Goal: Task Accomplishment & Management: Use online tool/utility

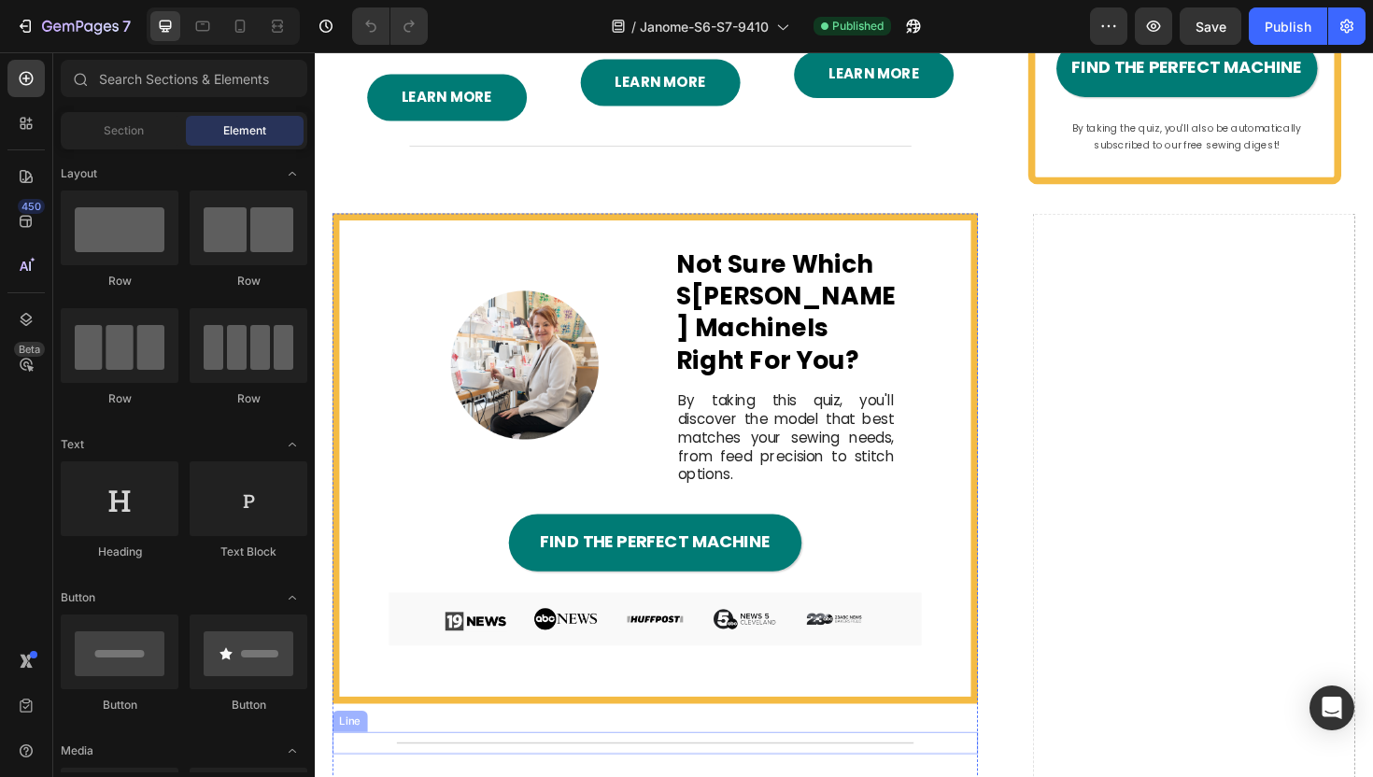
scroll to position [3720, 0]
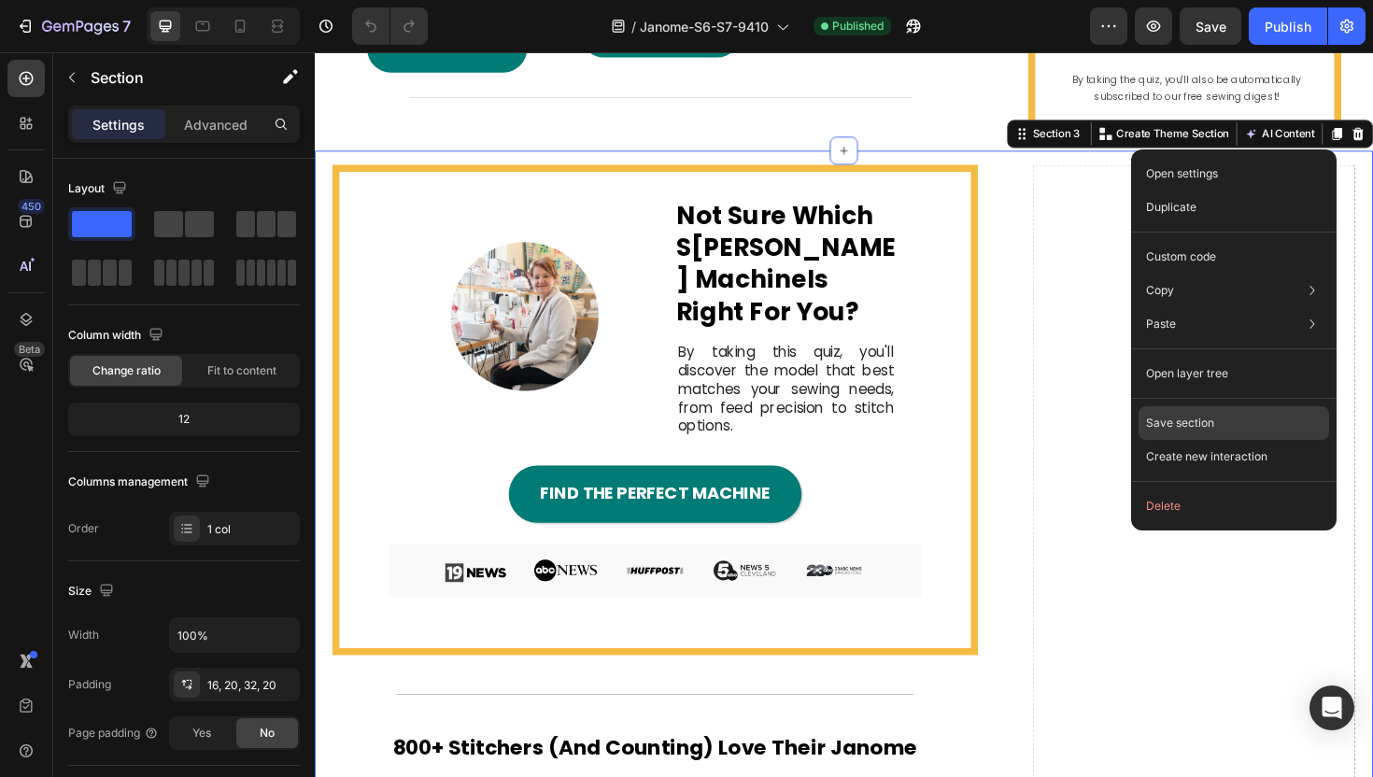
click at [1218, 420] on div "Save section" at bounding box center [1234, 423] width 191 height 34
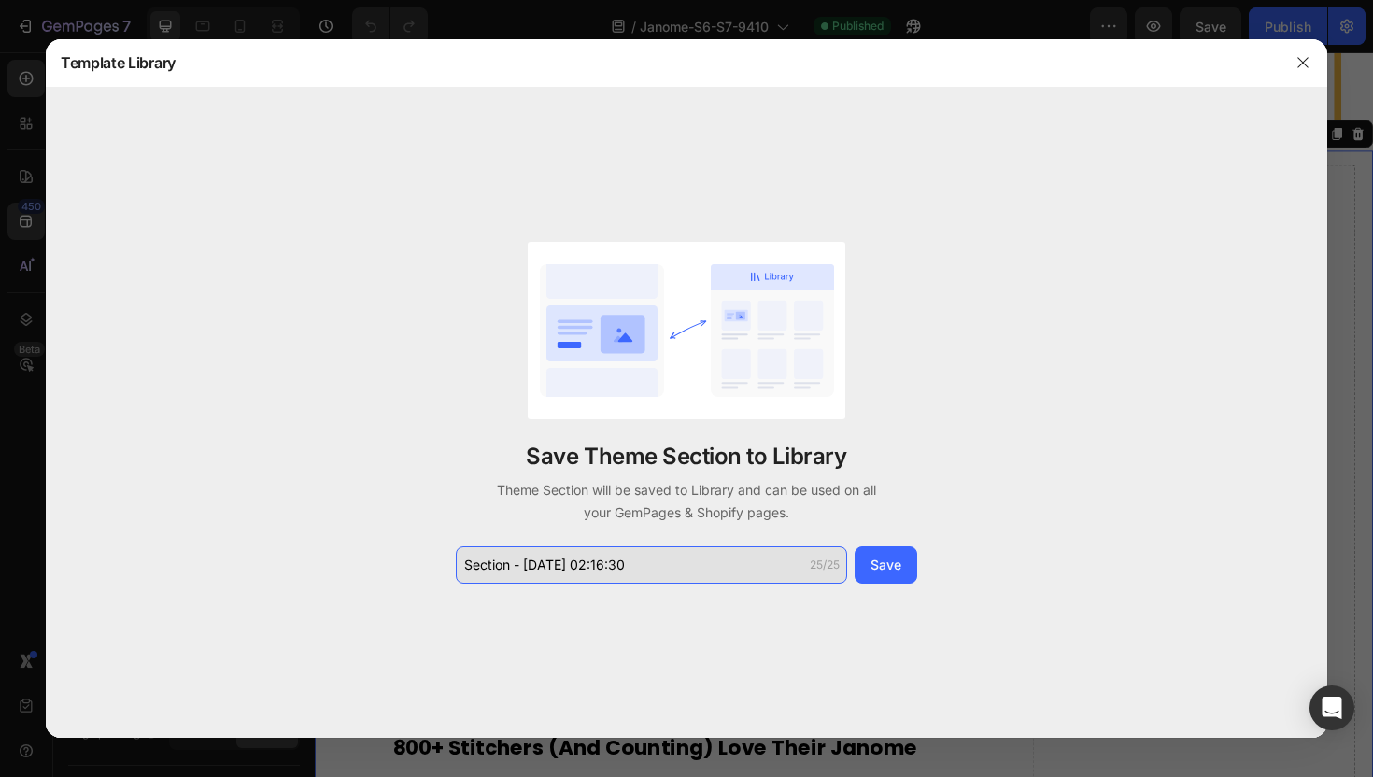
click at [588, 577] on input "Section - Aug 28 02:16:30" at bounding box center [651, 565] width 391 height 37
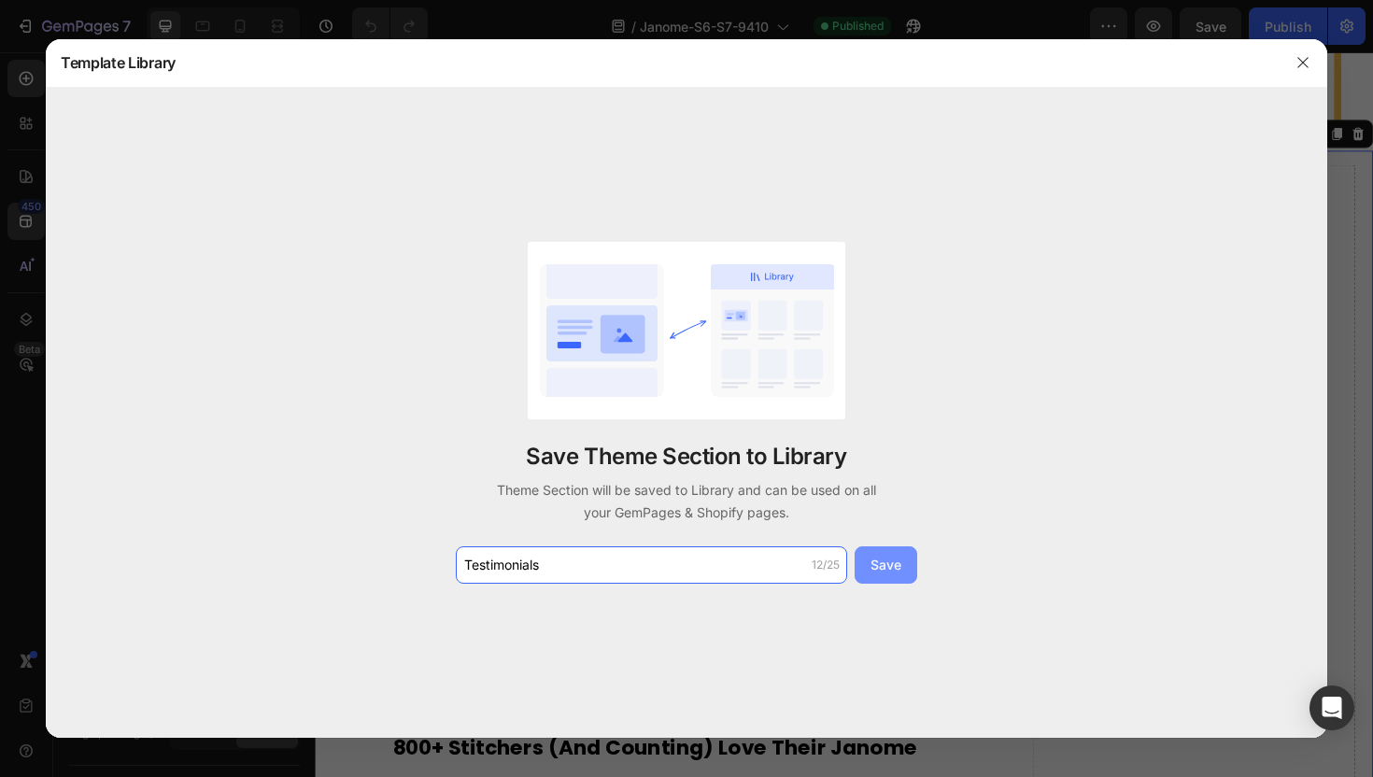
type input "Testimonials"
click at [888, 562] on div "Save" at bounding box center [886, 565] width 31 height 20
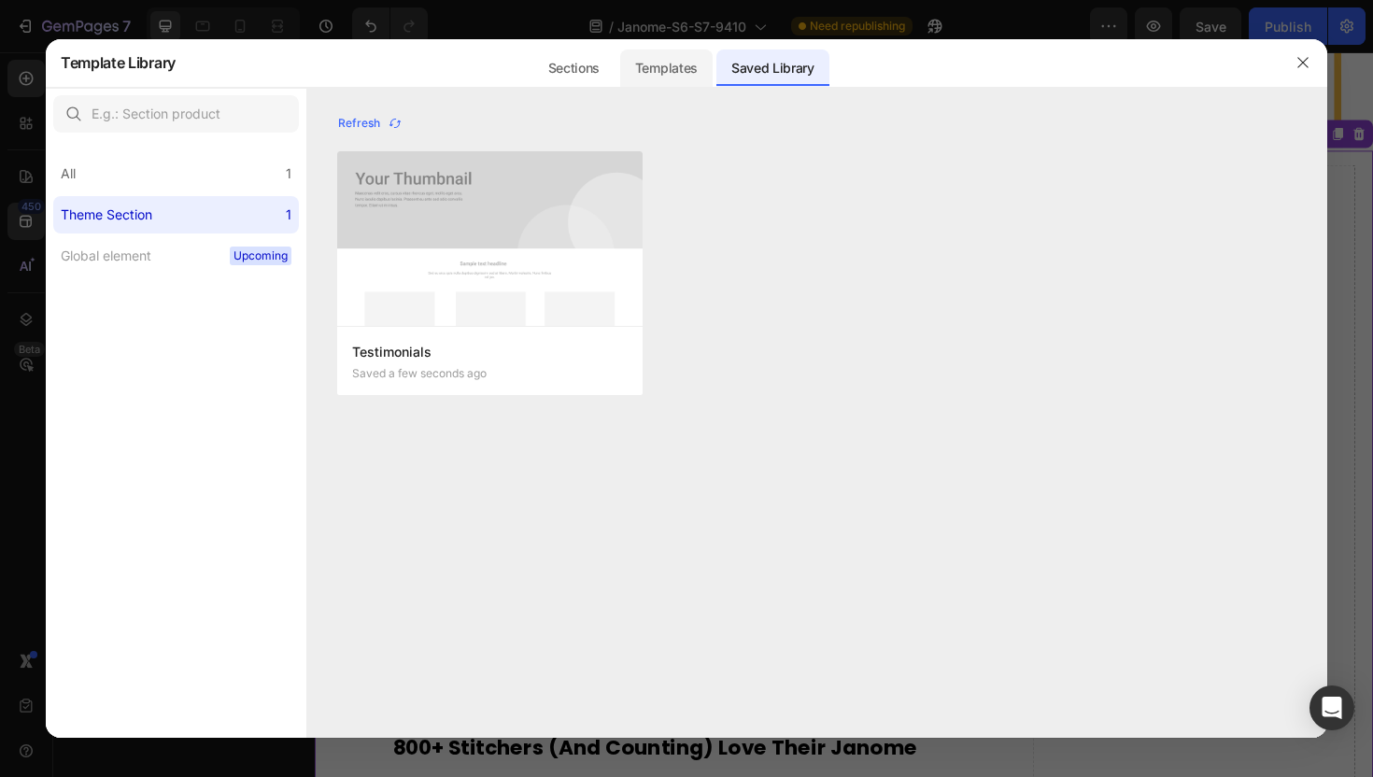
click at [684, 68] on div "Templates" at bounding box center [666, 68] width 92 height 37
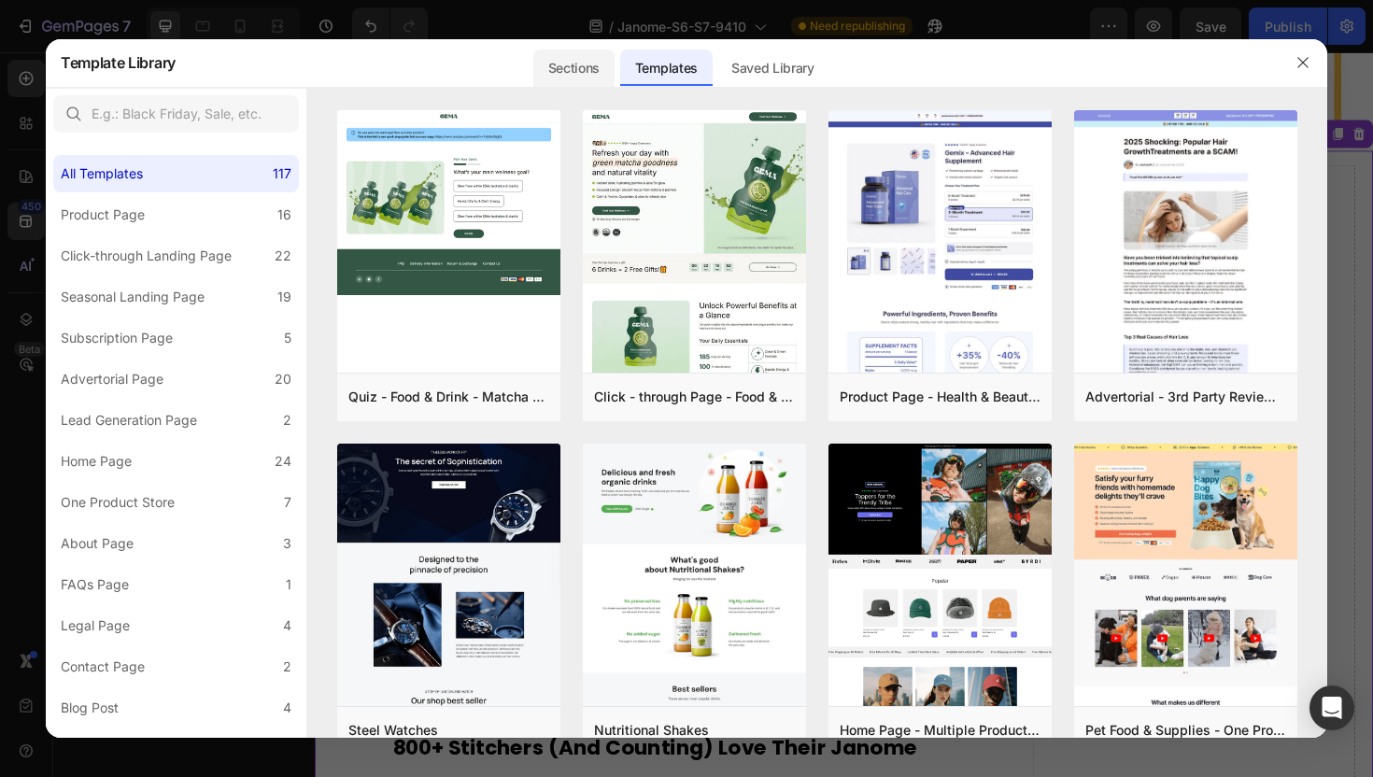
click at [563, 58] on div "Sections" at bounding box center [573, 68] width 81 height 37
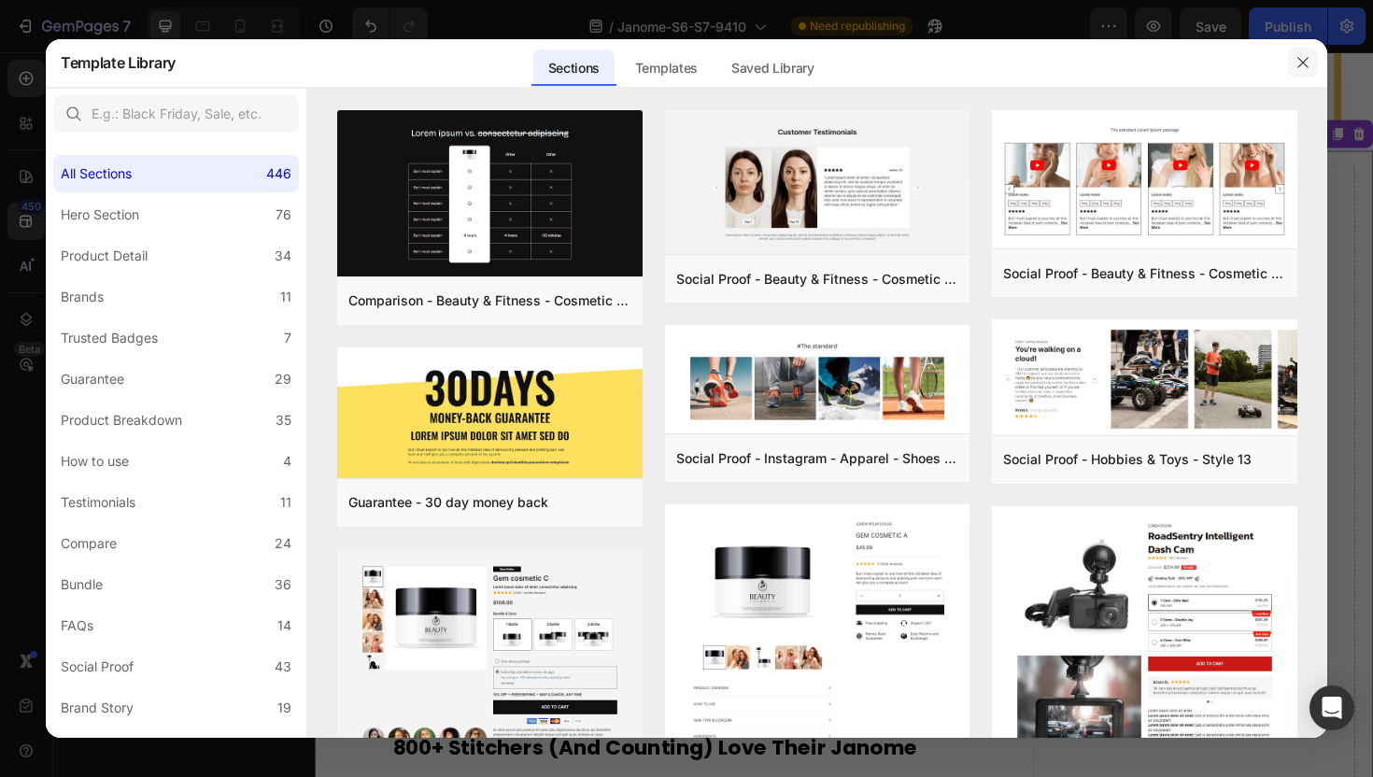
click at [1301, 57] on icon "button" at bounding box center [1303, 62] width 15 height 15
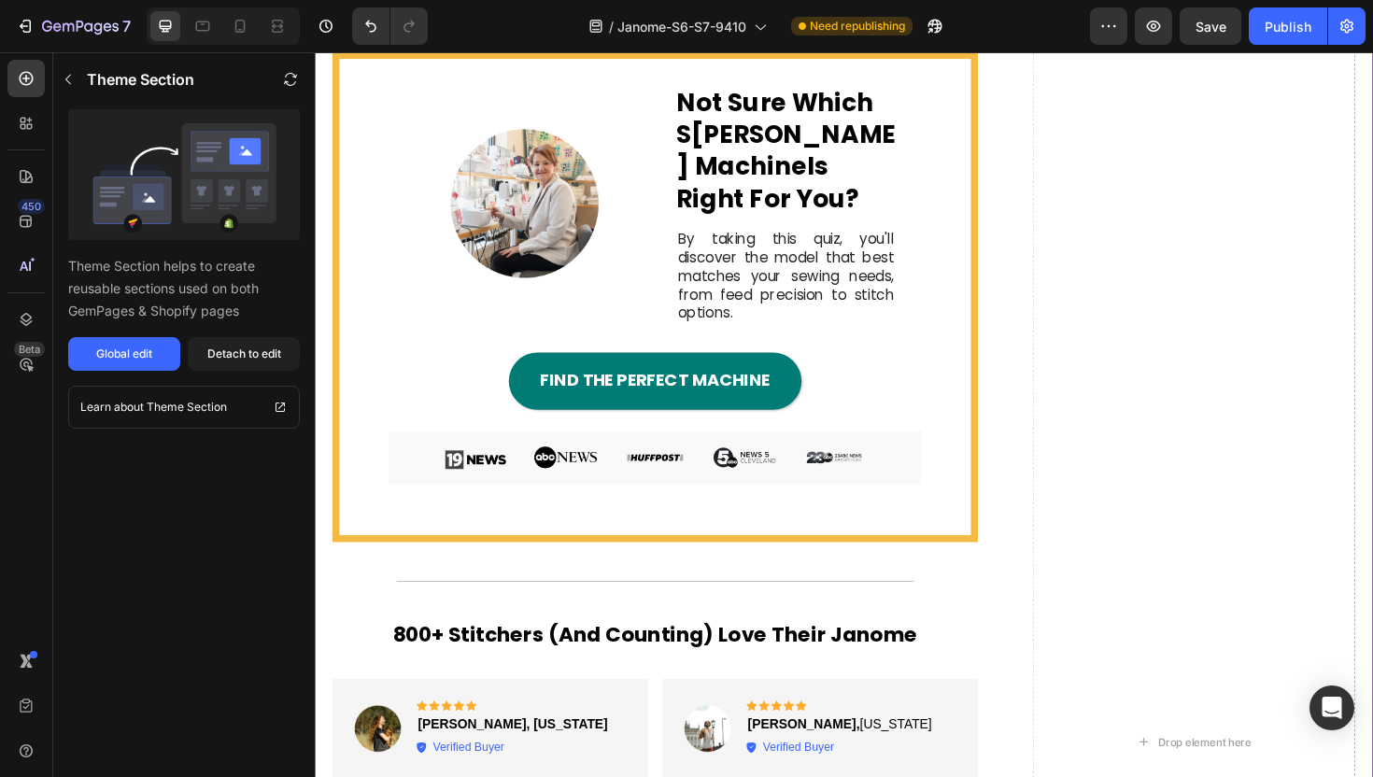
scroll to position [3885, 0]
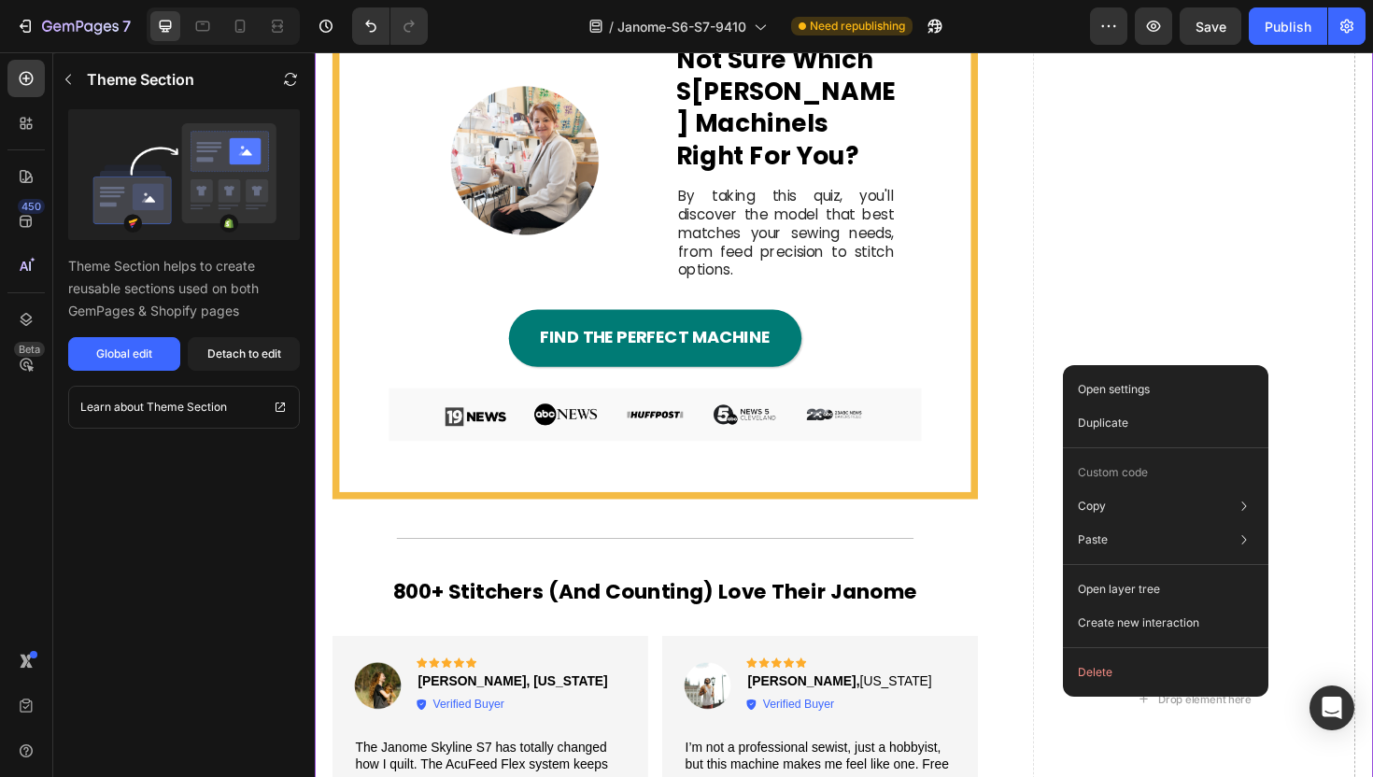
click at [1015, 407] on div "Image Not Sure Which S [PERSON_NAME] Machine Is Right For You? Heading By takin…" at bounding box center [875, 746] width 1121 height 1509
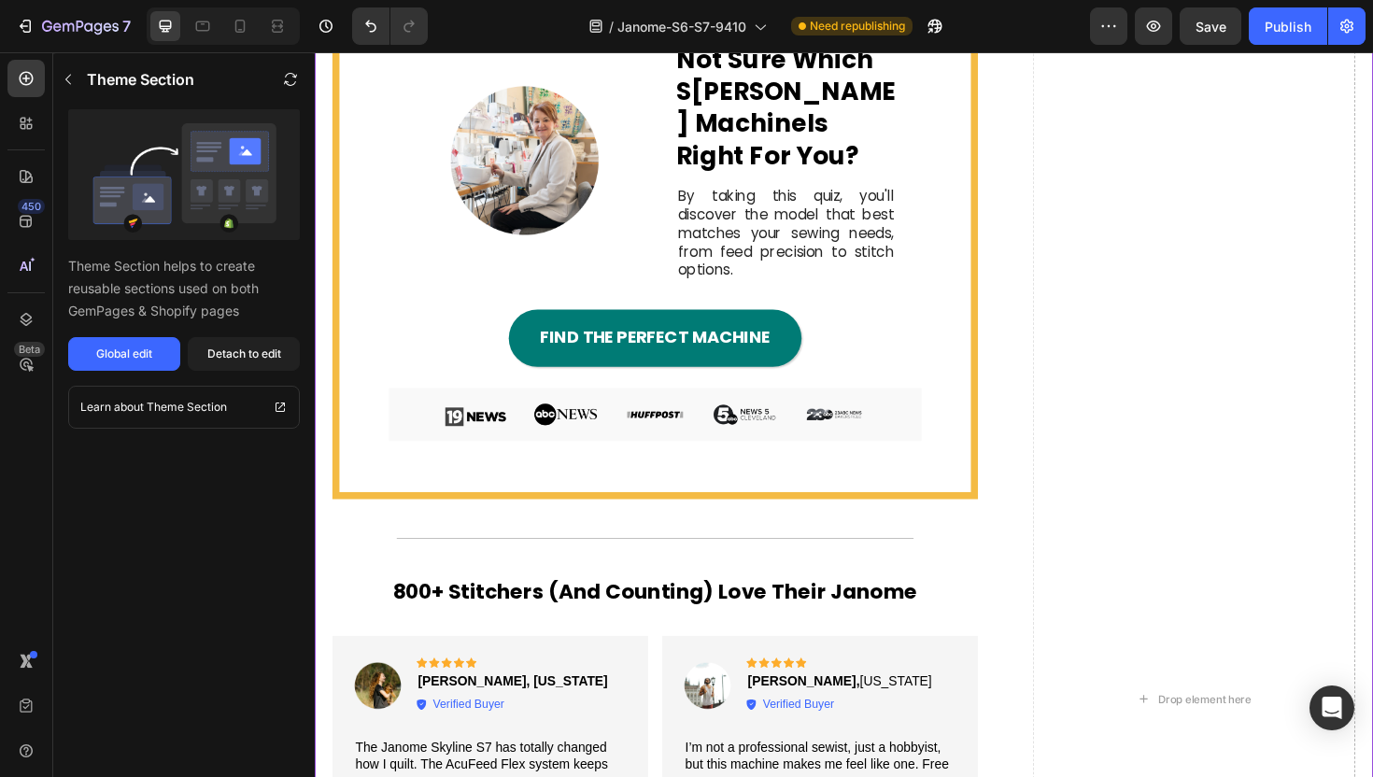
click at [1052, 409] on div "Image Not Sure Which S [PERSON_NAME] Machine Is Right For You? Heading By takin…" at bounding box center [875, 746] width 1121 height 1509
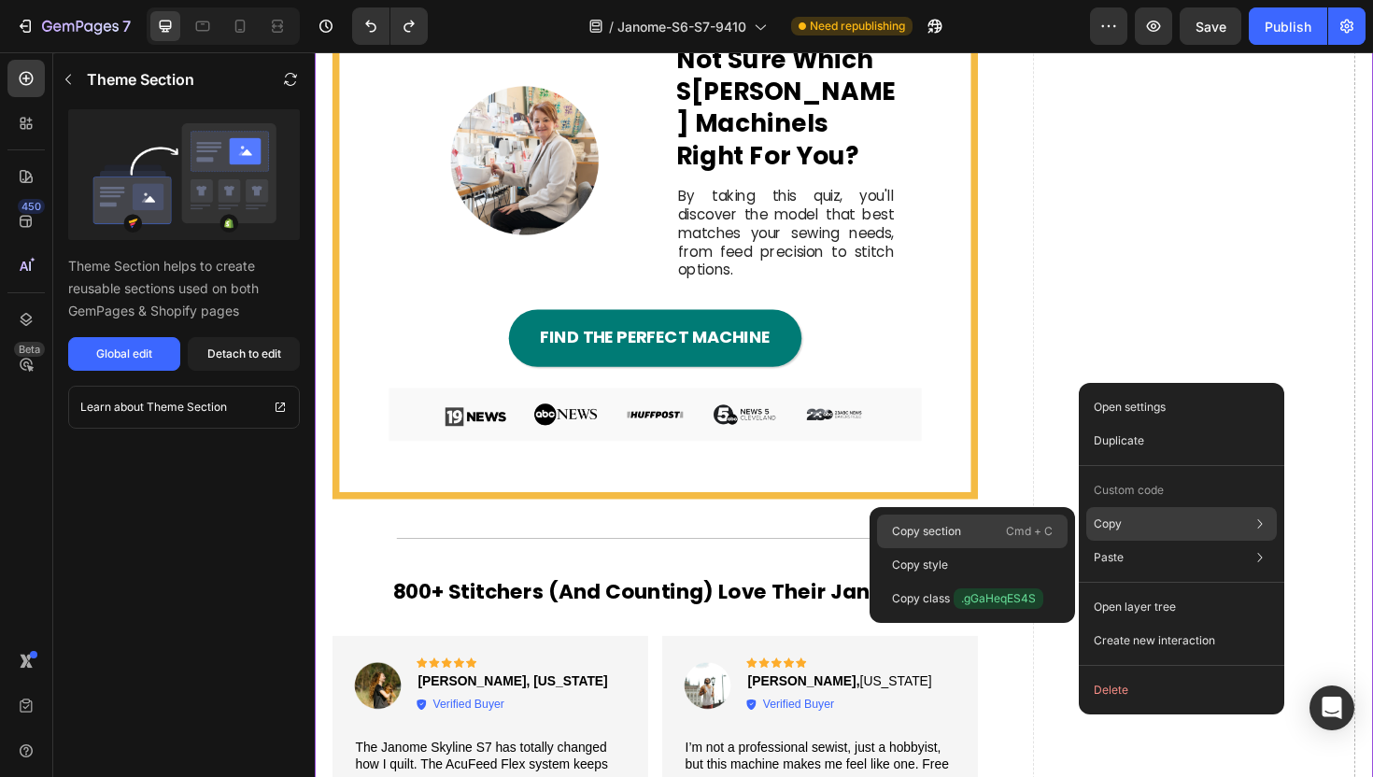
click at [996, 548] on div "Copy section Cmd + C" at bounding box center [972, 565] width 191 height 34
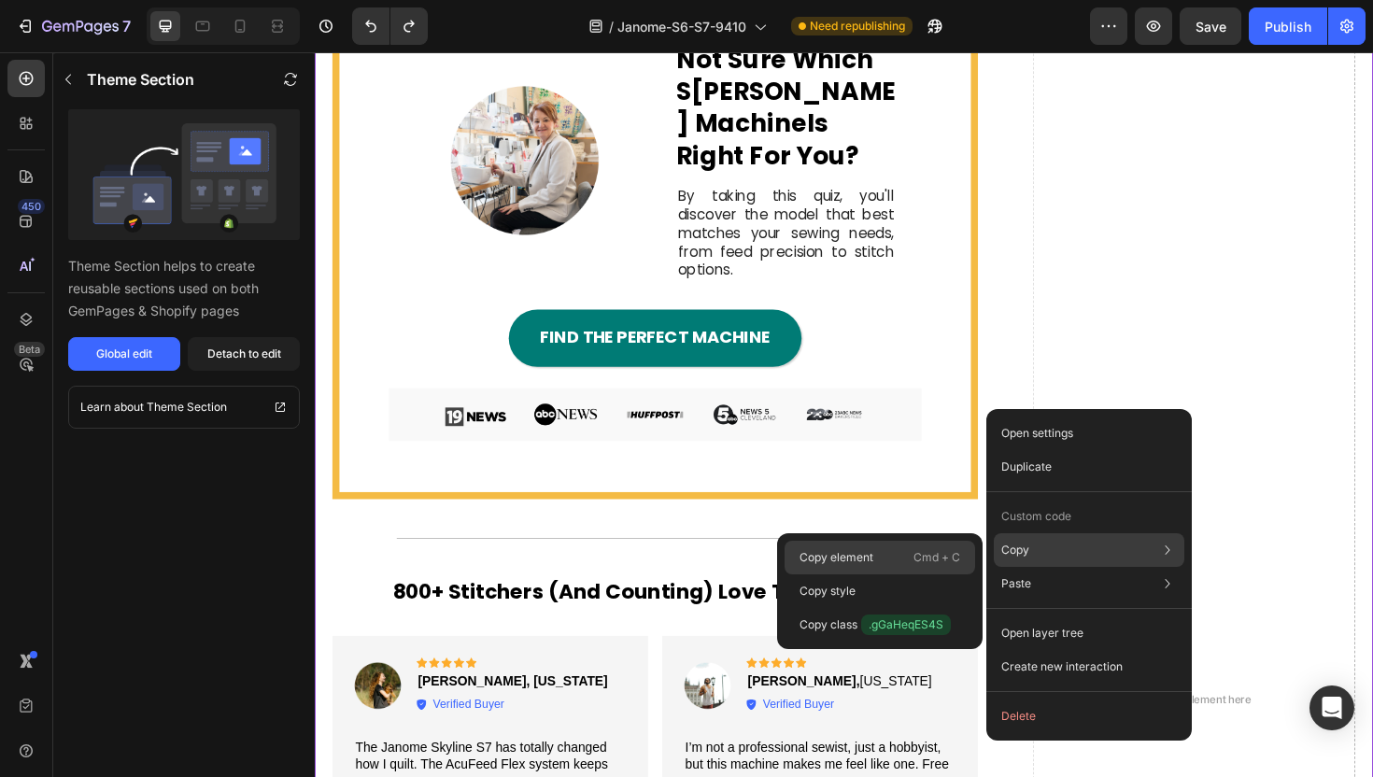
click at [916, 549] on p "Cmd + C" at bounding box center [937, 557] width 47 height 19
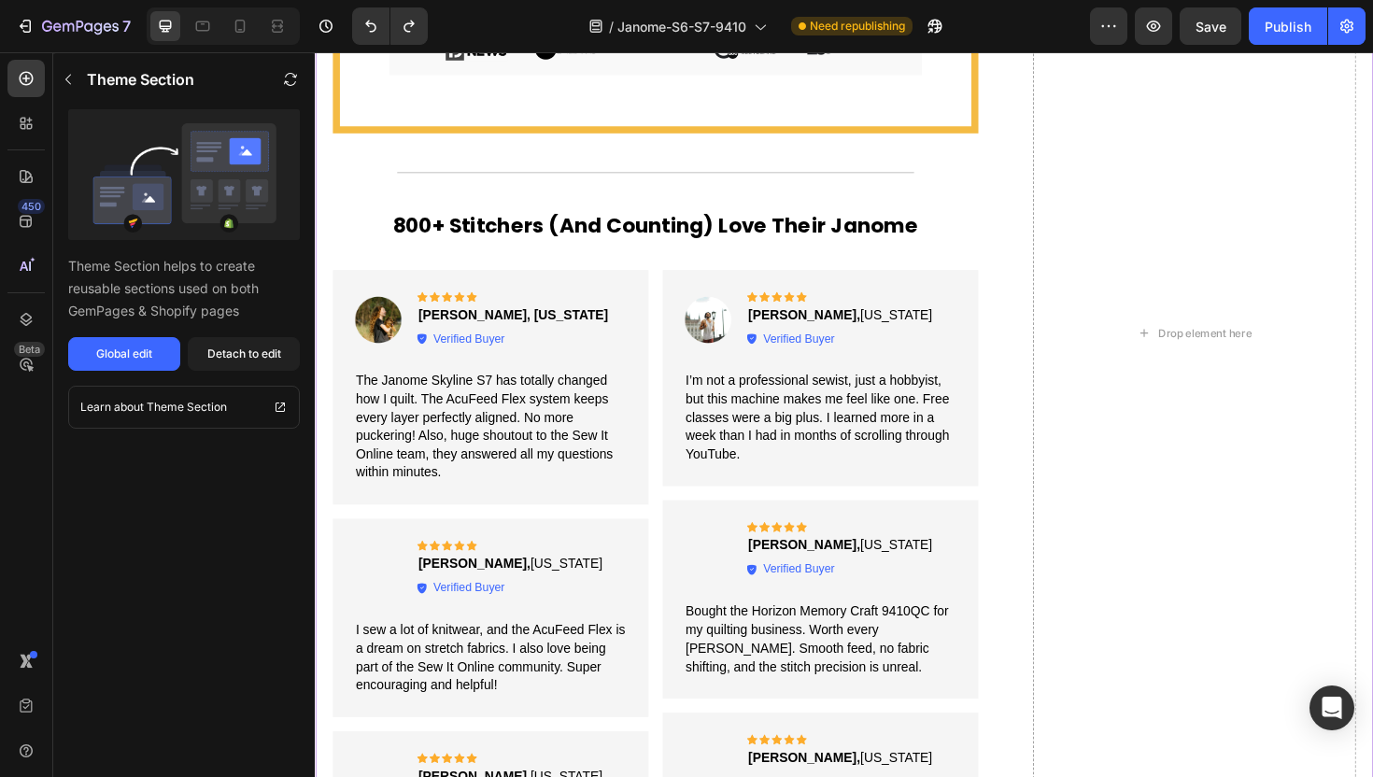
scroll to position [4688, 0]
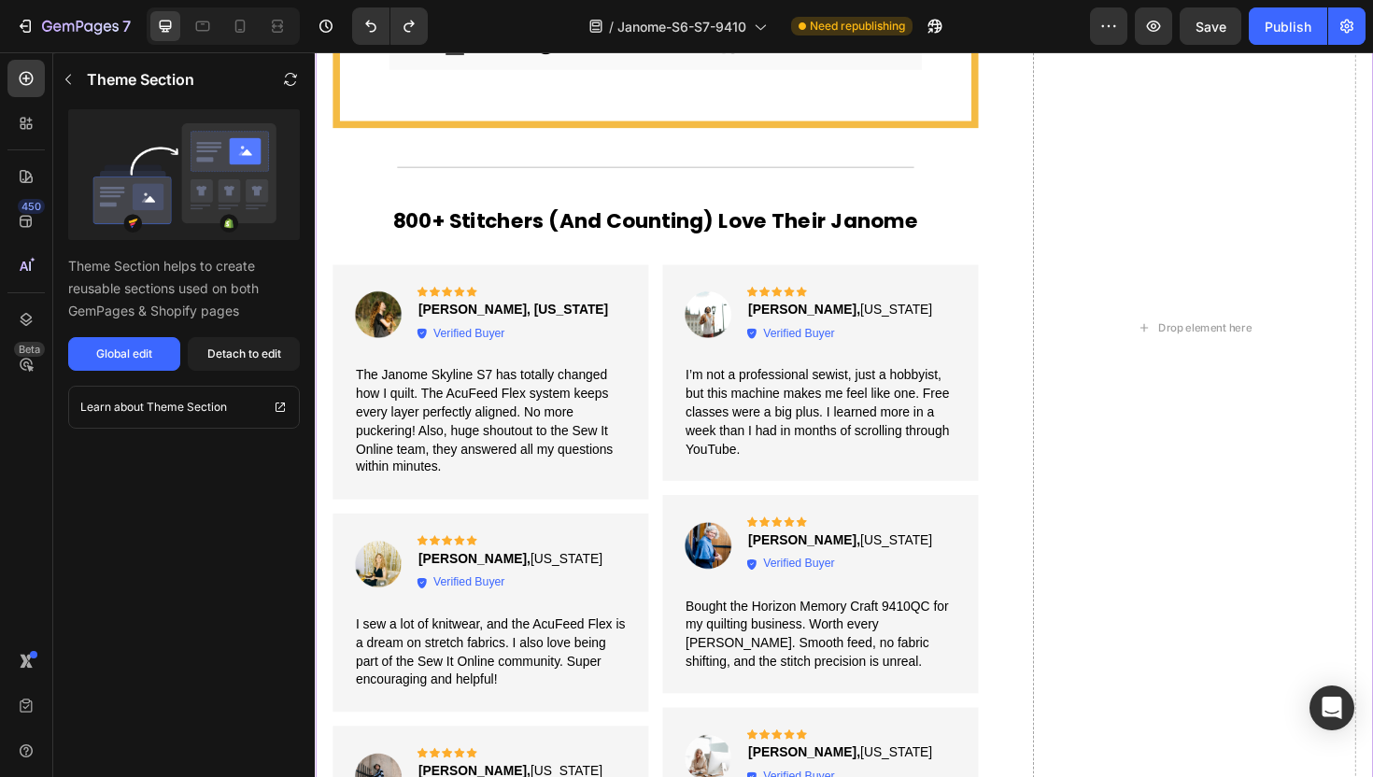
click at [774, 216] on h2 "800+ Stitchers (And Counting) Love Their Janome" at bounding box center [676, 232] width 684 height 32
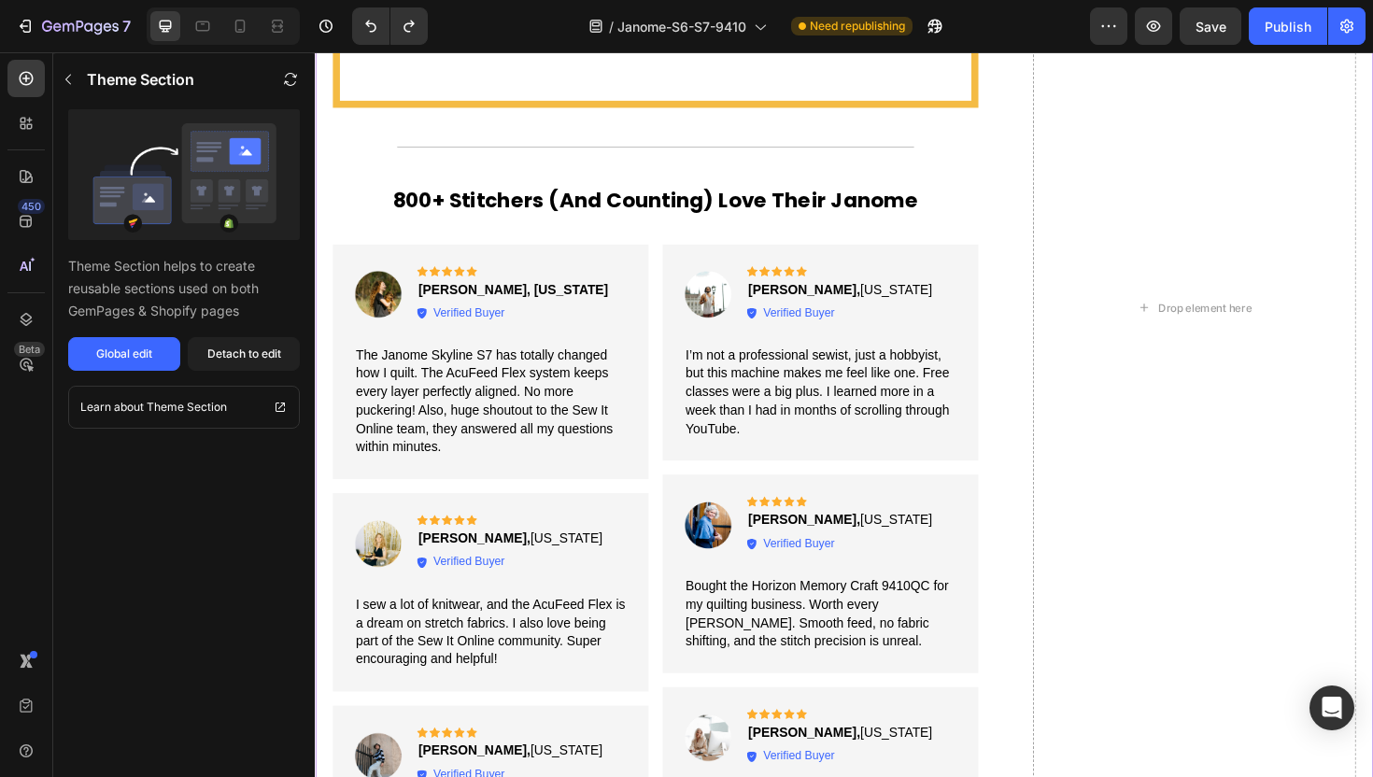
scroll to position [4713, 0]
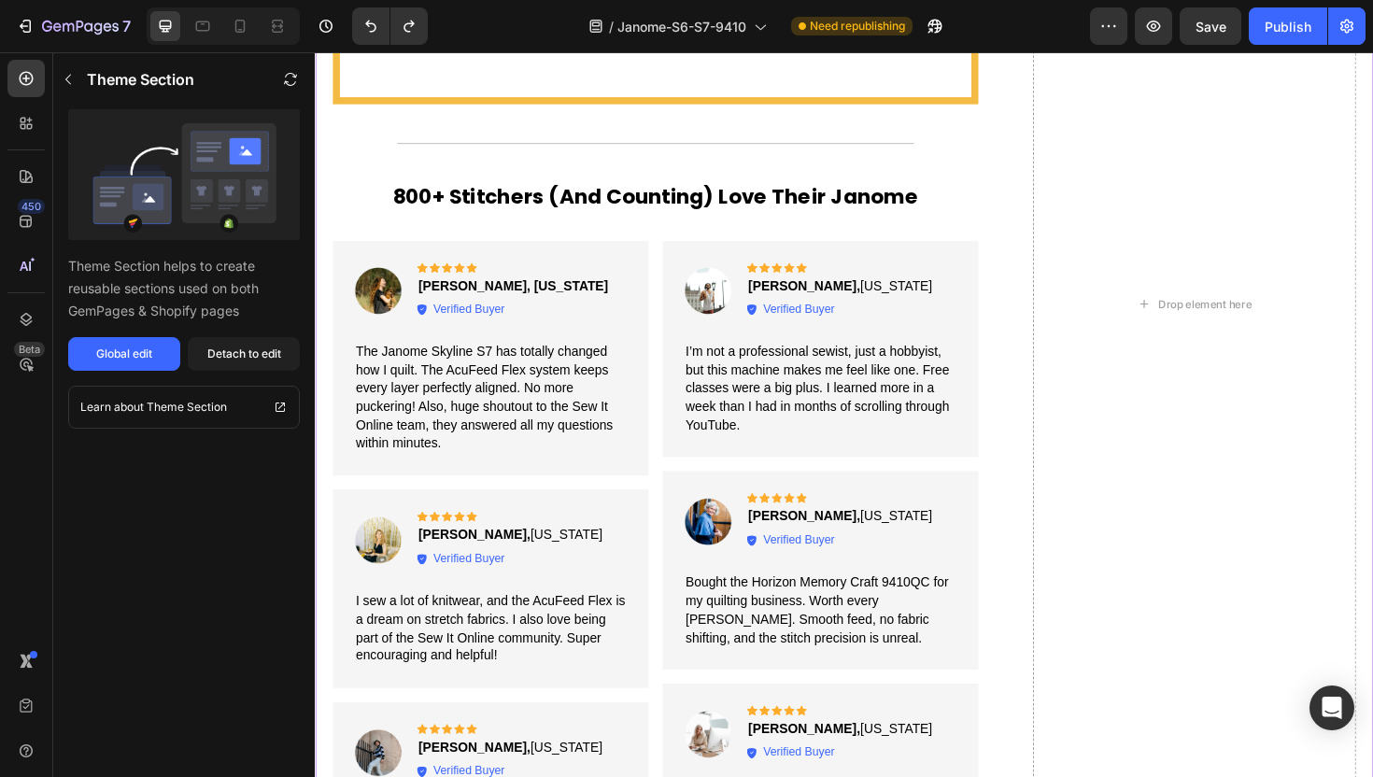
click at [802, 191] on h2 "800+ Stitchers (And Counting) Love Their Janome" at bounding box center [676, 207] width 684 height 32
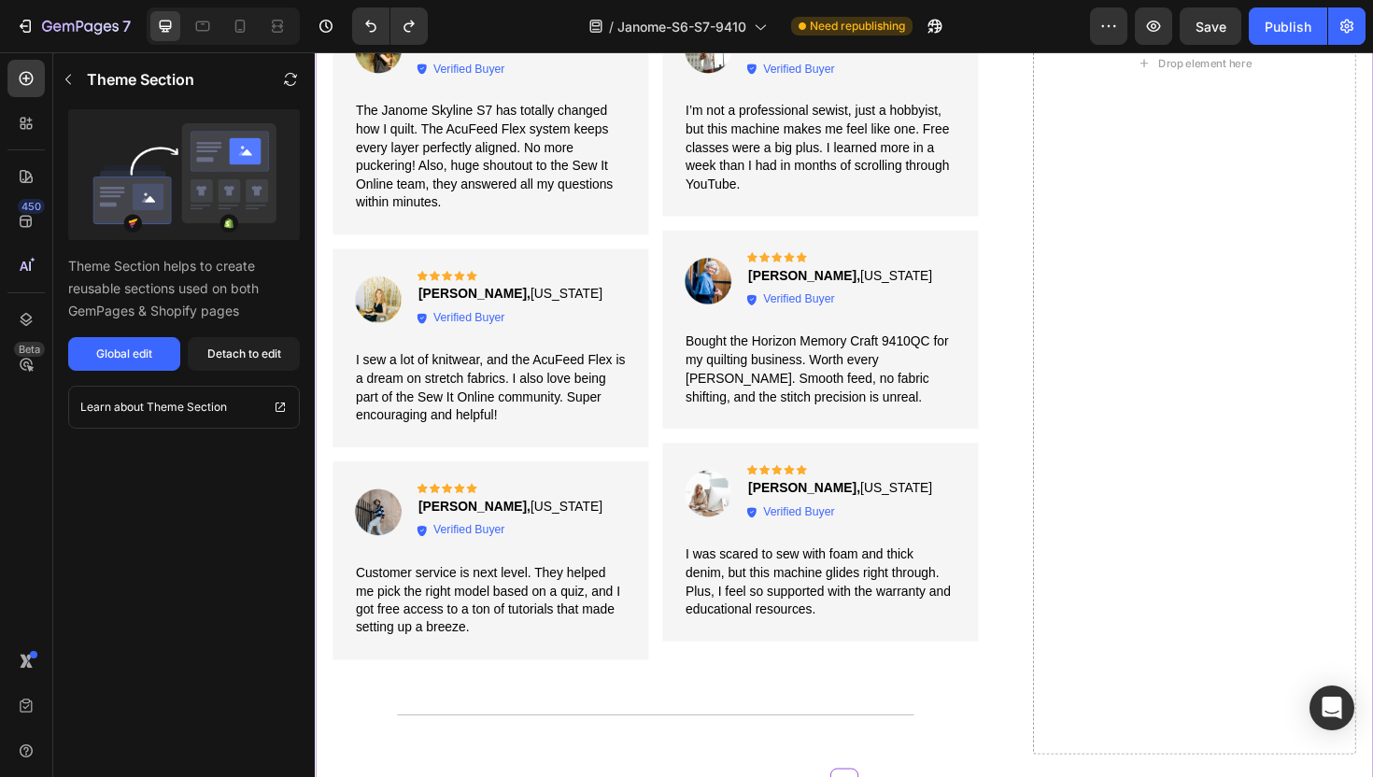
scroll to position [4873, 0]
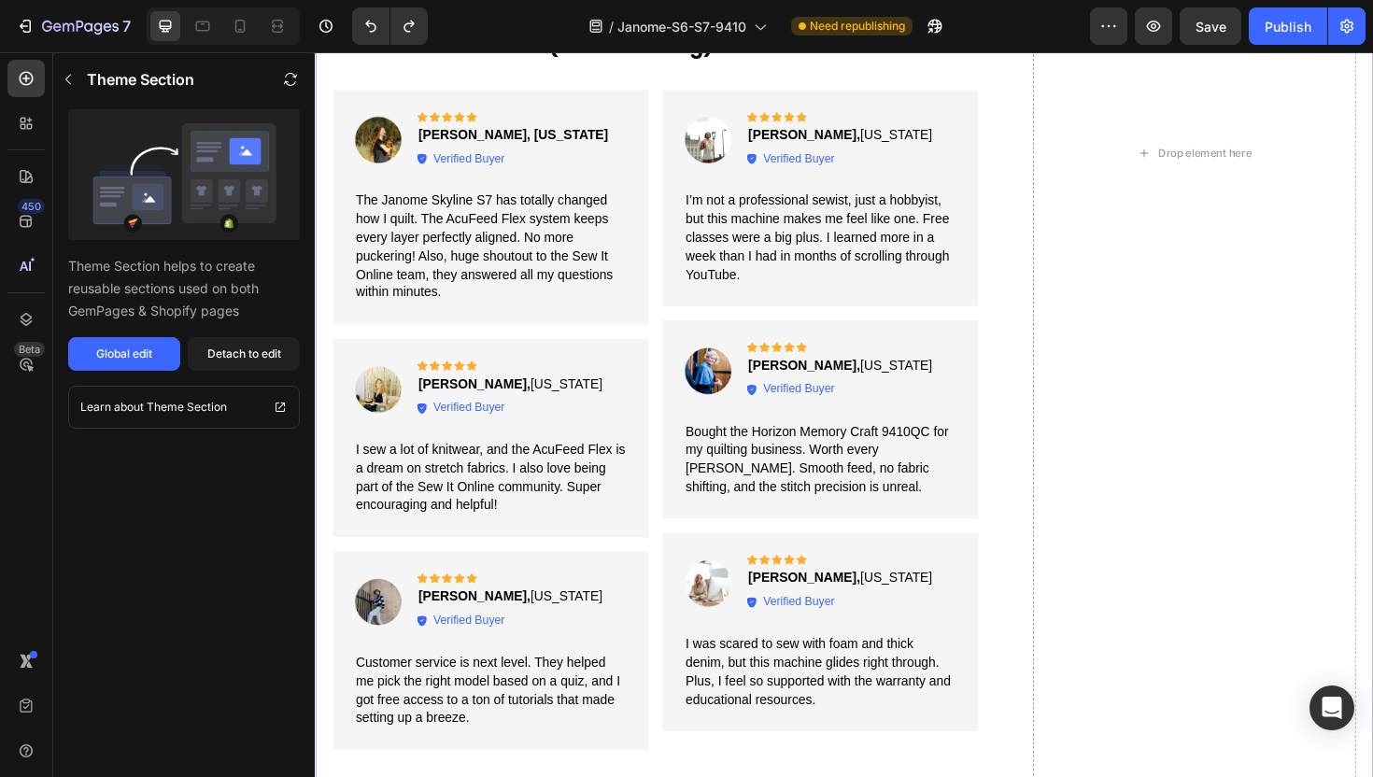
click at [654, 356] on div "Image Icon Icon Icon Icon Icon Icon List Tina R., New Jersey Text Block Verifie…" at bounding box center [501, 461] width 334 height 210
click at [580, 392] on div "Image Icon Icon Icon Icon Icon Icon List Tina R., New Jersey Text Block Verifie…" at bounding box center [501, 409] width 290 height 62
click at [545, 466] on span "I sew a lot of knitwear, and the AcuFeed Flex is a dream on stretch fabrics. I …" at bounding box center [501, 502] width 286 height 73
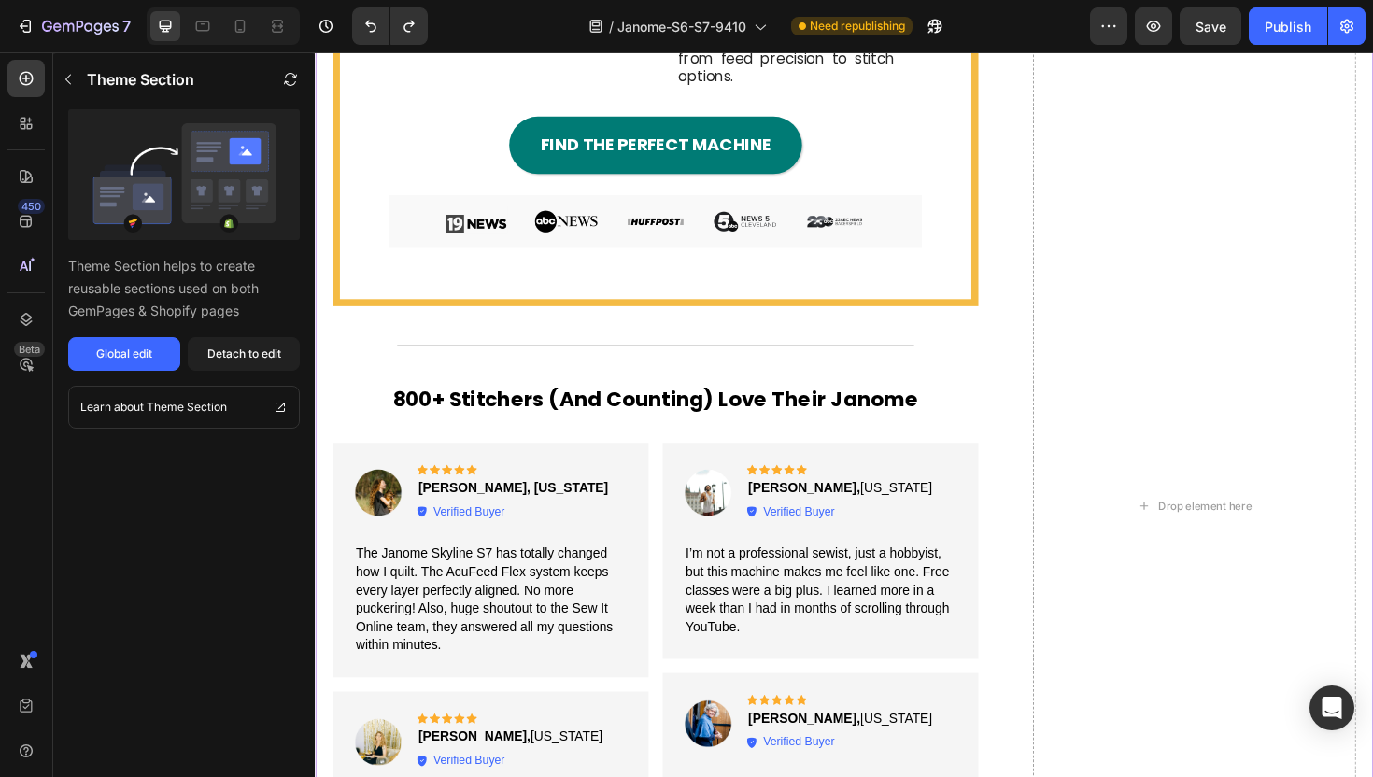
scroll to position [4483, 0]
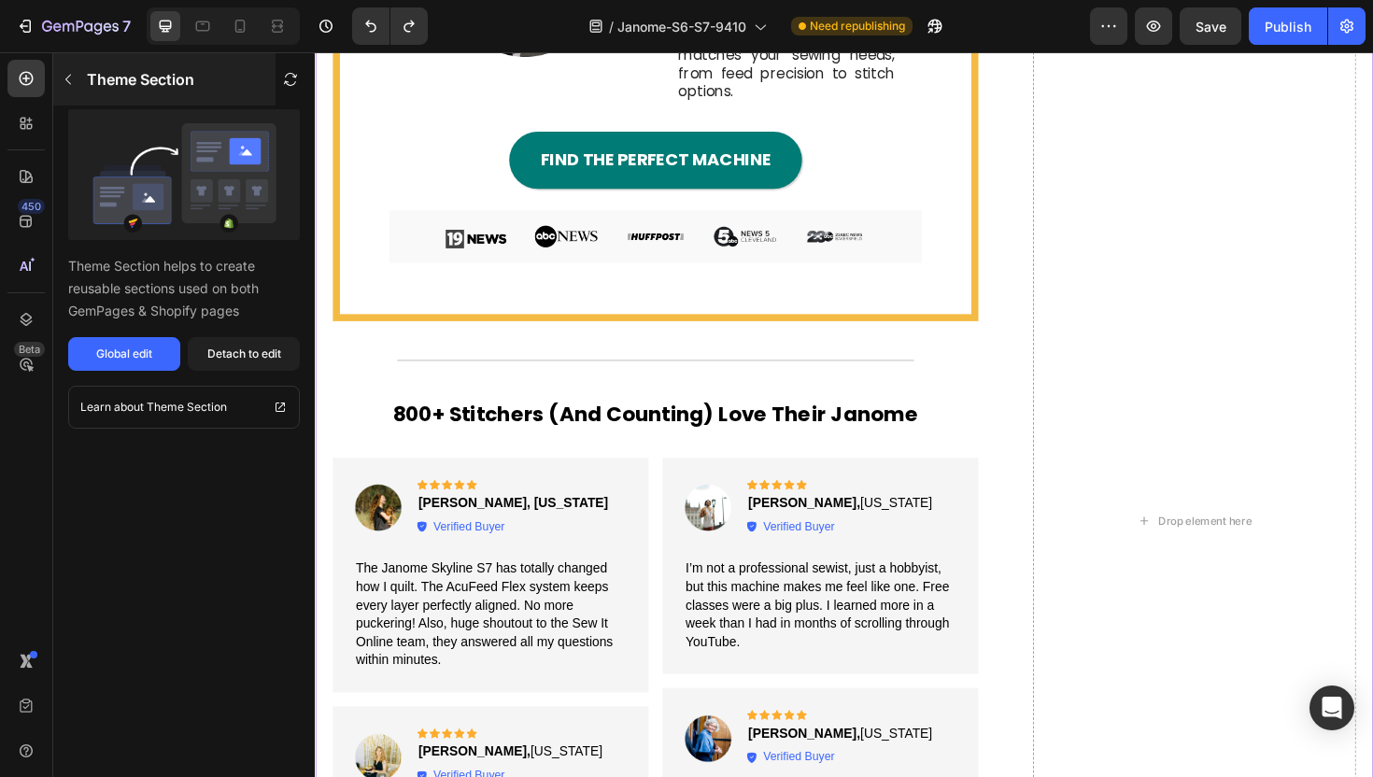
click at [63, 76] on icon "button" at bounding box center [68, 79] width 15 height 15
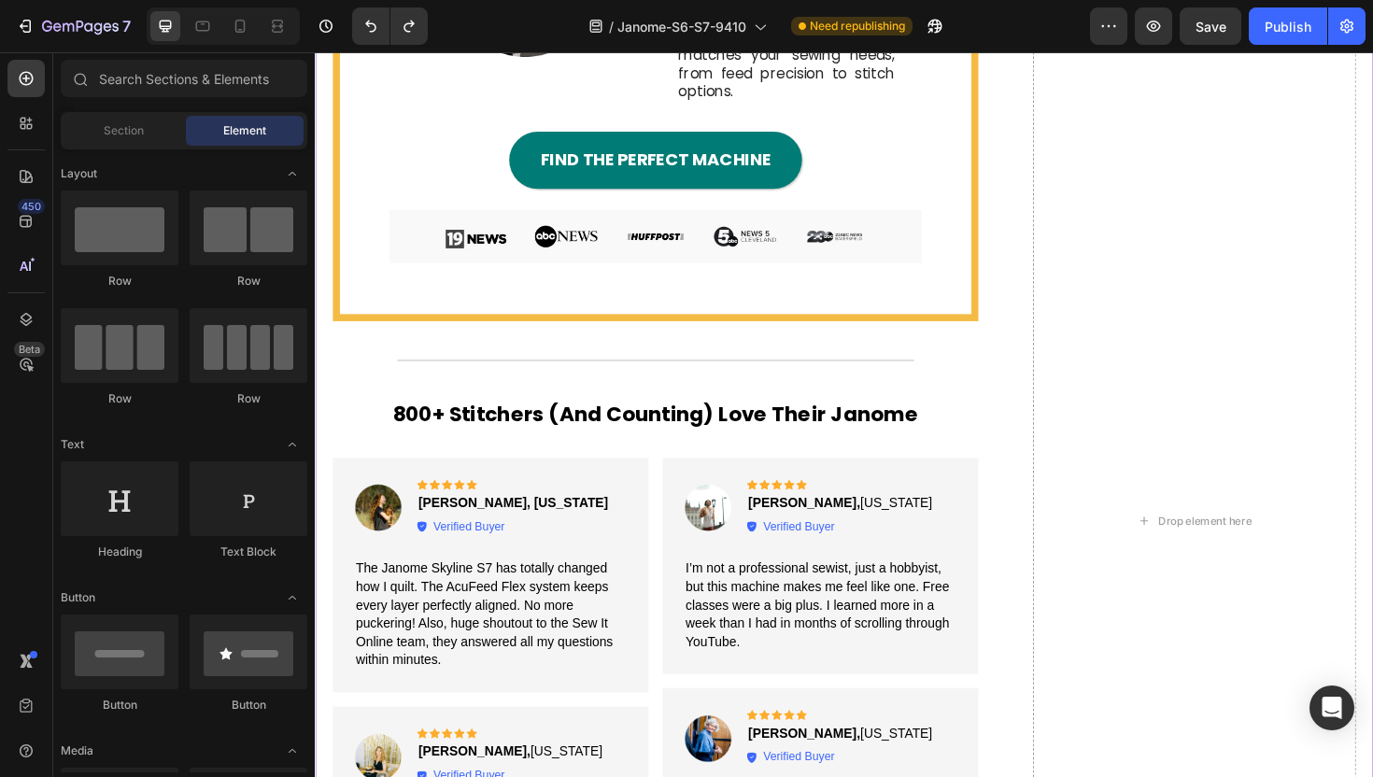
click at [558, 420] on h2 "800+ Stitchers (And Counting) Love Their Janome" at bounding box center [676, 436] width 684 height 32
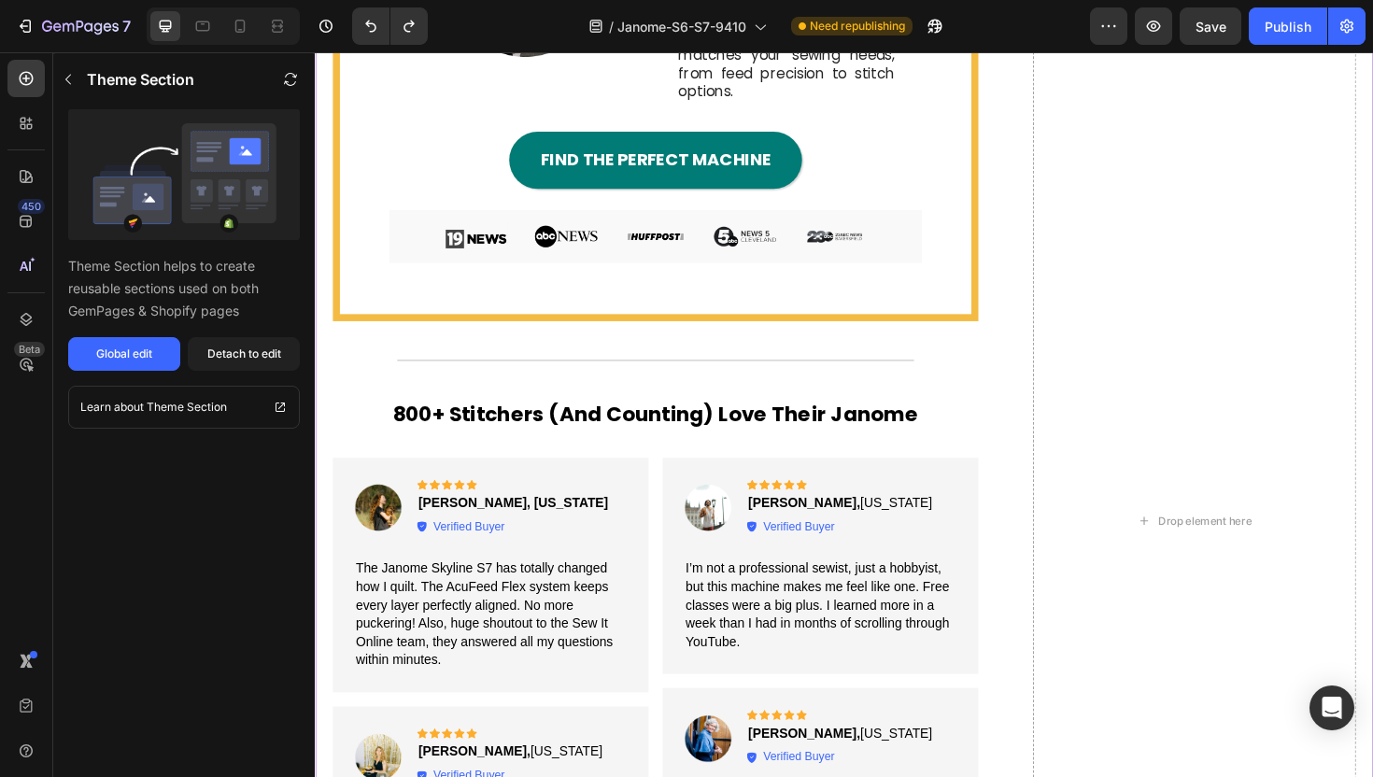
click at [558, 420] on h2 "800+ Stitchers (And Counting) Love Their Janome" at bounding box center [676, 436] width 684 height 32
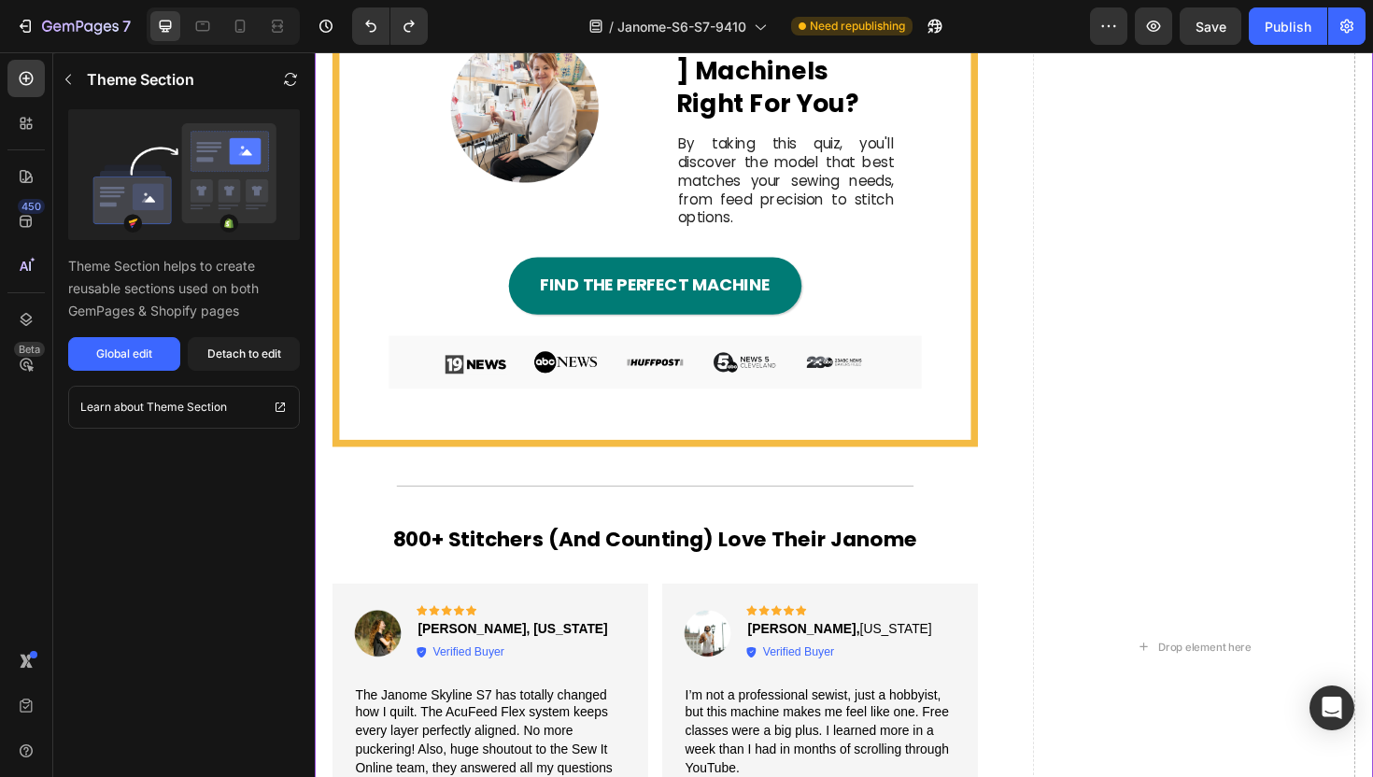
scroll to position [3969, 0]
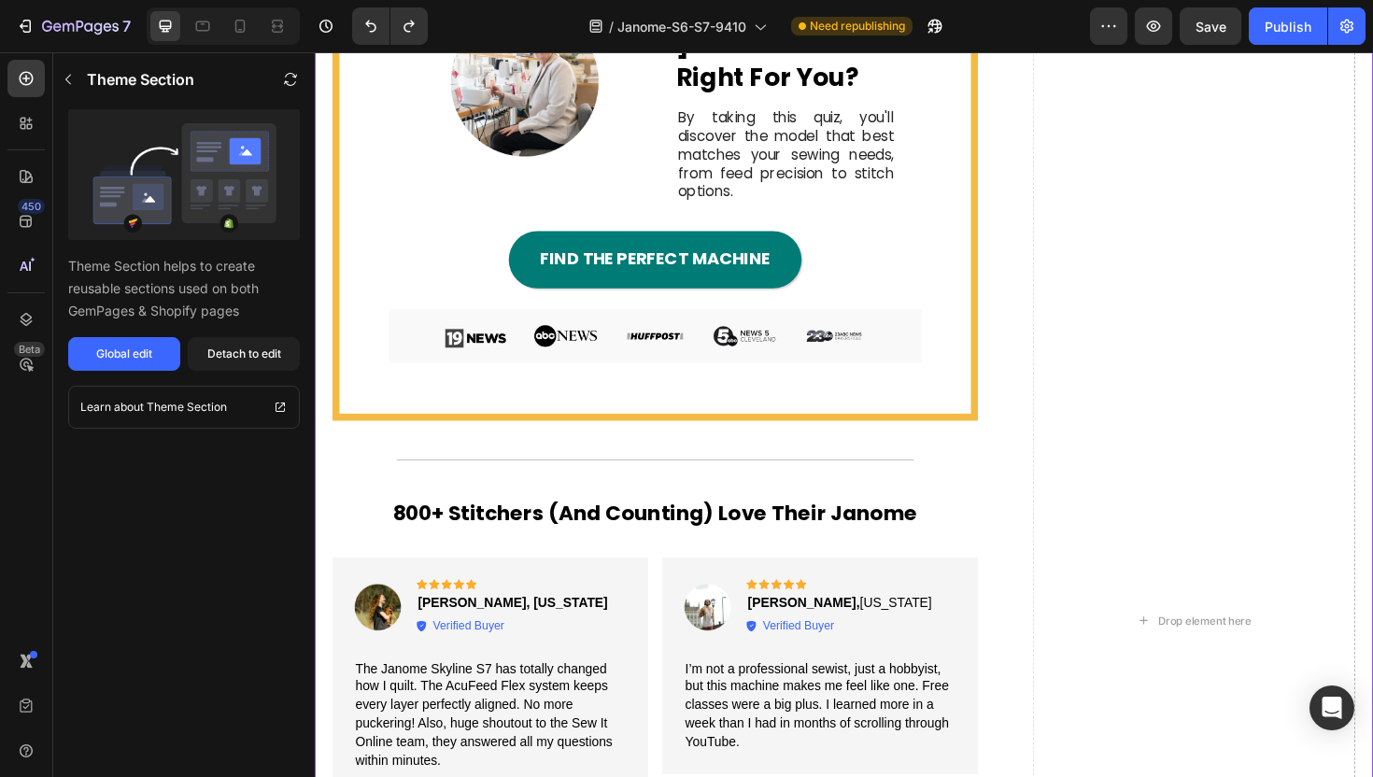
click at [1004, 361] on div "Image Not Sure Which S ewing Machine Is Right For You? Heading By taking this q…" at bounding box center [676, 182] width 684 height 519
click at [925, 356] on div "Image Not Sure Which S ewing Machine Is Right For You? Heading By taking this q…" at bounding box center [675, 178] width 654 height 480
click at [815, 63] on strong "[PERSON_NAME] Machine" at bounding box center [814, 28] width 232 height 70
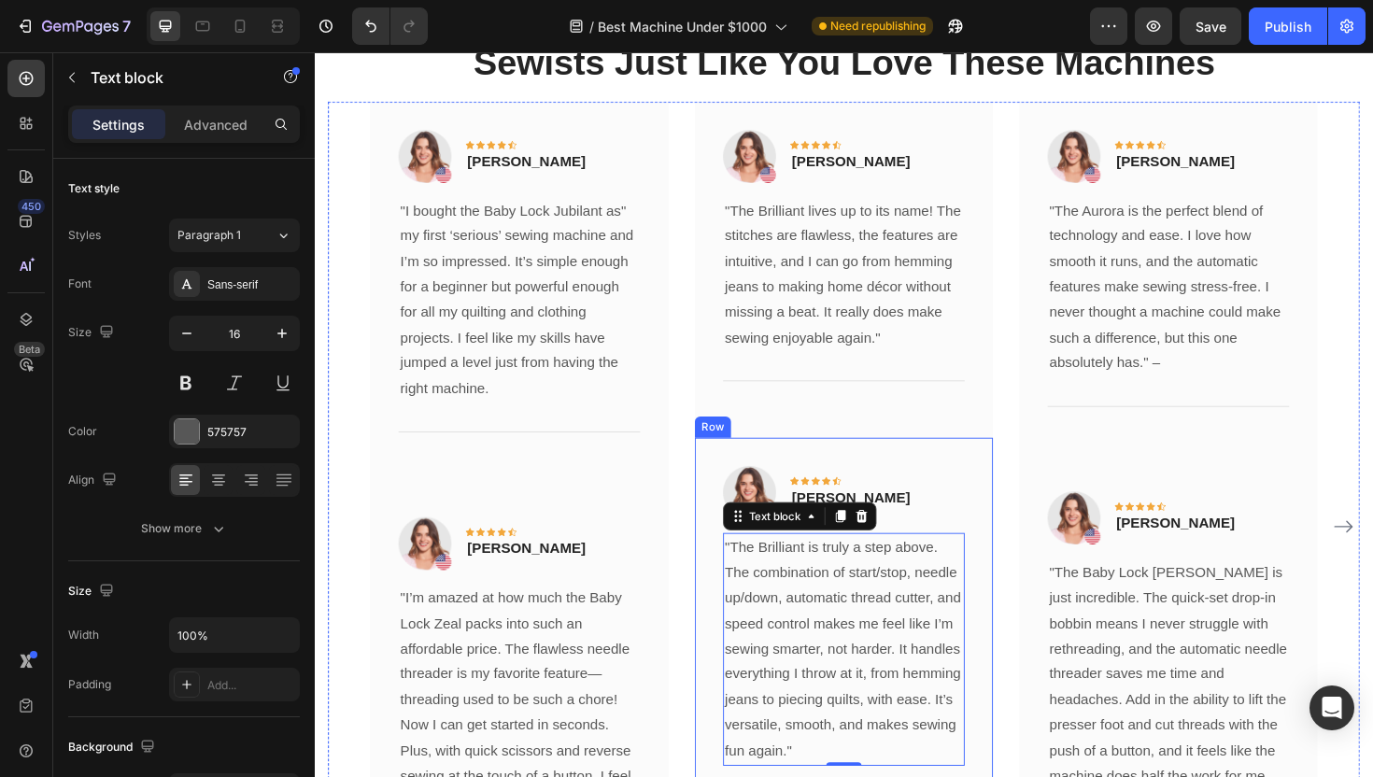
scroll to position [2951, 0]
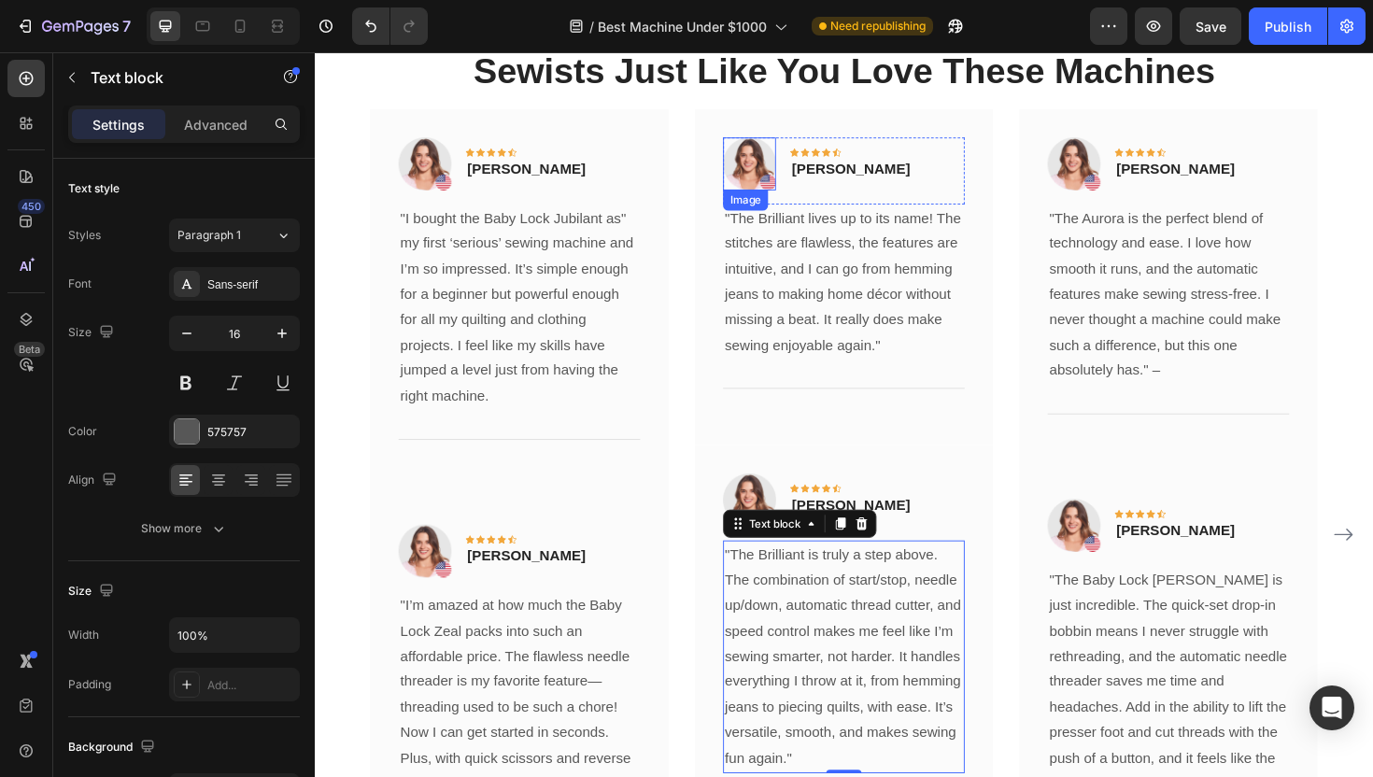
click at [782, 181] on img at bounding box center [775, 171] width 56 height 56
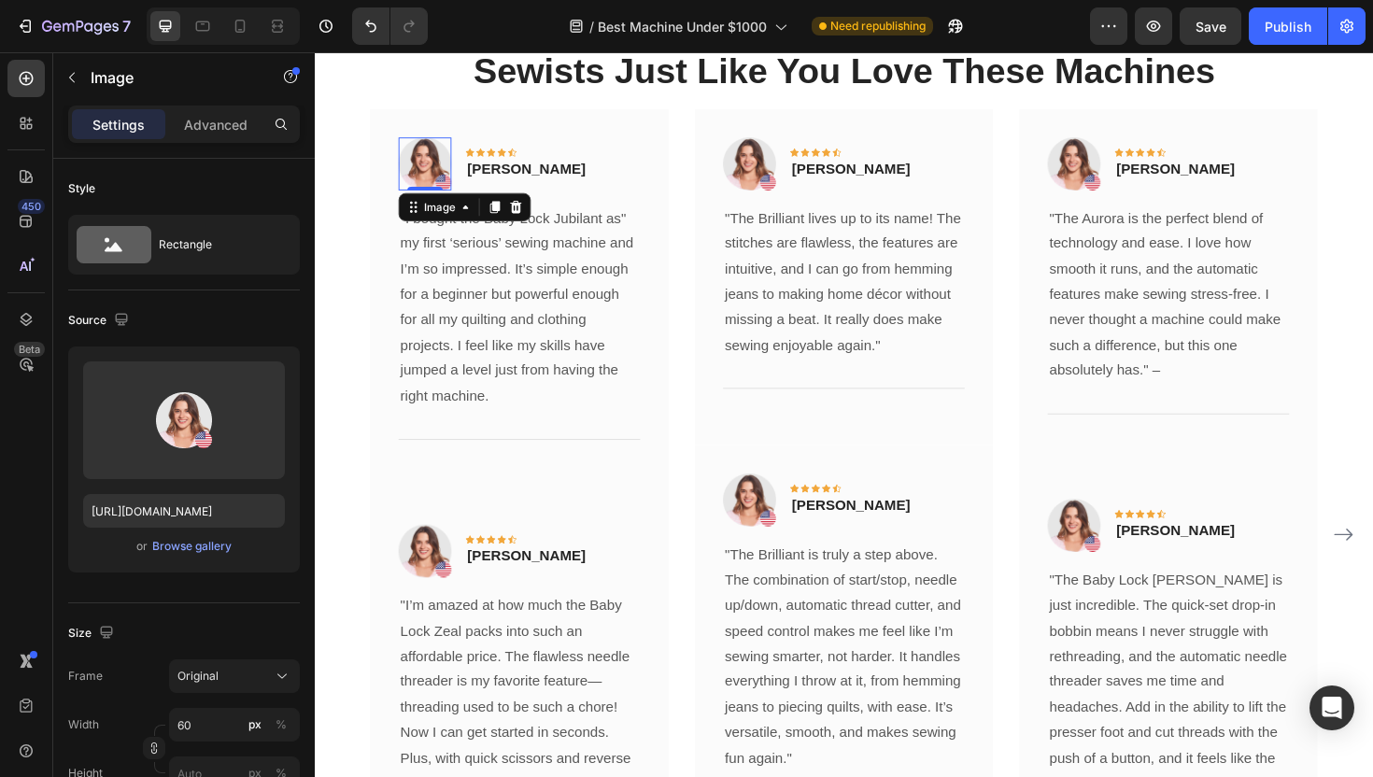
click at [427, 166] on img at bounding box center [432, 171] width 56 height 56
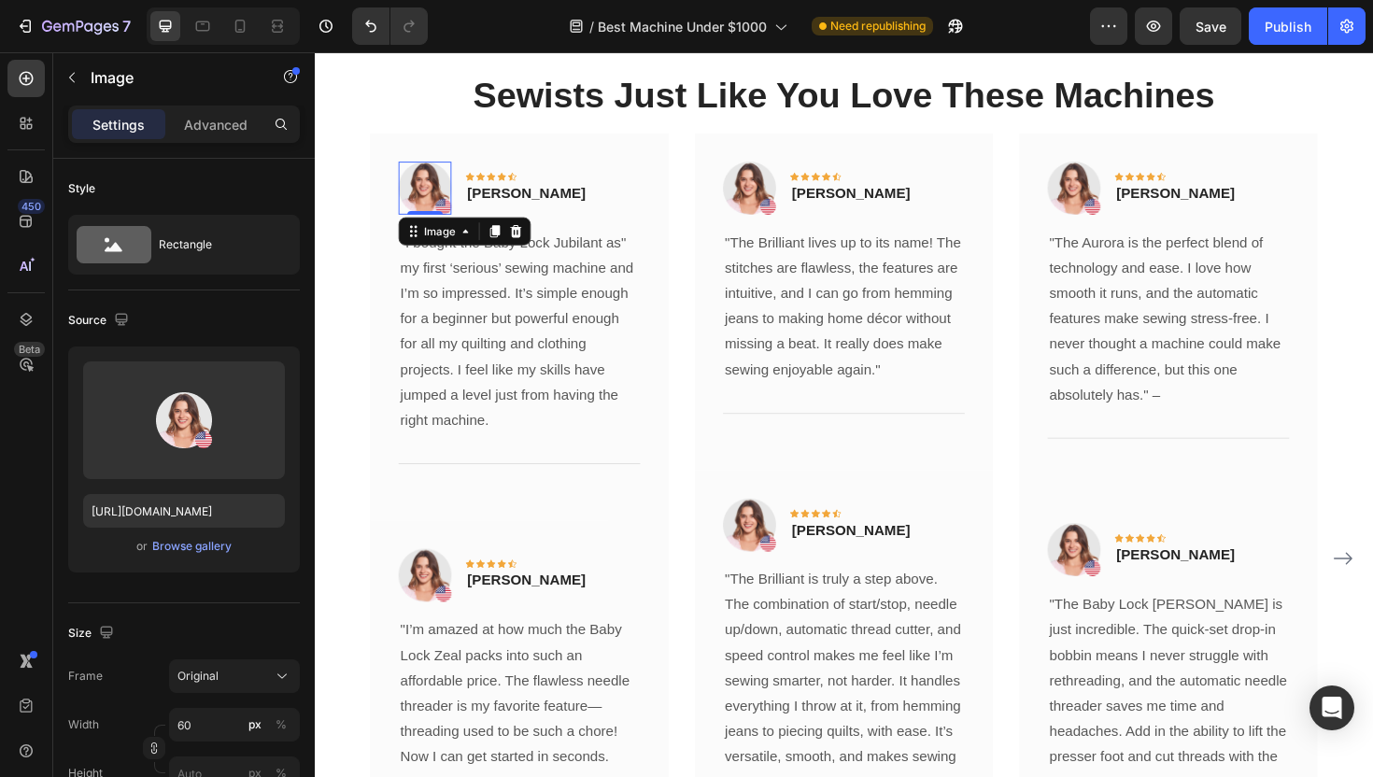
scroll to position [2587, 0]
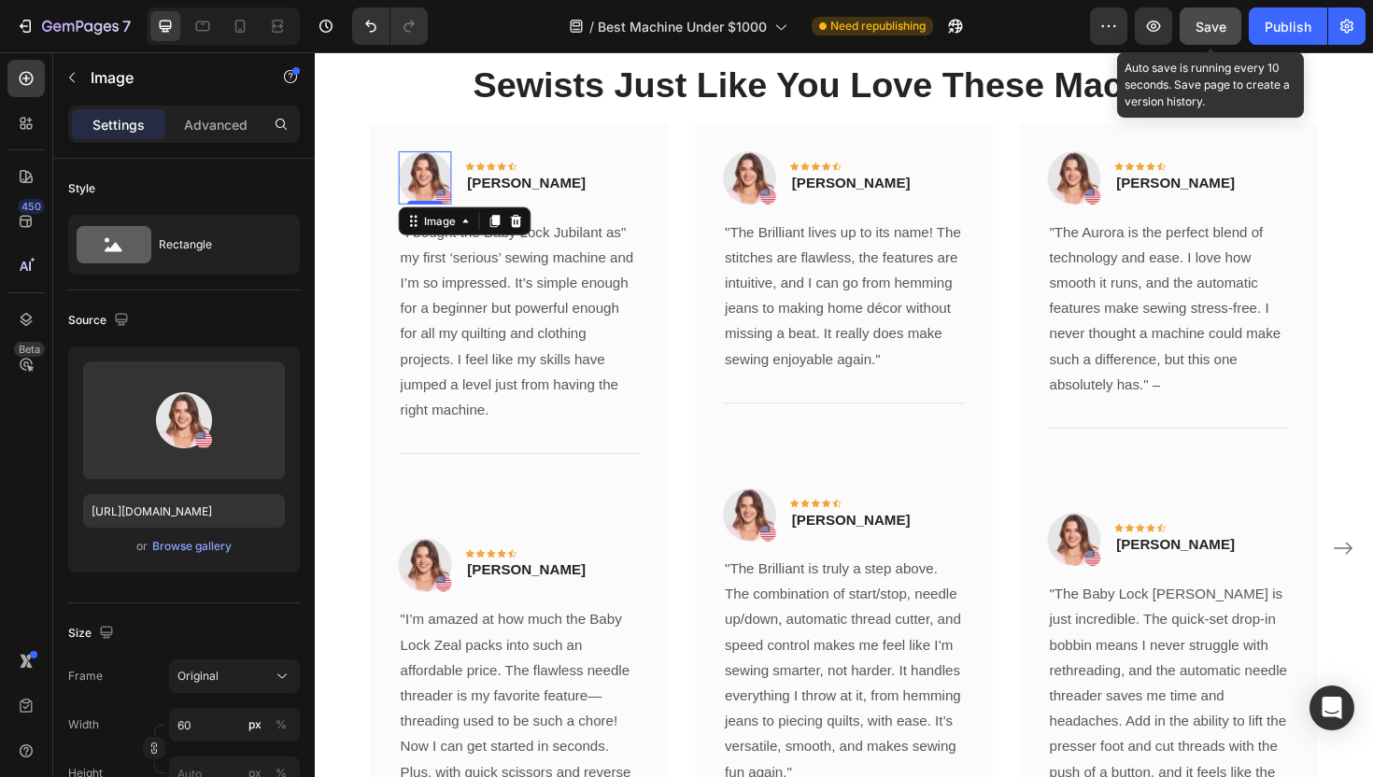
click at [1208, 30] on span "Save" at bounding box center [1211, 27] width 31 height 16
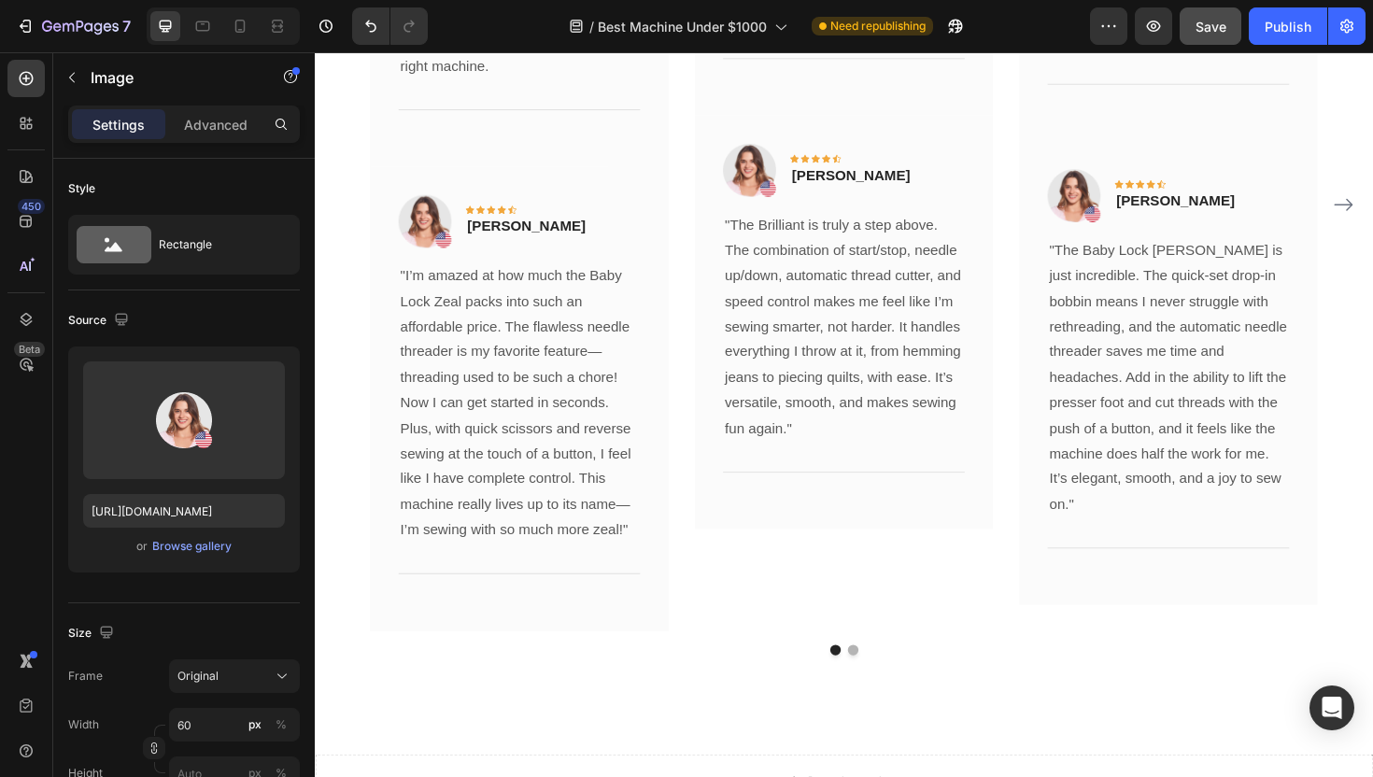
scroll to position [3563, 0]
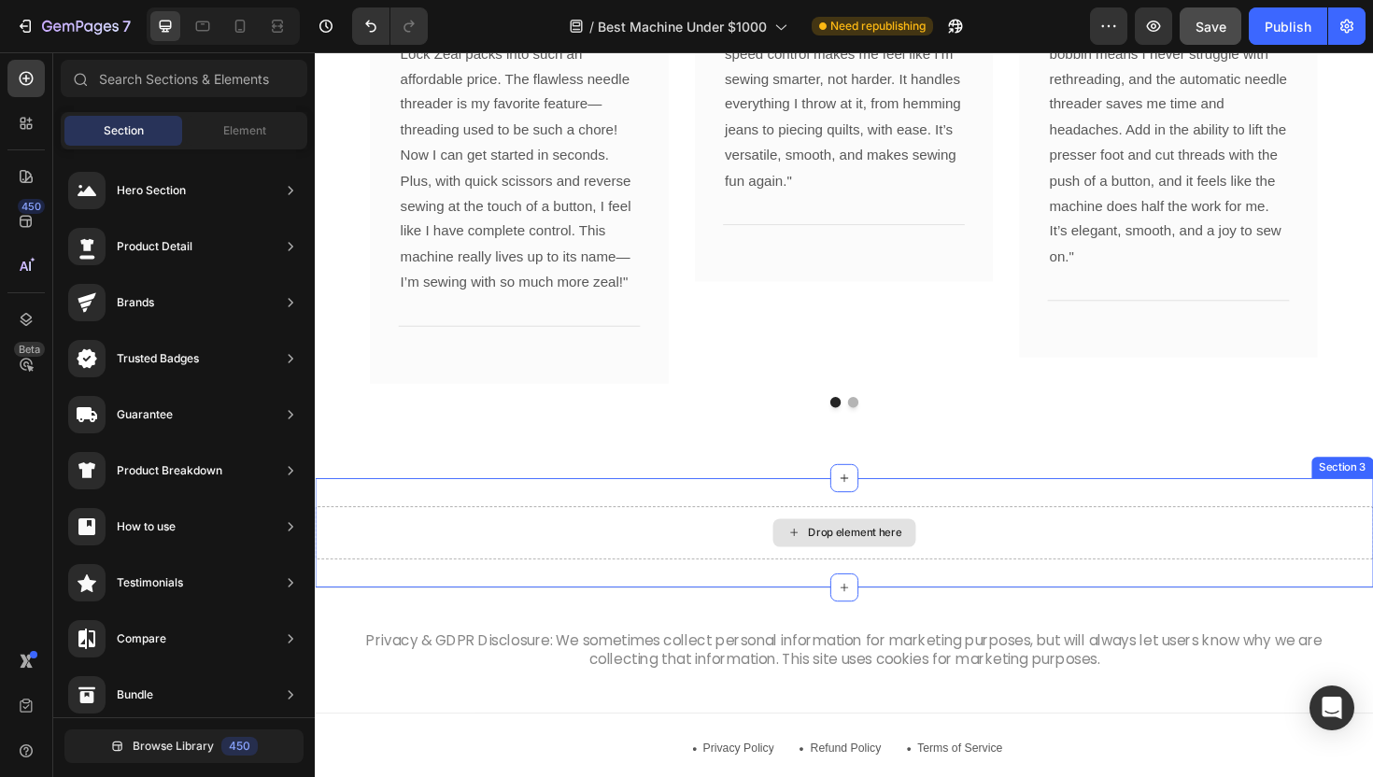
click at [859, 549] on div "Drop element here" at bounding box center [875, 562] width 151 height 30
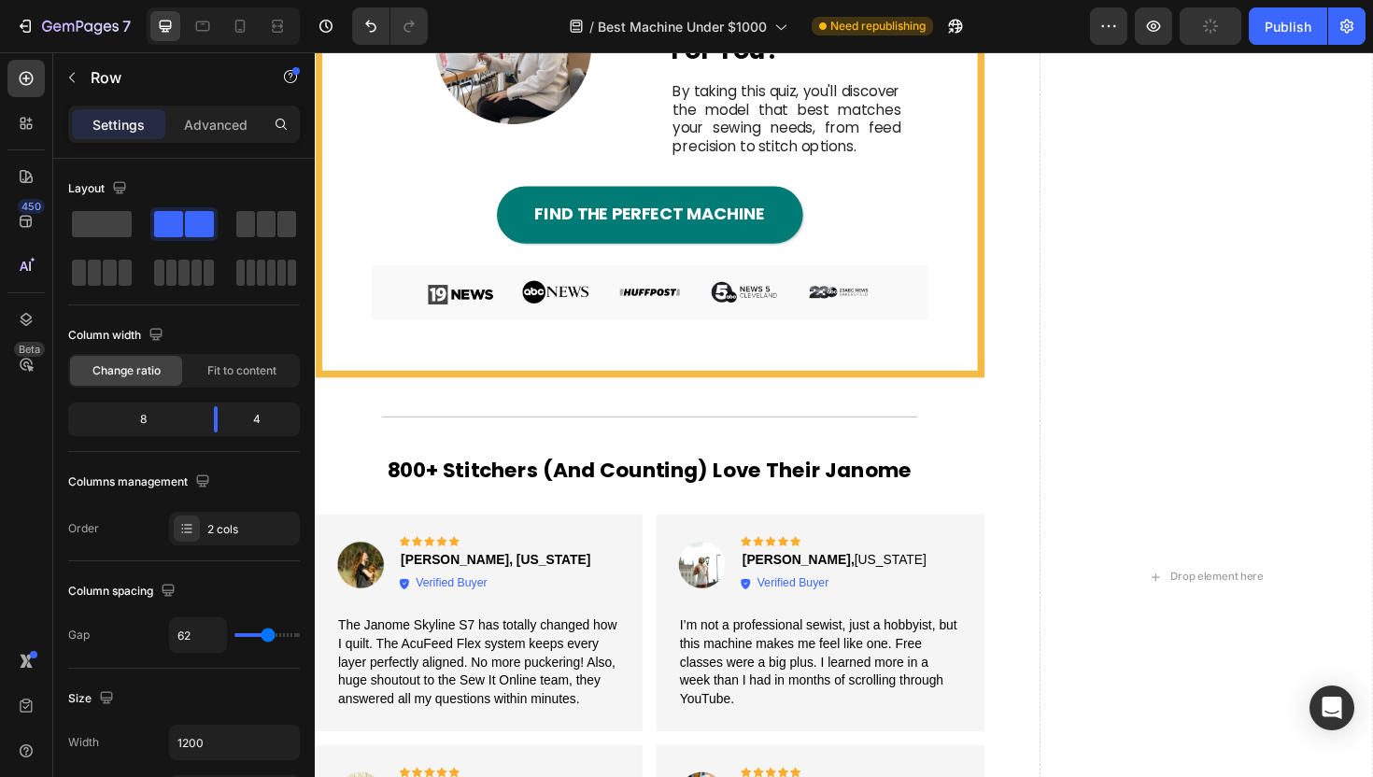
scroll to position [3813, 0]
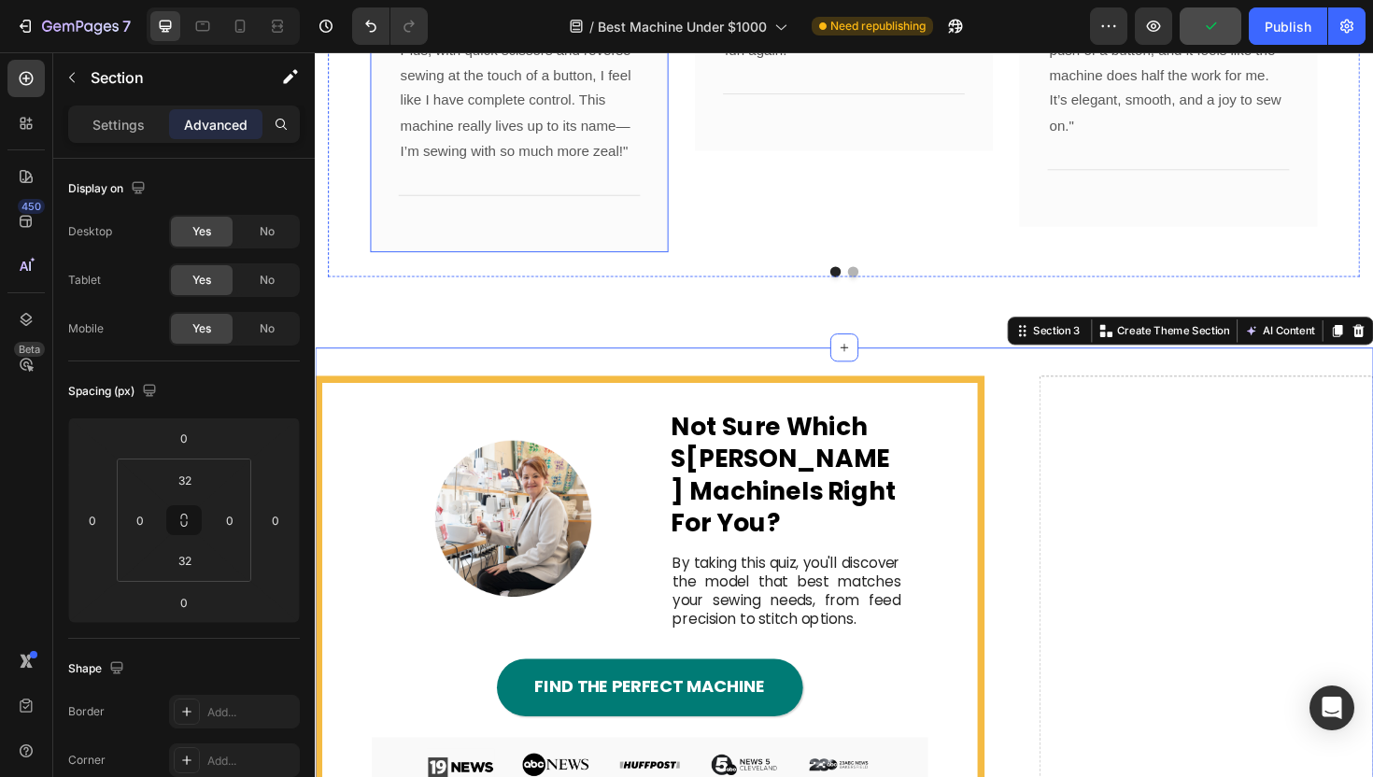
scroll to position [3685, 0]
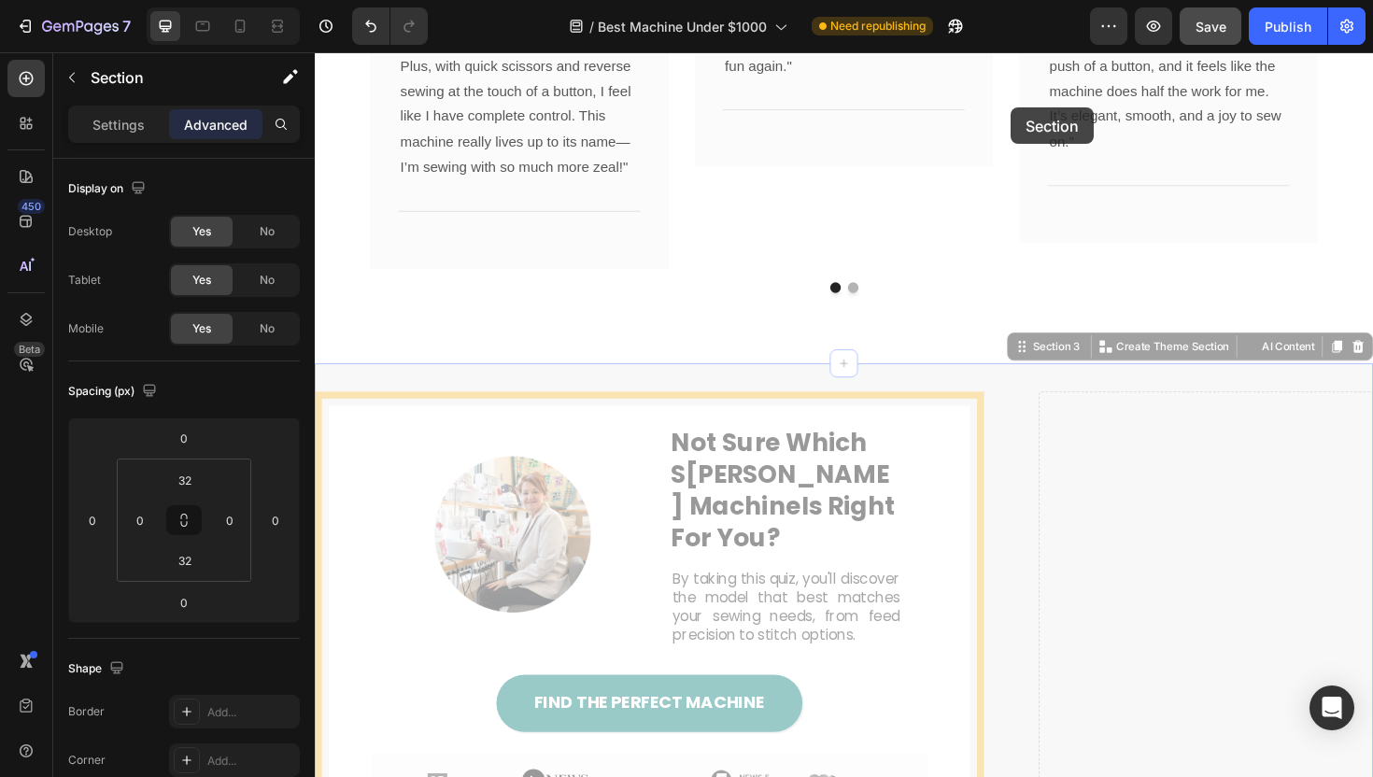
drag, startPoint x: 1068, startPoint y: 362, endPoint x: 1043, endPoint y: 168, distance: 195.9
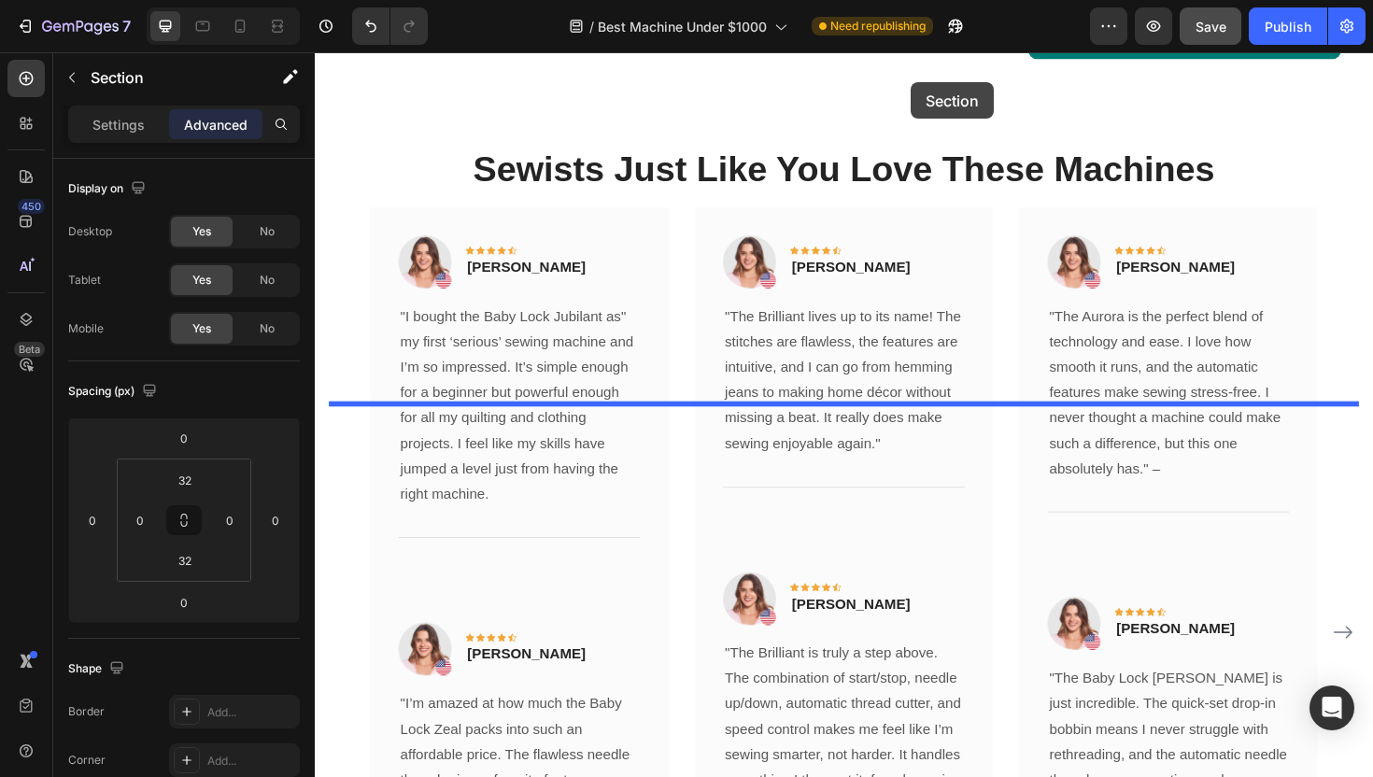
scroll to position [2549, 0]
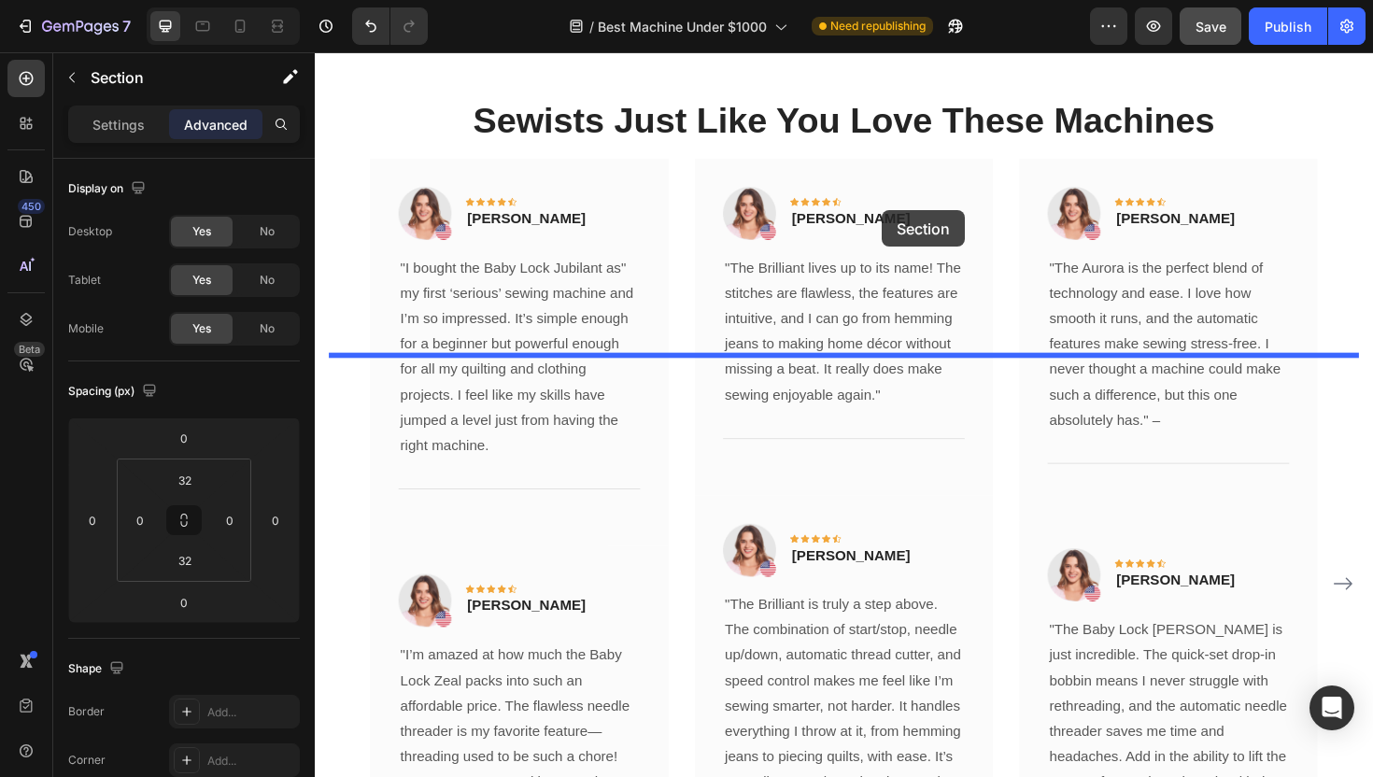
drag, startPoint x: 1059, startPoint y: 367, endPoint x: 916, endPoint y: 220, distance: 206.1
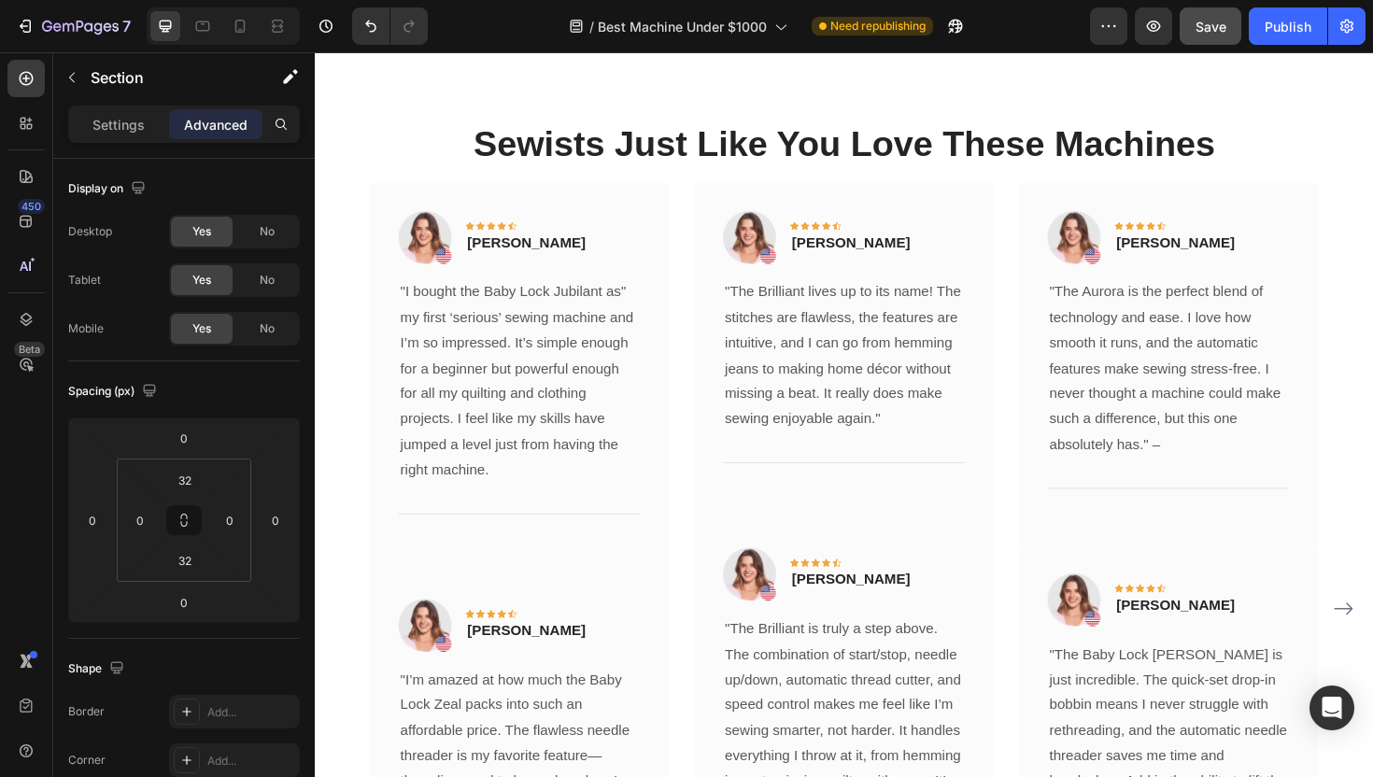
scroll to position [4224, 0]
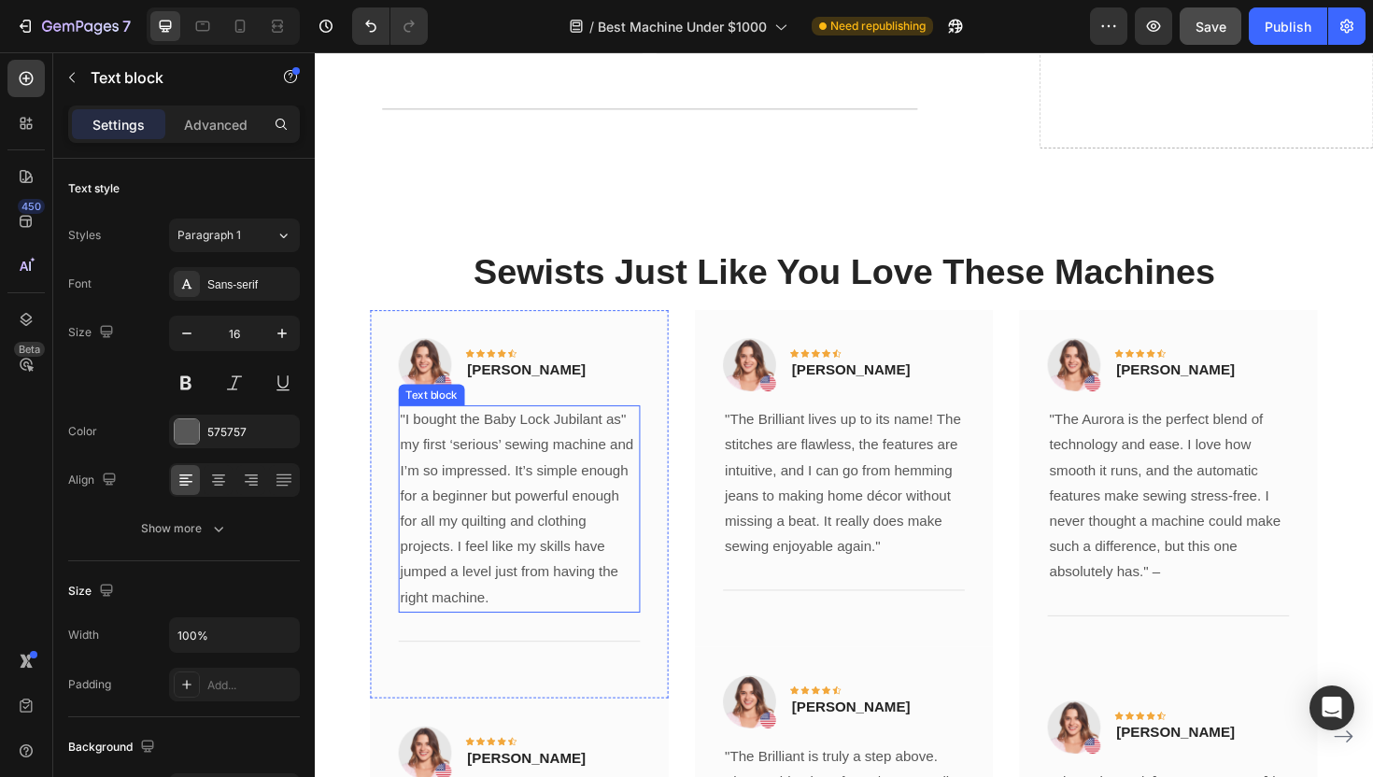
click at [504, 487] on p ""I bought the Baby Lock Jubilant as" my first ‘serious’ sewing machine and I’m …" at bounding box center [531, 536] width 252 height 215
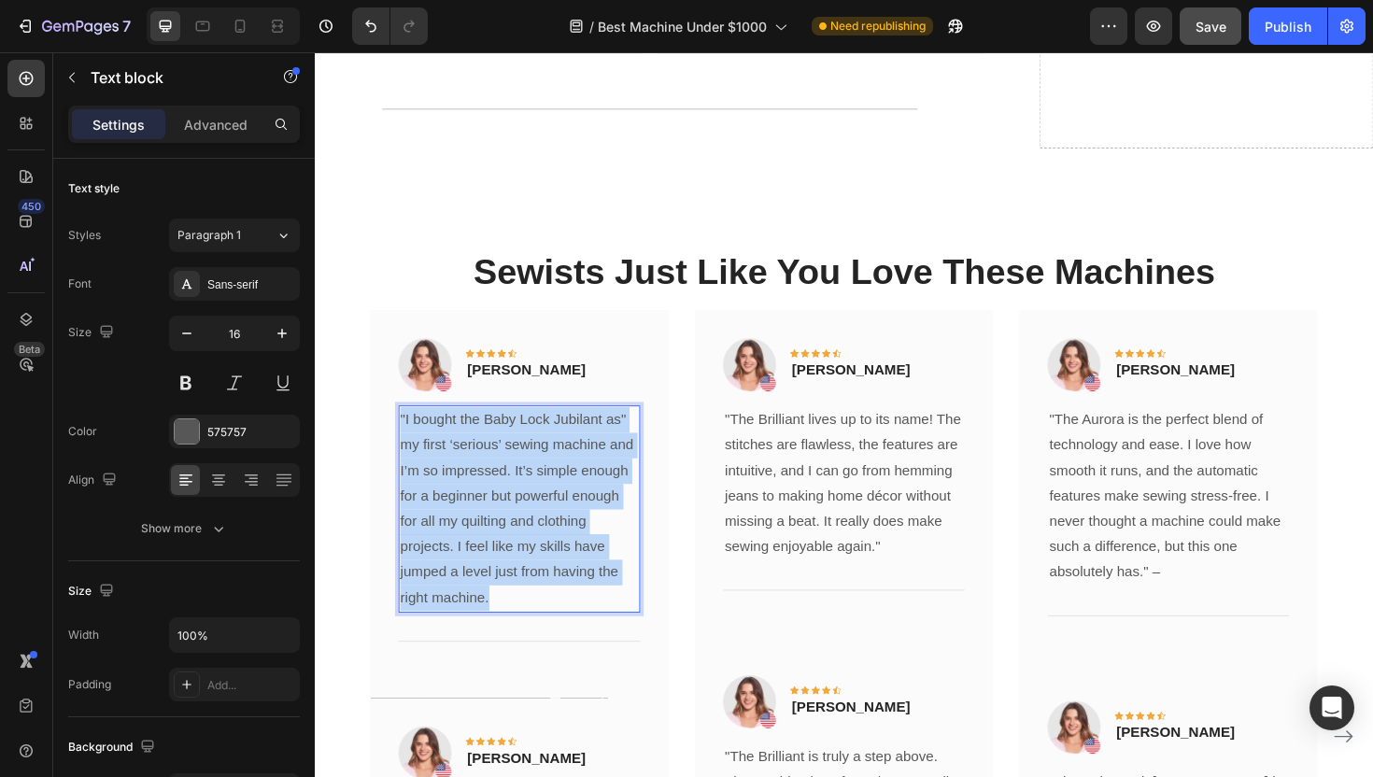
click at [504, 487] on p ""I bought the Baby Lock Jubilant as" my first ‘serious’ sewing machine and I’m …" at bounding box center [531, 536] width 252 height 215
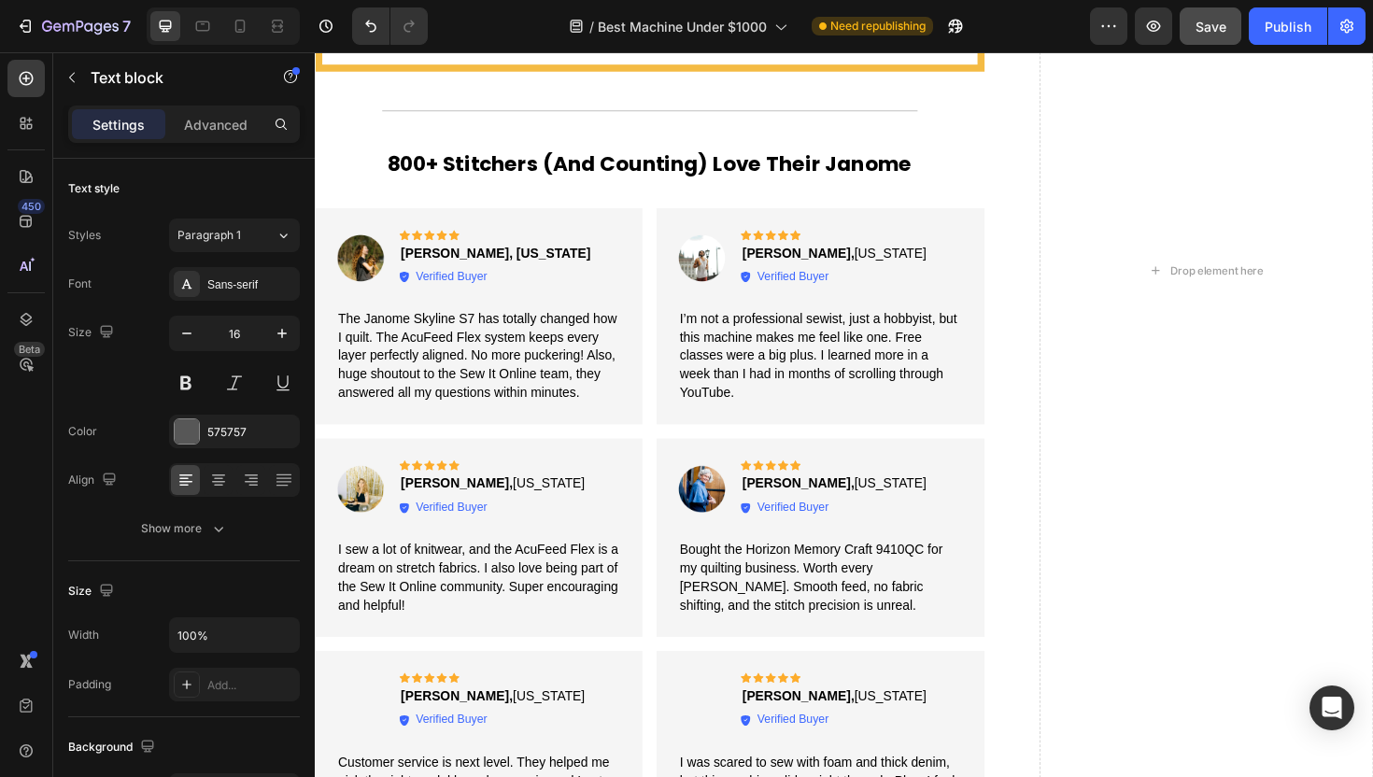
scroll to position [3368, 0]
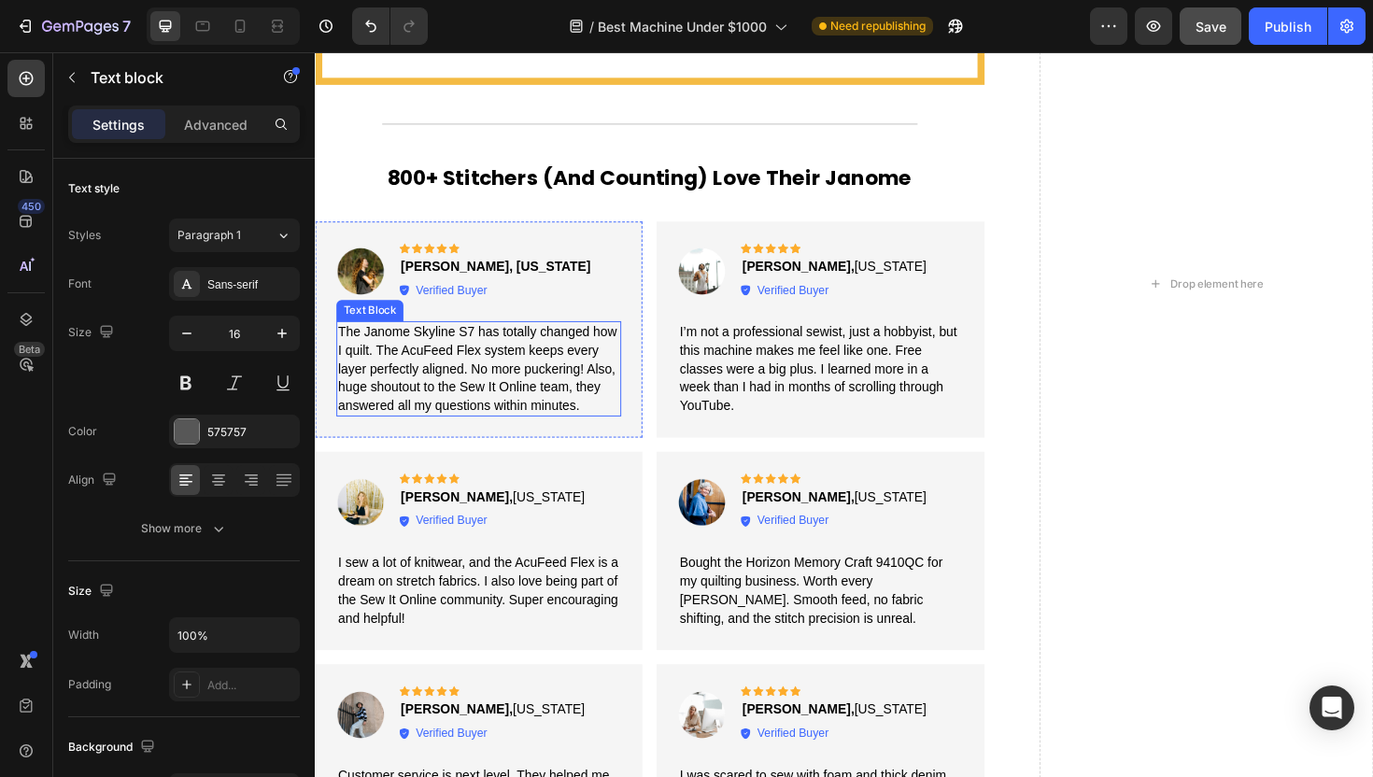
click at [493, 380] on span "The Janome Skyline S7 has totally changed how I quilt. The AcuFeed Flex system …" at bounding box center [486, 387] width 295 height 92
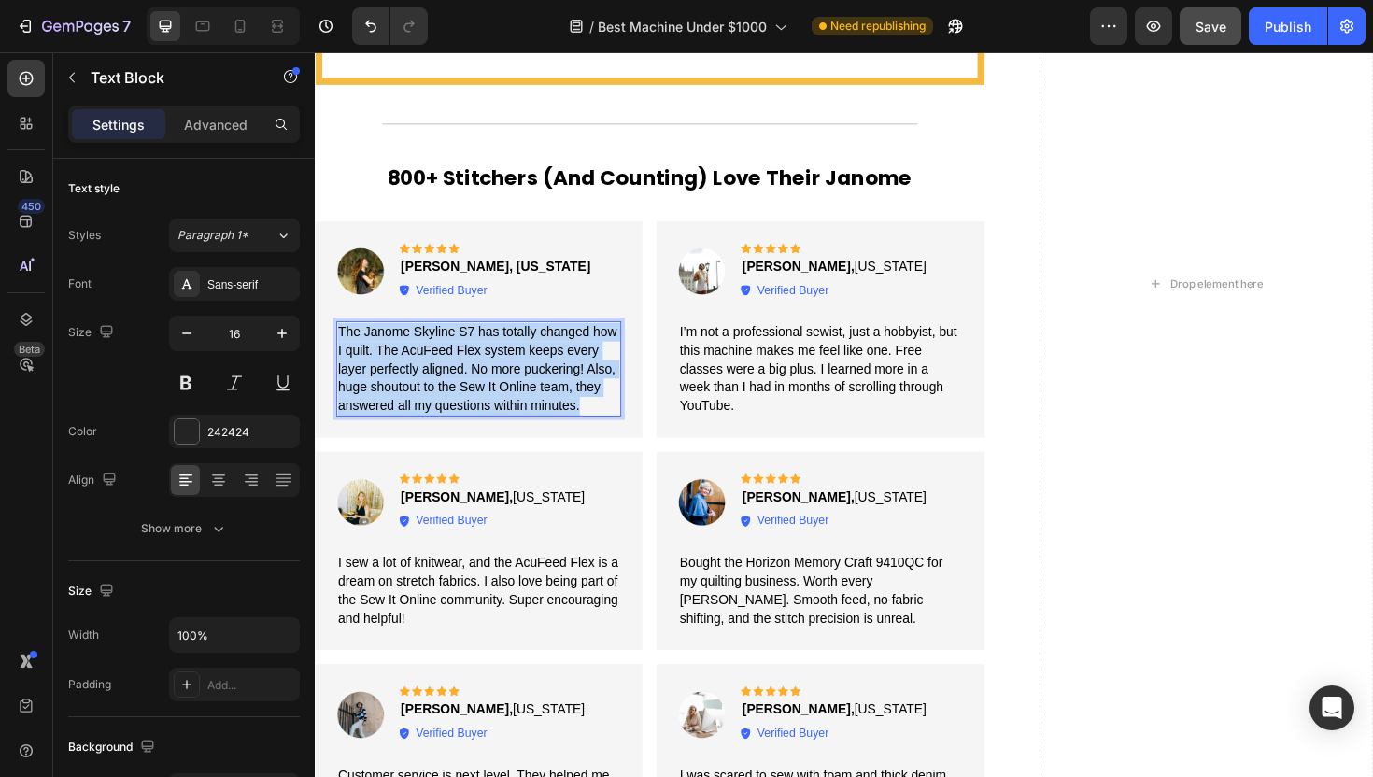
click at [493, 380] on span "The Janome Skyline S7 has totally changed how I quilt. The AcuFeed Flex system …" at bounding box center [486, 387] width 295 height 92
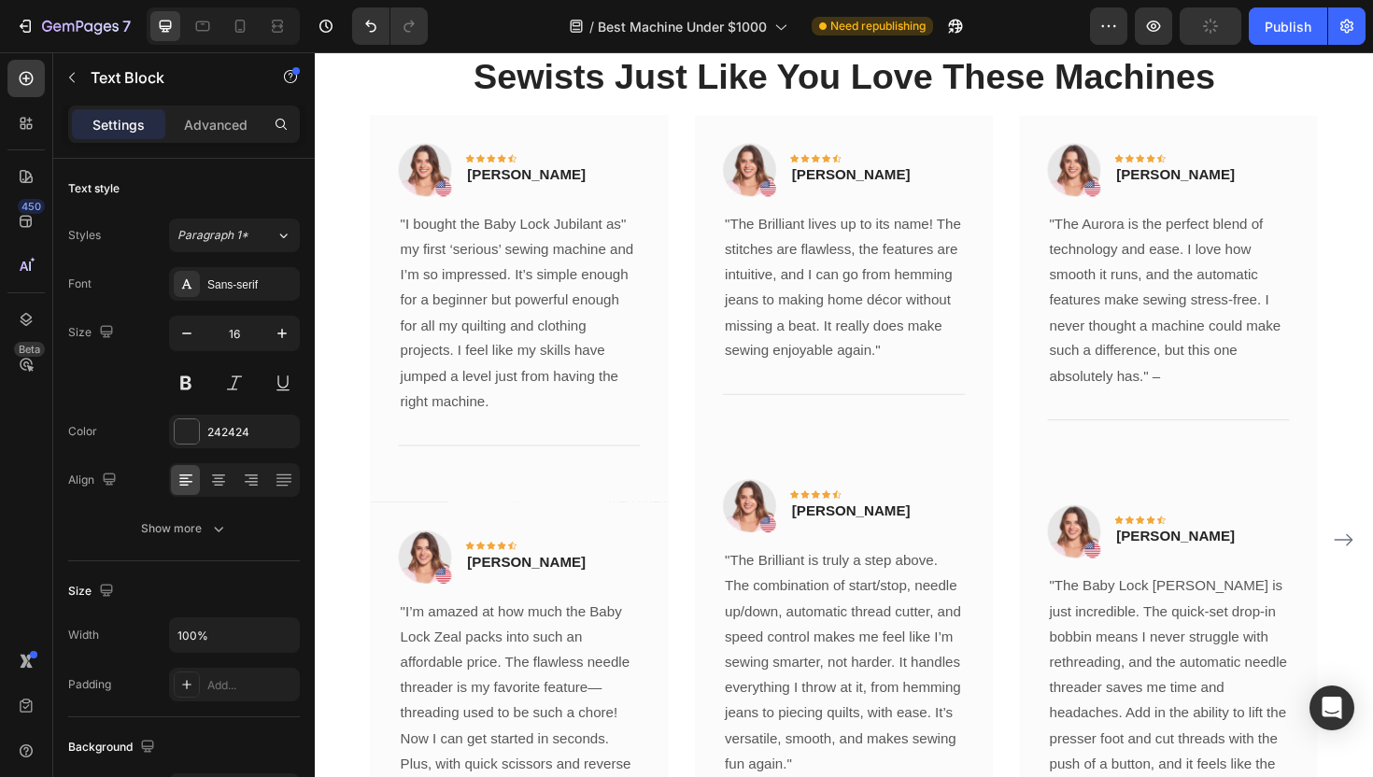
scroll to position [4416, 0]
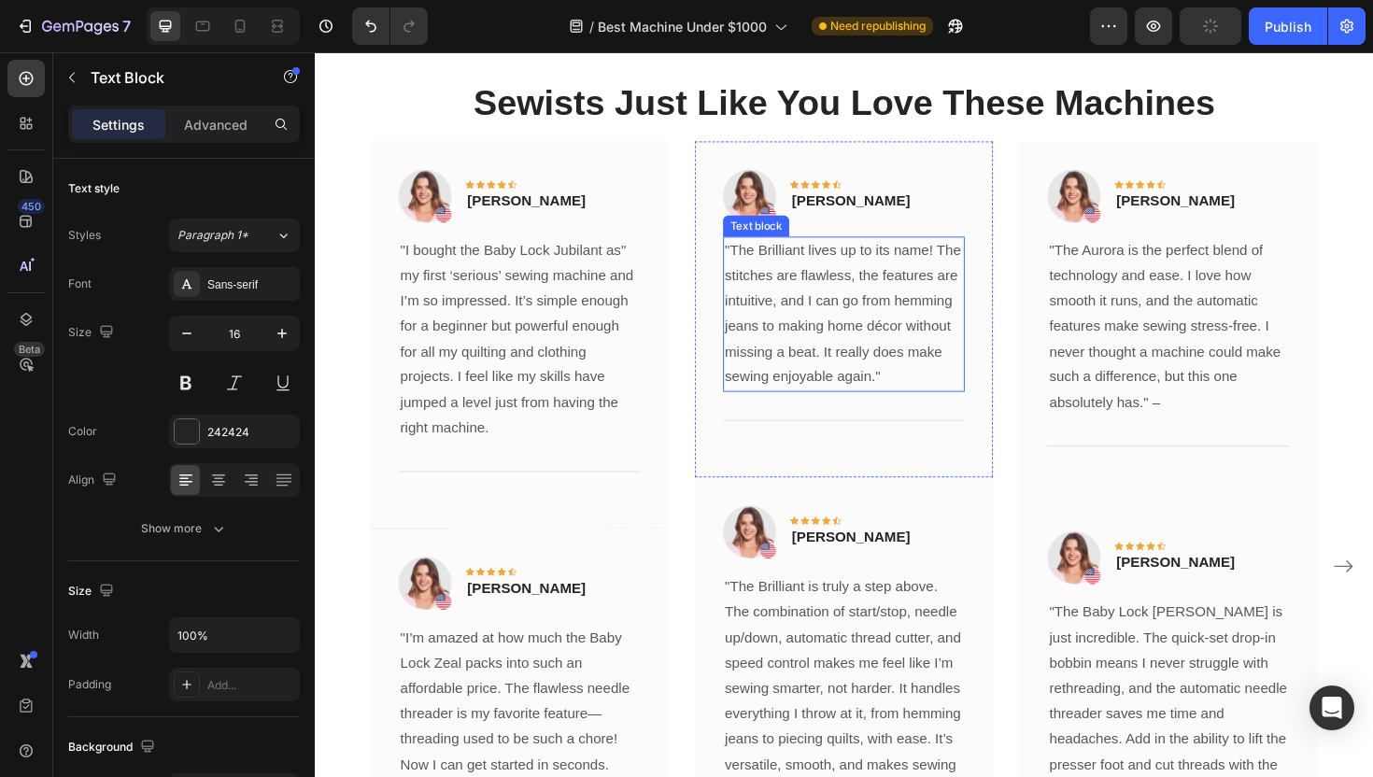
click at [866, 329] on p ""The Brilliant lives up to its name! The stitches are flawless, the features ar…" at bounding box center [875, 330] width 252 height 162
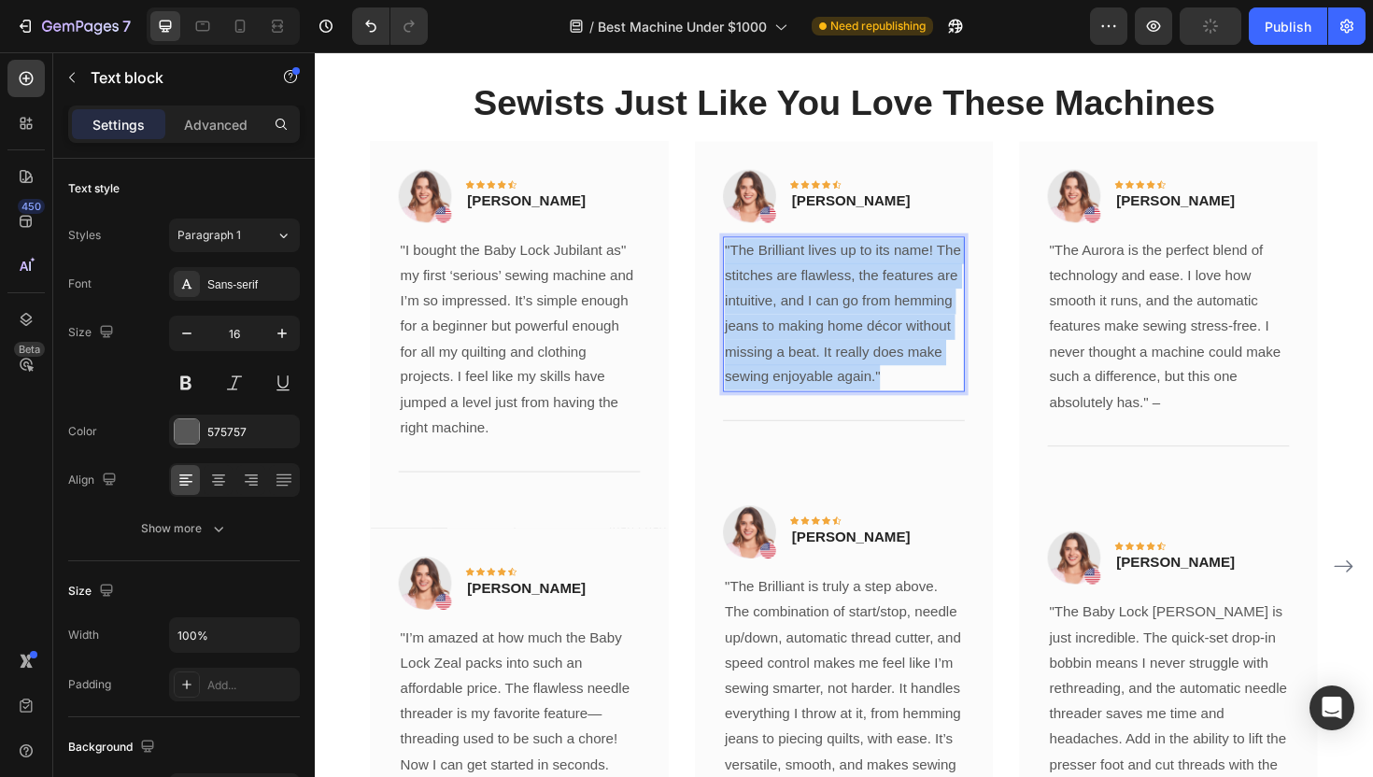
click at [866, 329] on p ""The Brilliant lives up to its name! The stitches are flawless, the features ar…" at bounding box center [875, 330] width 252 height 162
copy p ""The Brilliant lives up to its name! The stitches are flawless, the features ar…"
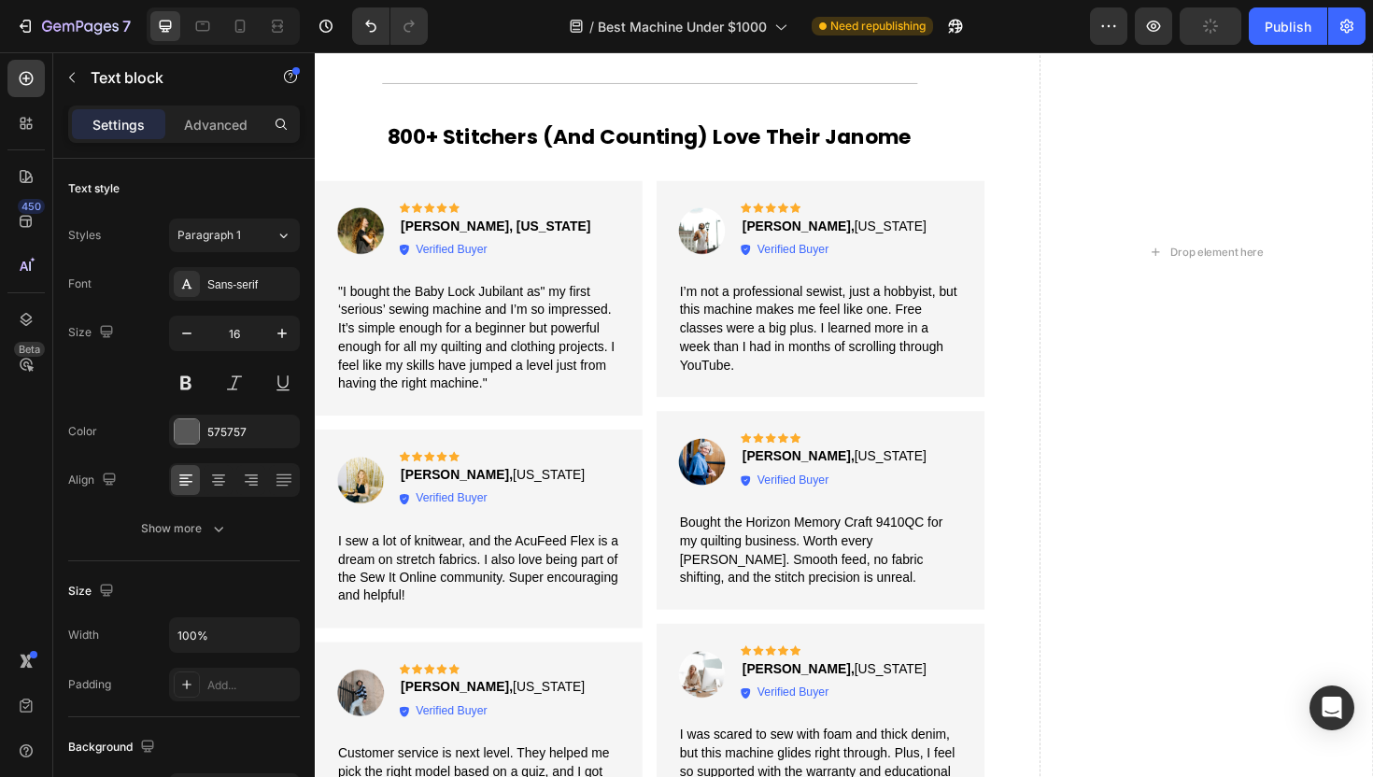
scroll to position [3357, 0]
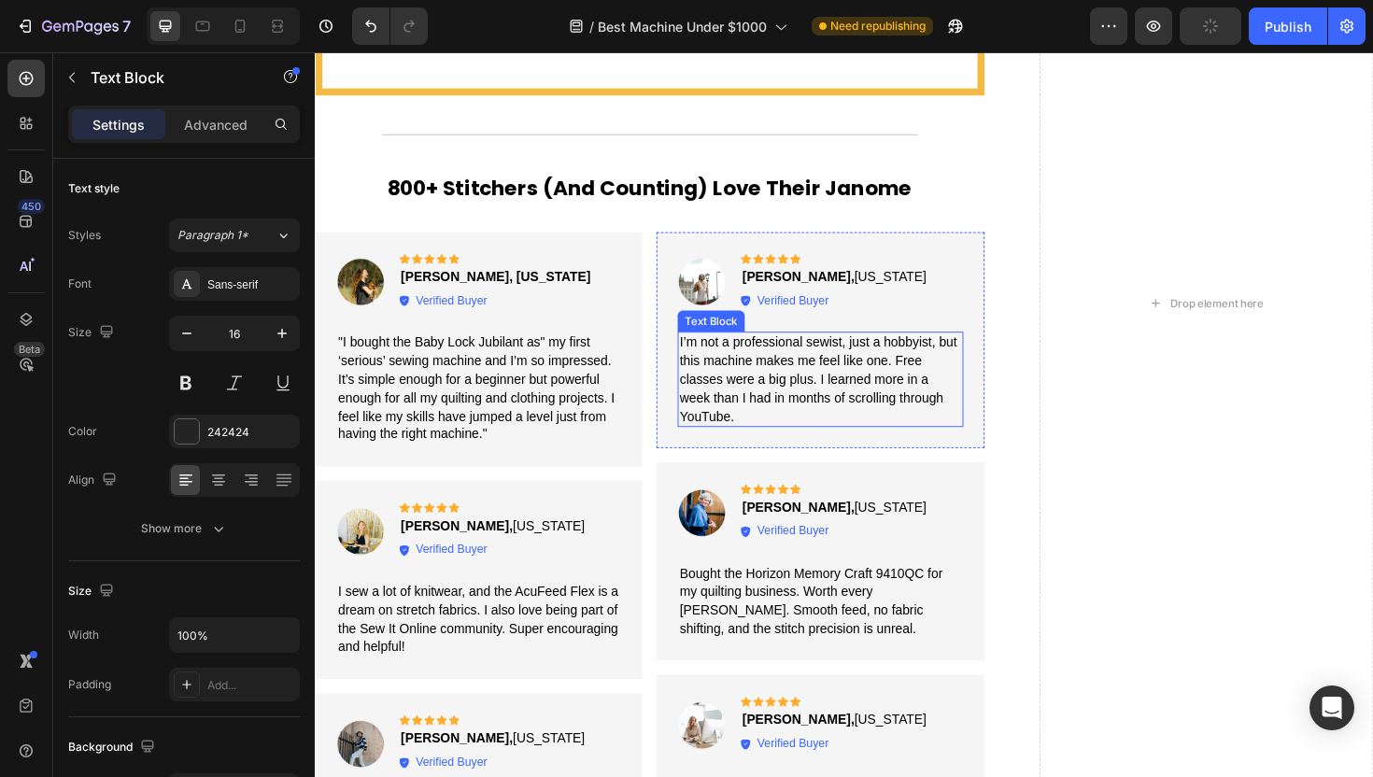
click at [816, 368] on span "I’m not a professional sewist, just a hobbyist, but this machine makes me feel …" at bounding box center [847, 398] width 293 height 92
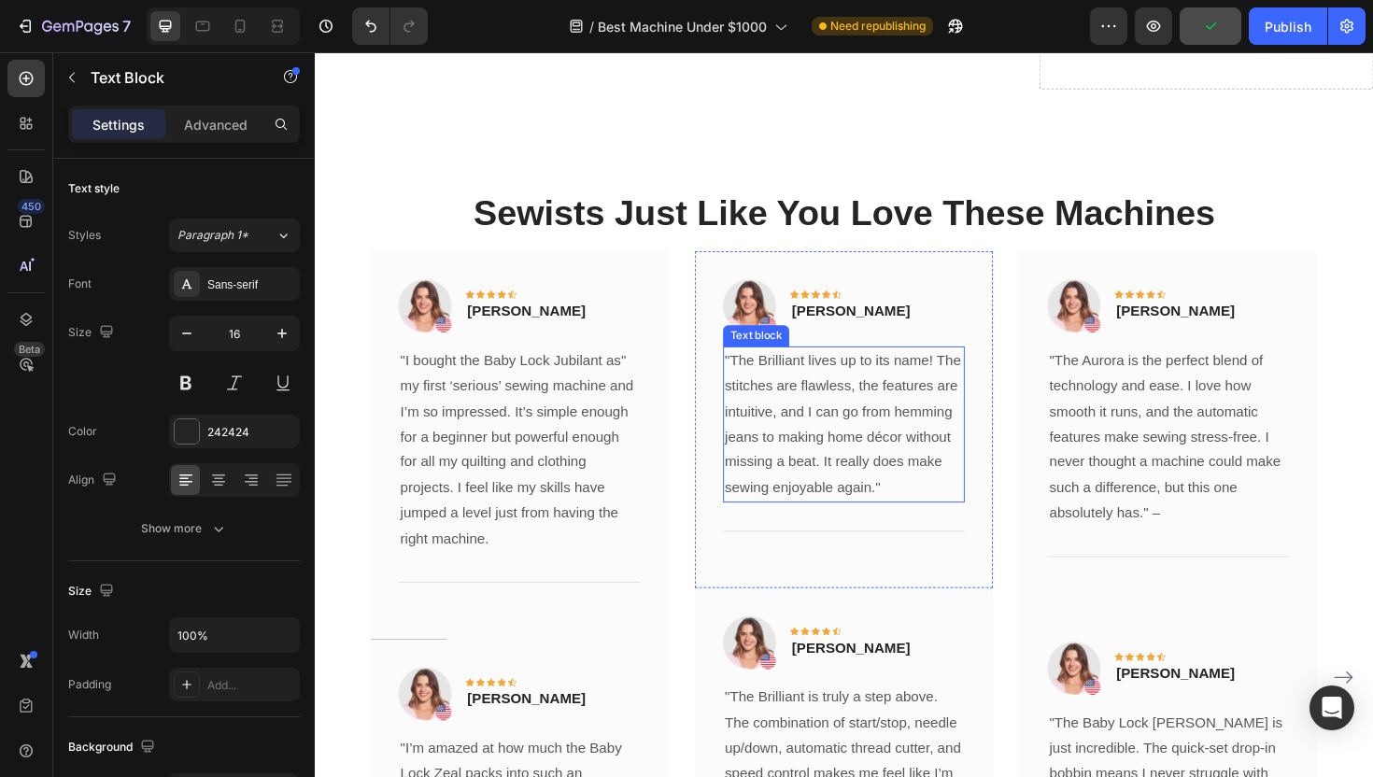
scroll to position [4338, 0]
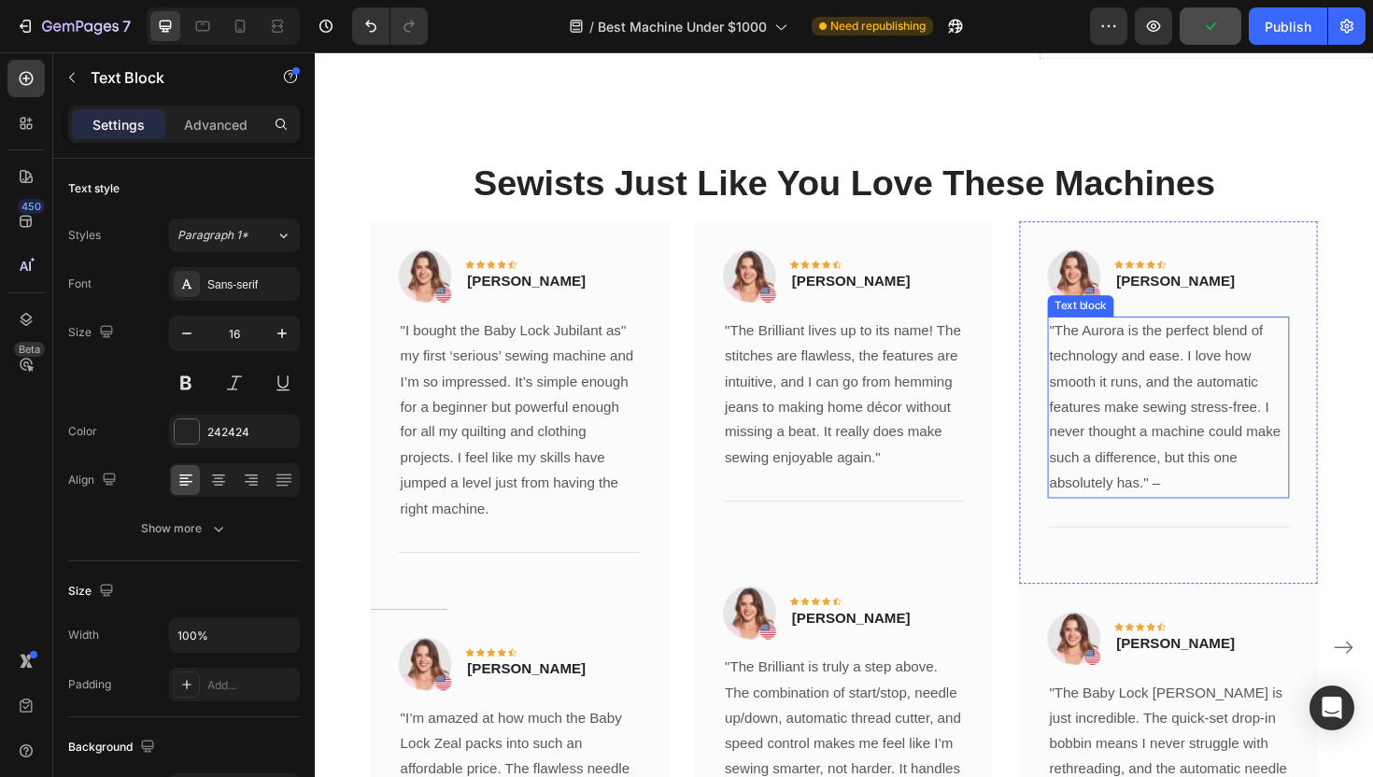
click at [1168, 432] on p ""The Aurora is the perfect blend of technology and ease. I love how smooth it r…" at bounding box center [1219, 428] width 252 height 189
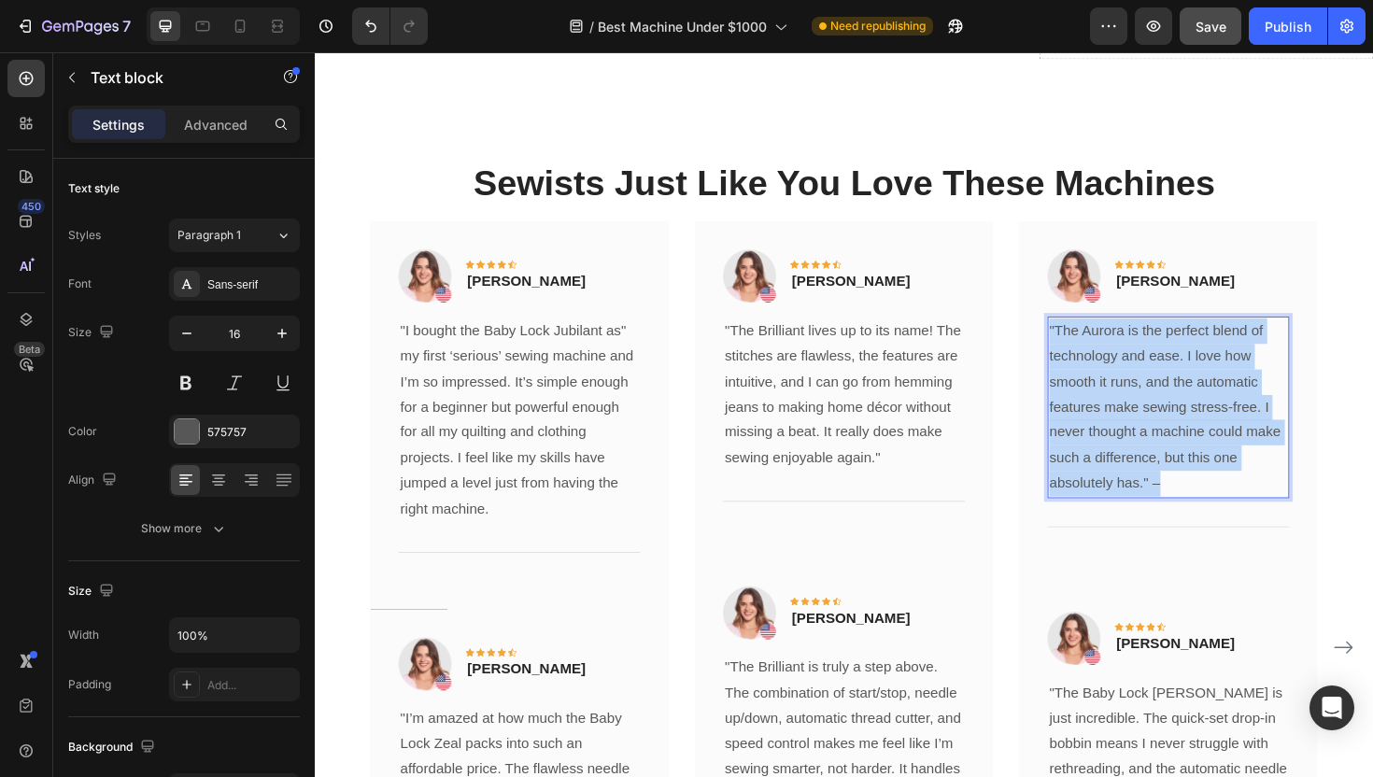
click at [1168, 432] on p ""The Aurora is the perfect blend of technology and ease. I love how smooth it r…" at bounding box center [1219, 428] width 252 height 189
copy p ""The Aurora is the perfect blend of technology and ease. I love how smooth it r…"
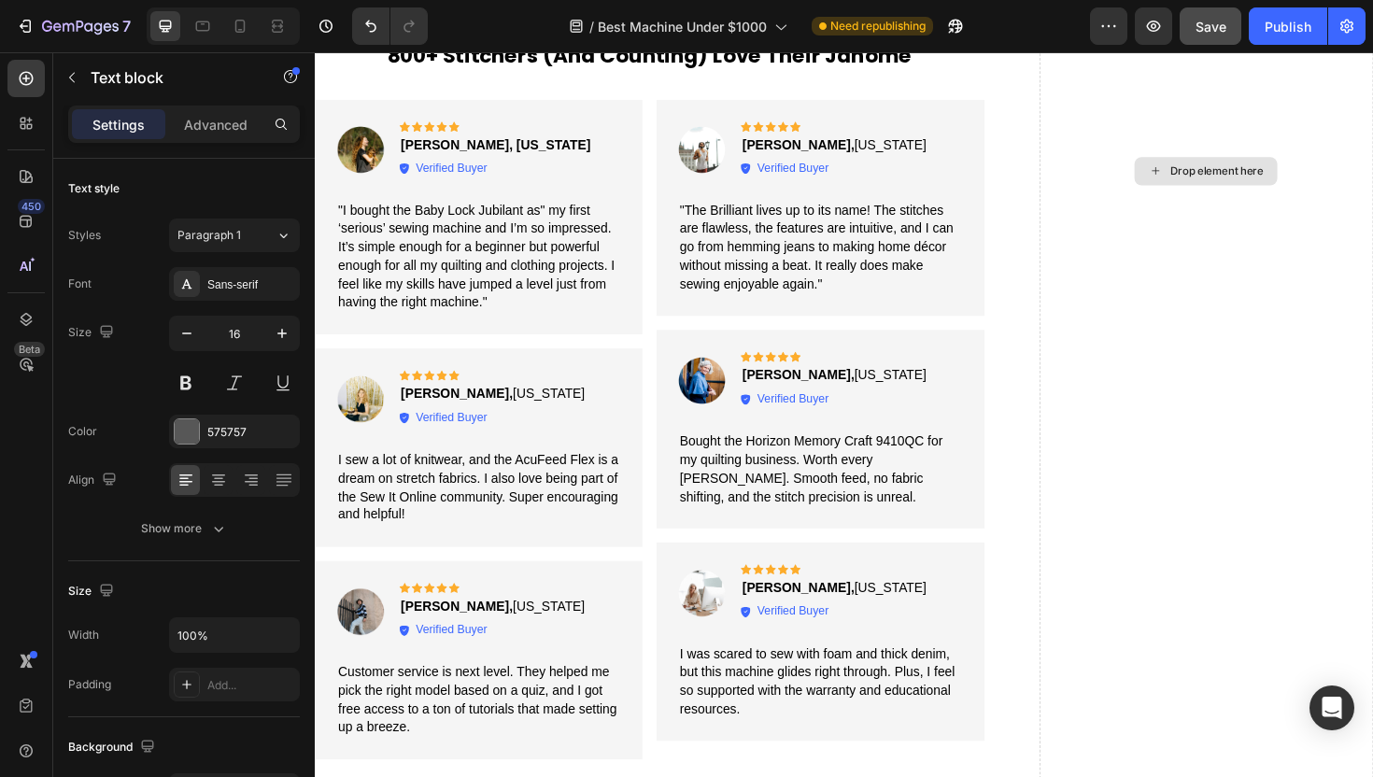
scroll to position [3464, 0]
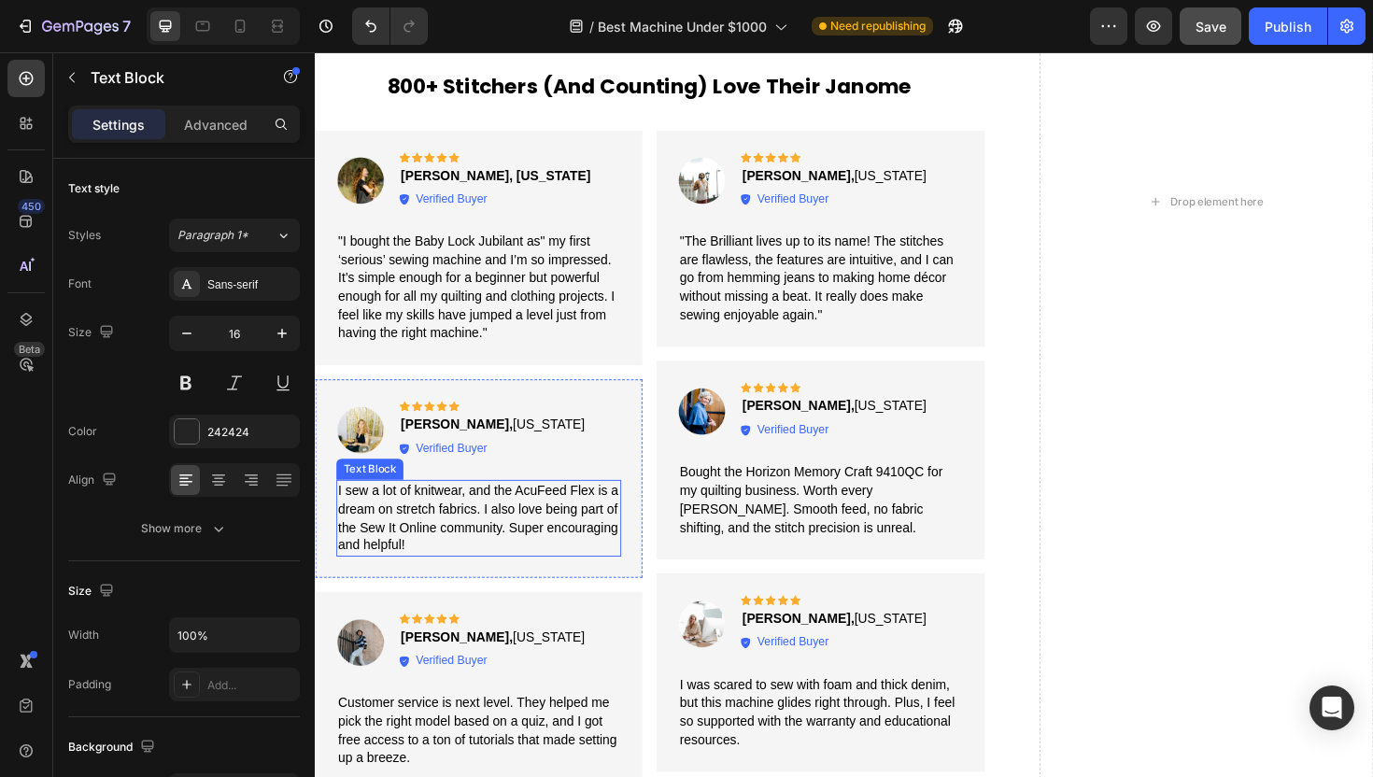
click at [382, 532] on span "I sew a lot of knitwear, and the AcuFeed Flex is a dream on stretch fabrics. I …" at bounding box center [487, 545] width 297 height 73
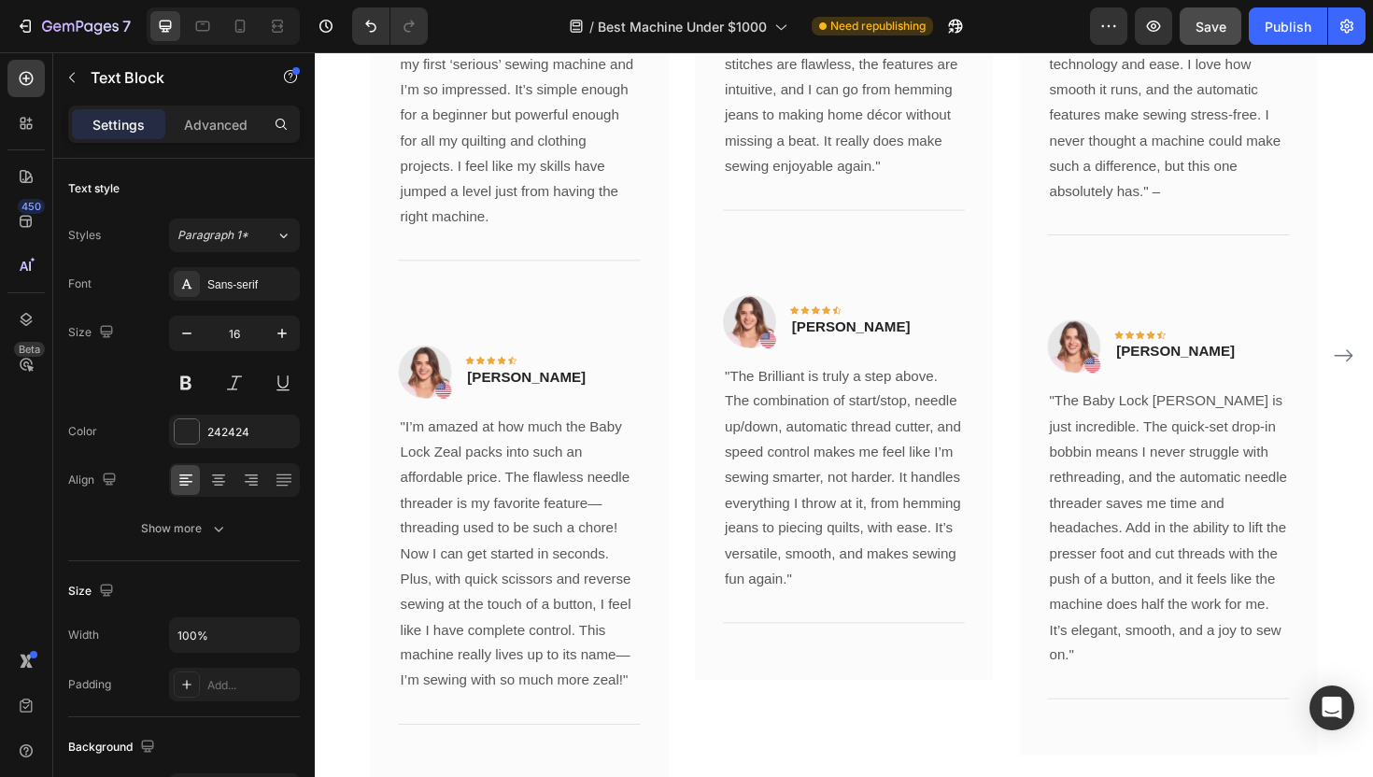
scroll to position [4845, 0]
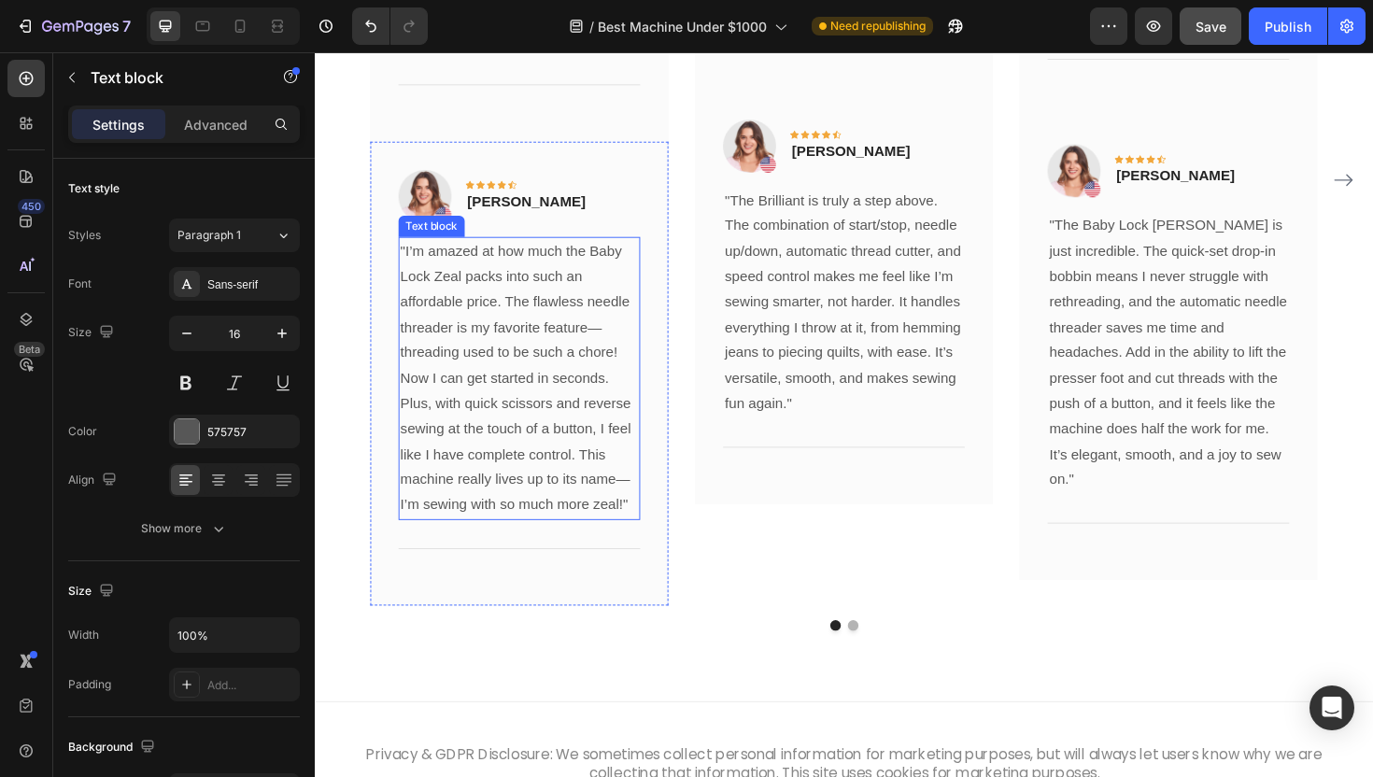
click at [497, 447] on p ""I’m amazed at how much the Baby Lock Zeal packs into such an affordable price.…" at bounding box center [531, 398] width 252 height 296
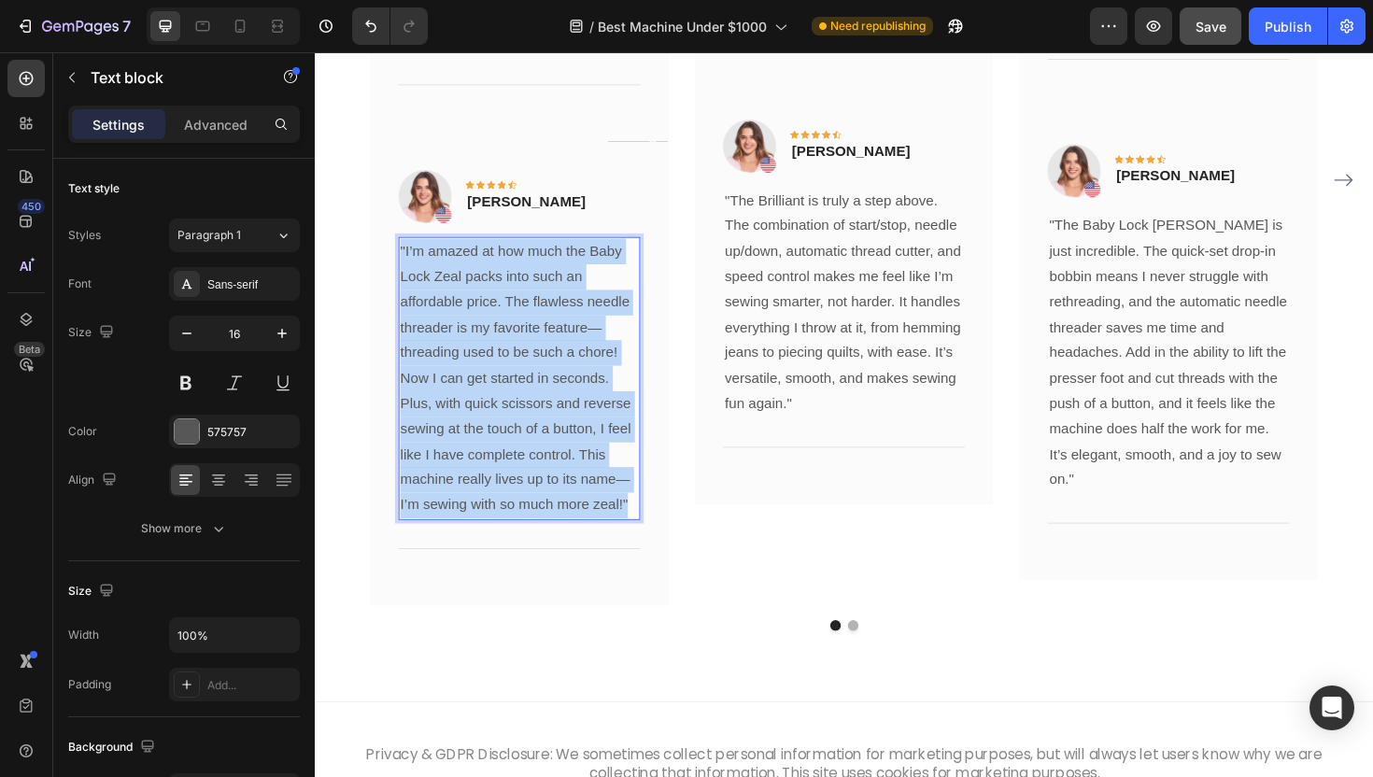
click at [497, 447] on p ""I’m amazed at how much the Baby Lock Zeal packs into such an affordable price.…" at bounding box center [531, 398] width 252 height 296
copy p ""I’m amazed at how much the Baby Lock Zeal packs into such an affordable price.…"
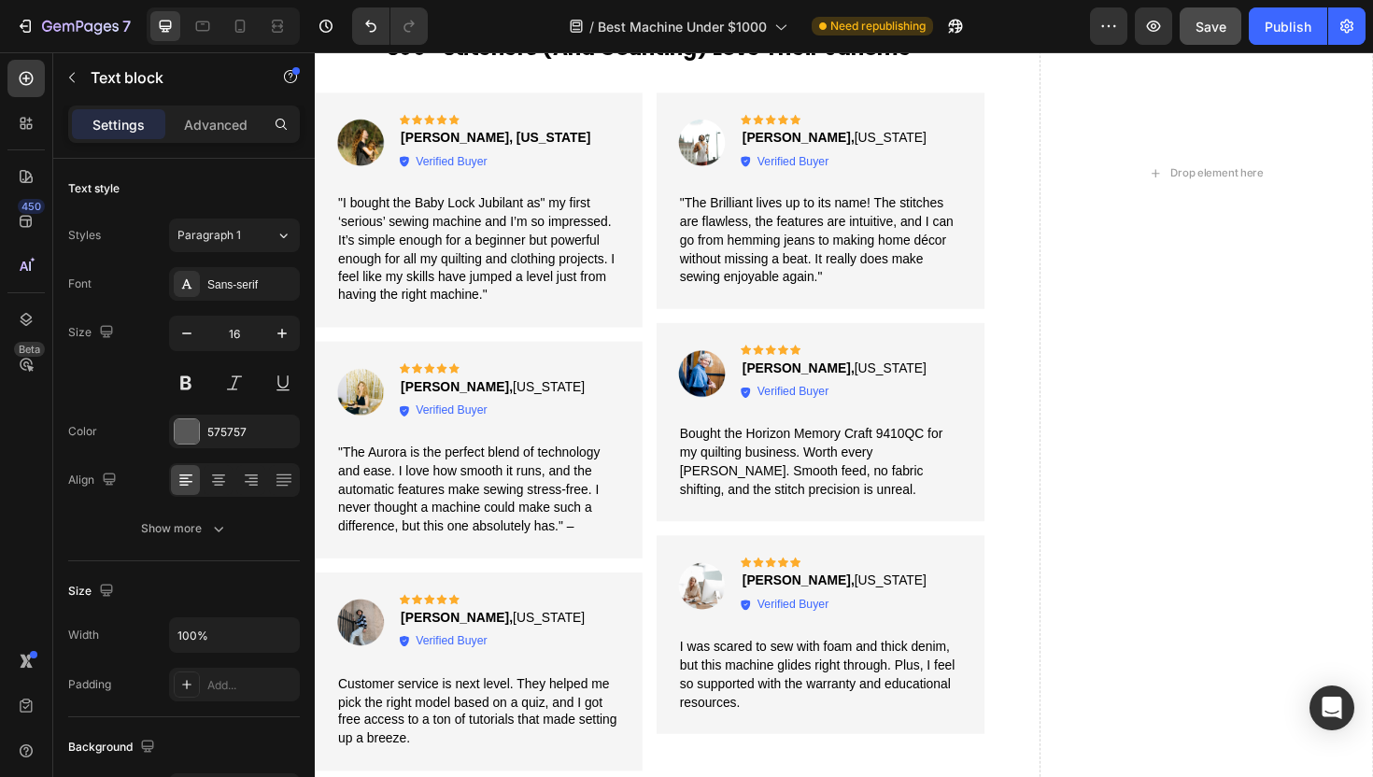
scroll to position [3480, 0]
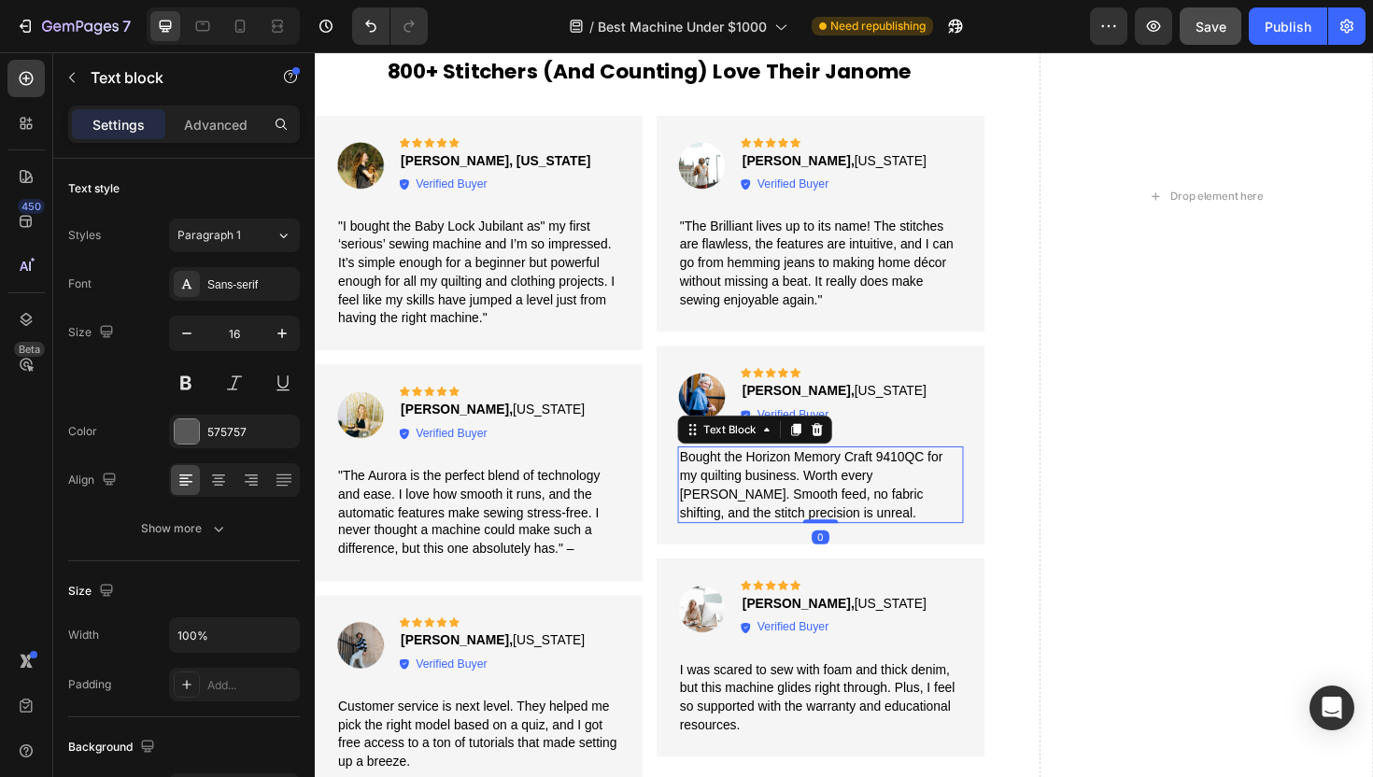
click at [788, 505] on span "Bought the Horizon Memory Craft 9410QC for my quilting business. Worth every [P…" at bounding box center [840, 510] width 278 height 73
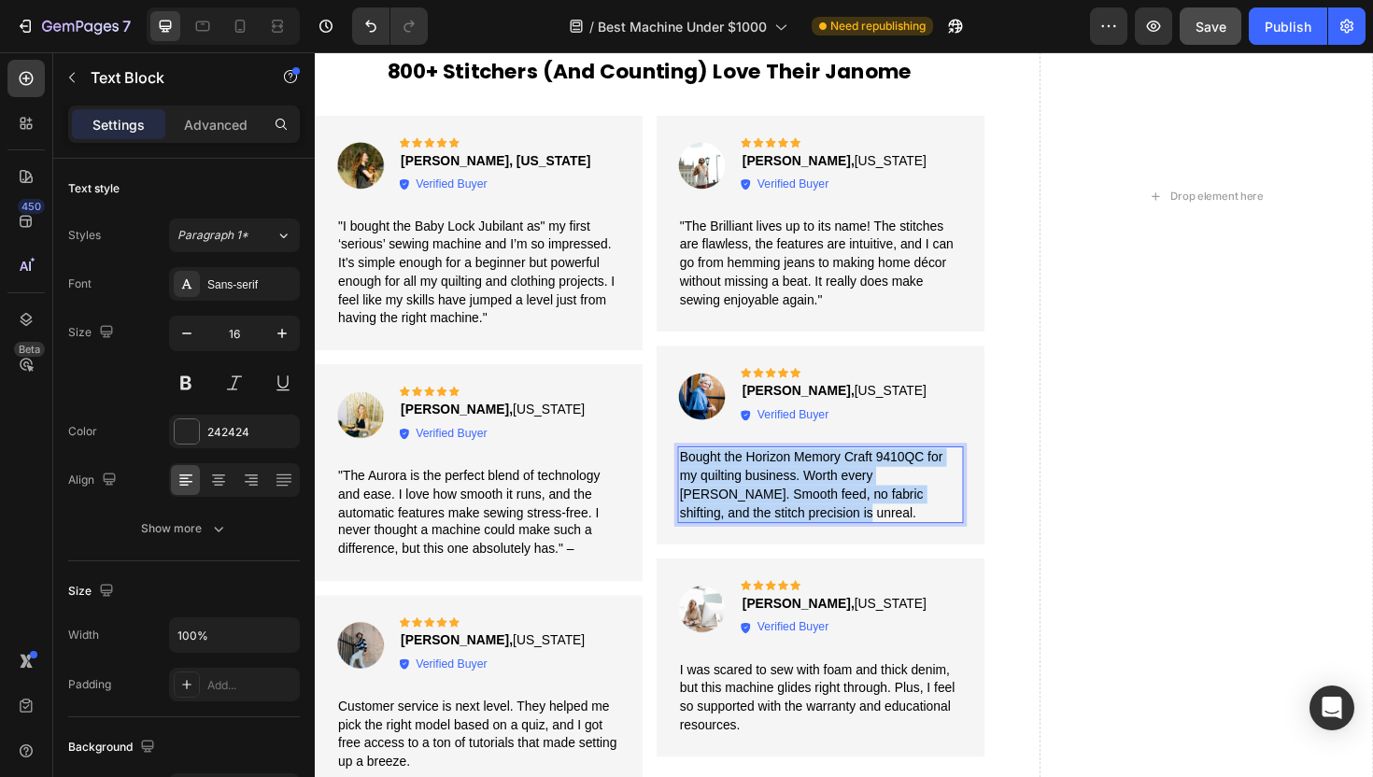
click at [788, 505] on span "Bought the Horizon Memory Craft 9410QC for my quilting business. Worth every [P…" at bounding box center [840, 510] width 278 height 73
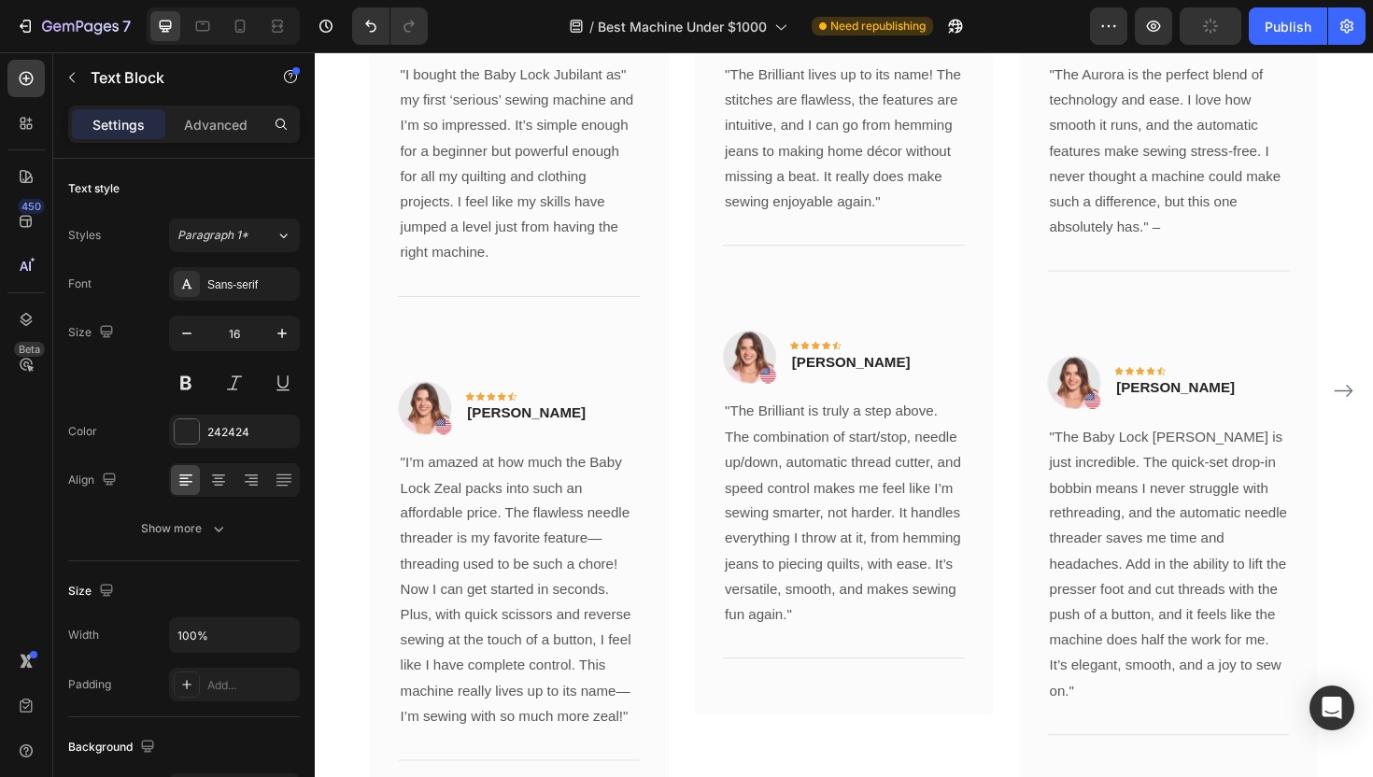
scroll to position [4685, 0]
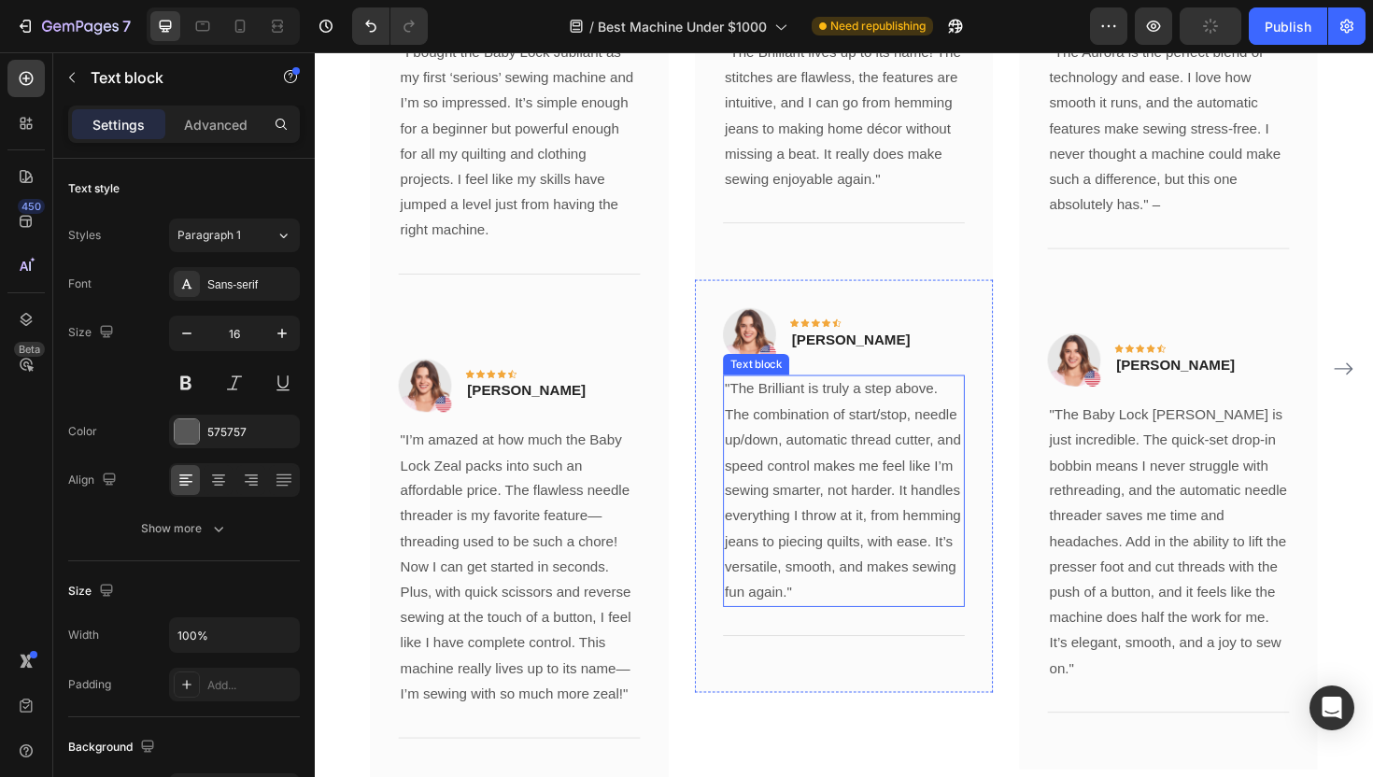
click at [870, 512] on p ""The Brilliant is truly a step above. The combination of start/stop, needle up/…" at bounding box center [875, 517] width 252 height 242
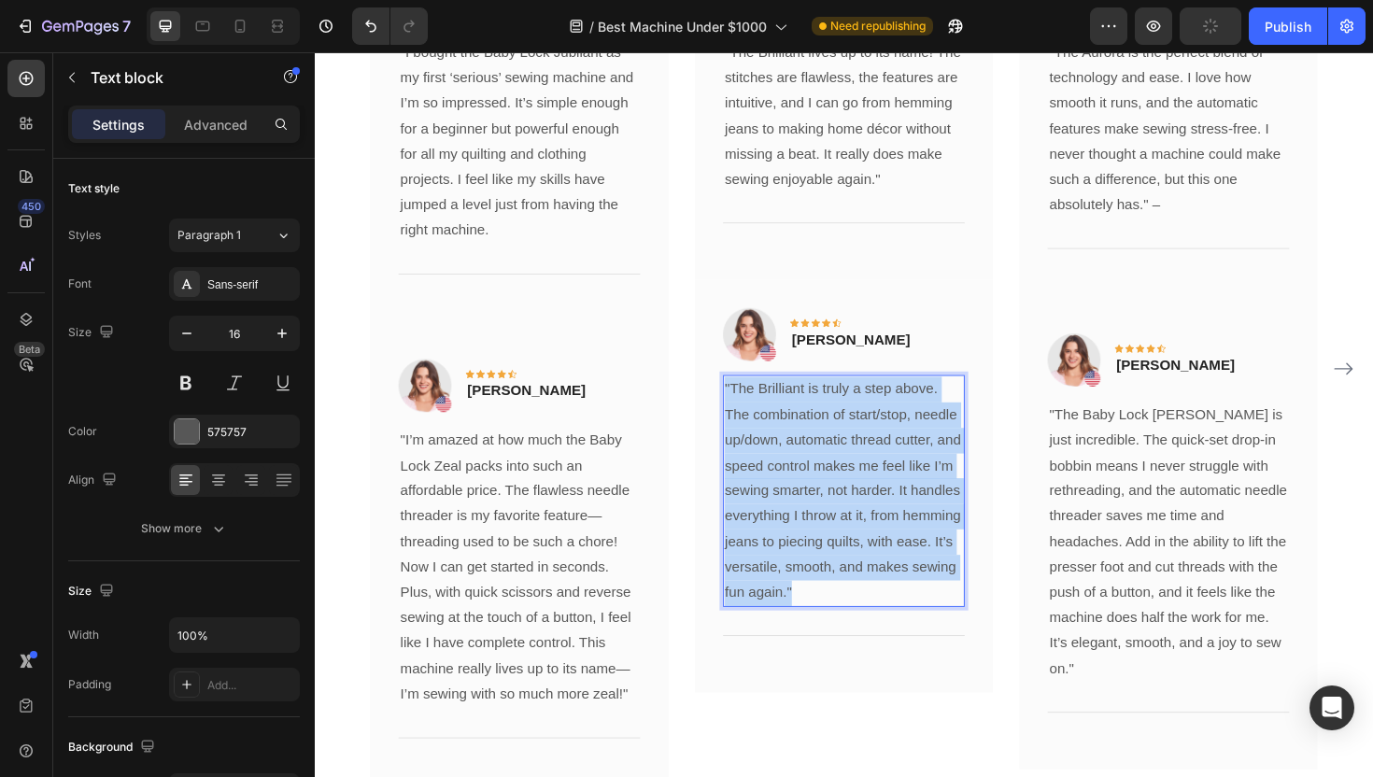
click at [870, 512] on p ""The Brilliant is truly a step above. The combination of start/stop, needle up/…" at bounding box center [875, 517] width 252 height 242
copy p ""The Brilliant is truly a step above. The combination of start/stop, needle up/…"
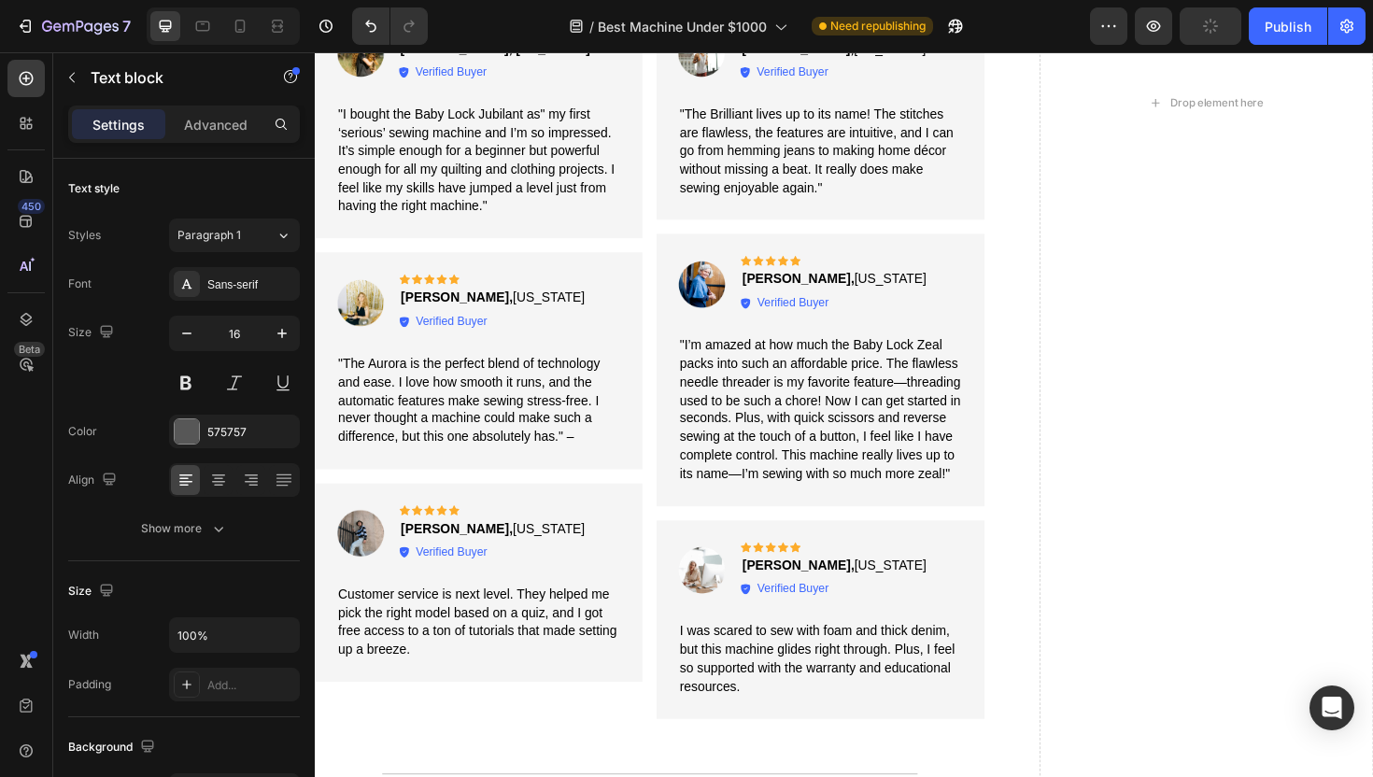
scroll to position [3588, 0]
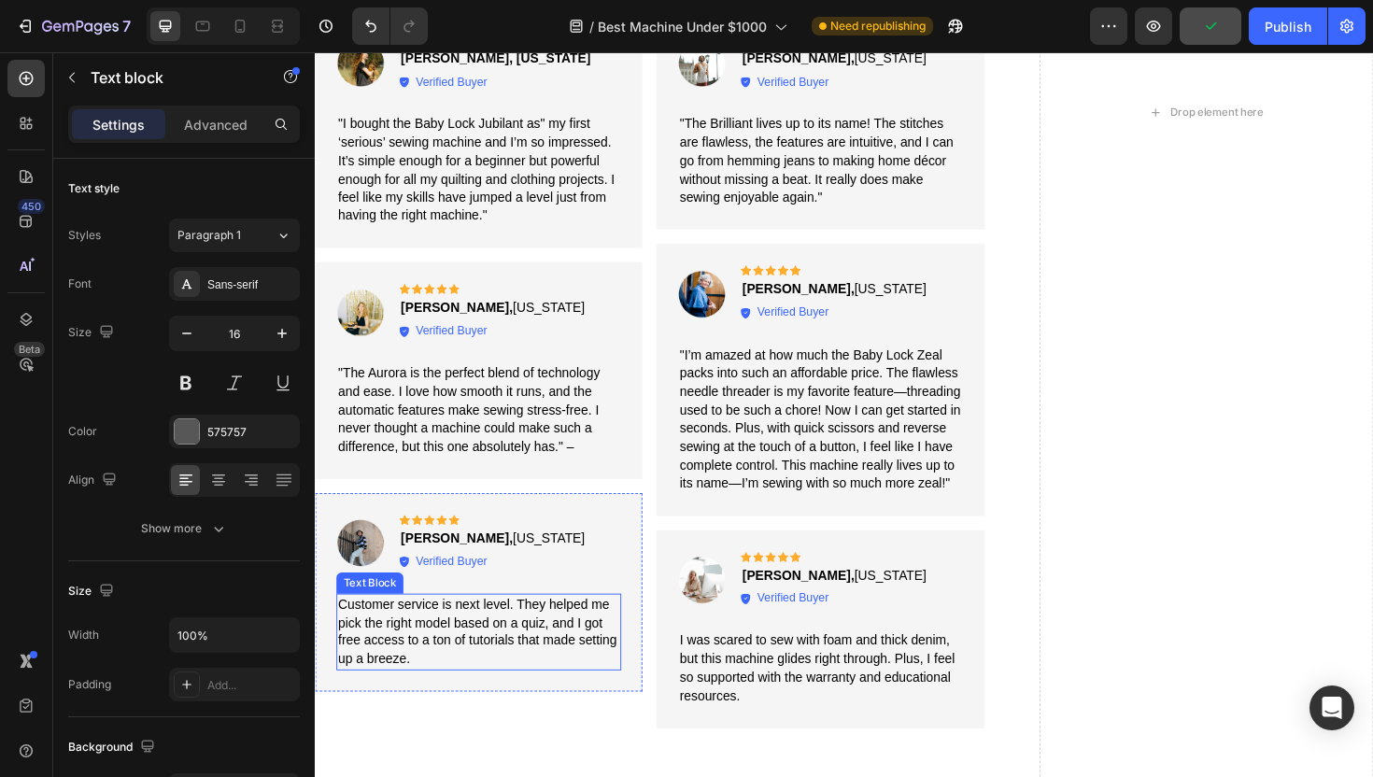
click at [442, 637] on p "Customer service is next level. They helped me pick the right model based on a …" at bounding box center [487, 667] width 297 height 78
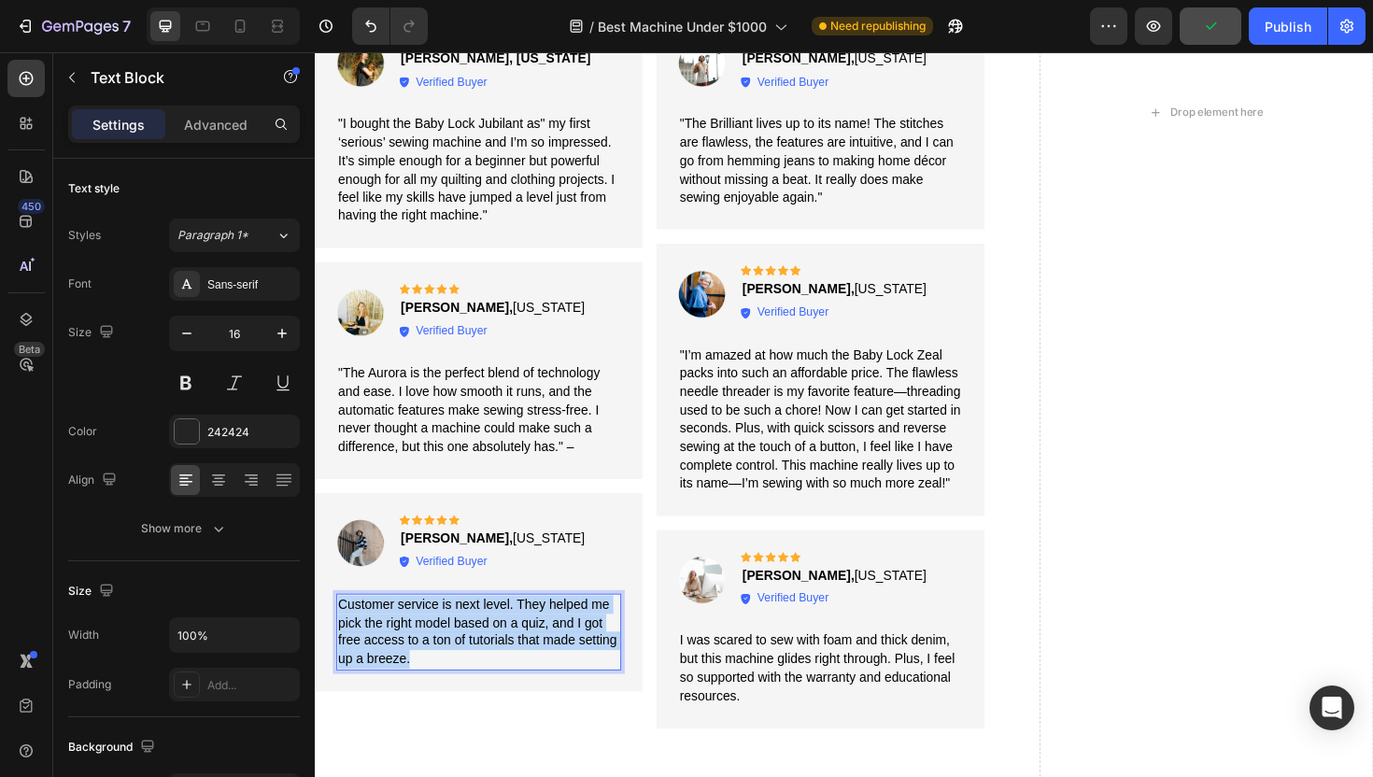
click at [442, 637] on p "Customer service is next level. They helped me pick the right model based on a …" at bounding box center [487, 667] width 297 height 78
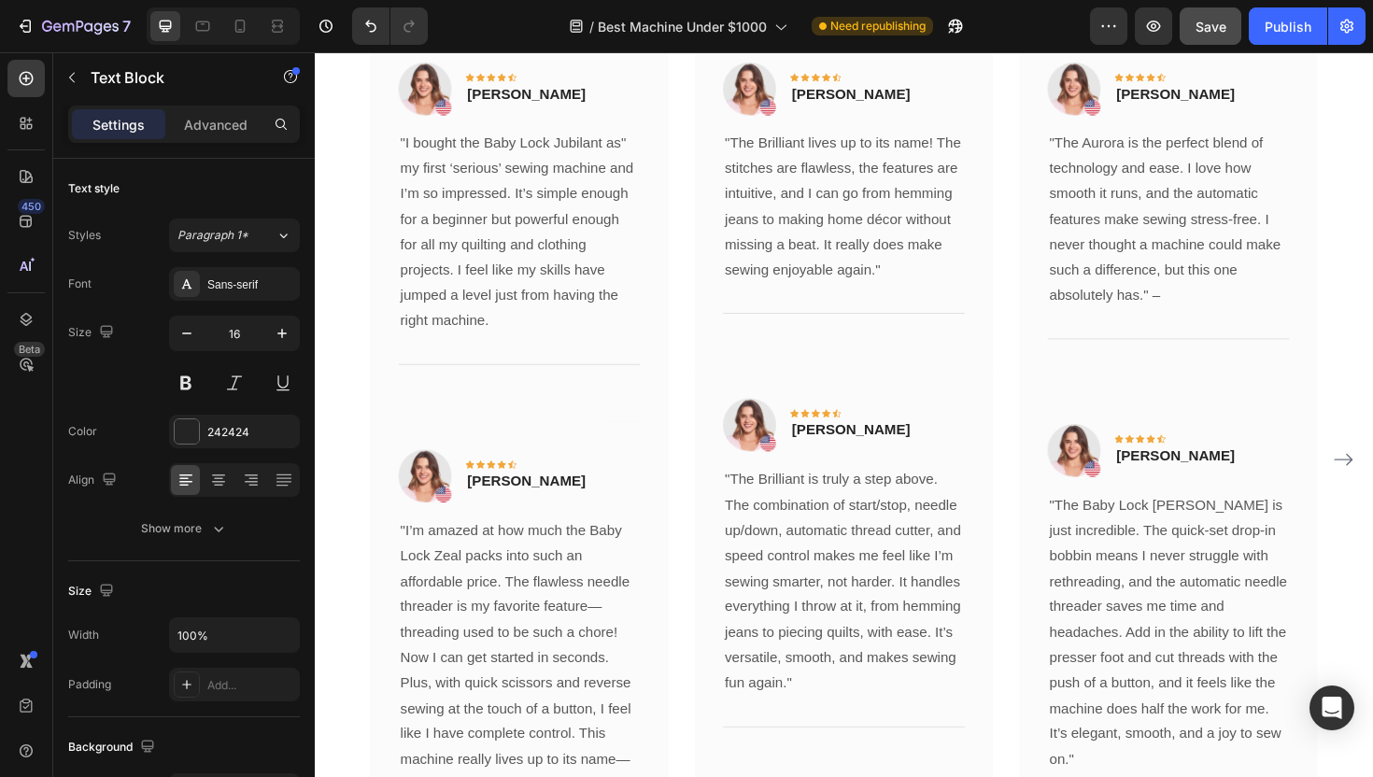
scroll to position [4934, 0]
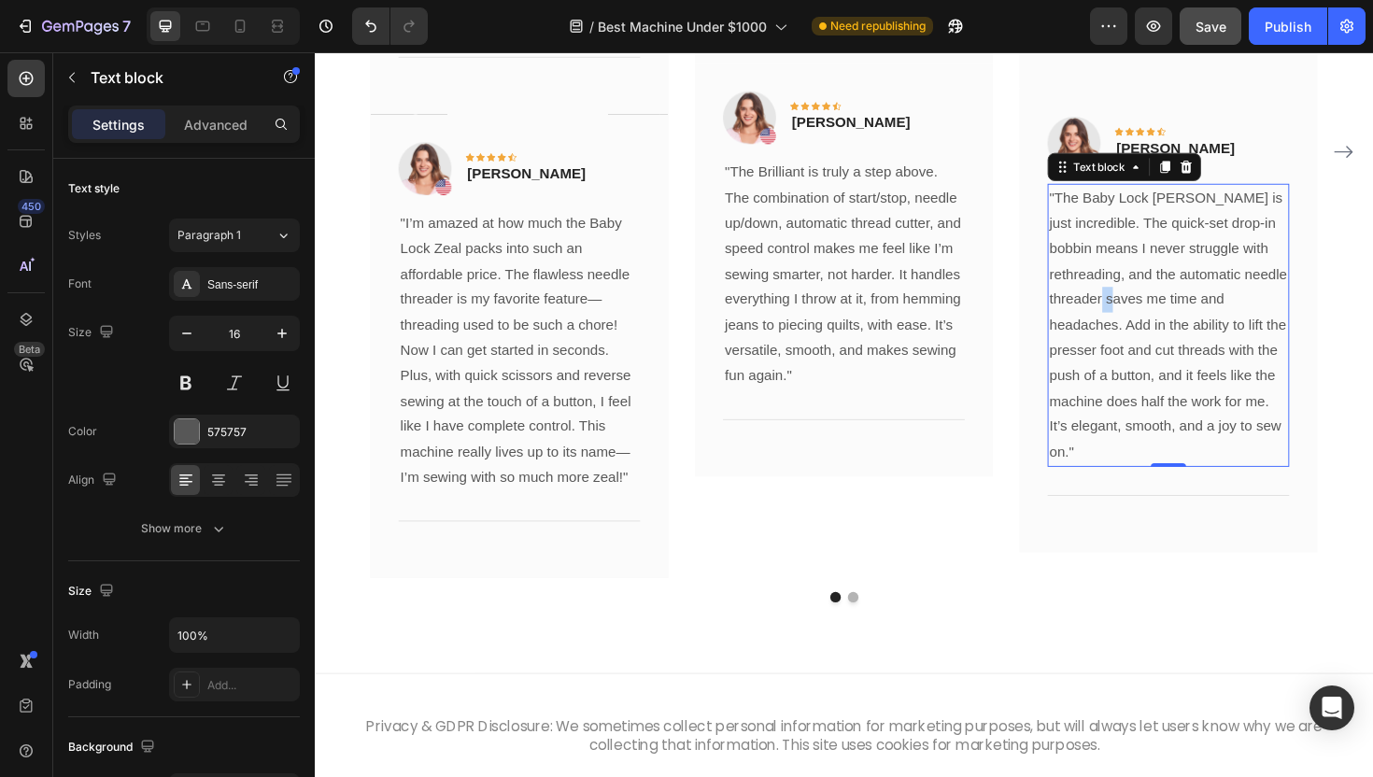
click at [1199, 323] on p ""The Baby Lock [PERSON_NAME] is just incredible. The quick-set drop-in bobbin m…" at bounding box center [1219, 341] width 252 height 296
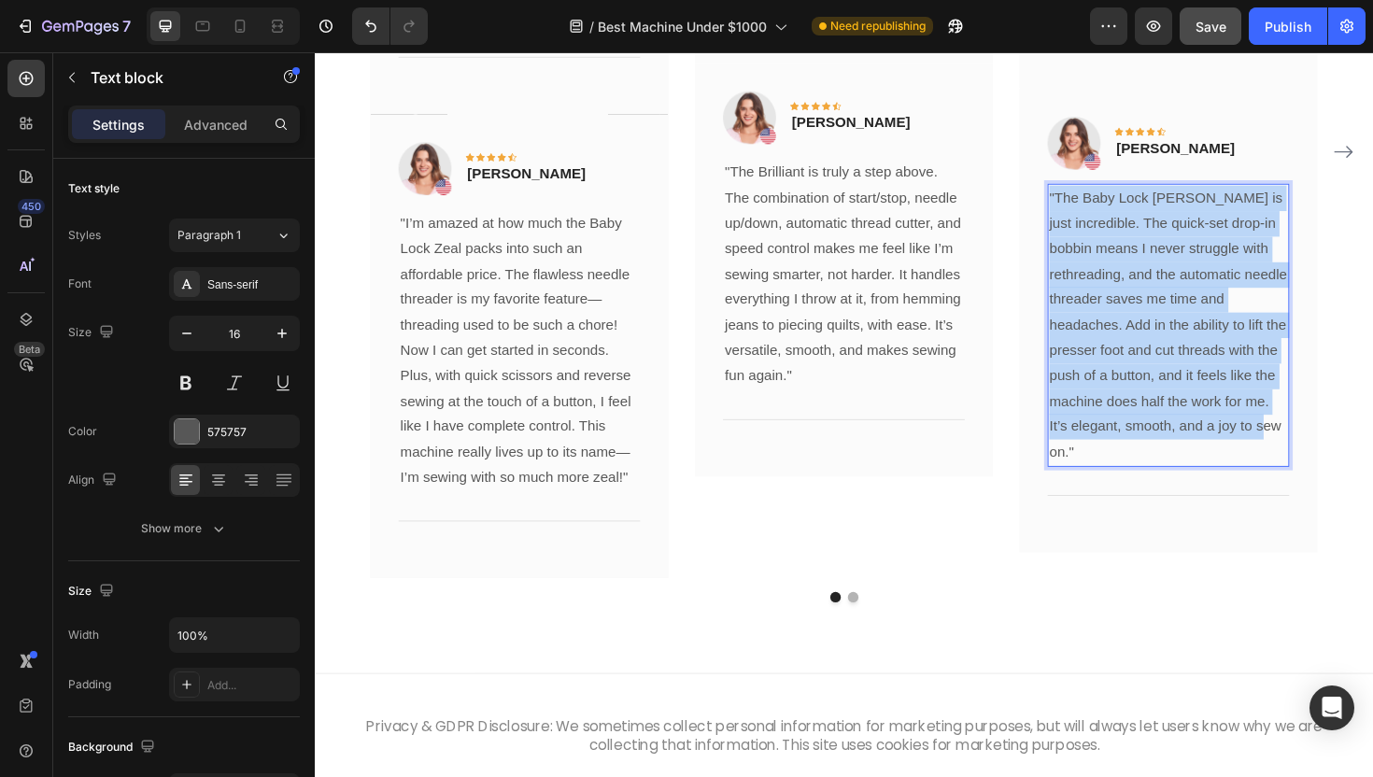
click at [1199, 323] on p ""The Baby Lock [PERSON_NAME] is just incredible. The quick-set drop-in bobbin m…" at bounding box center [1219, 341] width 252 height 296
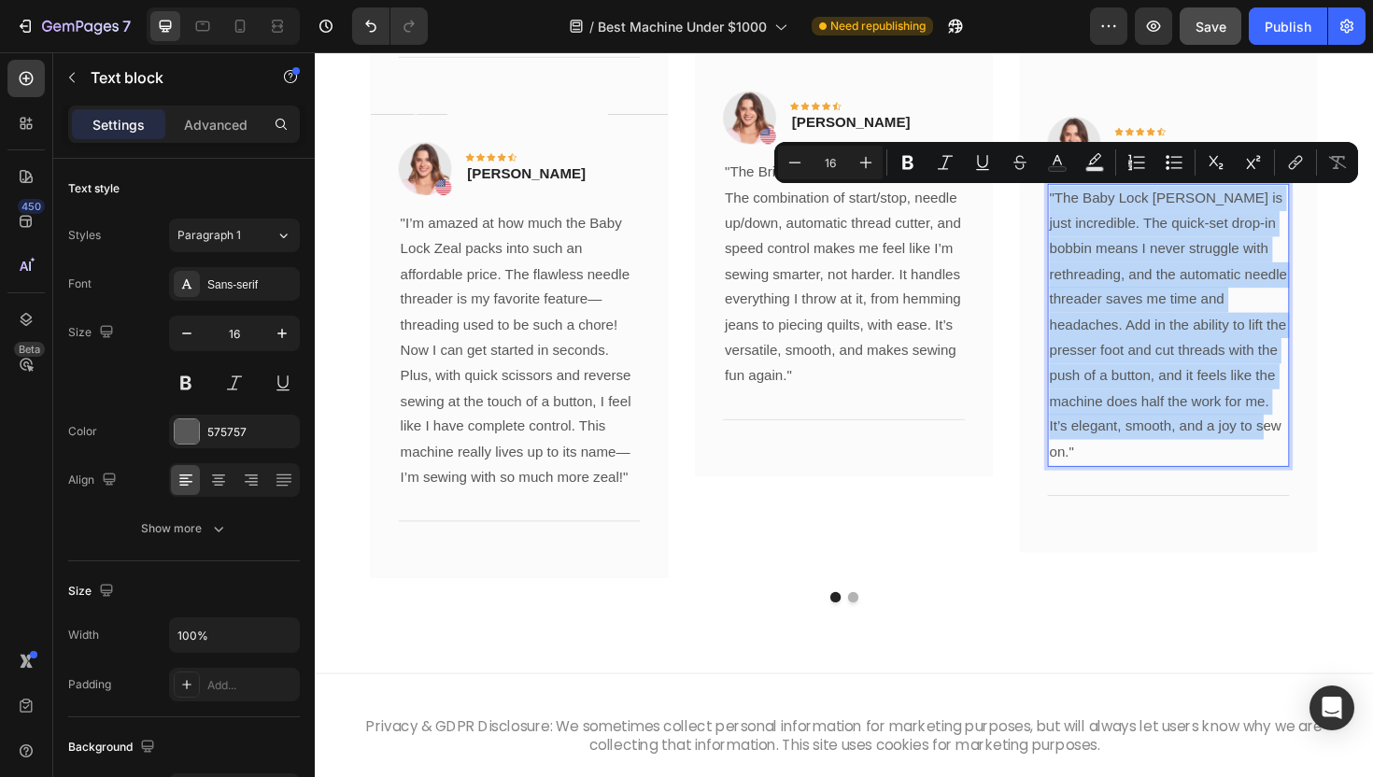
copy p ""The Baby Lock [PERSON_NAME] is just incredible. The quick-set drop-in bobbin m…"
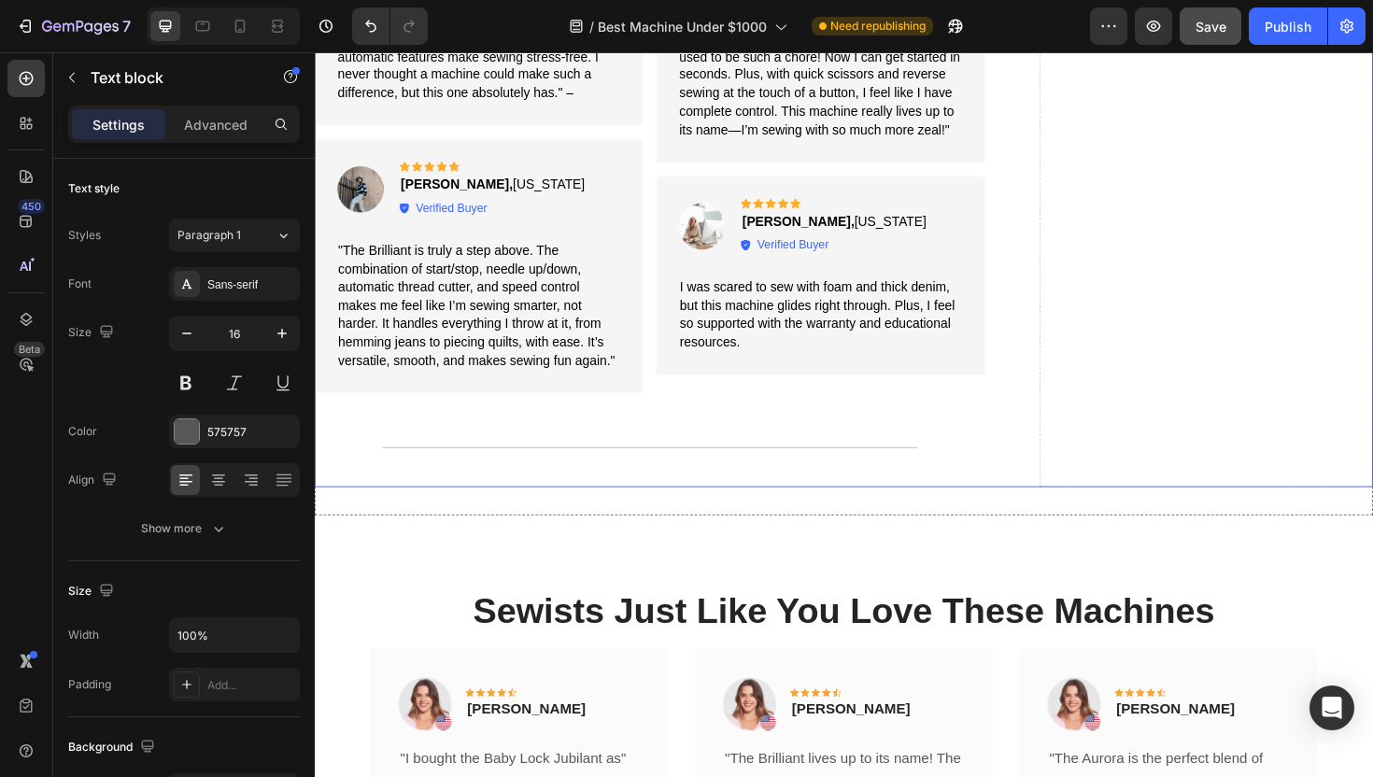
scroll to position [3941, 0]
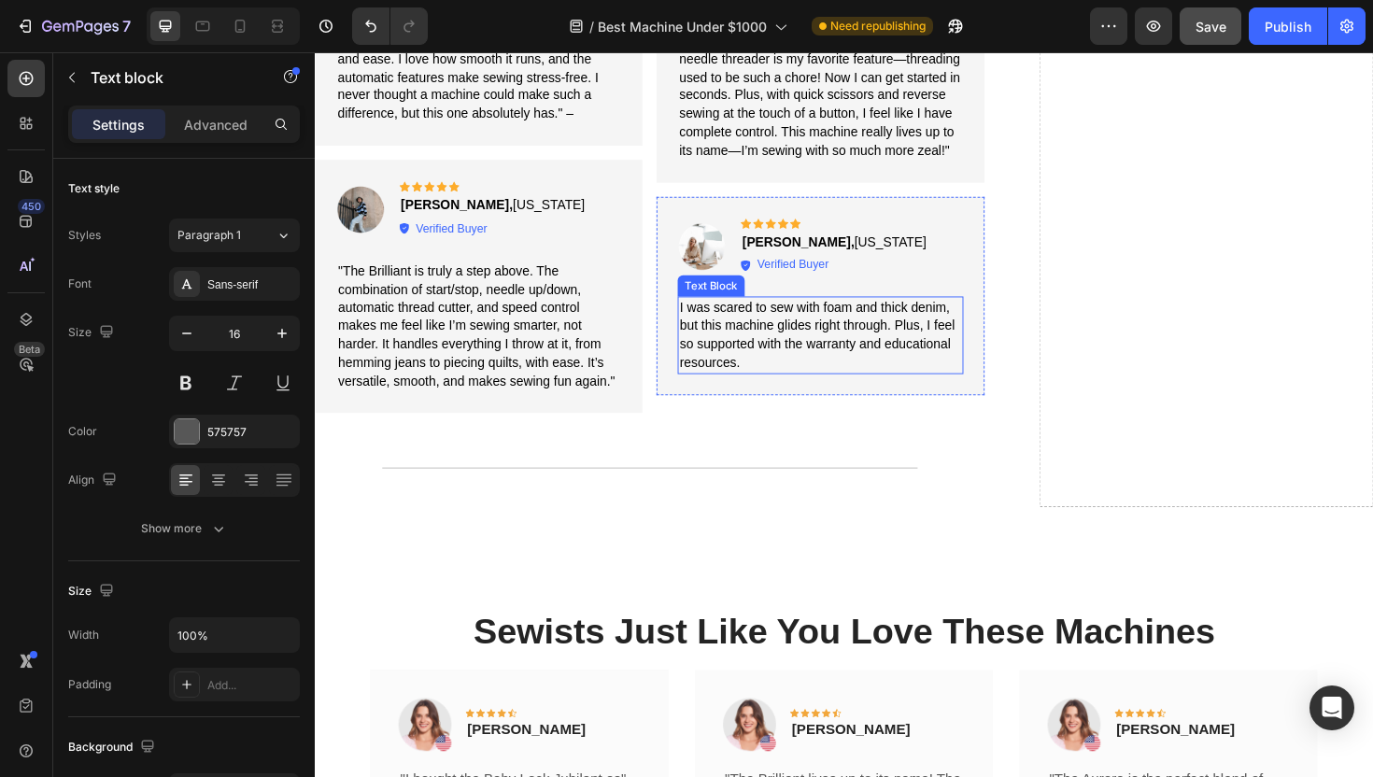
click at [879, 343] on p "I was scared to sew with foam and thick denim, but this machine glides right th…" at bounding box center [850, 352] width 298 height 78
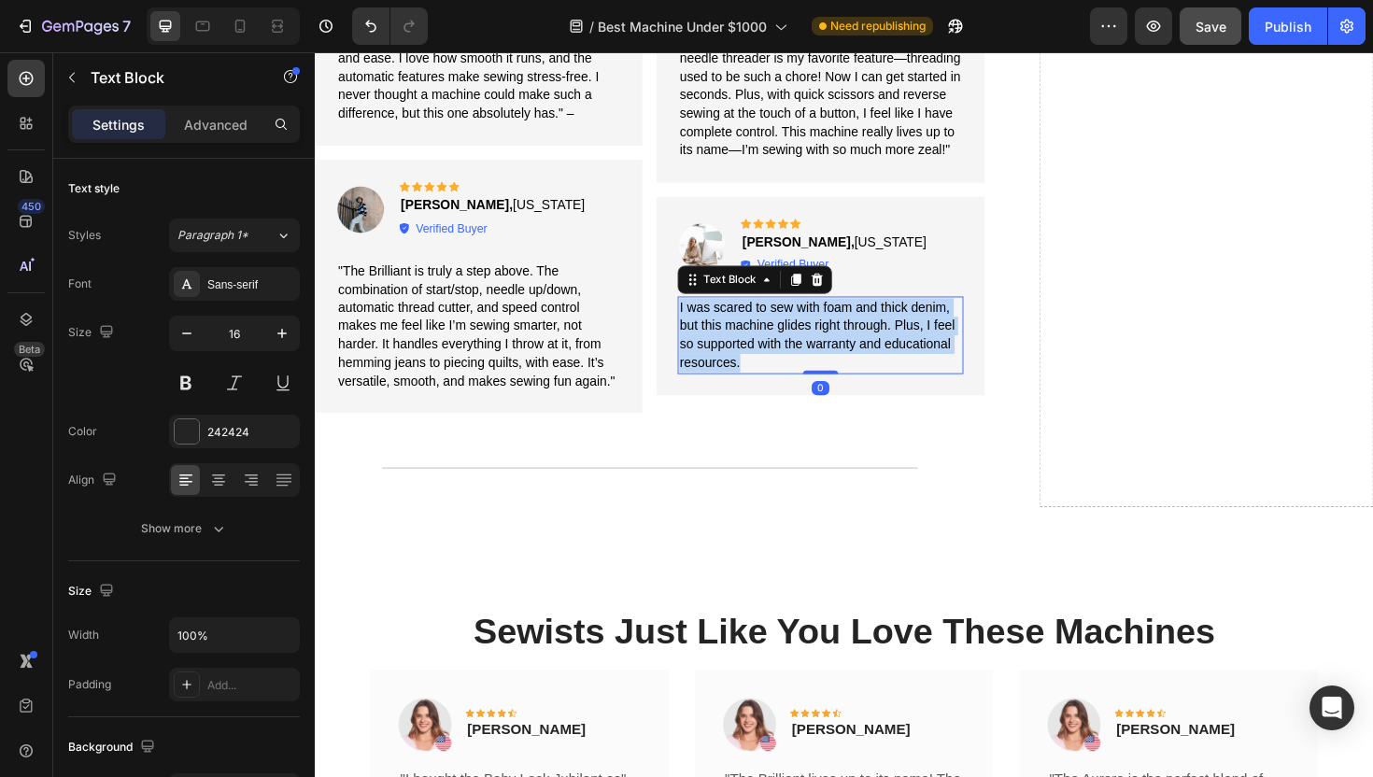
click at [879, 343] on p "I was scared to sew with foam and thick denim, but this machine glides right th…" at bounding box center [850, 352] width 298 height 78
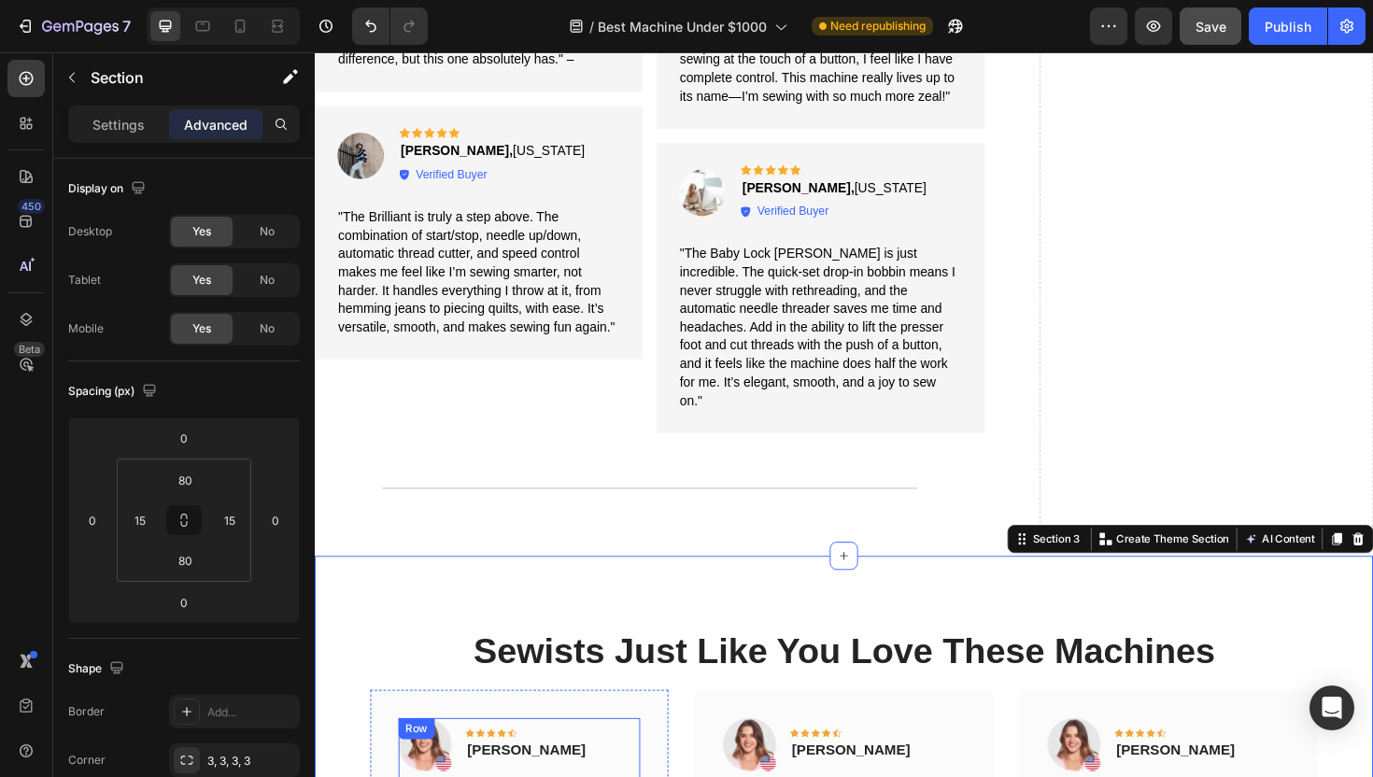
scroll to position [4068, 0]
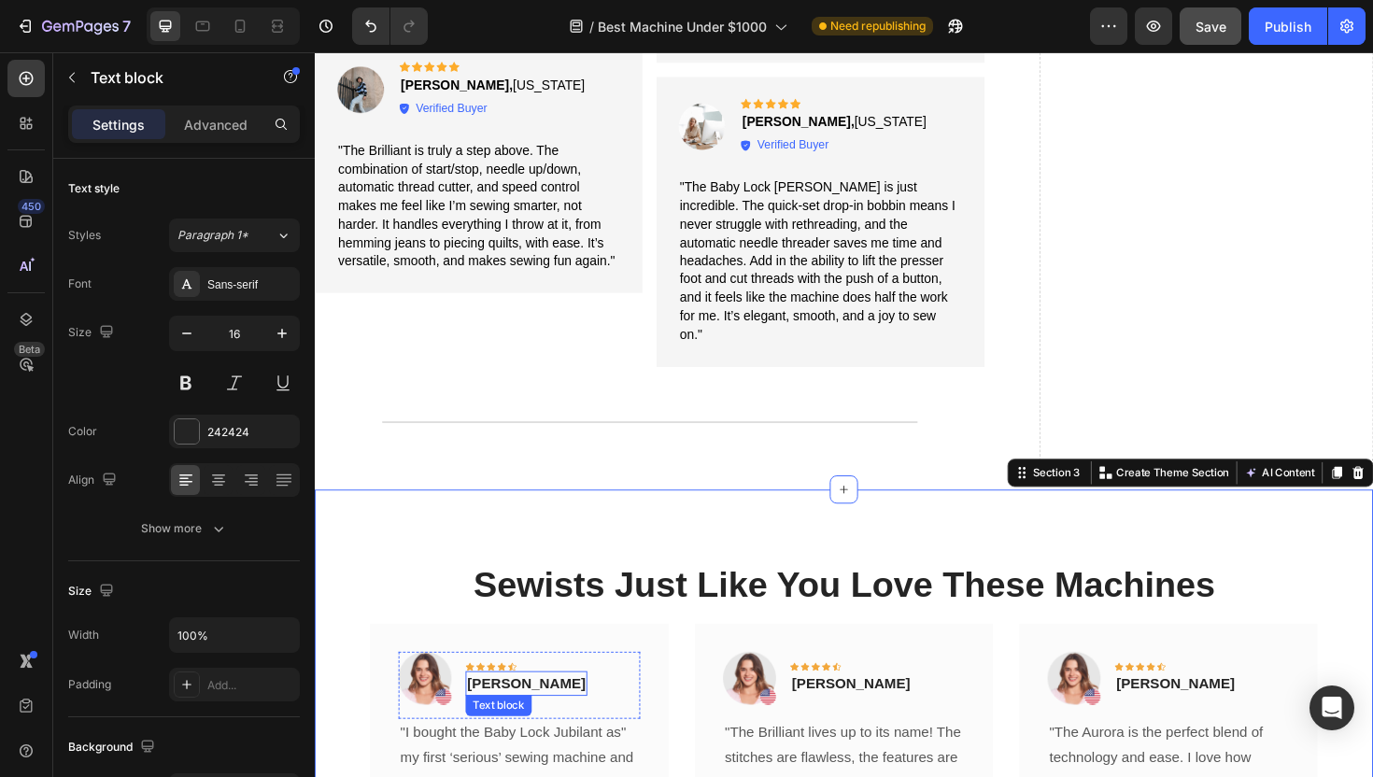
click at [523, 710] on p "[PERSON_NAME]" at bounding box center [538, 721] width 125 height 22
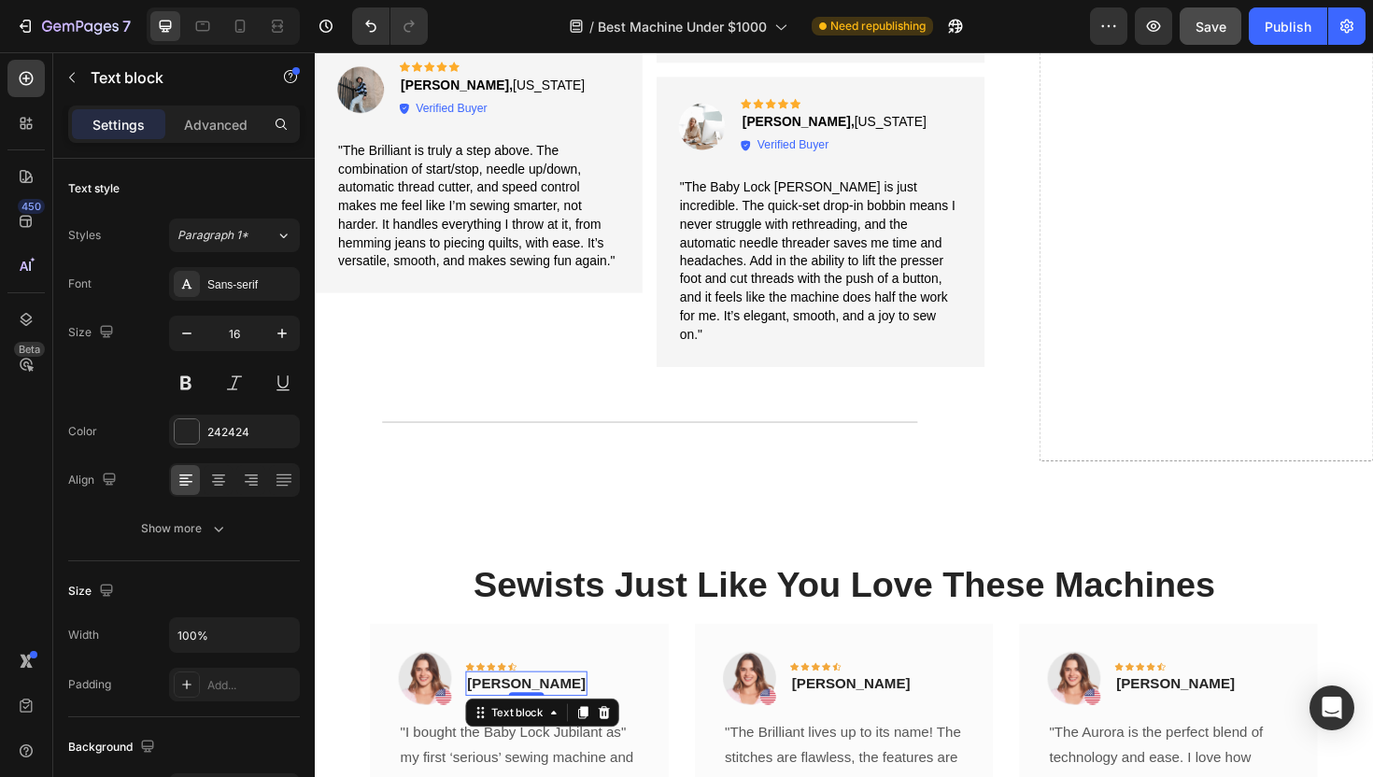
click at [523, 710] on p "[PERSON_NAME]" at bounding box center [538, 721] width 125 height 22
copy p "[PERSON_NAME]"
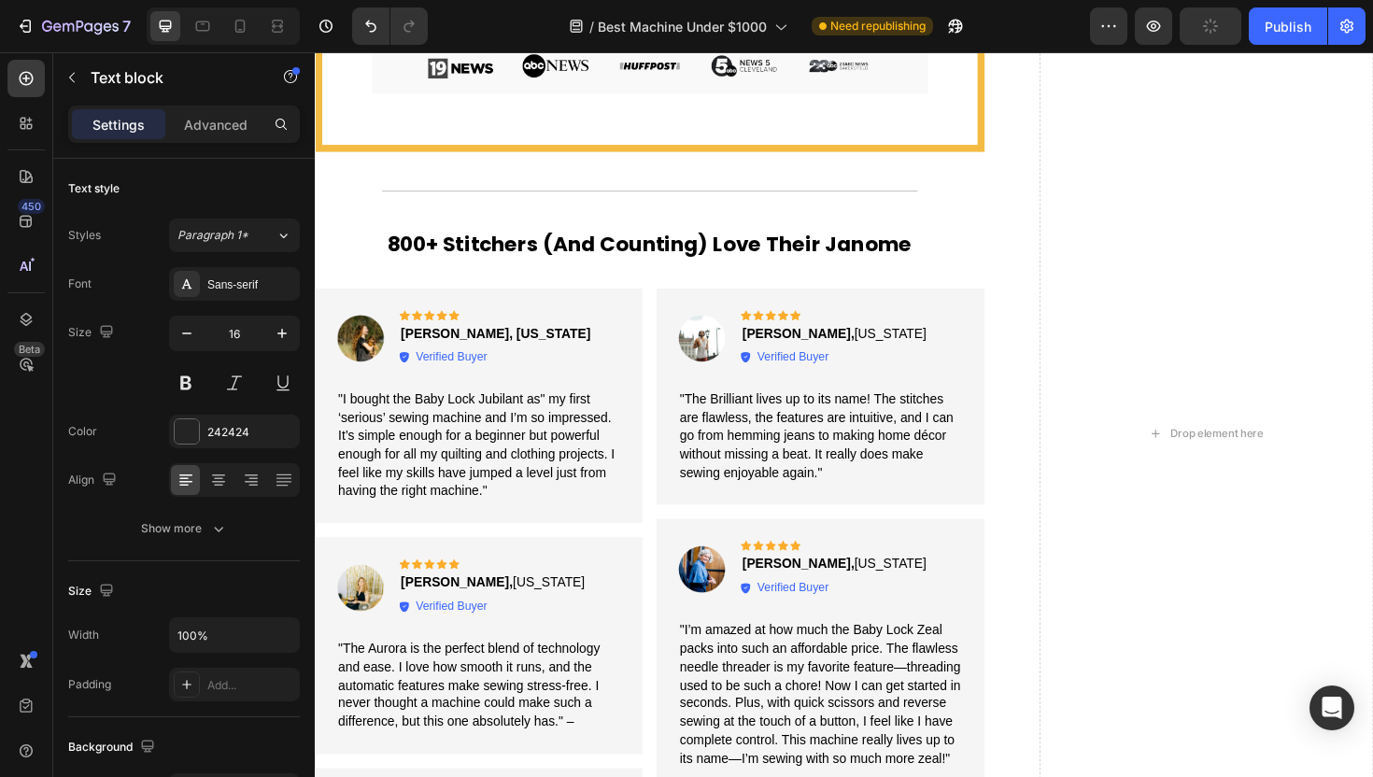
scroll to position [3257, 0]
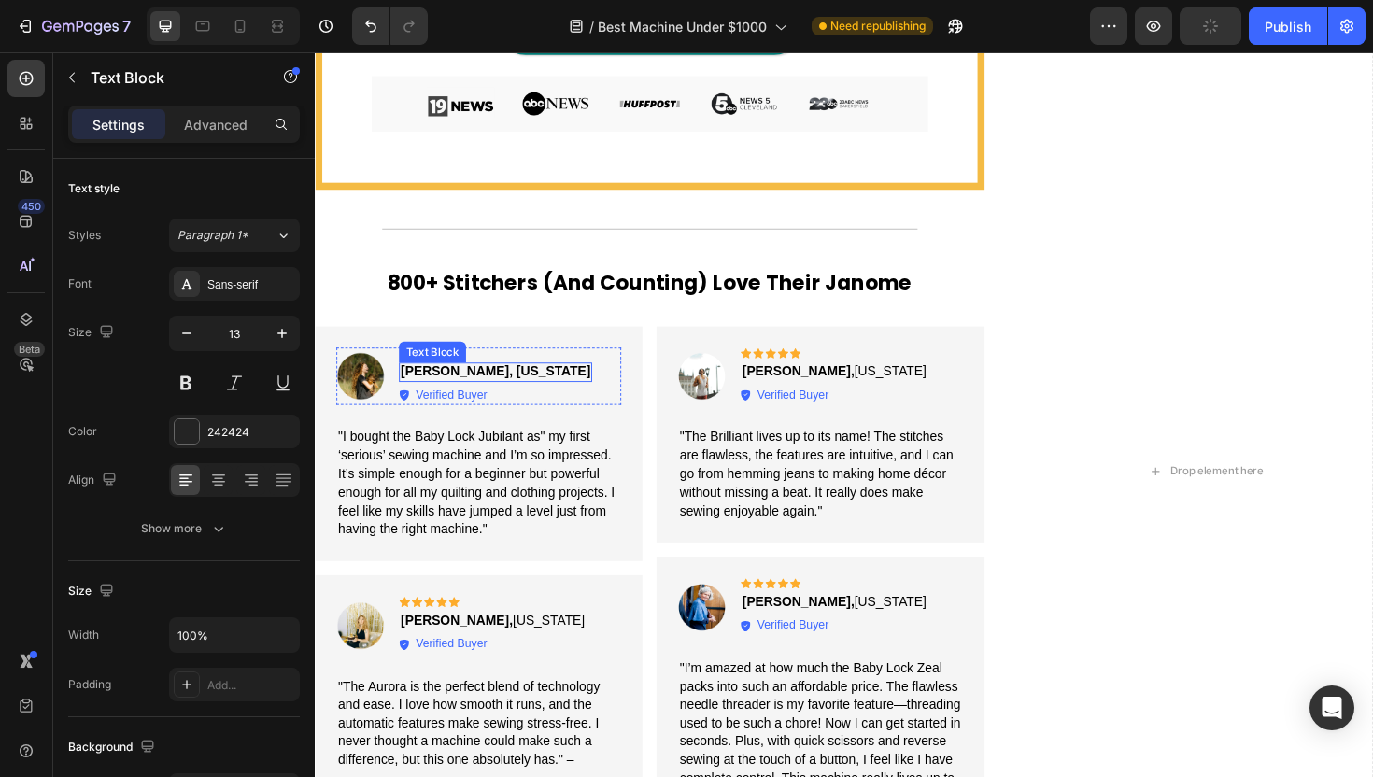
click at [469, 383] on strong "[PERSON_NAME], [US_STATE]" at bounding box center [505, 390] width 201 height 15
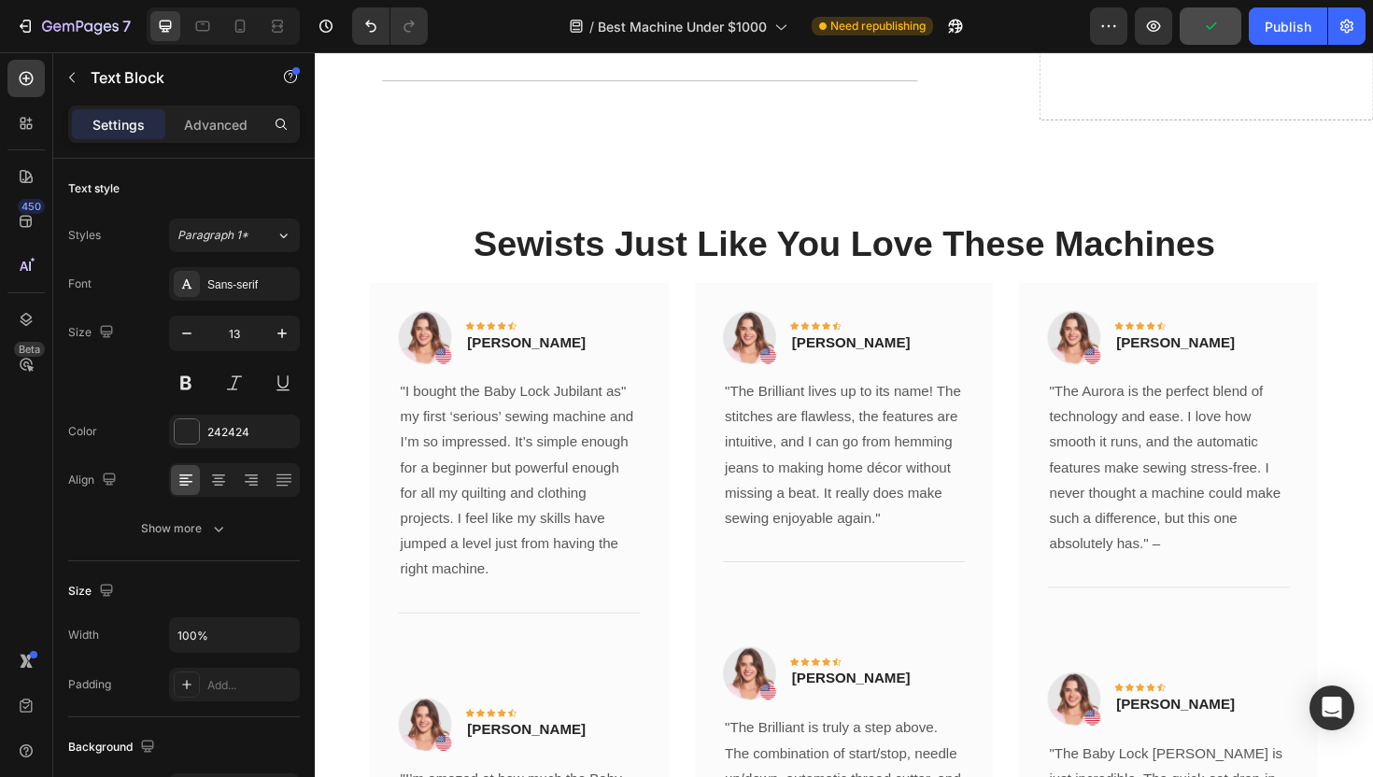
scroll to position [4365, 0]
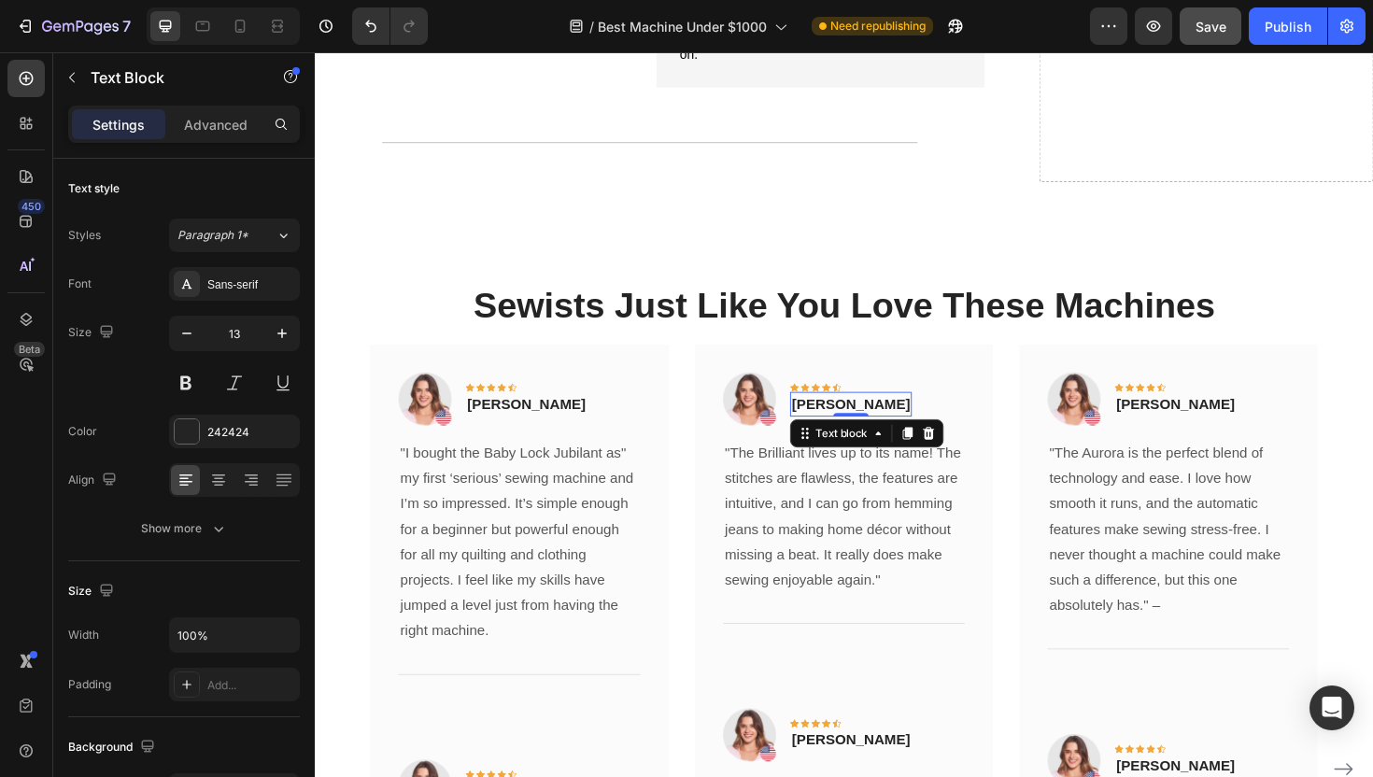
click at [859, 414] on p "[PERSON_NAME]" at bounding box center [882, 425] width 125 height 22
copy p "[PERSON_NAME]"
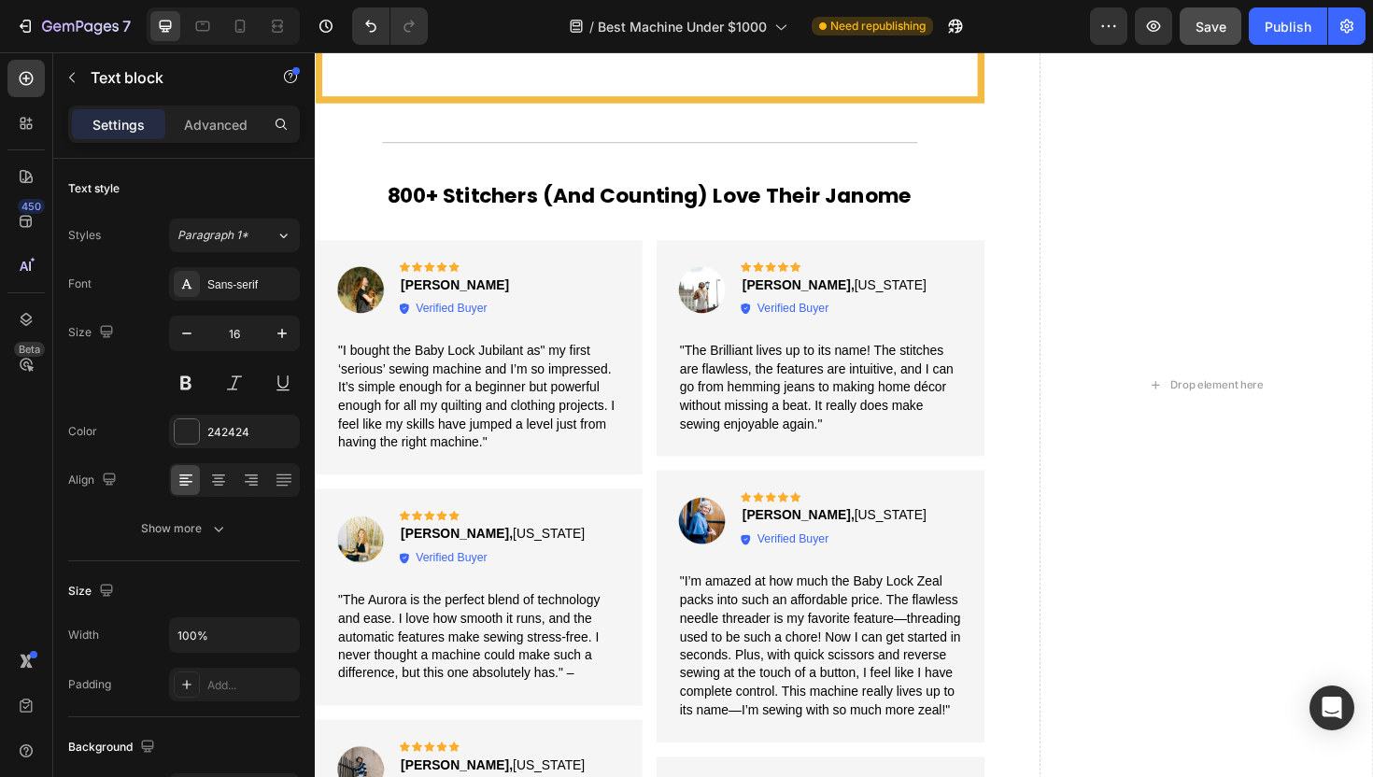
scroll to position [3345, 0]
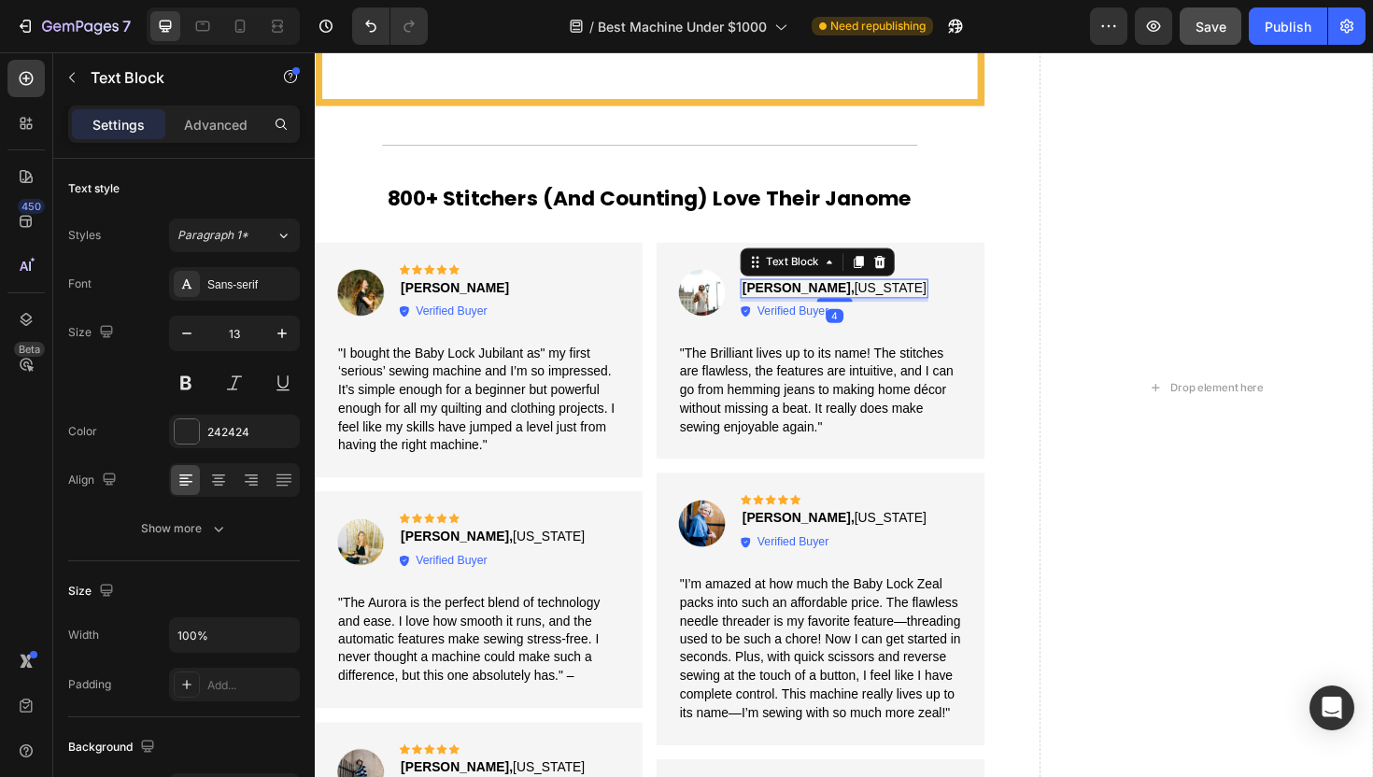
click at [804, 294] on strong "[PERSON_NAME]," at bounding box center [826, 301] width 119 height 15
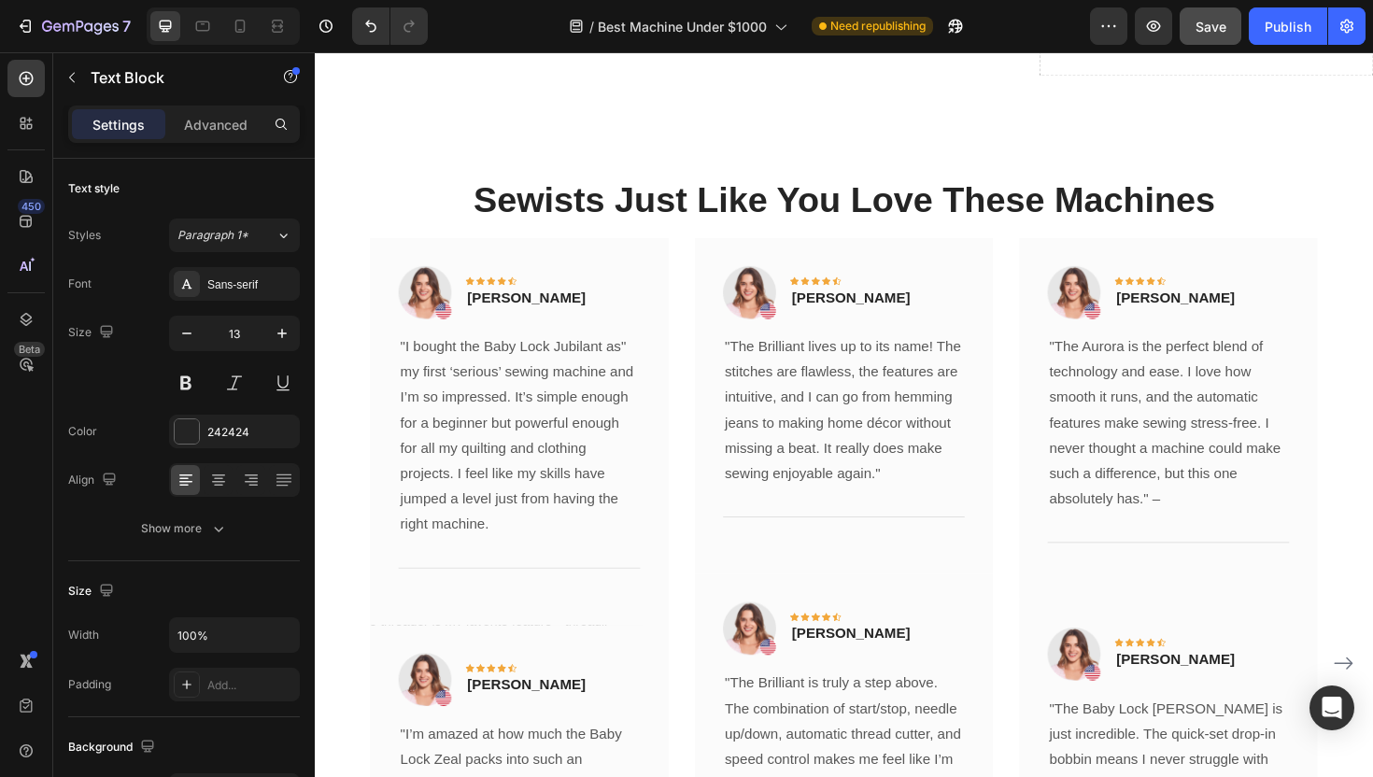
scroll to position [4478, 0]
click at [1185, 301] on p "[PERSON_NAME]" at bounding box center [1226, 312] width 125 height 22
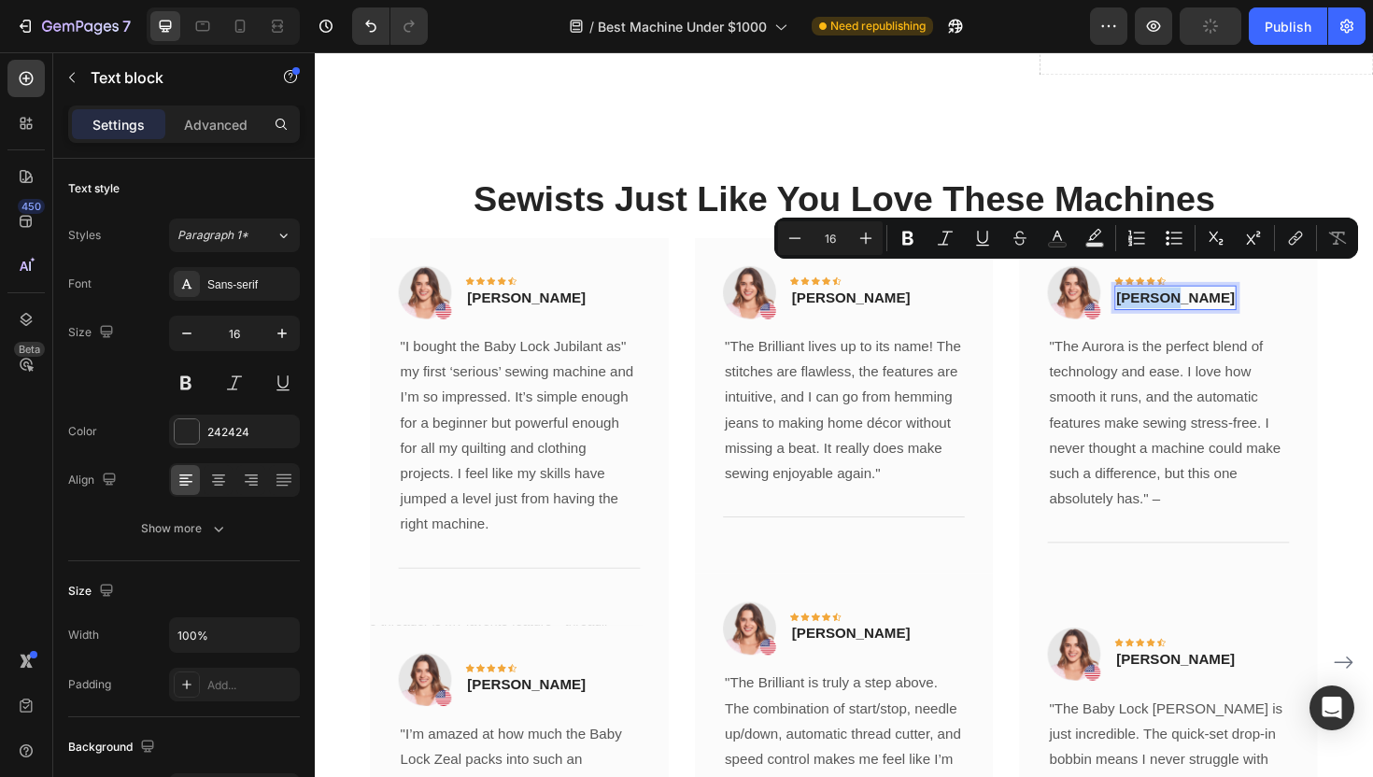
copy p "[PERSON_NAME]"
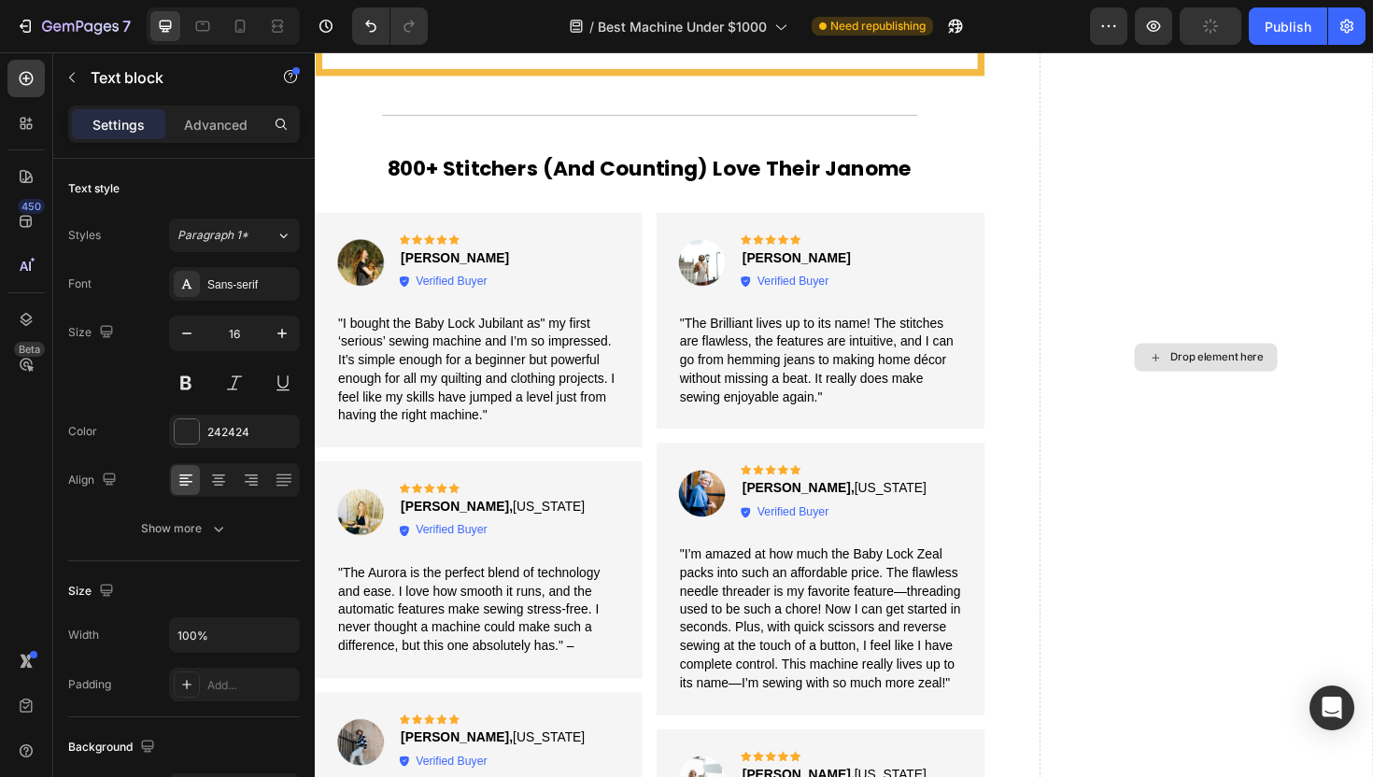
scroll to position [3416, 0]
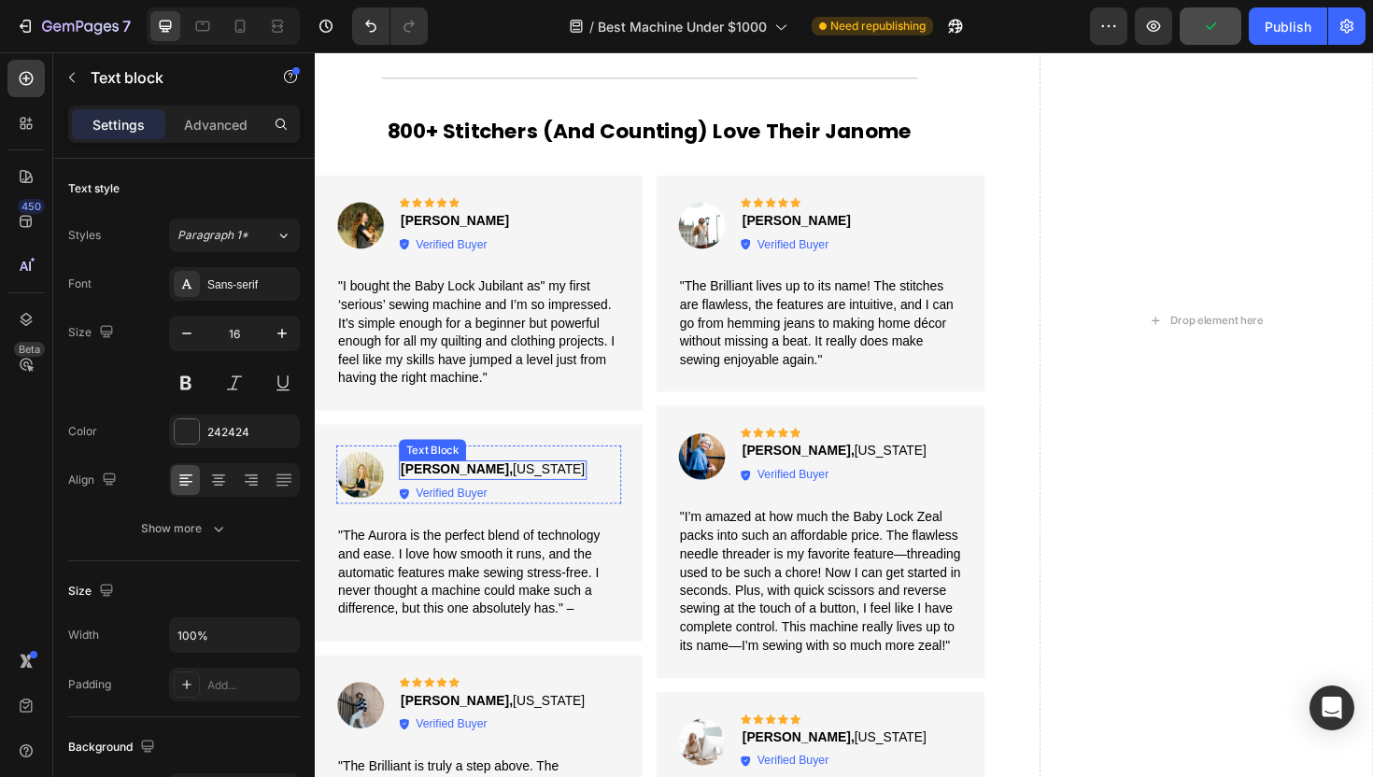
click at [447, 487] on strong "[PERSON_NAME]," at bounding box center [464, 494] width 119 height 15
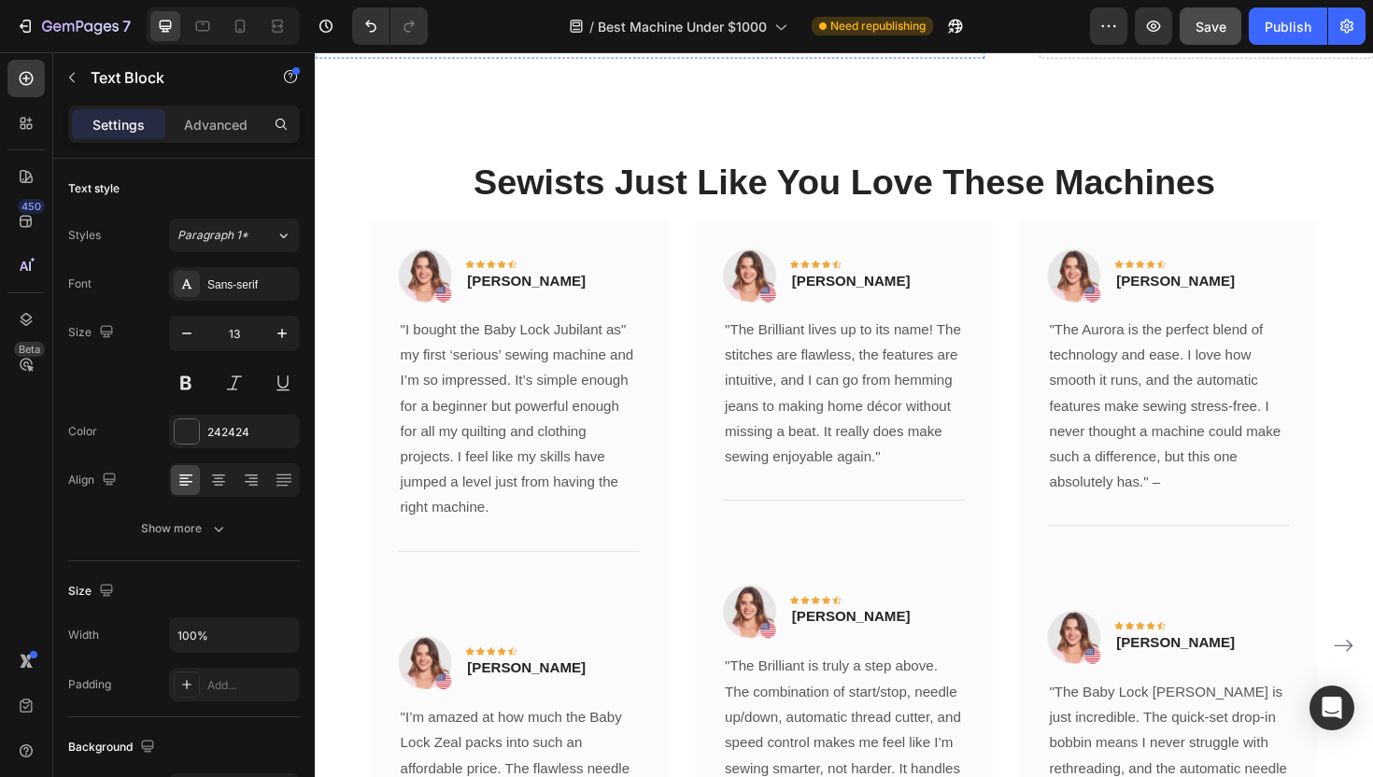
scroll to position [4502, 0]
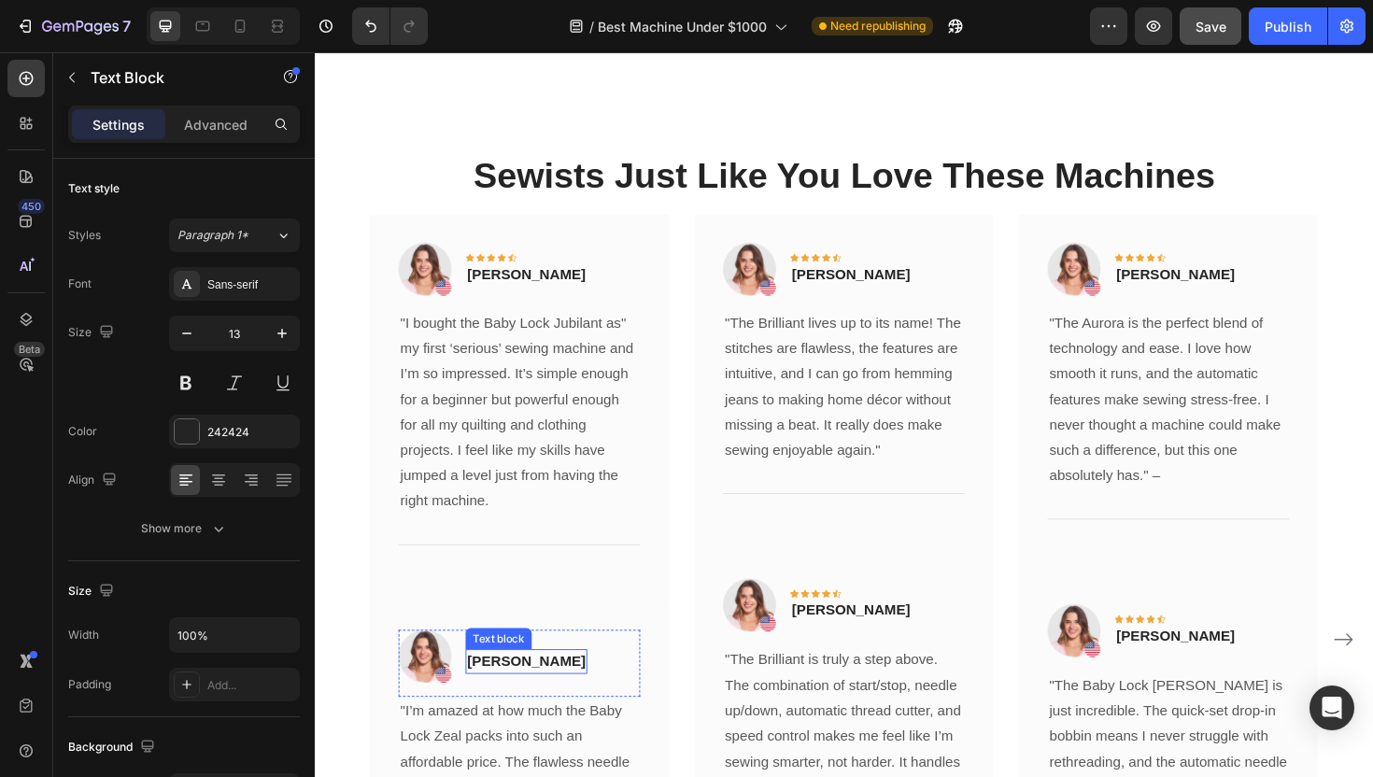
click at [491, 687] on p "[PERSON_NAME]" at bounding box center [538, 698] width 125 height 22
copy p "[PERSON_NAME]"
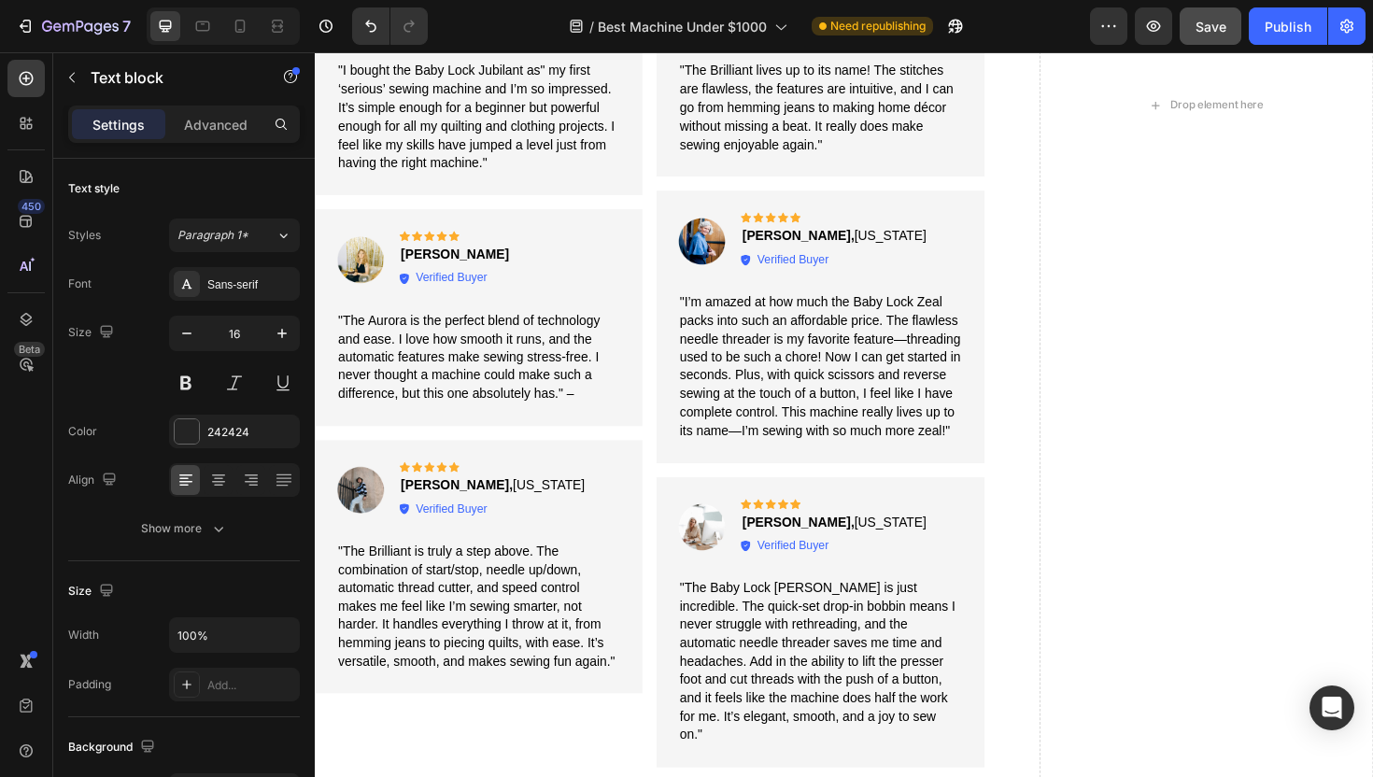
scroll to position [3586, 0]
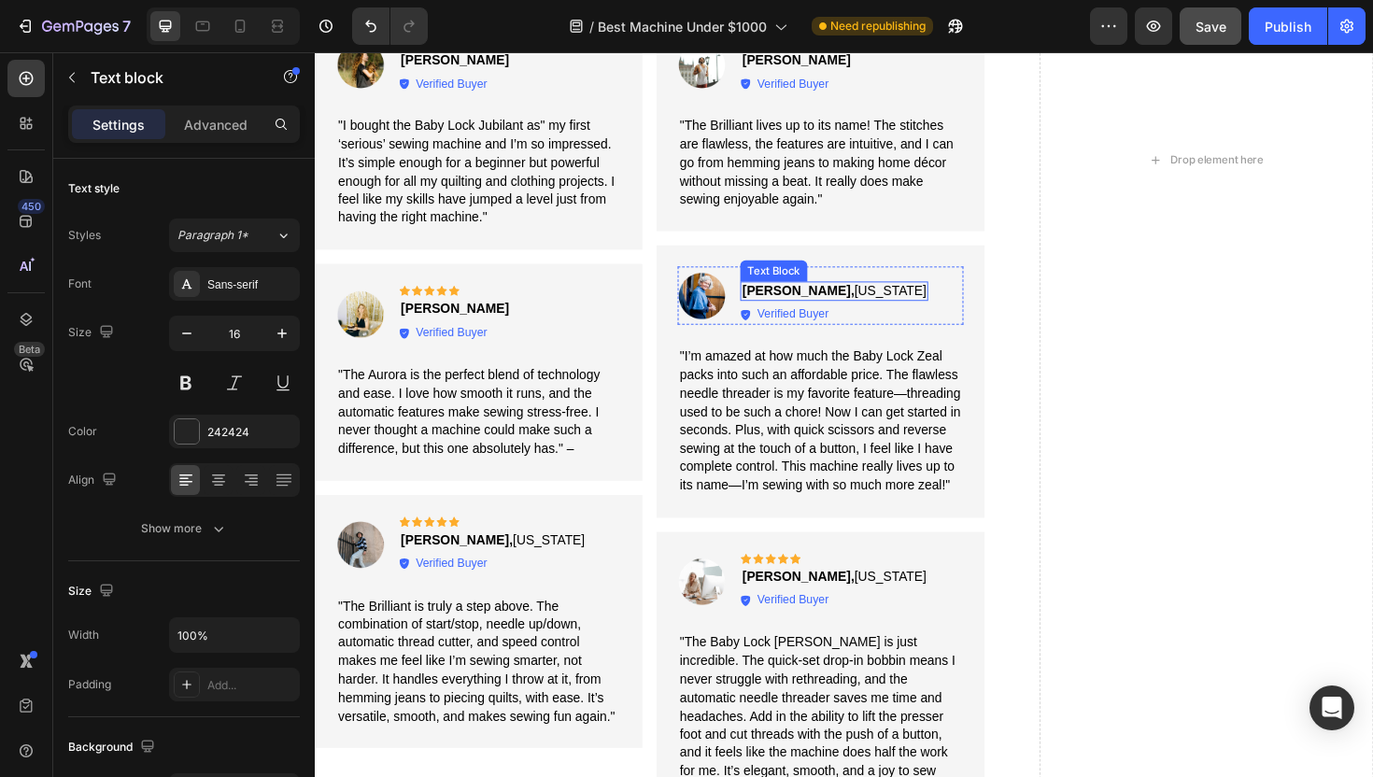
click at [806, 297] on strong "[PERSON_NAME]," at bounding box center [826, 304] width 119 height 15
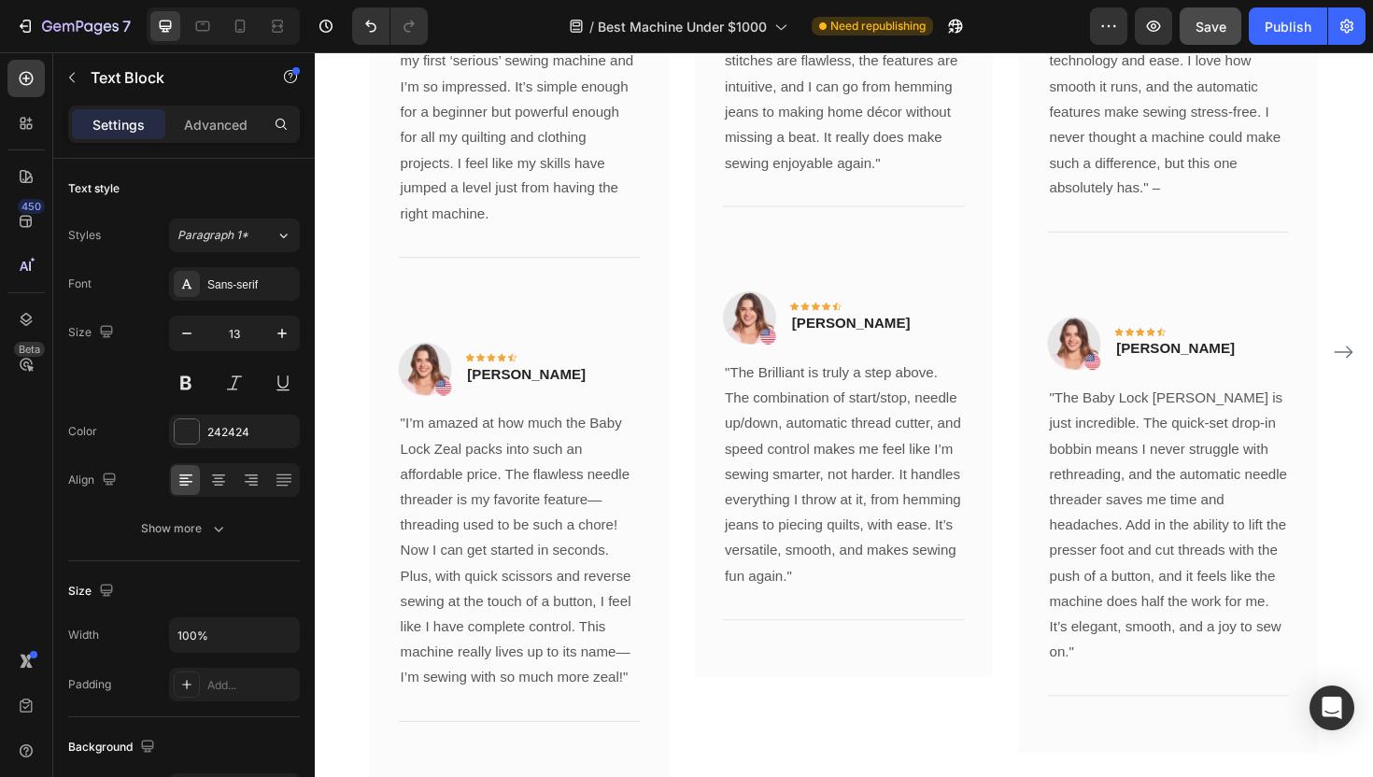
scroll to position [4818, 0]
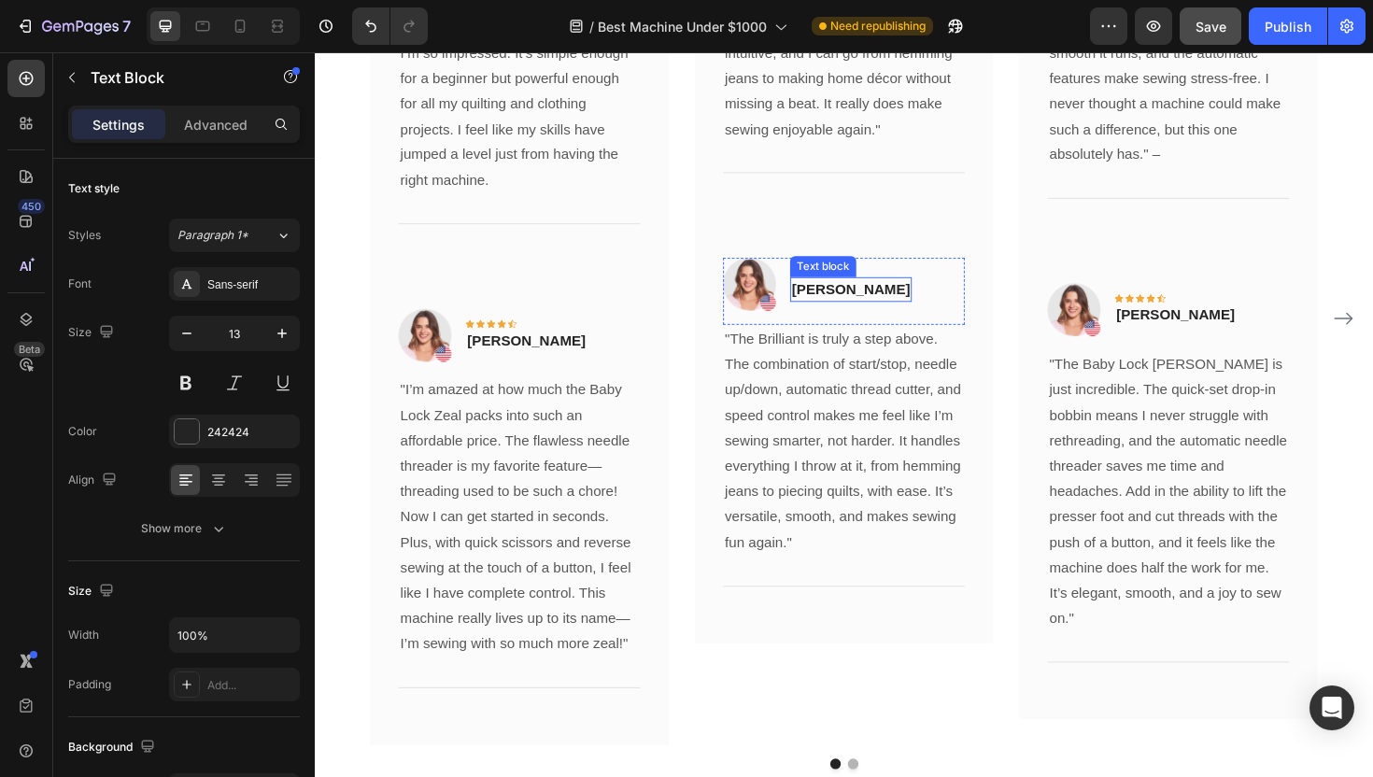
click at [900, 302] on p "[PERSON_NAME]" at bounding box center [882, 303] width 125 height 22
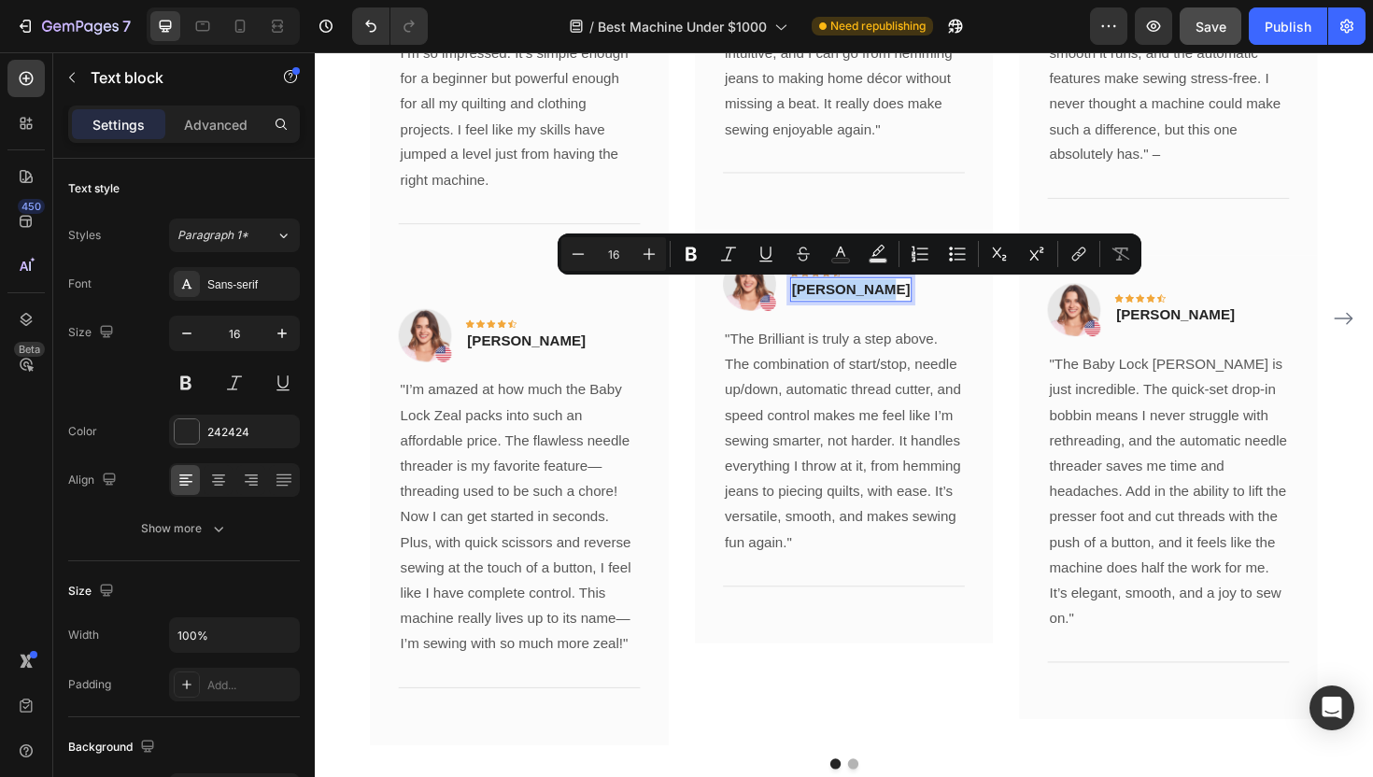
copy p "[PERSON_NAME]"
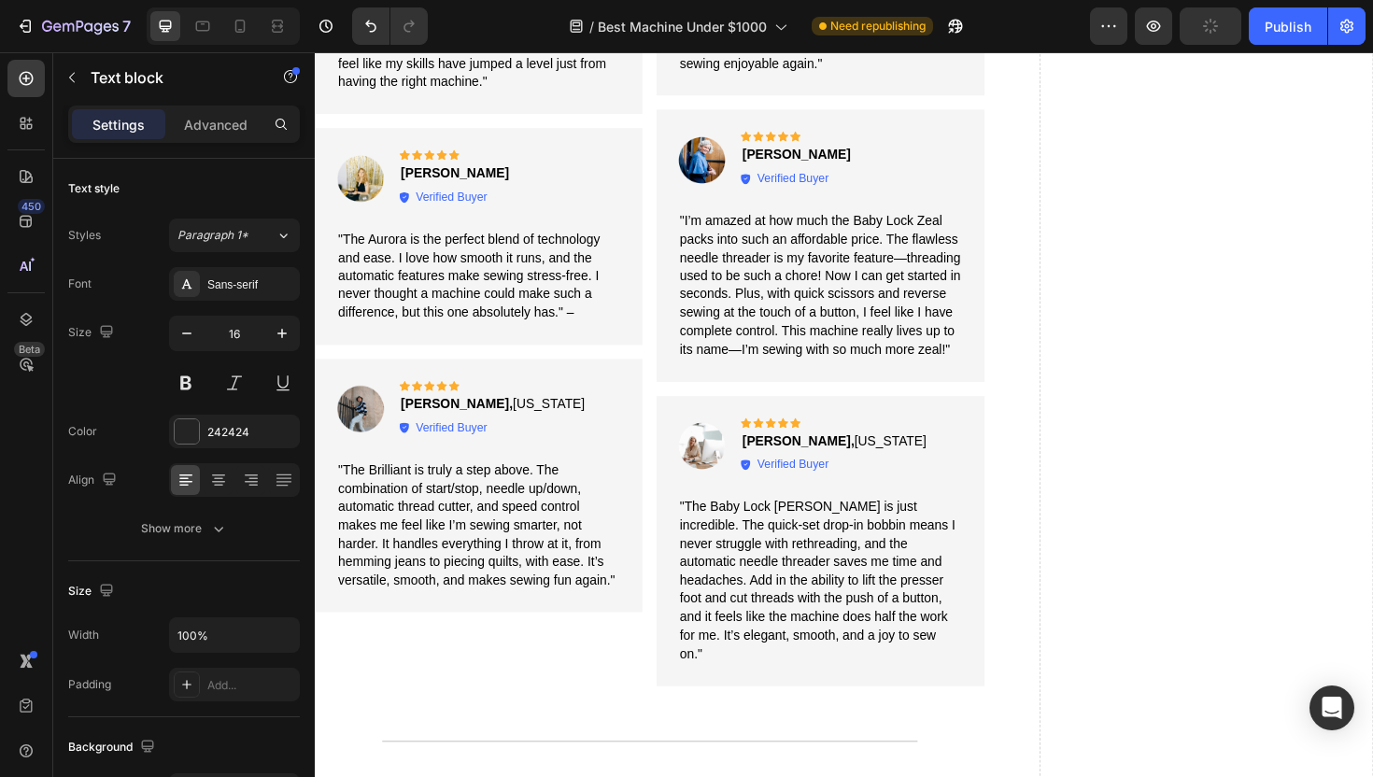
scroll to position [3757, 0]
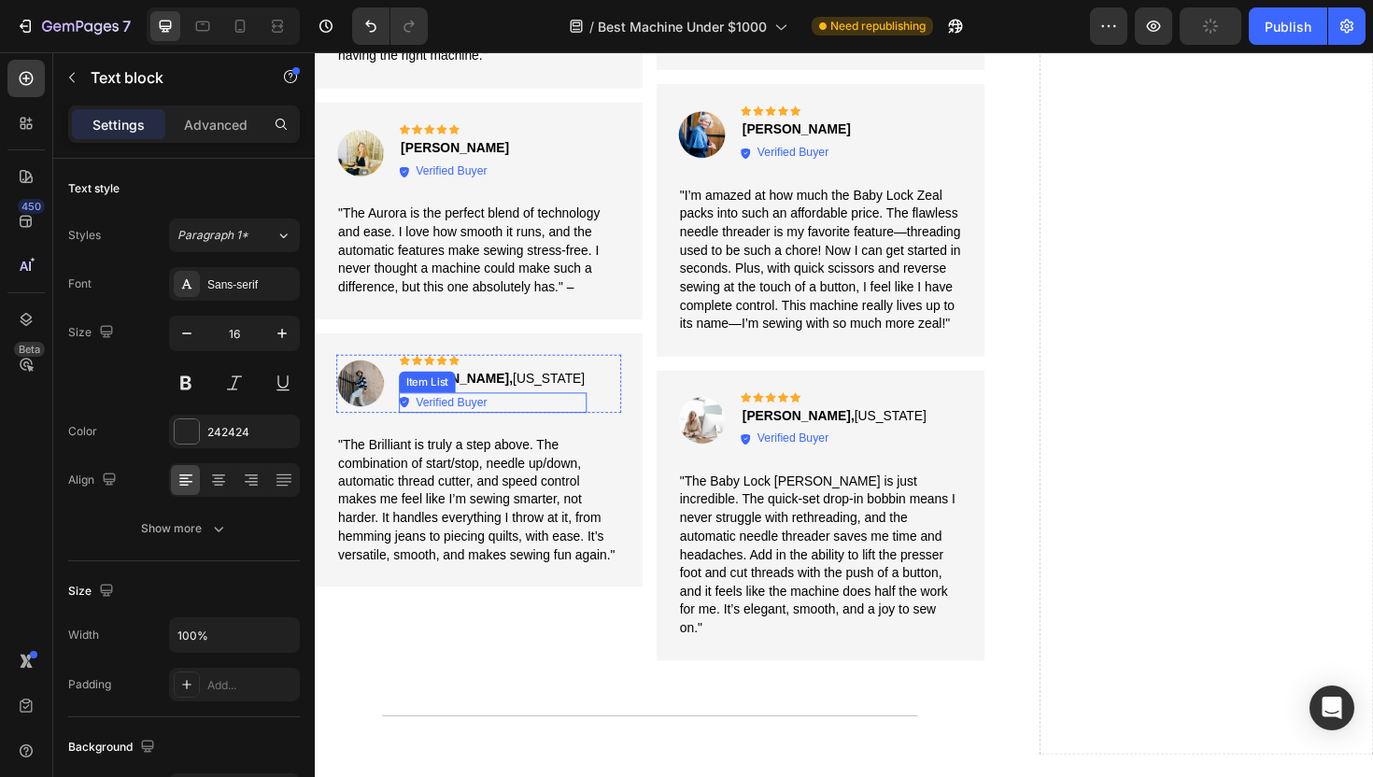
click at [486, 416] on p "Verified Buyer" at bounding box center [459, 424] width 76 height 16
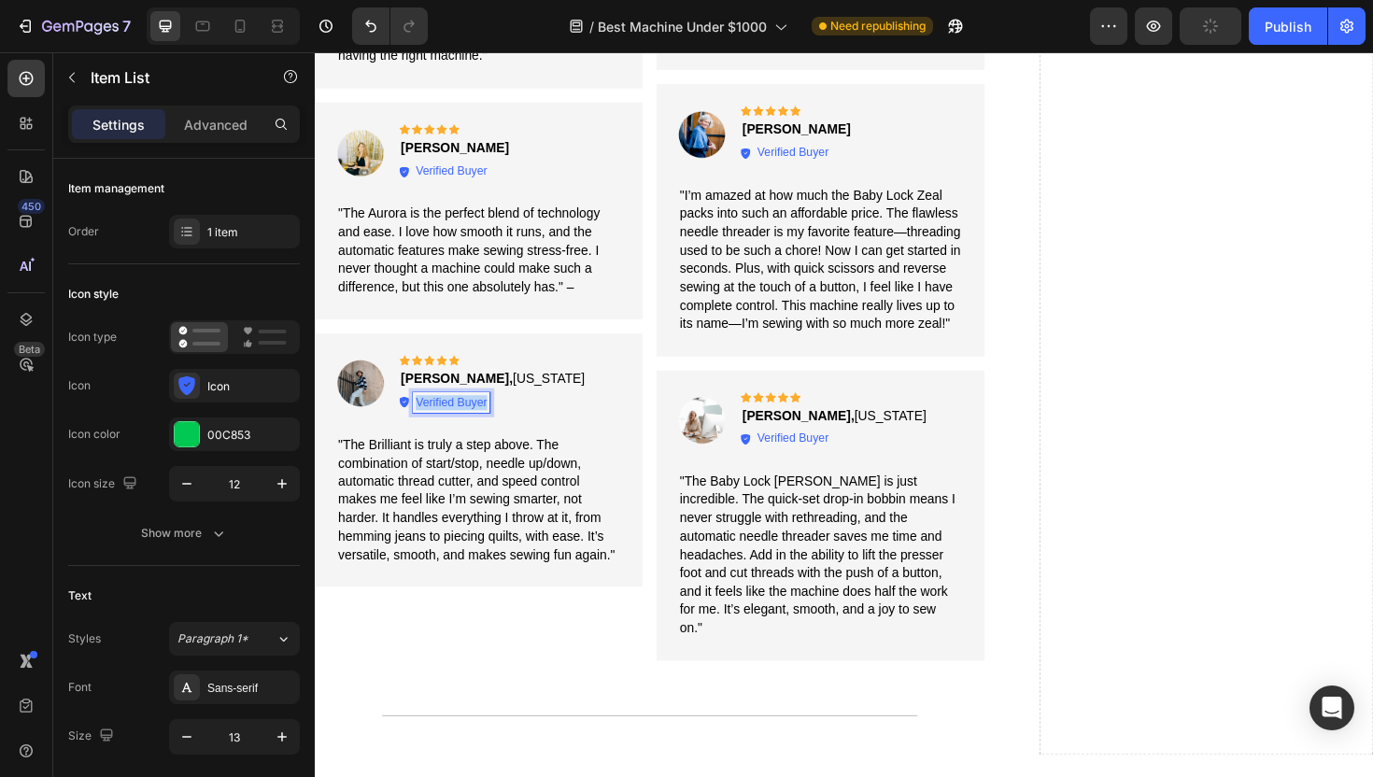
click at [486, 416] on p "Verified Buyer" at bounding box center [459, 424] width 76 height 16
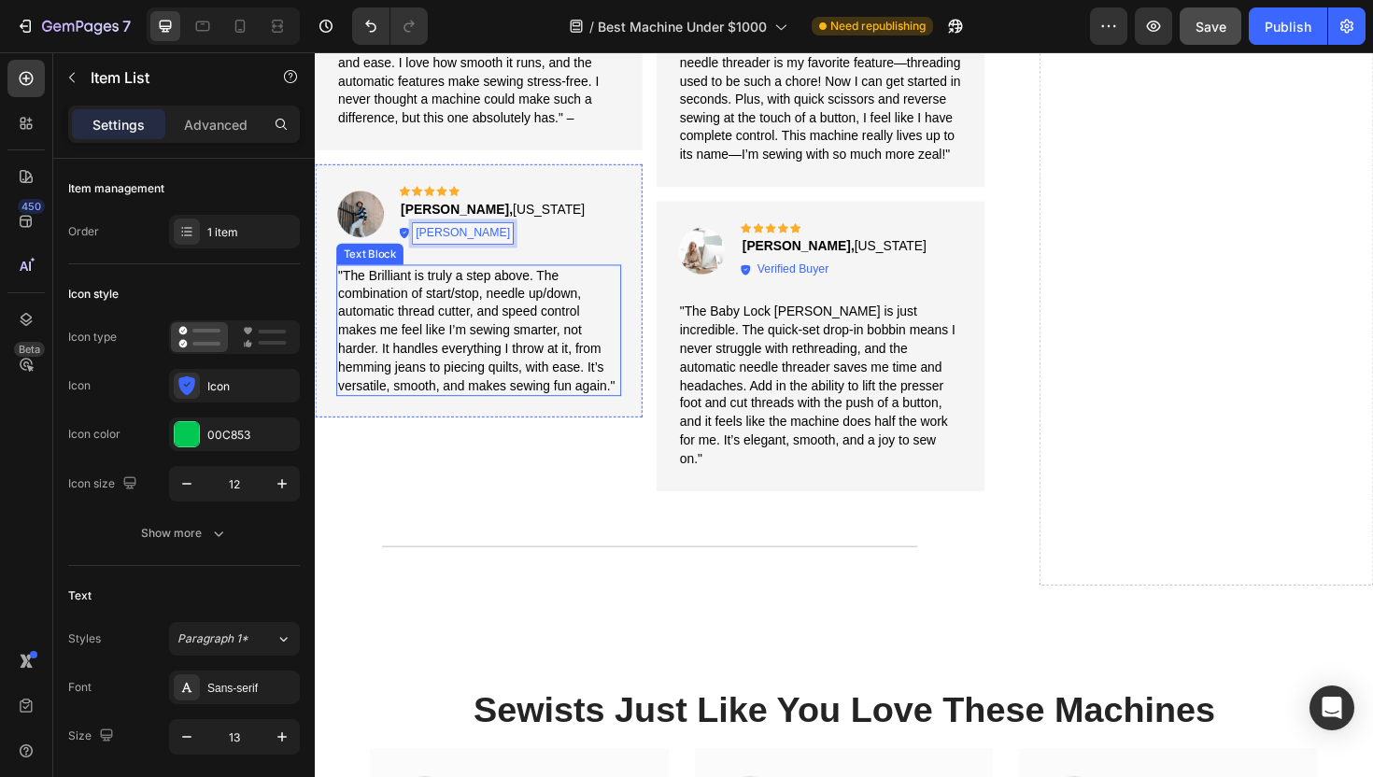
scroll to position [3933, 0]
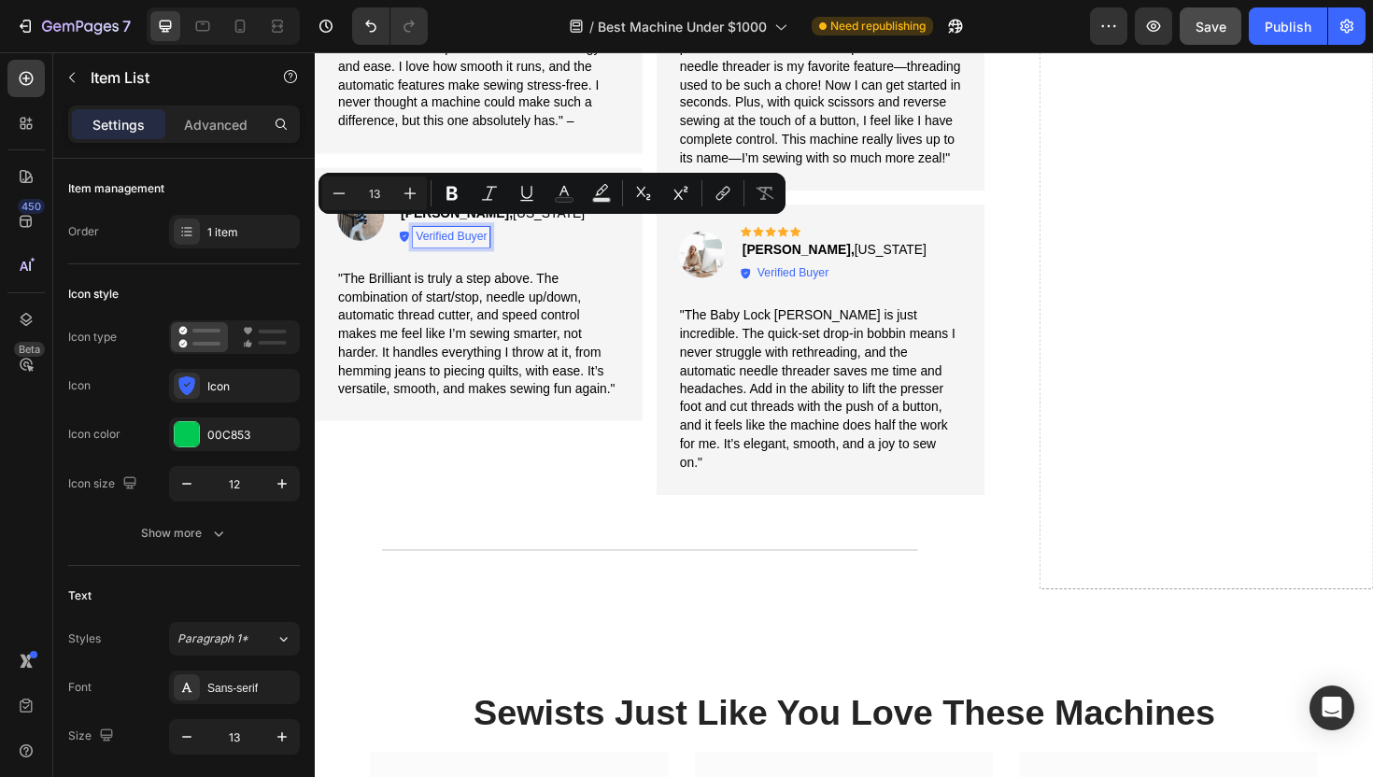
click at [560, 246] on div "Image Icon Icon Icon Icon Icon Icon List [PERSON_NAME], [US_STATE] Text Block V…" at bounding box center [488, 228] width 302 height 62
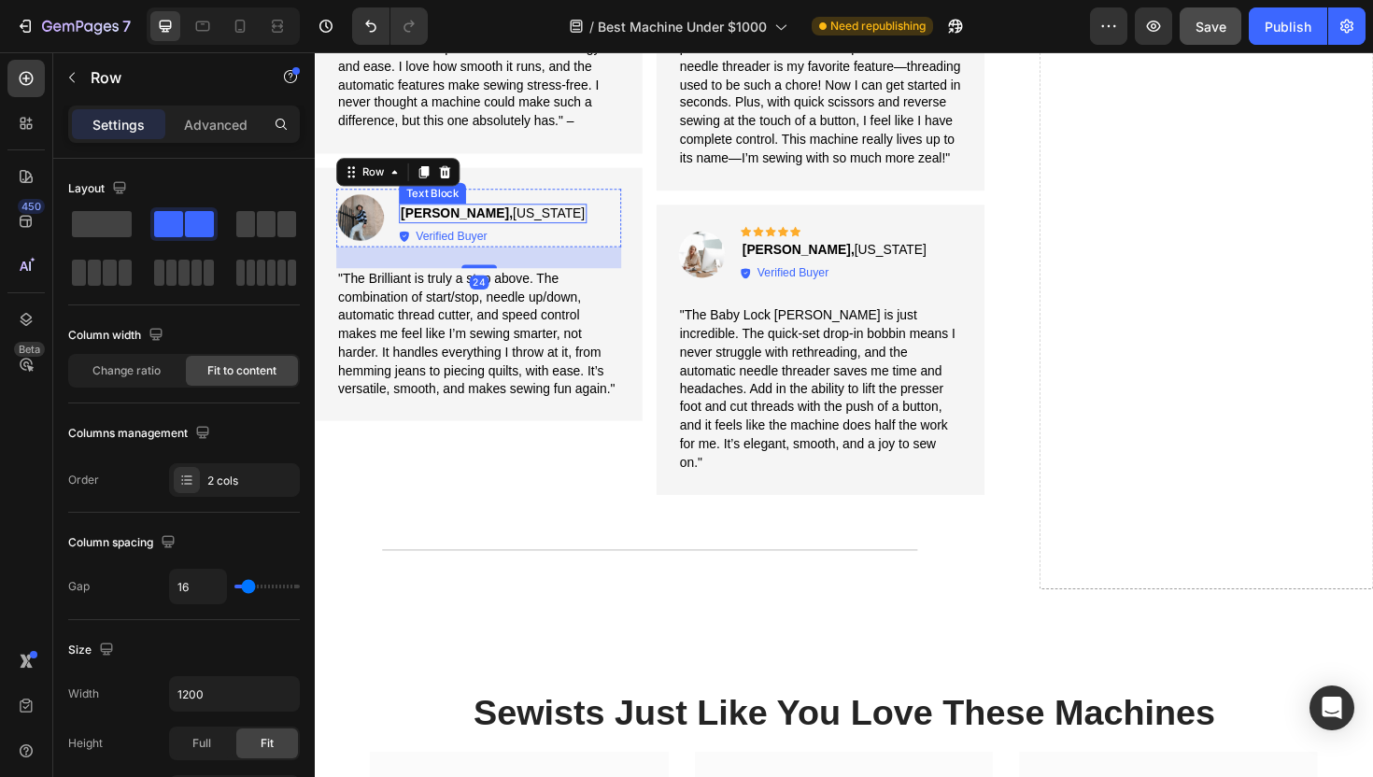
click at [484, 215] on span "[PERSON_NAME], [US_STATE]" at bounding box center [502, 222] width 195 height 15
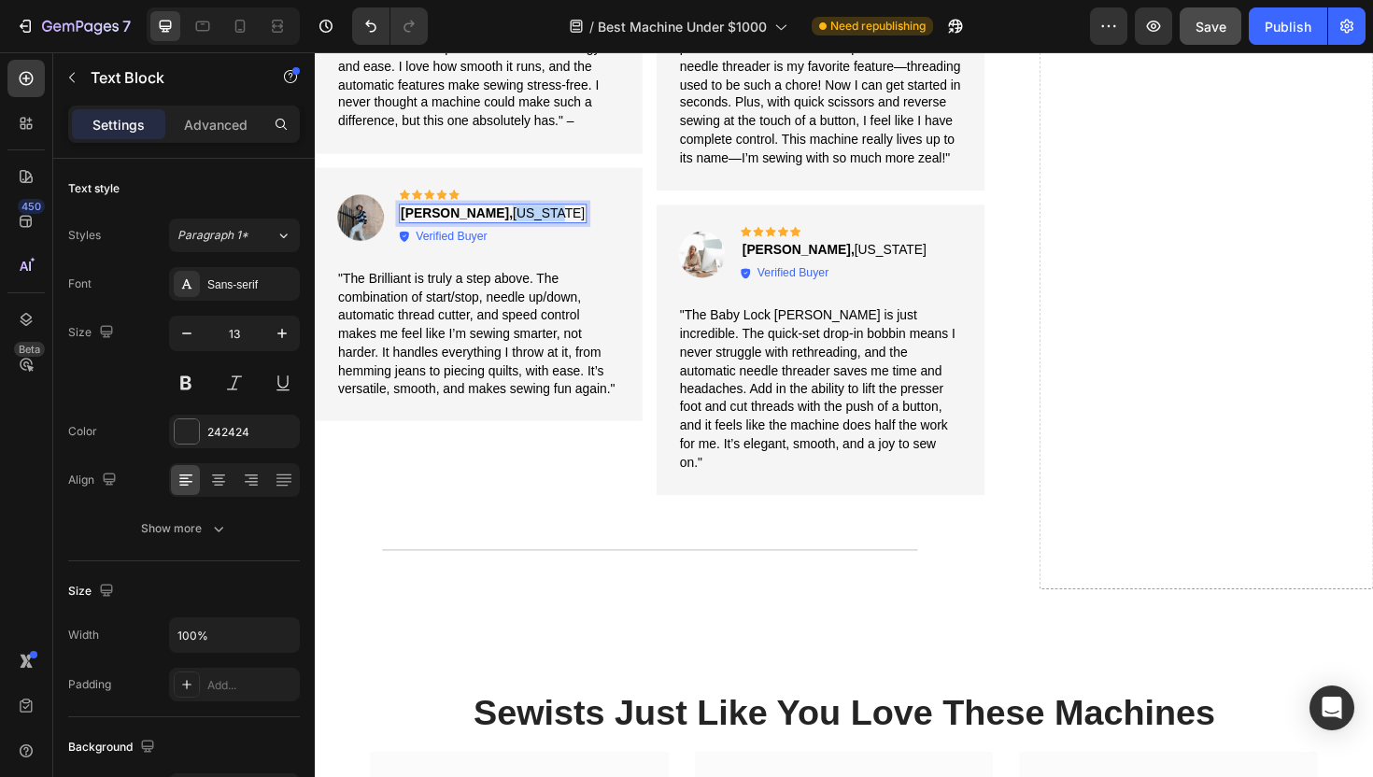
click at [484, 215] on span "[PERSON_NAME], [US_STATE]" at bounding box center [502, 222] width 195 height 15
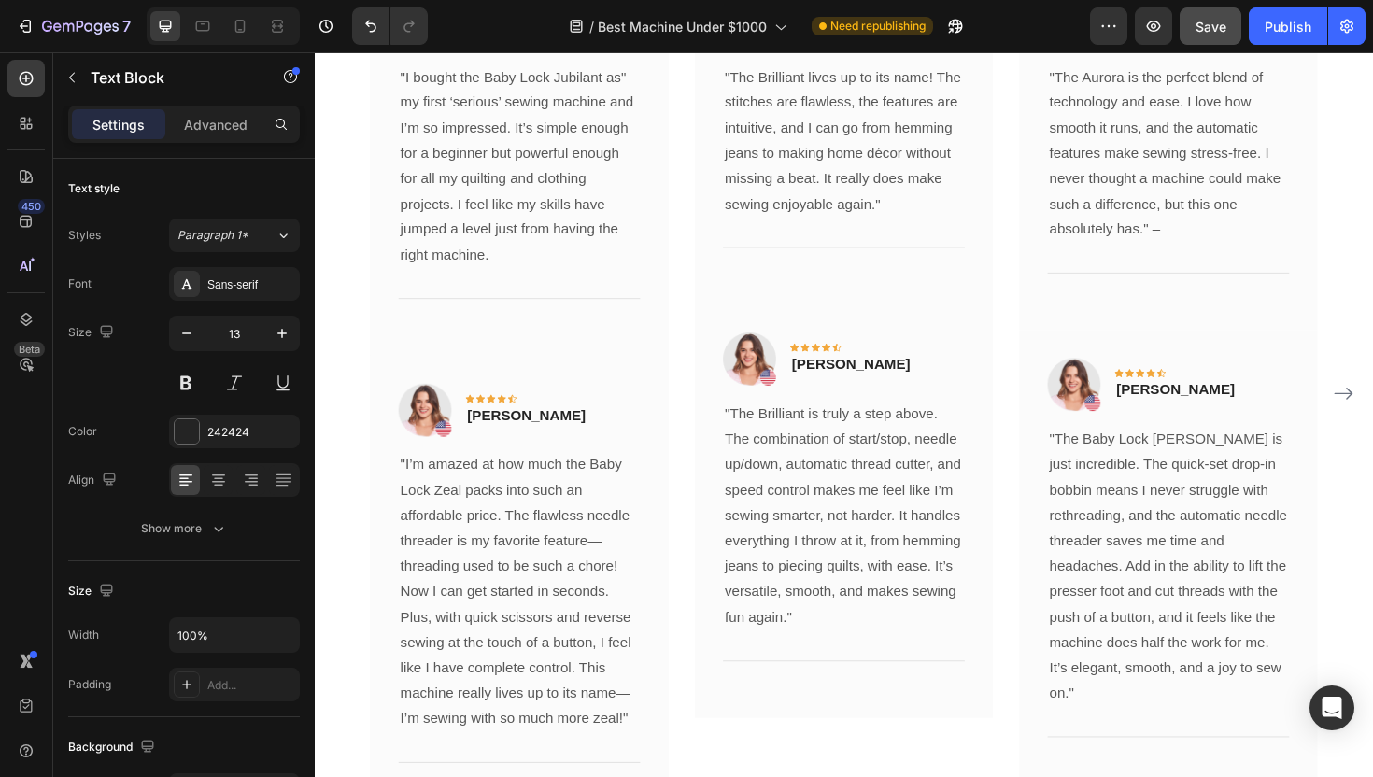
scroll to position [4752, 0]
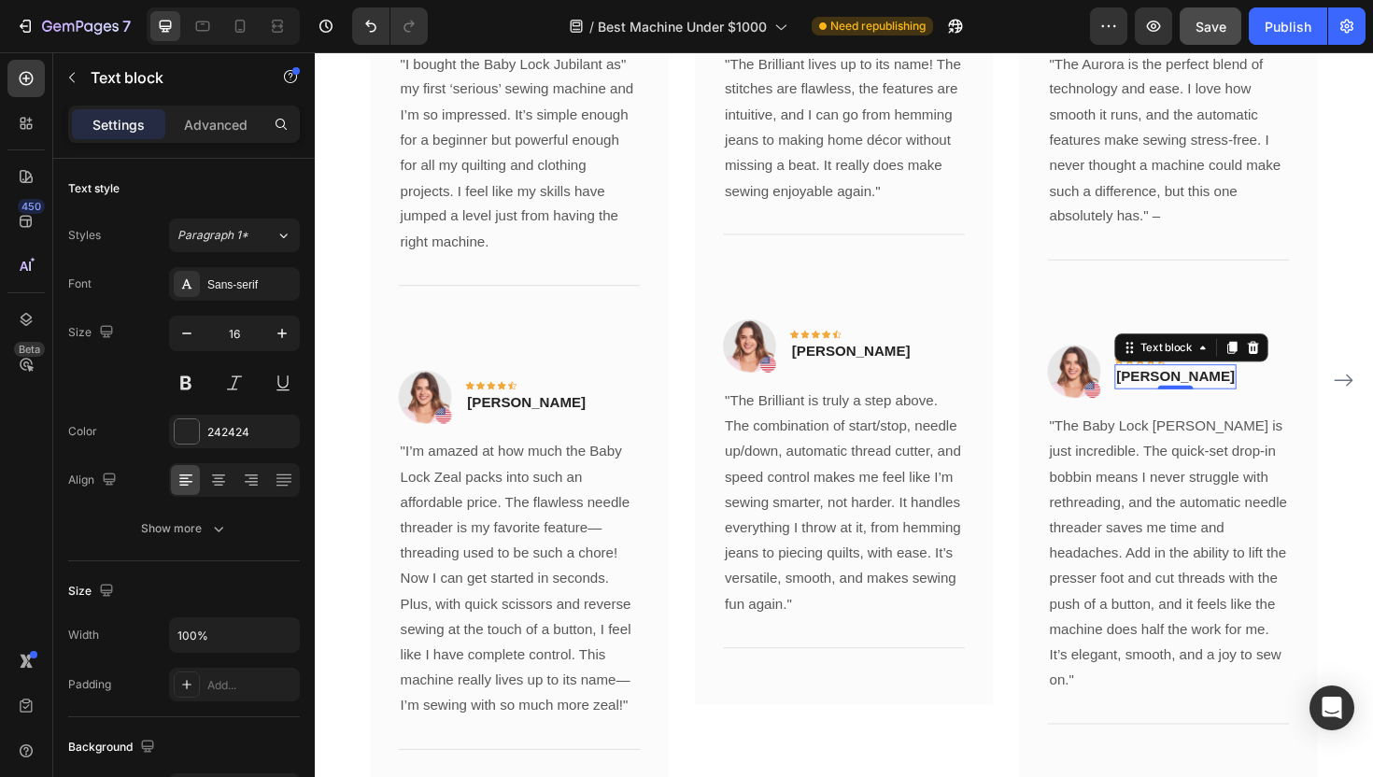
click at [1212, 395] on p "[PERSON_NAME]" at bounding box center [1226, 396] width 125 height 22
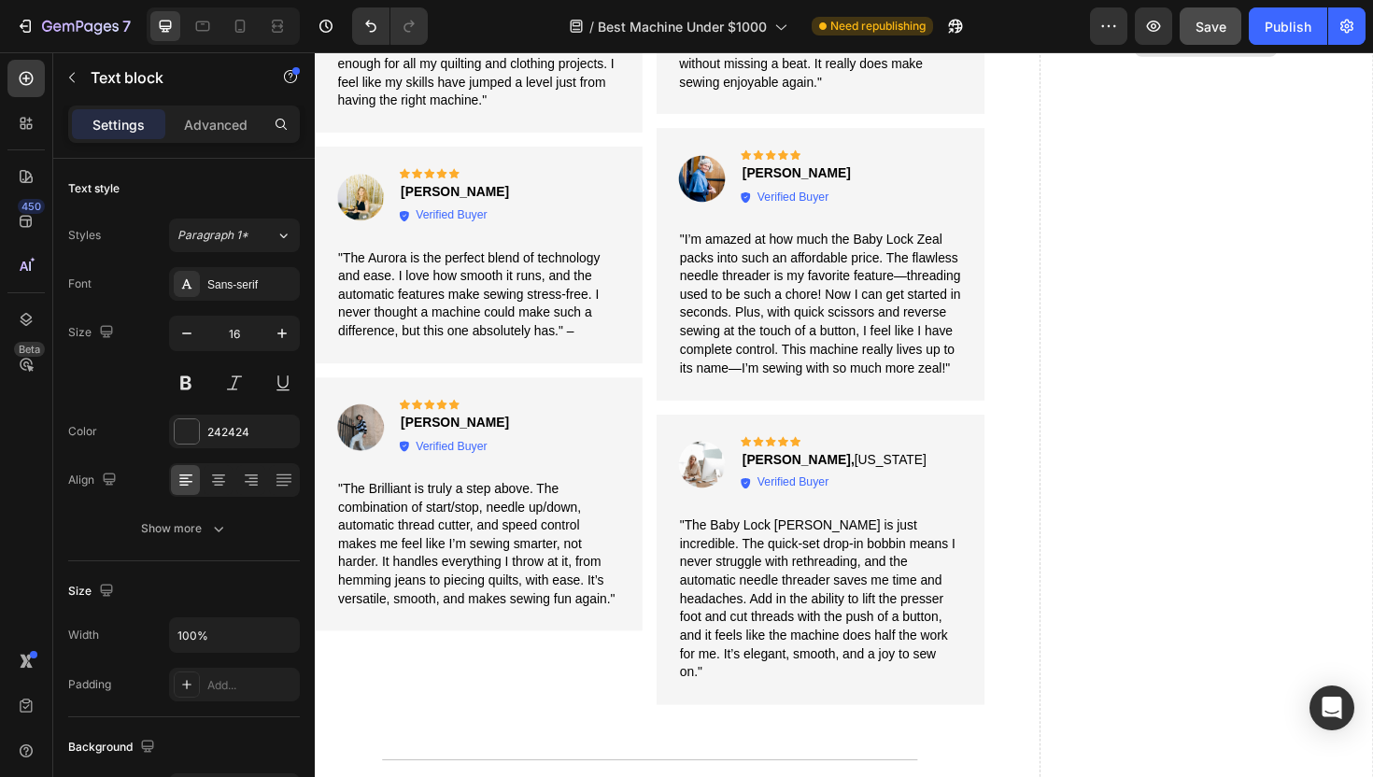
scroll to position [3671, 0]
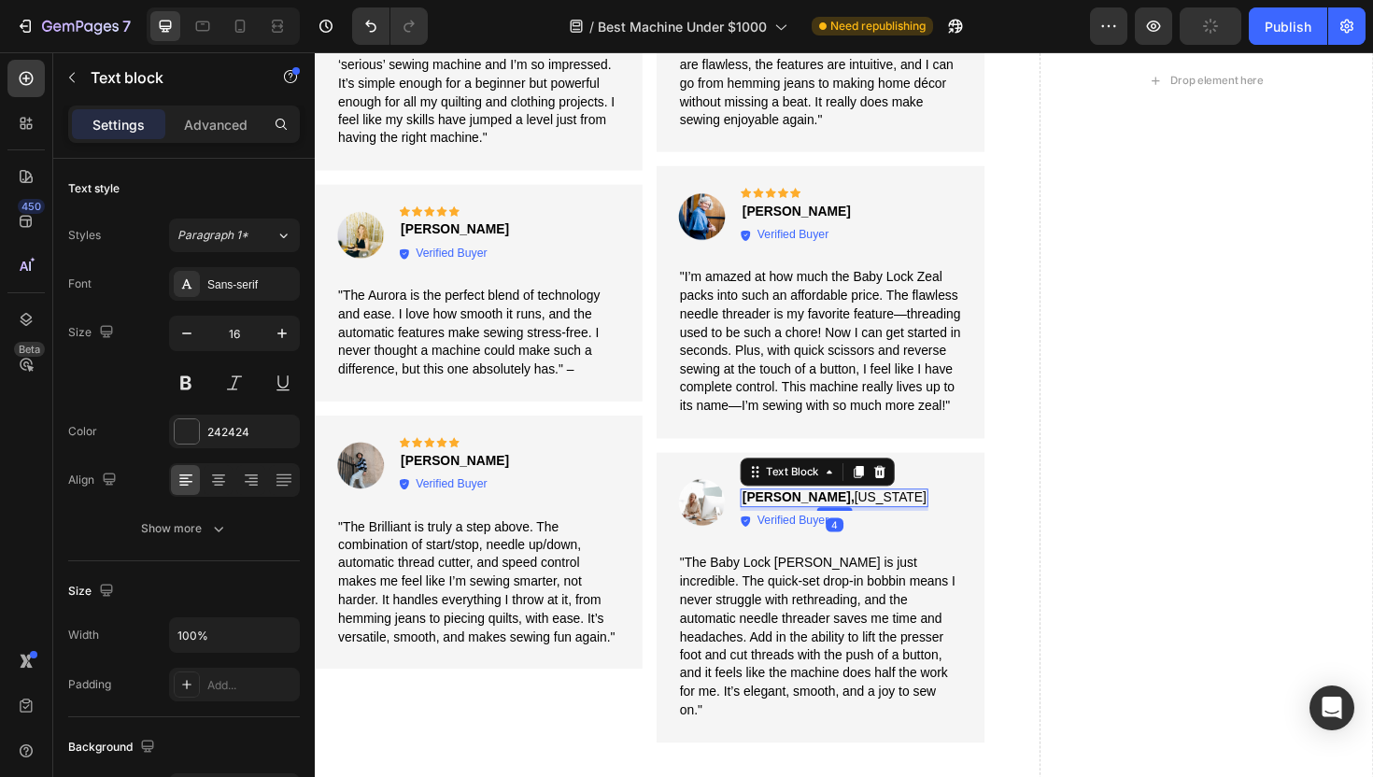
click at [817, 518] on strong "[PERSON_NAME]," at bounding box center [826, 524] width 119 height 15
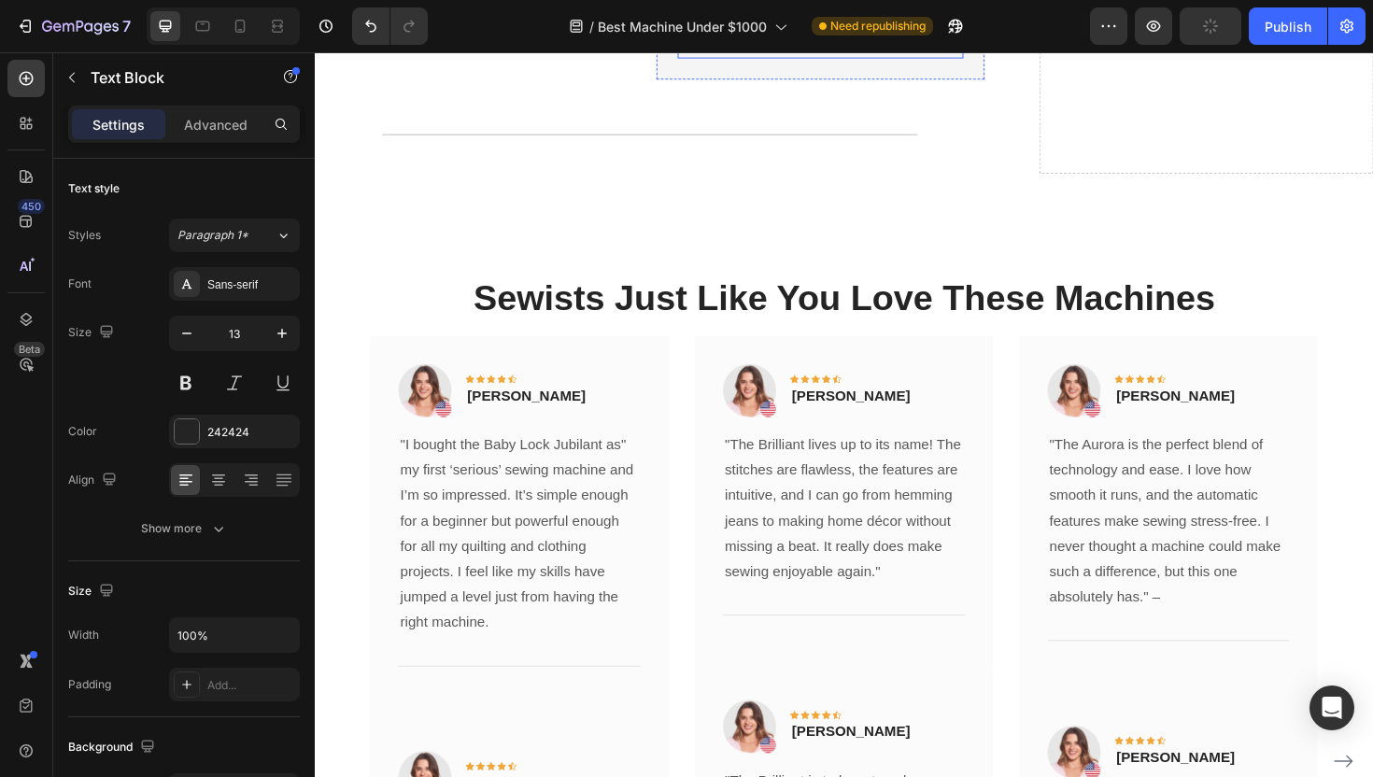
scroll to position [4380, 0]
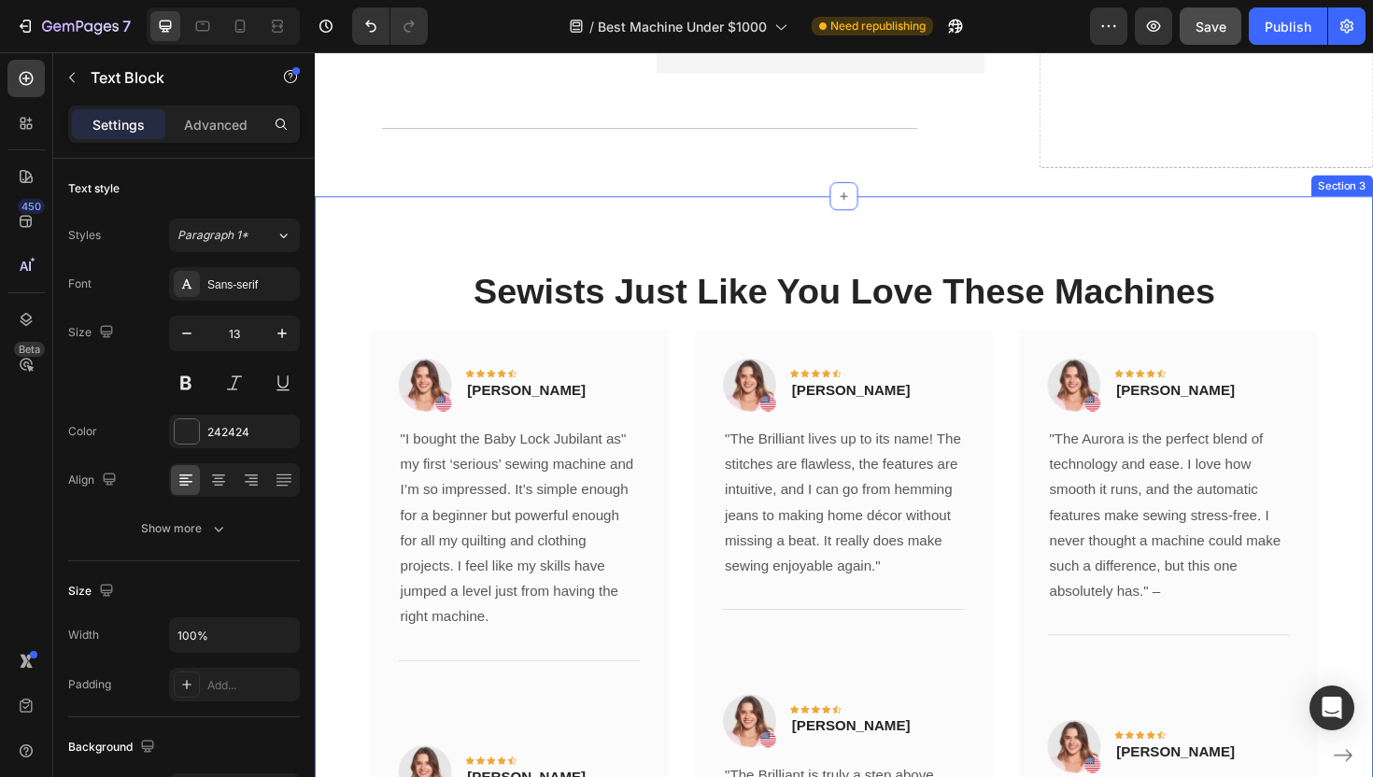
click at [1249, 238] on div "Sewists Just Like You Love These Machines Heading Image Icon Icon Icon Icon Ico…" at bounding box center [875, 777] width 1121 height 1144
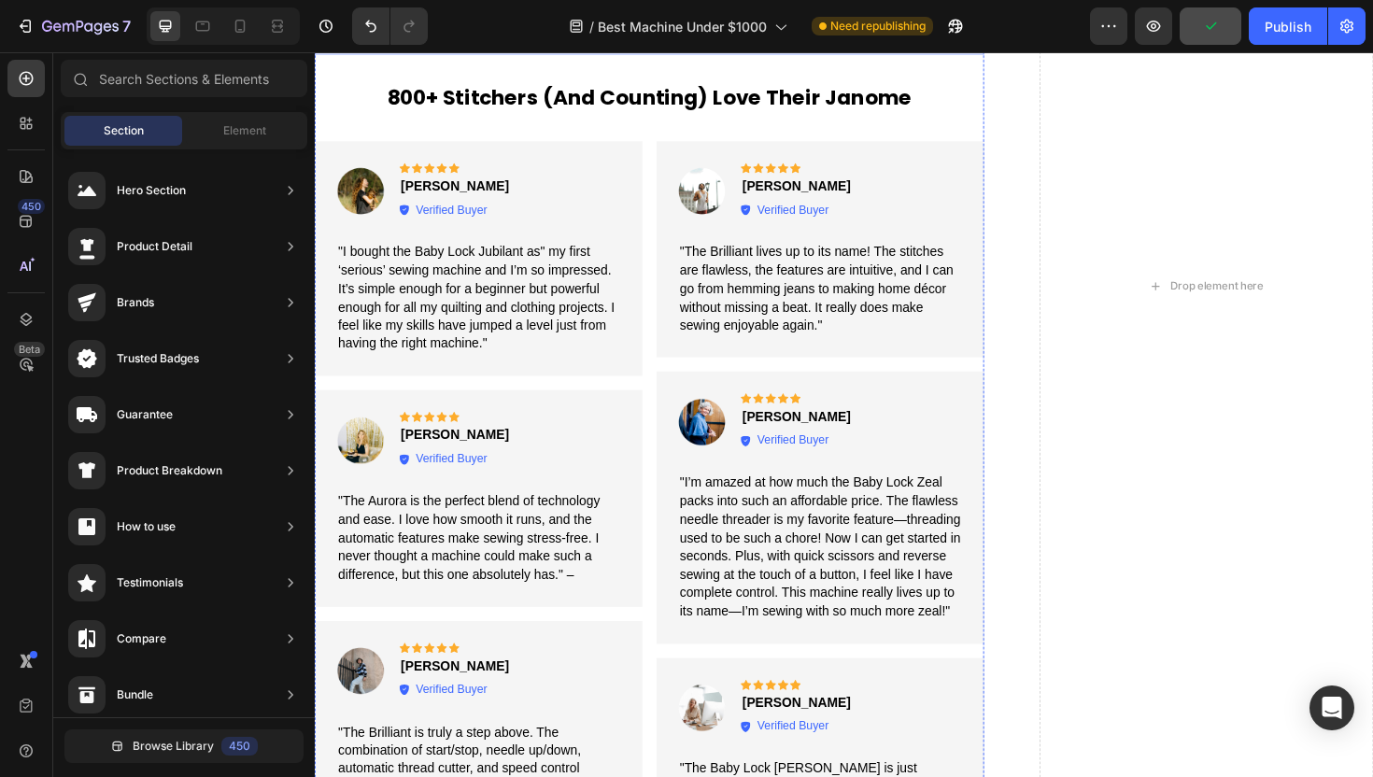
scroll to position [3459, 0]
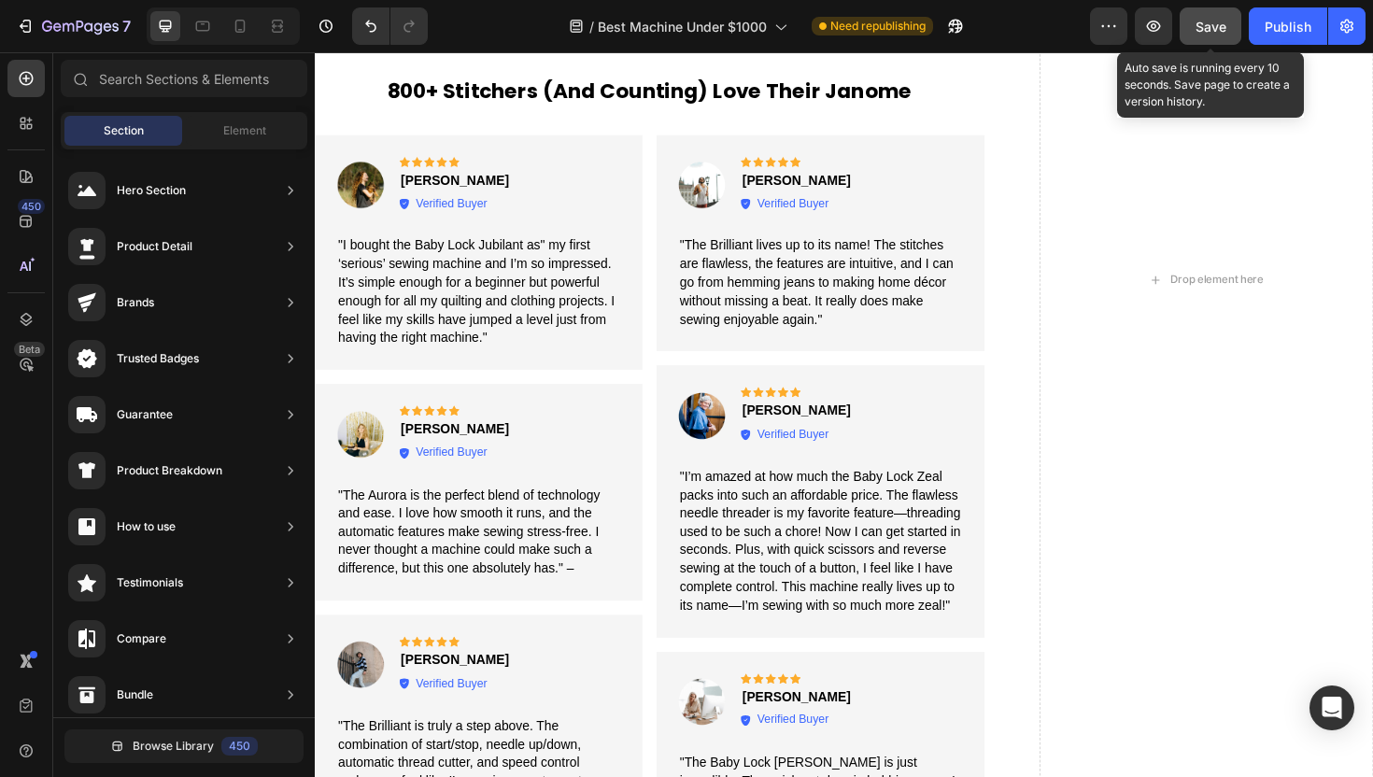
click at [1213, 24] on span "Save" at bounding box center [1211, 27] width 31 height 16
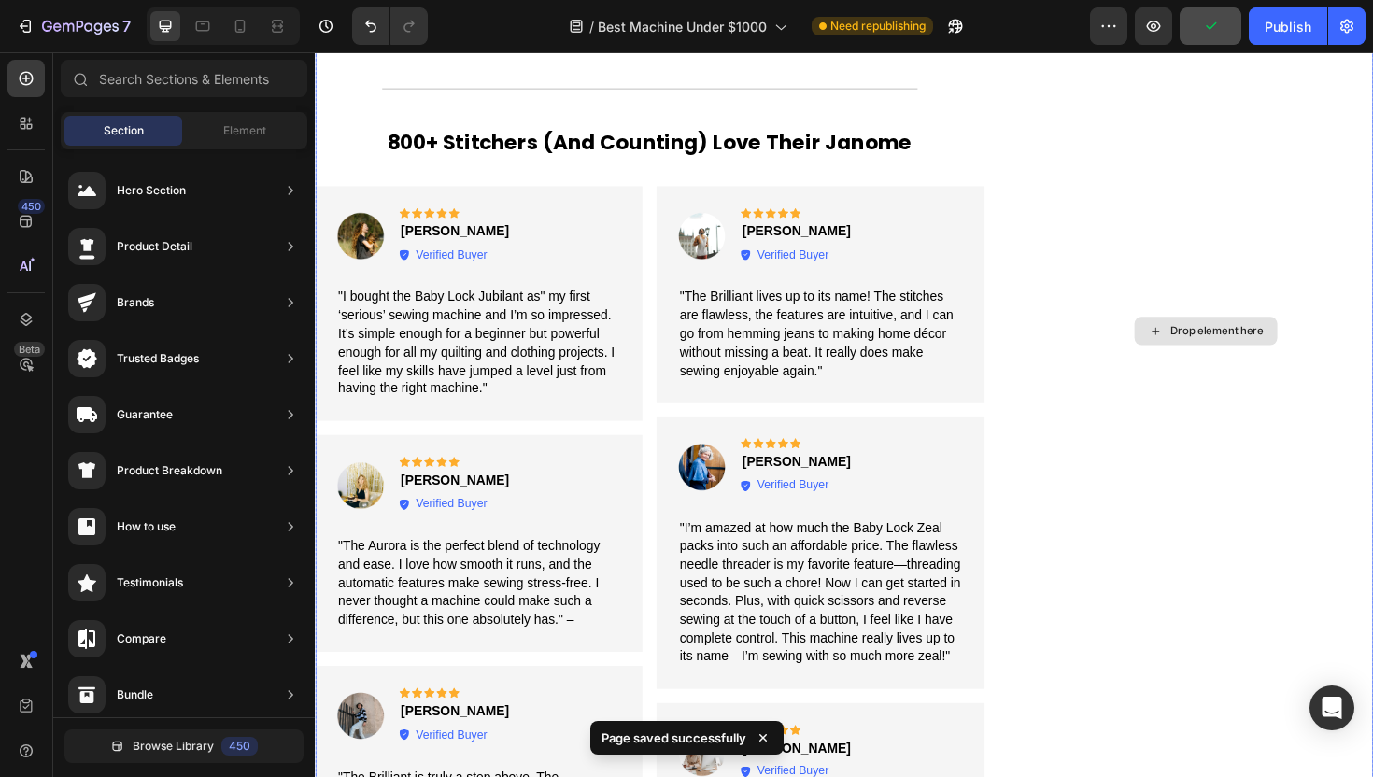
scroll to position [3404, 0]
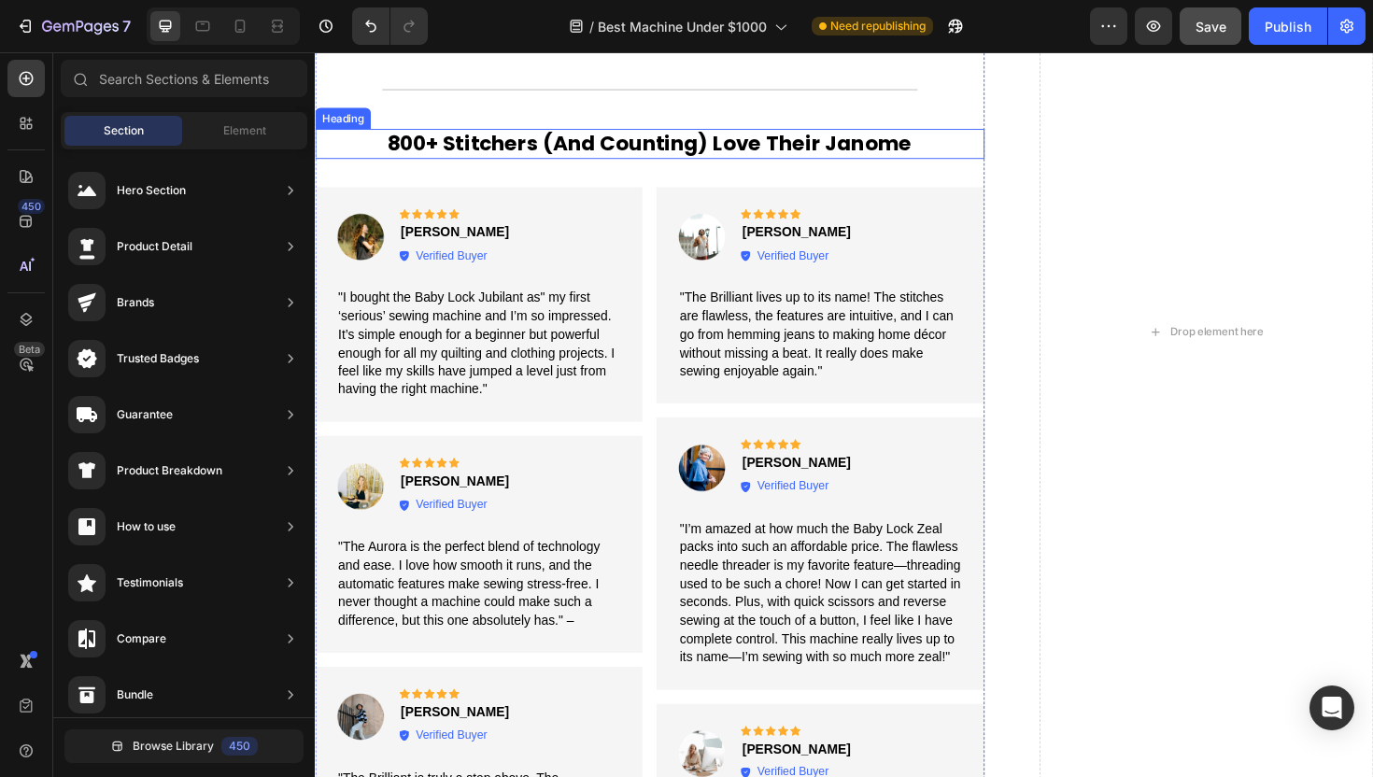
click at [818, 134] on h2 "800+ Stitchers (And Counting) Love Their Janome" at bounding box center [669, 150] width 709 height 32
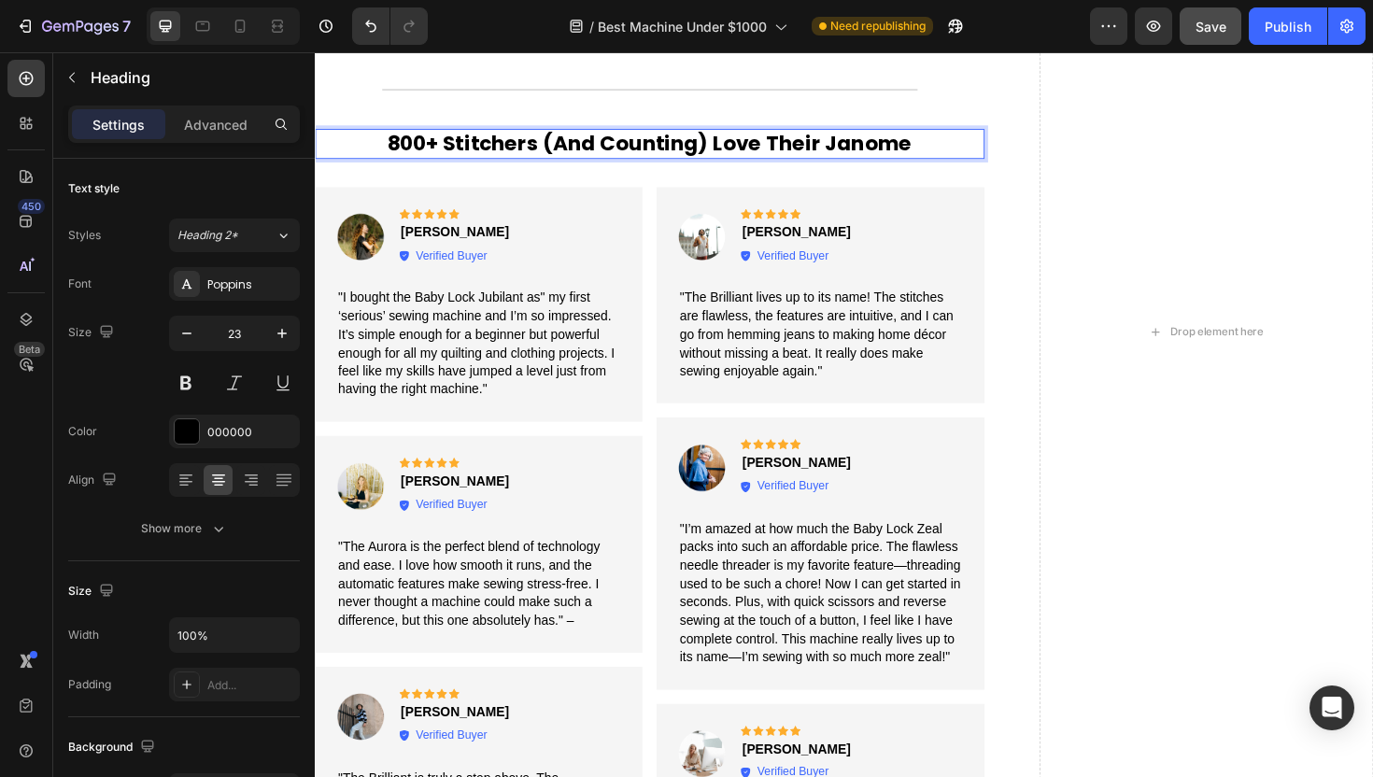
click at [818, 134] on h2 "800+ Stitchers (And Counting) Love Their Janome" at bounding box center [669, 150] width 709 height 32
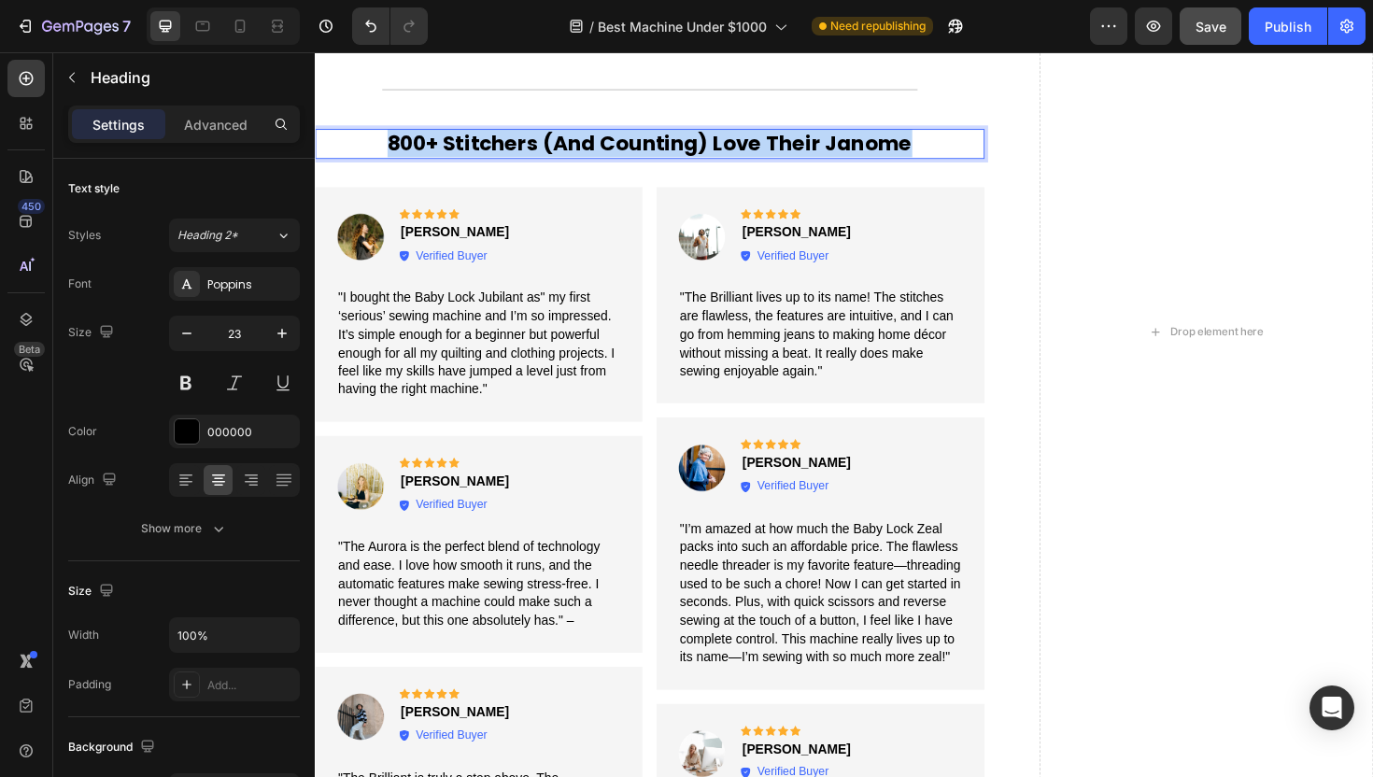
click at [818, 135] on p "800+ Stitchers (And Counting) Love Their Janome" at bounding box center [669, 149] width 705 height 28
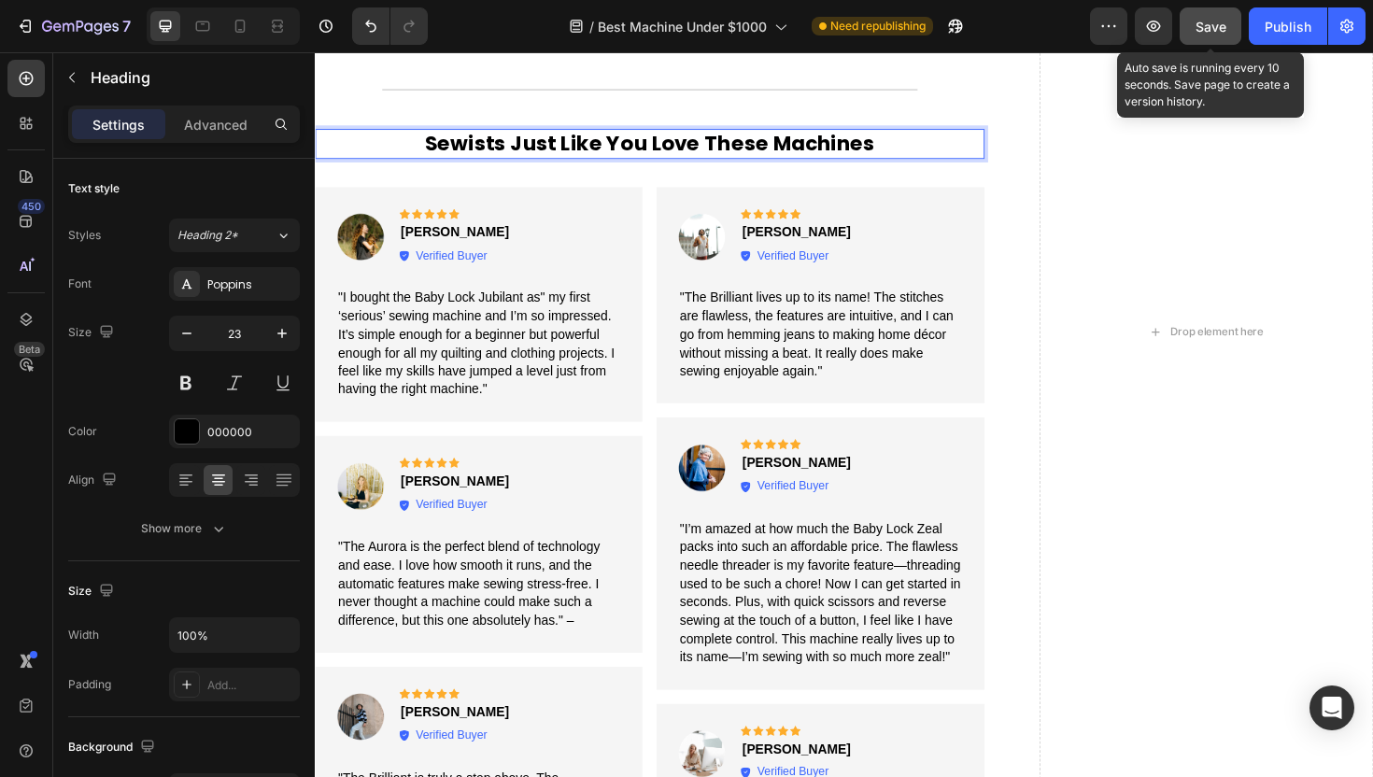
click at [1196, 17] on div "Save" at bounding box center [1211, 27] width 31 height 20
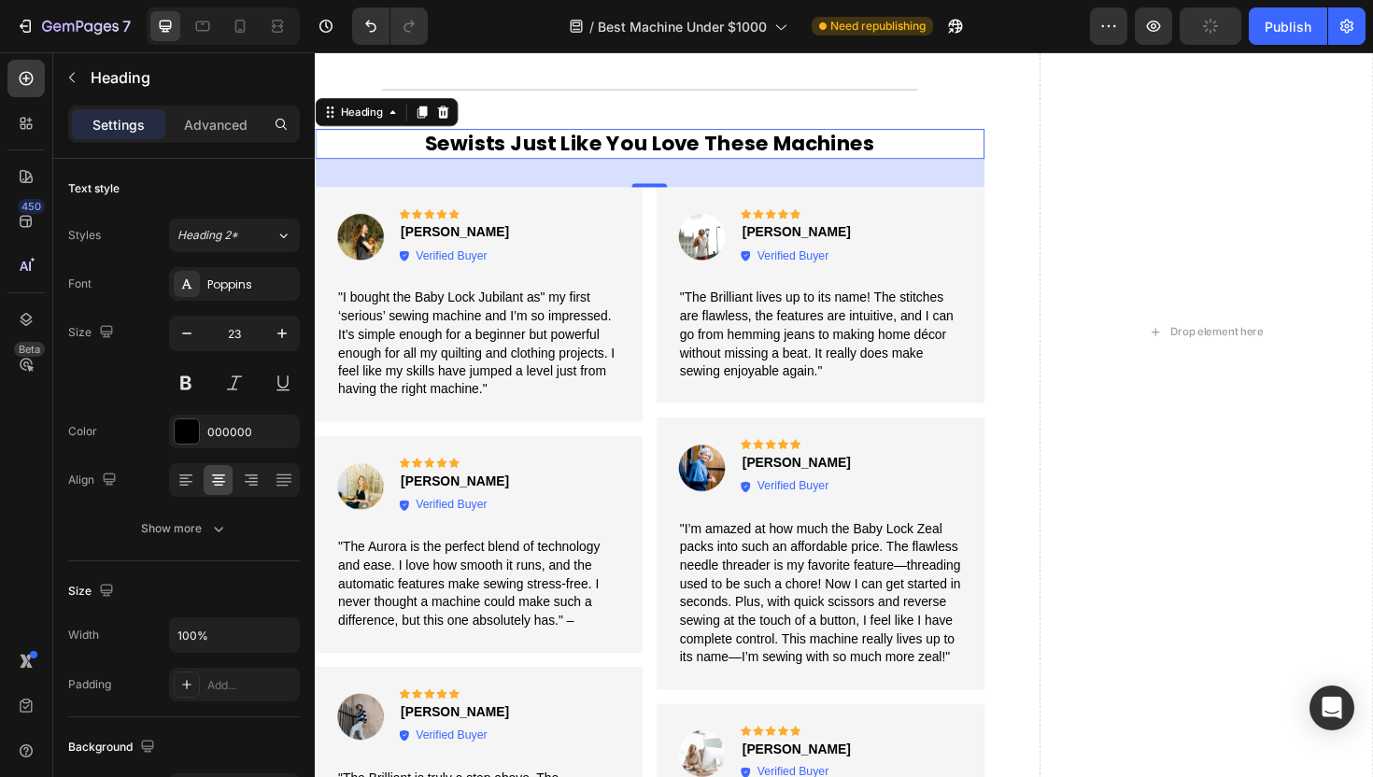
click at [469, 135] on p "Sewists Just Like You Love These Machines" at bounding box center [669, 149] width 705 height 28
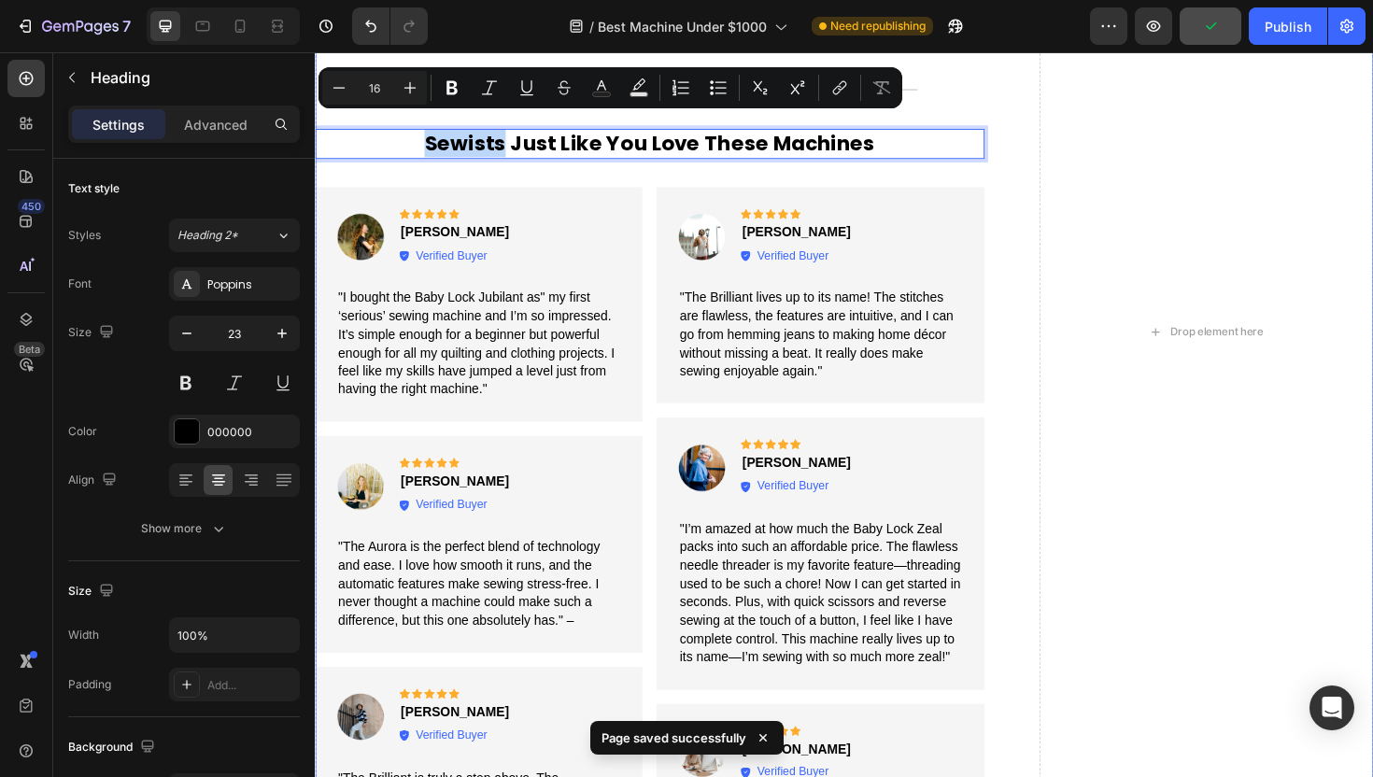
click at [1091, 188] on div "Drop element here" at bounding box center [1259, 349] width 354 height 1602
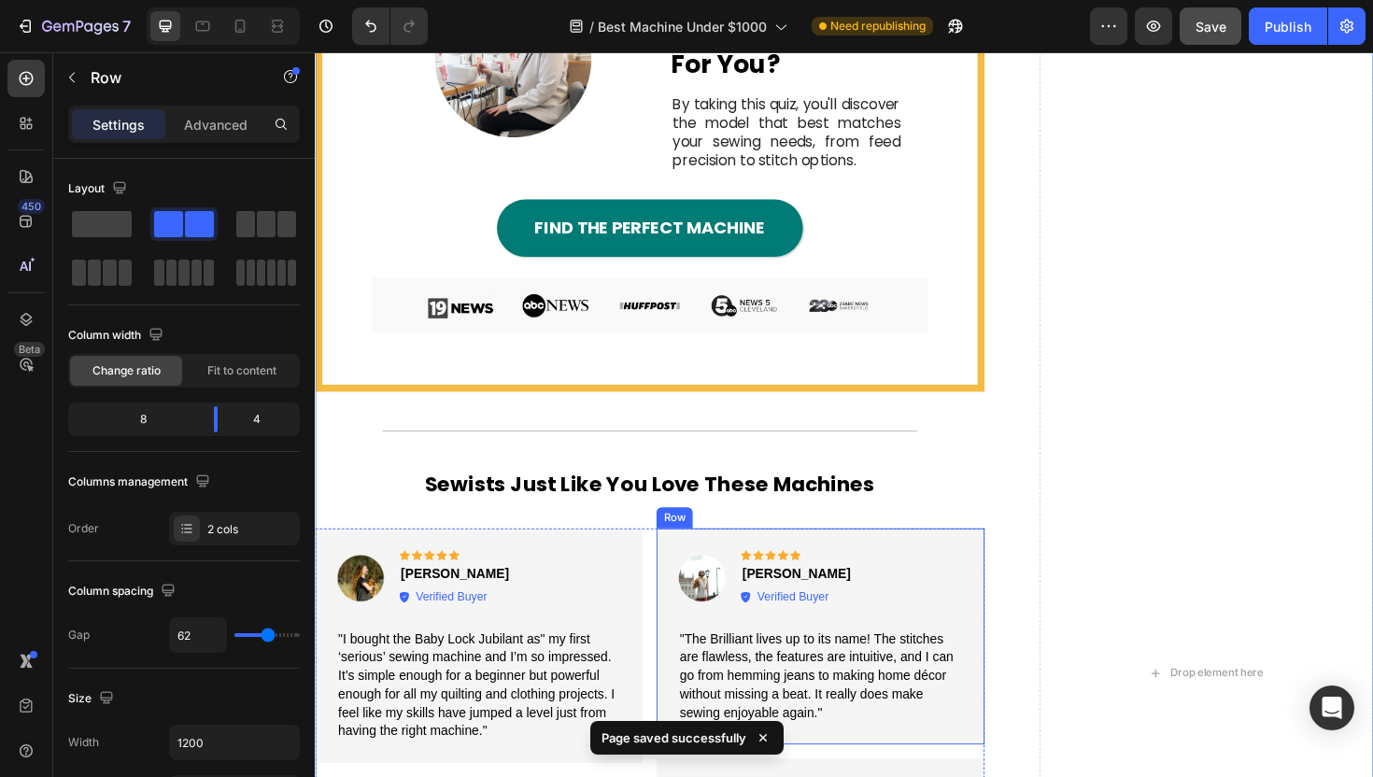
scroll to position [3030, 0]
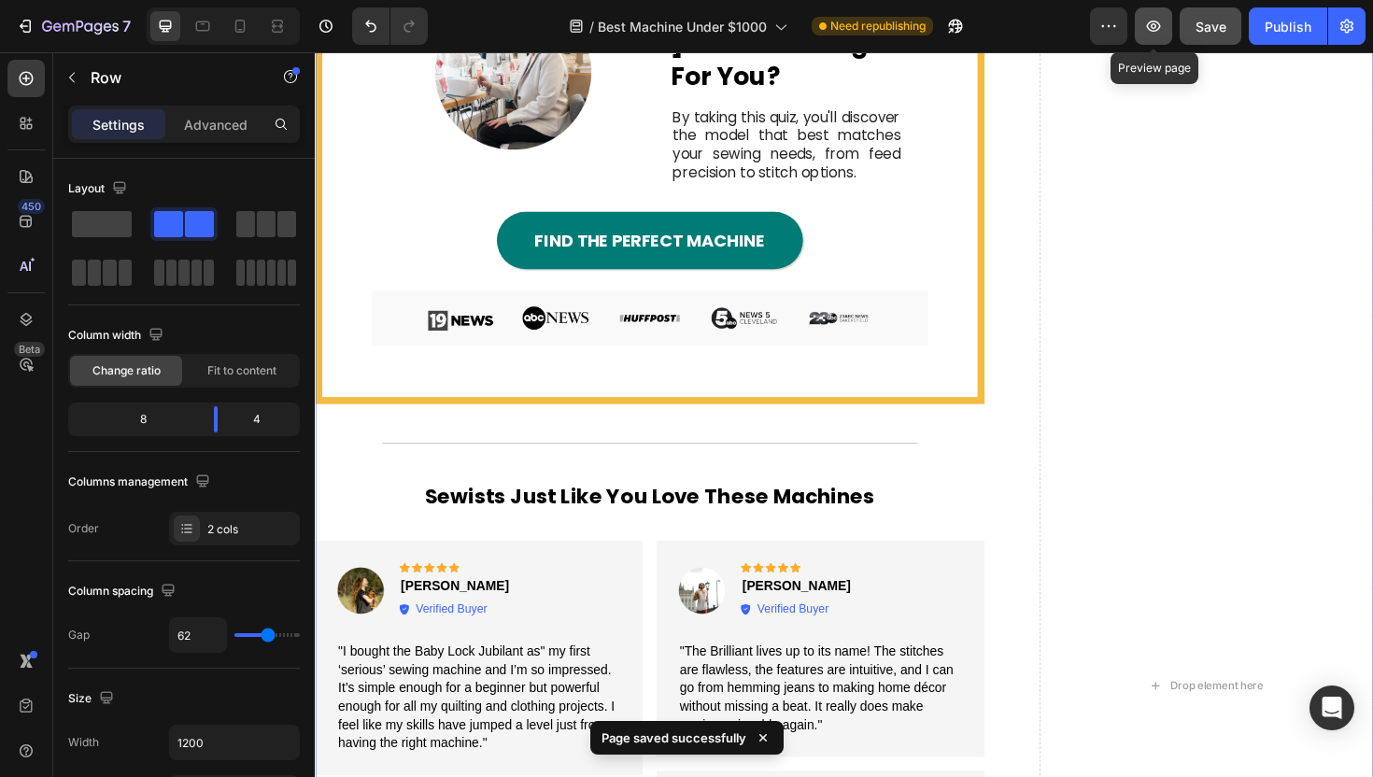
click at [1149, 22] on icon "button" at bounding box center [1154, 26] width 14 height 11
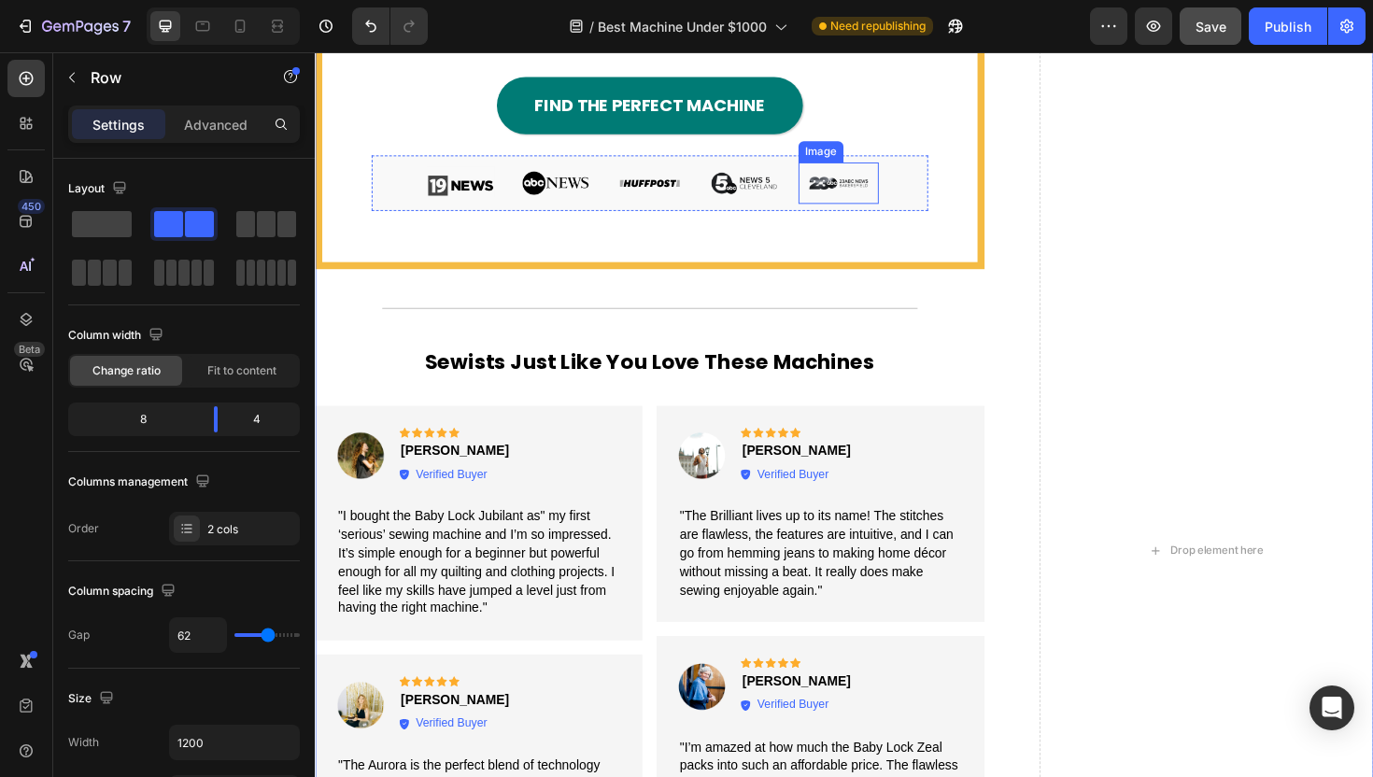
scroll to position [3171, 0]
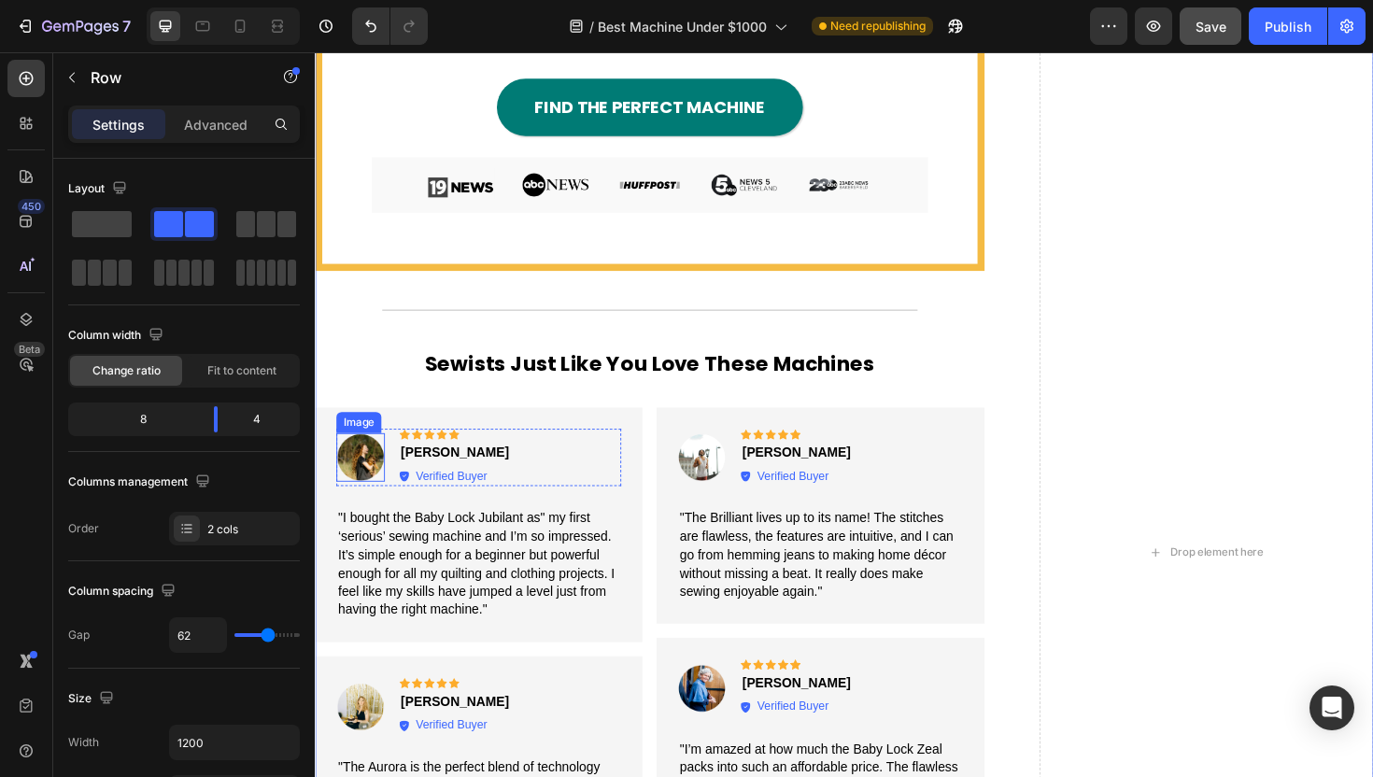
click at [371, 475] on img at bounding box center [362, 481] width 51 height 51
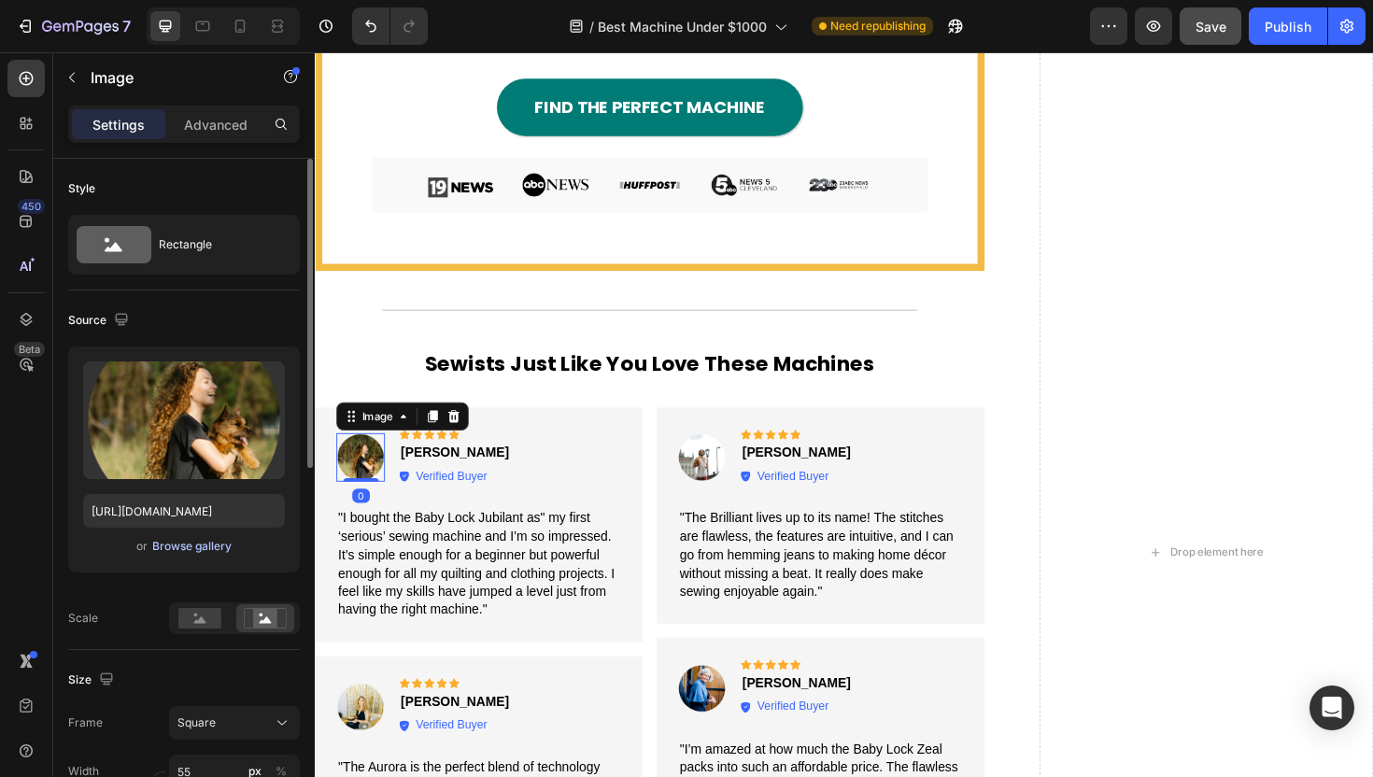
click at [170, 550] on div "Browse gallery" at bounding box center [191, 546] width 79 height 17
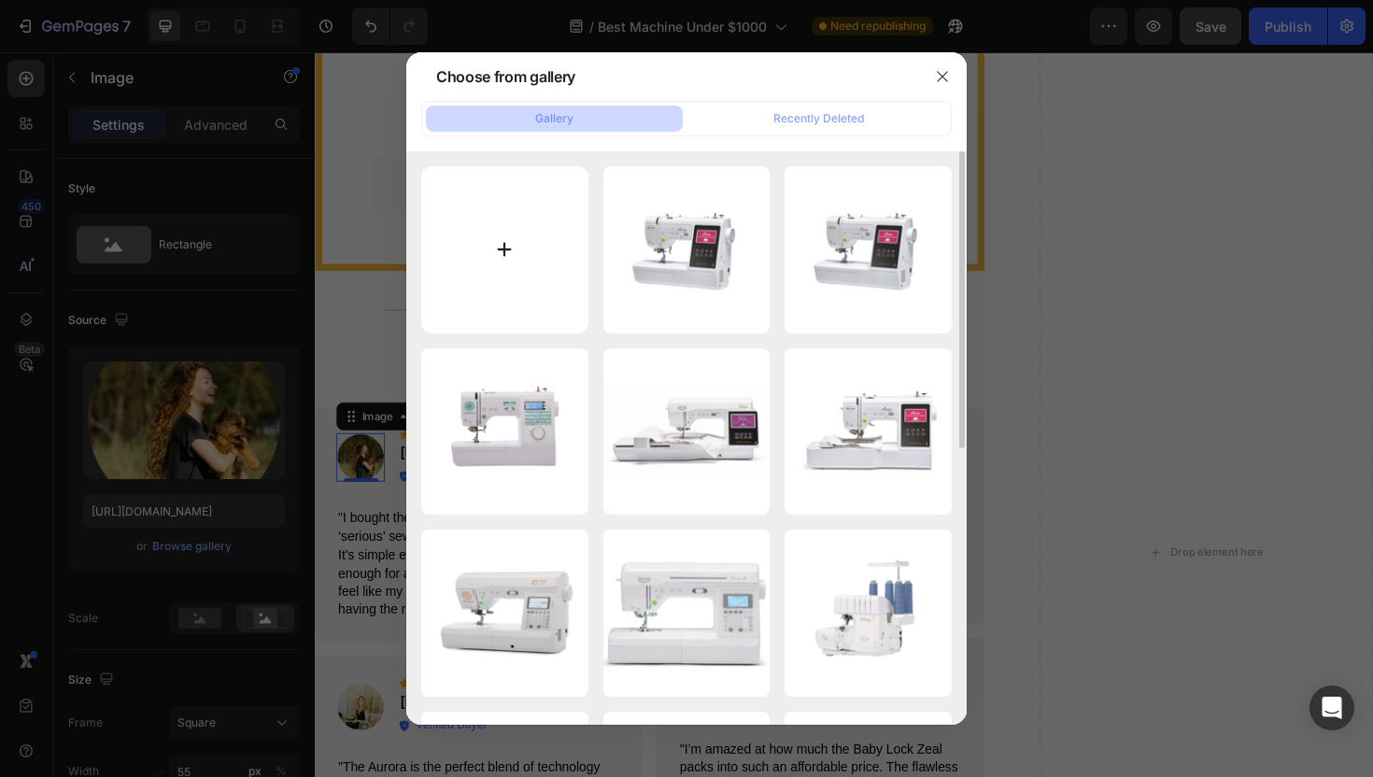
click at [537, 220] on input "file" at bounding box center [504, 249] width 167 height 167
type input "C:\fakepath\istockphoto-517234226-612x612.jpg"
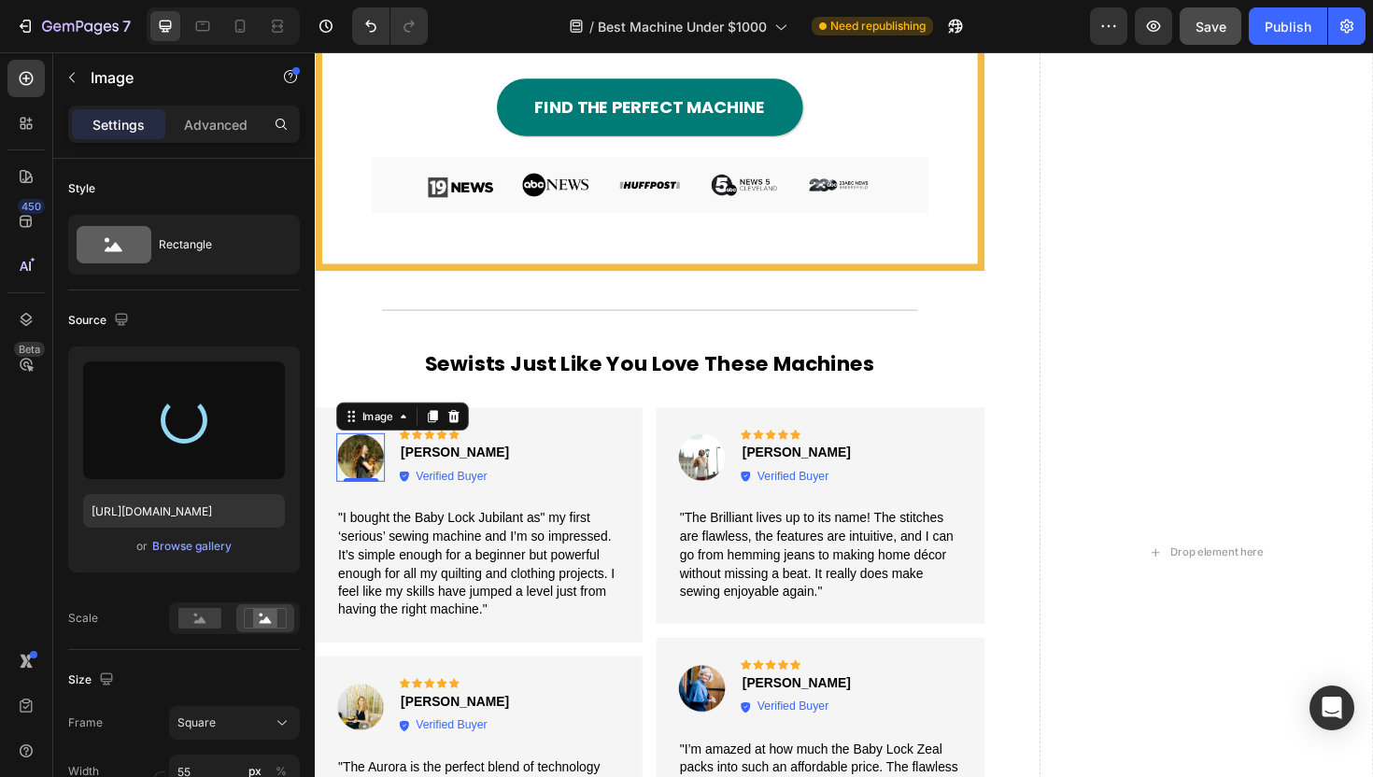
type input "[URL][DOMAIN_NAME]"
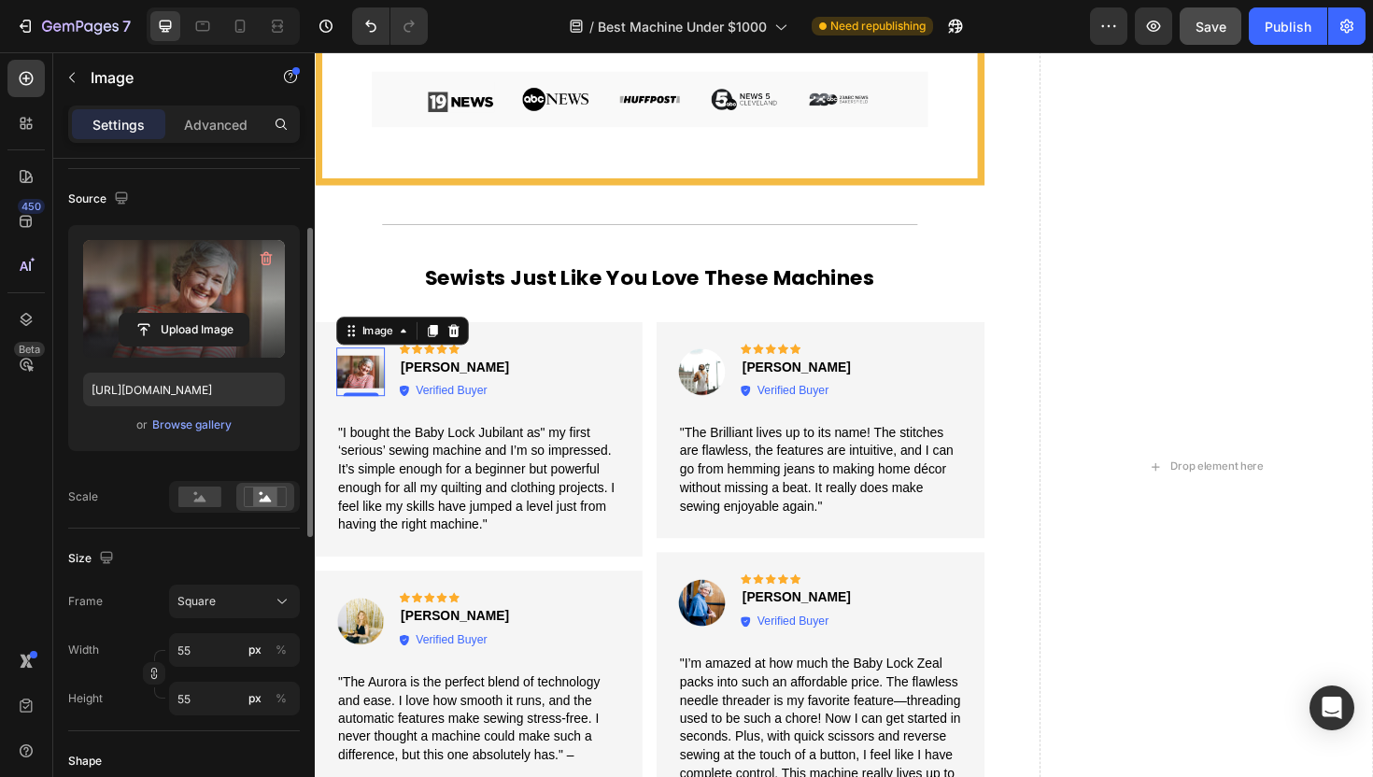
scroll to position [176, 0]
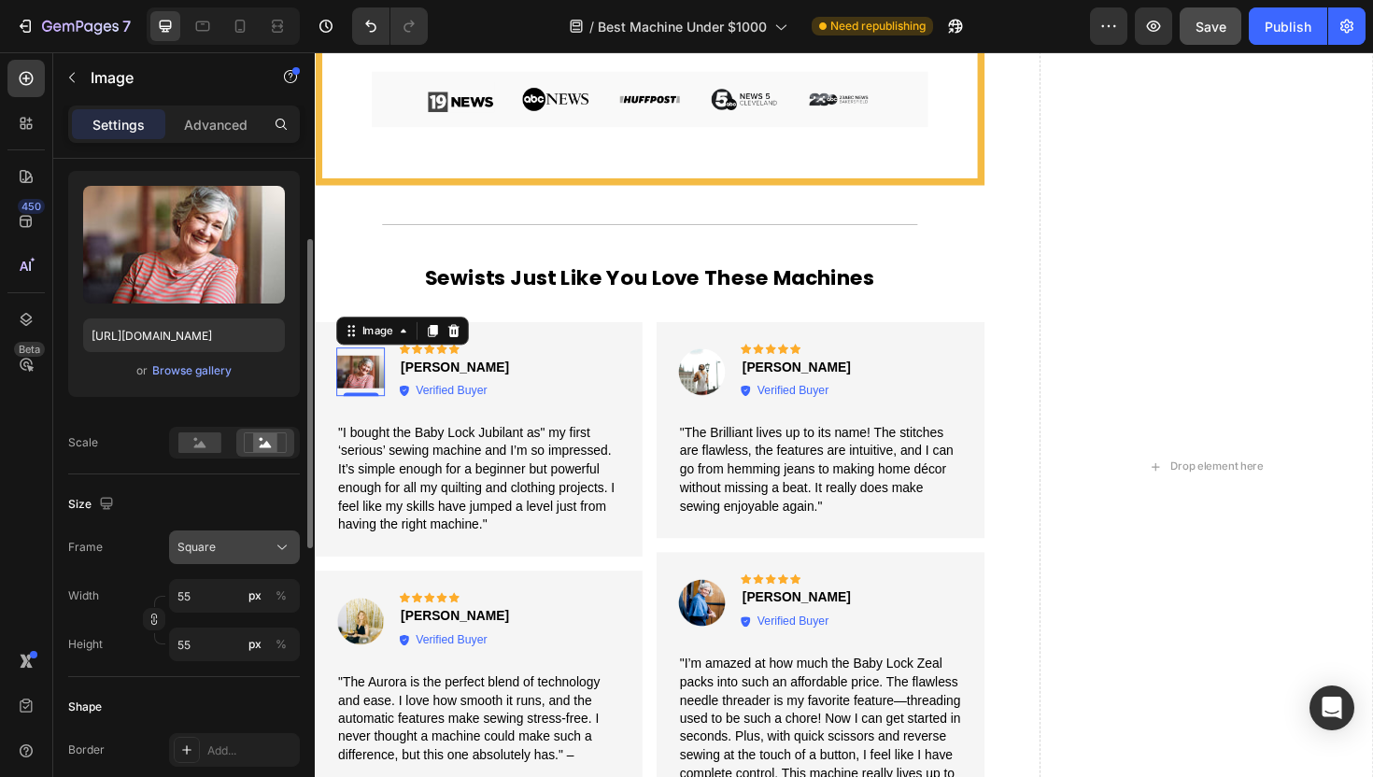
click at [219, 535] on button "Square" at bounding box center [234, 548] width 131 height 34
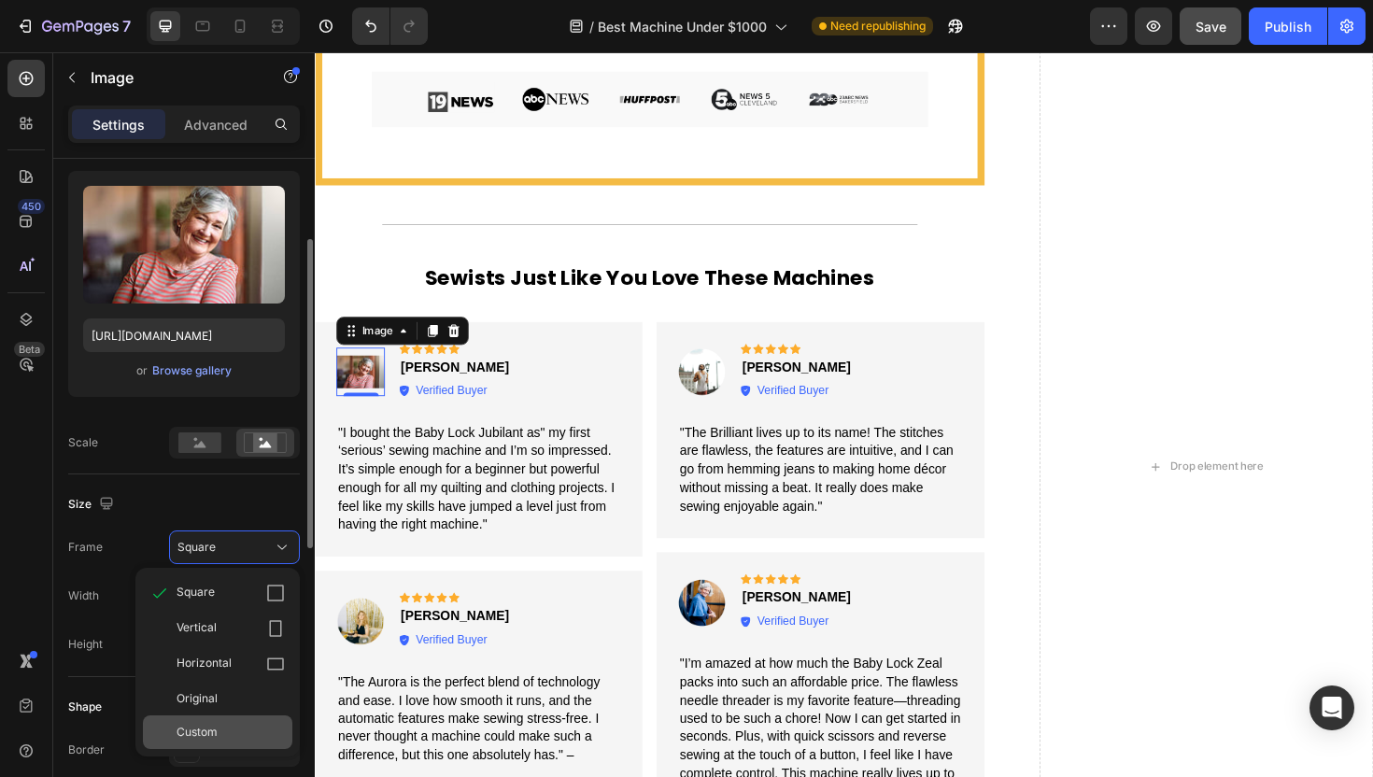
click at [208, 728] on span "Custom" at bounding box center [197, 732] width 41 height 17
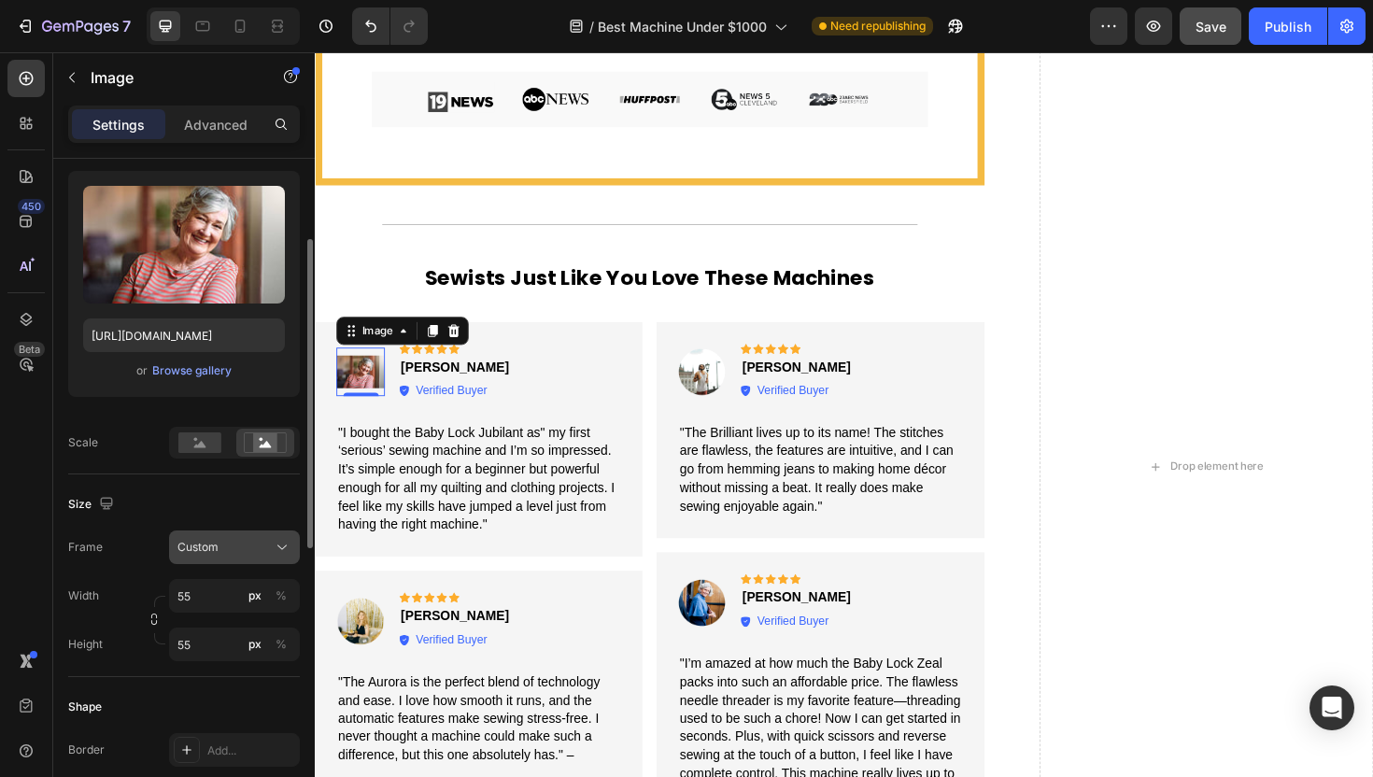
click at [231, 549] on div "Custom" at bounding box center [223, 547] width 92 height 17
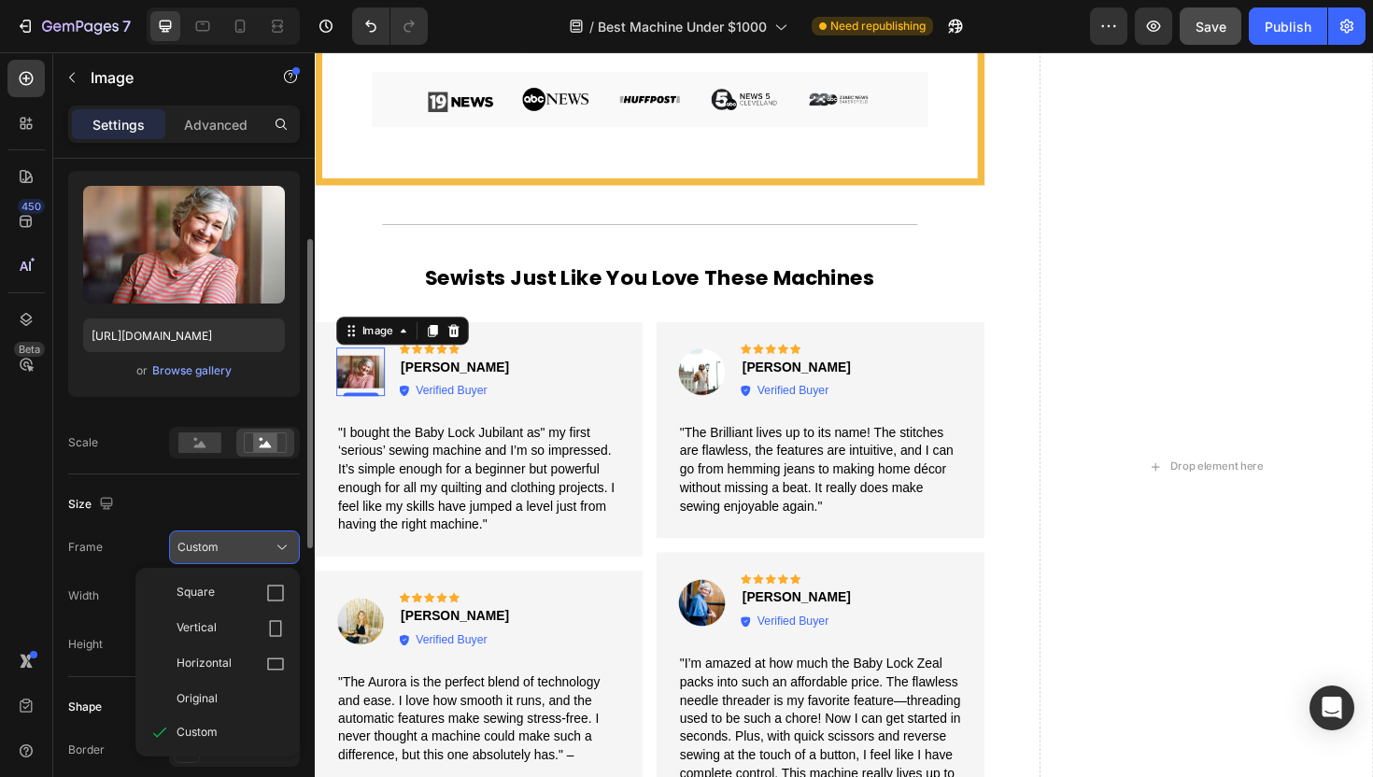
click at [231, 549] on div "Custom" at bounding box center [223, 547] width 92 height 17
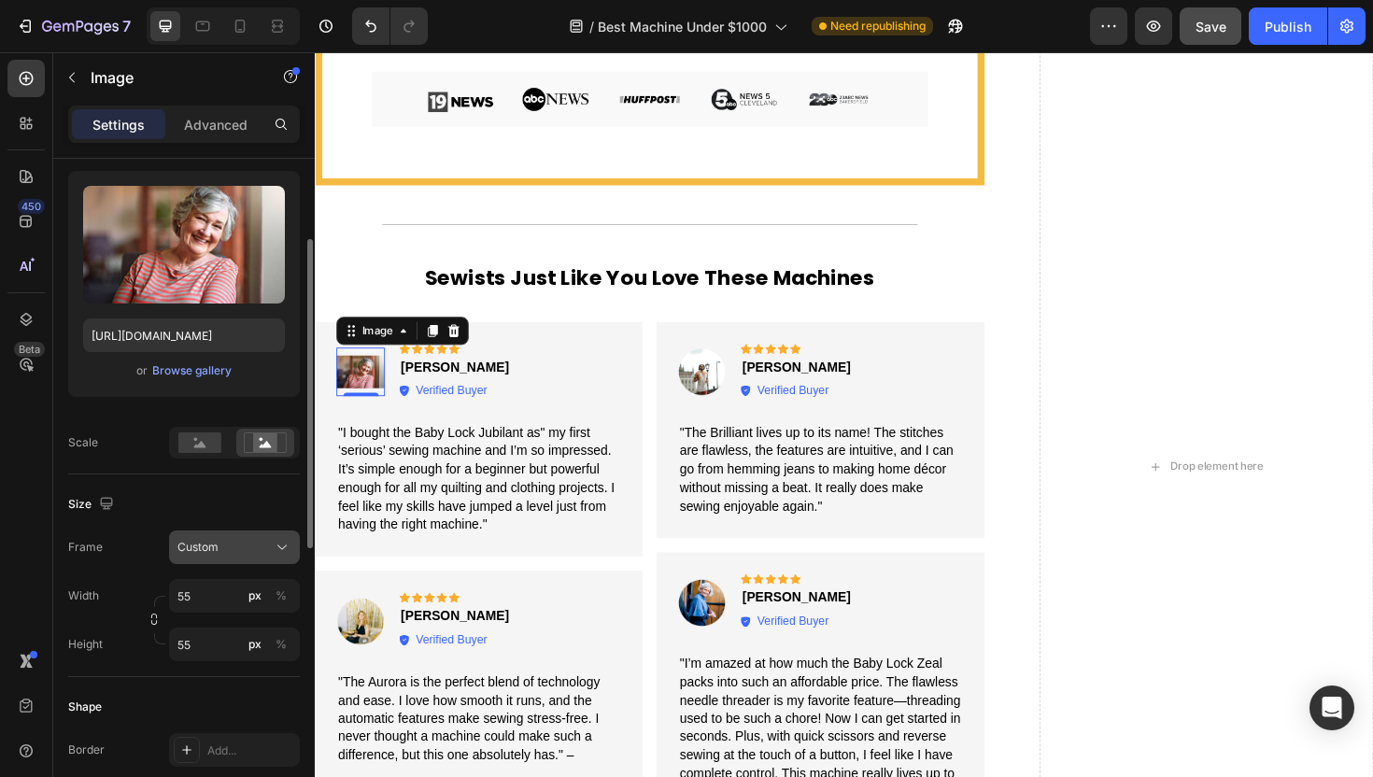
click at [254, 535] on button "Custom" at bounding box center [234, 548] width 131 height 34
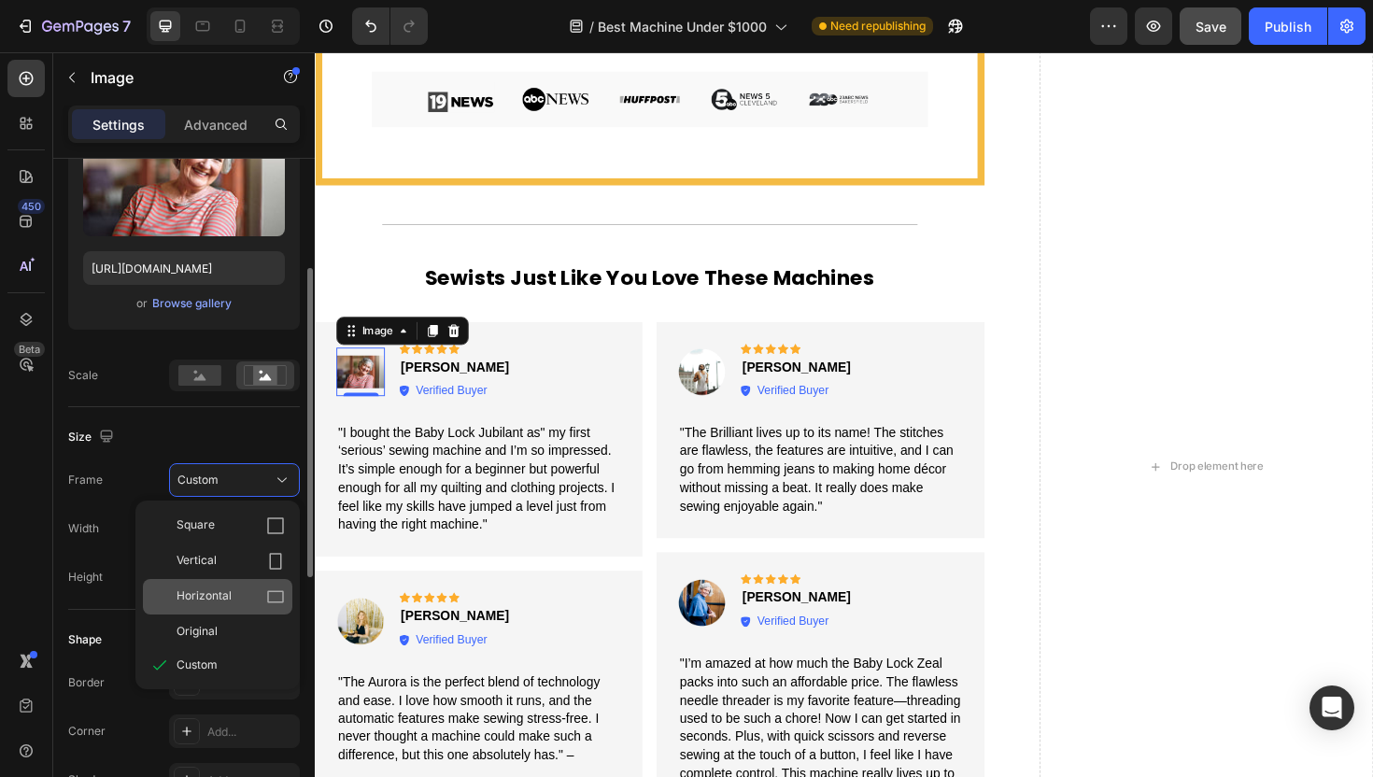
scroll to position [244, 0]
click at [221, 625] on div "Original" at bounding box center [231, 630] width 108 height 17
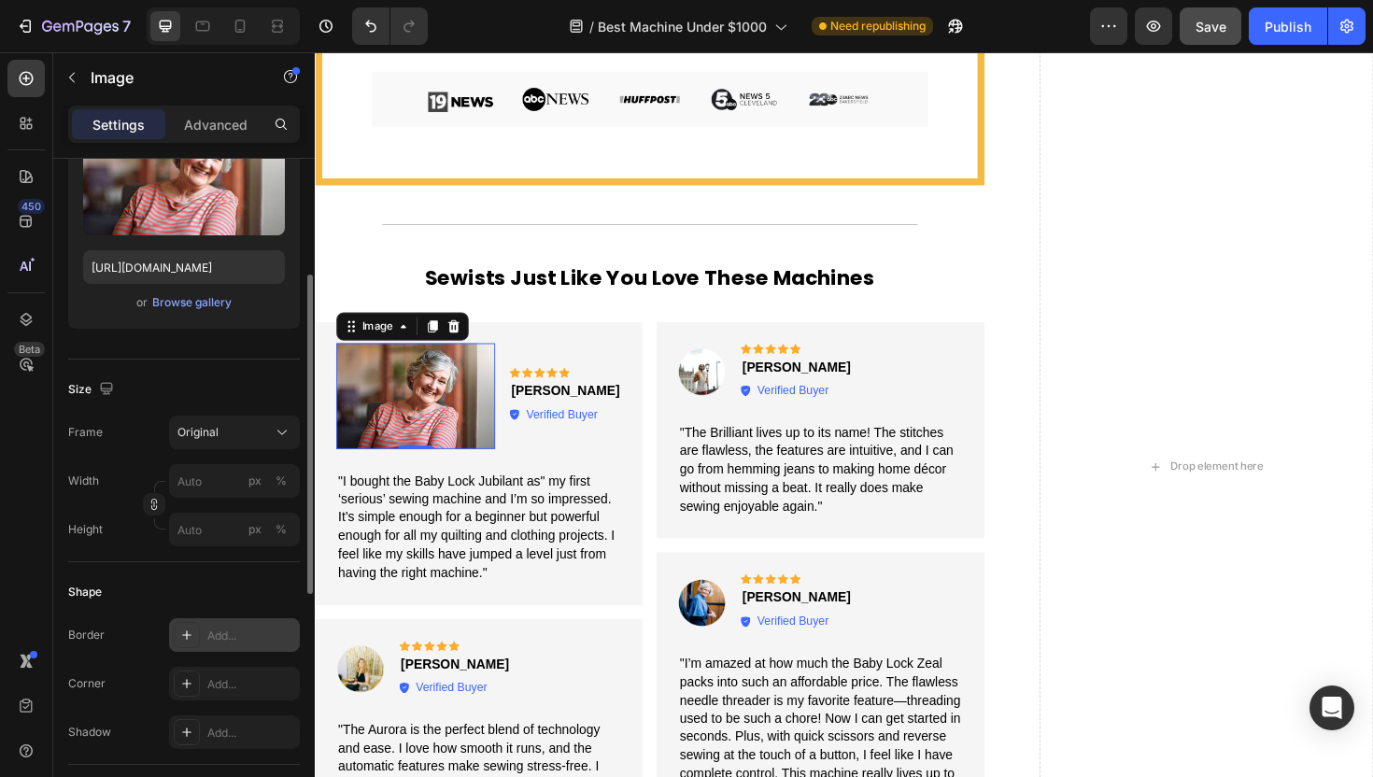
click at [230, 635] on div "Add..." at bounding box center [251, 636] width 88 height 17
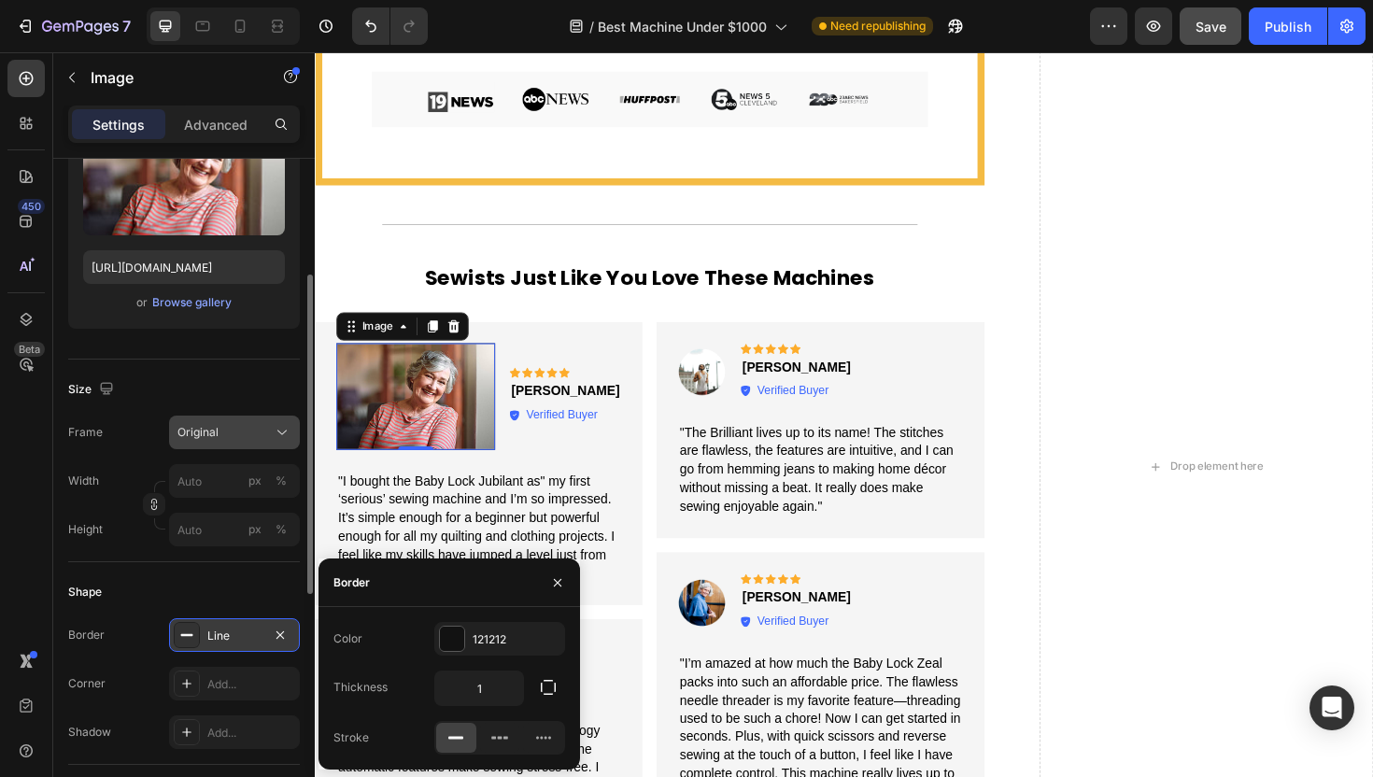
click at [251, 436] on div "Original" at bounding box center [223, 432] width 92 height 17
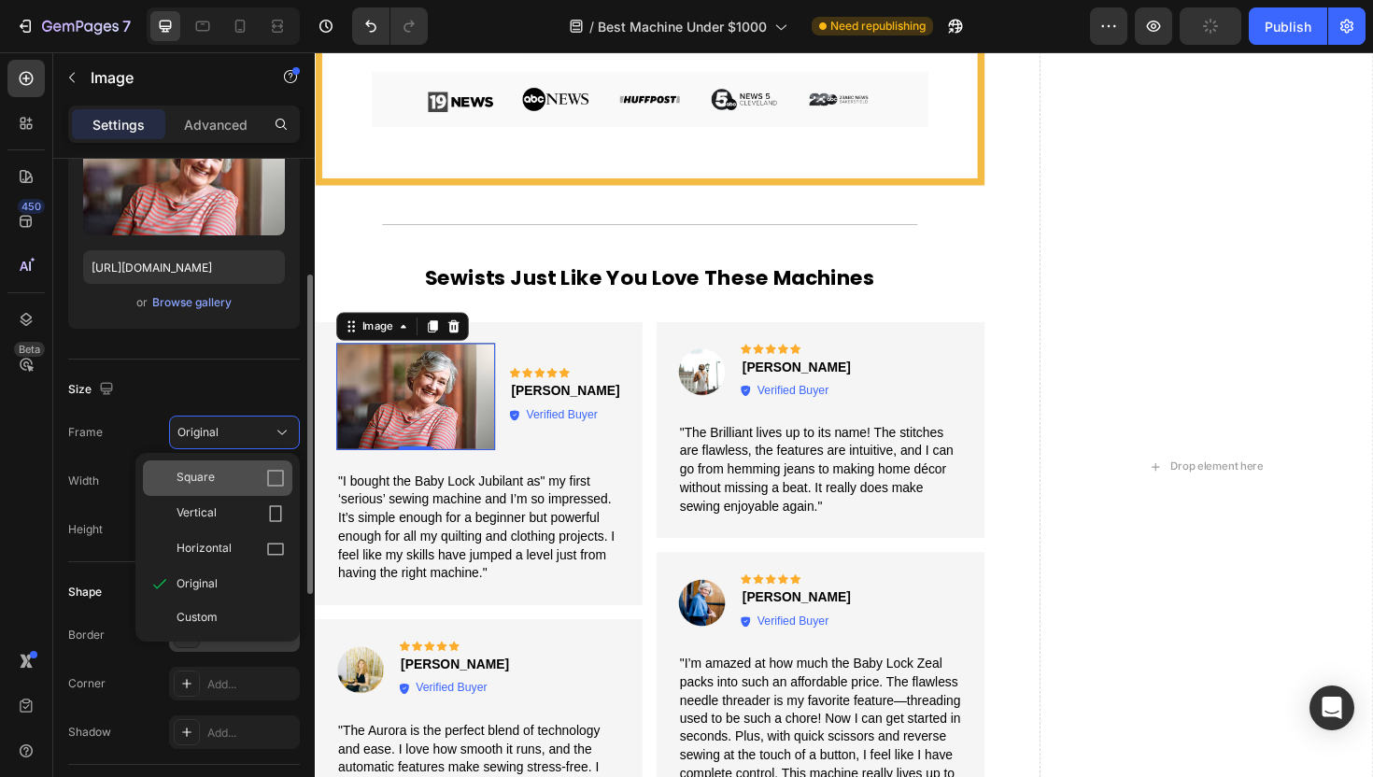
click at [228, 472] on div "Square" at bounding box center [231, 478] width 108 height 19
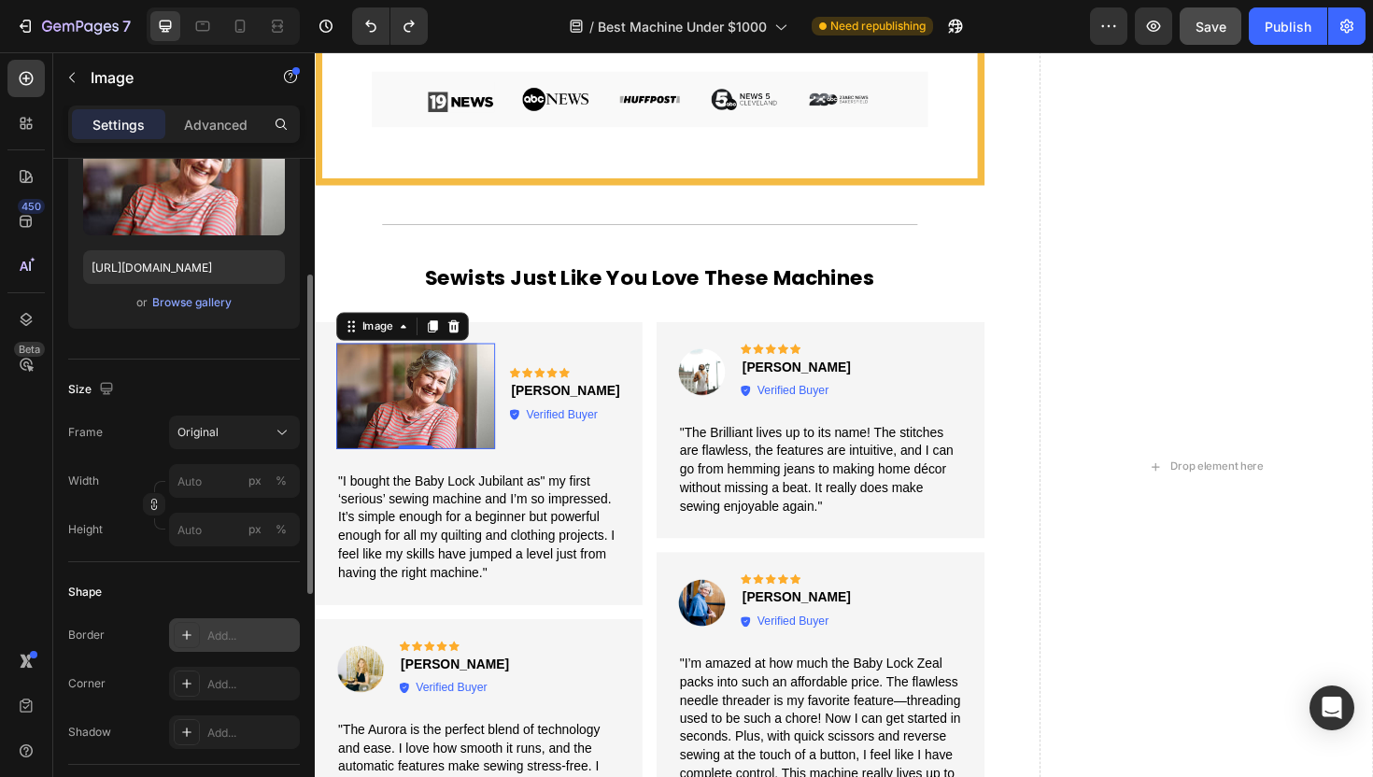
type input "55"
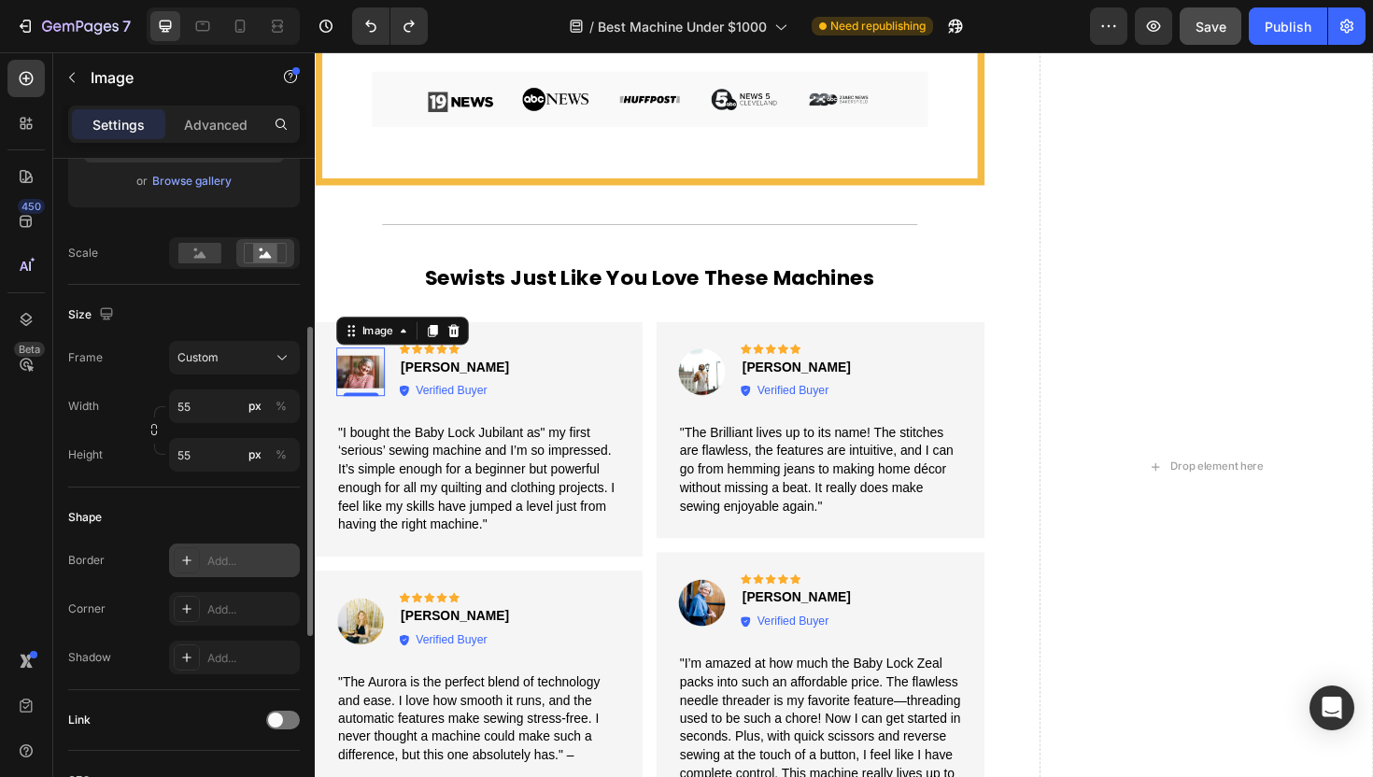
scroll to position [370, 0]
click at [186, 551] on icon at bounding box center [186, 555] width 15 height 15
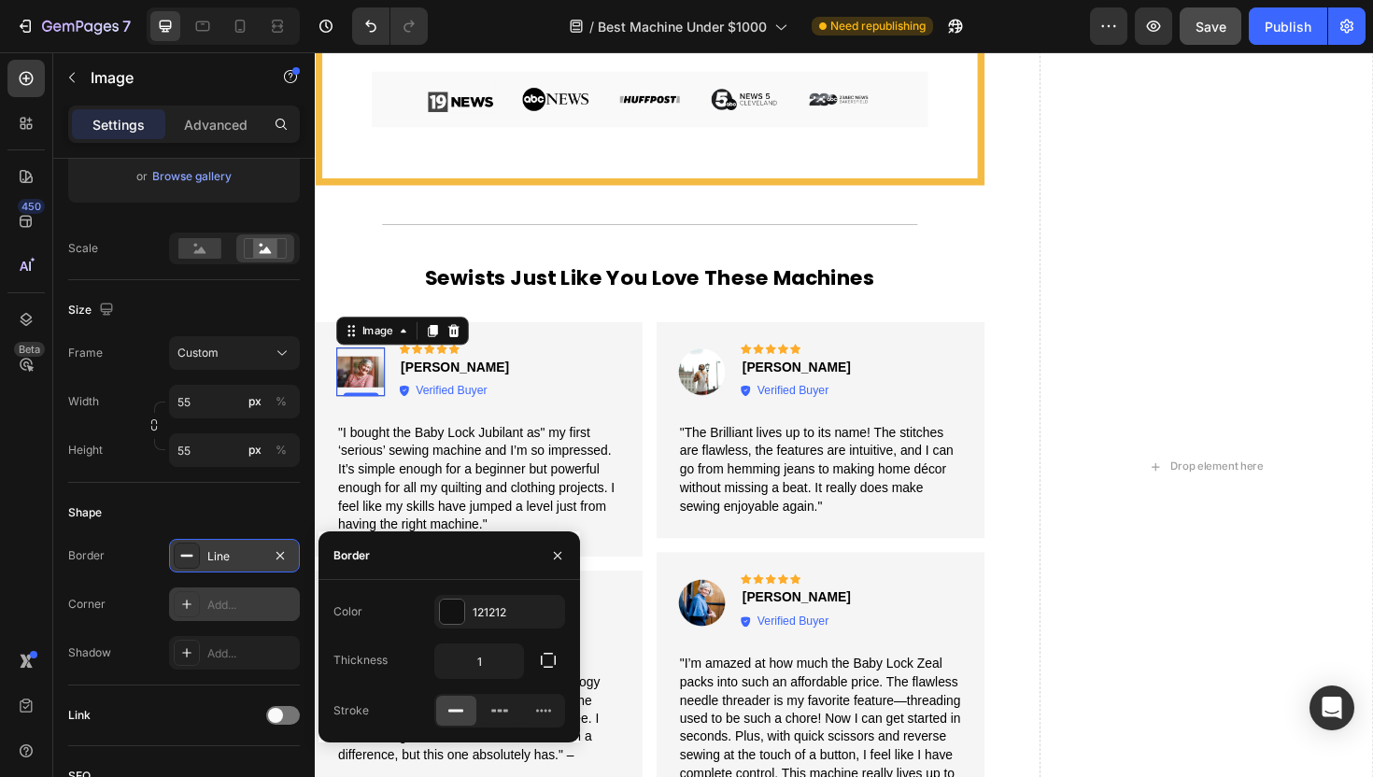
click at [183, 606] on icon at bounding box center [186, 604] width 15 height 15
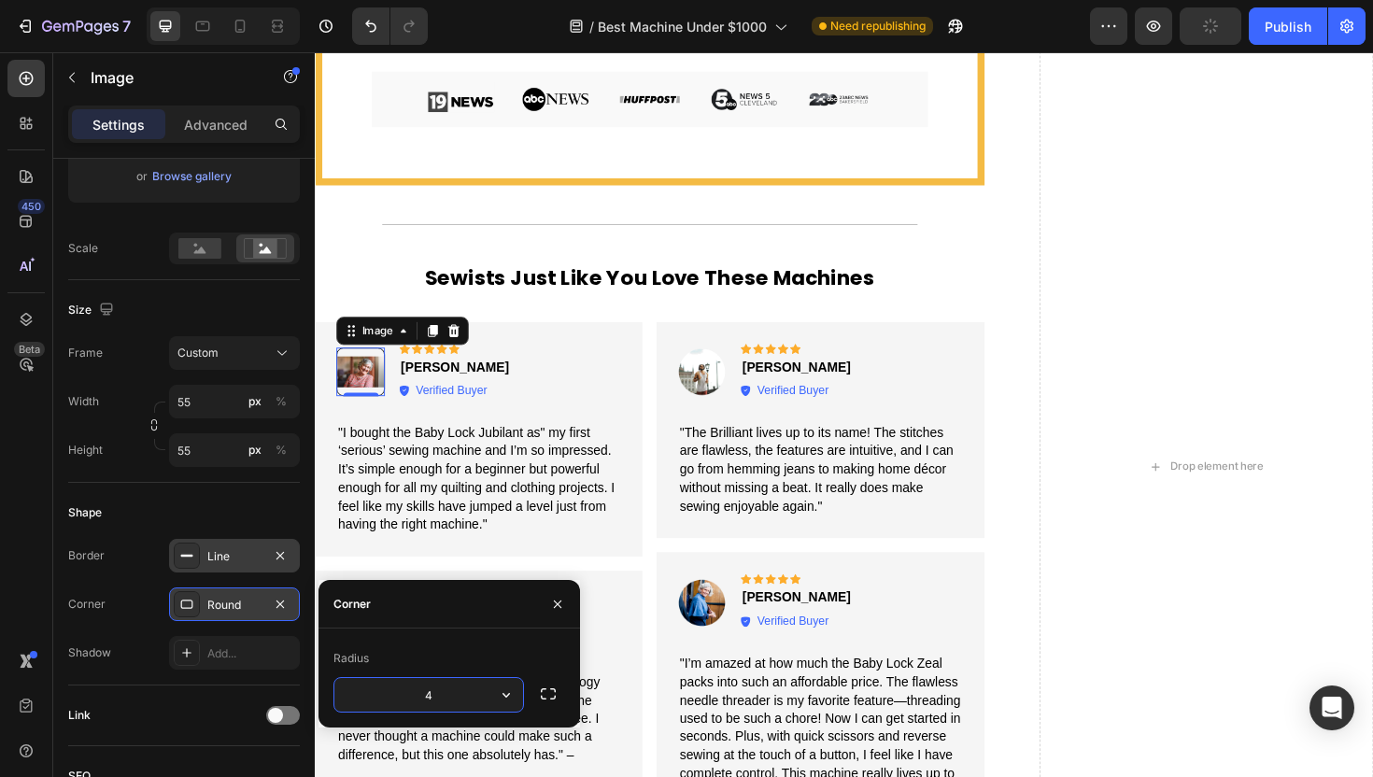
type input "40"
click at [238, 526] on div "Shape" at bounding box center [184, 513] width 232 height 30
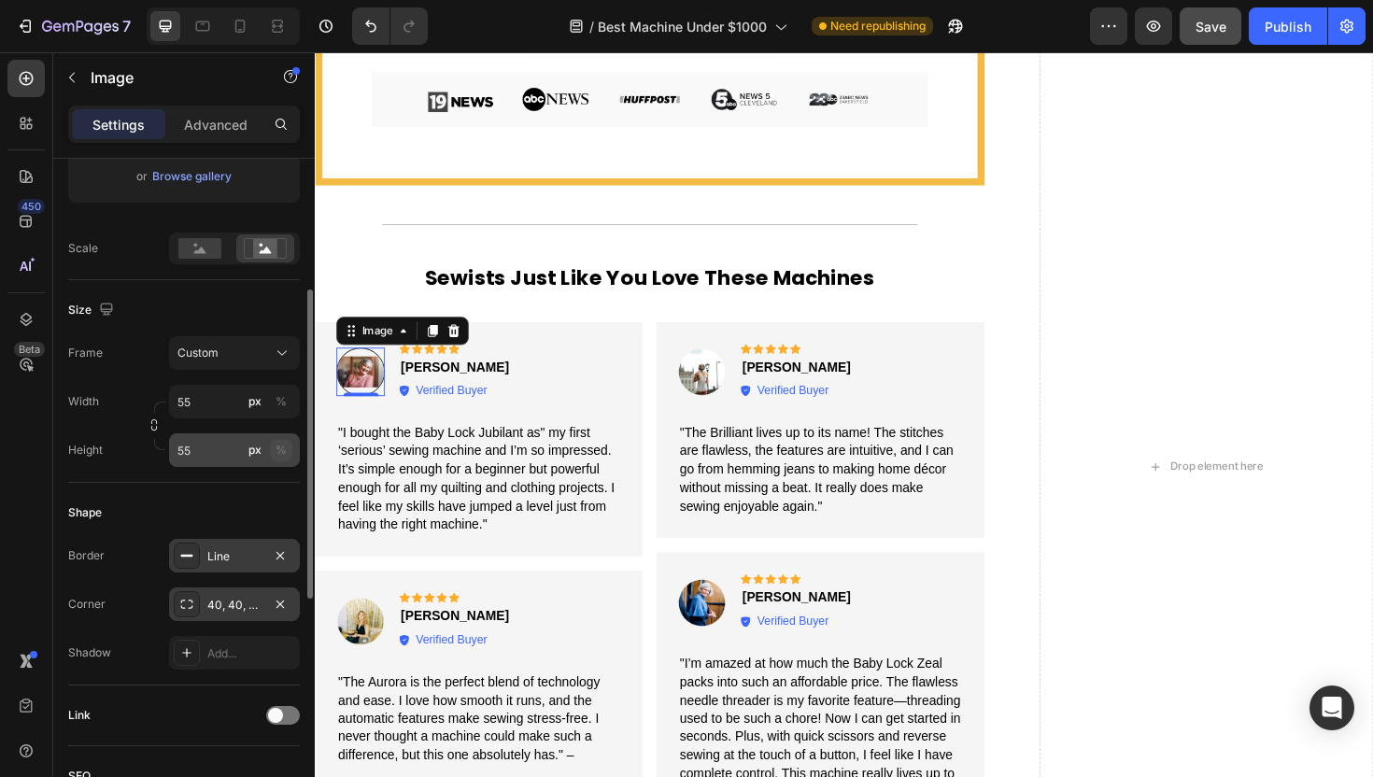
scroll to position [274, 0]
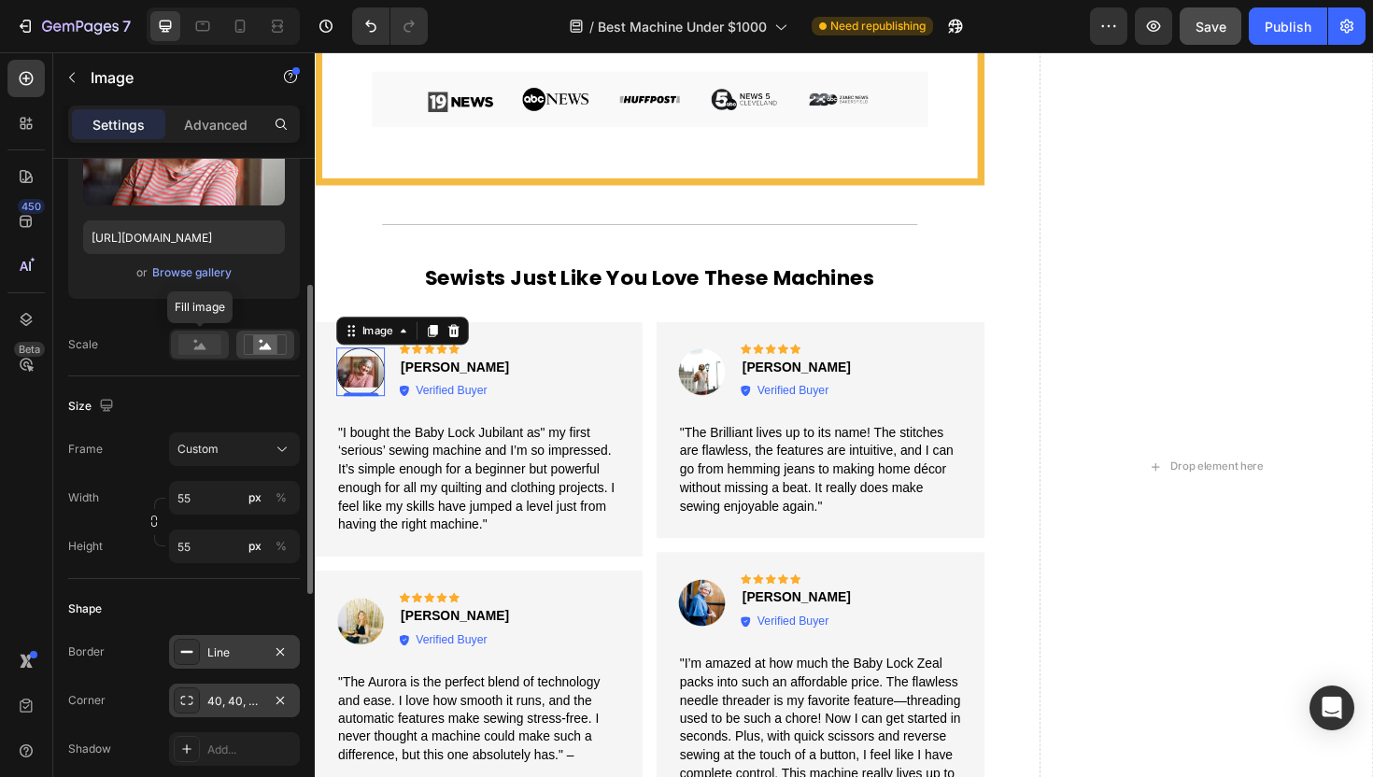
click at [182, 344] on rect at bounding box center [199, 344] width 43 height 21
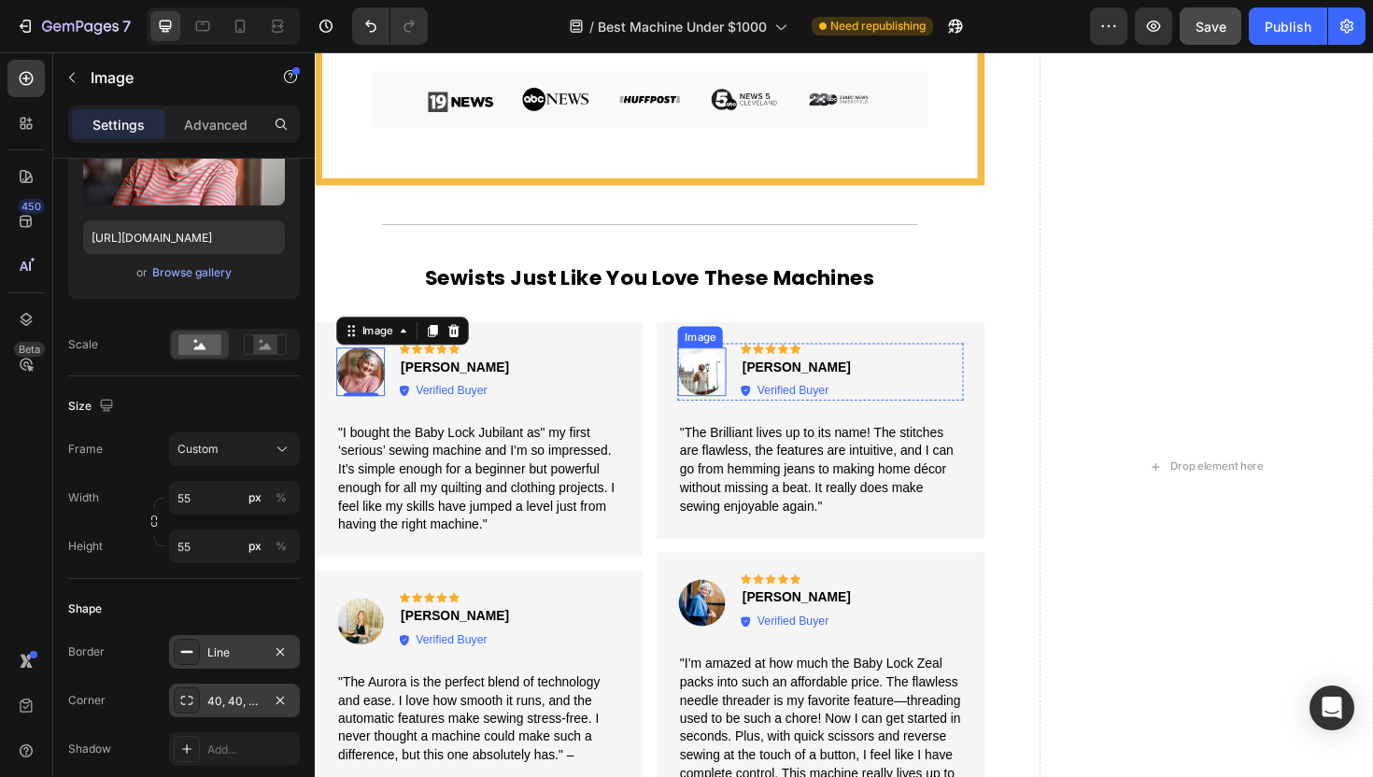
click at [730, 388] on img at bounding box center [724, 390] width 51 height 51
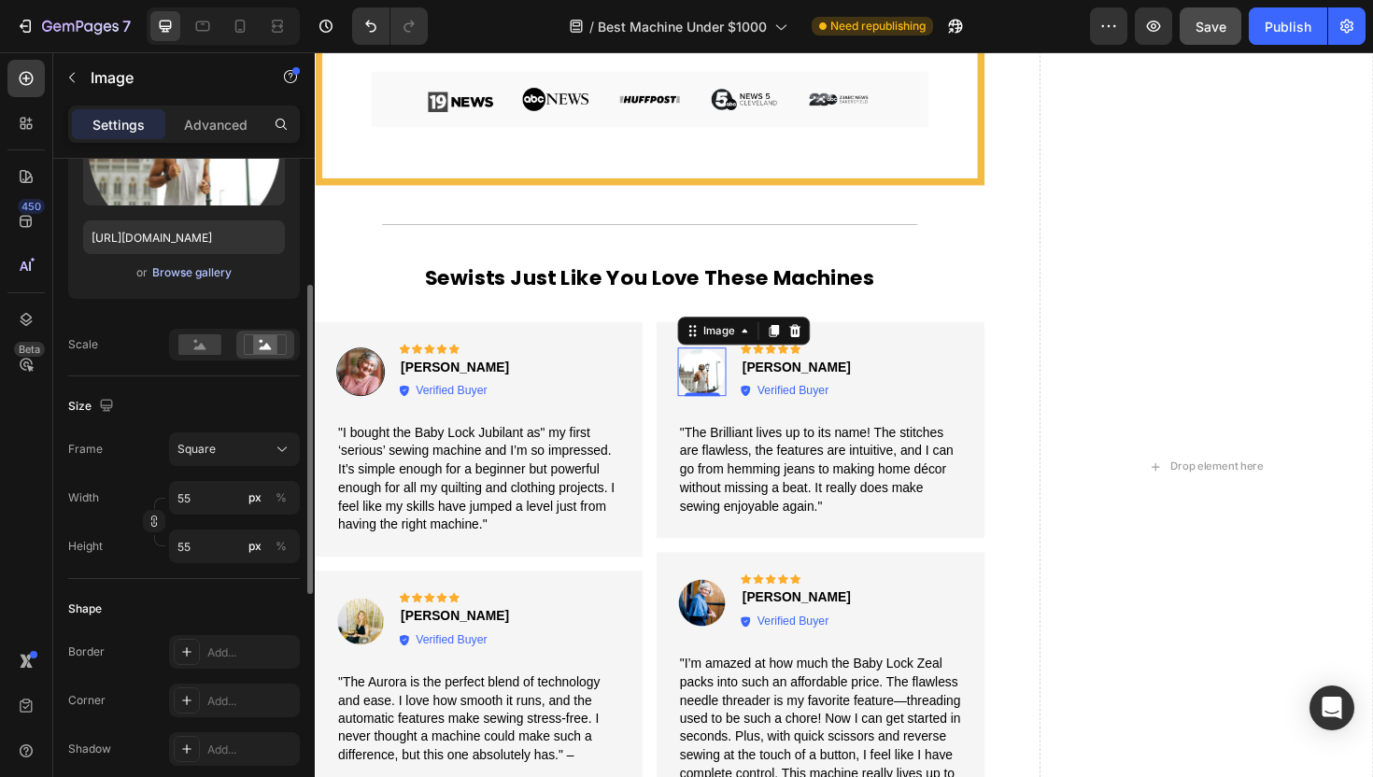
click at [198, 266] on div "Browse gallery" at bounding box center [191, 272] width 79 height 17
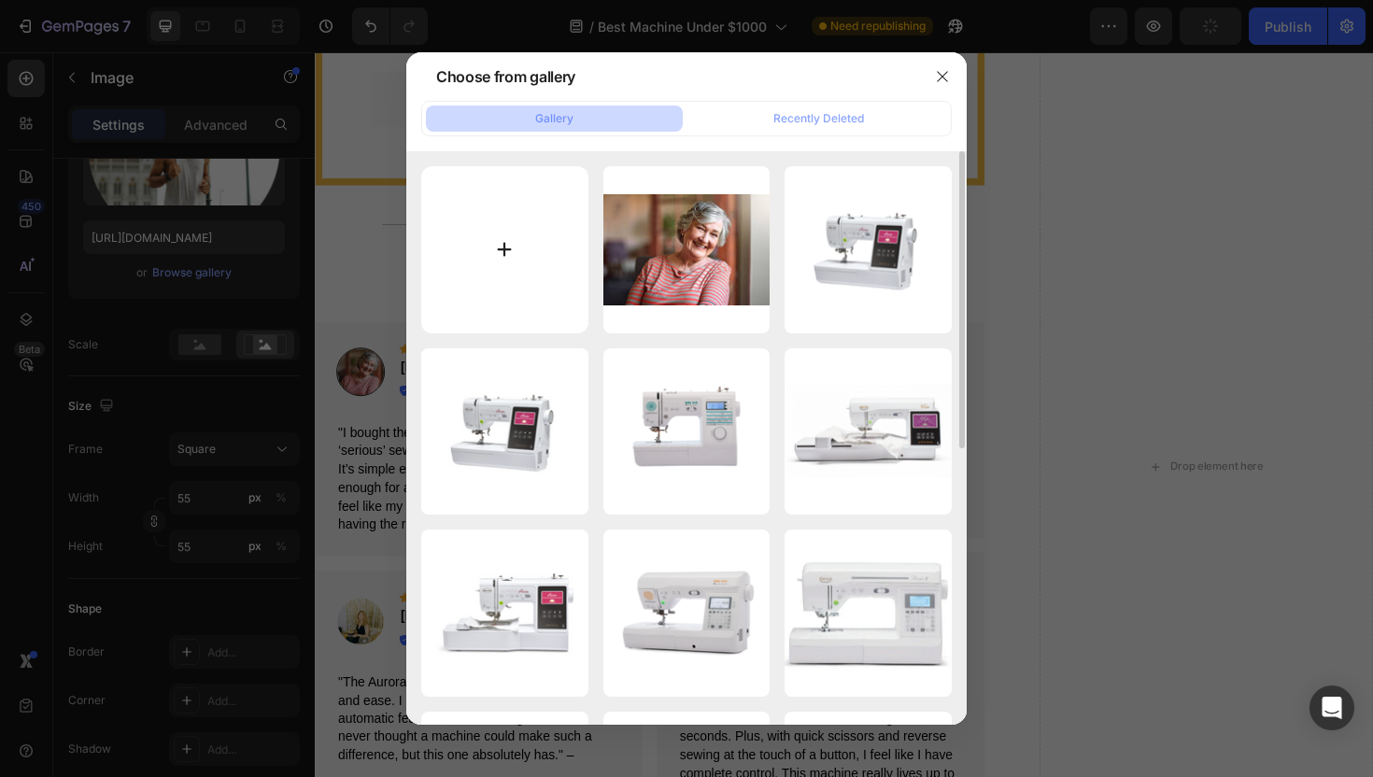
click at [531, 196] on input "file" at bounding box center [504, 249] width 167 height 167
type input "C:\fakepath\Snip20250828_30.png"
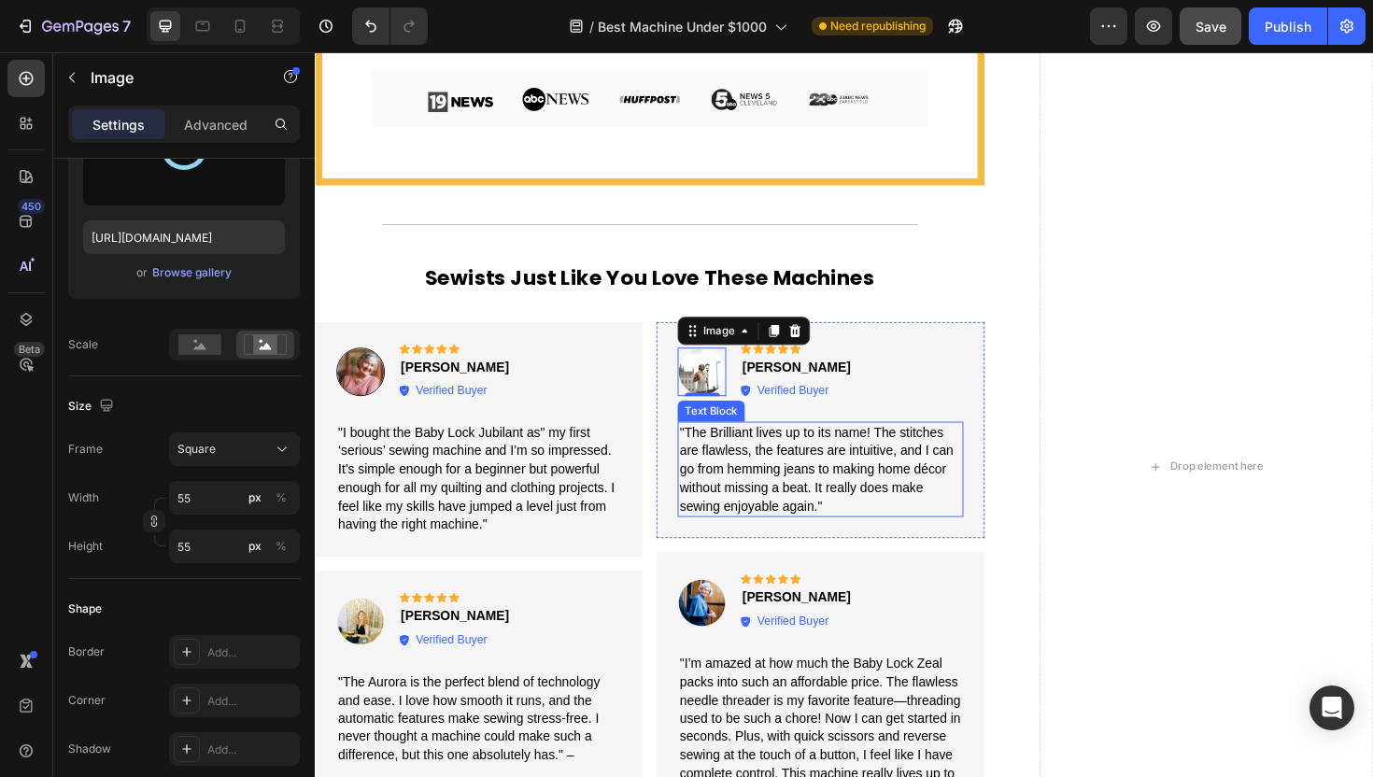
type input "[URL][DOMAIN_NAME]"
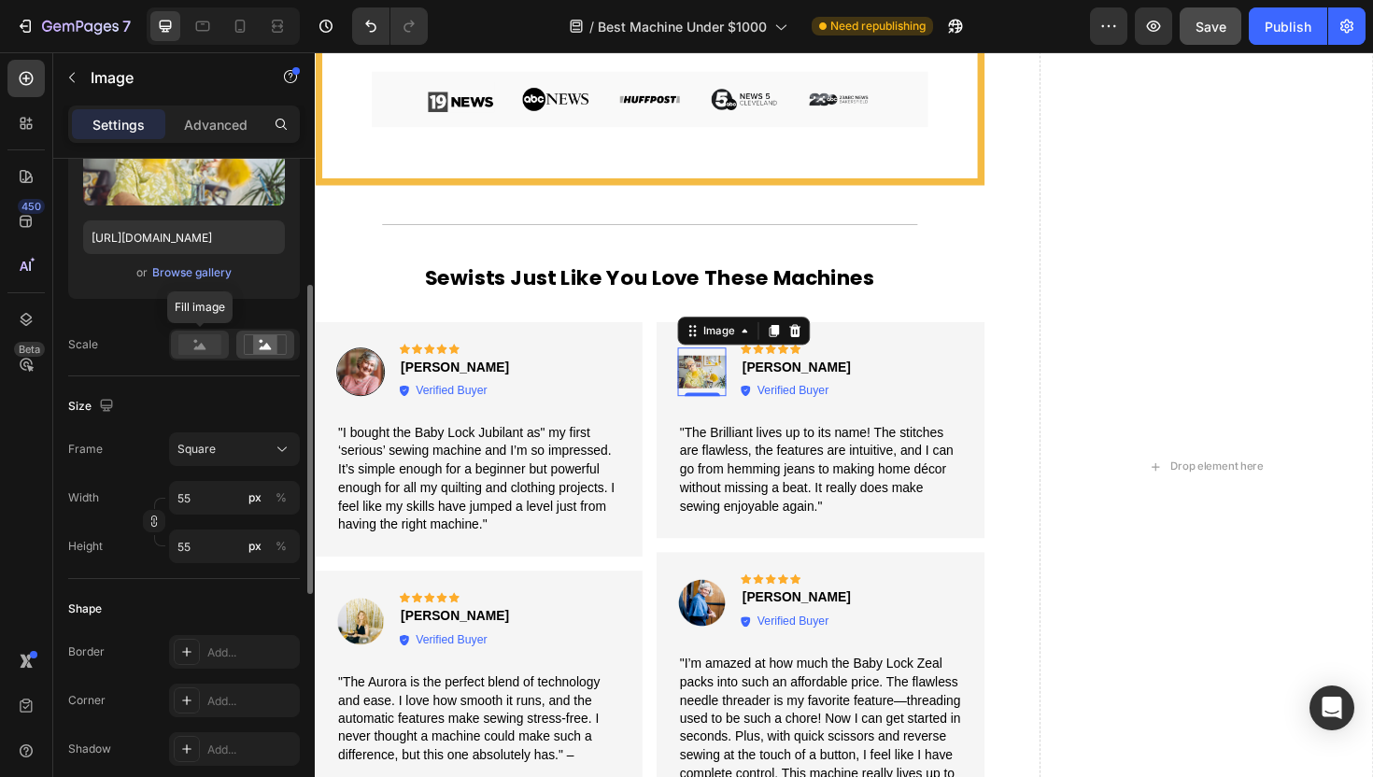
click at [211, 348] on rect at bounding box center [199, 344] width 43 height 21
click at [264, 346] on icon at bounding box center [266, 346] width 12 height 7
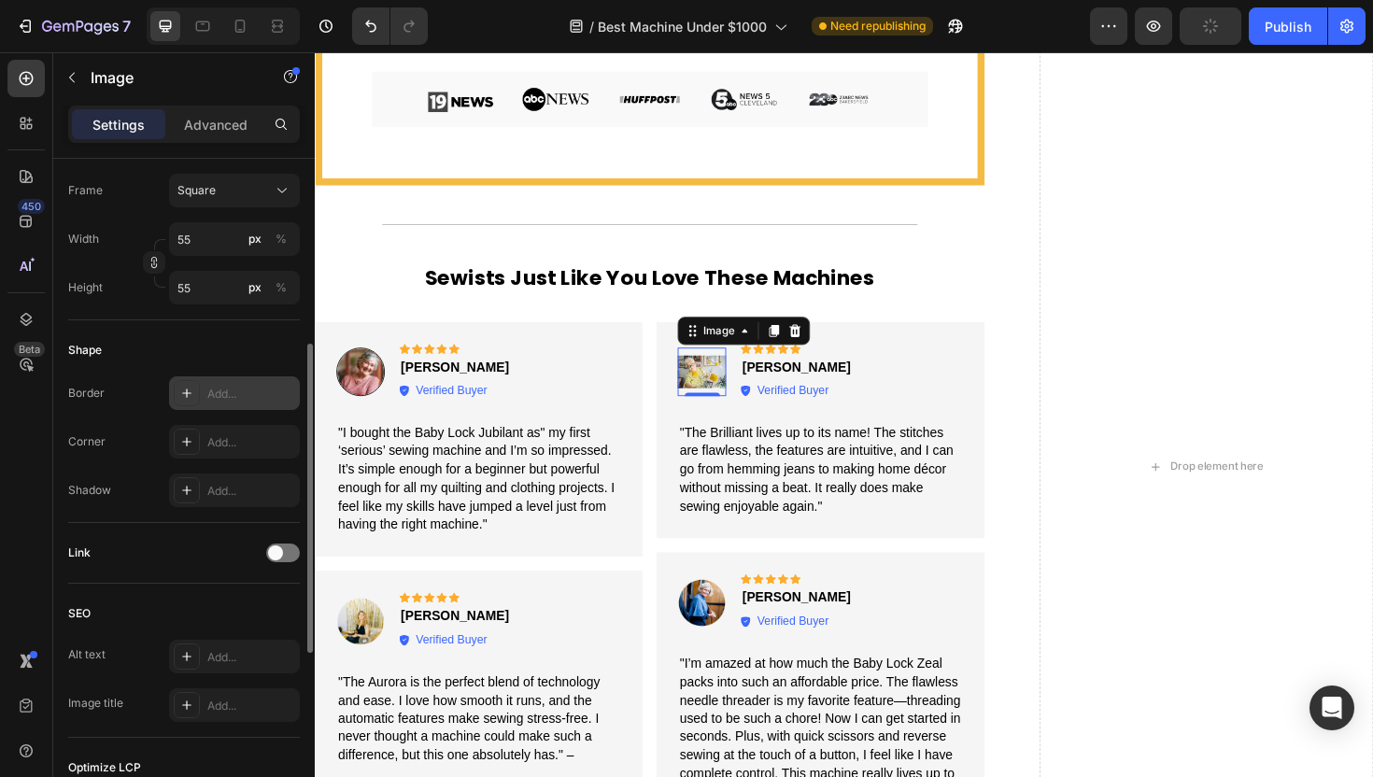
scroll to position [575, 0]
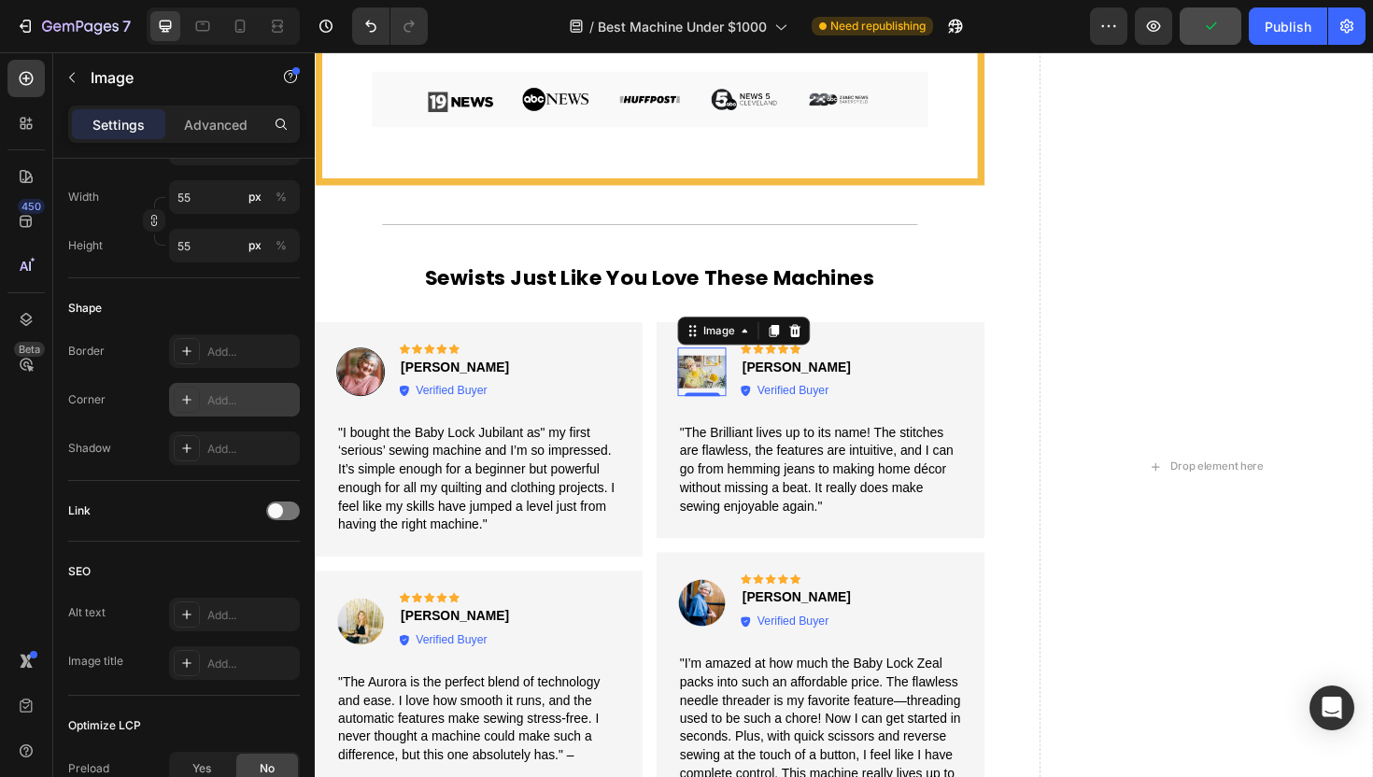
click at [202, 395] on div "Add..." at bounding box center [234, 400] width 131 height 34
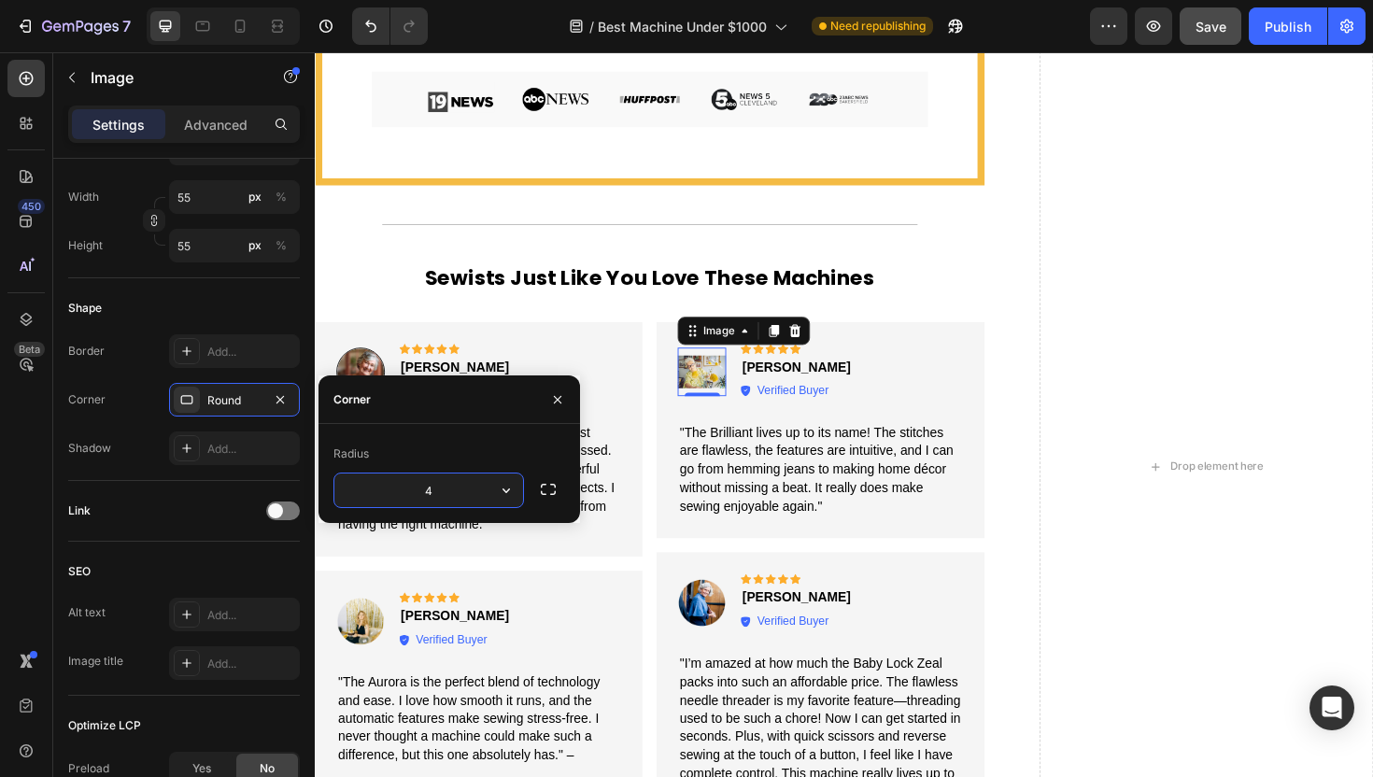
type input "40"
click at [263, 315] on div "Shape" at bounding box center [184, 308] width 232 height 30
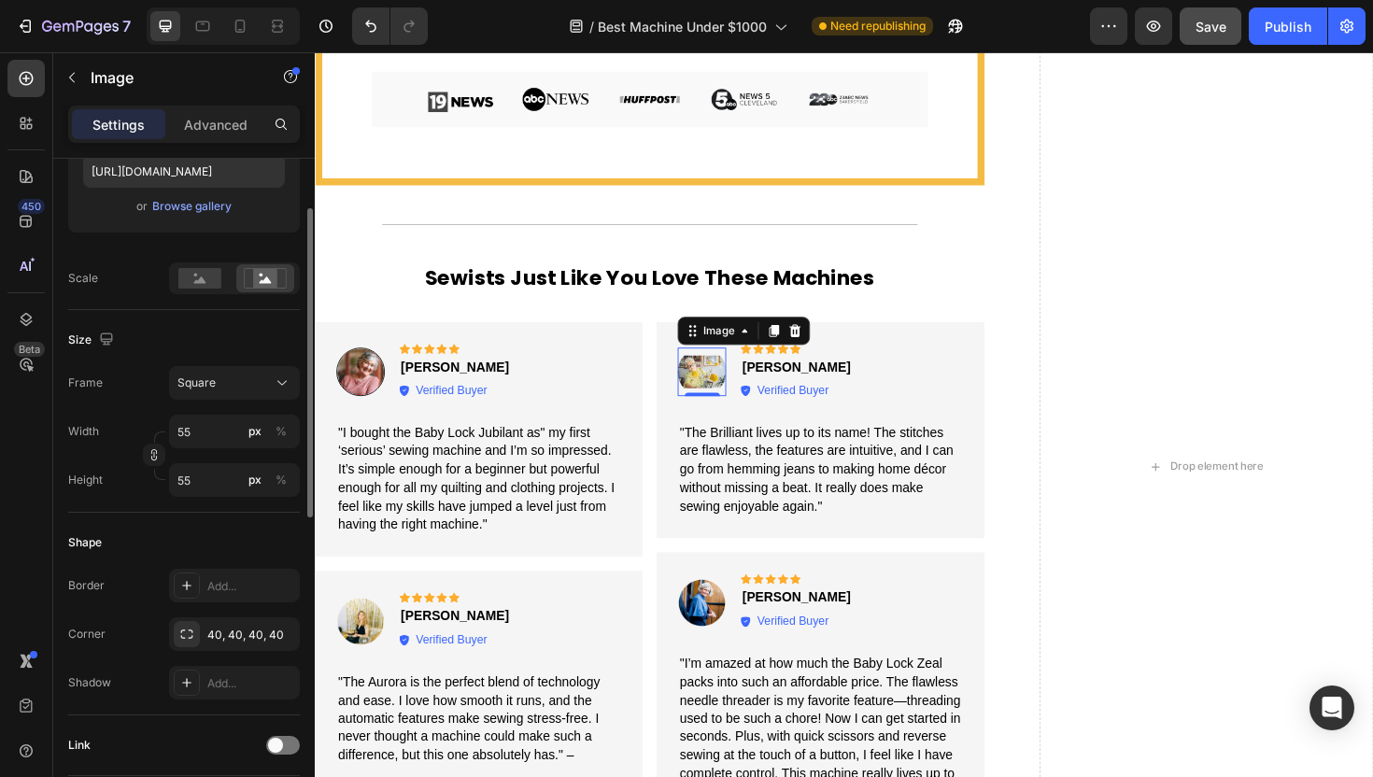
scroll to position [267, 0]
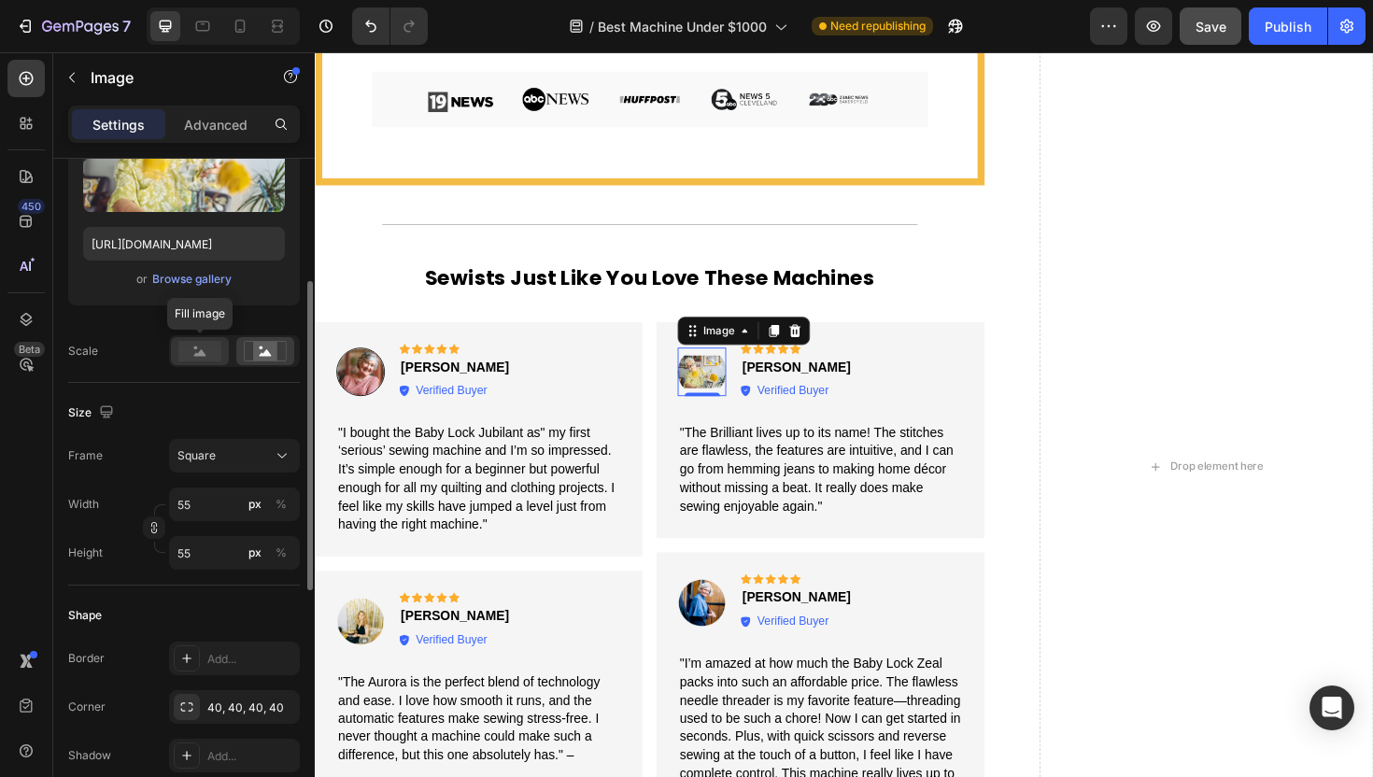
click at [205, 347] on rect at bounding box center [199, 351] width 43 height 21
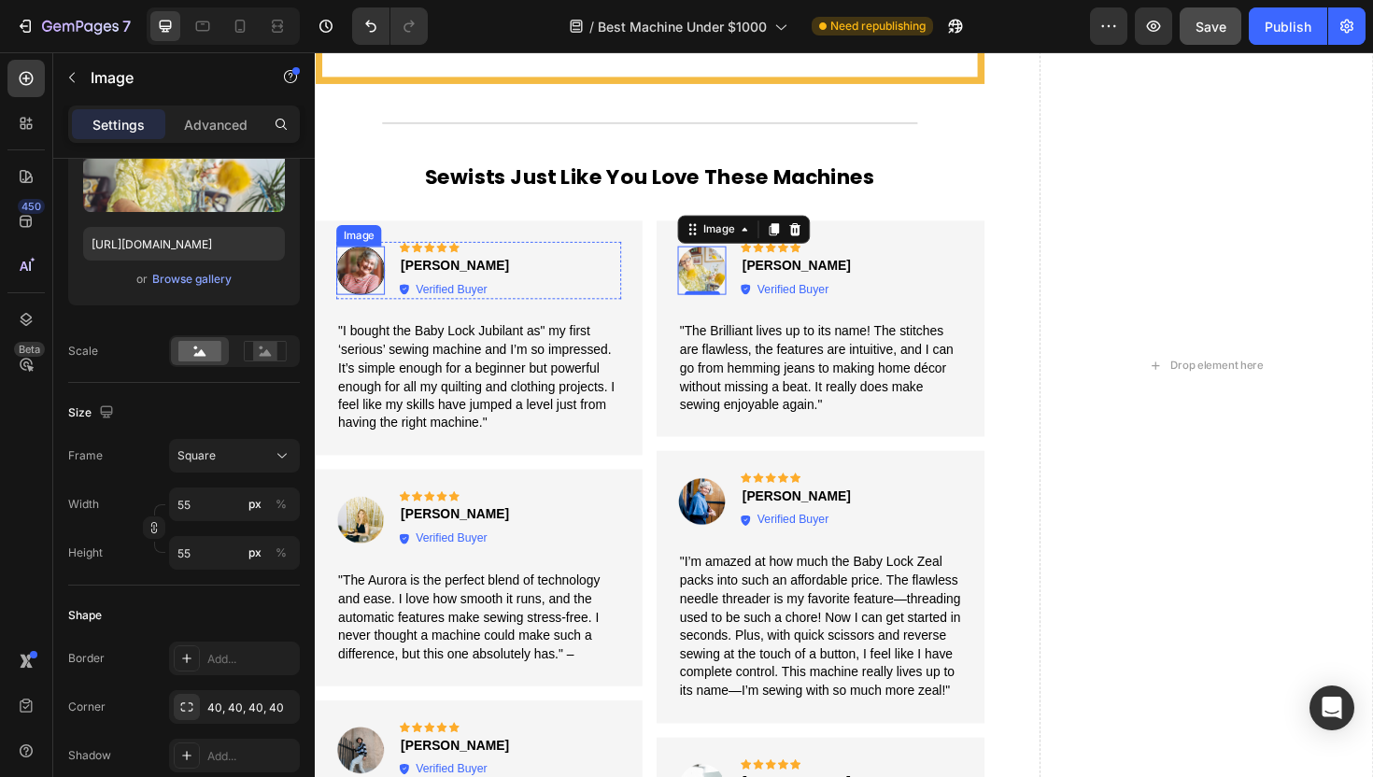
scroll to position [3415, 0]
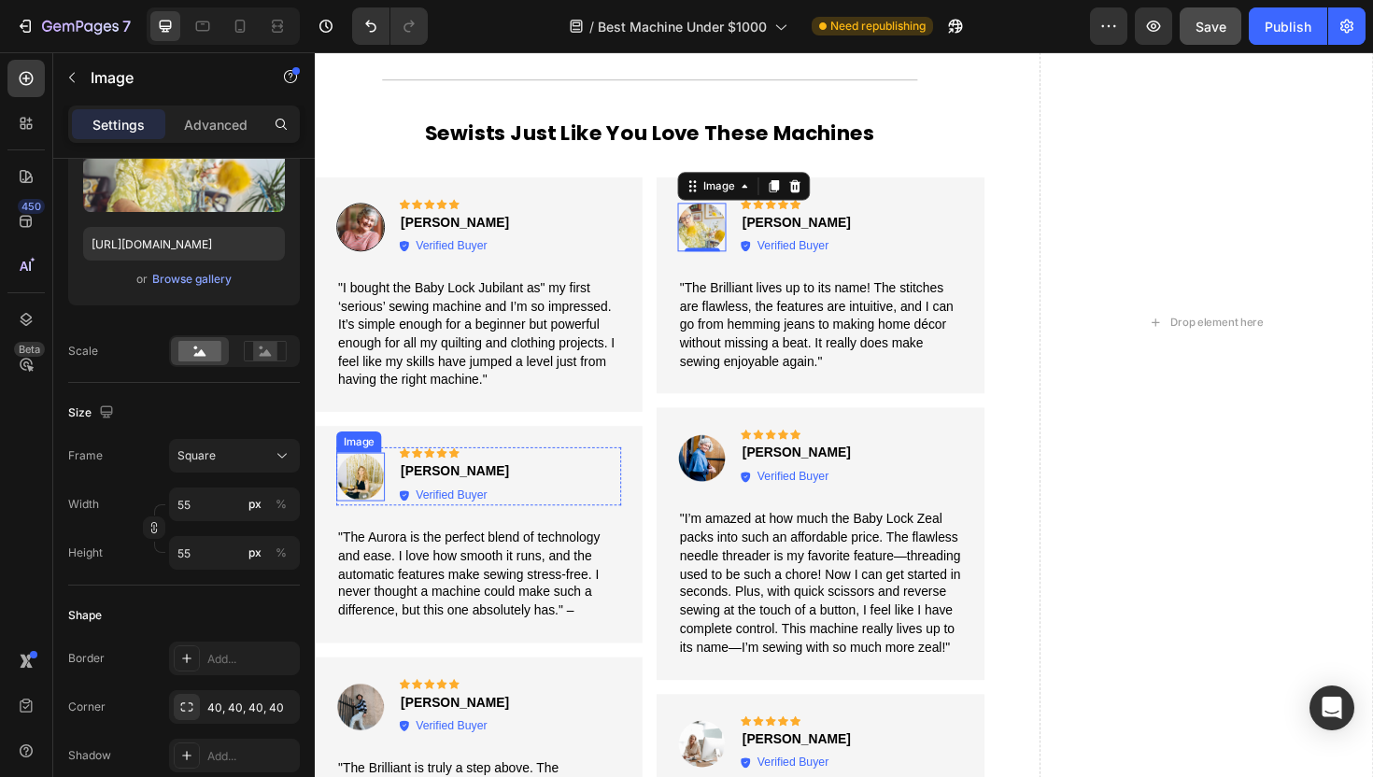
click at [363, 488] on img at bounding box center [362, 501] width 51 height 51
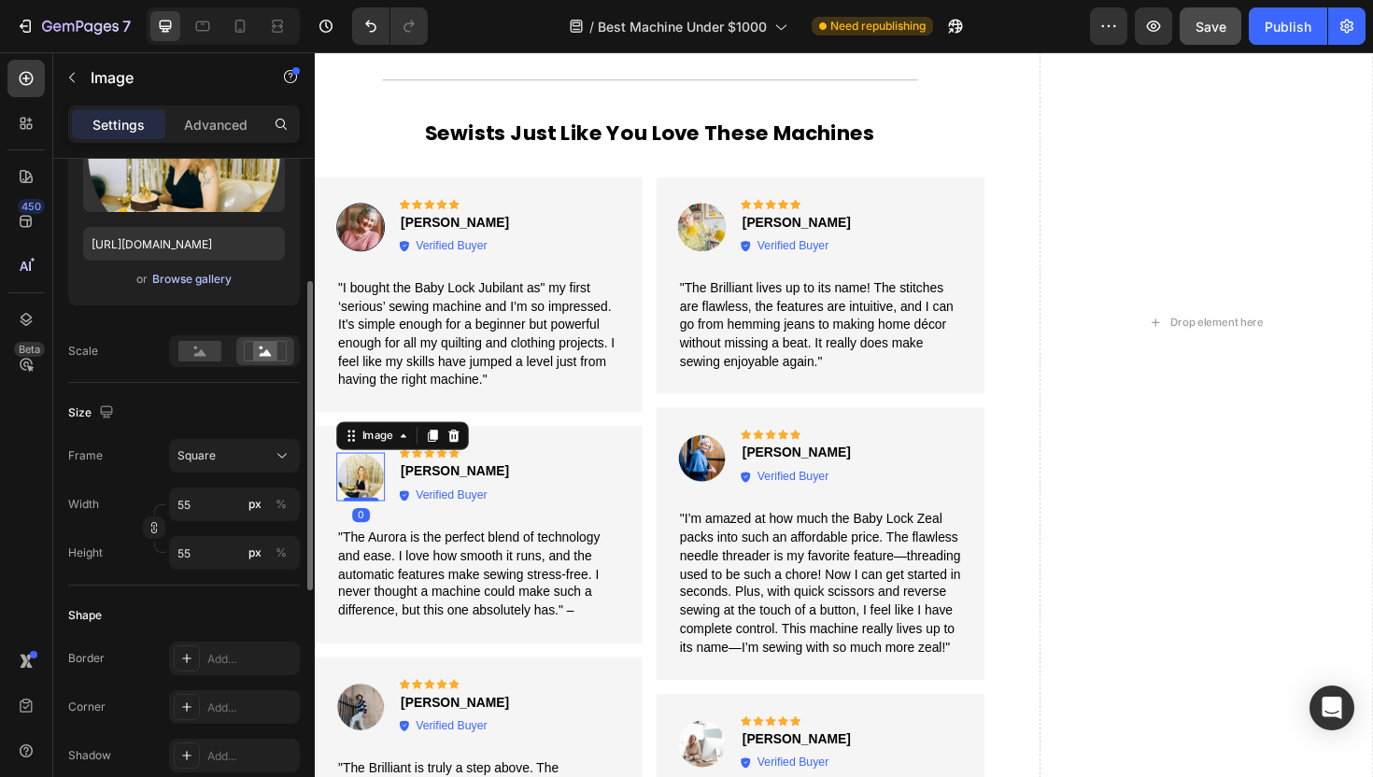
click at [174, 282] on div "Browse gallery" at bounding box center [191, 279] width 79 height 17
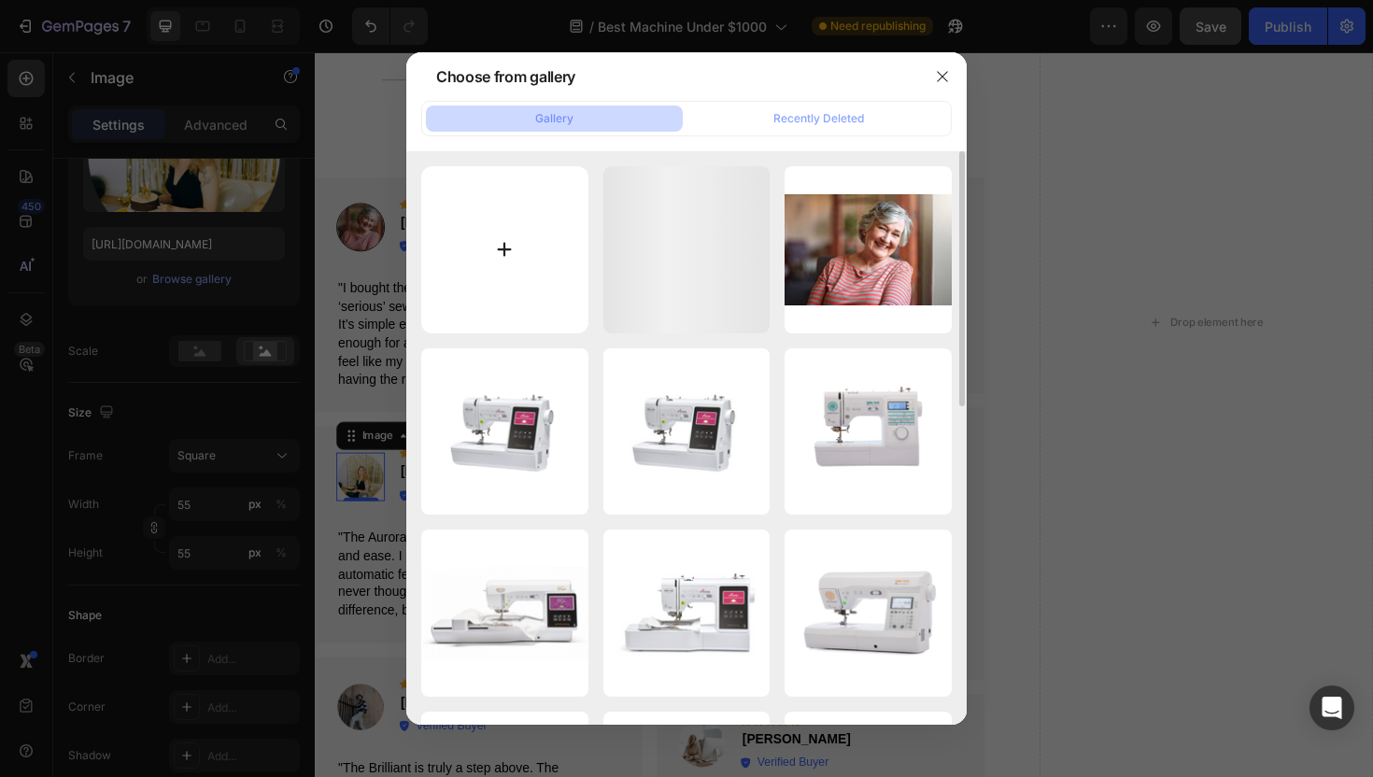
click at [474, 247] on input "file" at bounding box center [504, 249] width 167 height 167
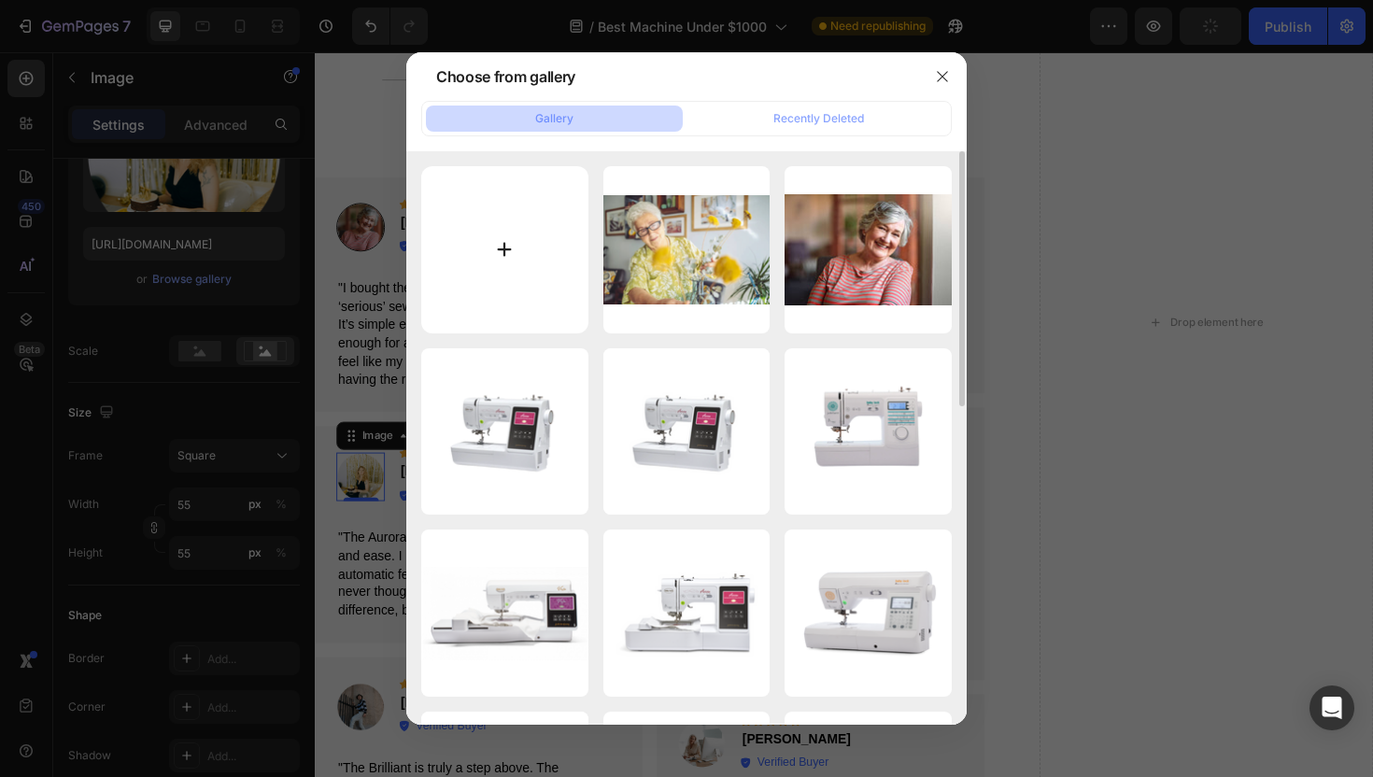
type input "C:\fakepath\Snip20250828_29.png"
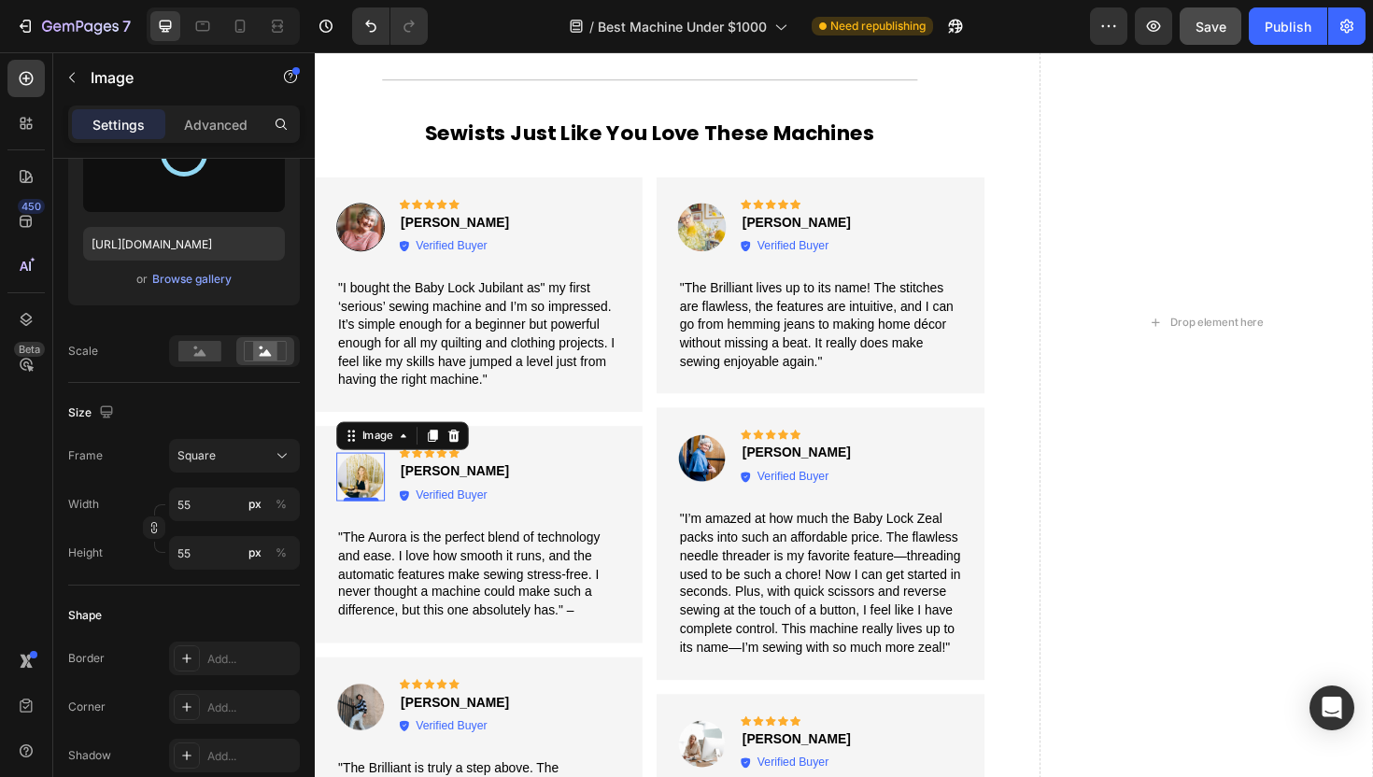
type input "[URL][DOMAIN_NAME]"
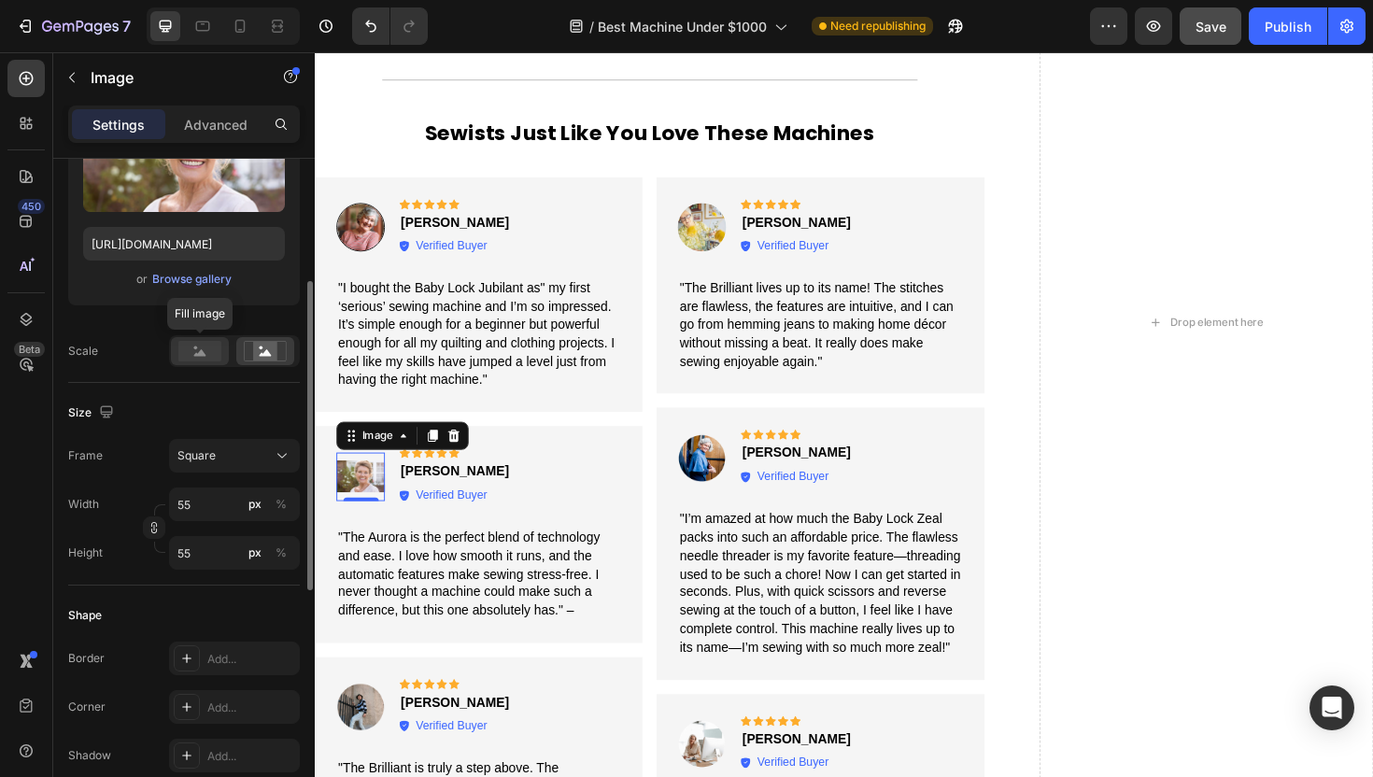
click at [211, 348] on rect at bounding box center [199, 351] width 43 height 21
click at [244, 348] on rect at bounding box center [265, 351] width 42 height 20
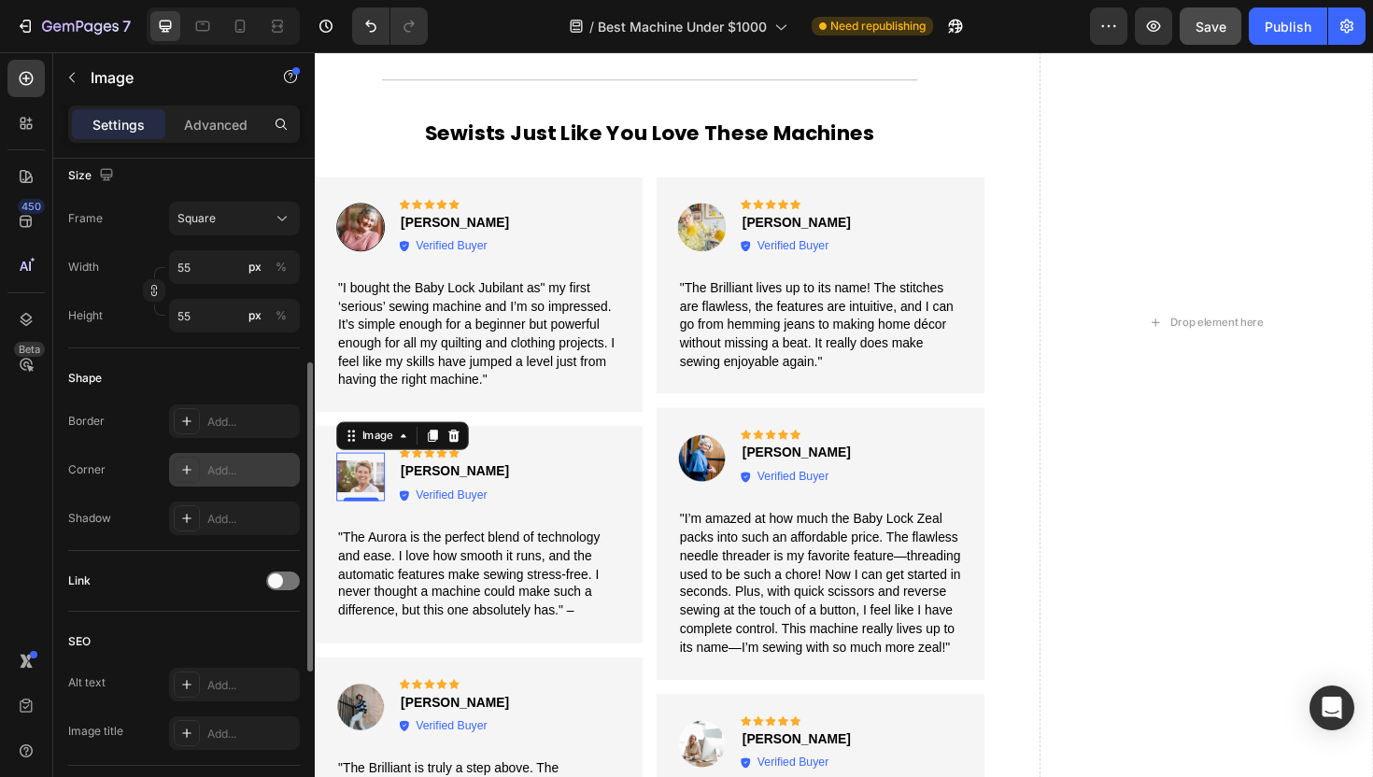
scroll to position [524, 0]
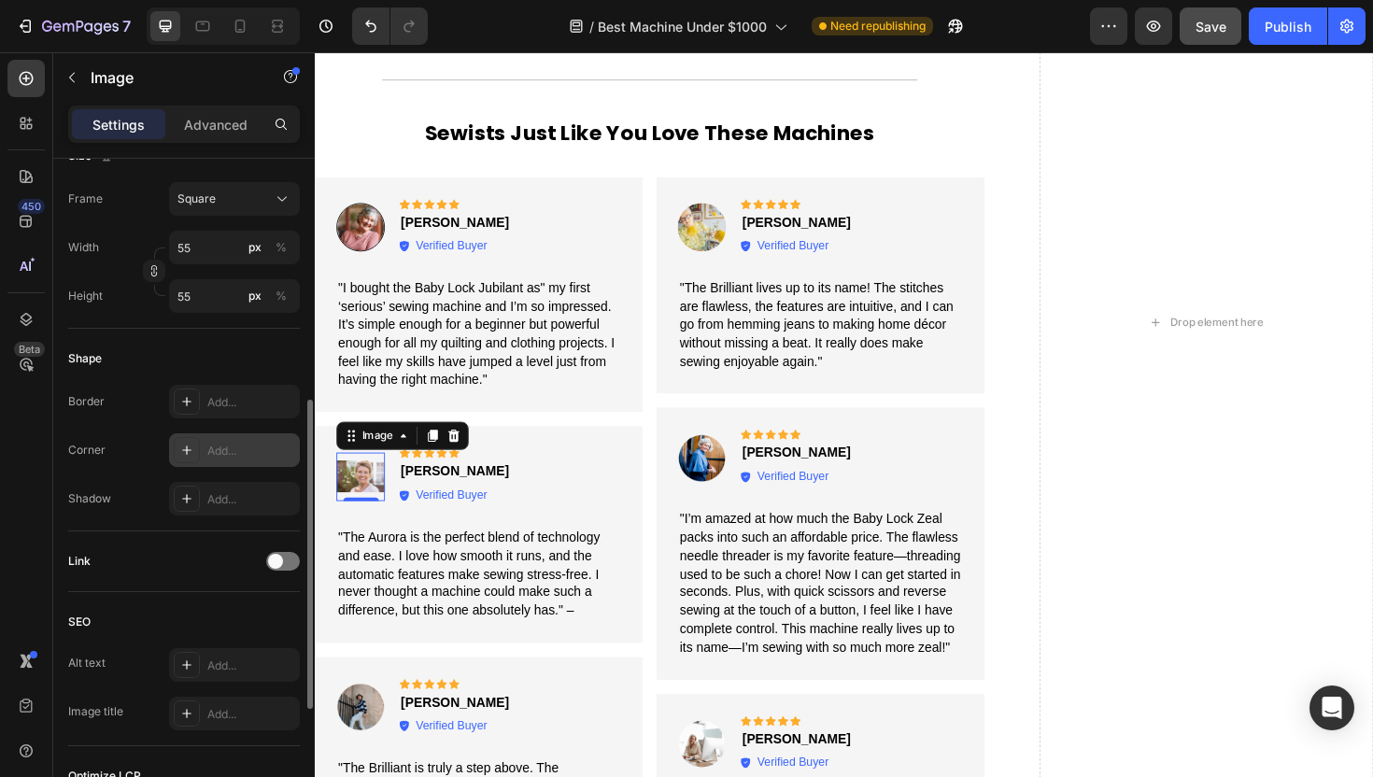
click at [218, 448] on div "Add..." at bounding box center [251, 451] width 88 height 17
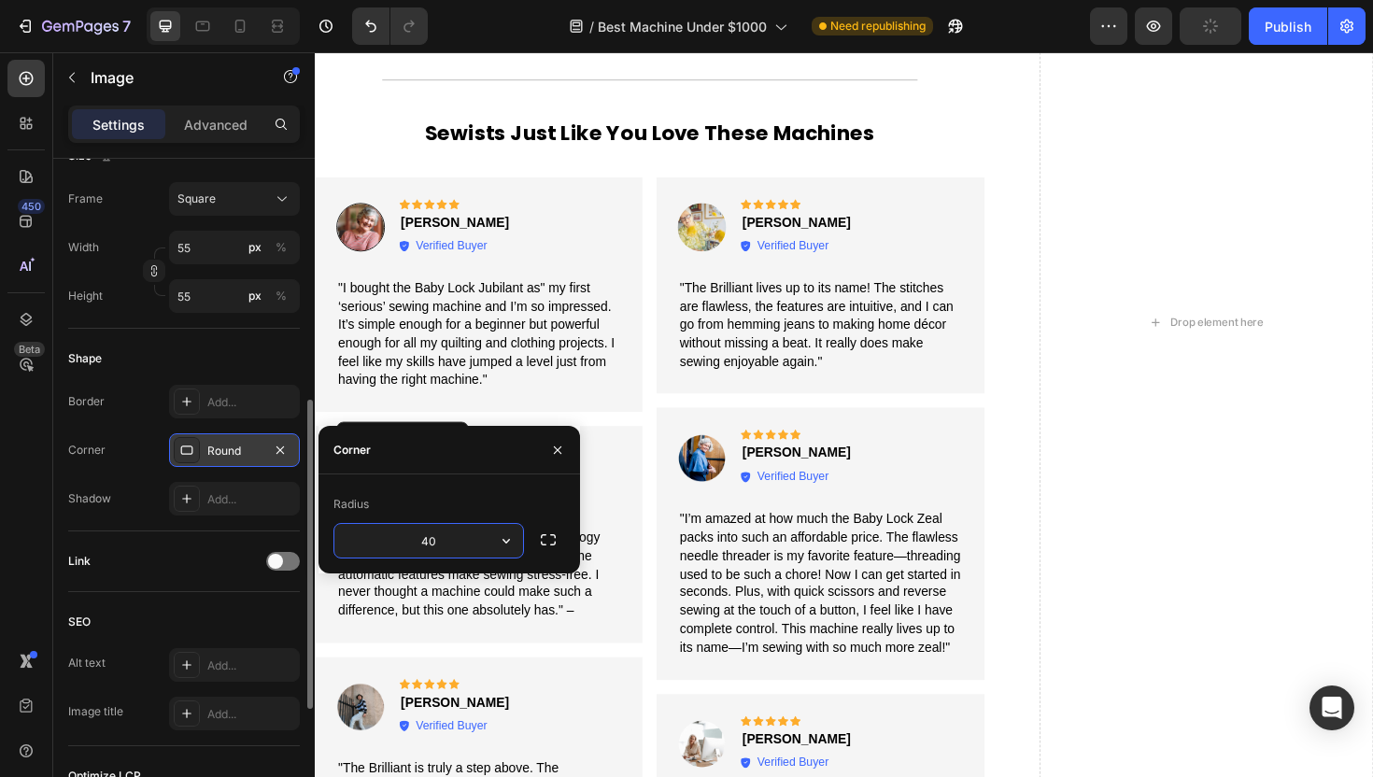
type input "40"
click at [254, 362] on div "Shape" at bounding box center [184, 359] width 232 height 30
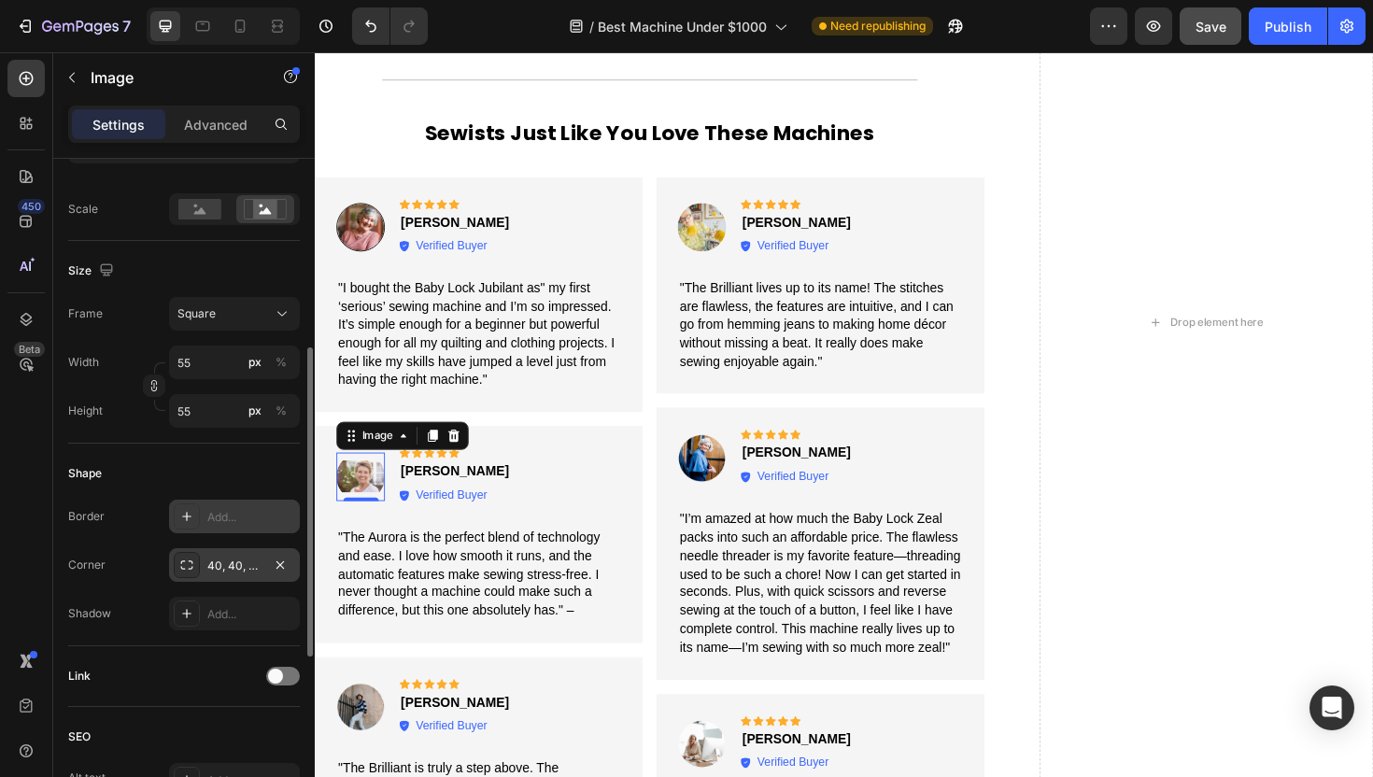
scroll to position [374, 0]
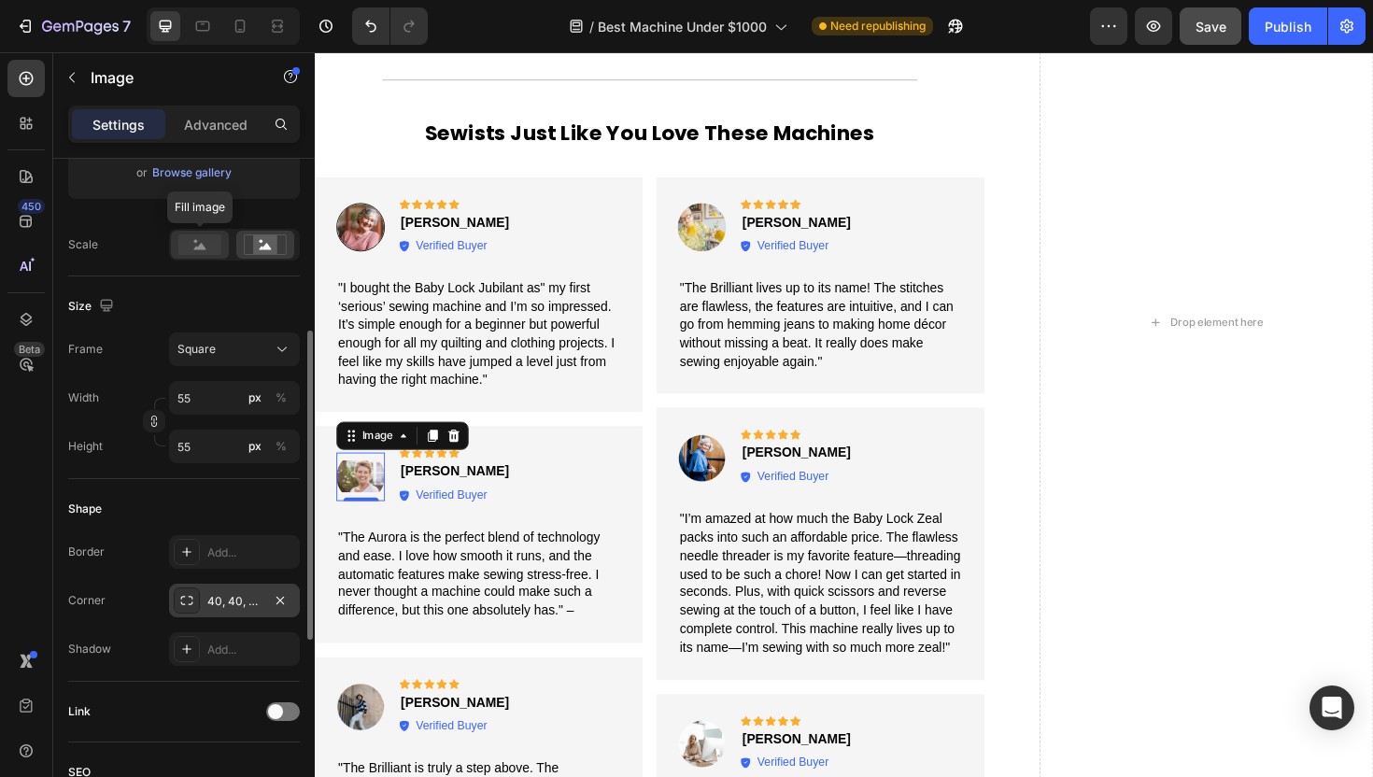
click at [209, 241] on rect at bounding box center [199, 244] width 43 height 21
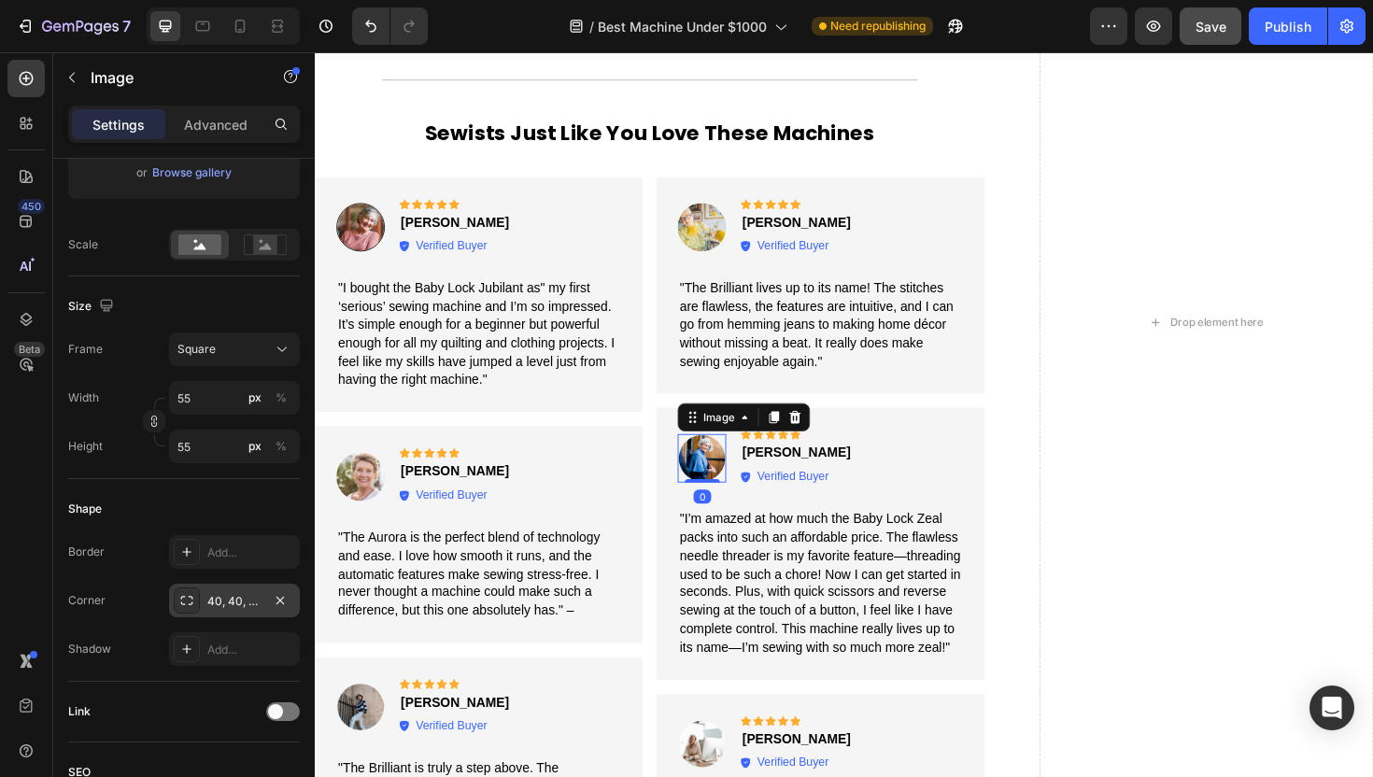
click at [730, 467] on img at bounding box center [724, 482] width 51 height 51
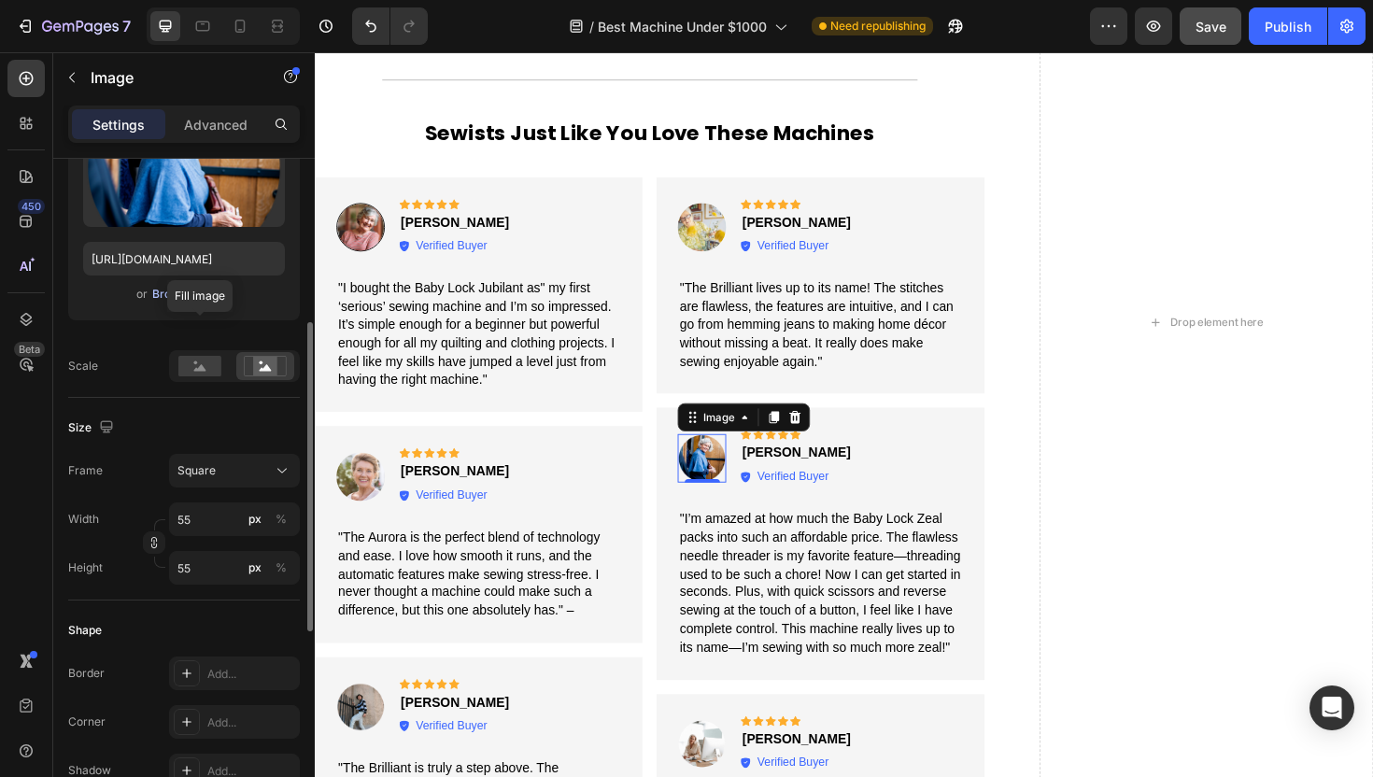
scroll to position [241, 0]
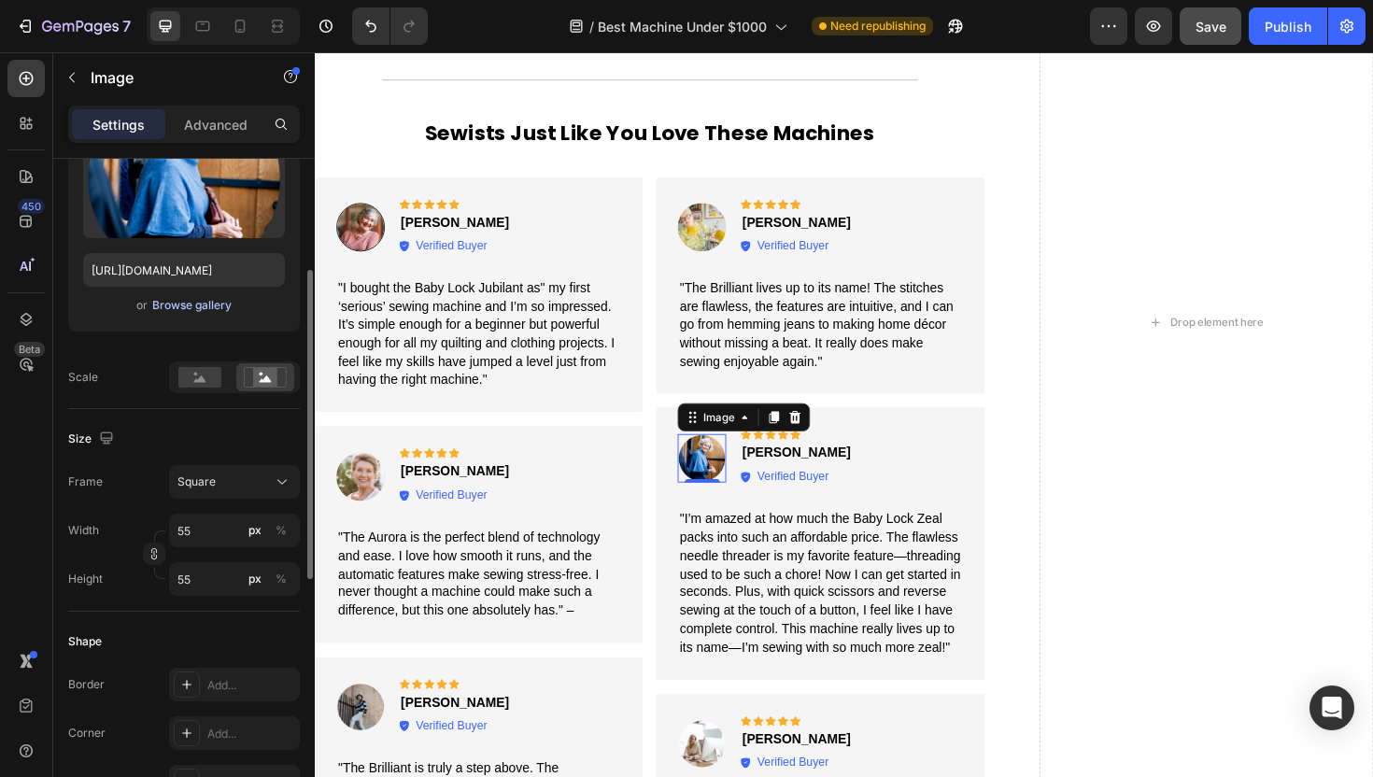
click at [178, 304] on div "Browse gallery" at bounding box center [191, 305] width 79 height 17
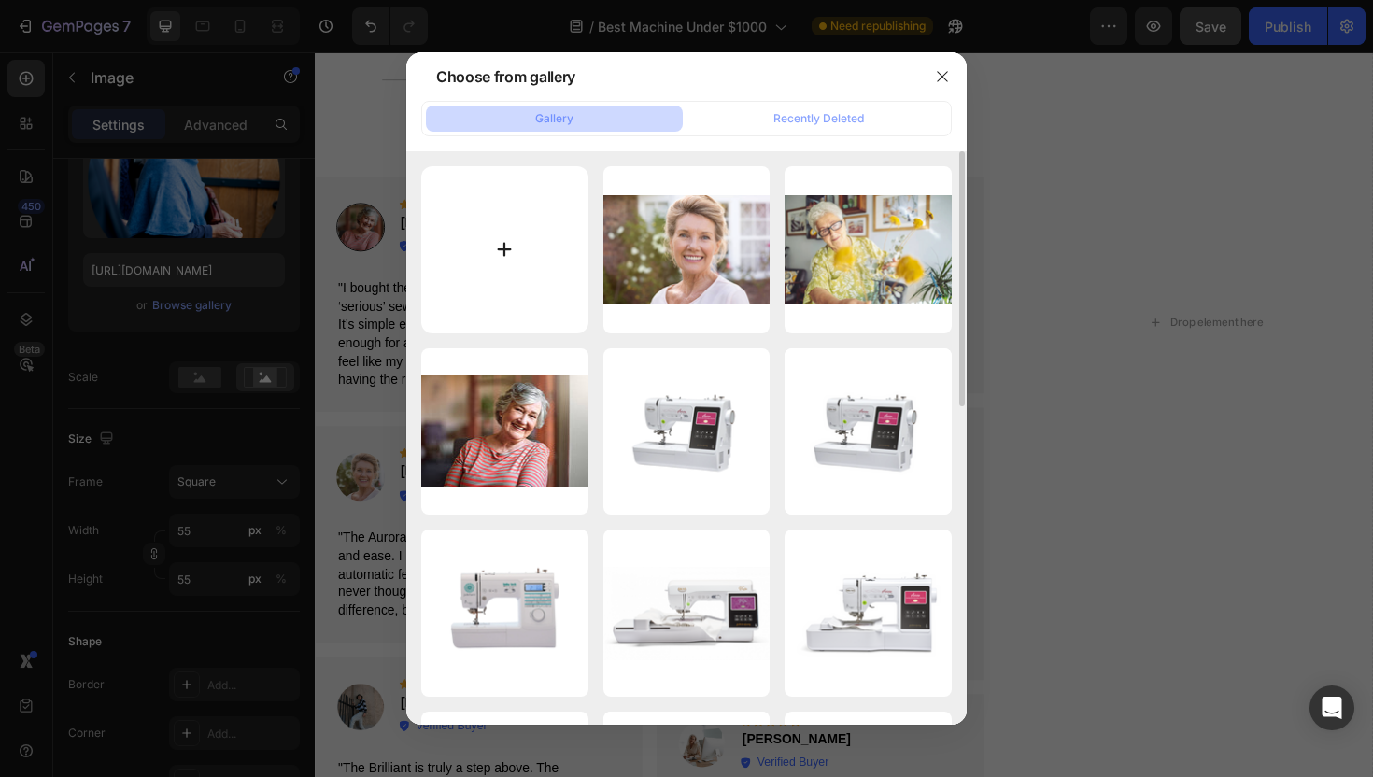
click at [538, 225] on input "file" at bounding box center [504, 249] width 167 height 167
type input "C:\fakepath\Snip20250828_28.png"
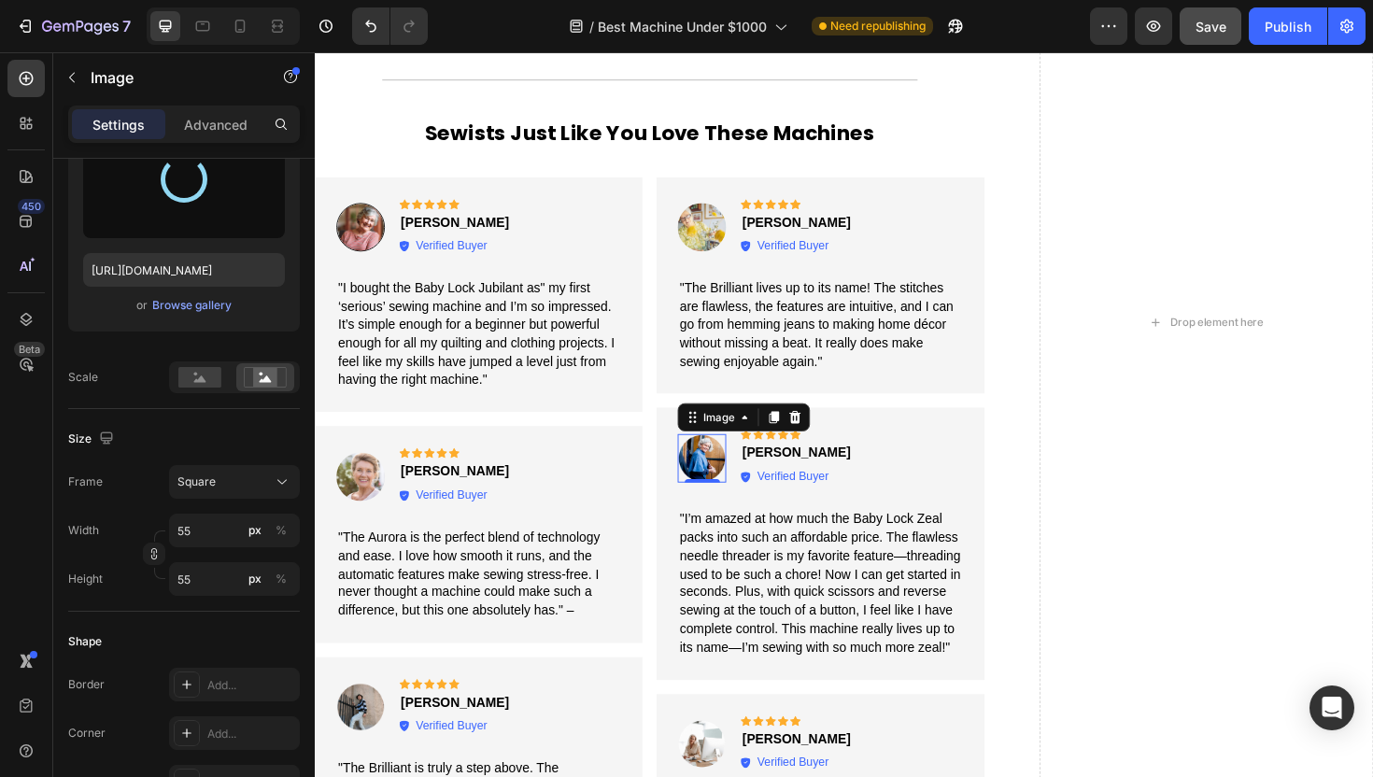
type input "[URL][DOMAIN_NAME]"
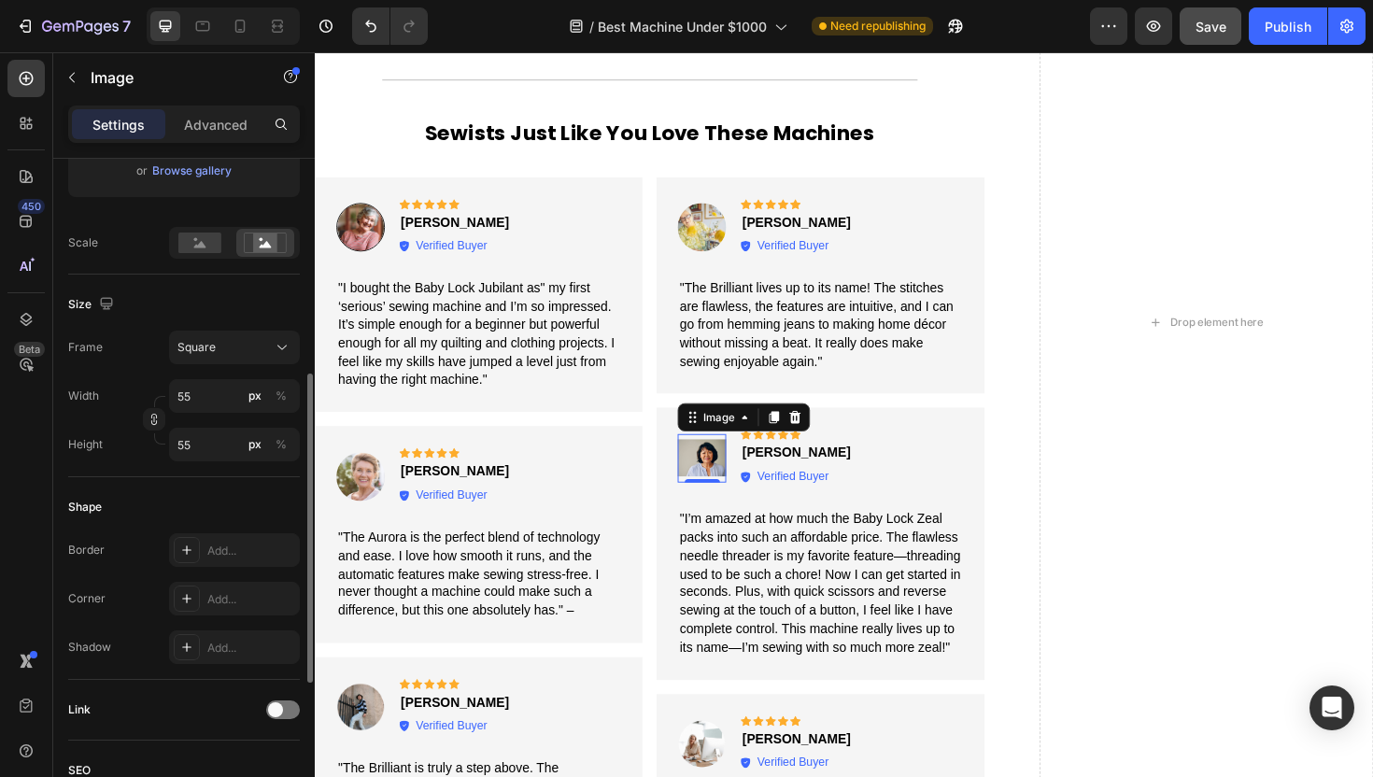
scroll to position [405, 0]
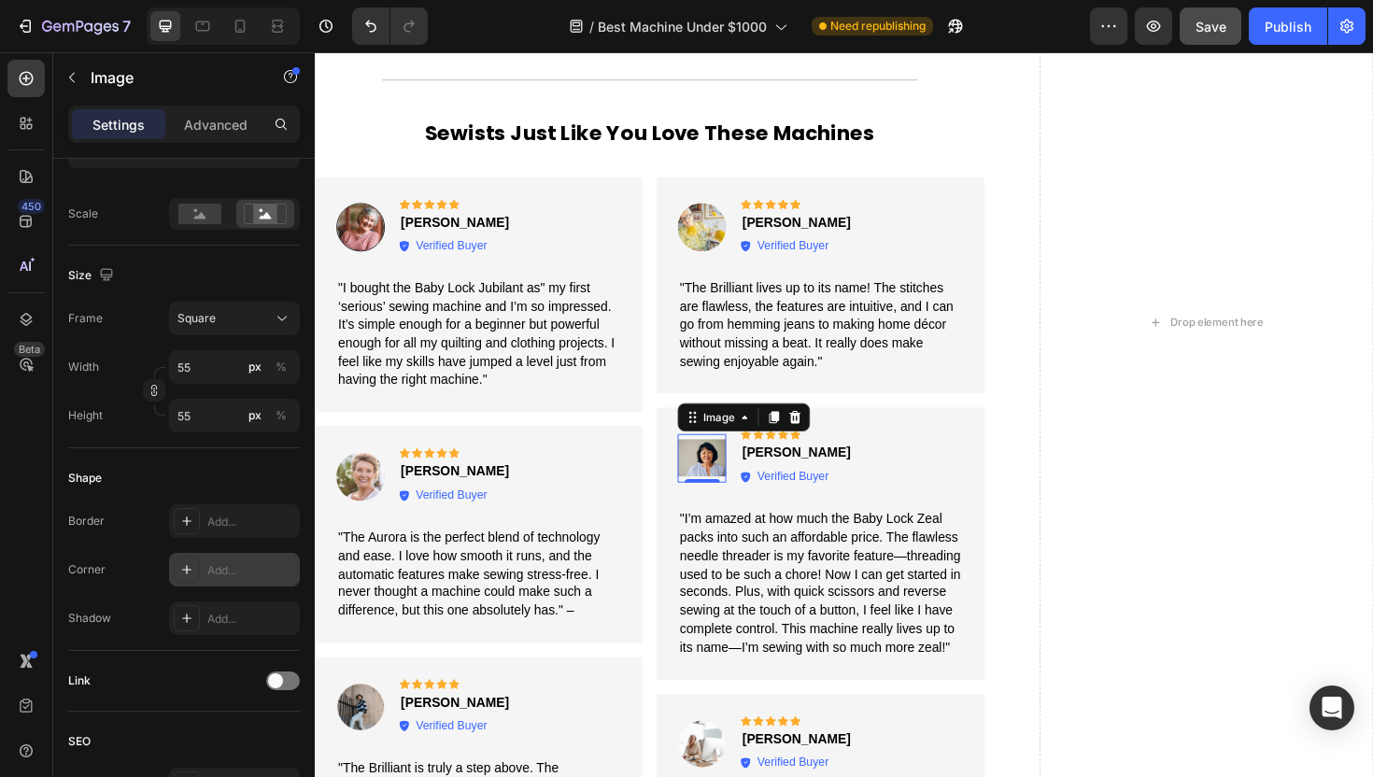
click at [209, 577] on div "Add..." at bounding box center [251, 570] width 88 height 17
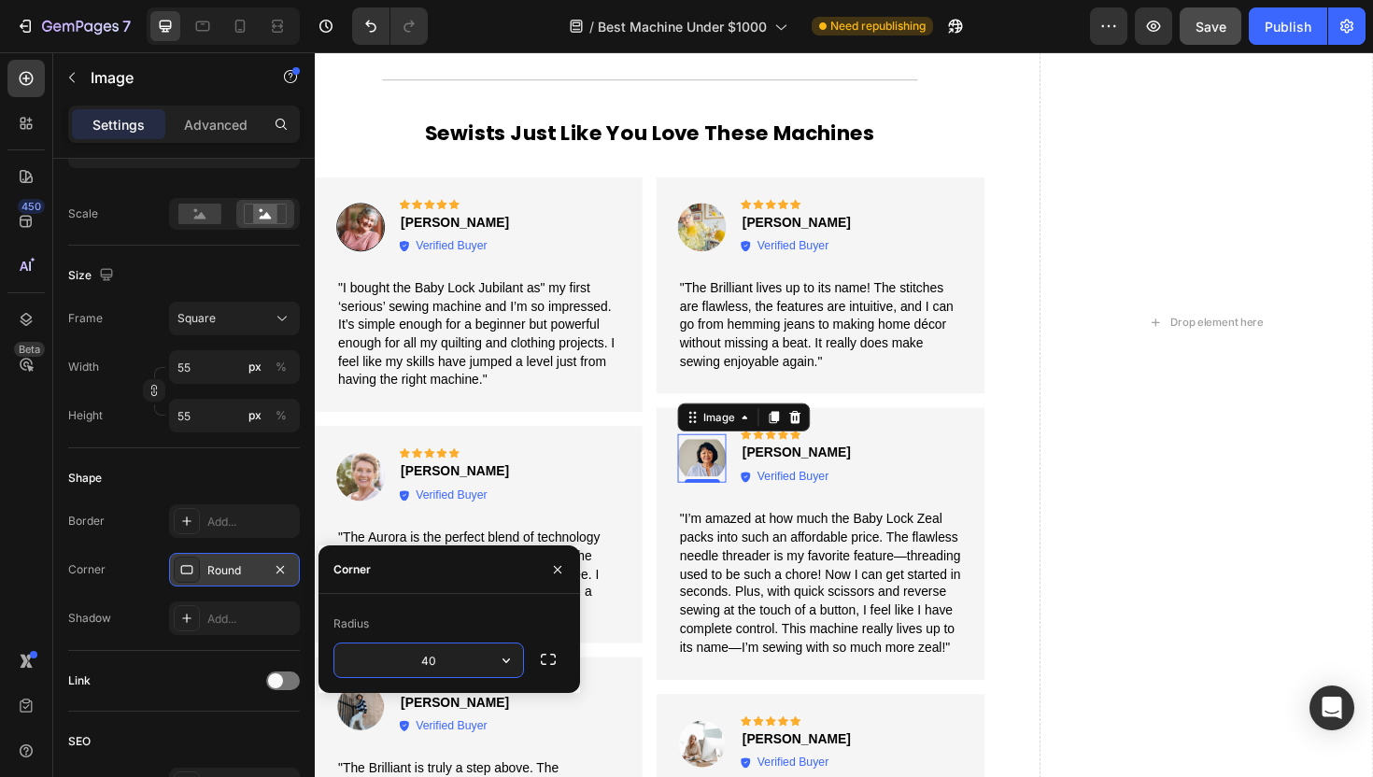
type input "40"
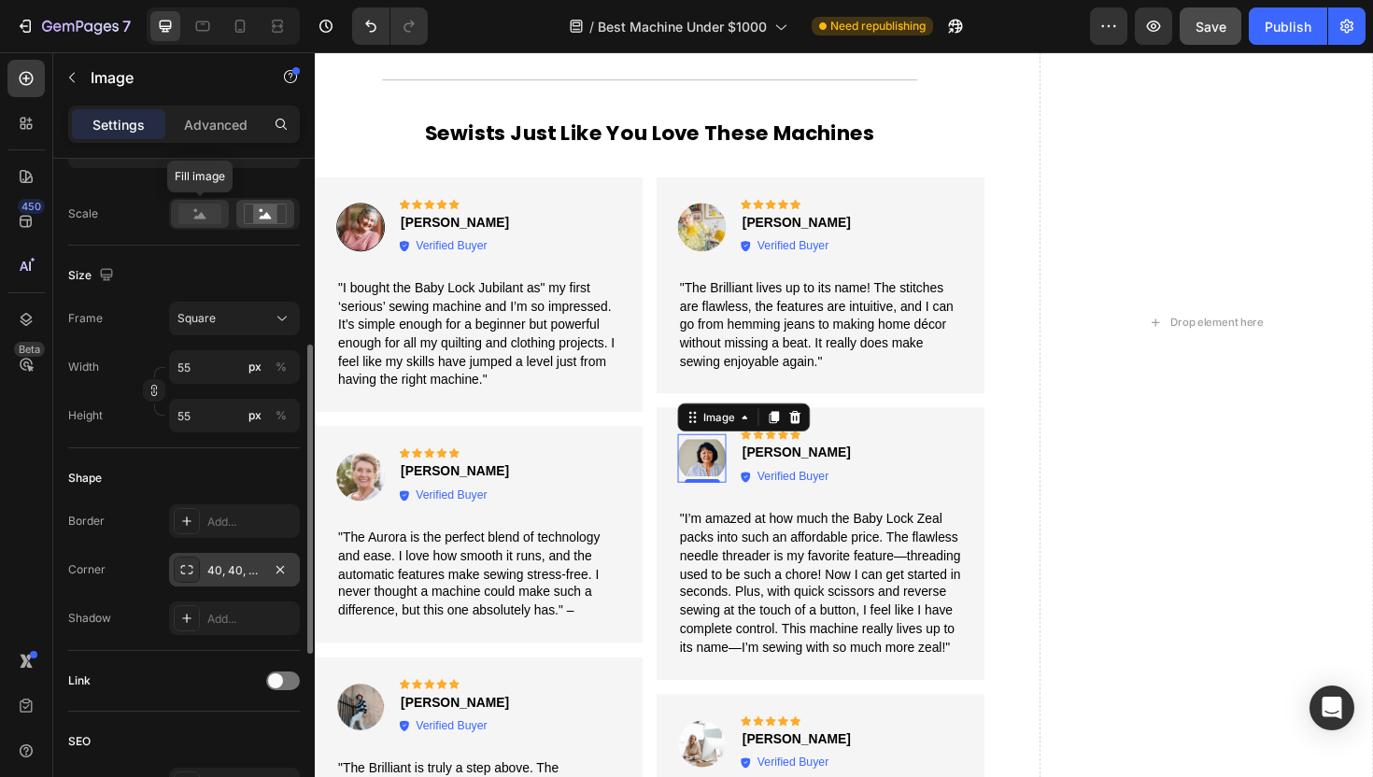
click at [201, 224] on div at bounding box center [200, 214] width 58 height 28
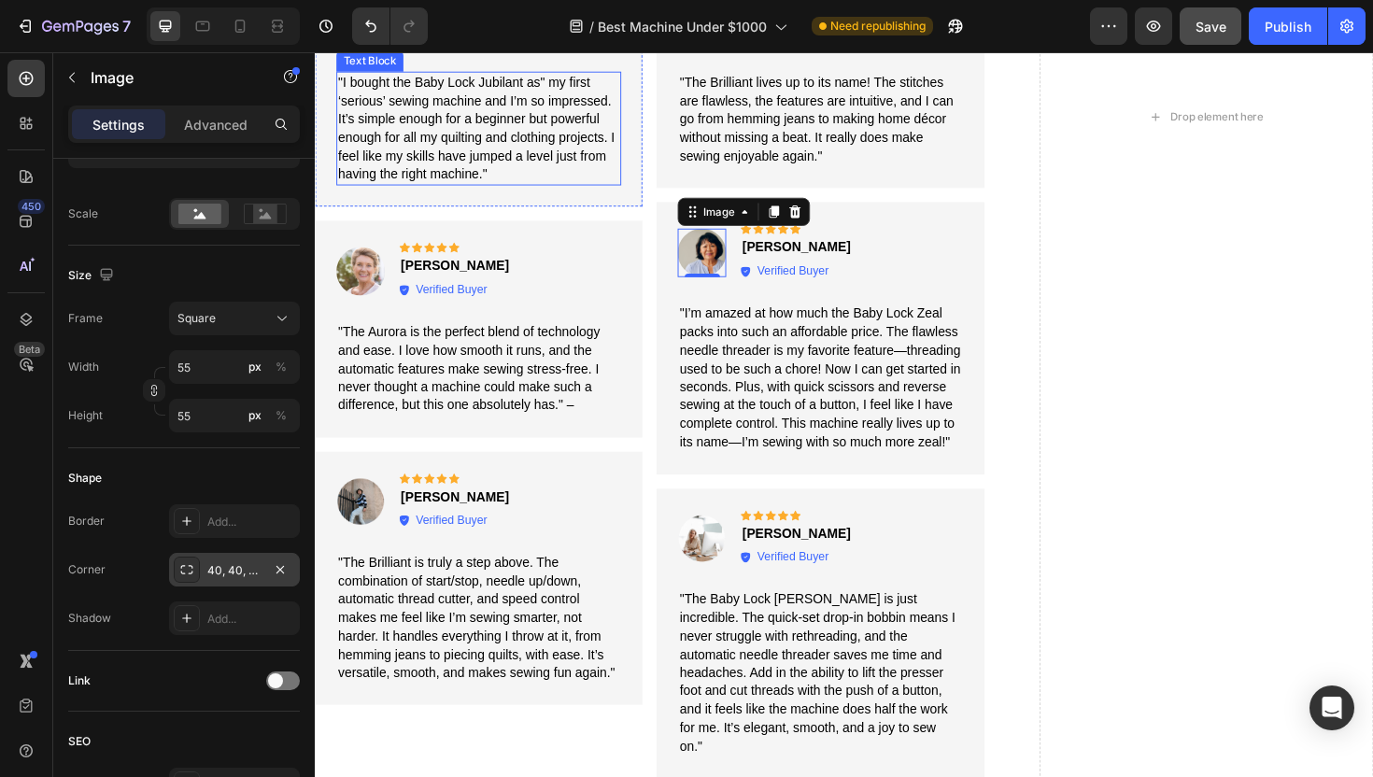
scroll to position [3711, 0]
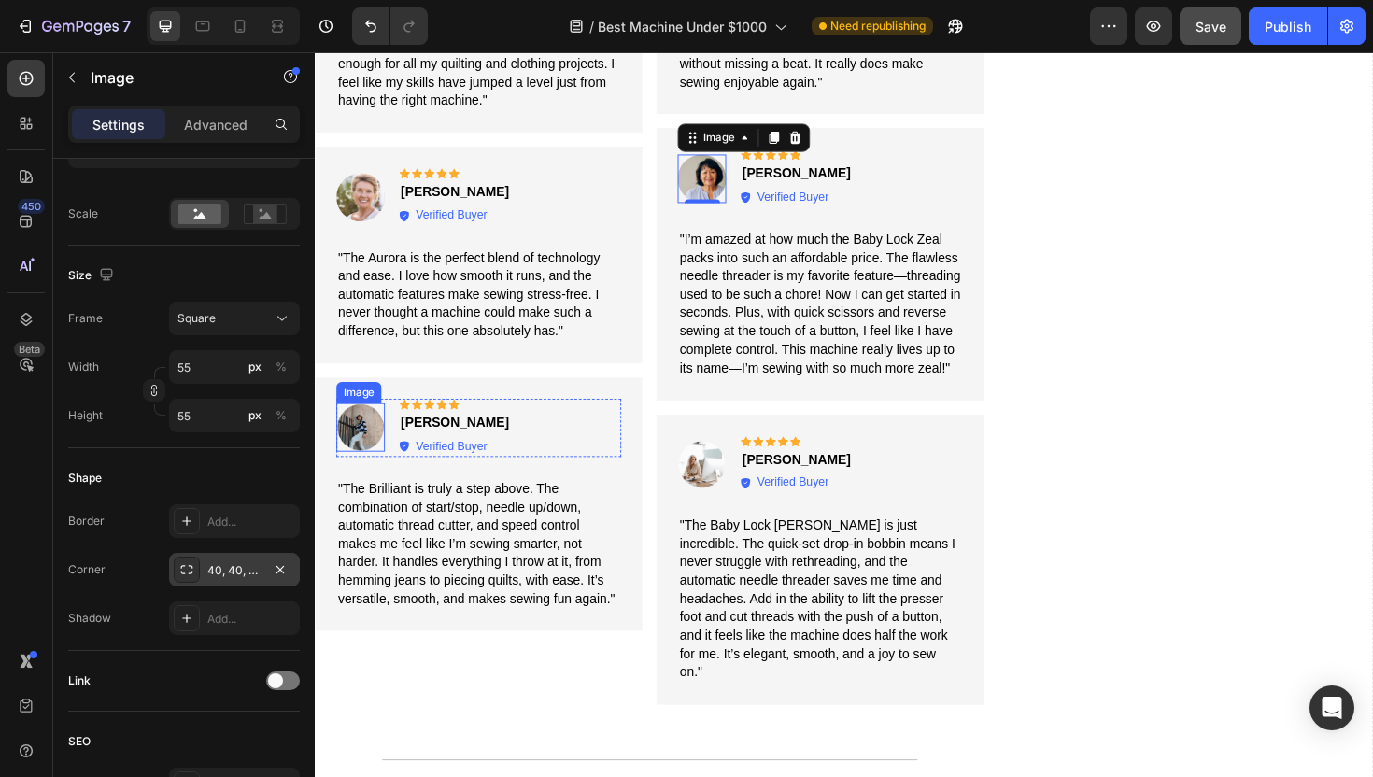
click at [362, 451] on img at bounding box center [362, 449] width 51 height 51
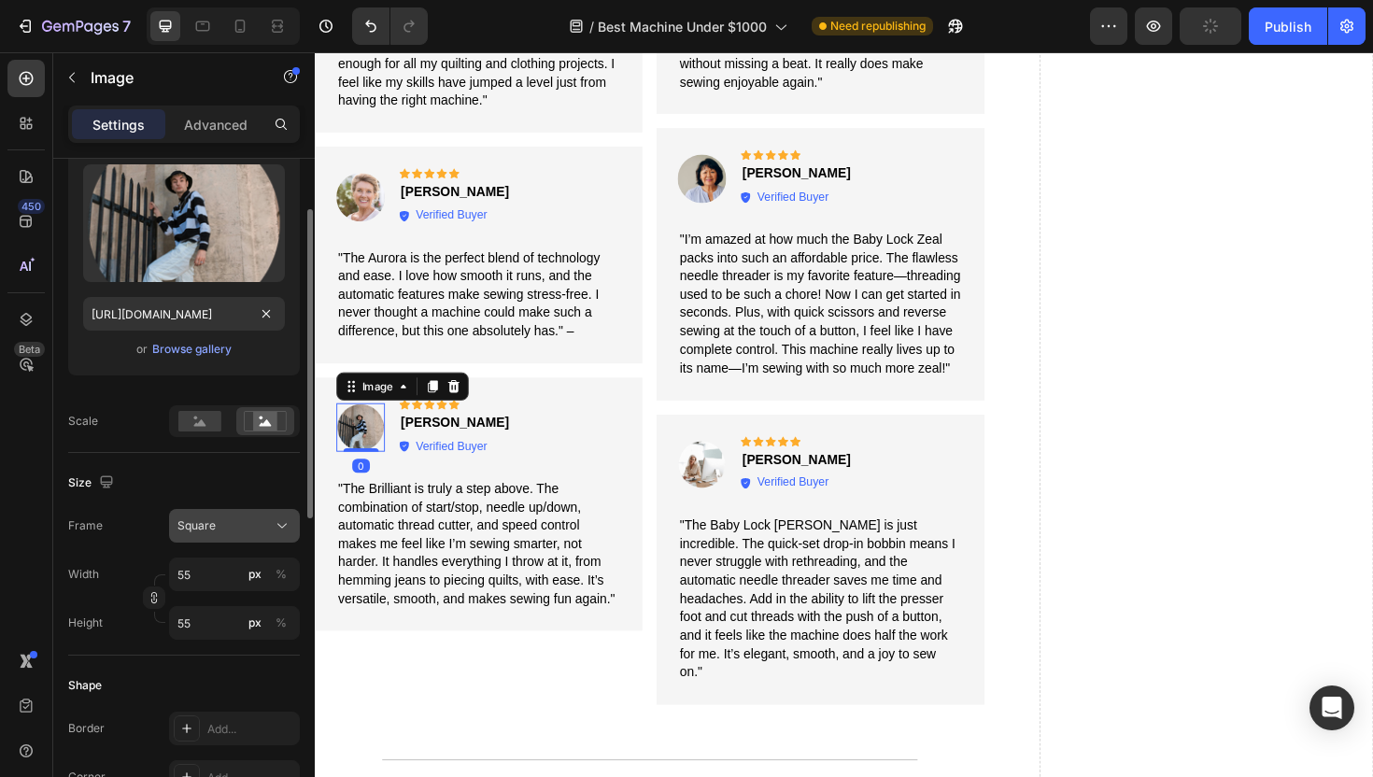
scroll to position [158, 0]
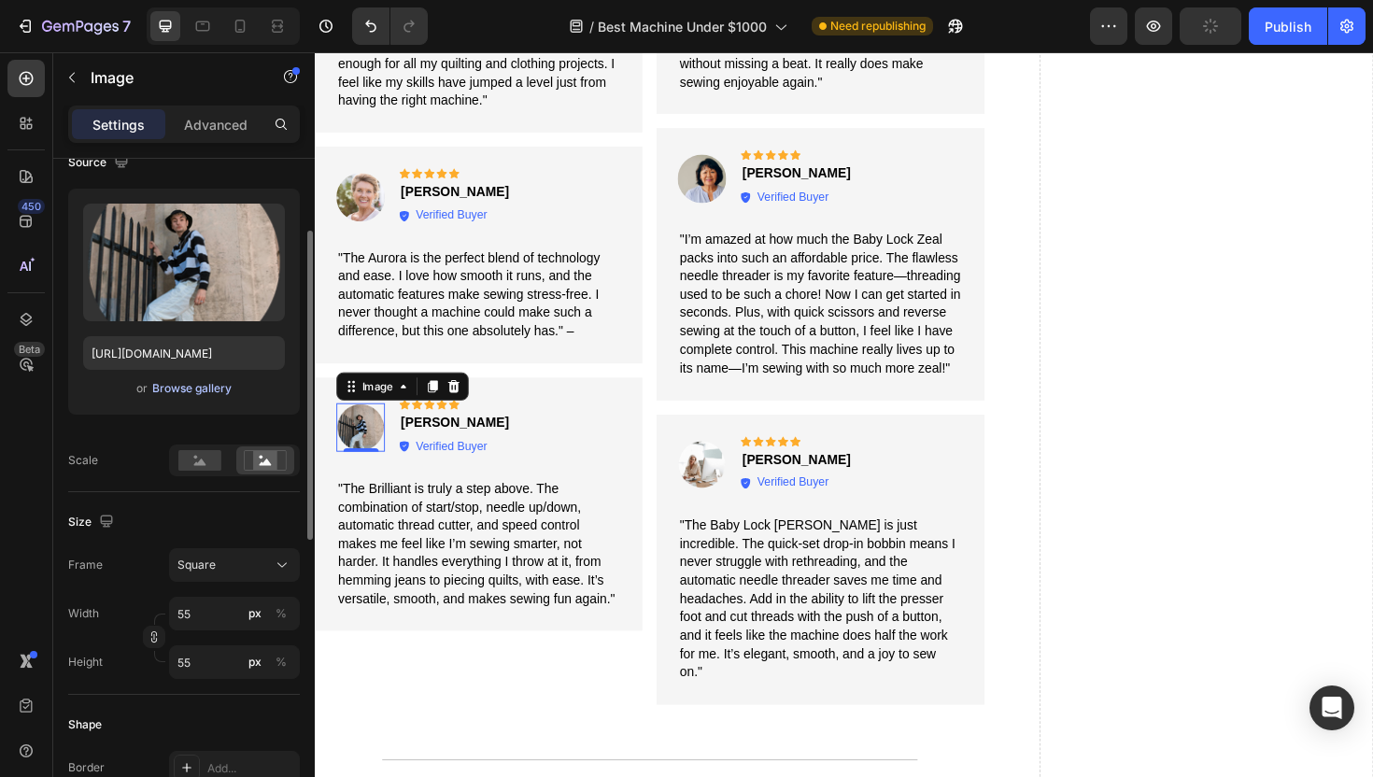
click at [185, 390] on div "Browse gallery" at bounding box center [191, 388] width 79 height 17
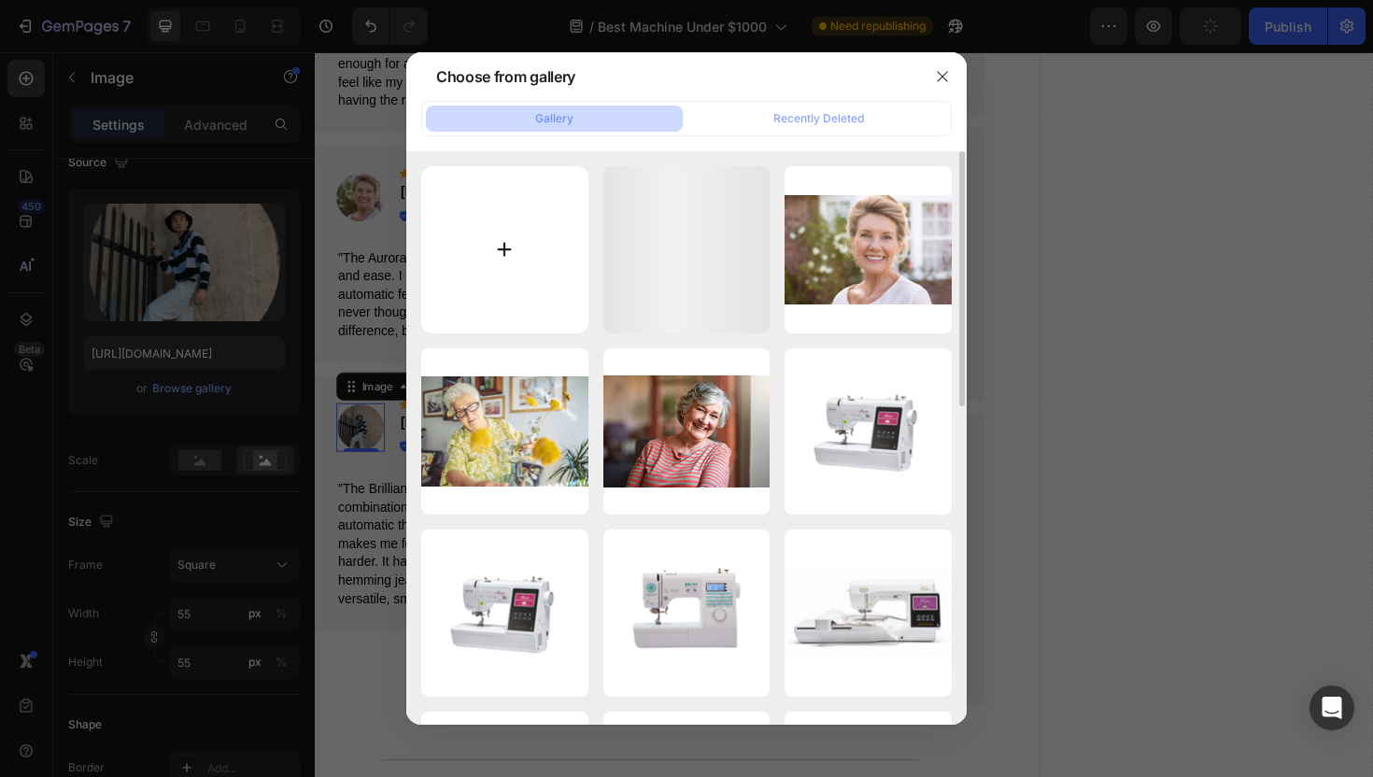
click at [518, 227] on input "file" at bounding box center [504, 249] width 167 height 167
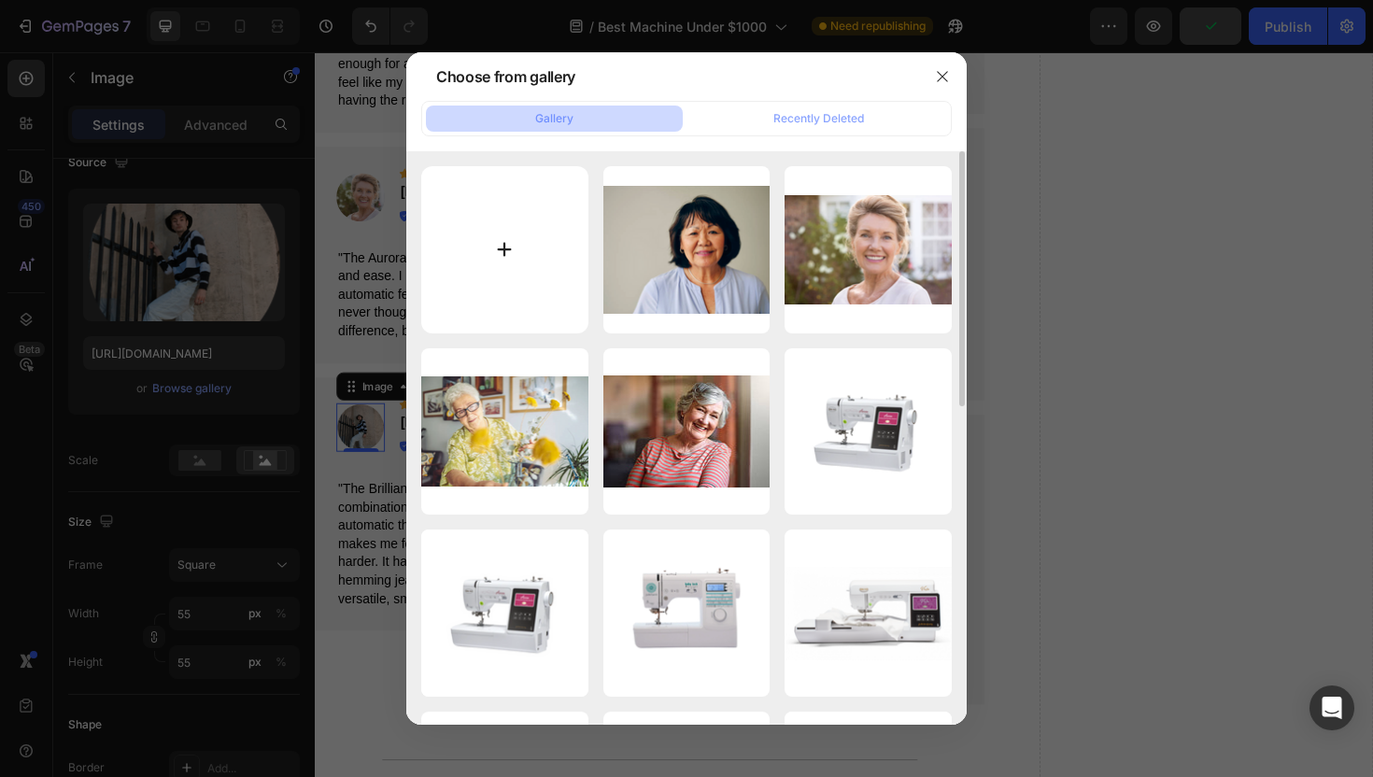
type input "C:\fakepath\Snip20250828_27.png"
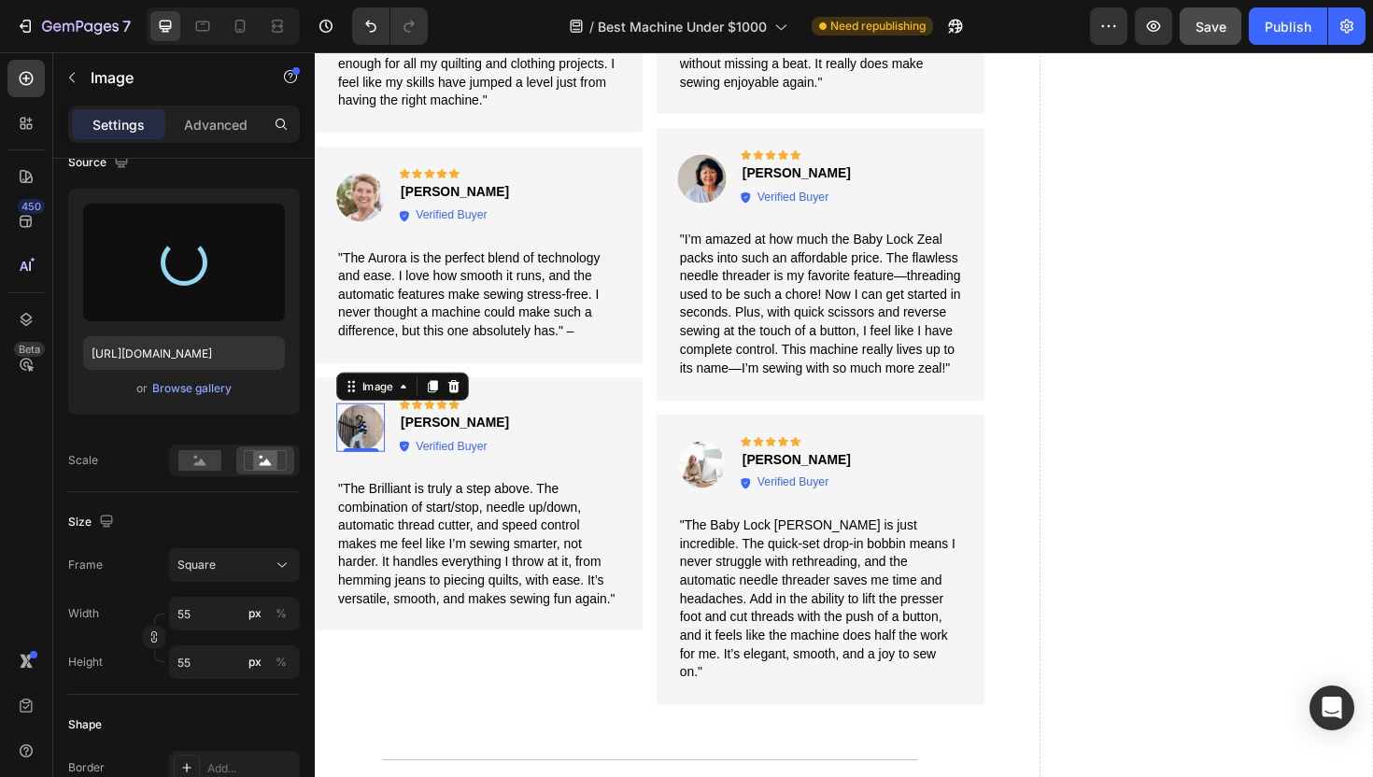
type input "[URL][DOMAIN_NAME]"
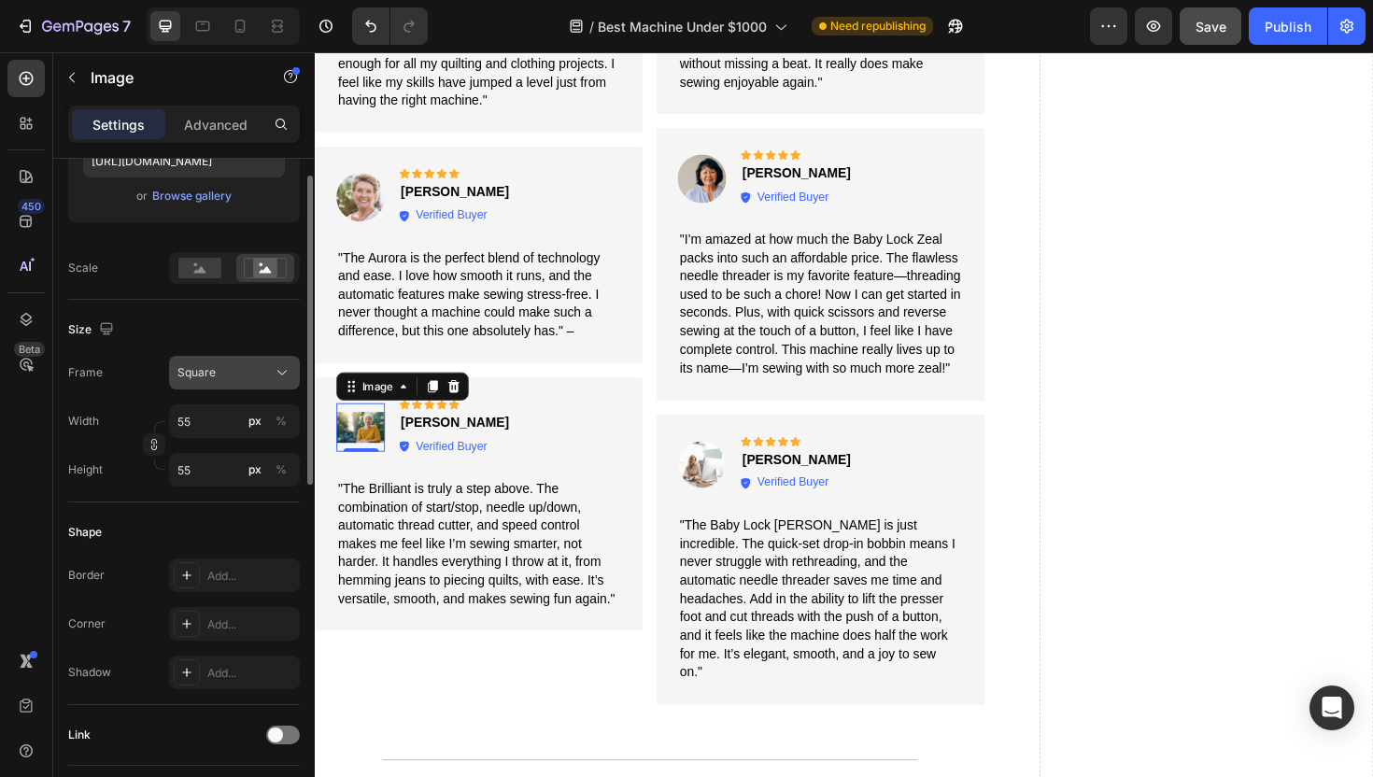
scroll to position [405, 0]
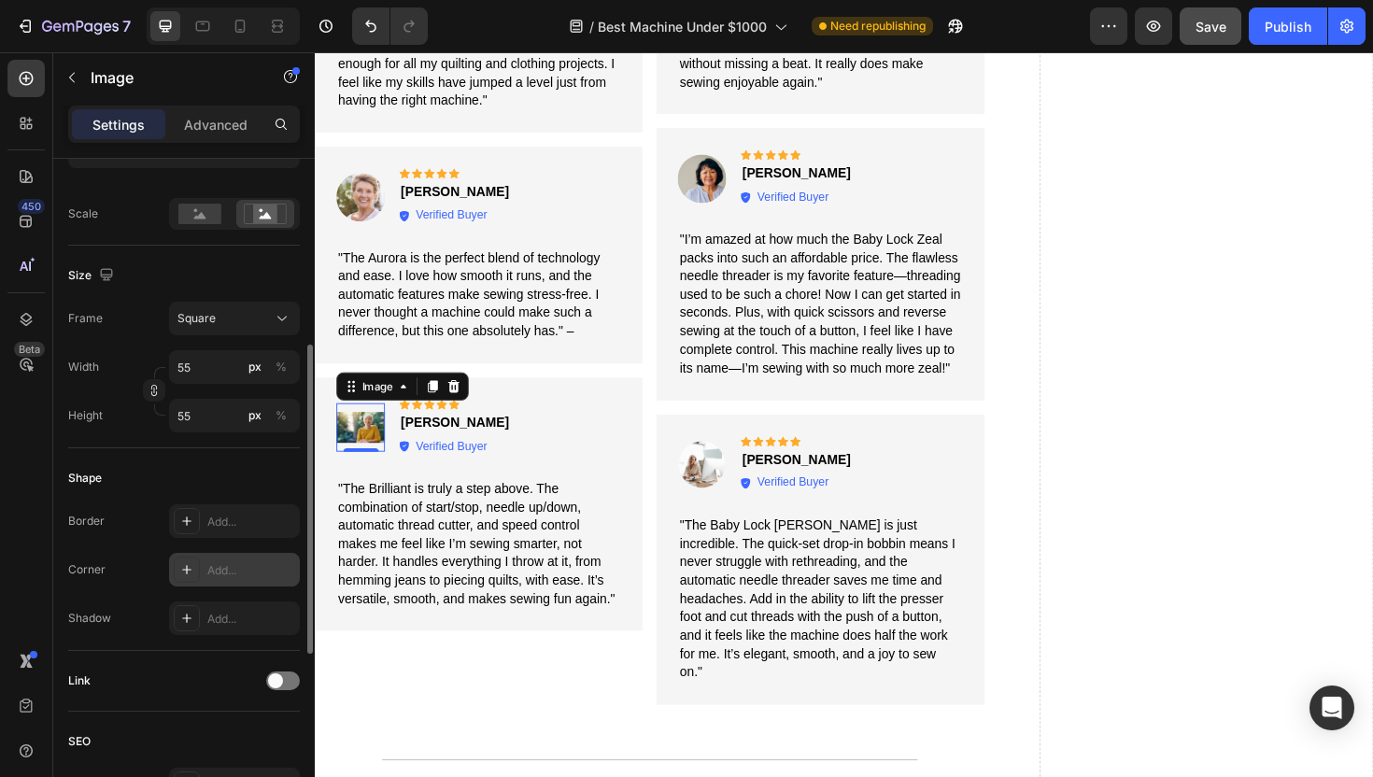
click at [218, 567] on div "Add..." at bounding box center [251, 570] width 88 height 17
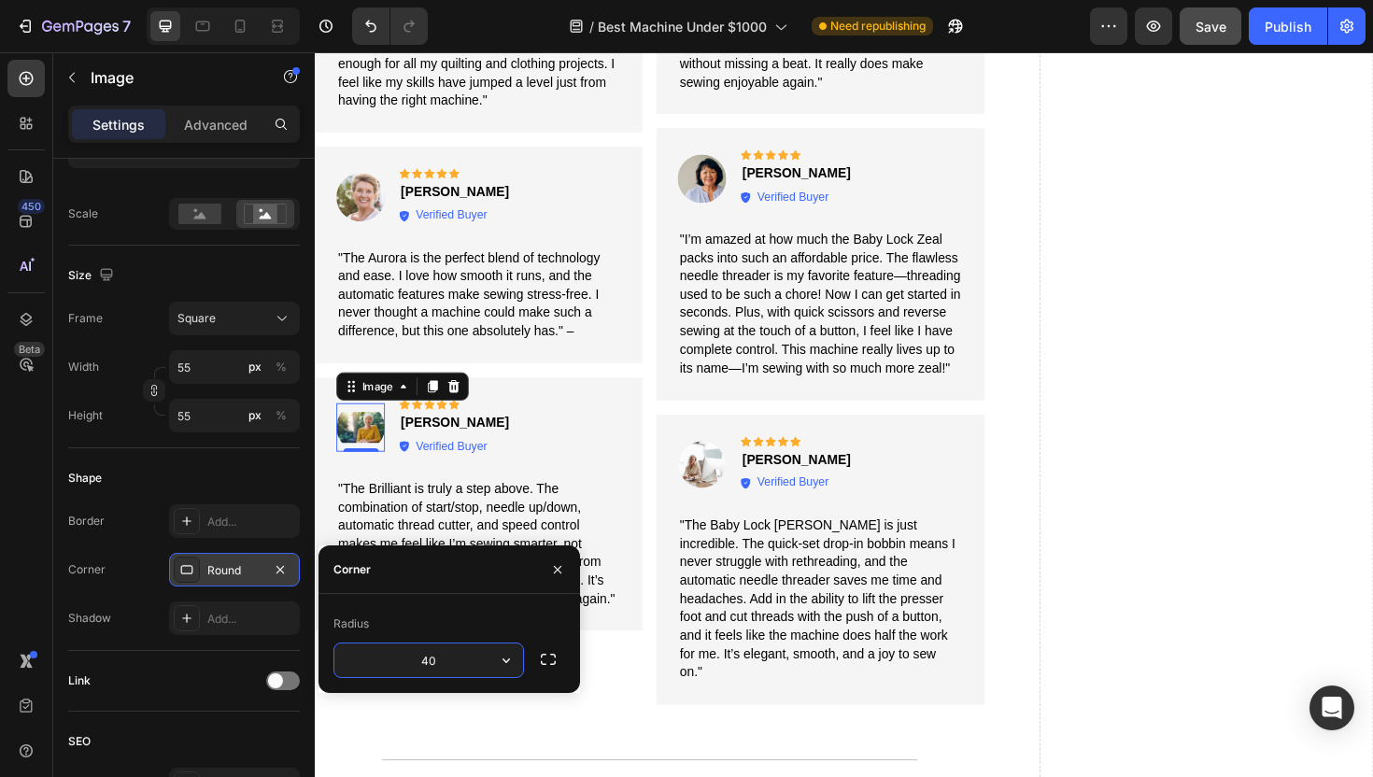
type input "40"
click at [227, 318] on div "Square" at bounding box center [223, 318] width 92 height 17
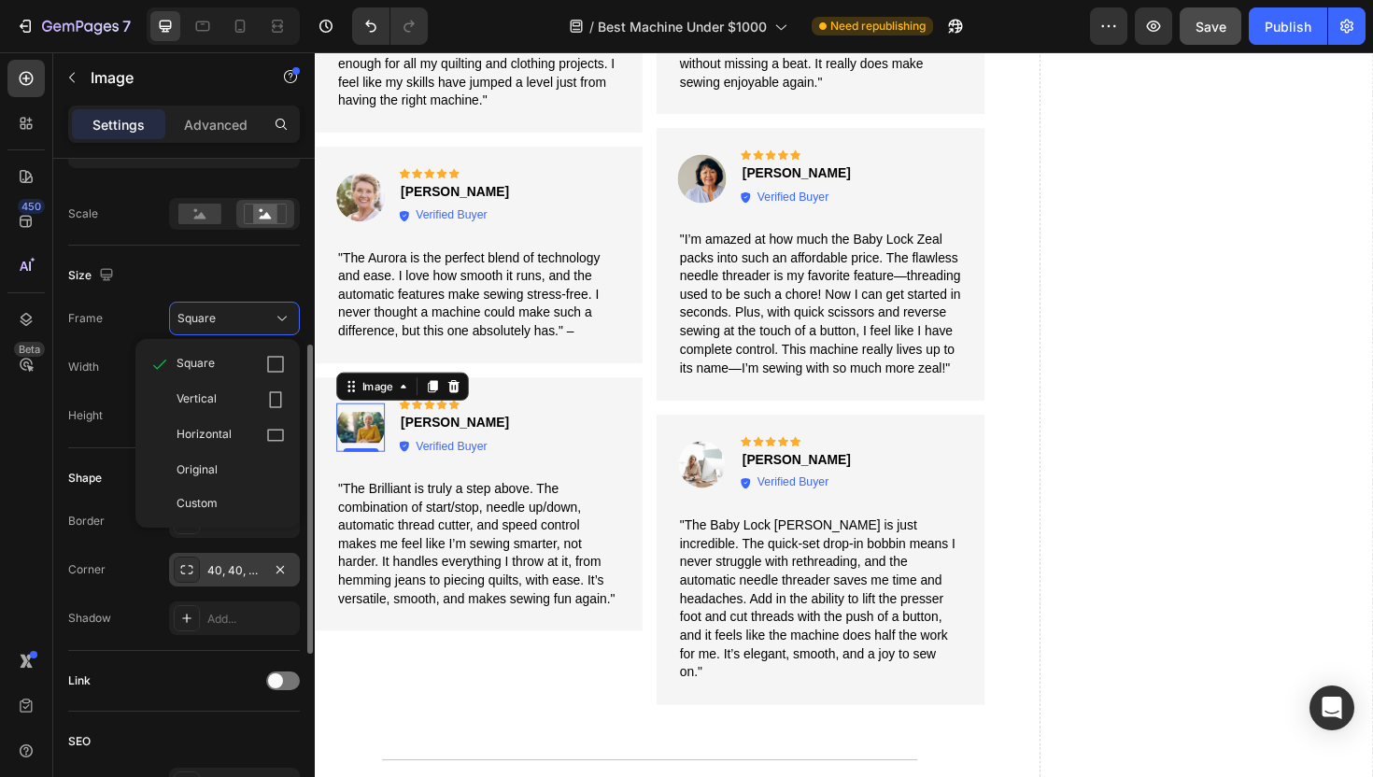
click at [139, 317] on div "Frame Square Square Vertical Horizontal Original Custom" at bounding box center [184, 319] width 232 height 34
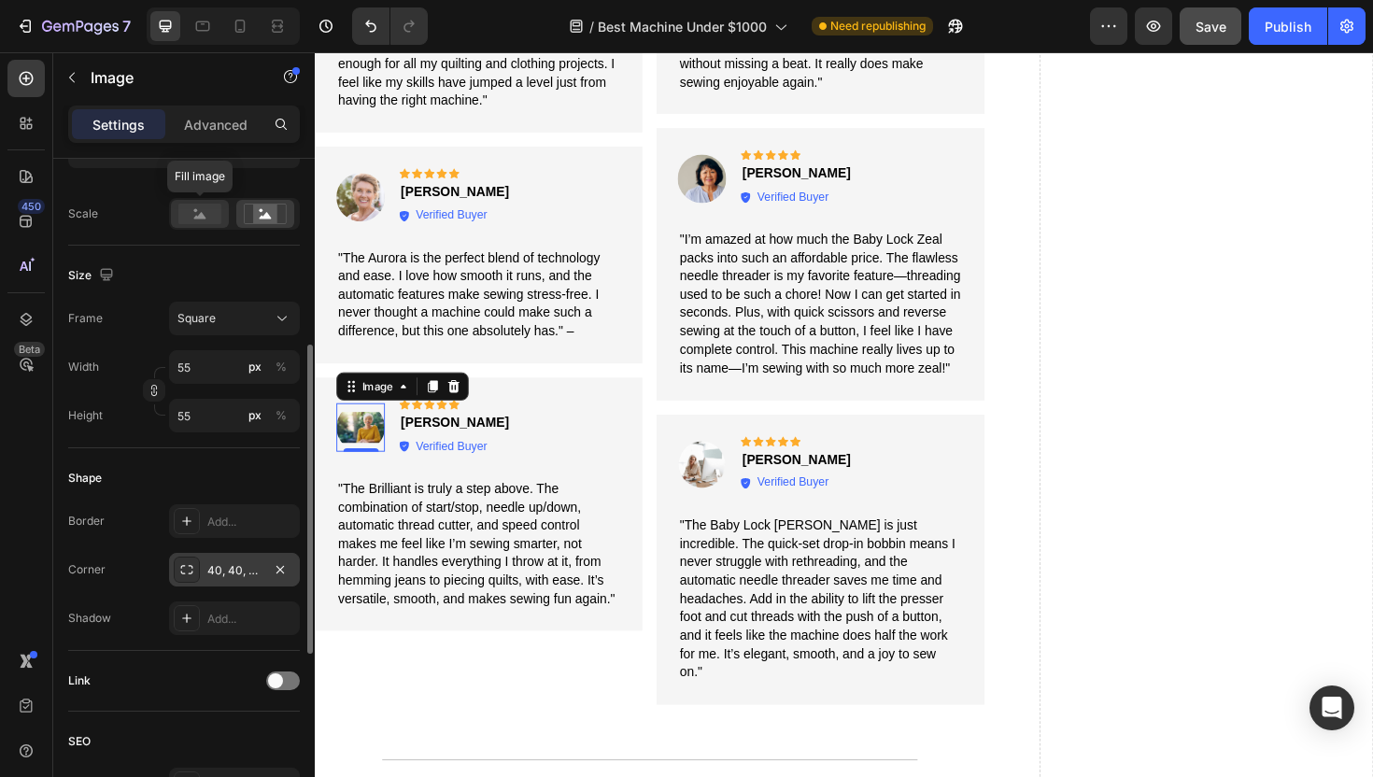
click at [207, 215] on rect at bounding box center [199, 214] width 43 height 21
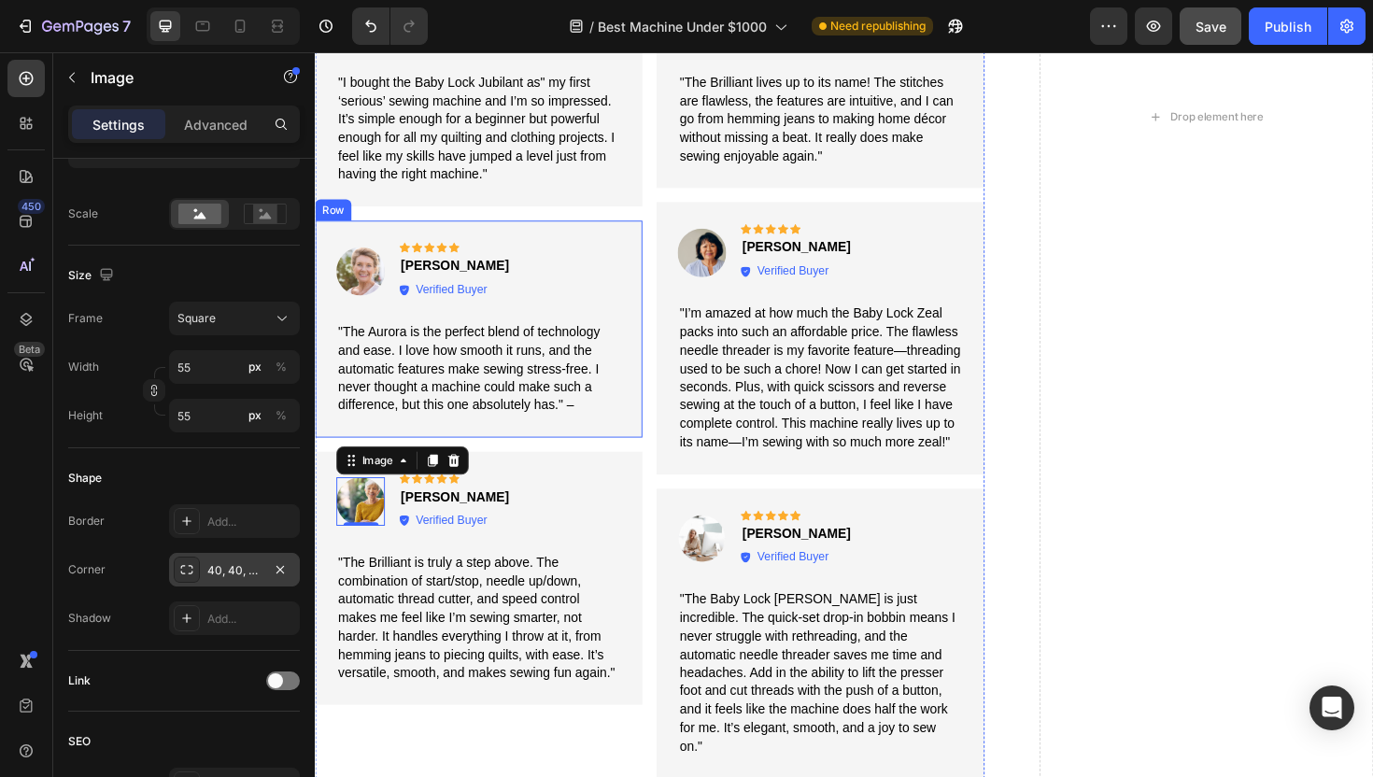
scroll to position [3652, 0]
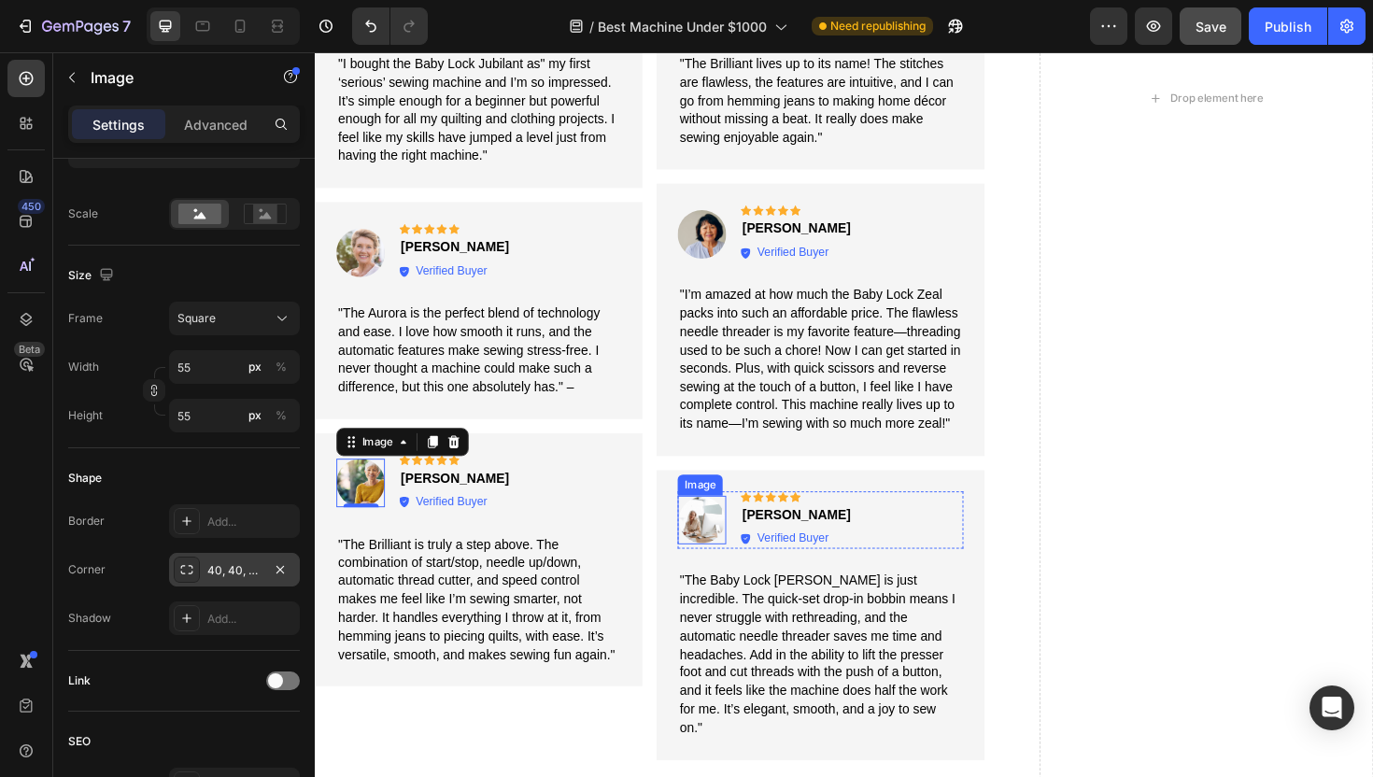
click at [722, 542] on img at bounding box center [724, 547] width 51 height 51
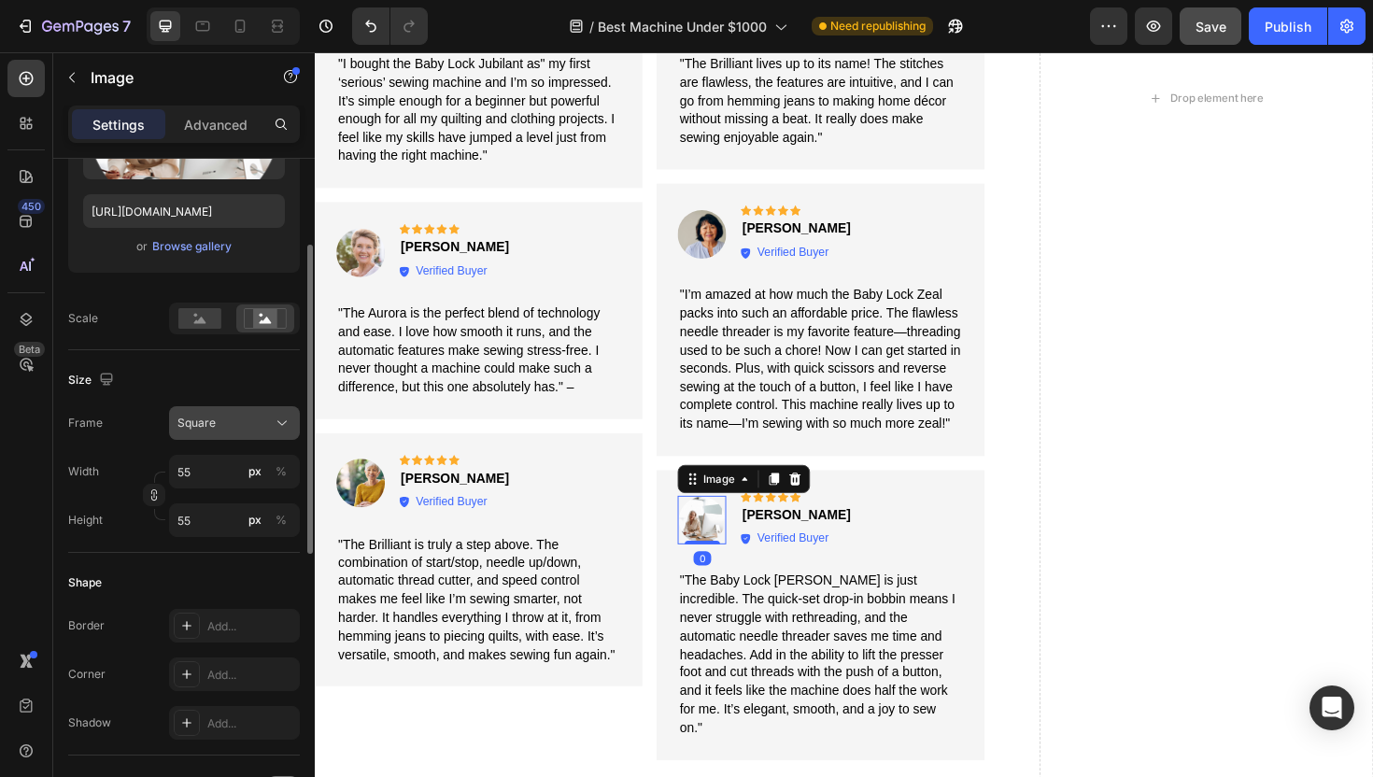
scroll to position [241, 0]
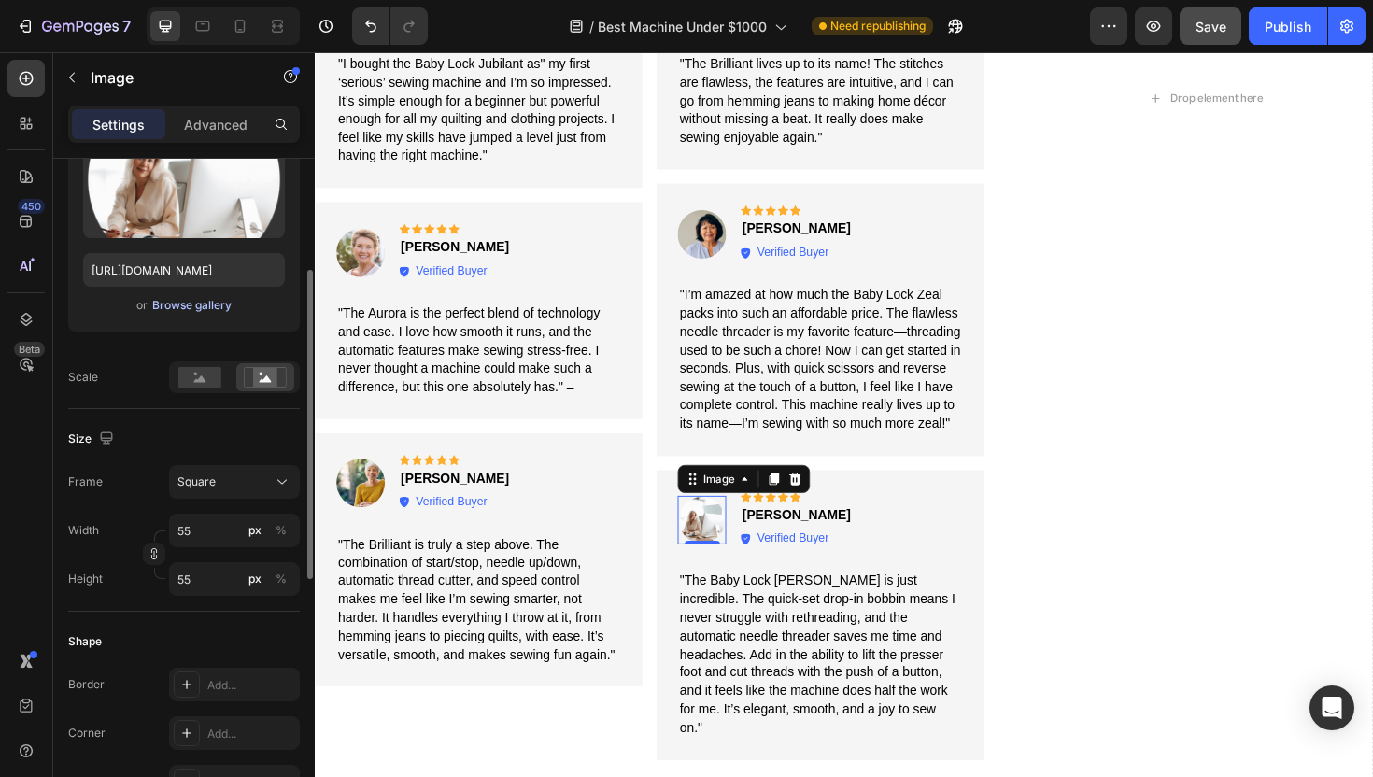
click at [184, 302] on div "Browse gallery" at bounding box center [191, 305] width 79 height 17
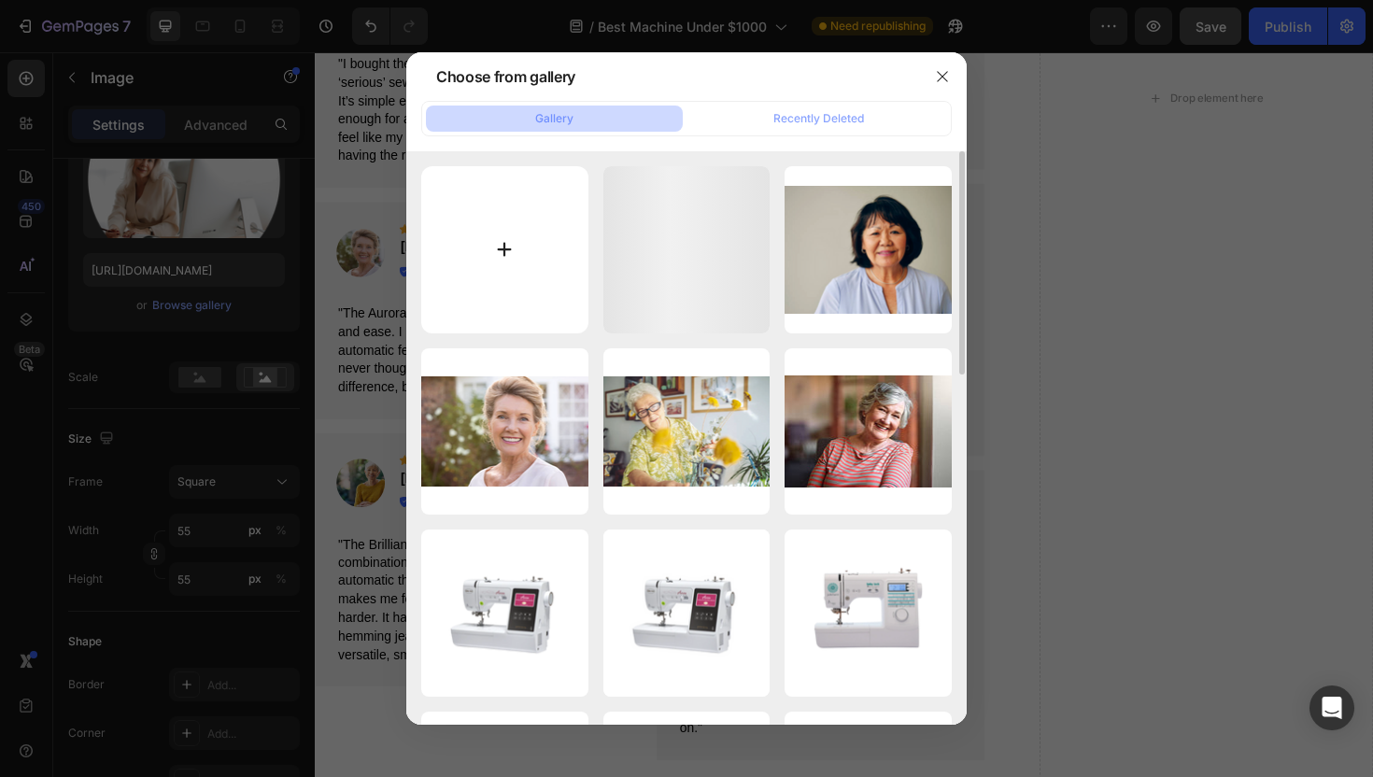
click at [533, 243] on input "file" at bounding box center [504, 249] width 167 height 167
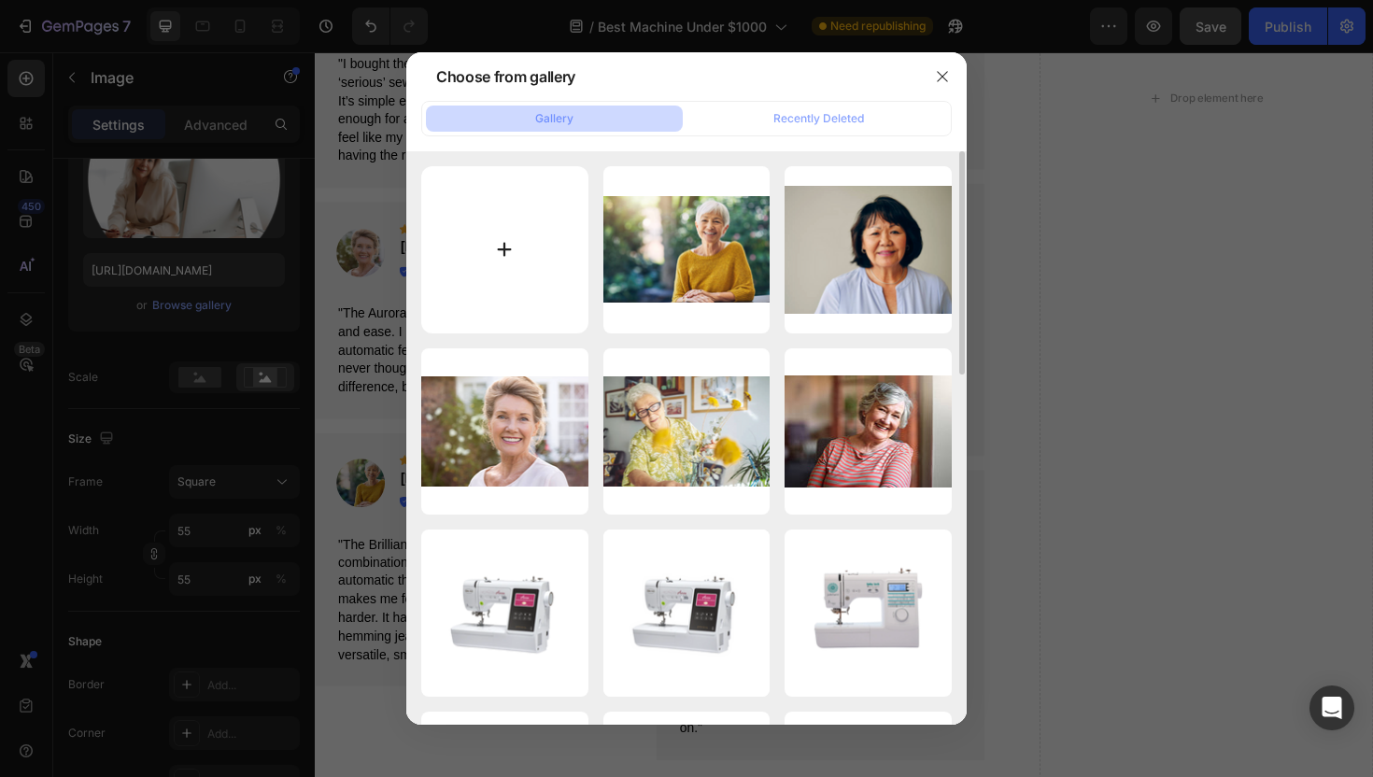
type input "C:\fakepath\Snip20250828_32.png"
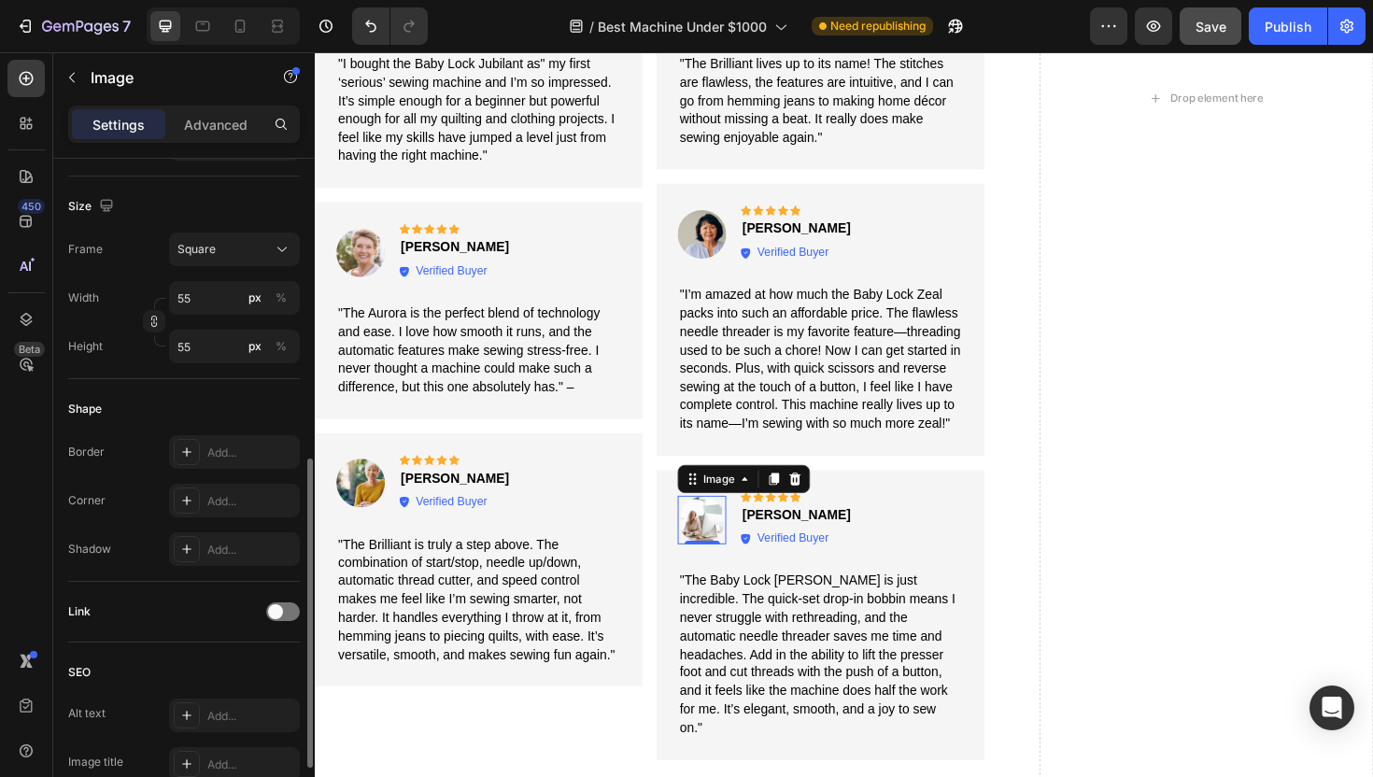
type input "[URL][DOMAIN_NAME]"
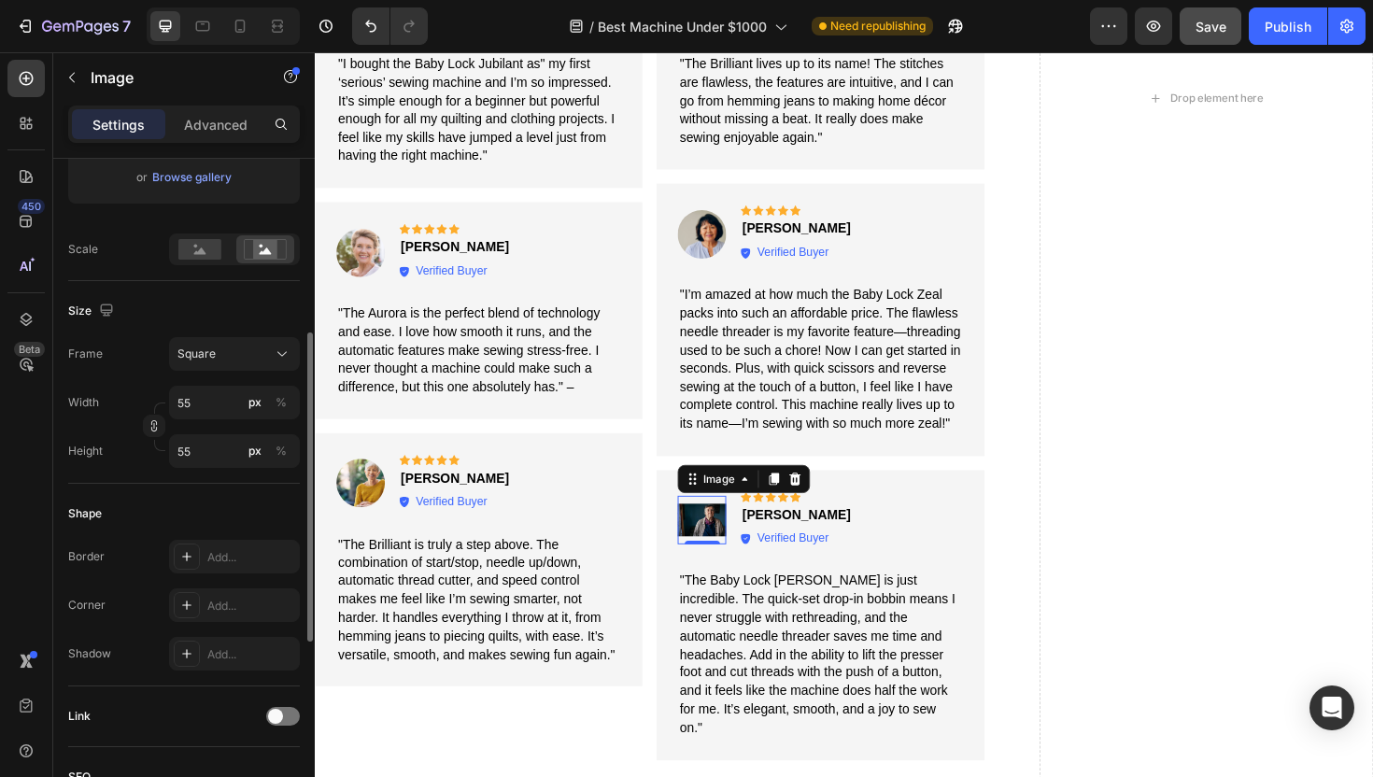
scroll to position [375, 0]
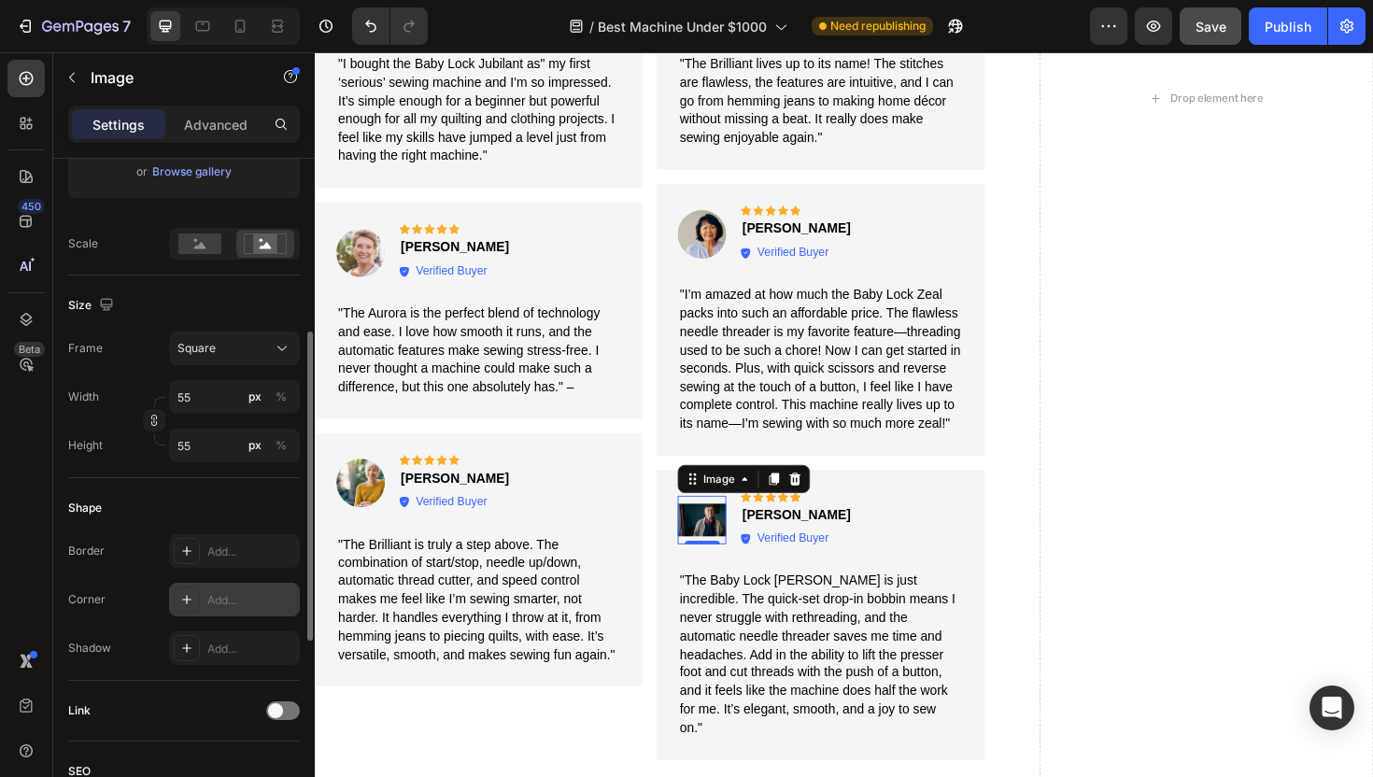
click at [209, 592] on div "Add..." at bounding box center [251, 600] width 88 height 17
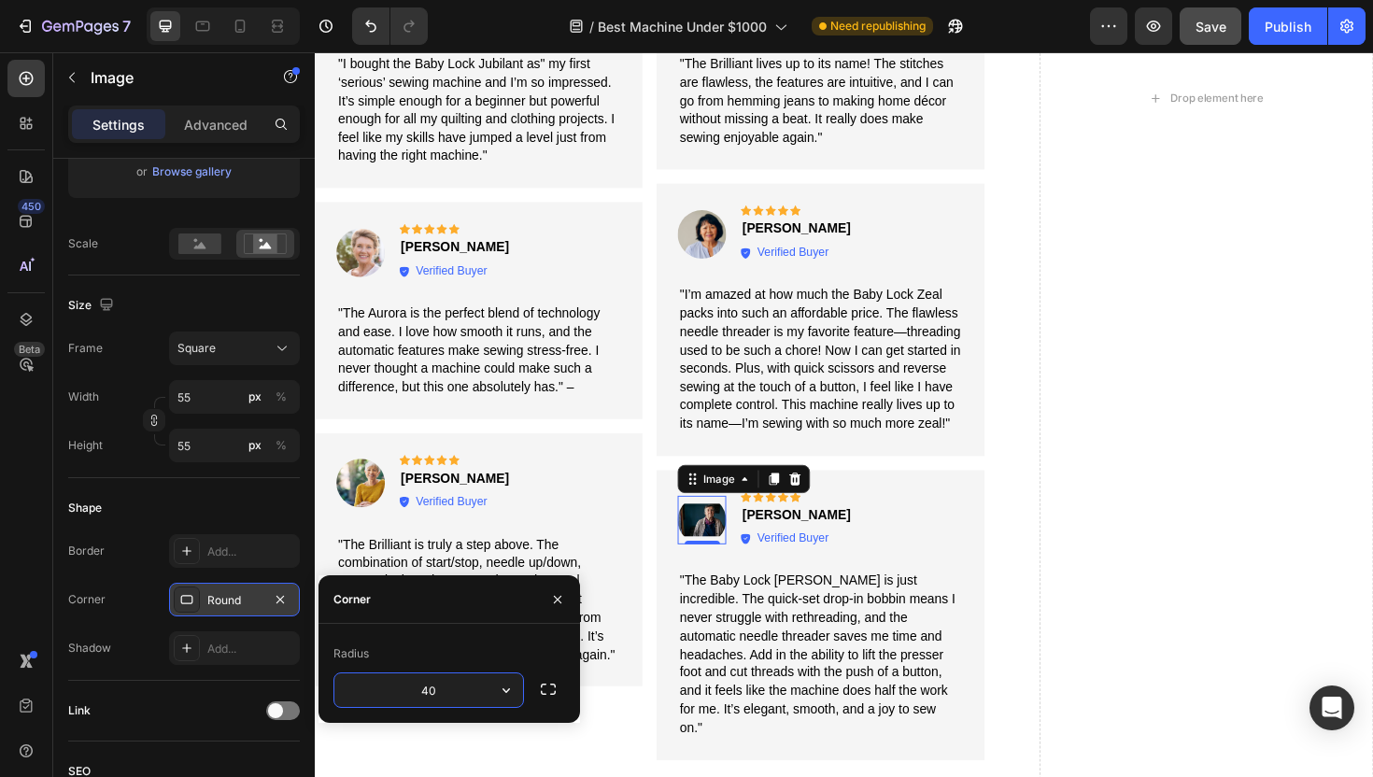
type input "40"
click at [237, 500] on div "Shape" at bounding box center [184, 508] width 232 height 30
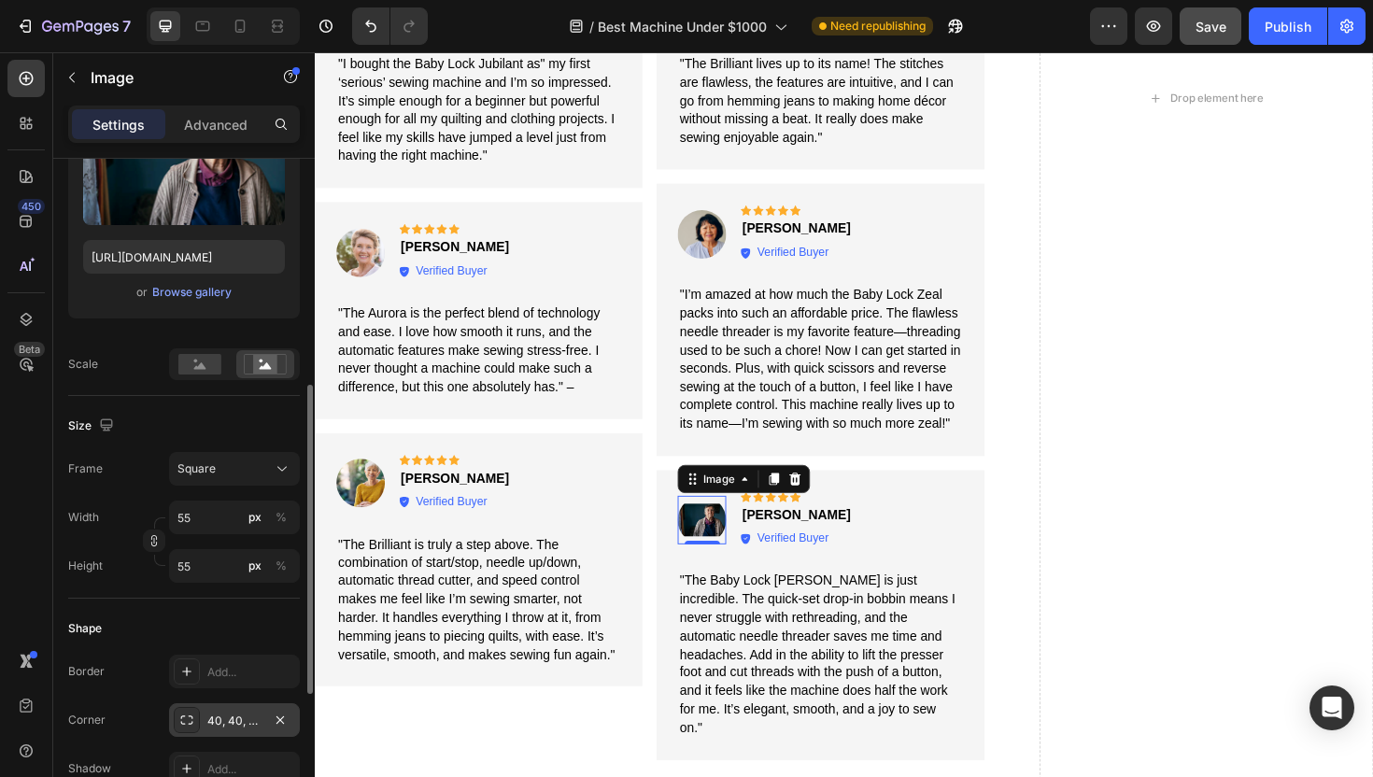
scroll to position [229, 0]
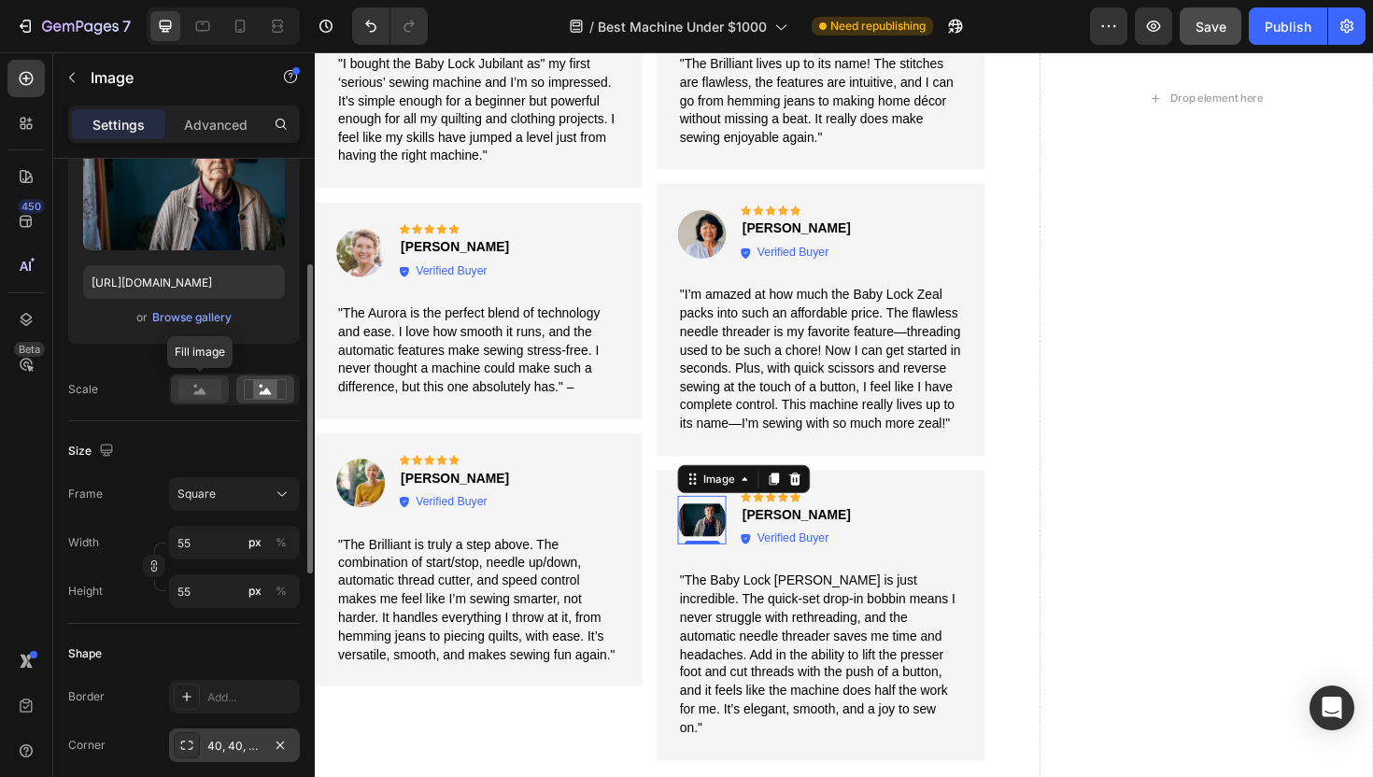
click at [215, 393] on rect at bounding box center [199, 389] width 43 height 21
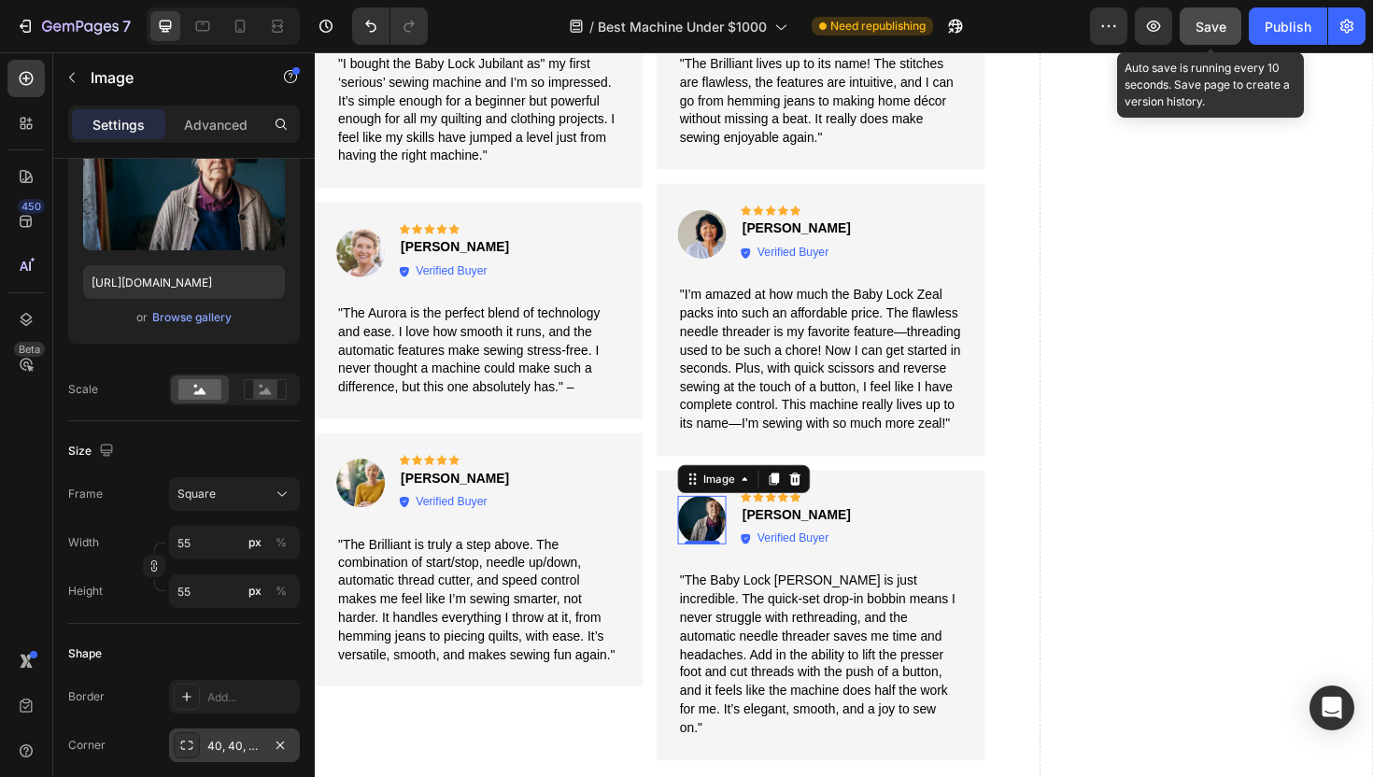
click at [1217, 27] on span "Save" at bounding box center [1211, 27] width 31 height 16
click at [1198, 27] on span "Save" at bounding box center [1211, 27] width 31 height 16
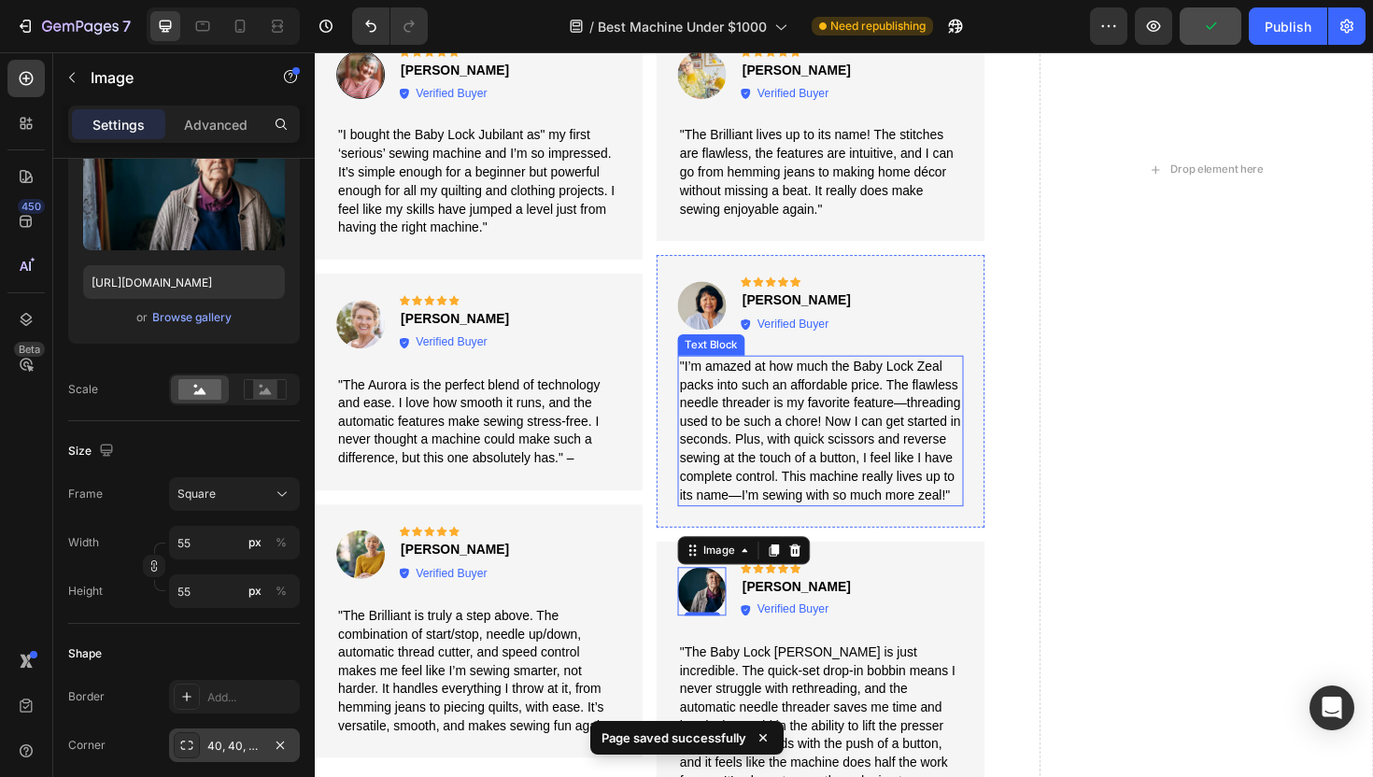
scroll to position [3573, 0]
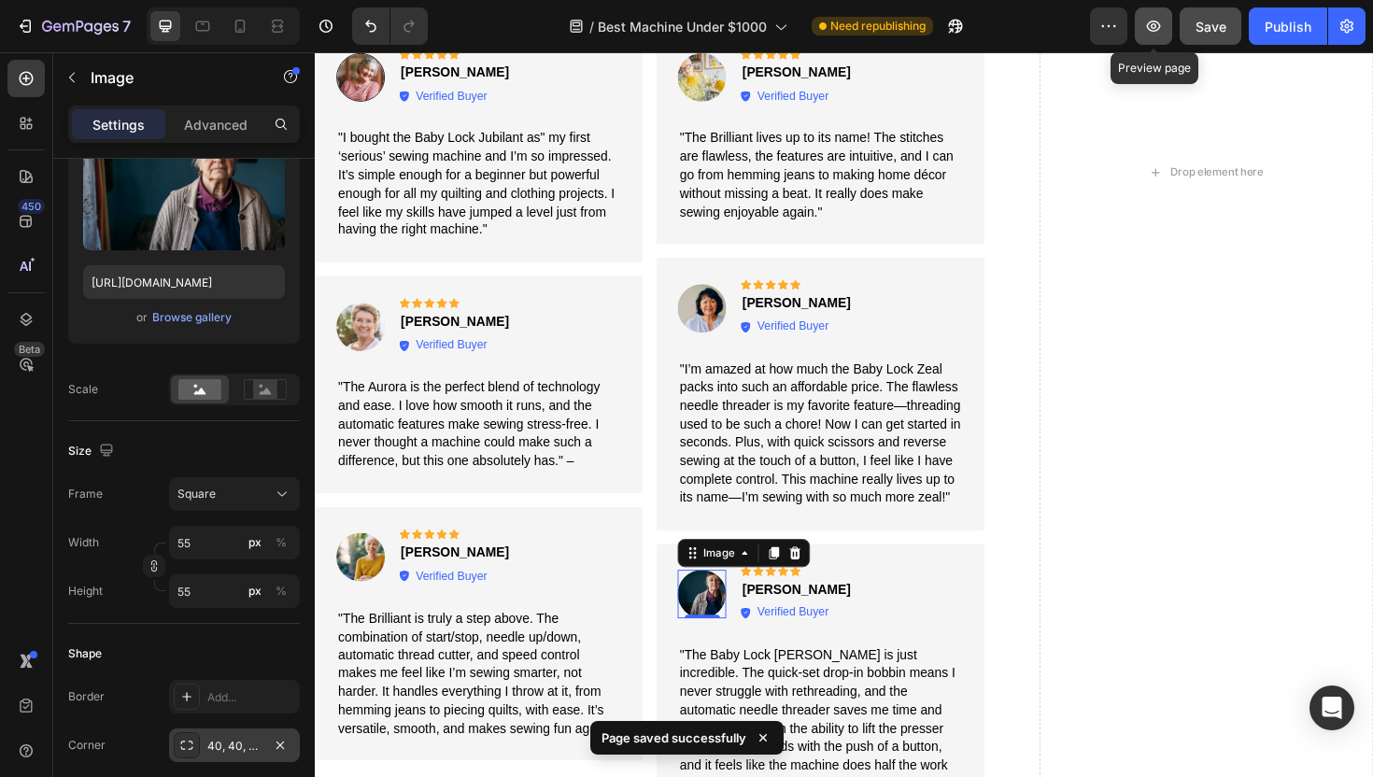
click at [1142, 24] on button "button" at bounding box center [1153, 25] width 37 height 37
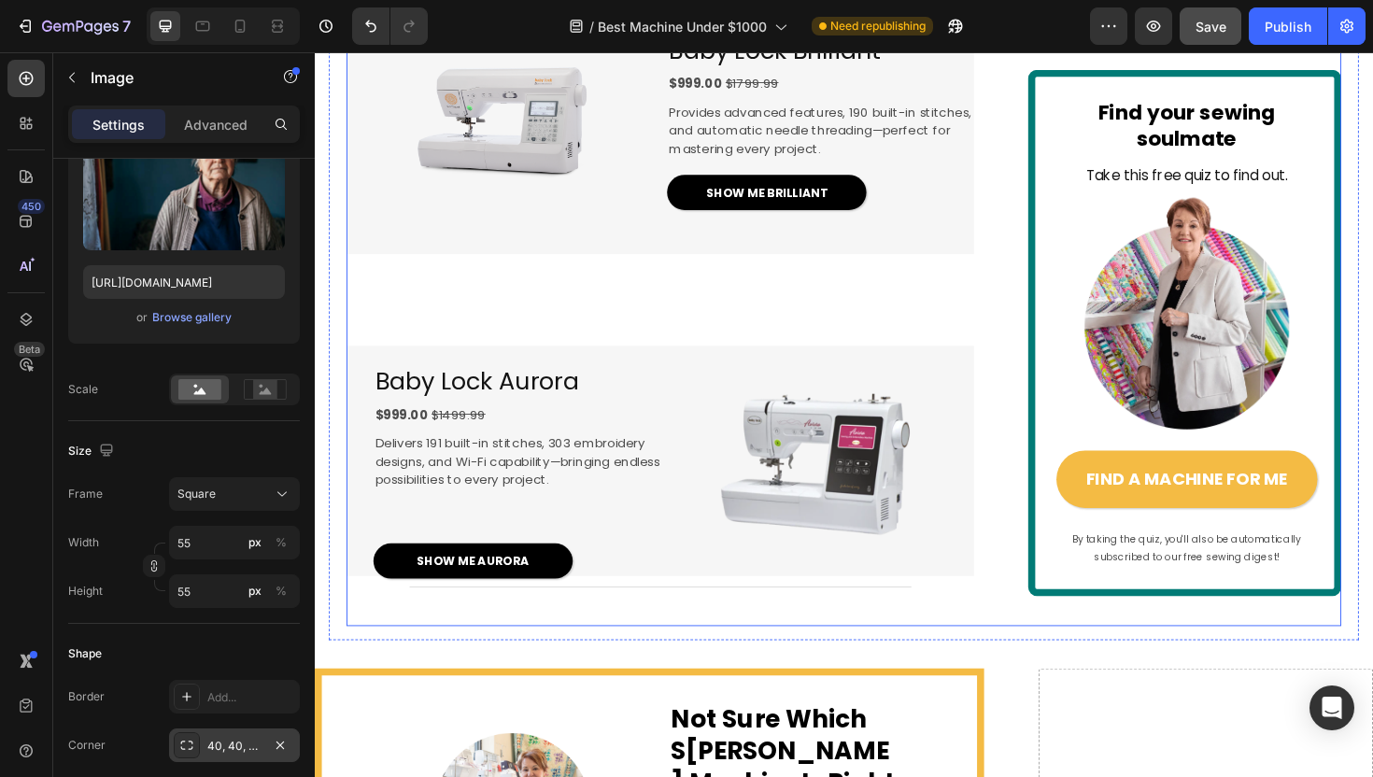
scroll to position [2151, 0]
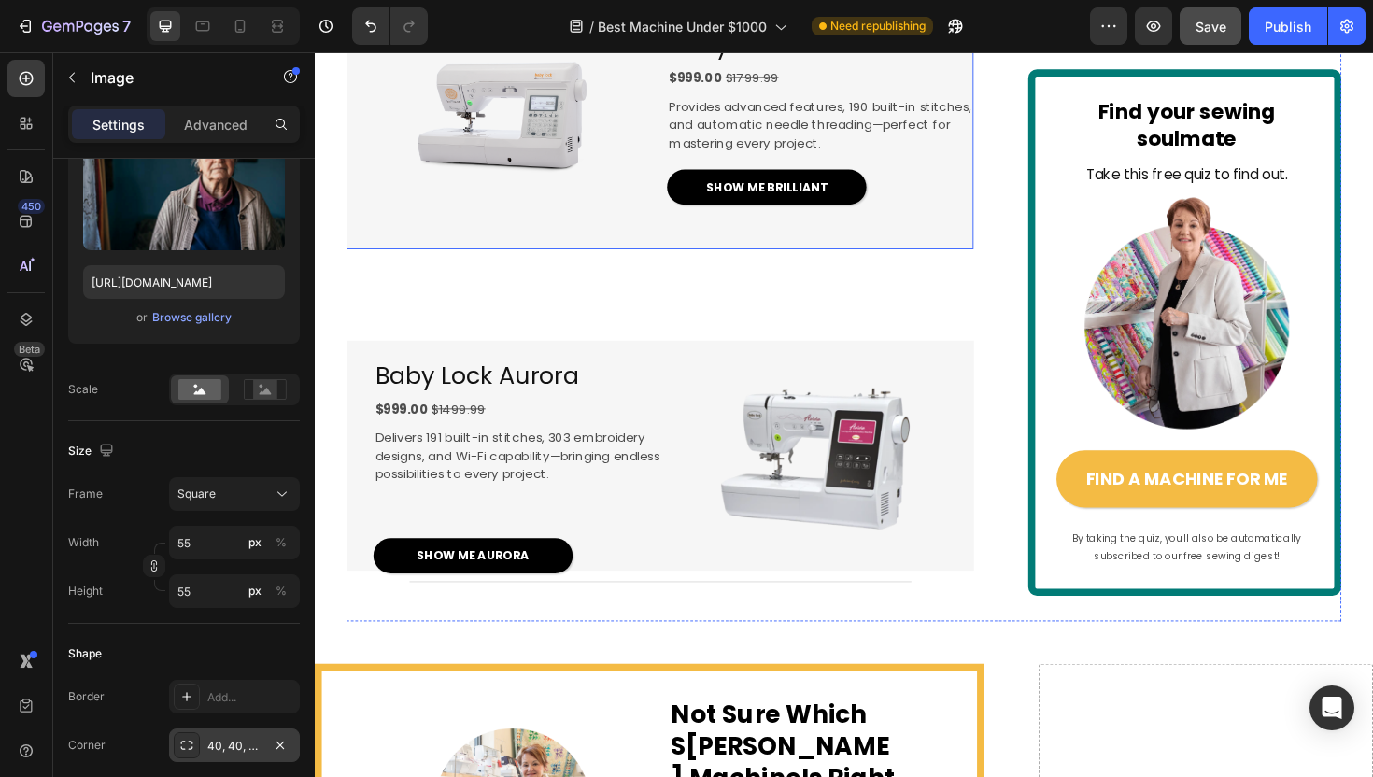
click at [594, 261] on div "Image" at bounding box center [510, 133] width 324 height 253
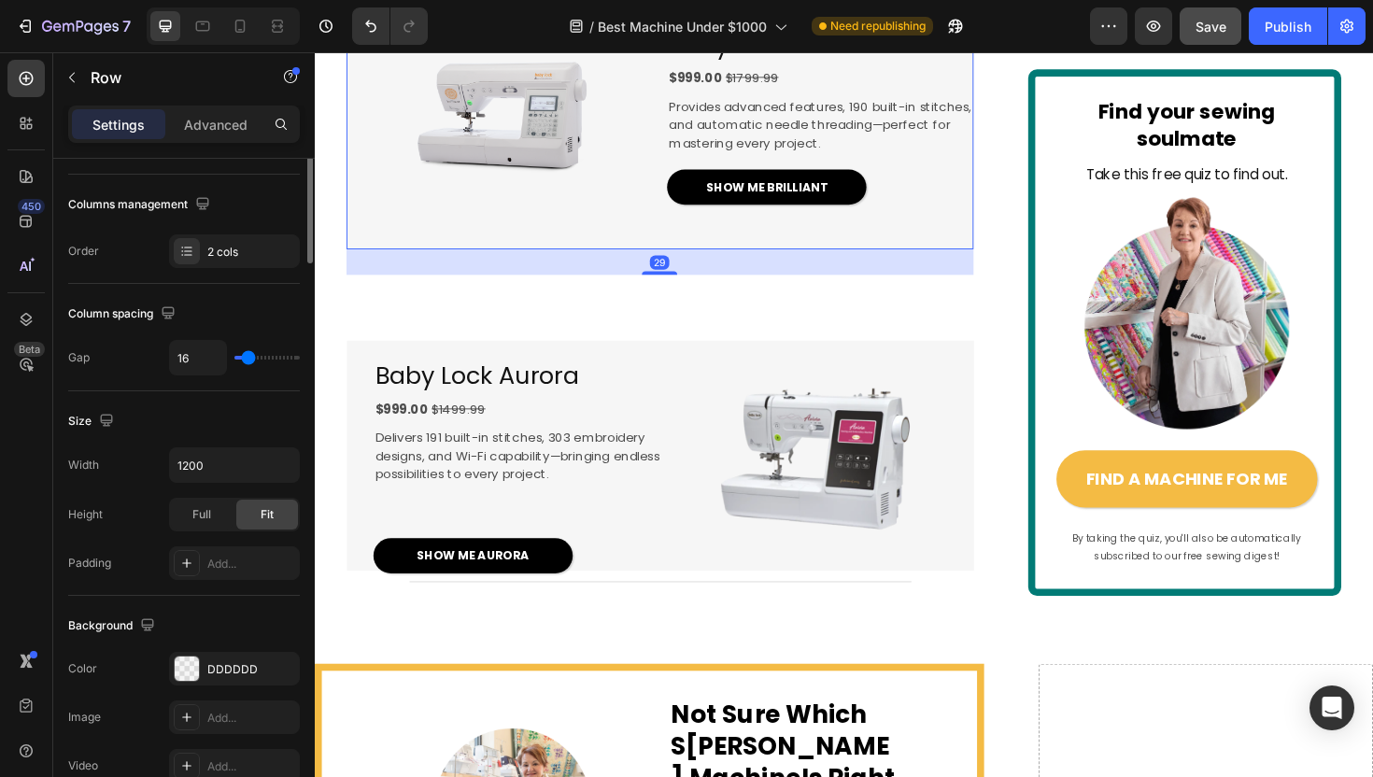
scroll to position [0, 0]
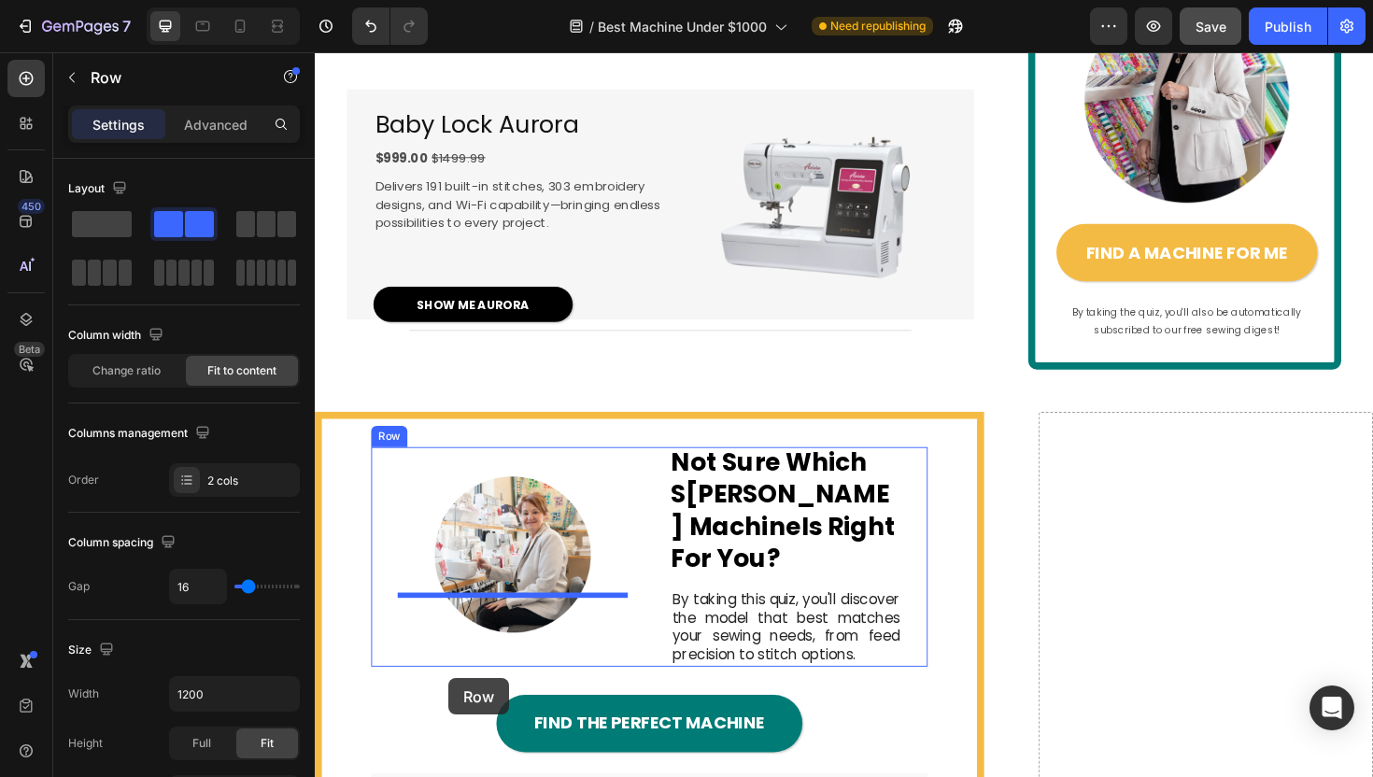
scroll to position [2714, 0]
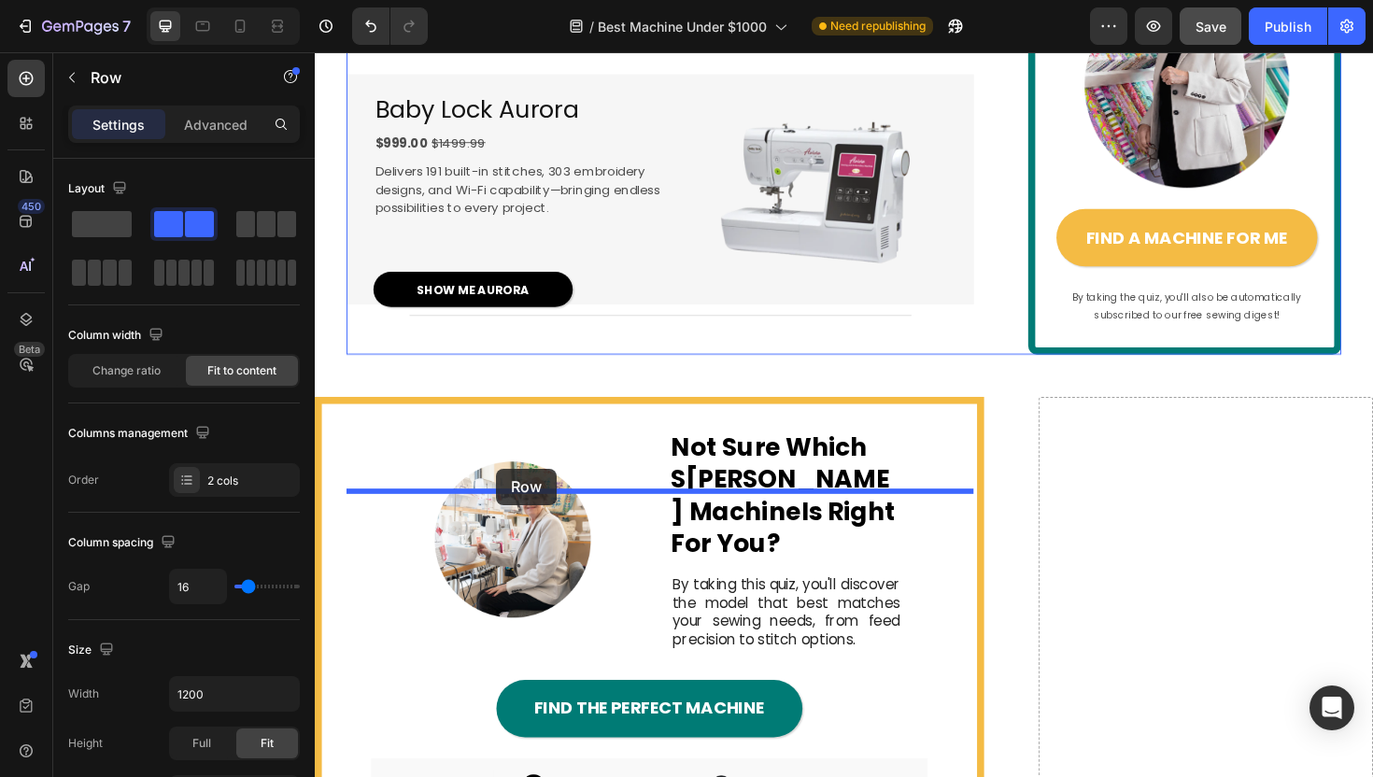
drag, startPoint x: 362, startPoint y: 109, endPoint x: 506, endPoint y: 494, distance: 410.9
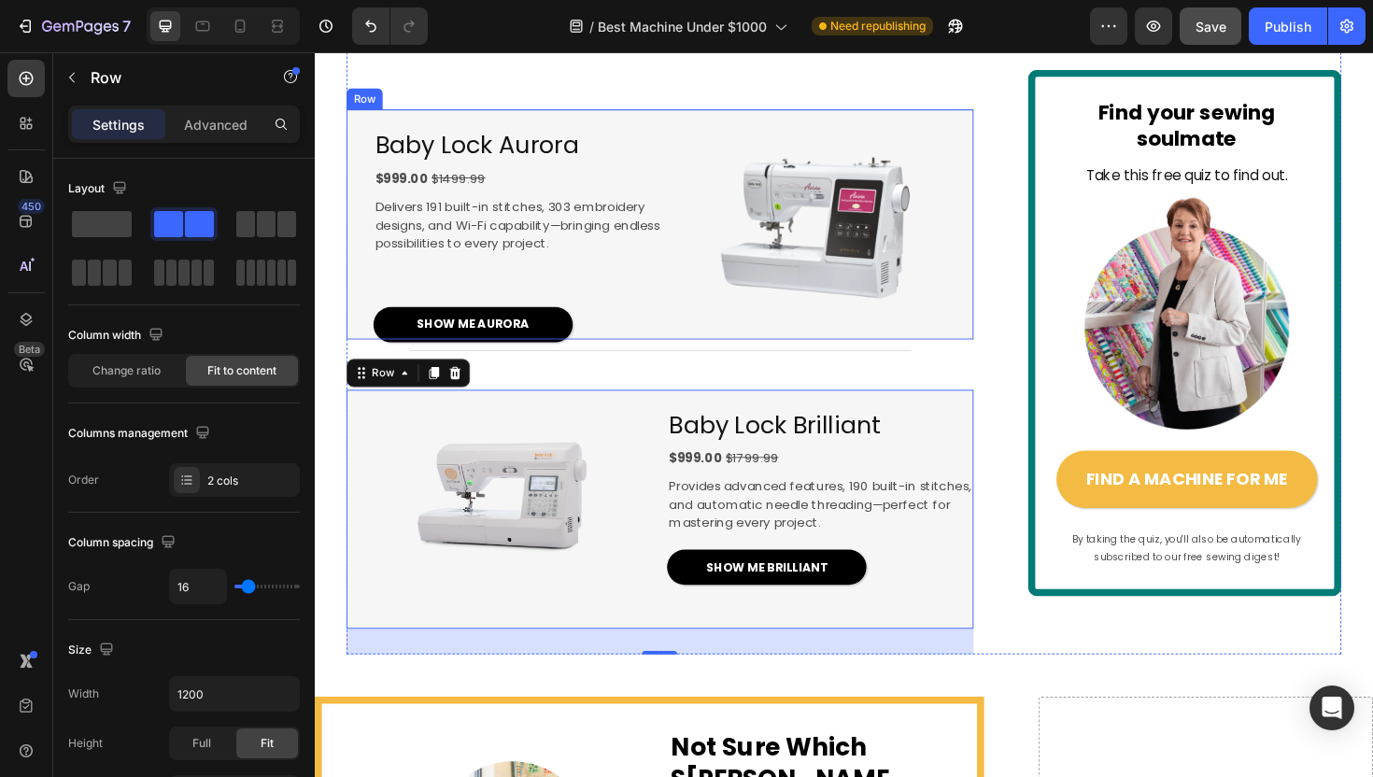
scroll to position [2564, 0]
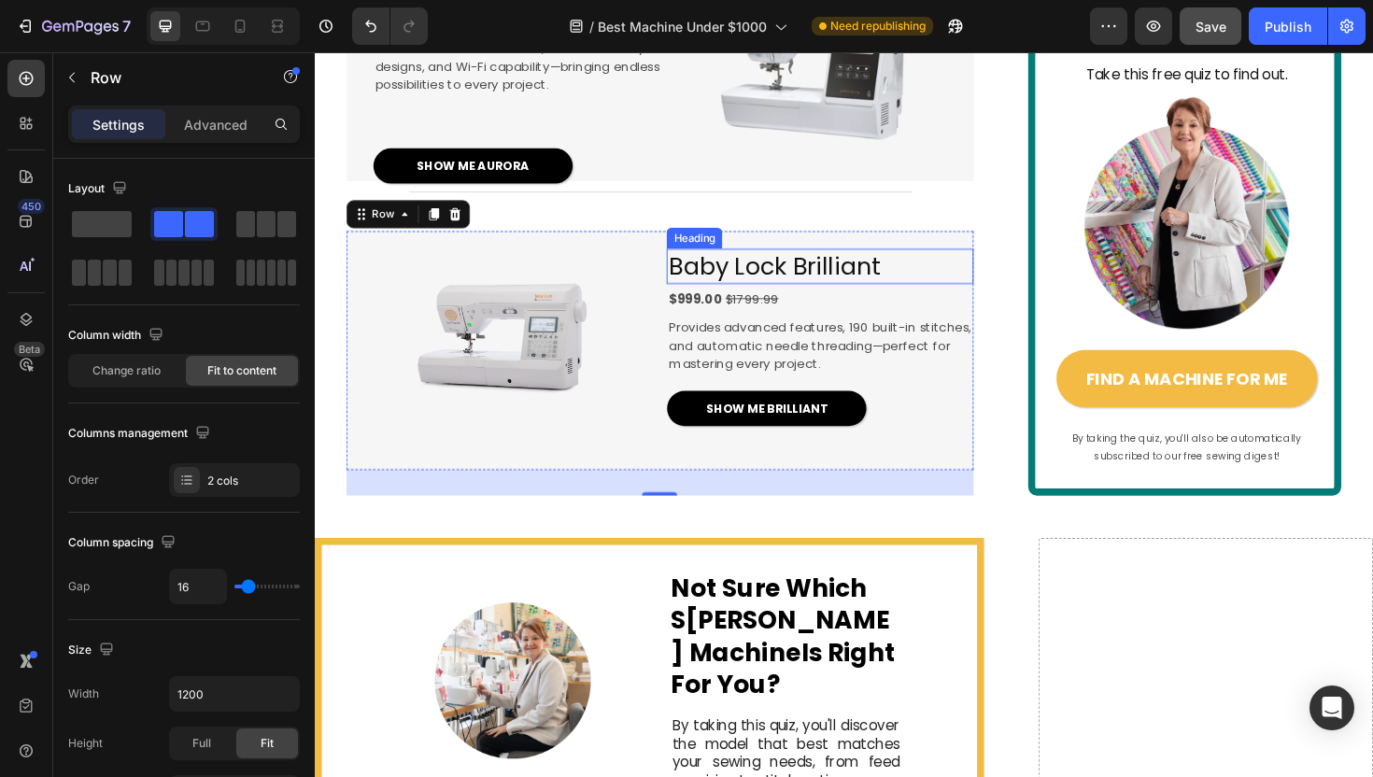
click at [759, 296] on span "Baby Lock Brilliant" at bounding box center [800, 279] width 223 height 35
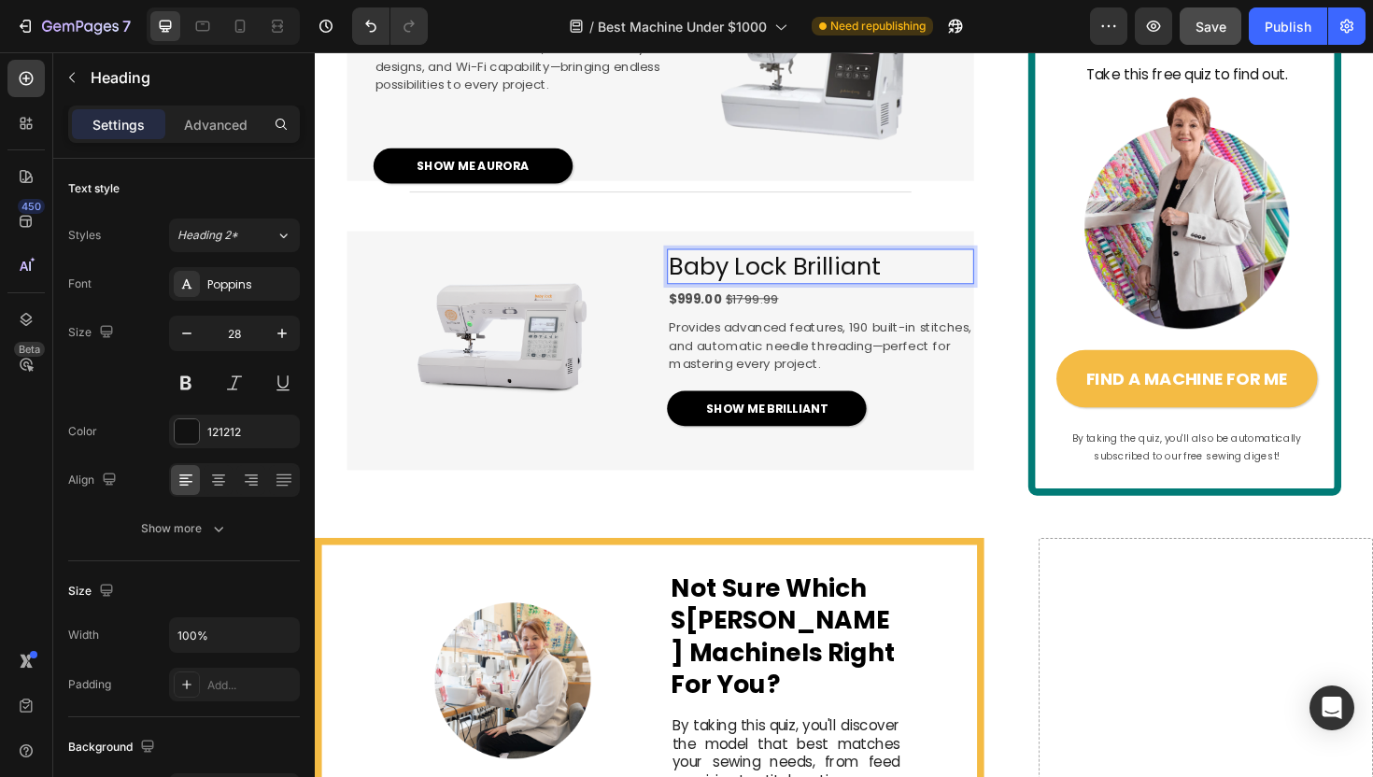
click at [831, 296] on span "Baby Lock Brilliant" at bounding box center [800, 279] width 223 height 35
click at [807, 391] on span "Provides advanced features, 190 built-in stitches, and automatic needle threadi…" at bounding box center [849, 362] width 320 height 57
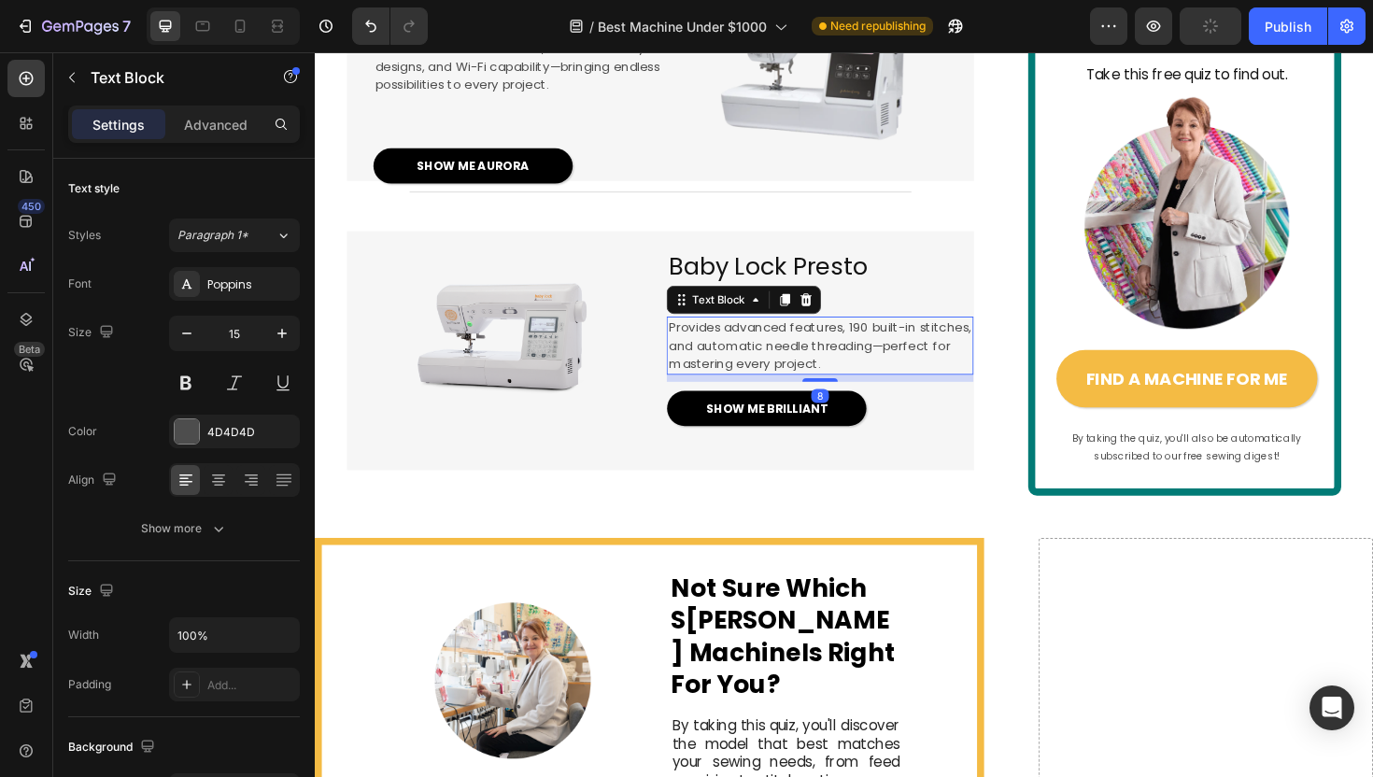
click at [807, 391] on span "Provides advanced features, 190 built-in stitches, and automatic needle threadi…" at bounding box center [849, 362] width 320 height 57
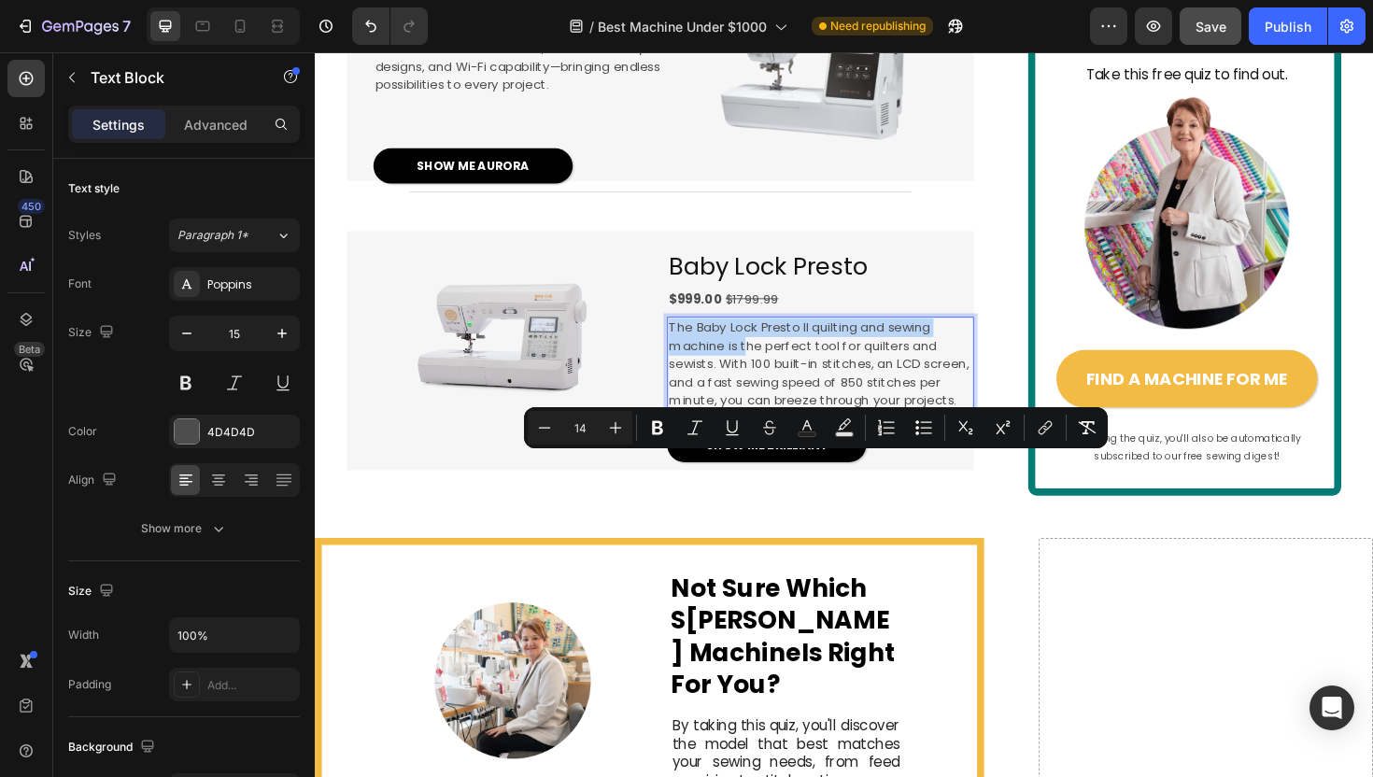
drag, startPoint x: 770, startPoint y: 507, endPoint x: 689, endPoint y: 487, distance: 82.9
click at [689, 430] on span "The Baby Lock Presto II quilting and sewing machine is the perfect tool for qui…" at bounding box center [848, 381] width 318 height 95
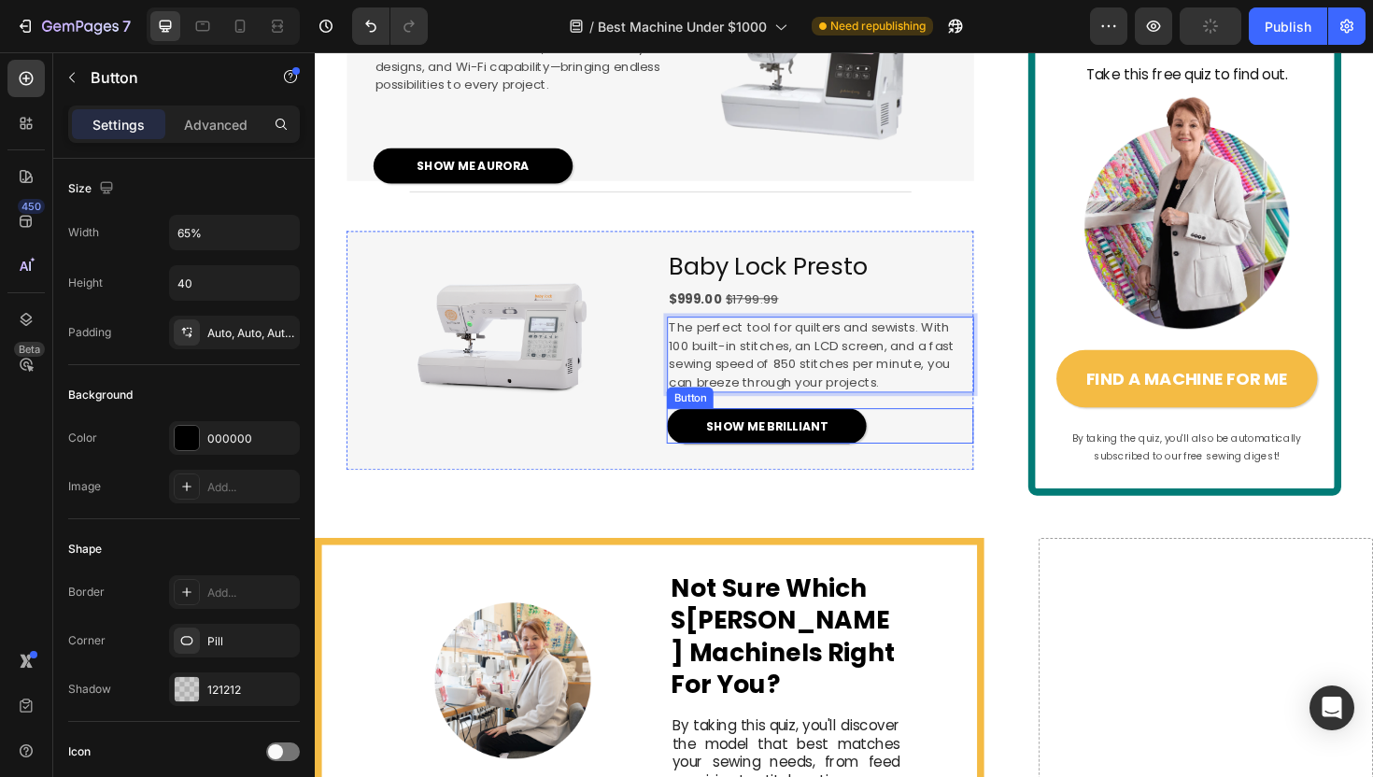
click at [933, 467] on div "SHOW ME BRILLIANT Button" at bounding box center [850, 448] width 324 height 37
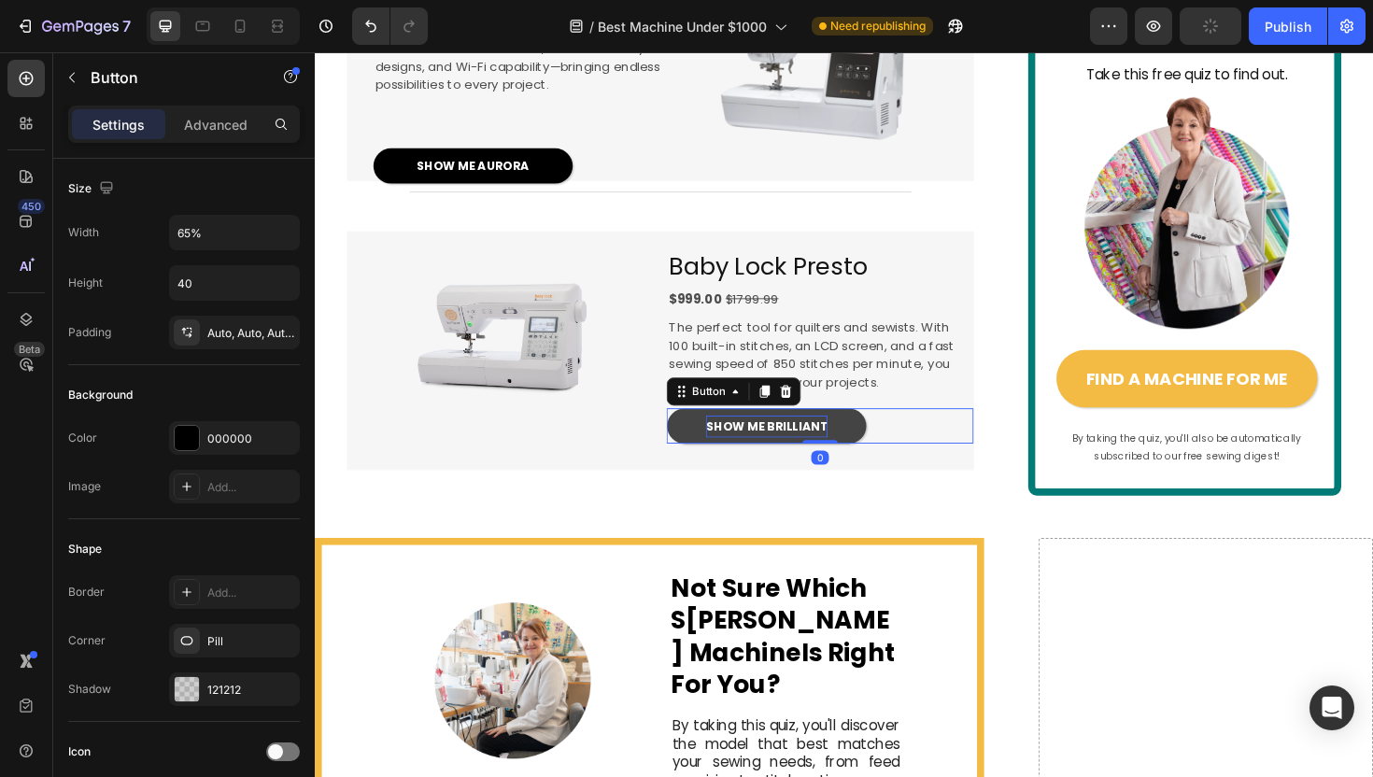
click at [835, 458] on span "SHOW ME BRILLIANT" at bounding box center [793, 449] width 129 height 18
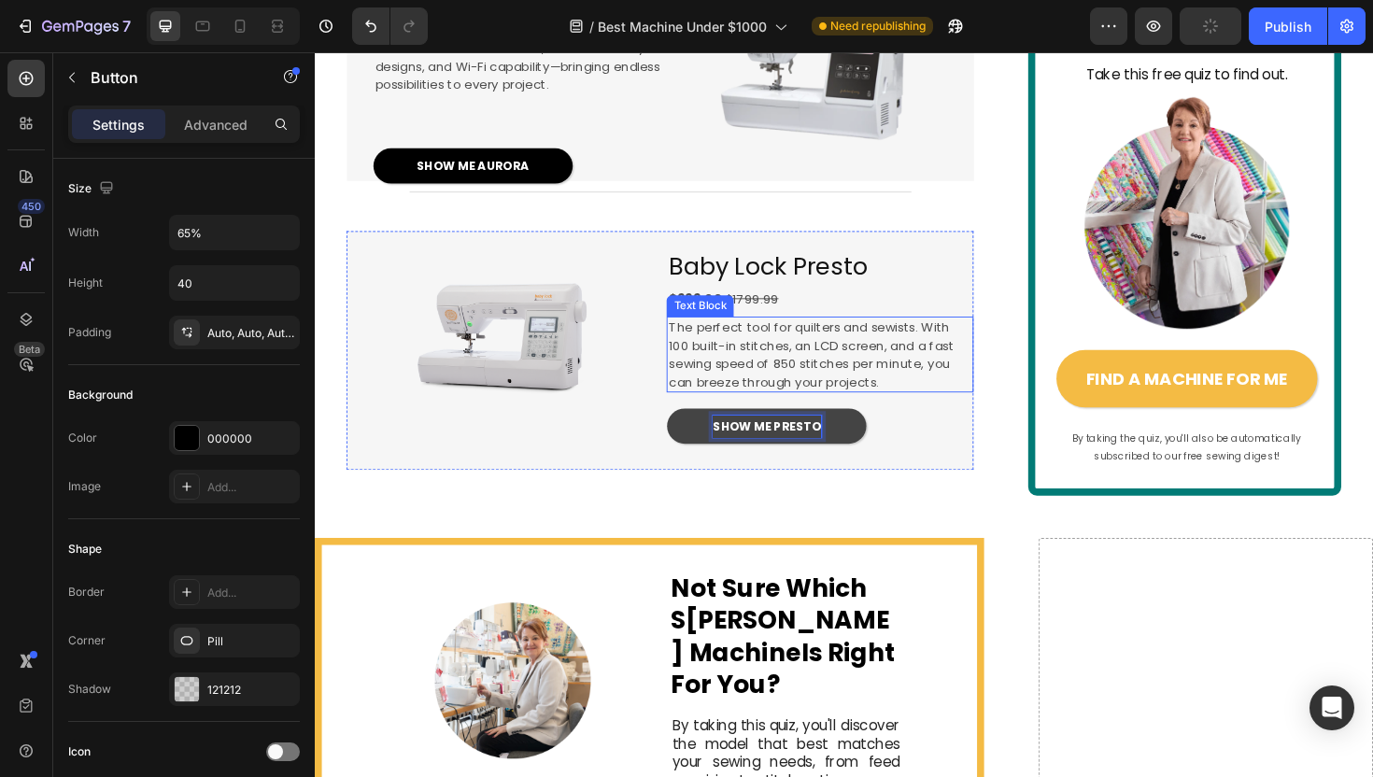
click at [845, 411] on span "The perfect tool for quilters and sewists. With 100 built-in stitches, an LCD s…" at bounding box center [840, 372] width 302 height 77
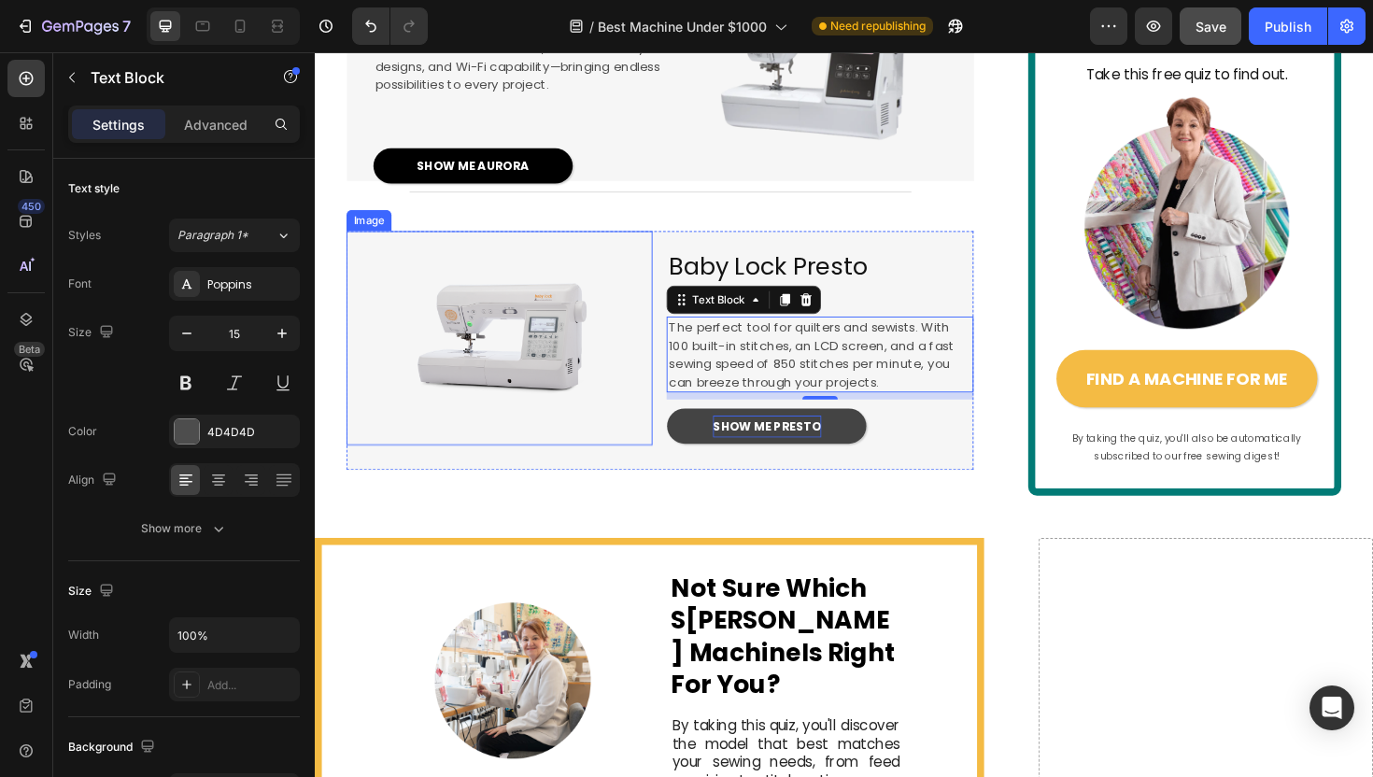
click at [581, 469] on img at bounding box center [510, 355] width 227 height 227
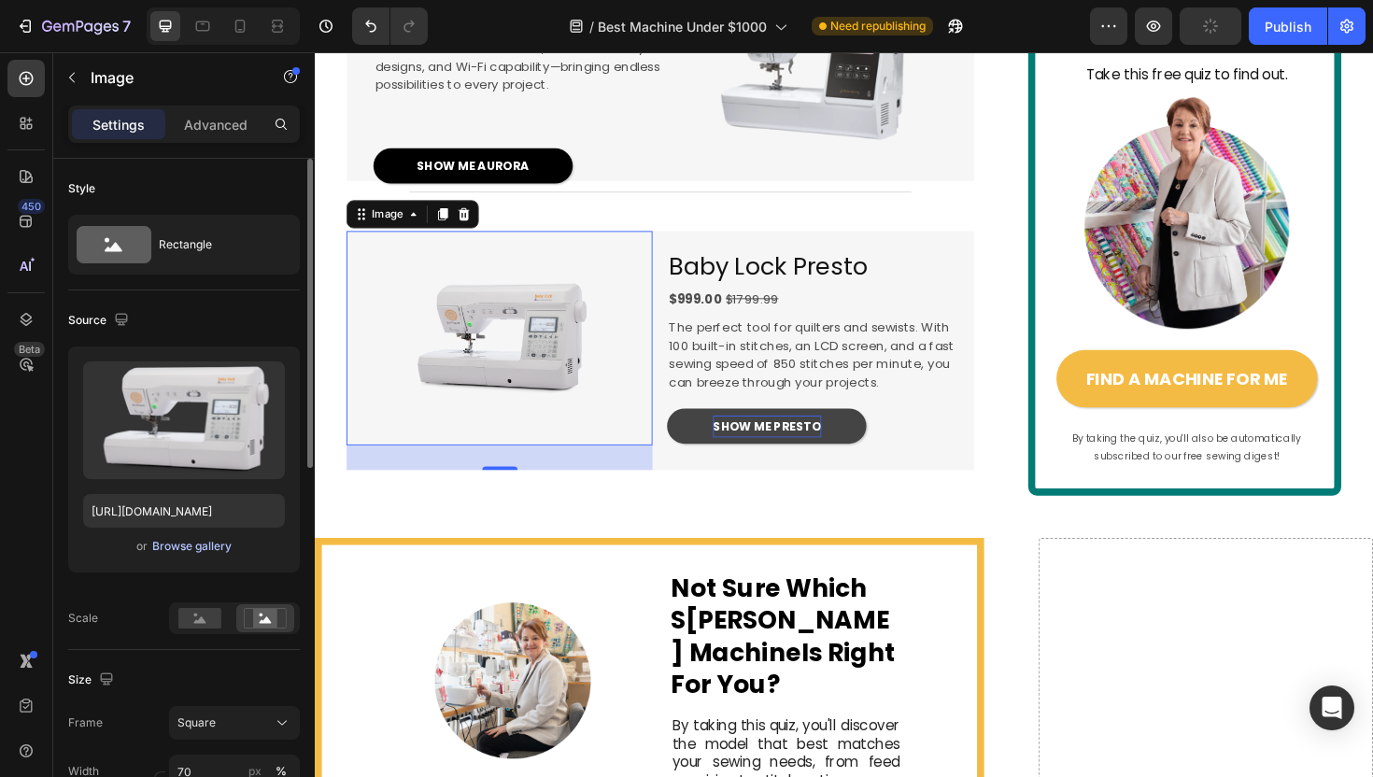
click at [168, 547] on div "Browse gallery" at bounding box center [191, 546] width 79 height 17
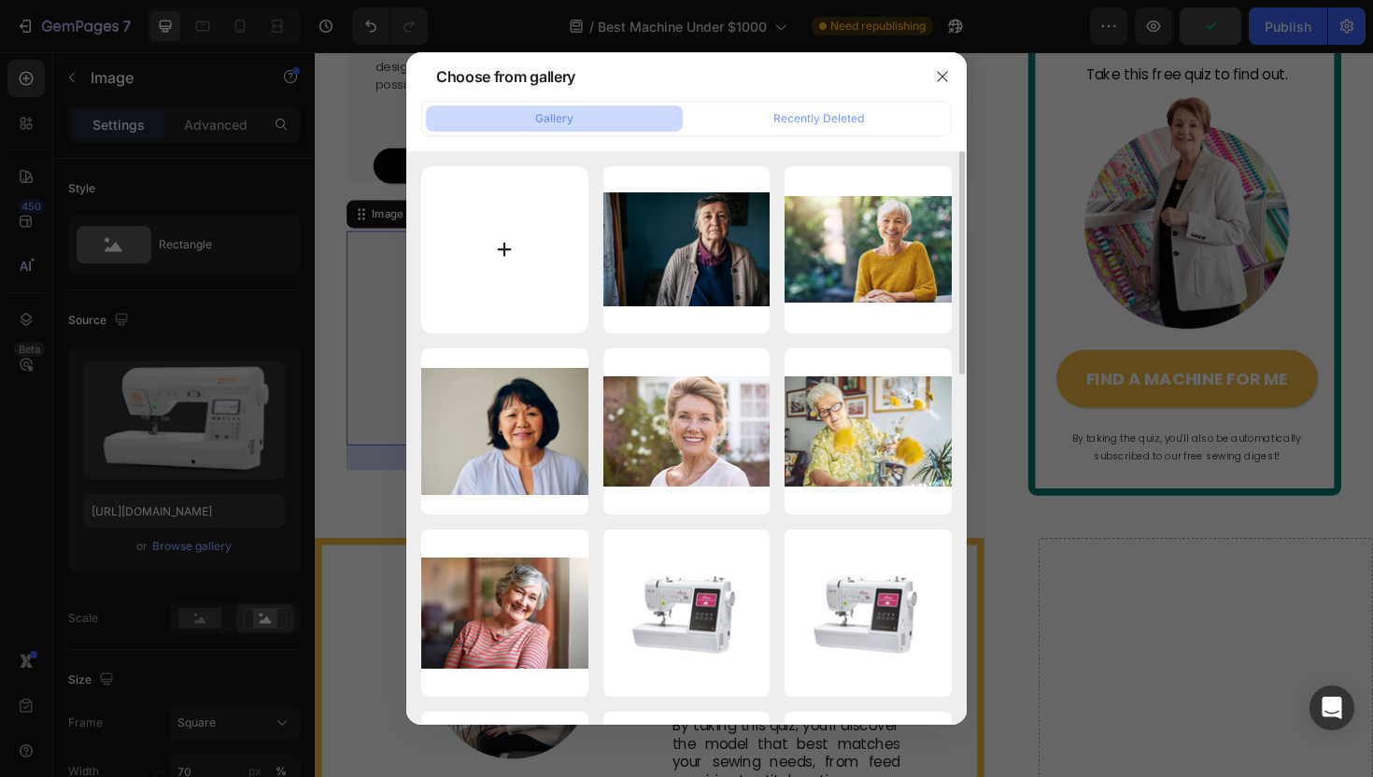
click at [500, 242] on input "file" at bounding box center [504, 249] width 167 height 167
type input "C:\fakepath\presto_ii_2.webp"
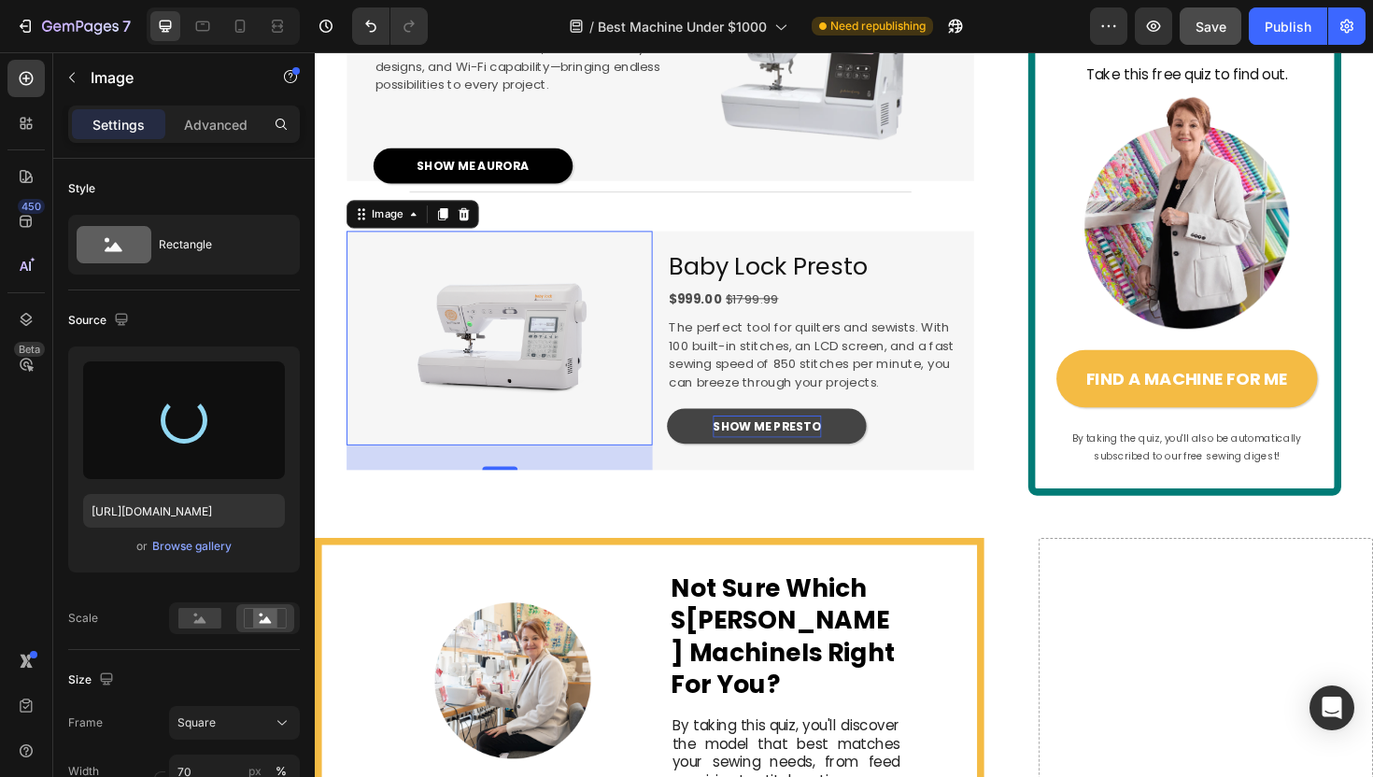
type input "[URL][DOMAIN_NAME]"
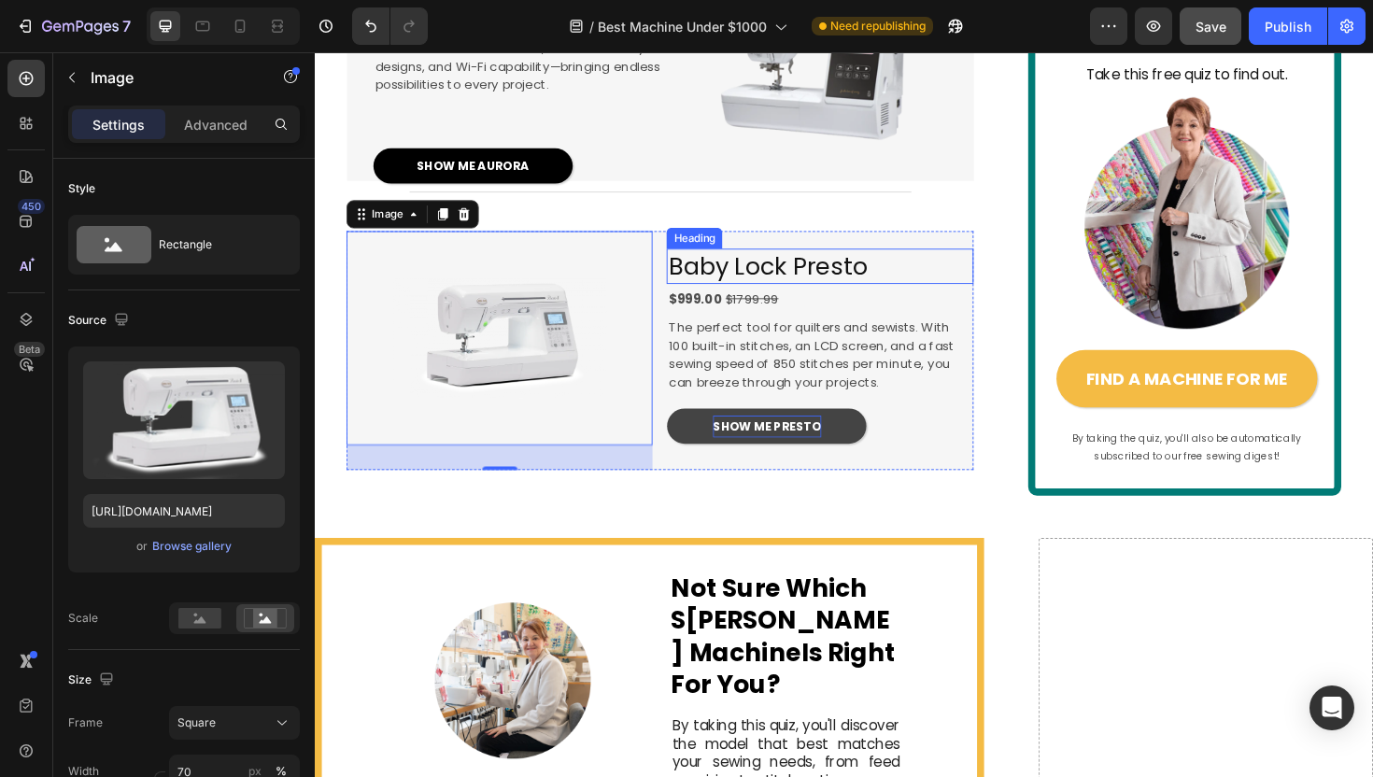
click at [795, 296] on span "Baby Lock Presto" at bounding box center [794, 279] width 210 height 35
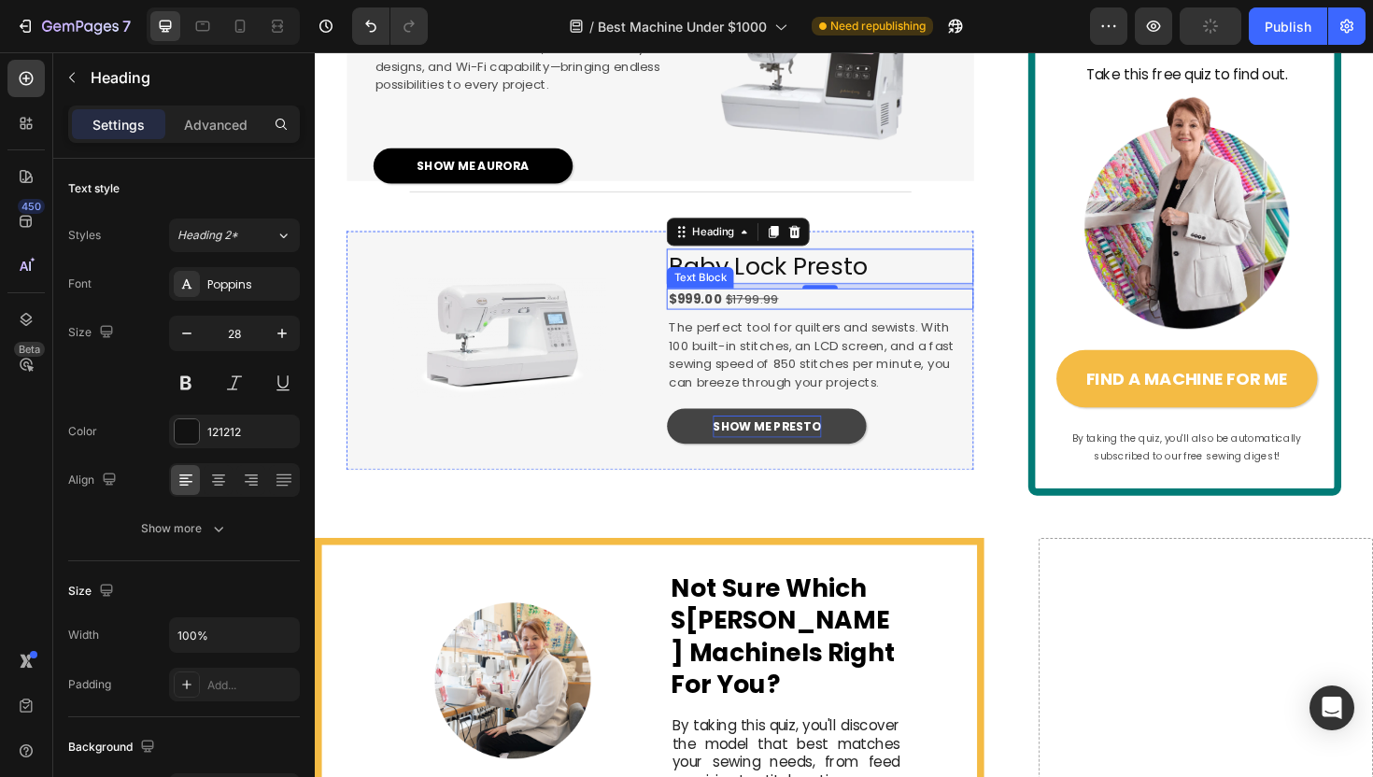
click at [721, 323] on strong "$999.00" at bounding box center [717, 314] width 56 height 19
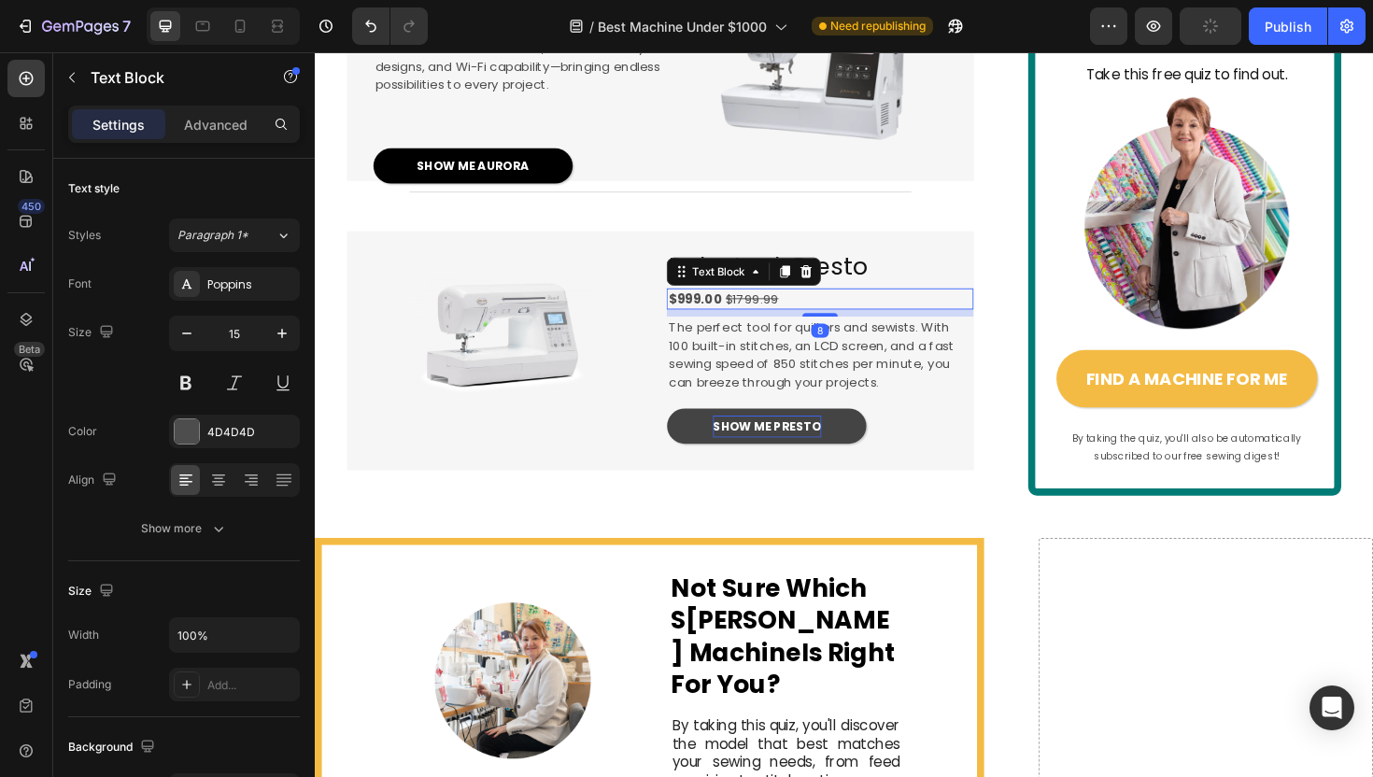
click at [721, 323] on strong "$999.00" at bounding box center [717, 314] width 56 height 19
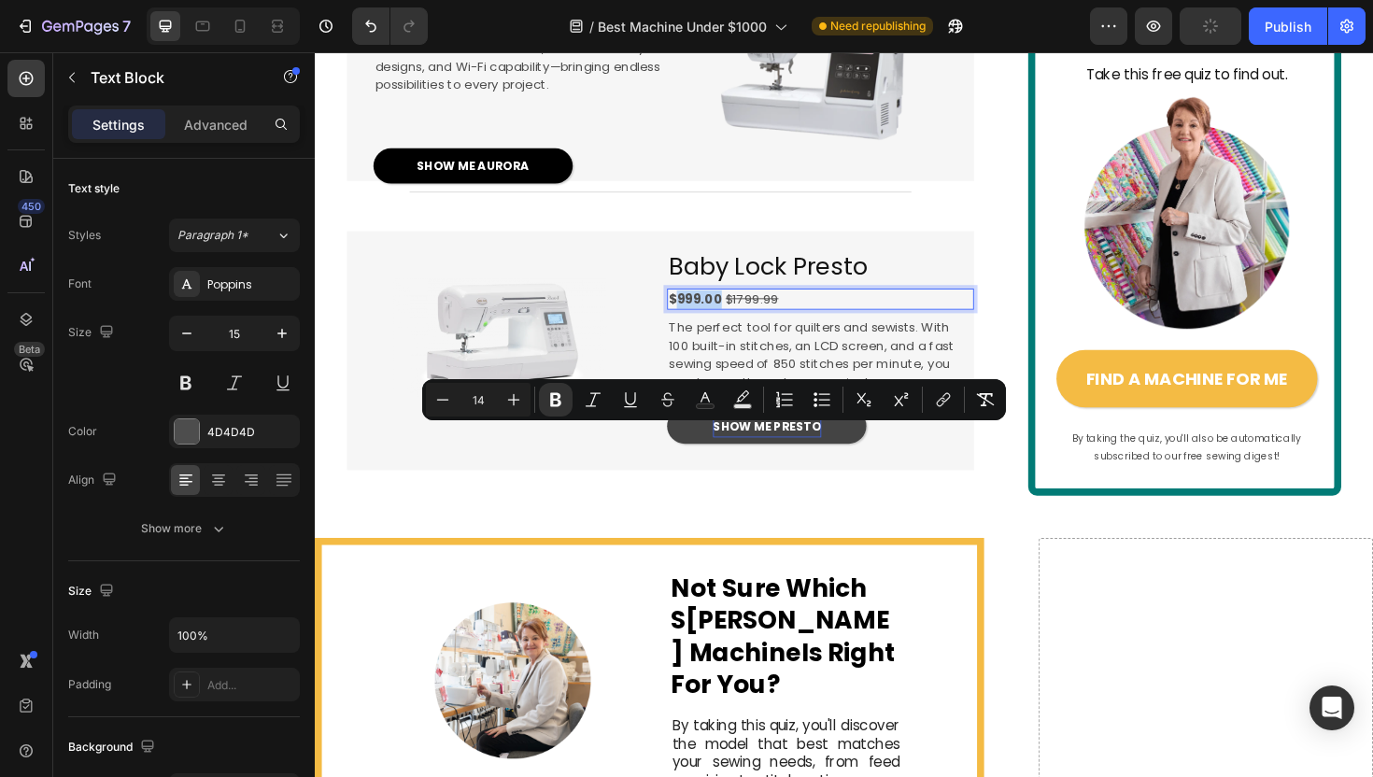
click at [710, 323] on strong "$999.00" at bounding box center [717, 314] width 56 height 19
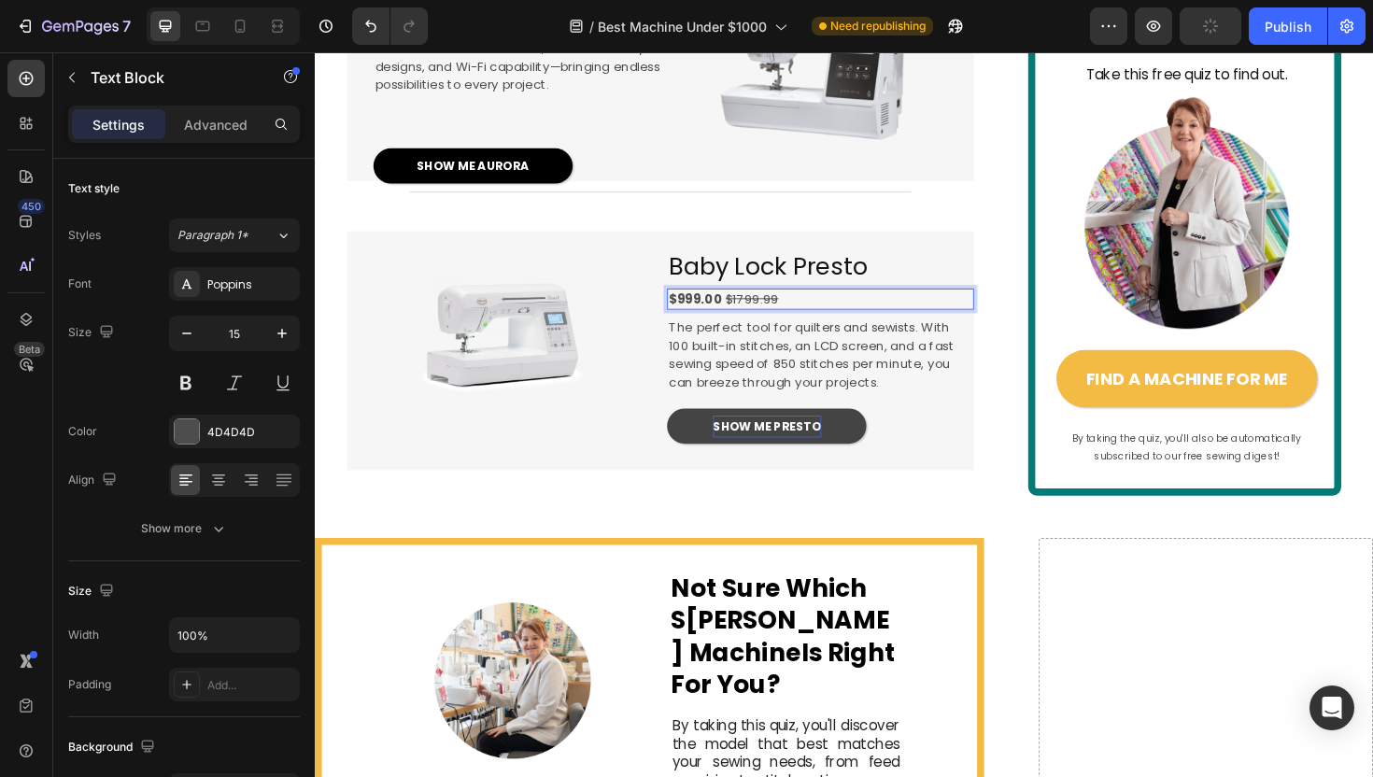
click at [703, 323] on strong "$999.00" at bounding box center [717, 314] width 56 height 19
click at [766, 323] on s "$1799.99" at bounding box center [777, 314] width 56 height 19
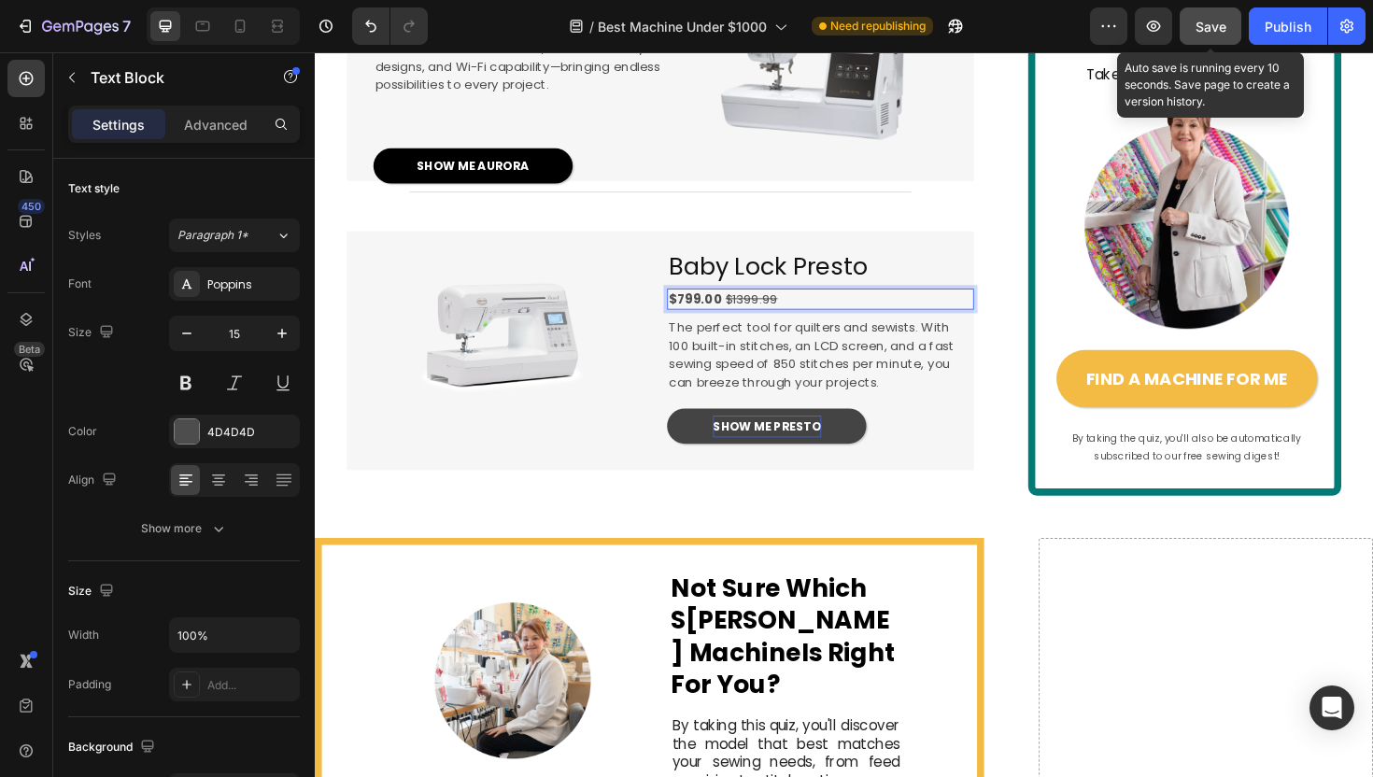
click at [1214, 17] on div "Save" at bounding box center [1211, 27] width 31 height 20
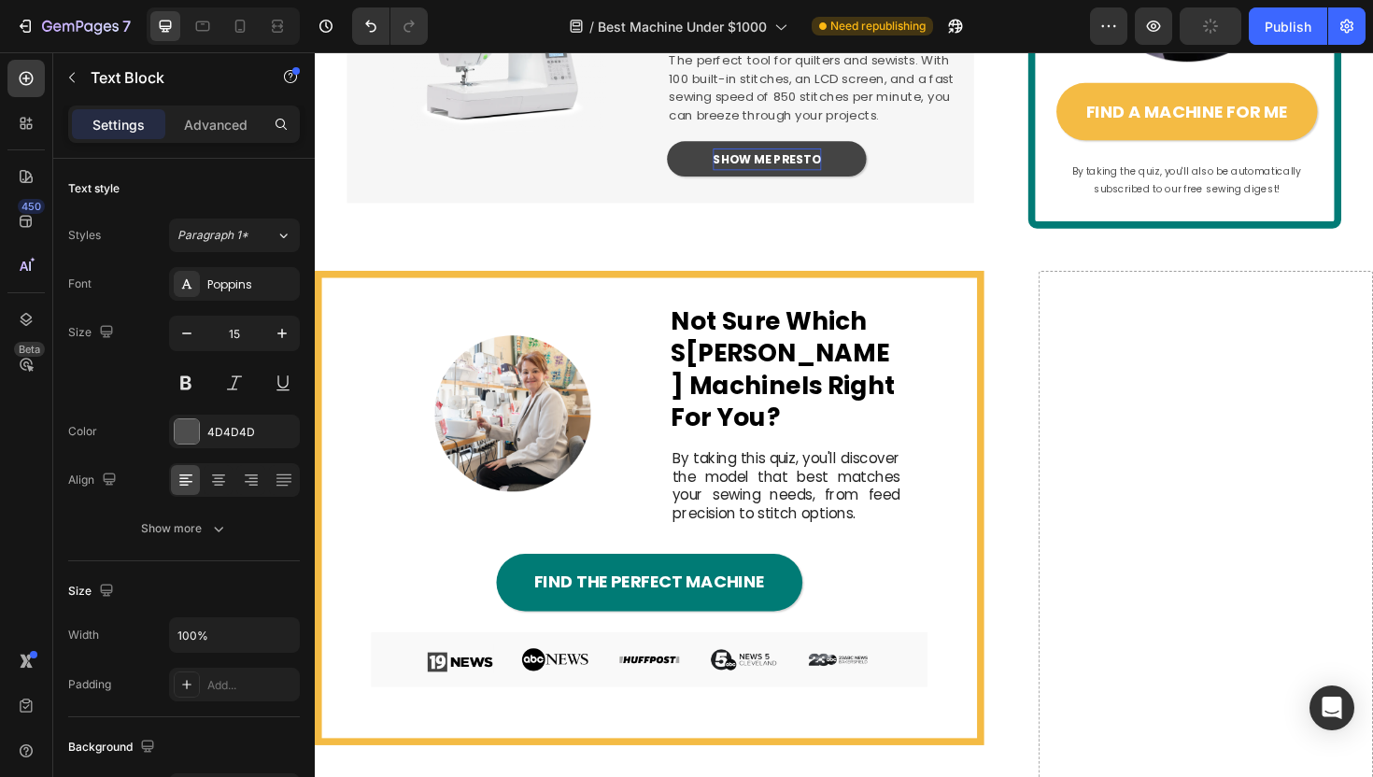
scroll to position [2853, 0]
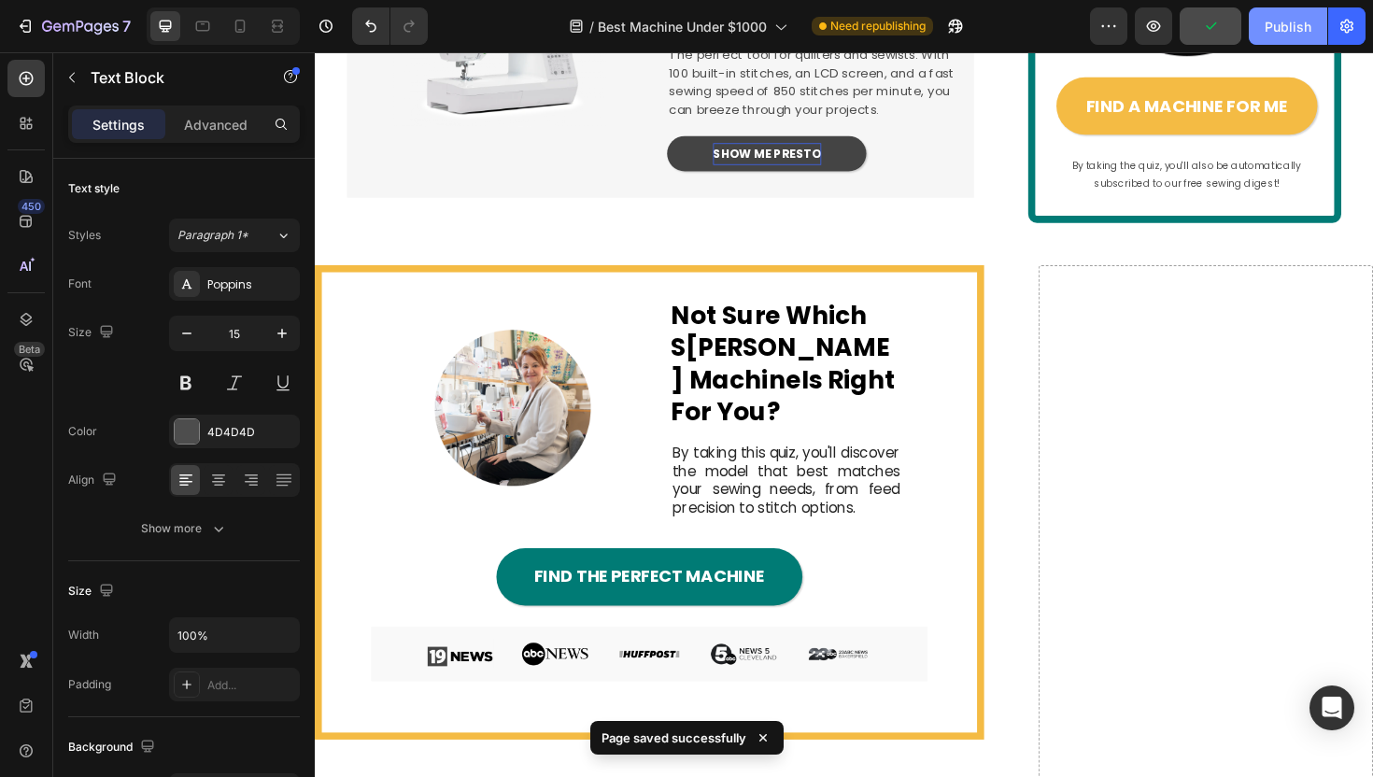
click at [1283, 30] on div "Publish" at bounding box center [1288, 27] width 47 height 20
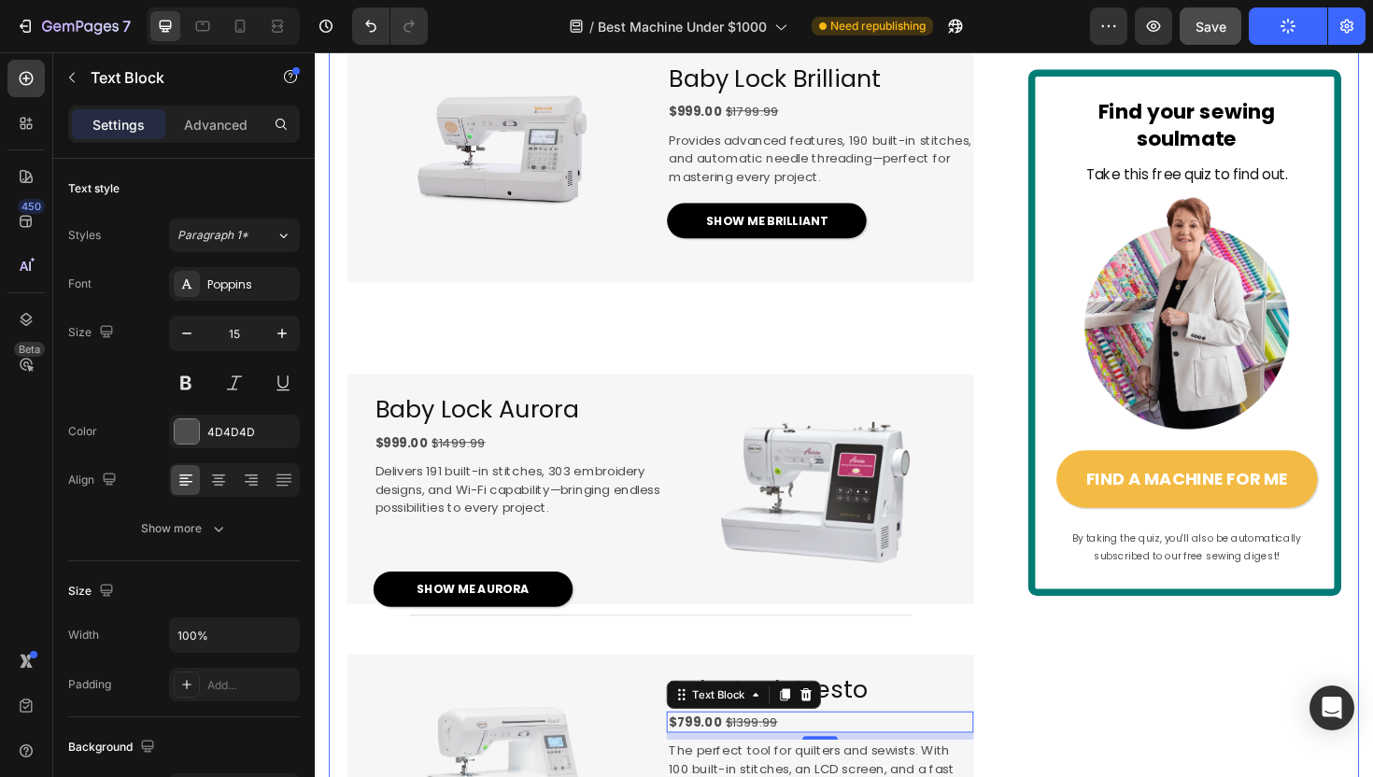
scroll to position [2107, 0]
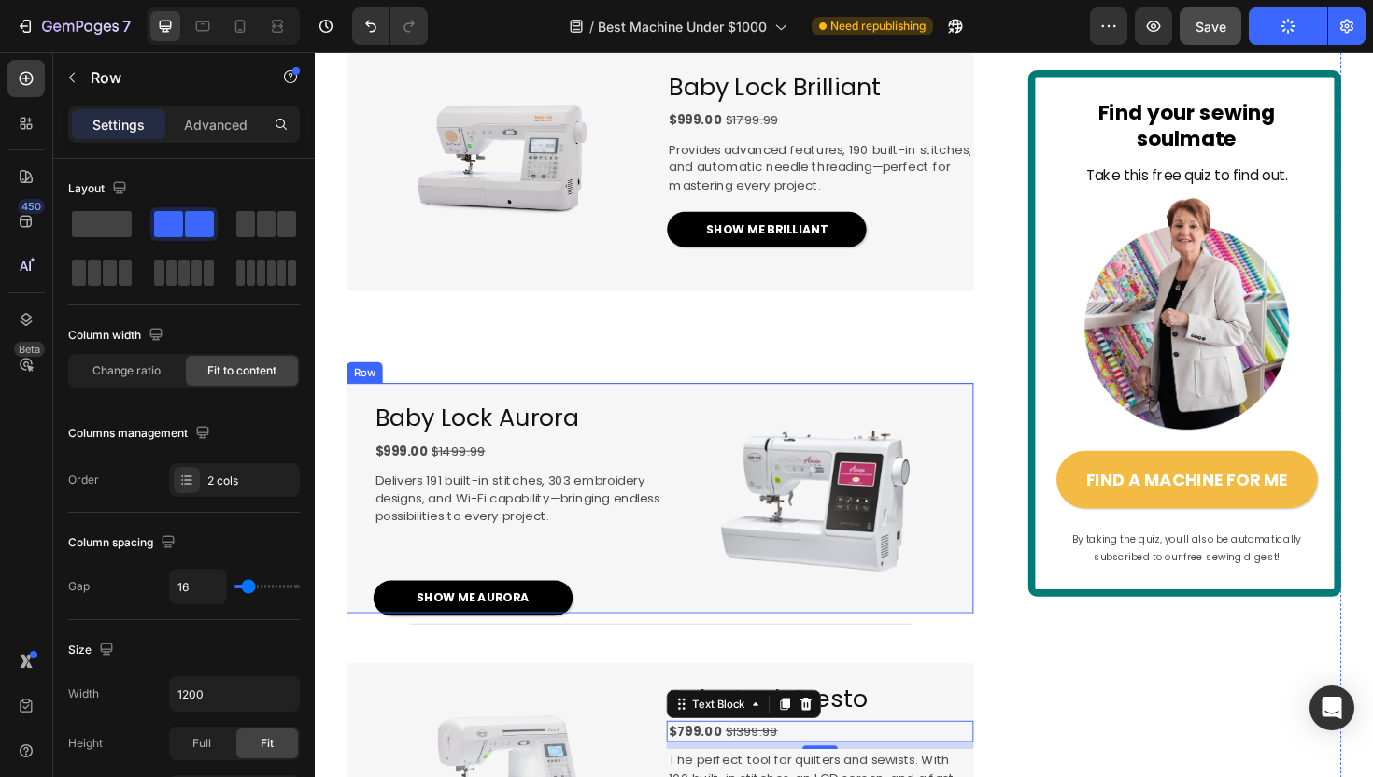
click at [674, 561] on div "Baby Lock Aurora Heading $999.00 $1499.99 Text Block Delivers 191 built-in stit…" at bounding box center [680, 524] width 664 height 243
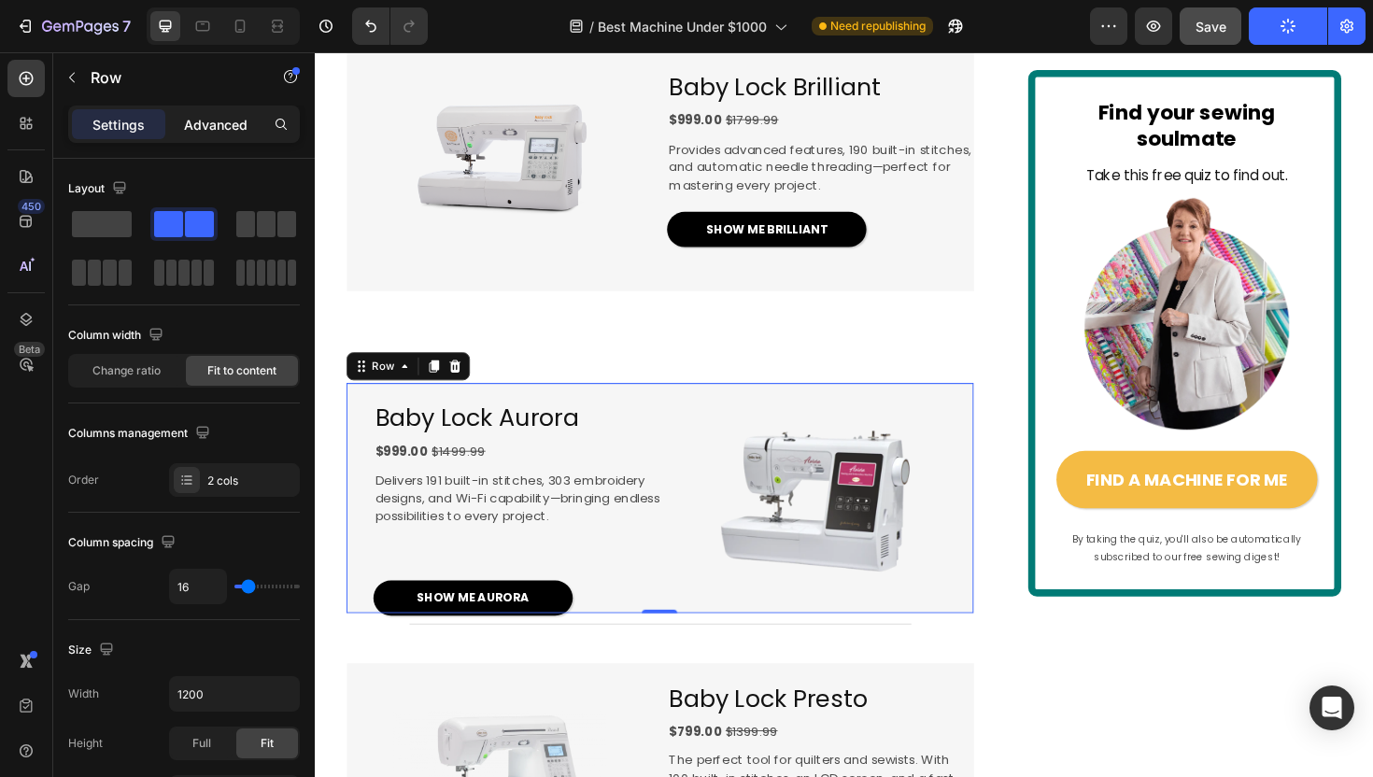
click at [232, 119] on p "Advanced" at bounding box center [216, 125] width 64 height 20
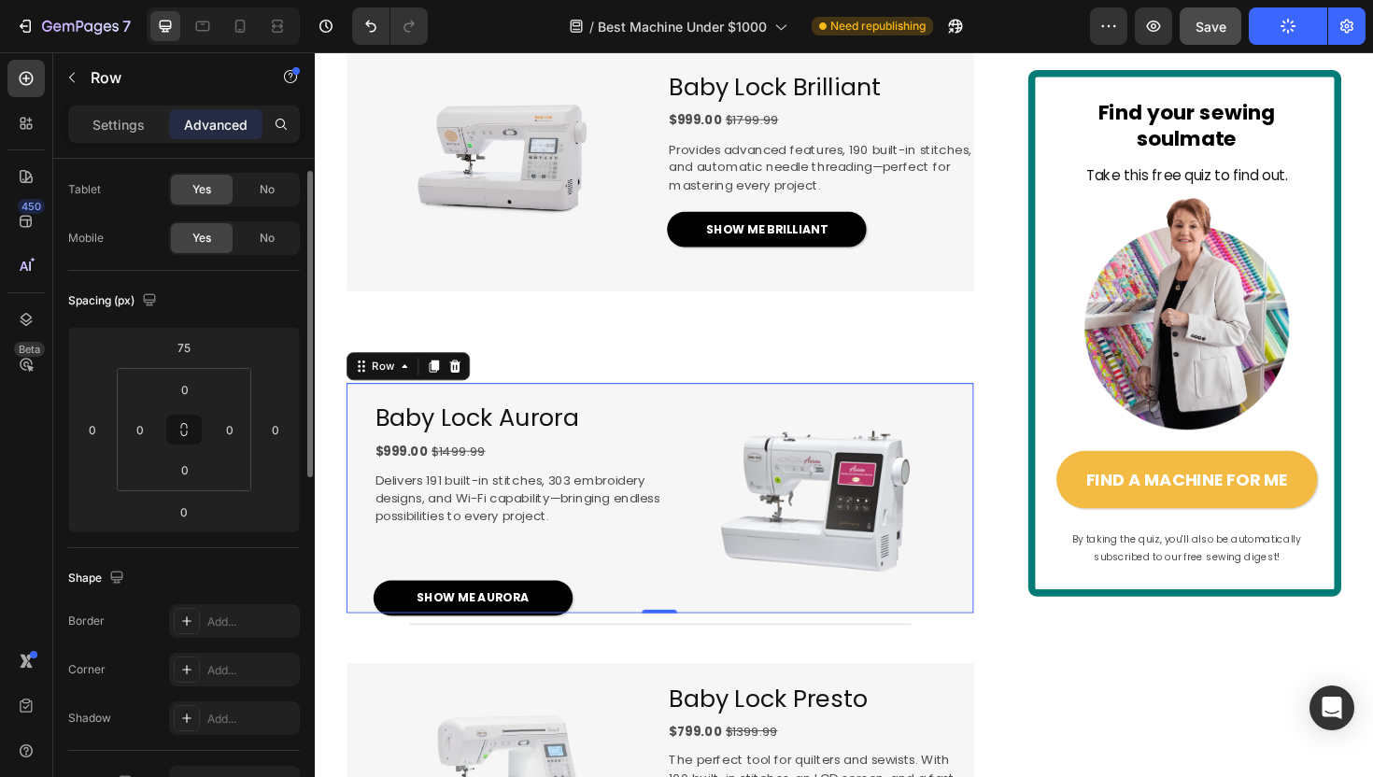
scroll to position [97, 0]
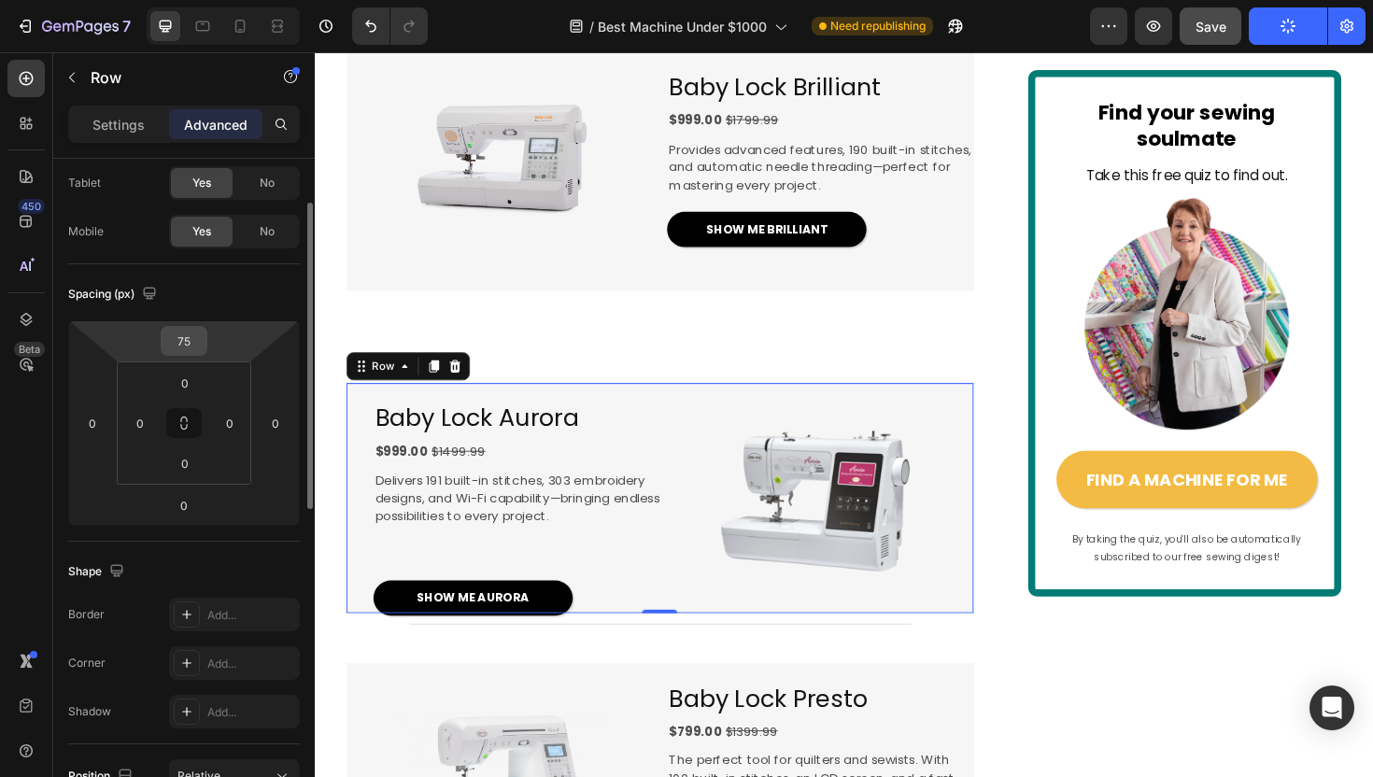
click at [184, 342] on input "75" at bounding box center [183, 341] width 37 height 28
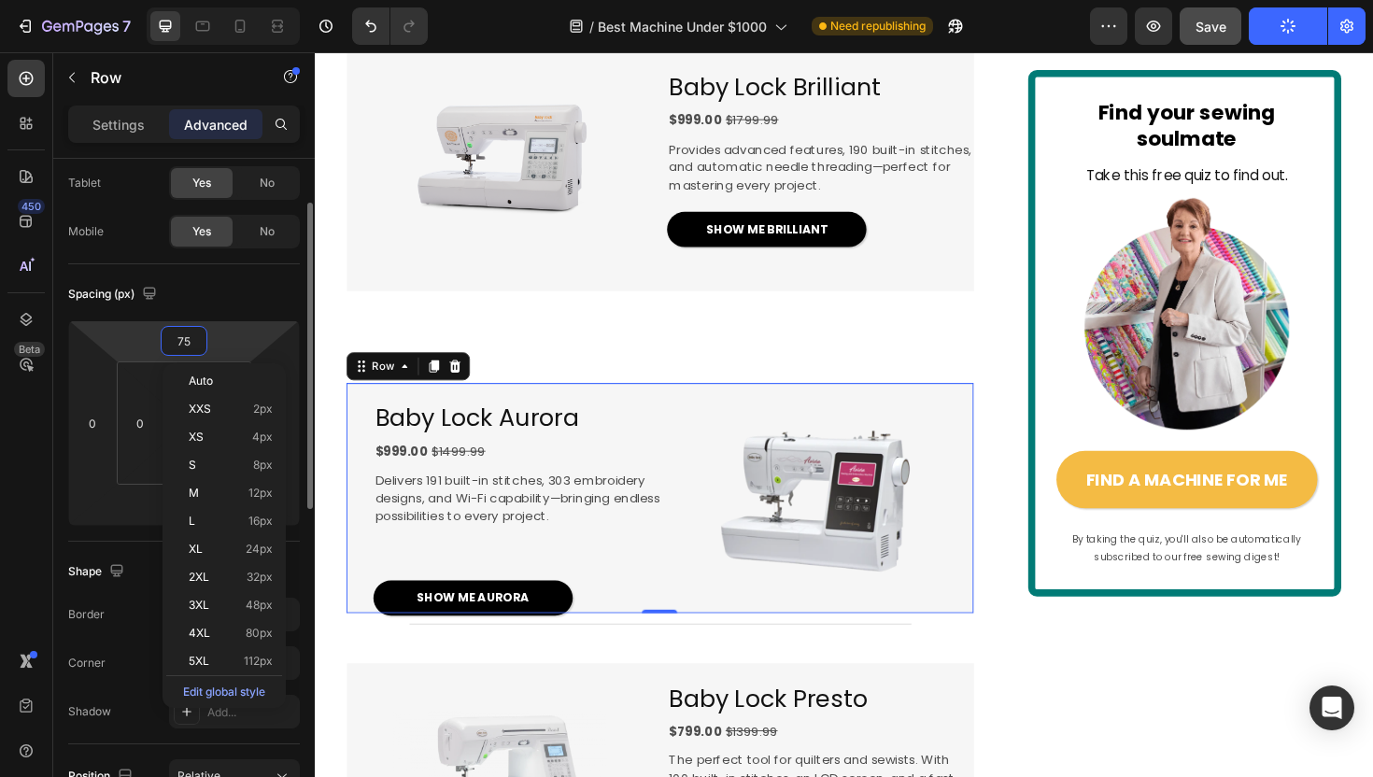
type input "25"
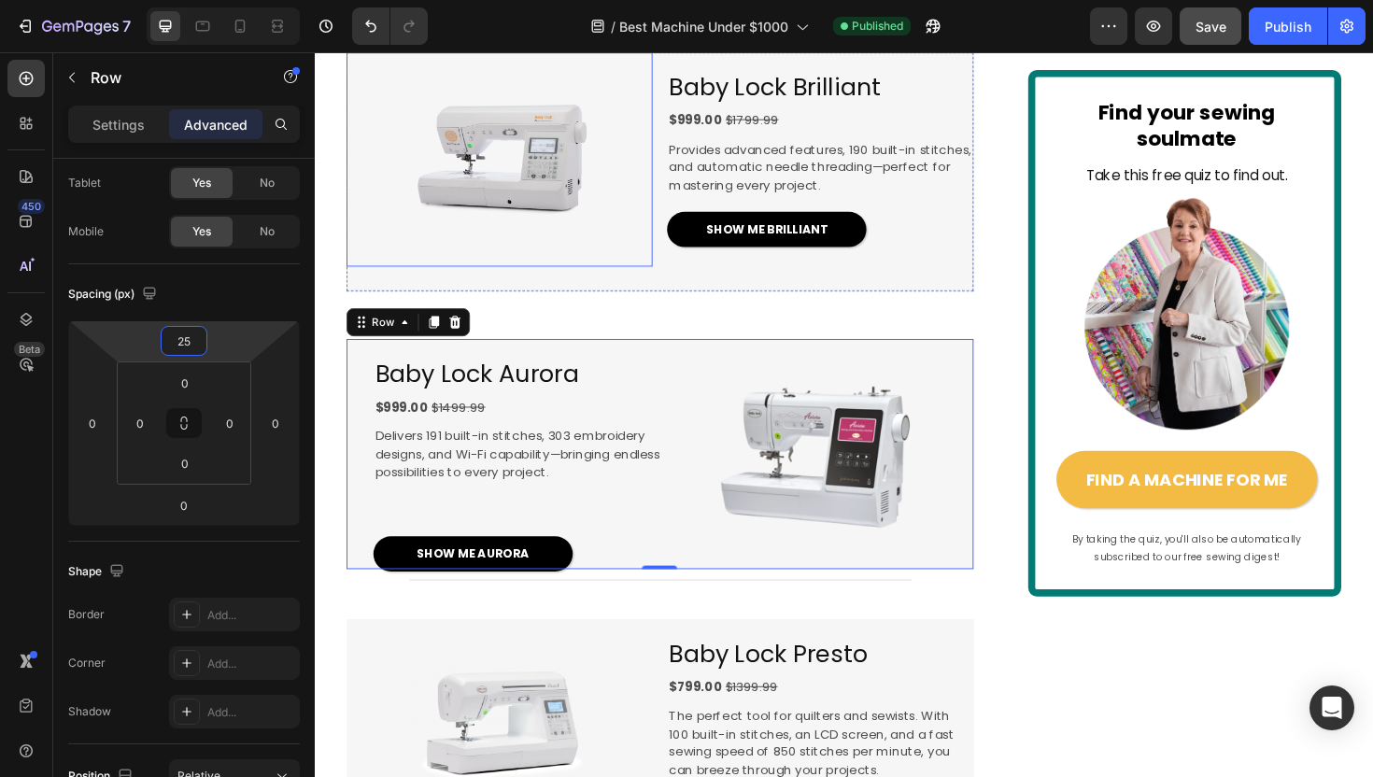
click at [509, 279] on img at bounding box center [510, 165] width 227 height 227
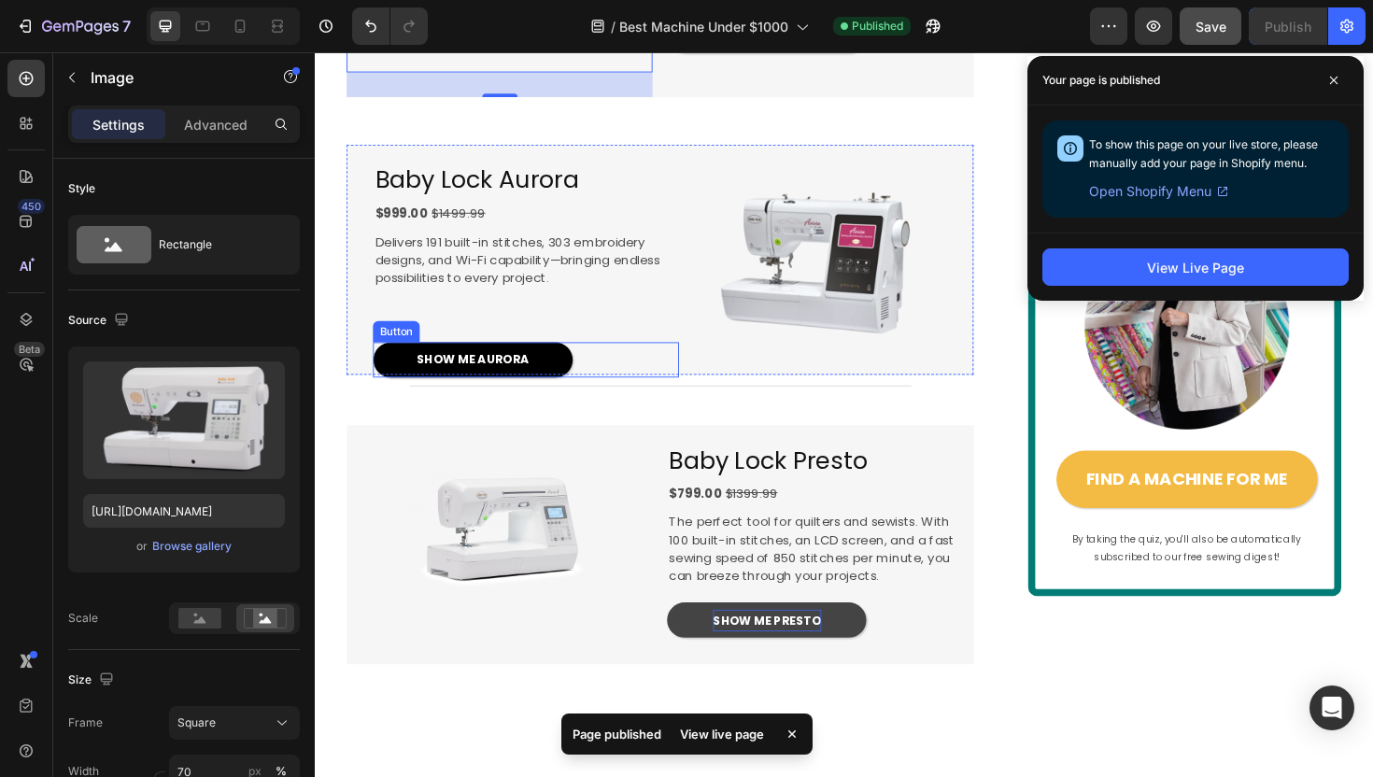
scroll to position [2325, 0]
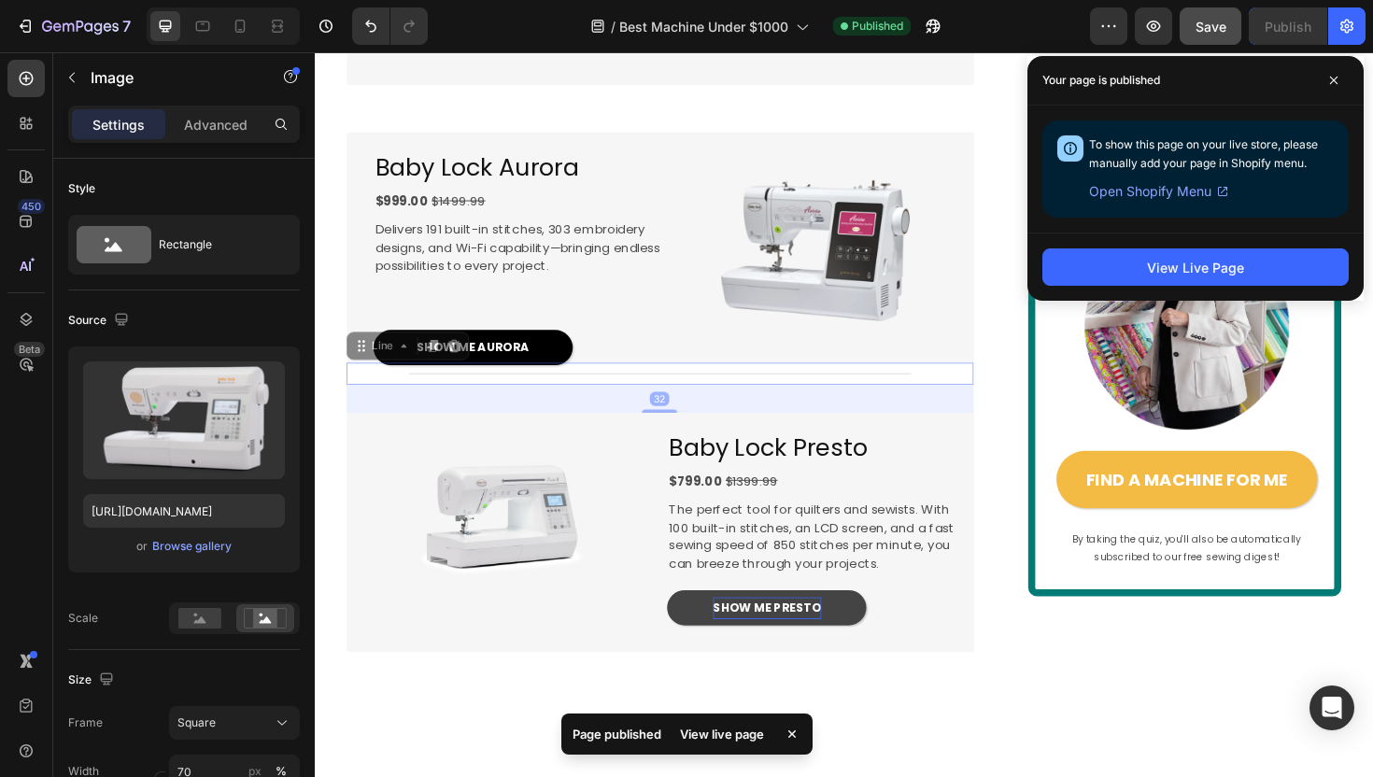
click at [715, 405] on div "Title Line 32" at bounding box center [680, 392] width 664 height 23
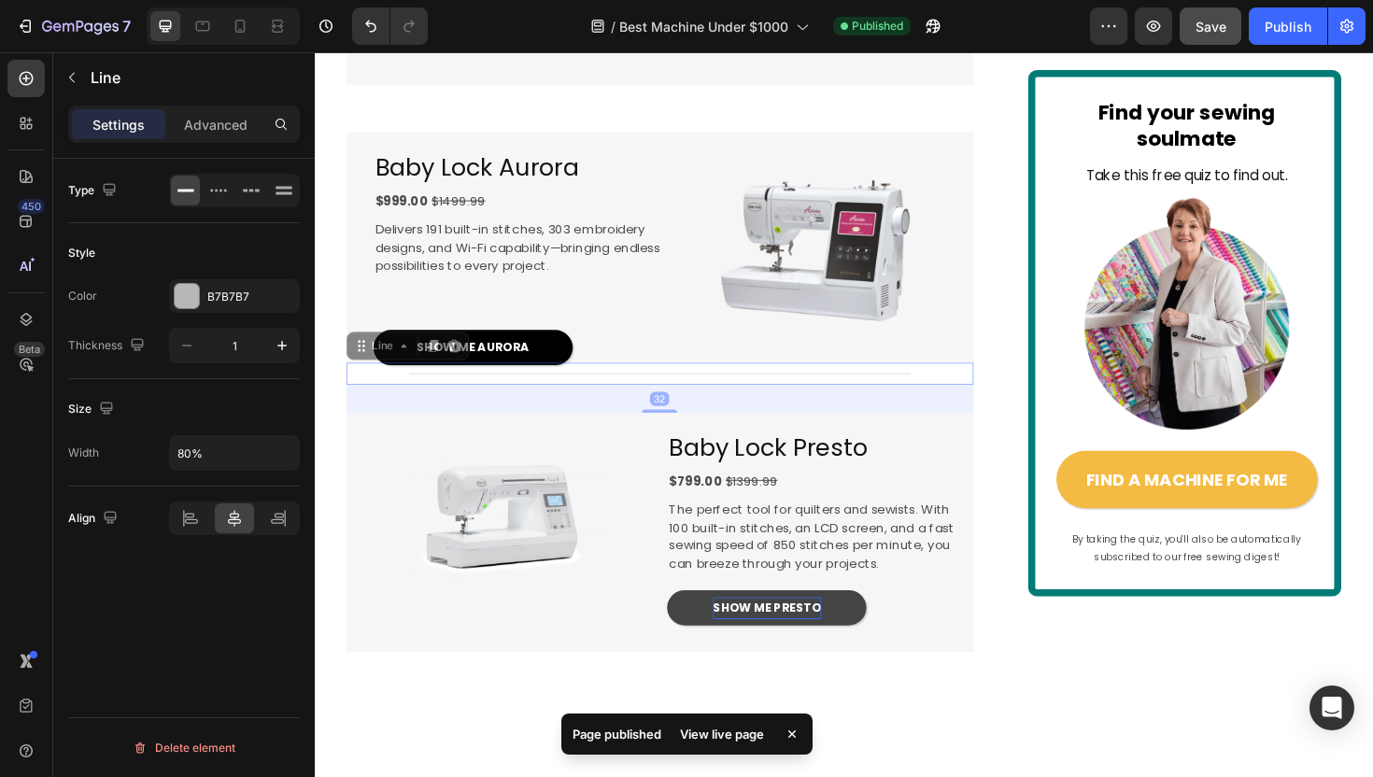
click at [644, 405] on div "Title Line 32" at bounding box center [680, 392] width 664 height 23
click at [722, 393] on div at bounding box center [681, 392] width 532 height 1
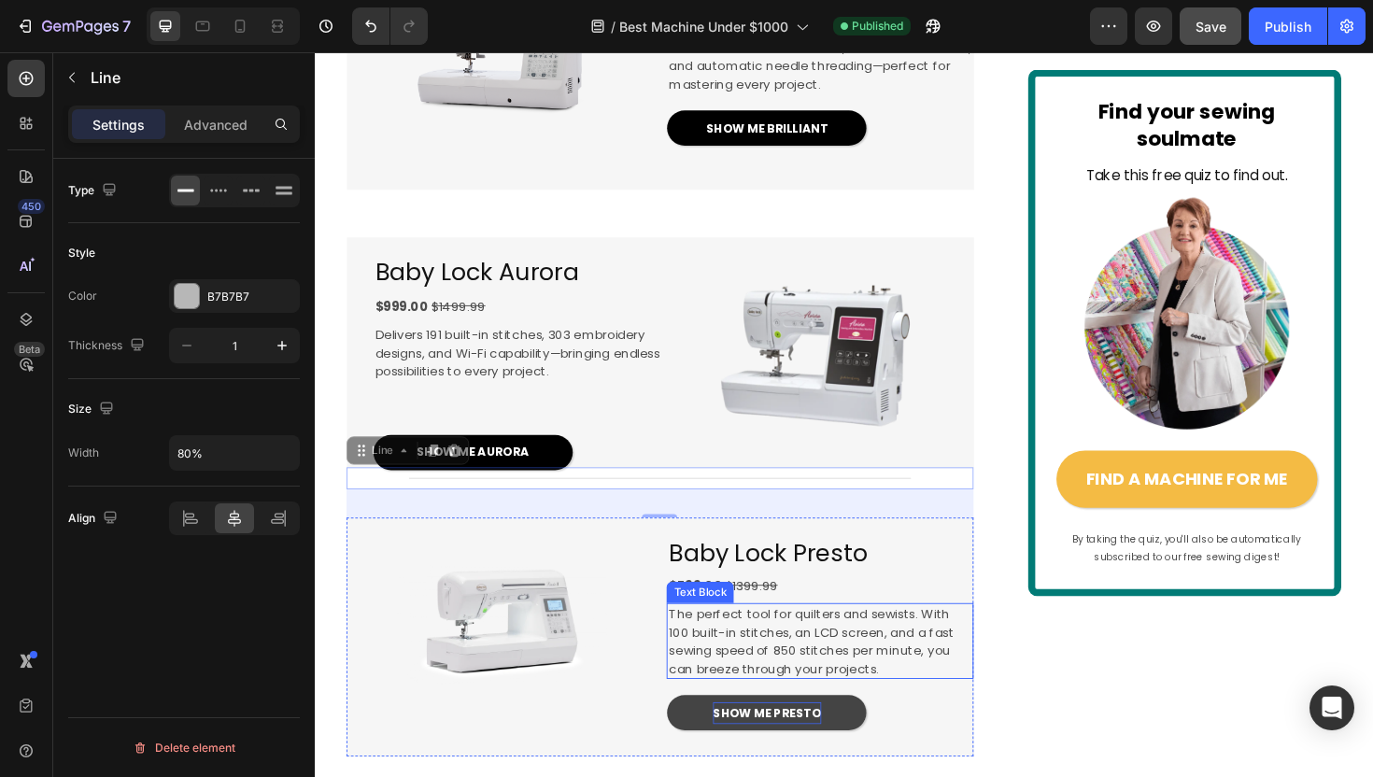
scroll to position [2207, 0]
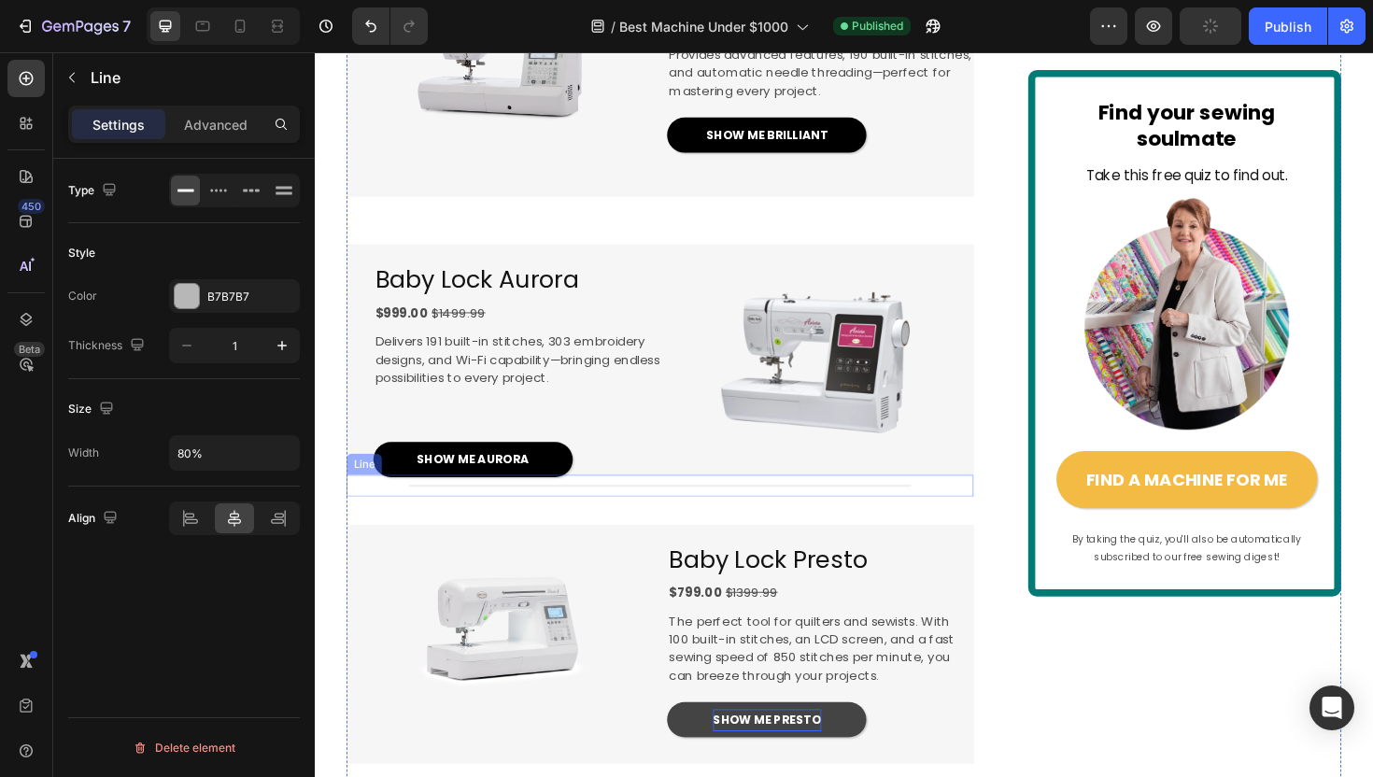
click at [814, 523] on div "Title Line" at bounding box center [680, 511] width 664 height 23
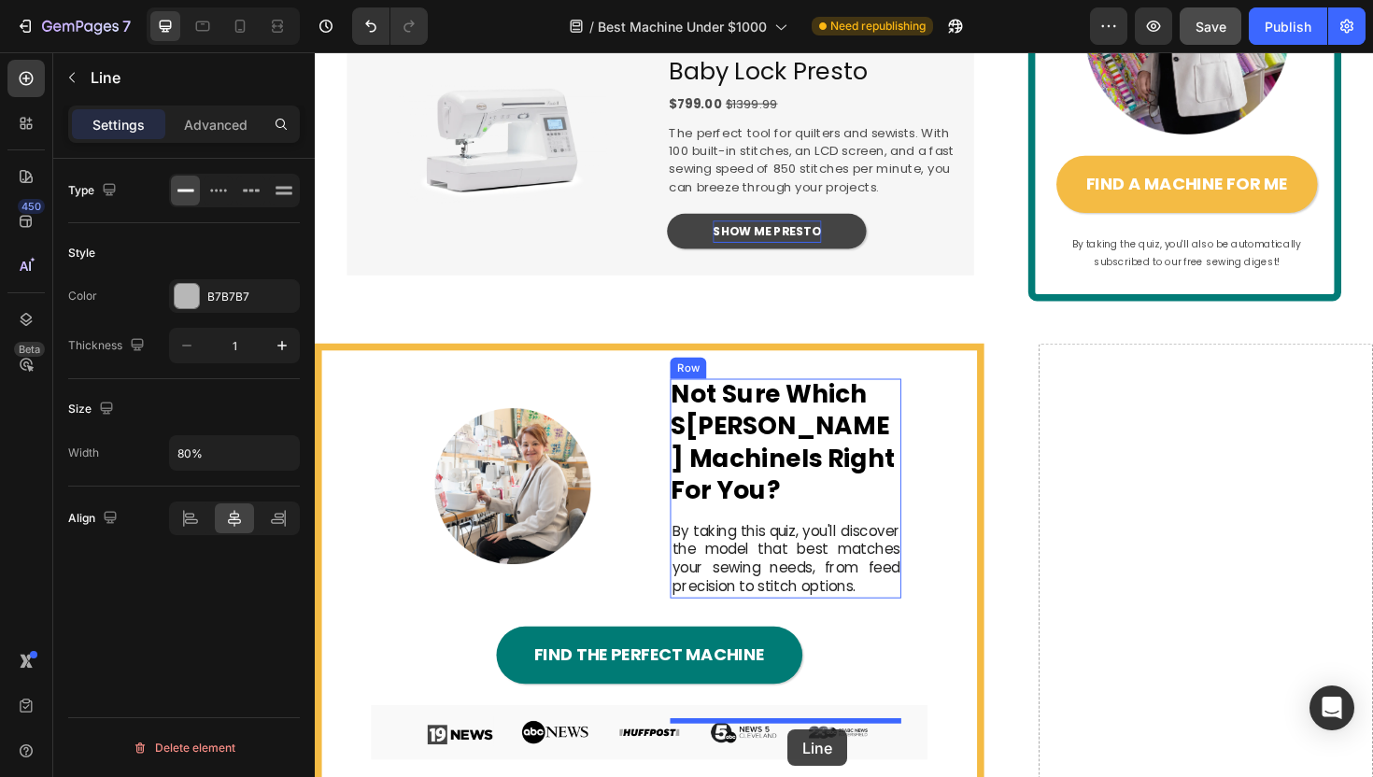
scroll to position [2739, 0]
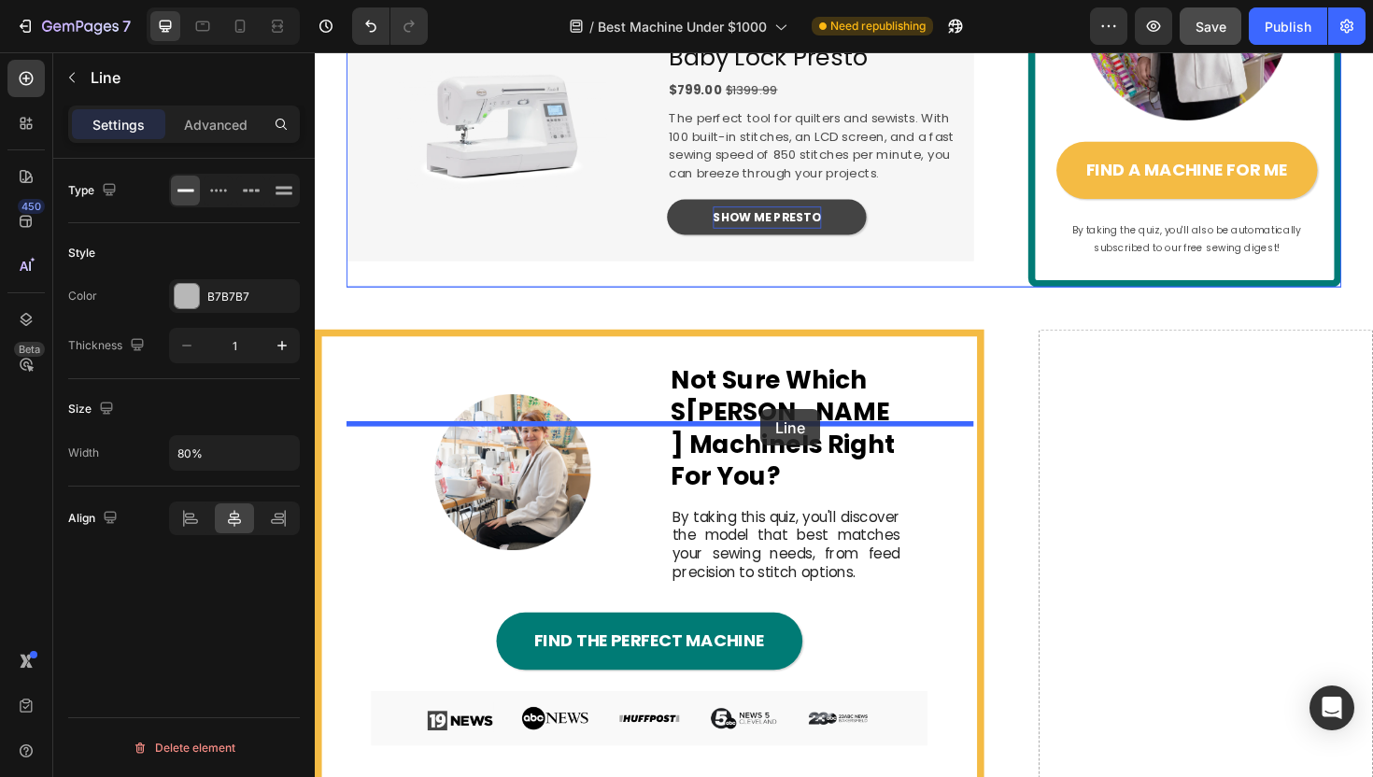
drag, startPoint x: 362, startPoint y: 628, endPoint x: 787, endPoint y: 433, distance: 467.4
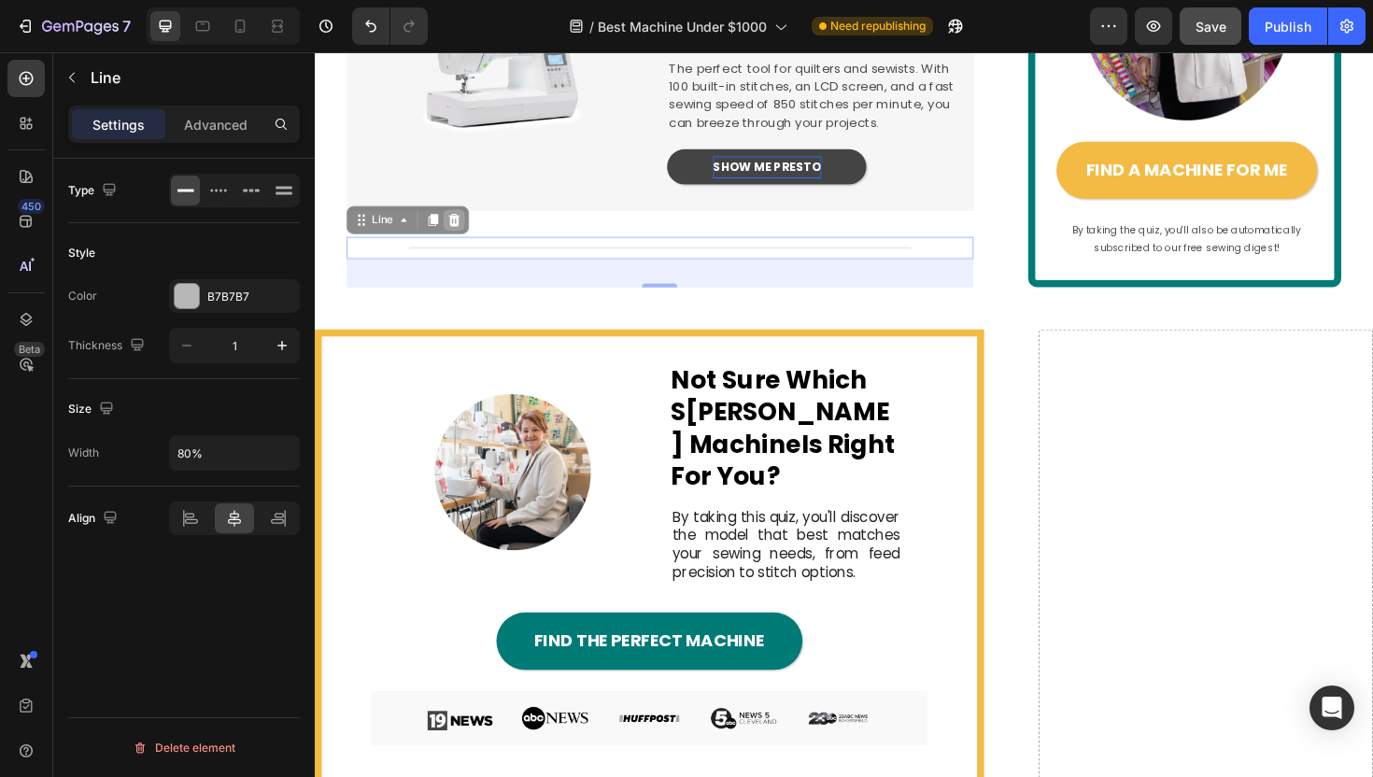
click at [461, 236] on icon at bounding box center [463, 229] width 12 height 13
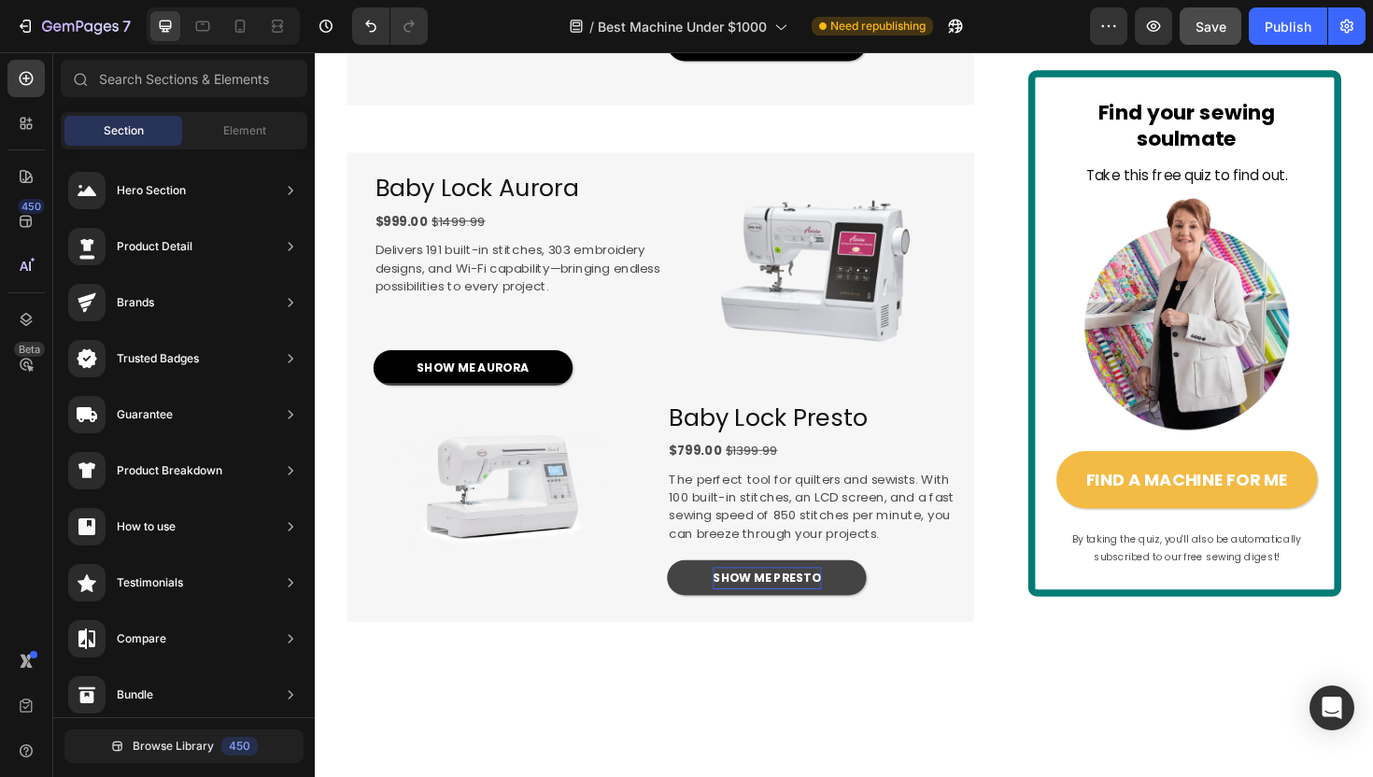
scroll to position [2298, 0]
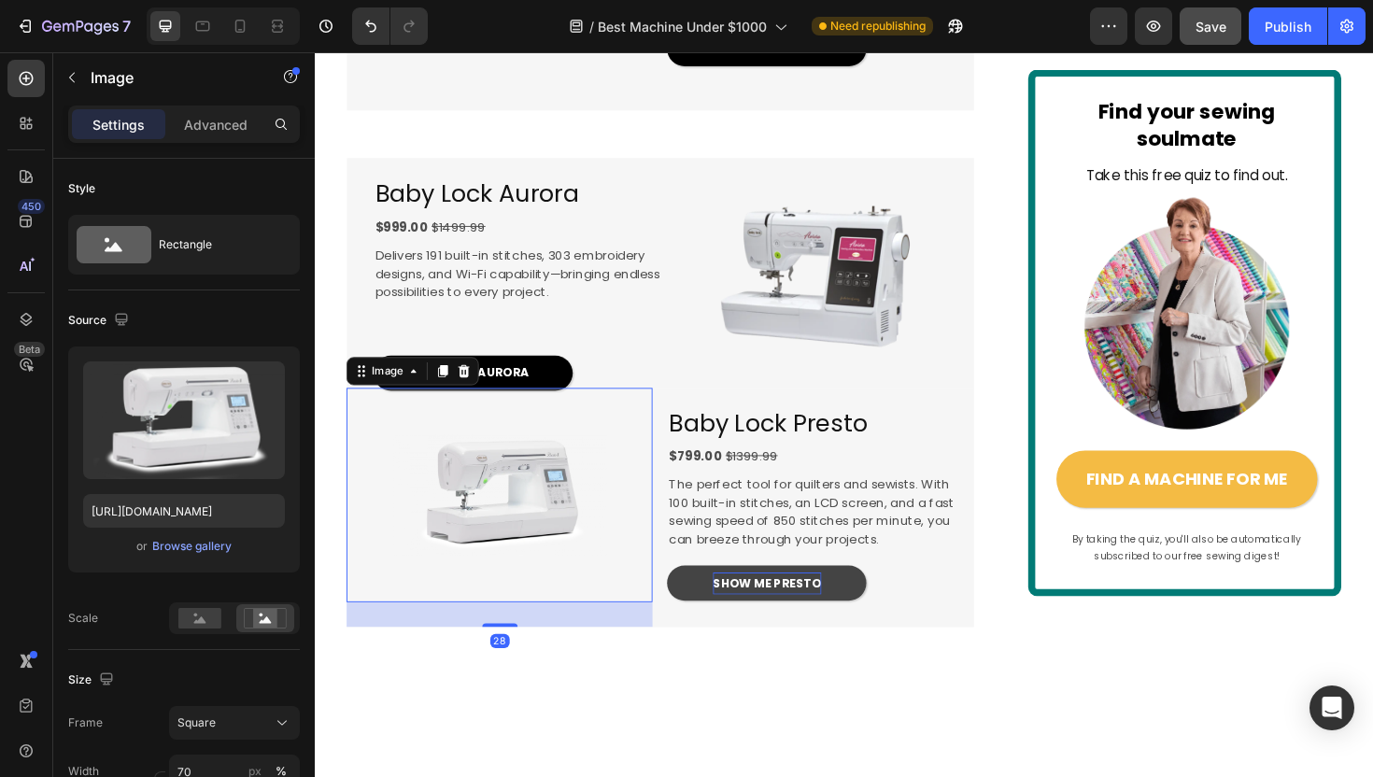
click at [663, 571] on div at bounding box center [510, 521] width 324 height 227
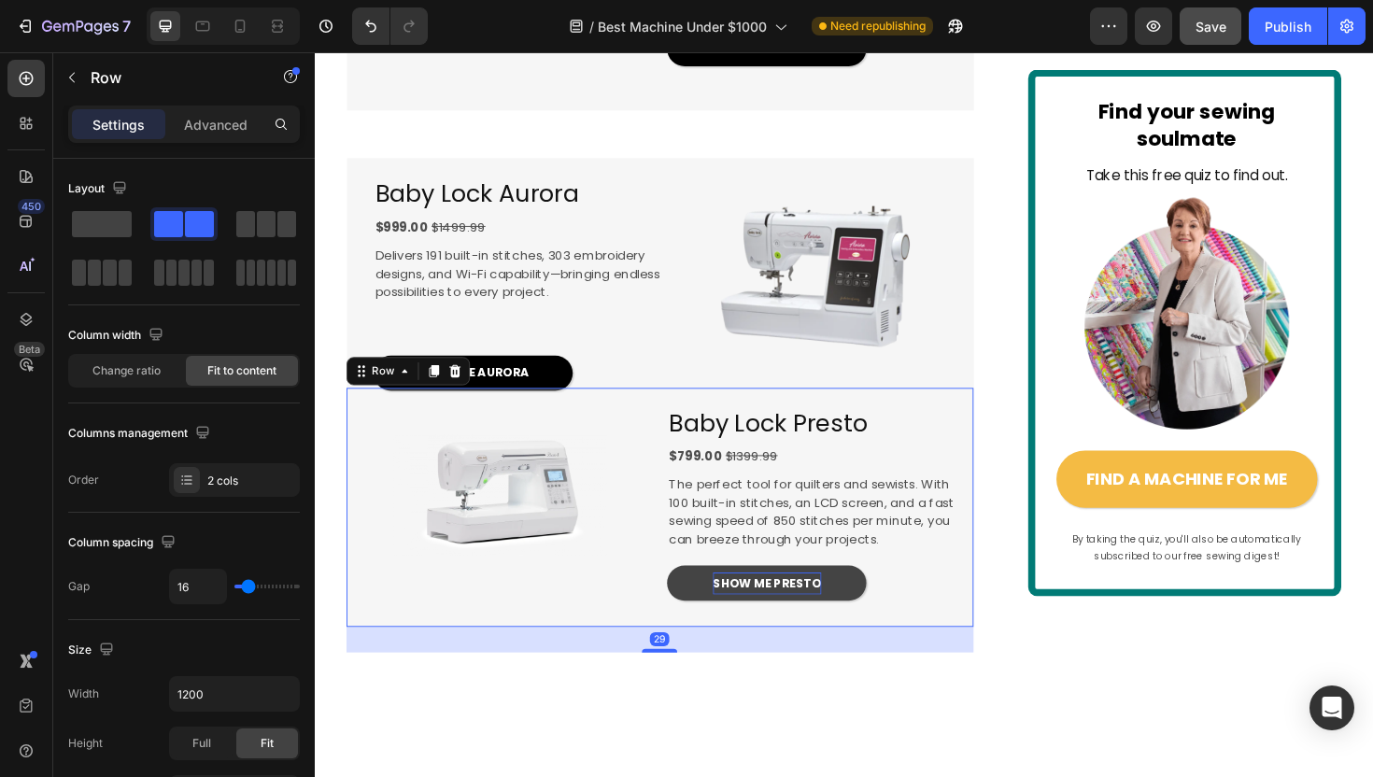
click at [697, 561] on div "⁠⁠⁠⁠⁠⁠⁠ Baby Lock Presto Heading $799.00 $1399.99 Text Block The perfect tool f…" at bounding box center [850, 534] width 324 height 253
click at [239, 123] on p "Advanced" at bounding box center [216, 125] width 64 height 20
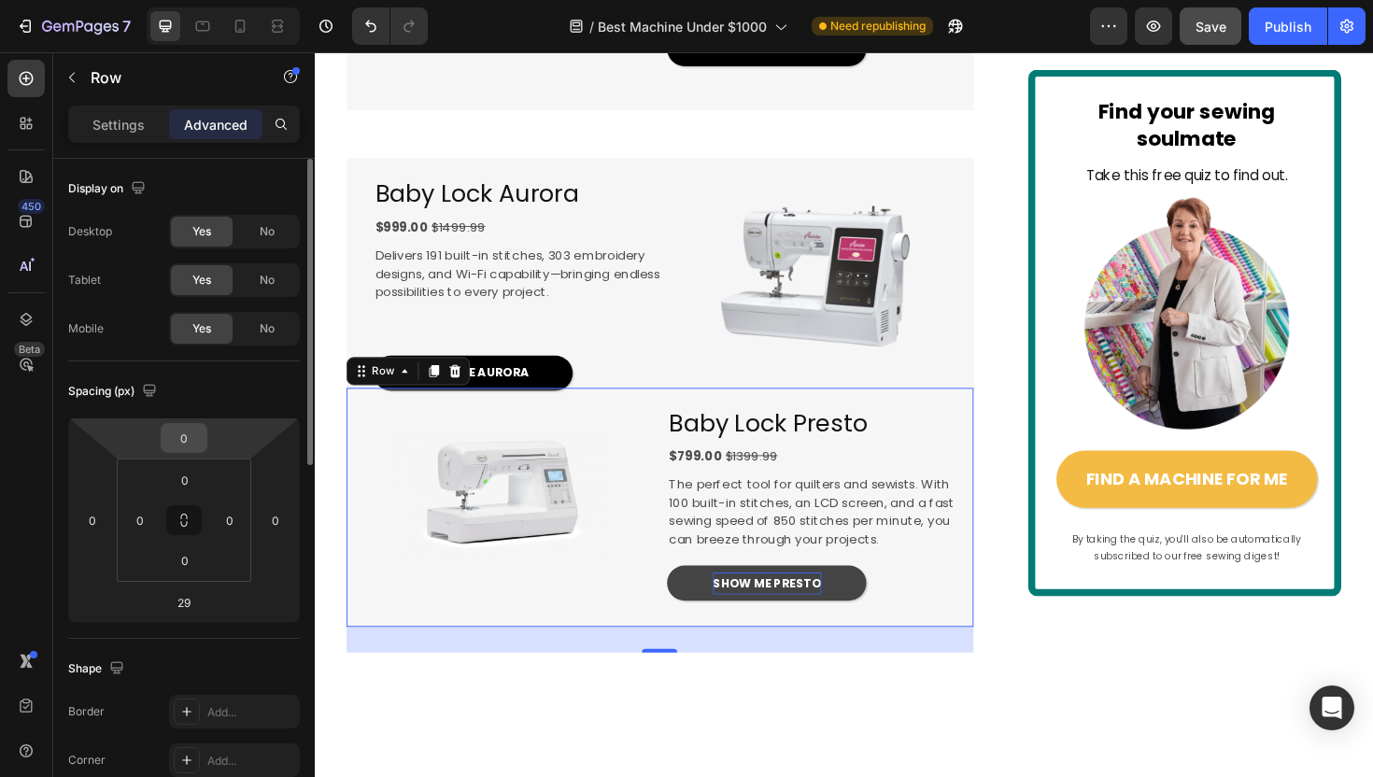
click at [186, 437] on input "0" at bounding box center [183, 438] width 37 height 28
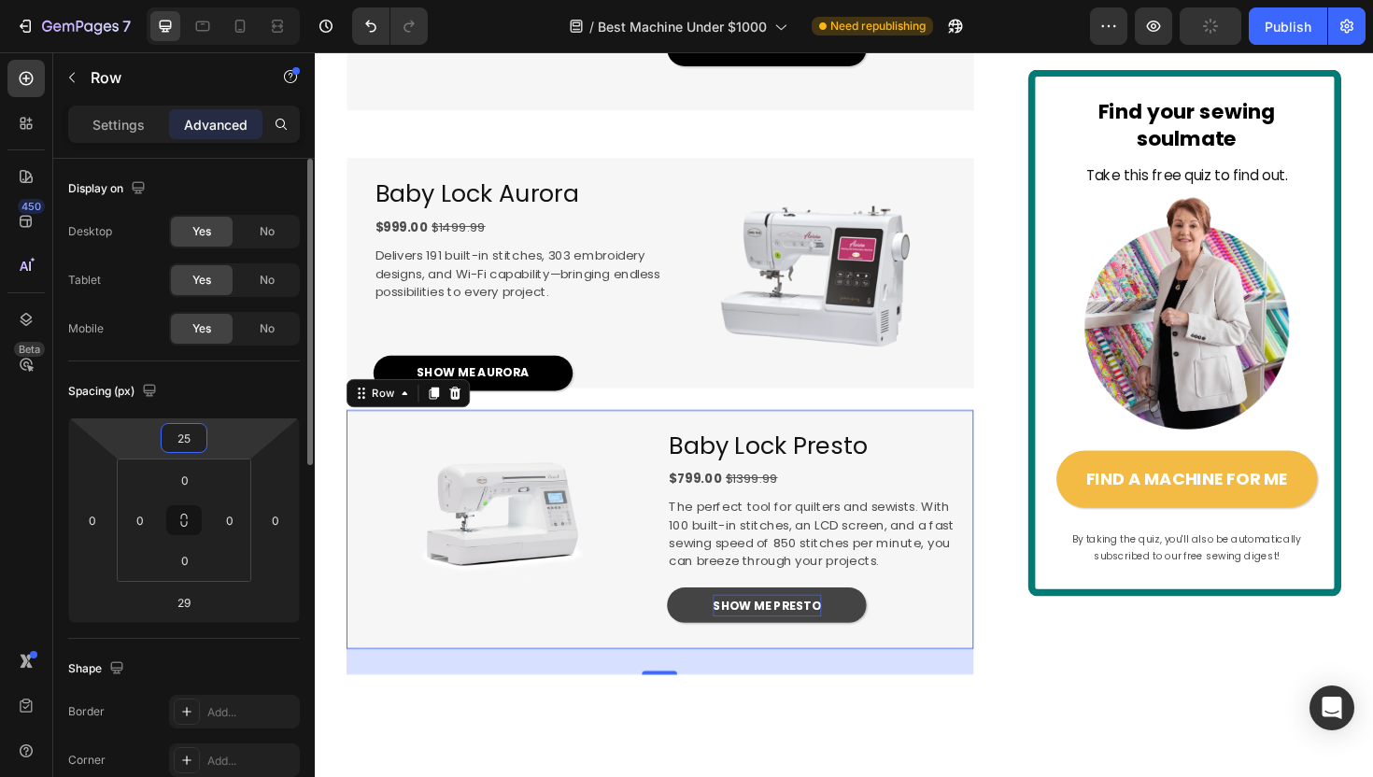
click at [187, 440] on input "25" at bounding box center [183, 438] width 37 height 28
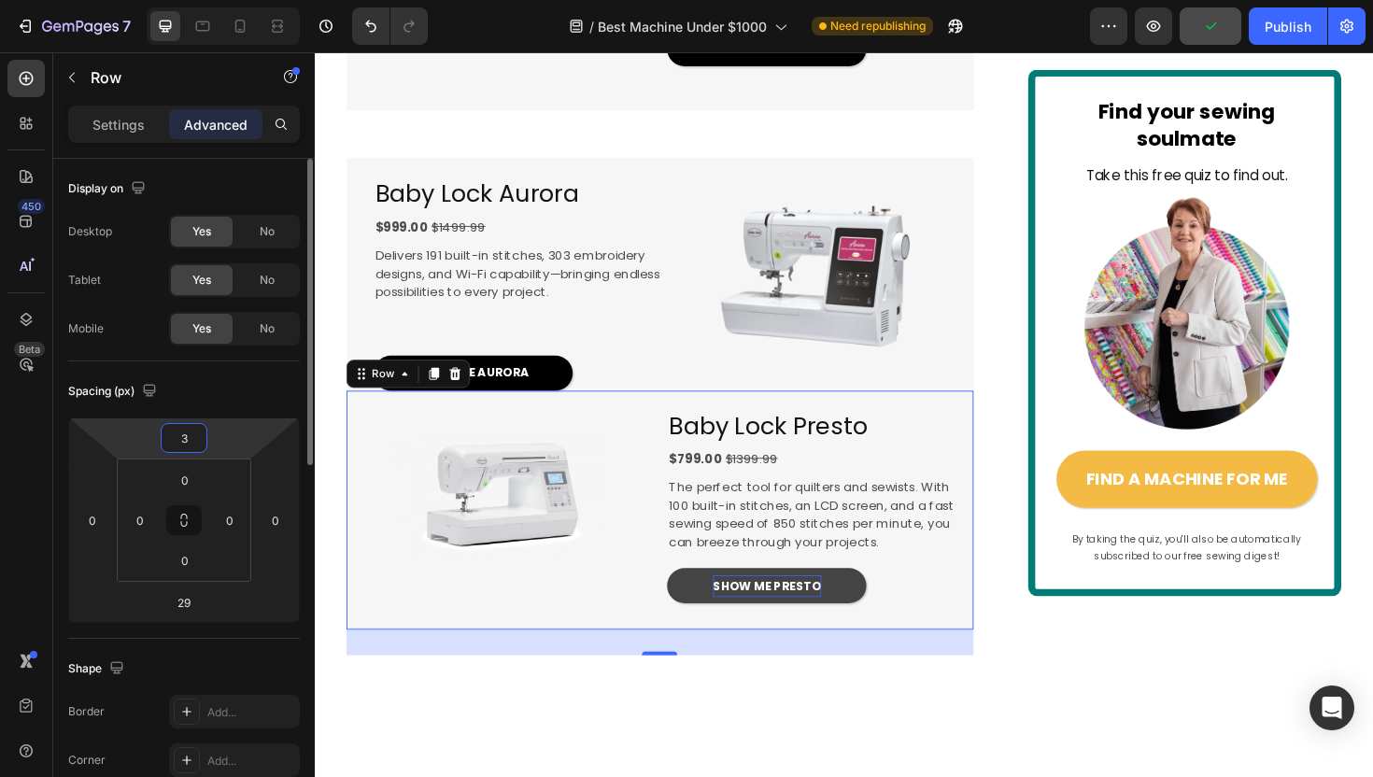
type input "30"
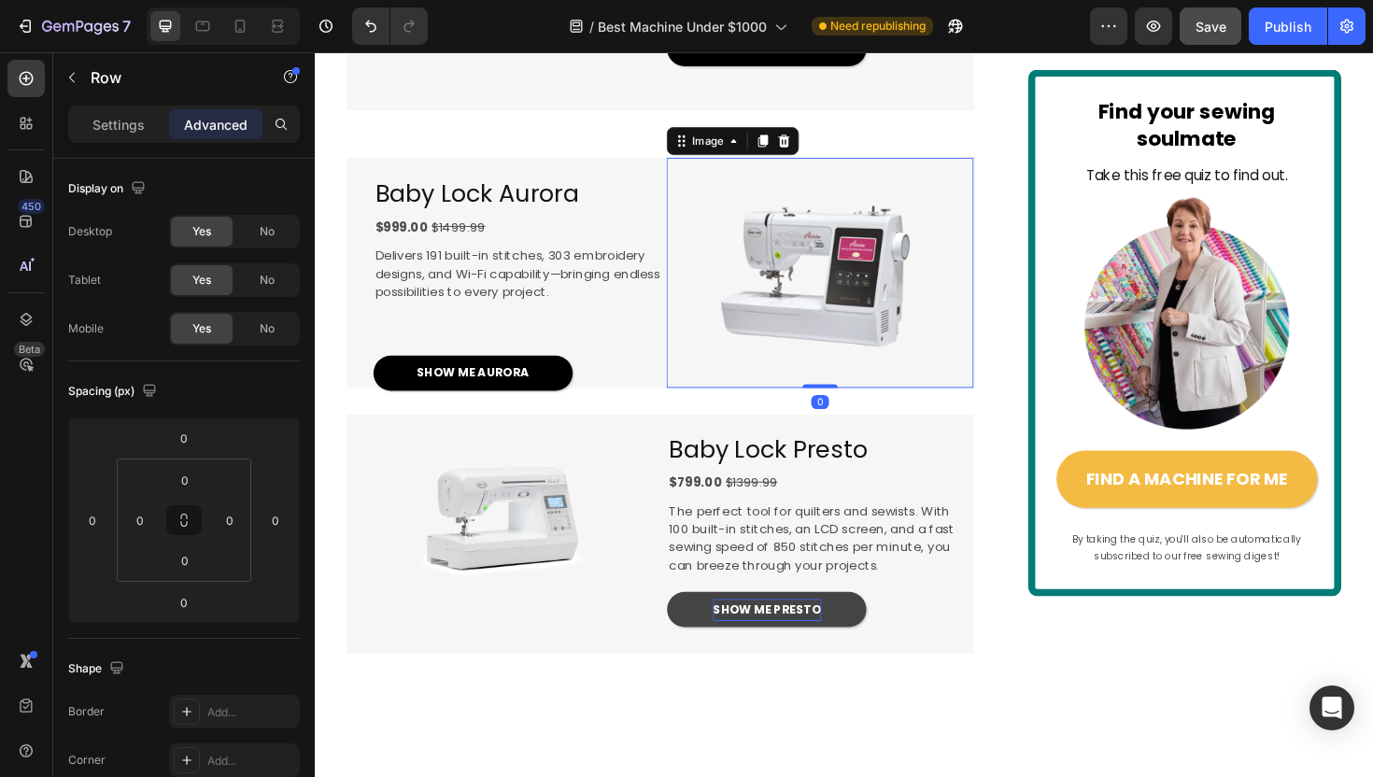
click at [689, 320] on img at bounding box center [850, 285] width 324 height 243
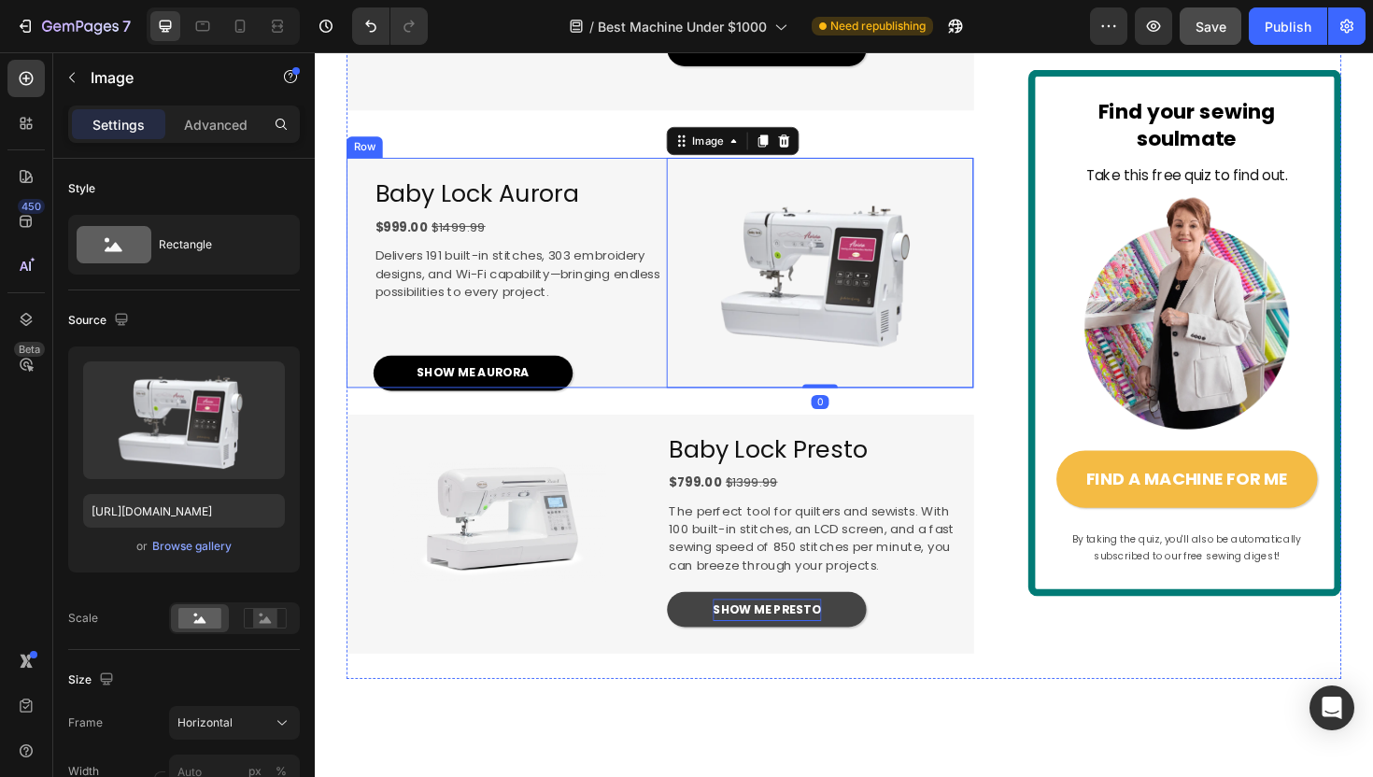
click at [541, 316] on div "Baby Lock Aurora Heading $999.00 $1499.99 Text Block Delivers 191 built-in stit…" at bounding box center [510, 285] width 324 height 243
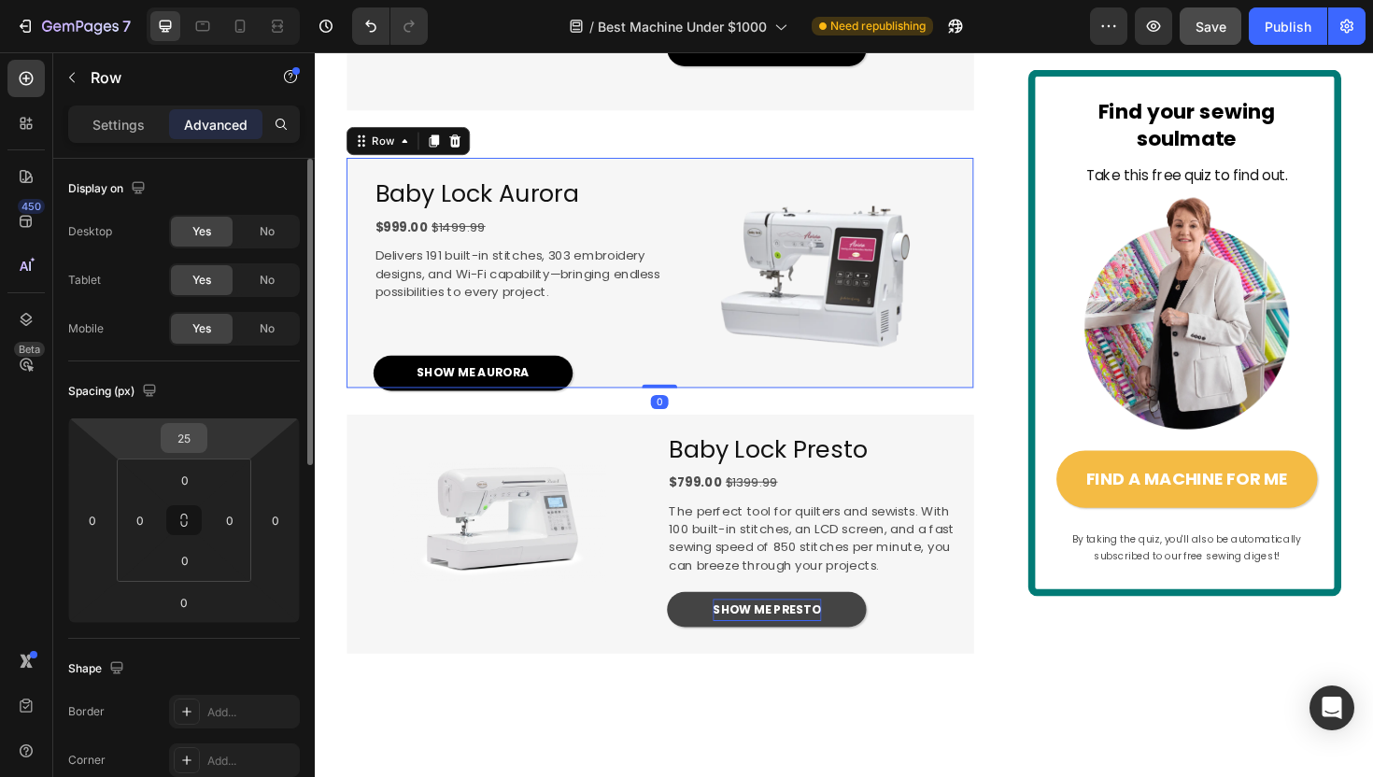
click at [182, 443] on input "25" at bounding box center [183, 438] width 37 height 28
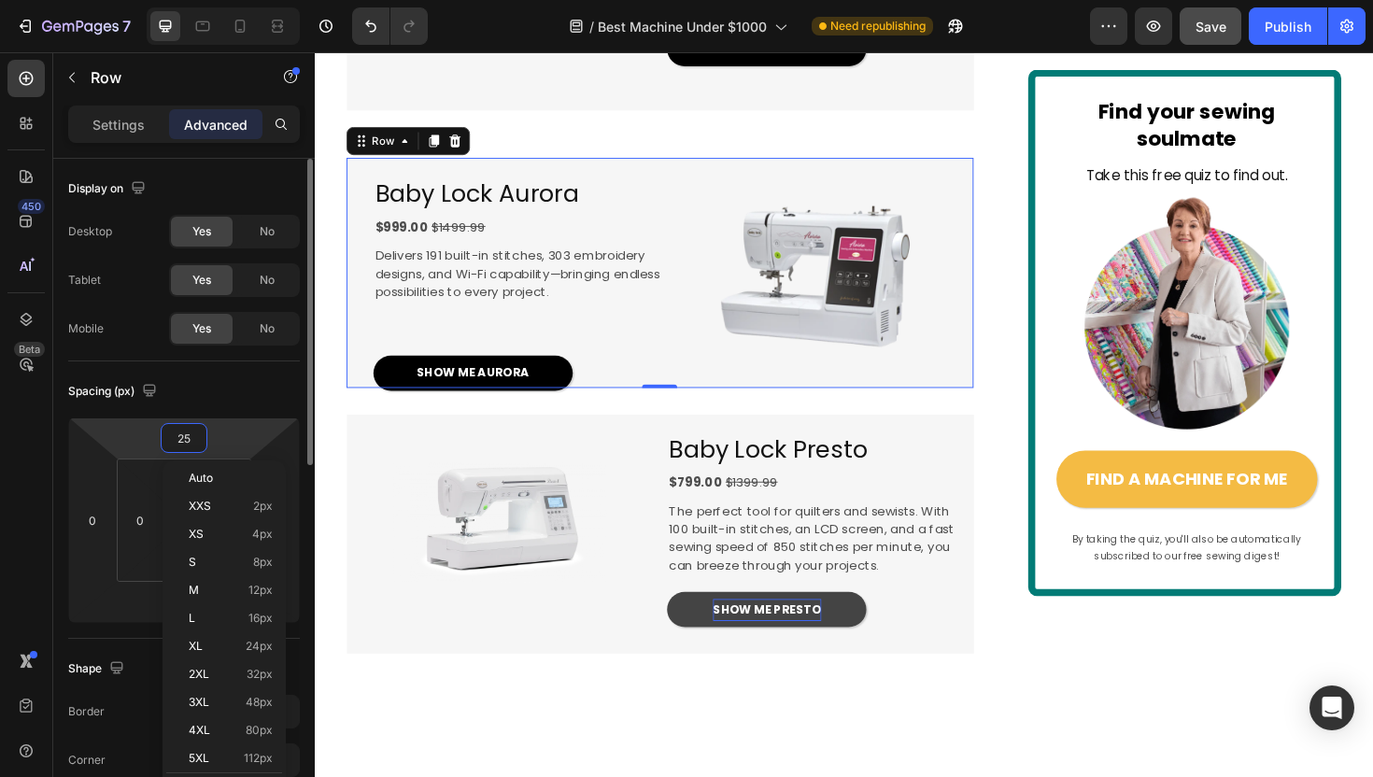
click at [182, 443] on input "25" at bounding box center [183, 438] width 37 height 28
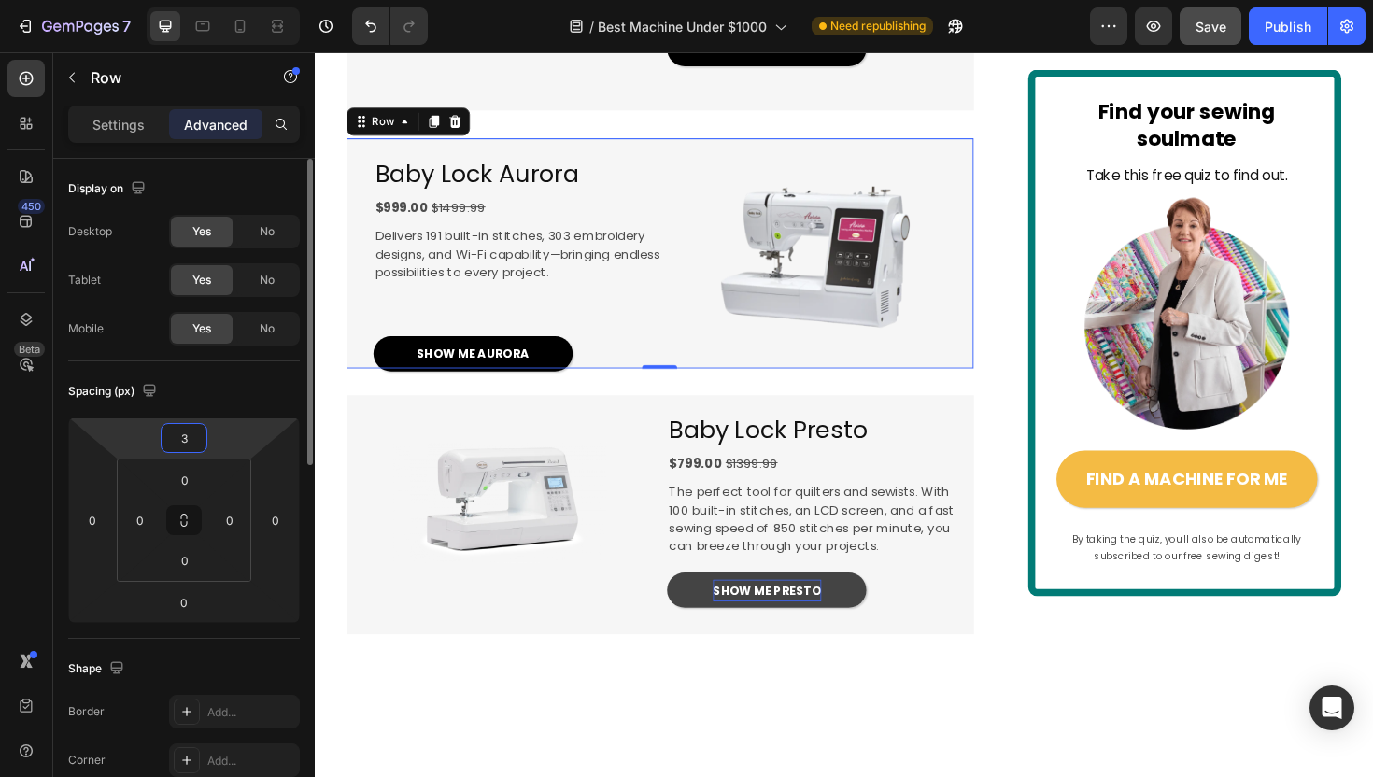
type input "30"
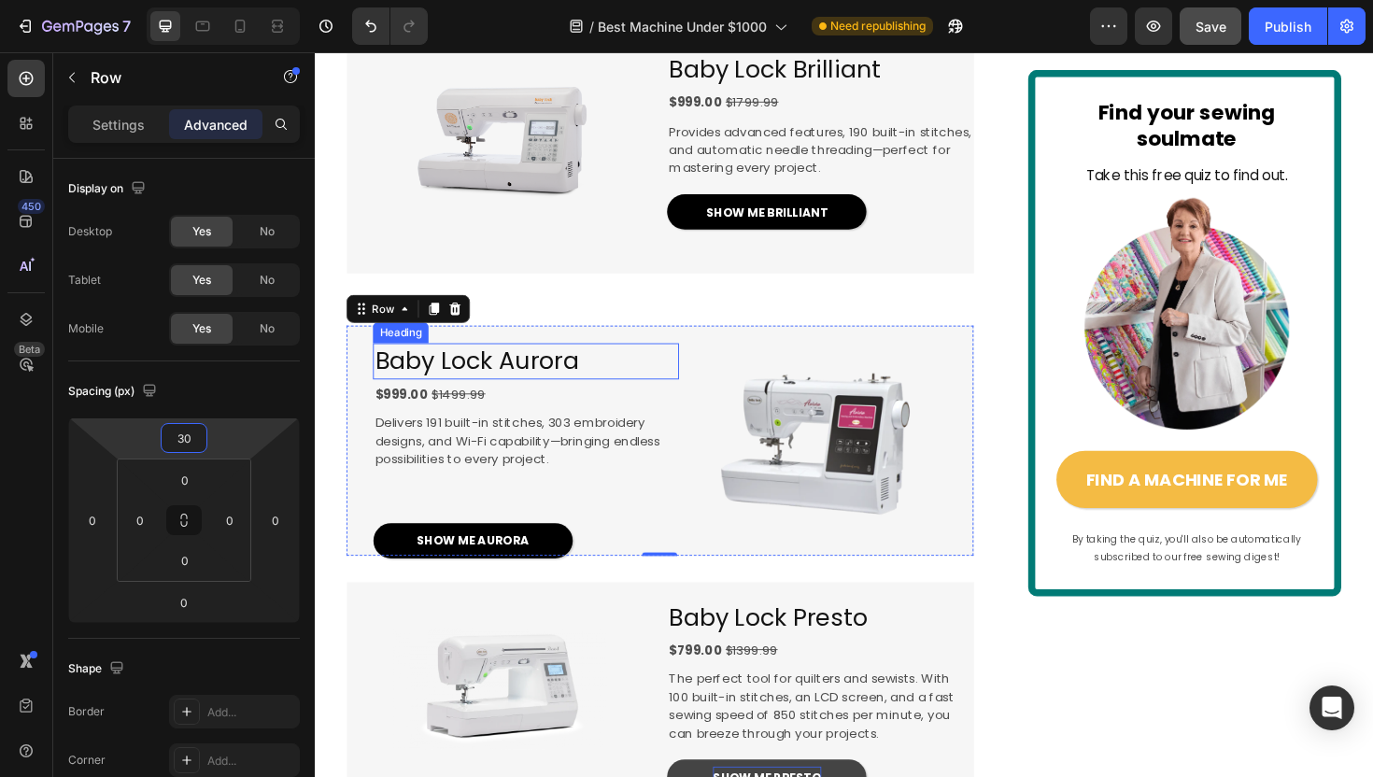
scroll to position [2091, 0]
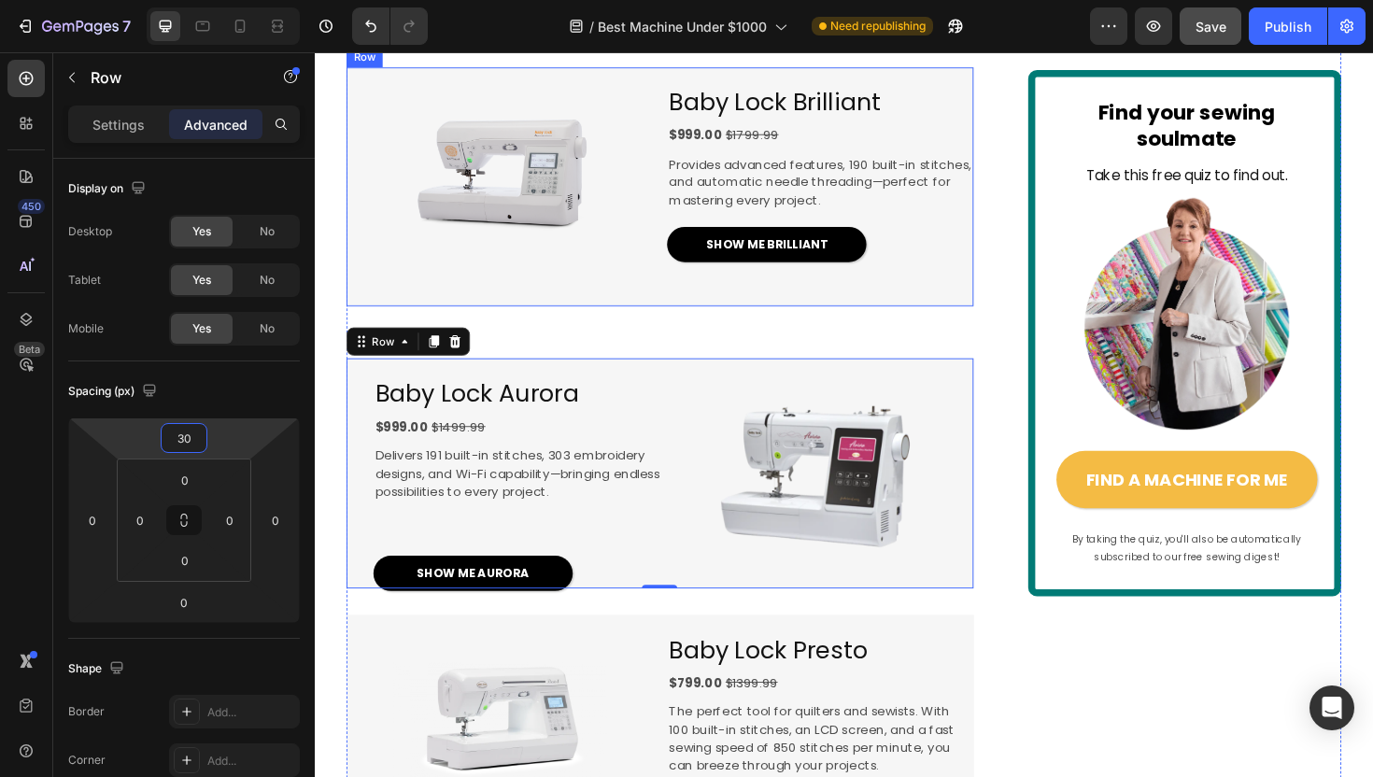
click at [648, 321] on div "Image" at bounding box center [510, 194] width 324 height 253
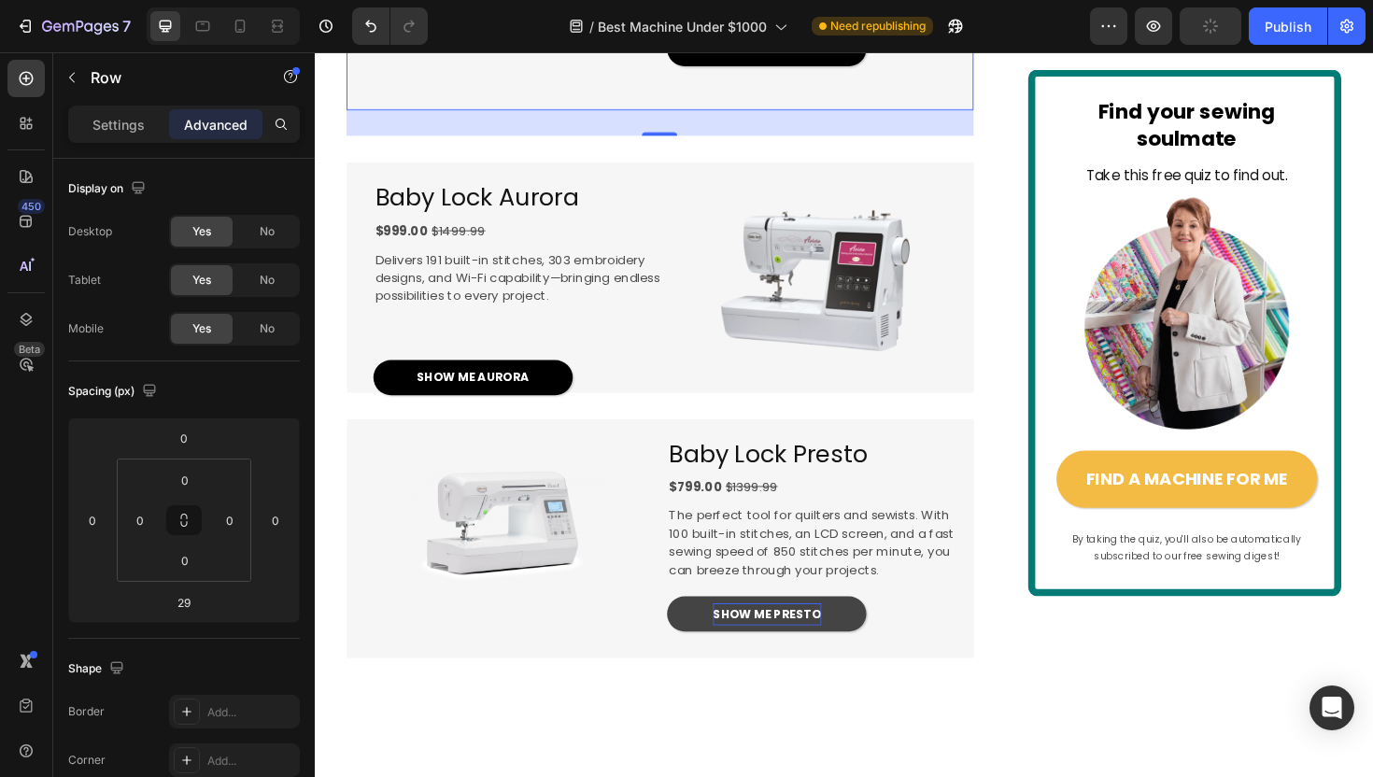
scroll to position [2303, 0]
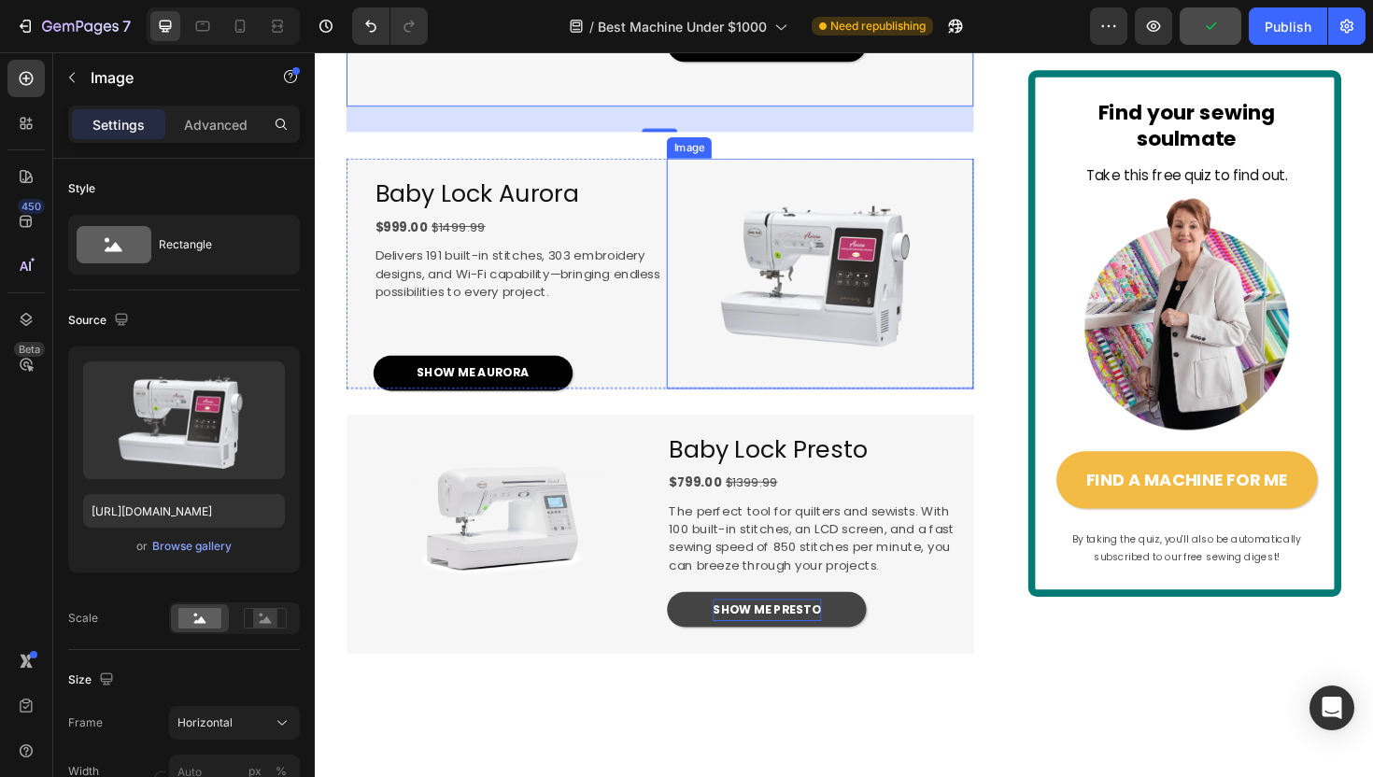
click at [705, 407] on img at bounding box center [850, 285] width 324 height 243
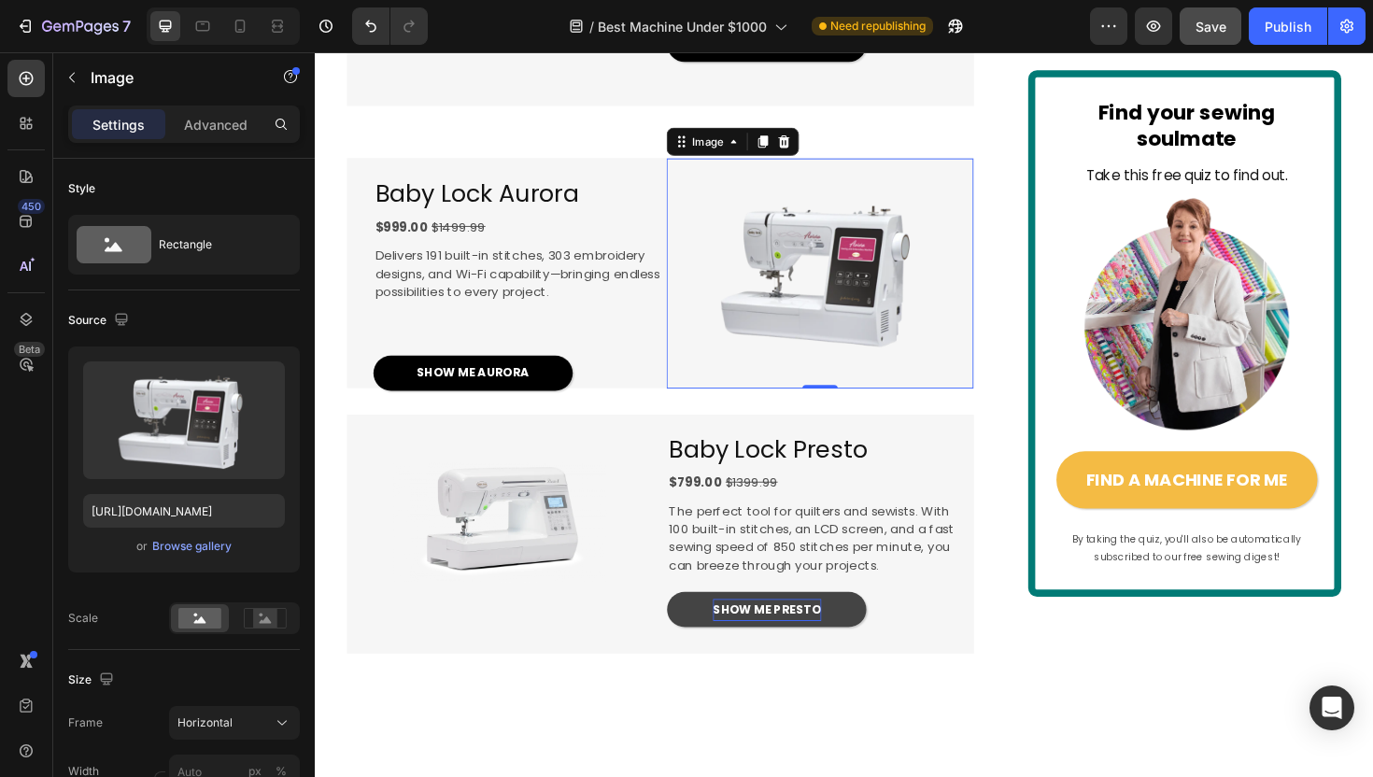
click at [699, 326] on img at bounding box center [850, 285] width 324 height 243
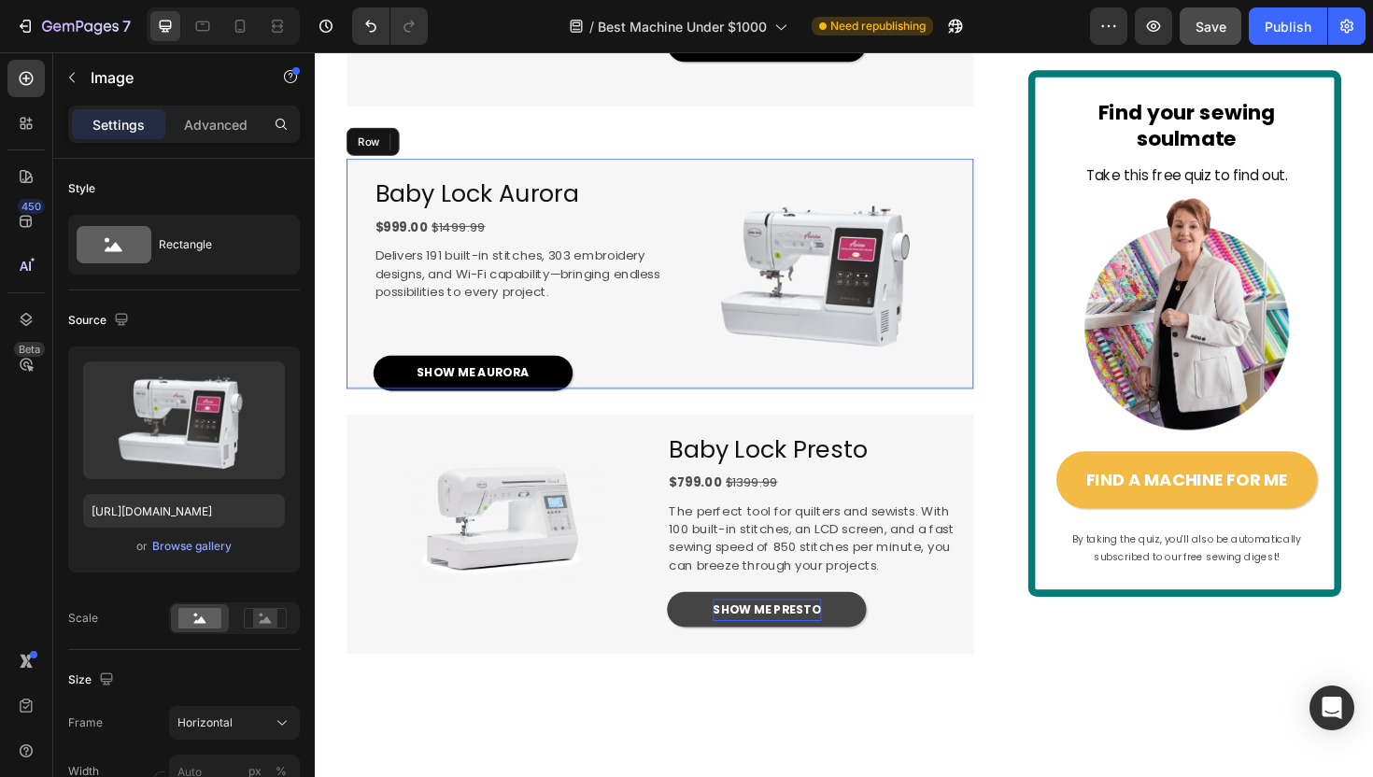
click at [640, 314] on div "Baby Lock Aurora Heading $999.00 $1499.99 Text Block Delivers 191 built-in stit…" at bounding box center [510, 285] width 324 height 243
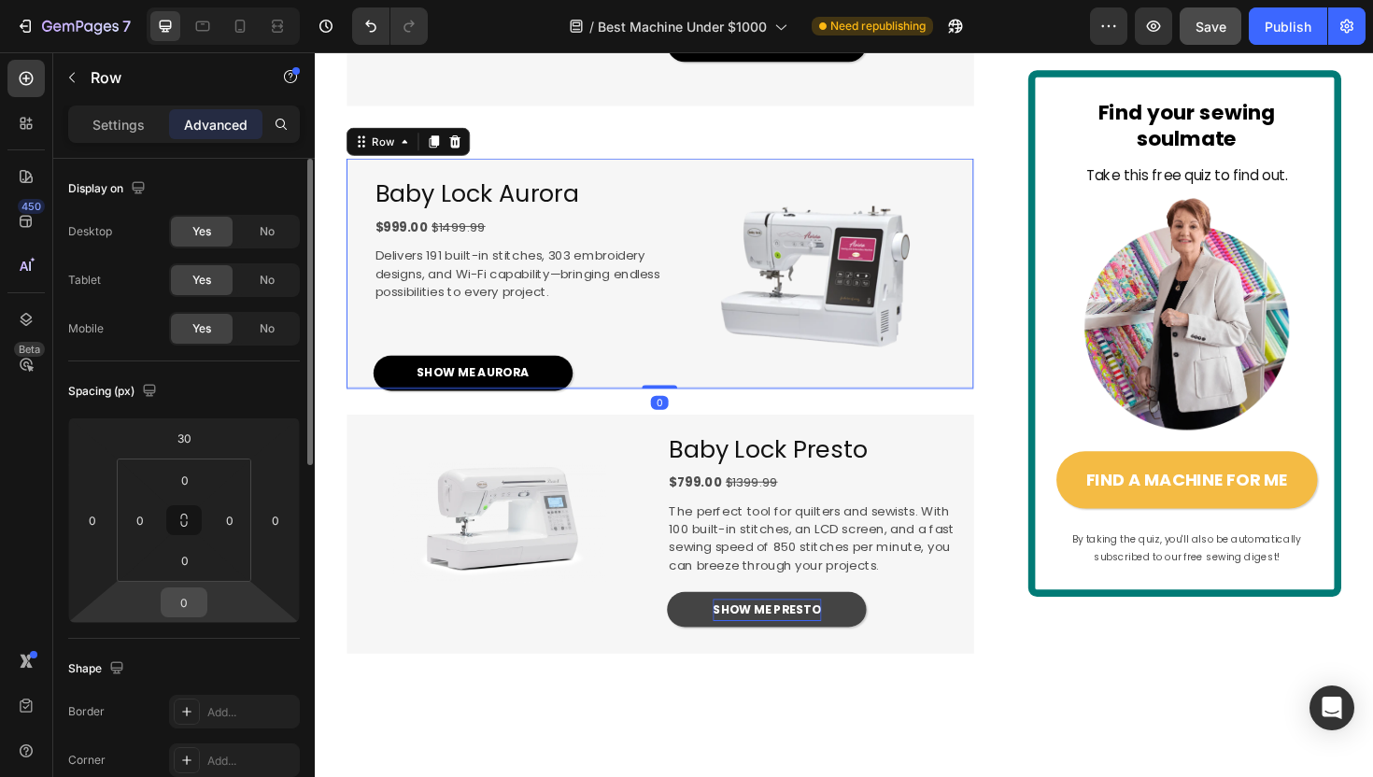
click at [189, 603] on input "0" at bounding box center [183, 603] width 37 height 28
type input "29"
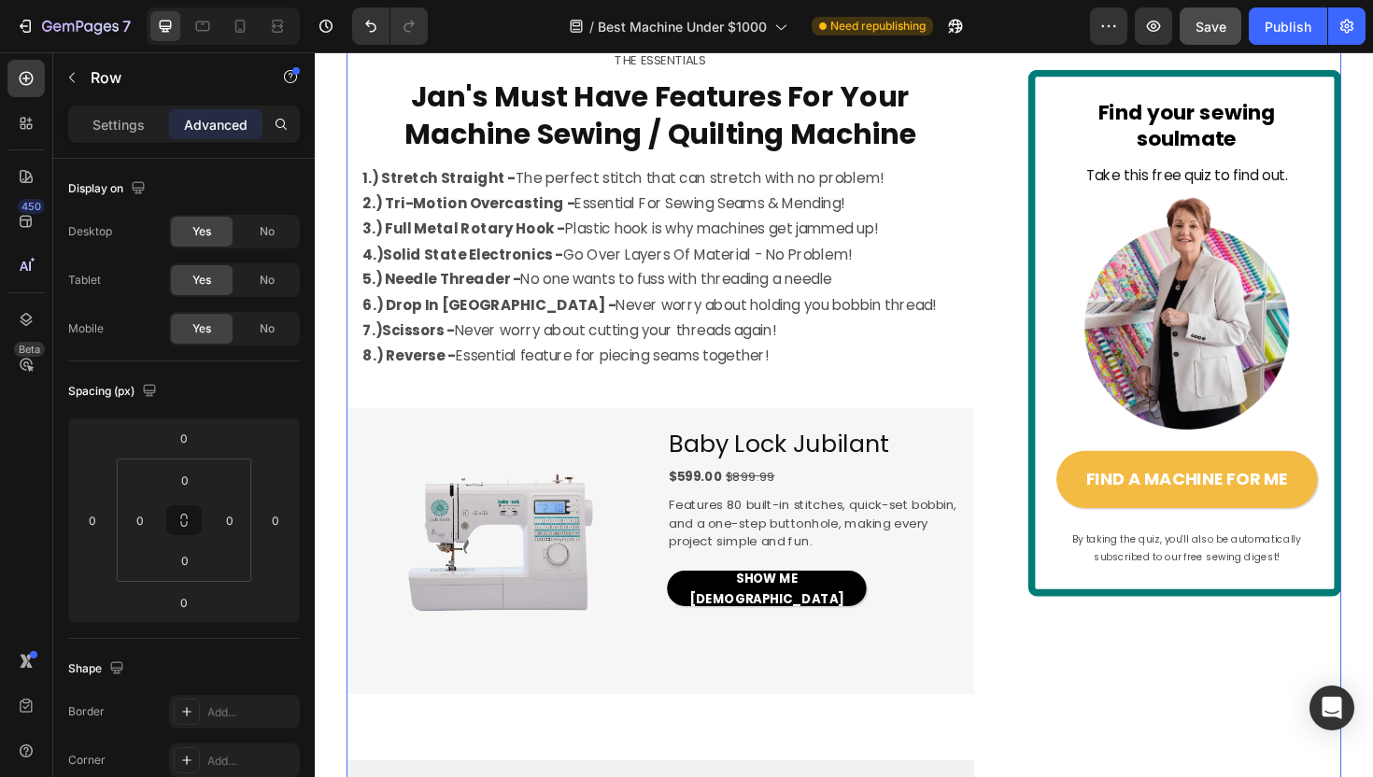
scroll to position [1157, 0]
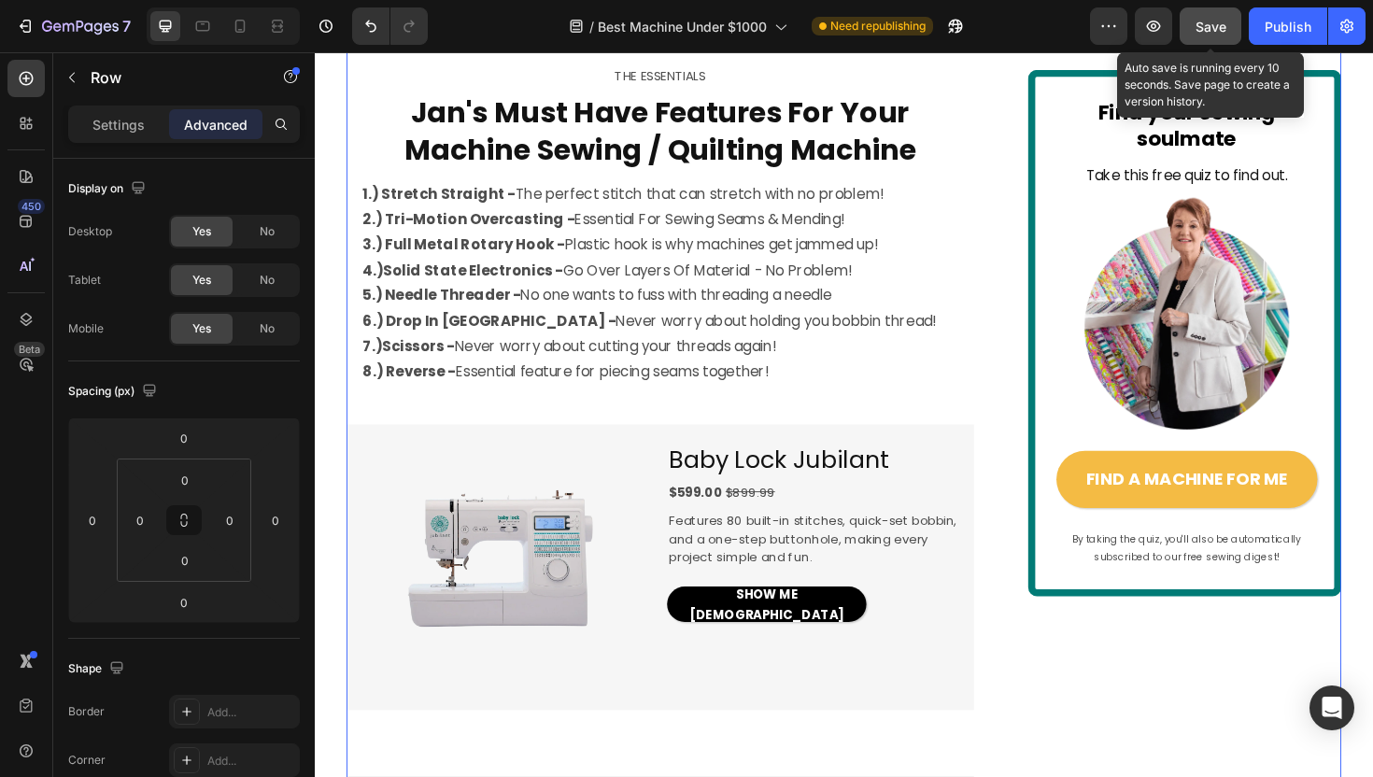
click at [1208, 29] on span "Save" at bounding box center [1211, 27] width 31 height 16
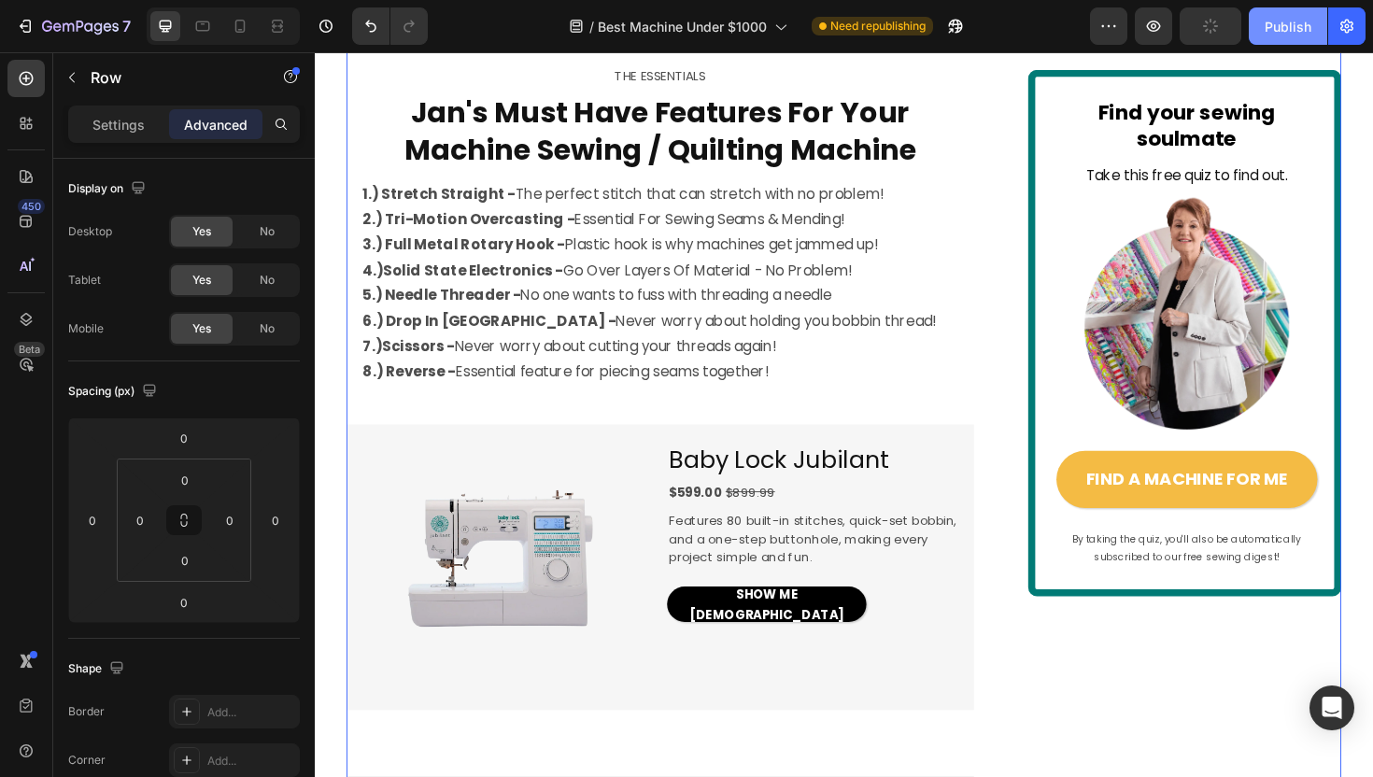
click at [1282, 21] on div "Publish" at bounding box center [1288, 27] width 47 height 20
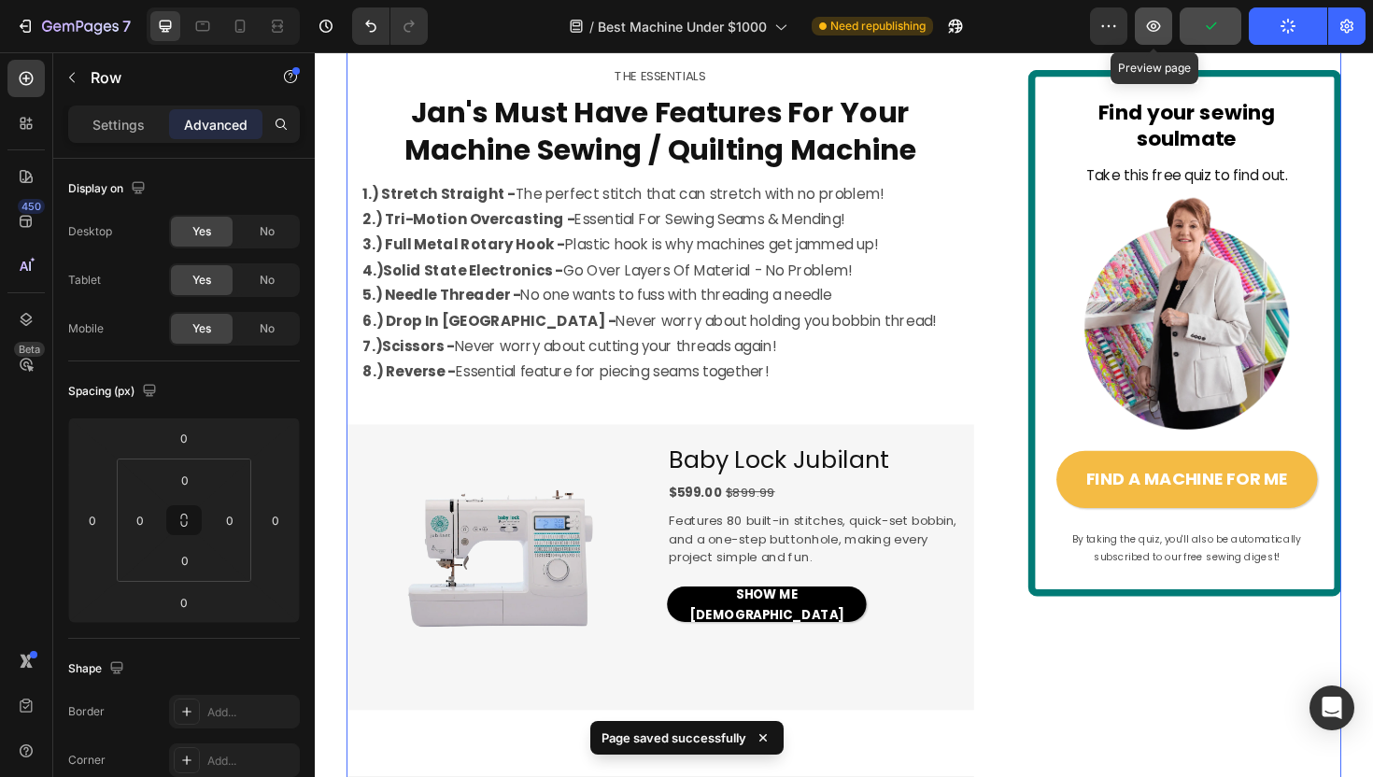
click at [1152, 31] on icon "button" at bounding box center [1153, 26] width 19 height 19
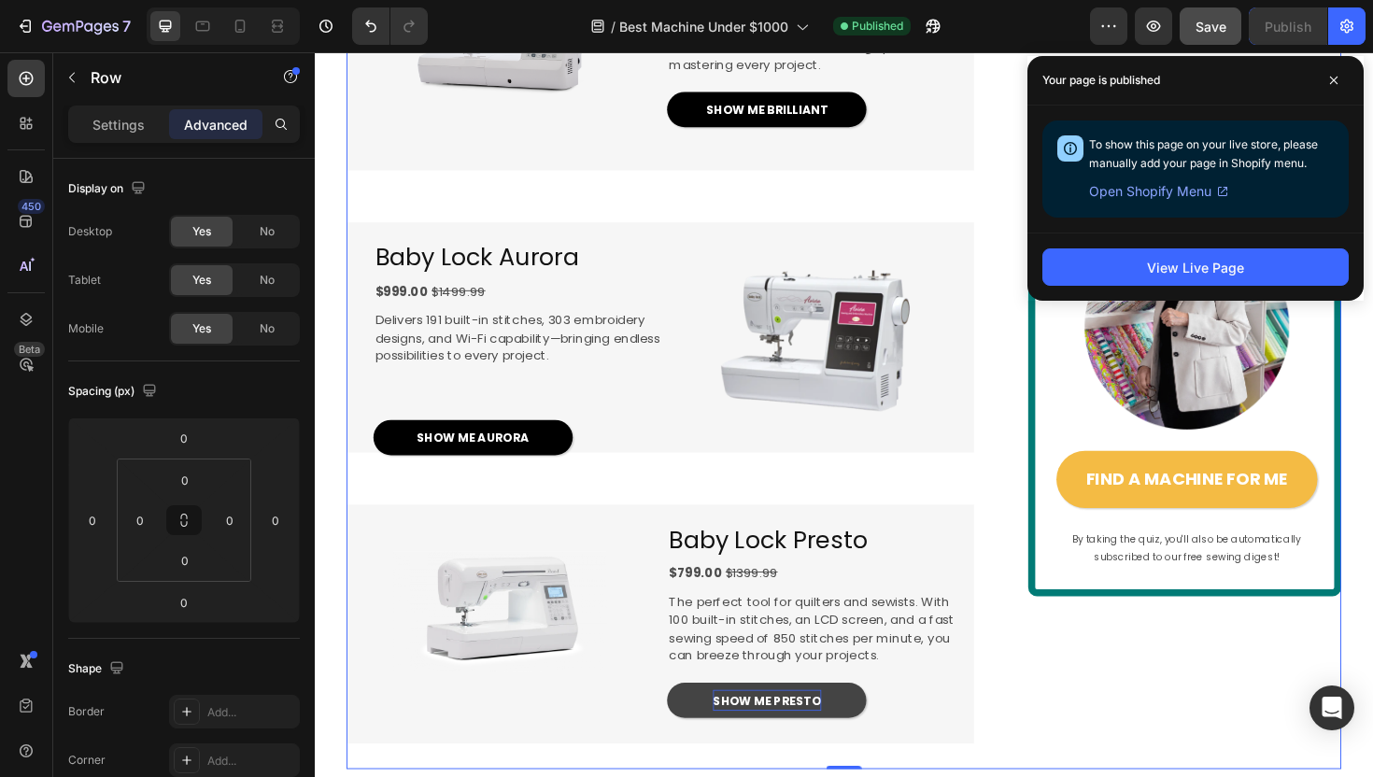
scroll to position [2666, 0]
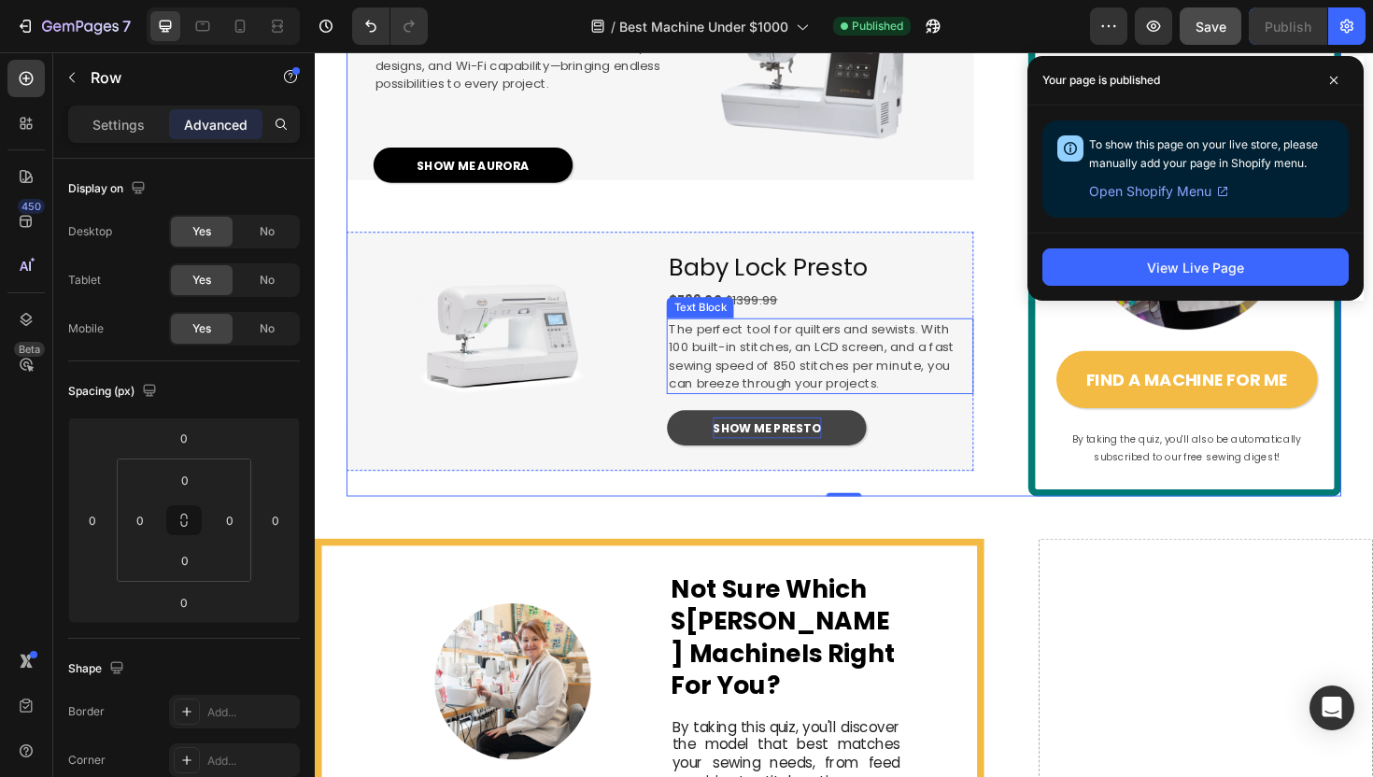
click at [907, 390] on span "The perfect tool for quilters and sewists. With 100 built-in stitches, an LCD s…" at bounding box center [840, 374] width 302 height 77
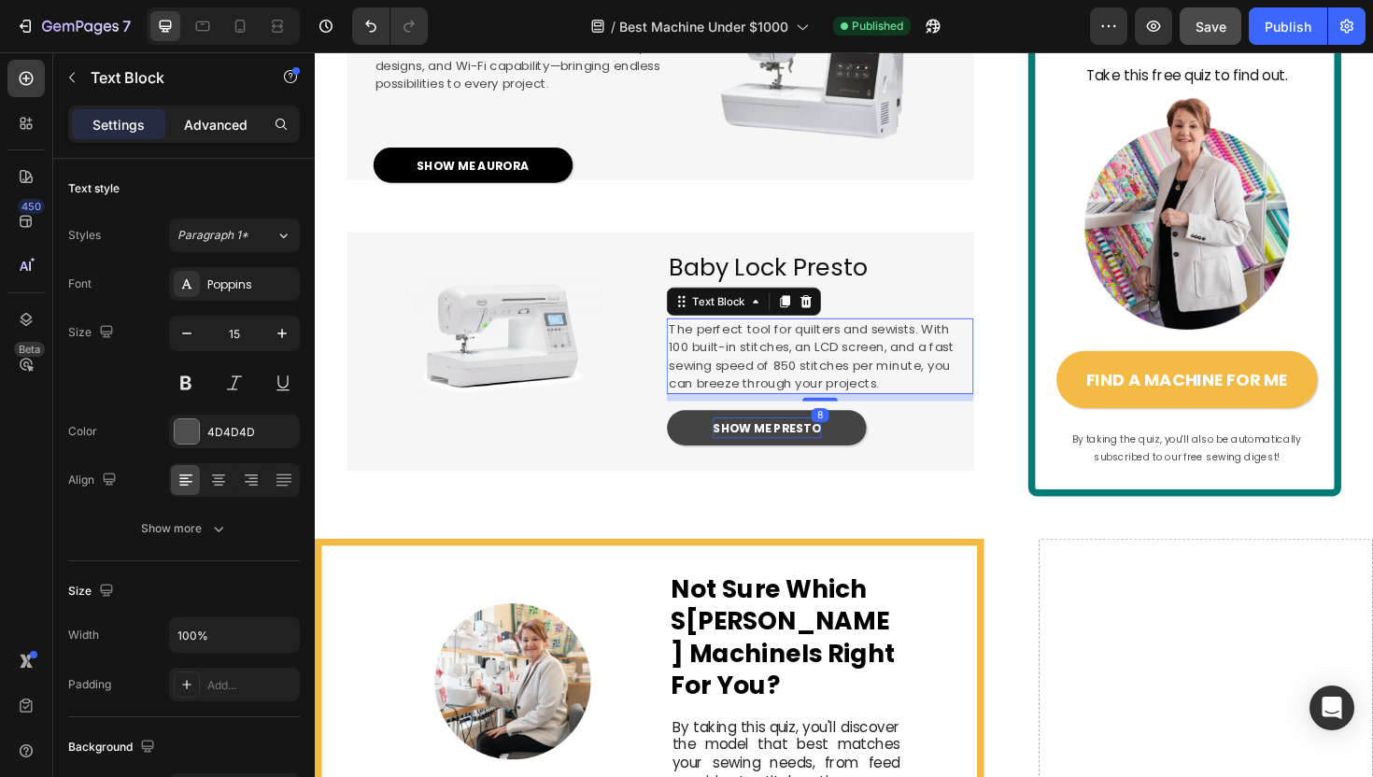
click at [215, 127] on p "Advanced" at bounding box center [216, 125] width 64 height 20
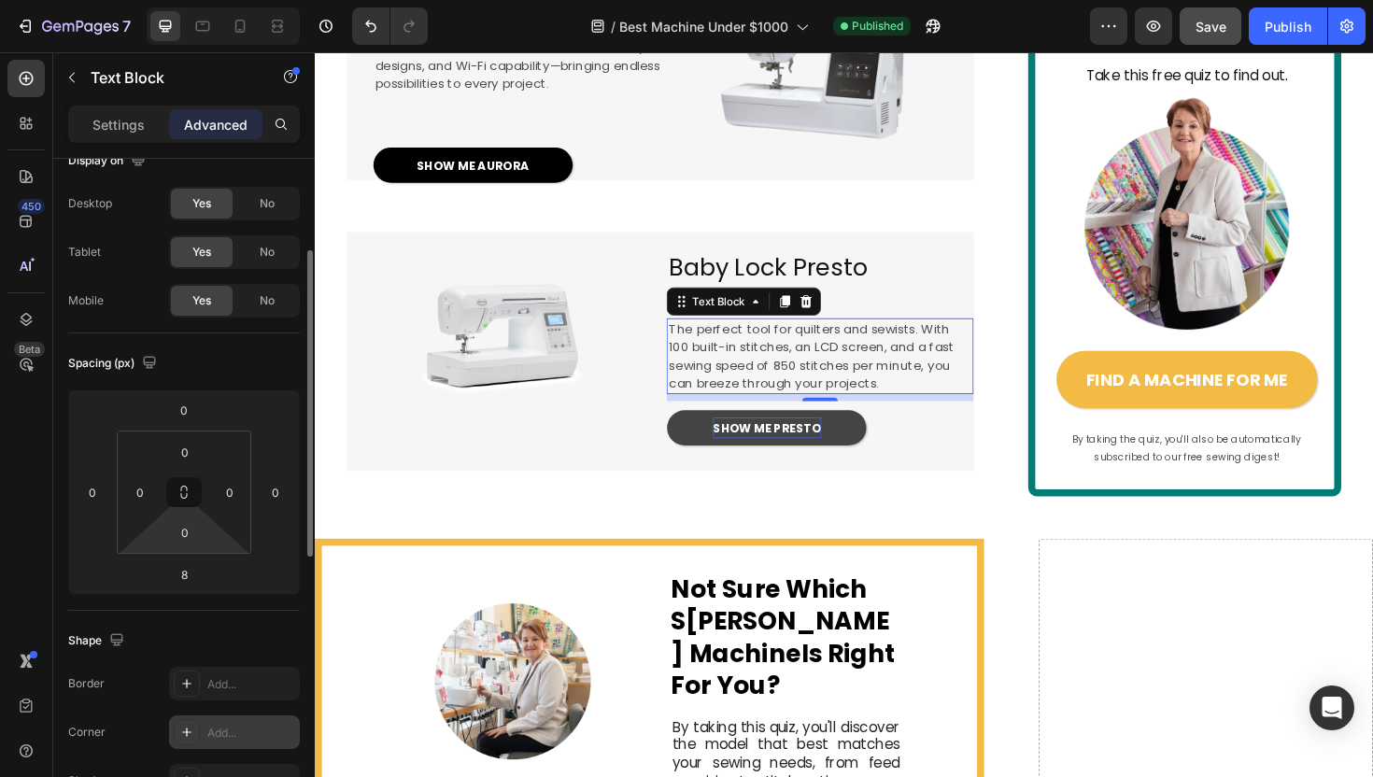
scroll to position [0, 0]
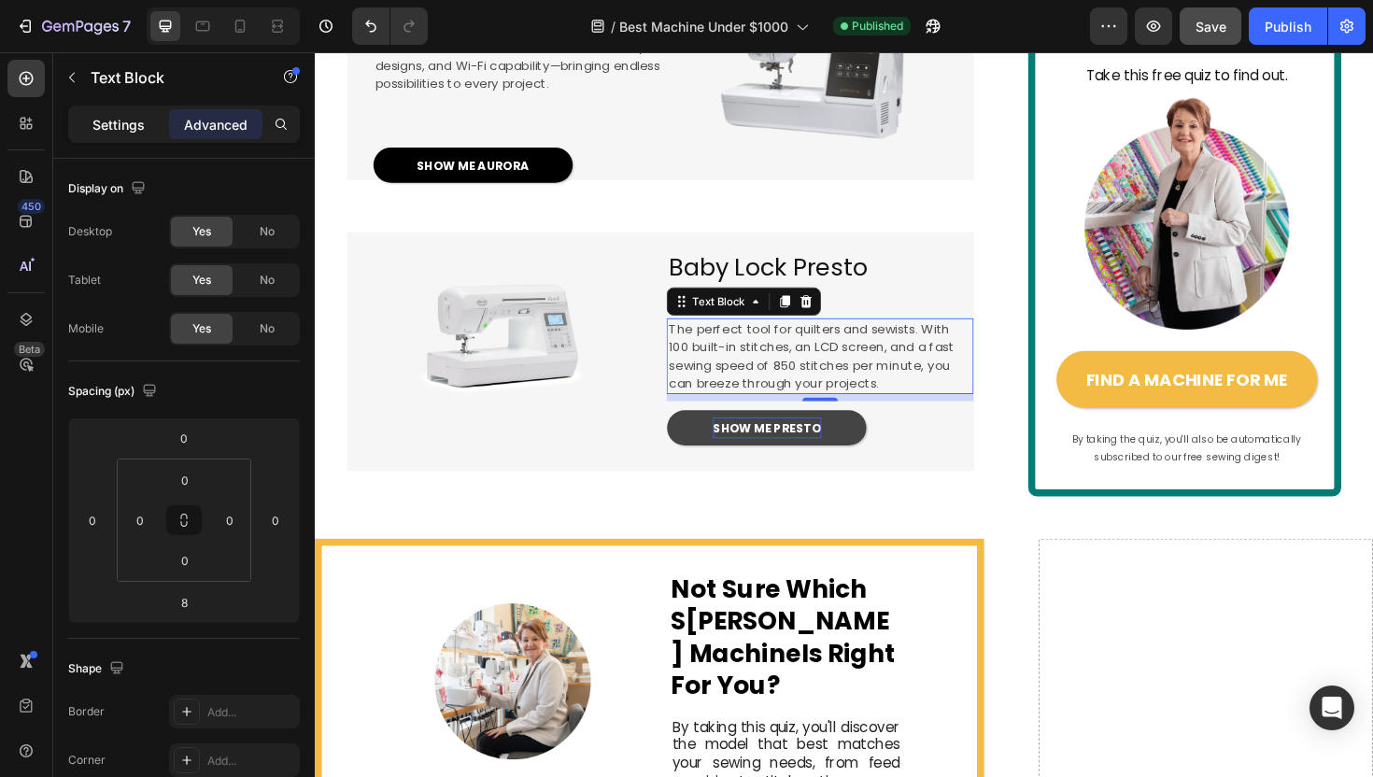
click at [129, 130] on p "Settings" at bounding box center [118, 125] width 52 height 20
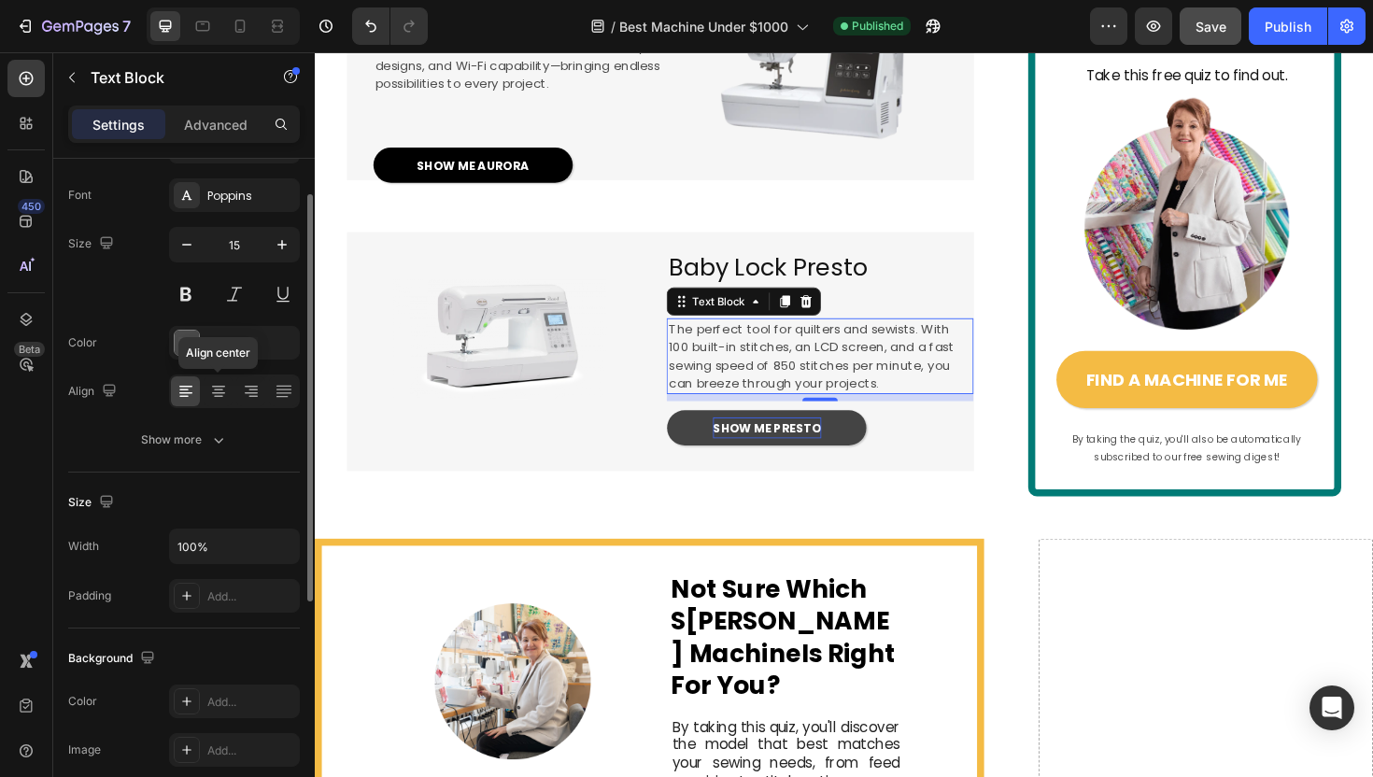
scroll to position [162, 0]
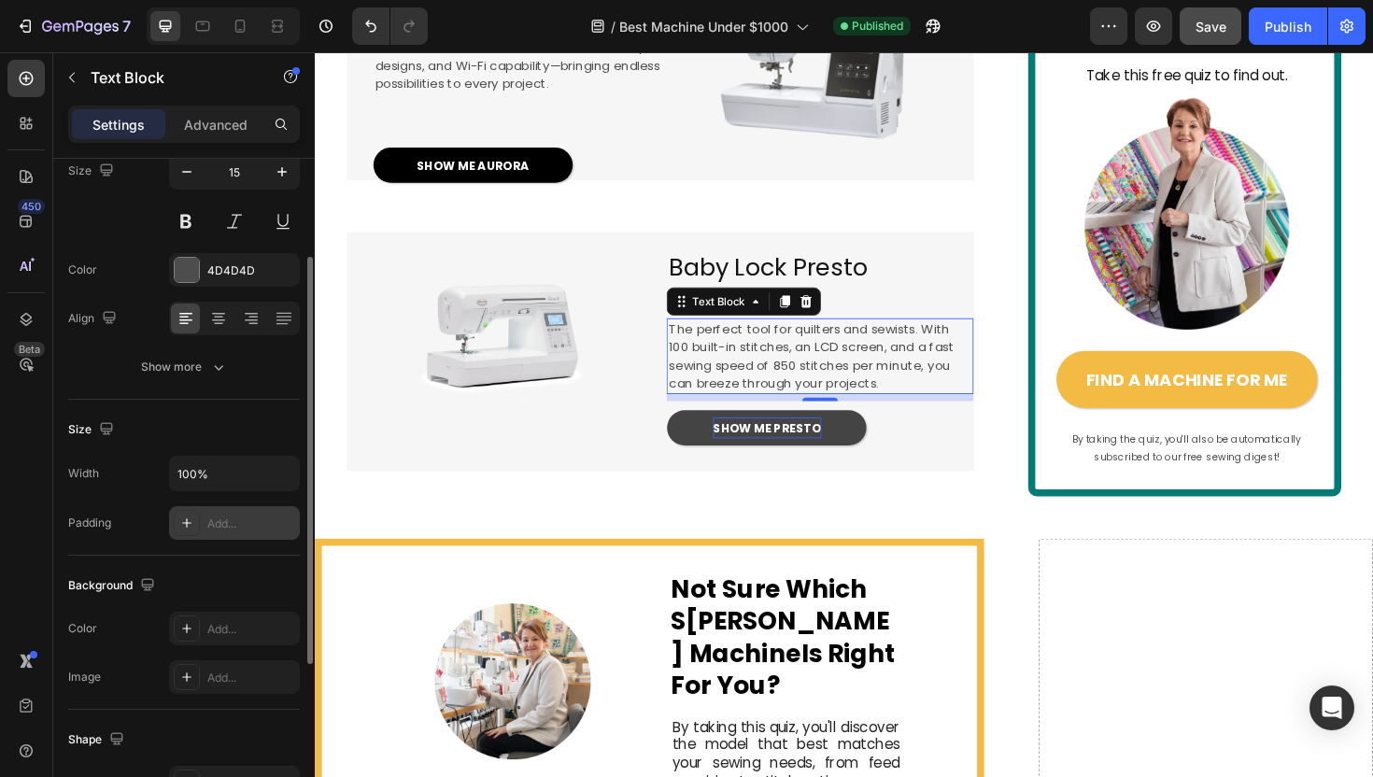
click at [191, 521] on icon at bounding box center [186, 523] width 15 height 15
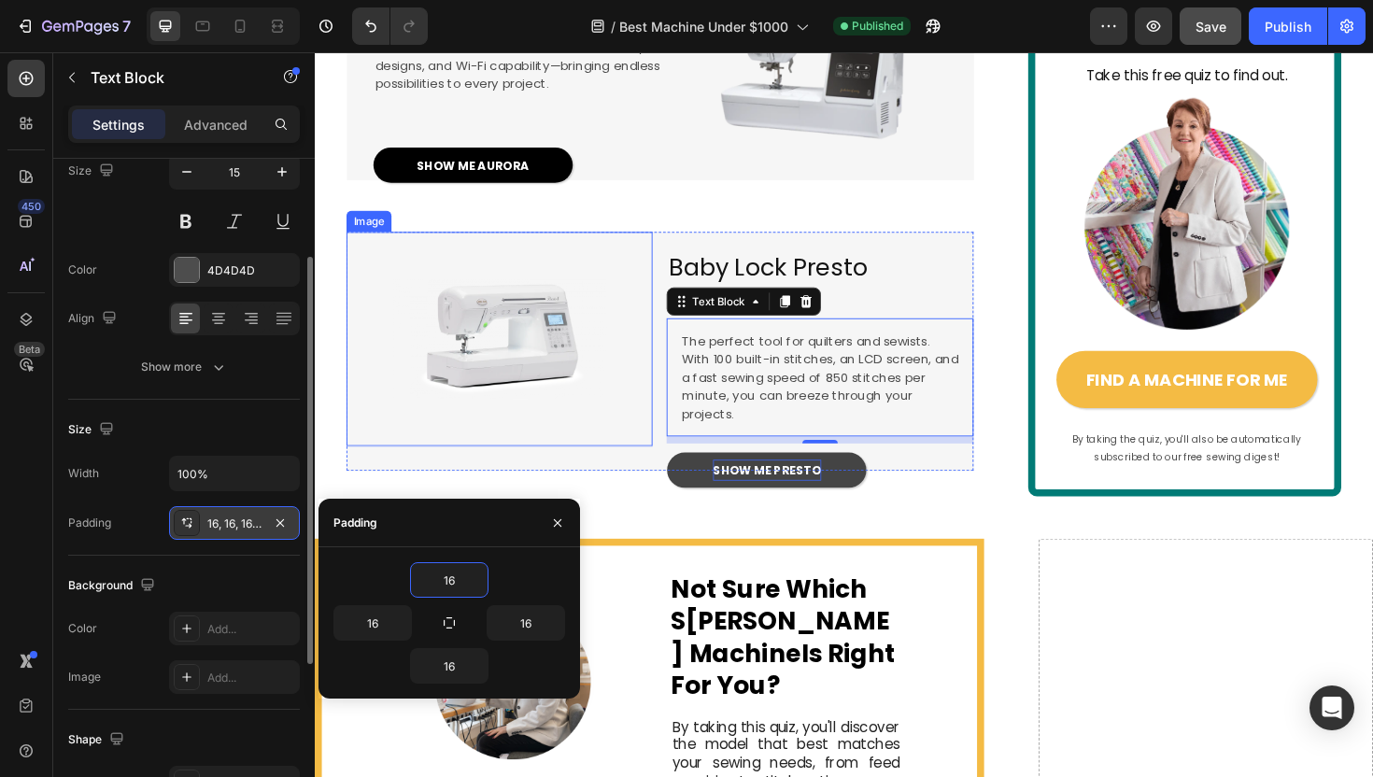
click at [594, 465] on img at bounding box center [510, 356] width 227 height 227
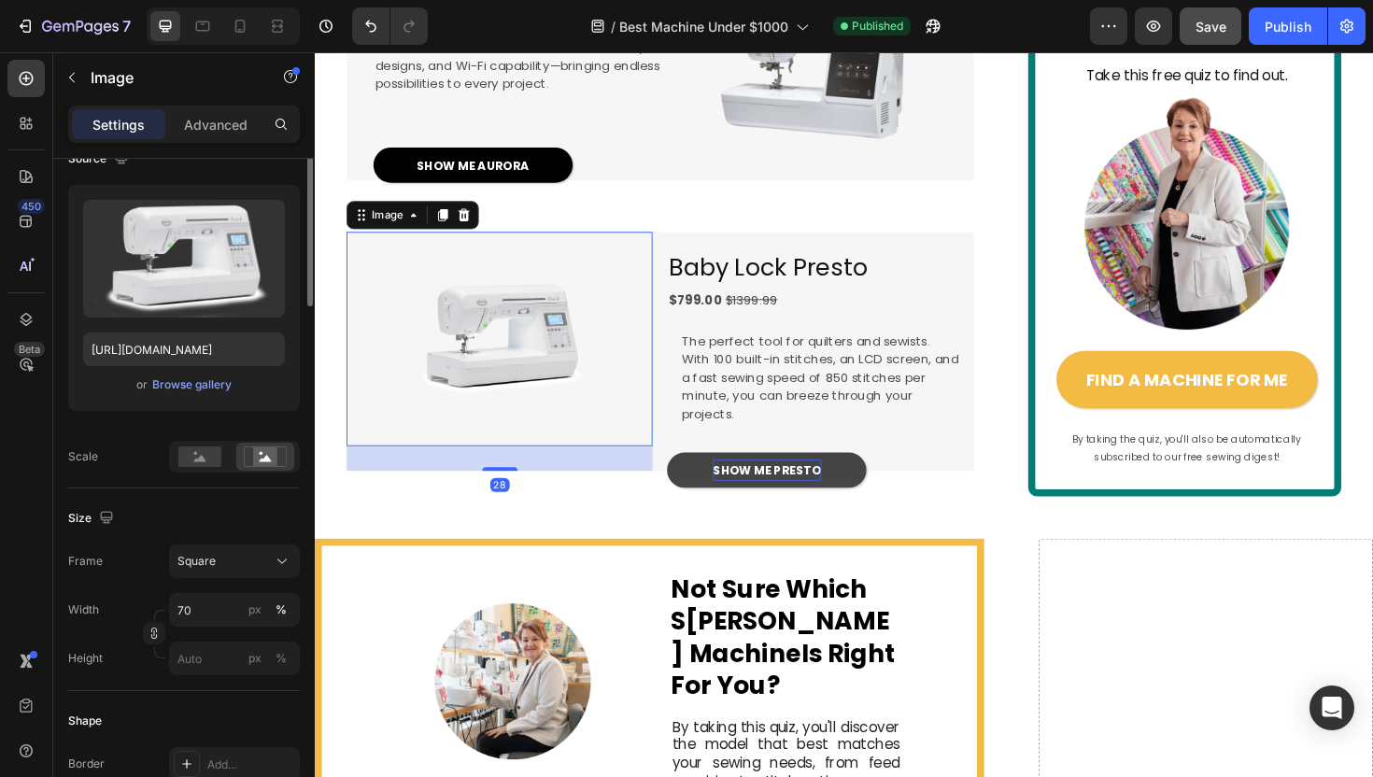
scroll to position [0, 0]
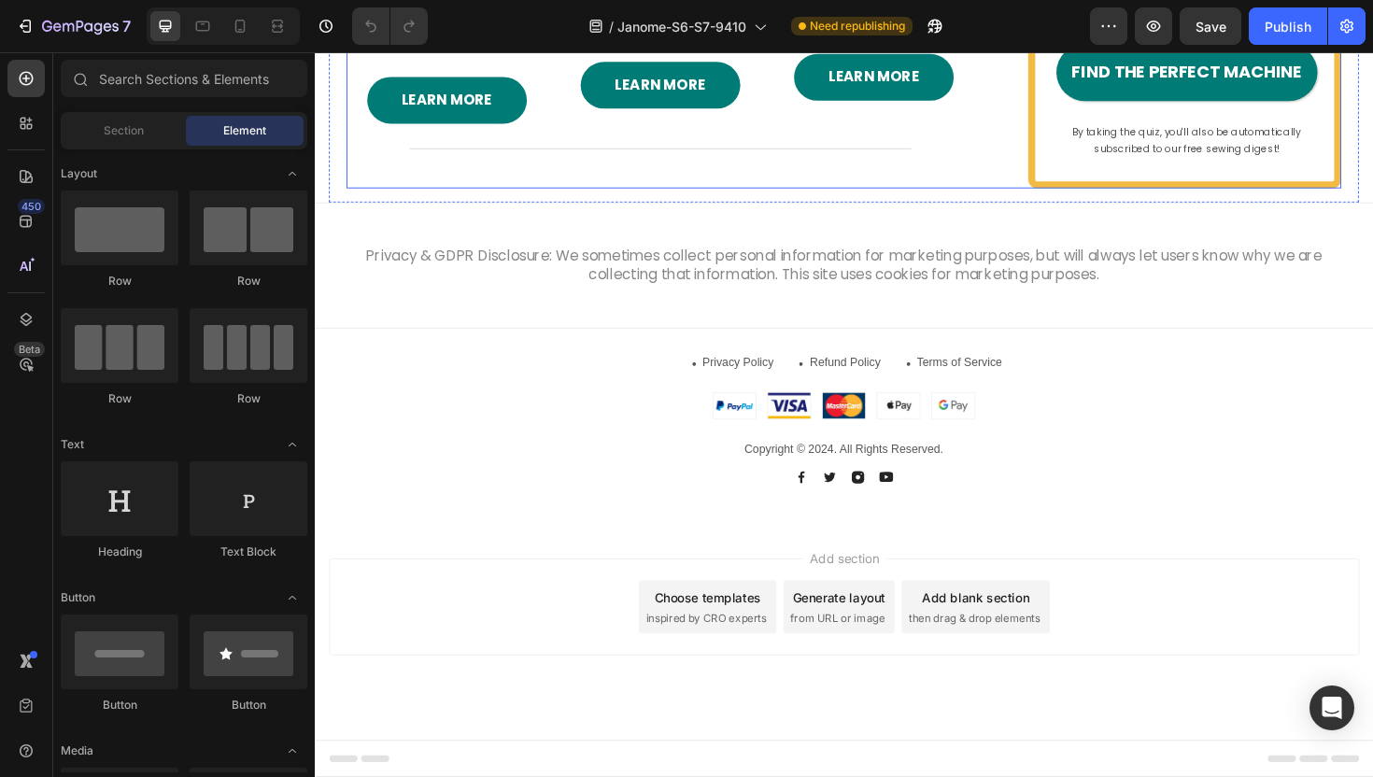
scroll to position [4022, 0]
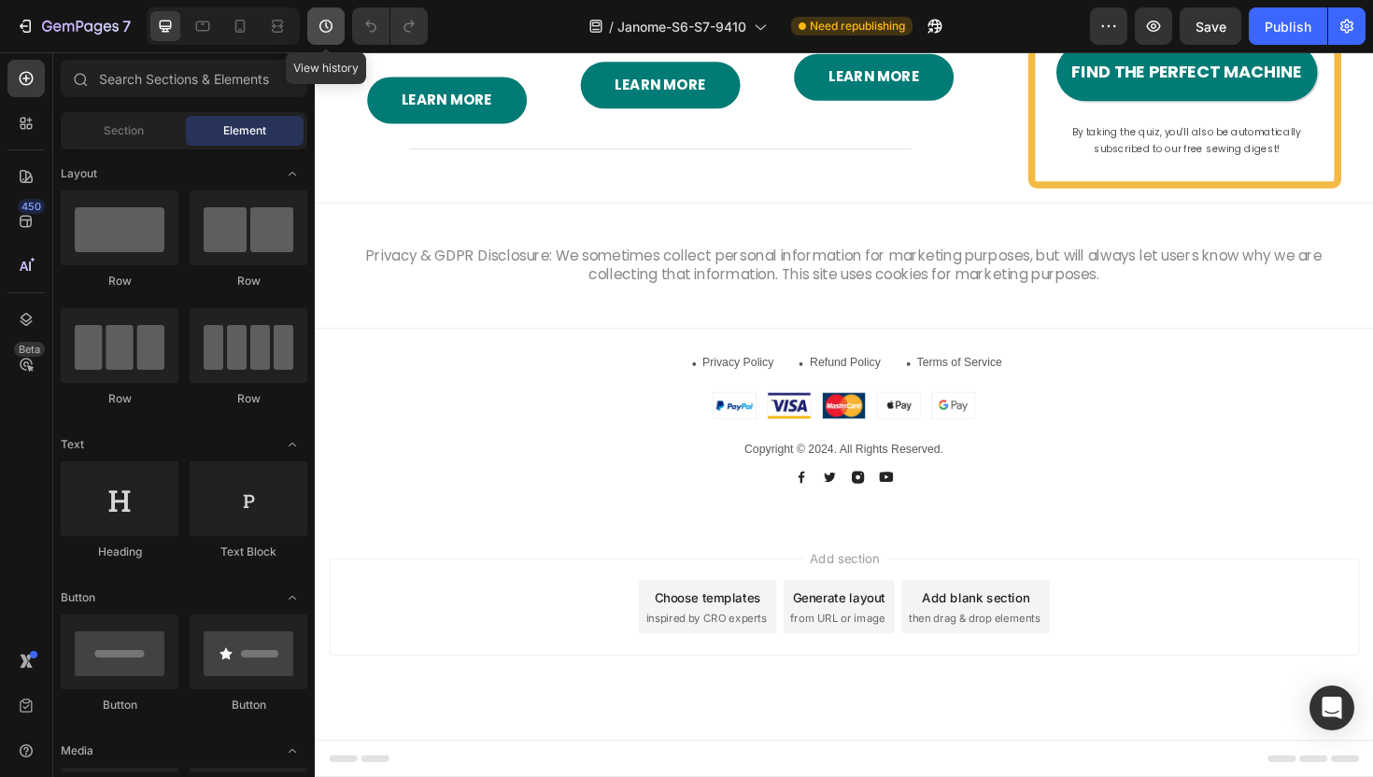
click at [322, 22] on icon "button" at bounding box center [326, 26] width 19 height 19
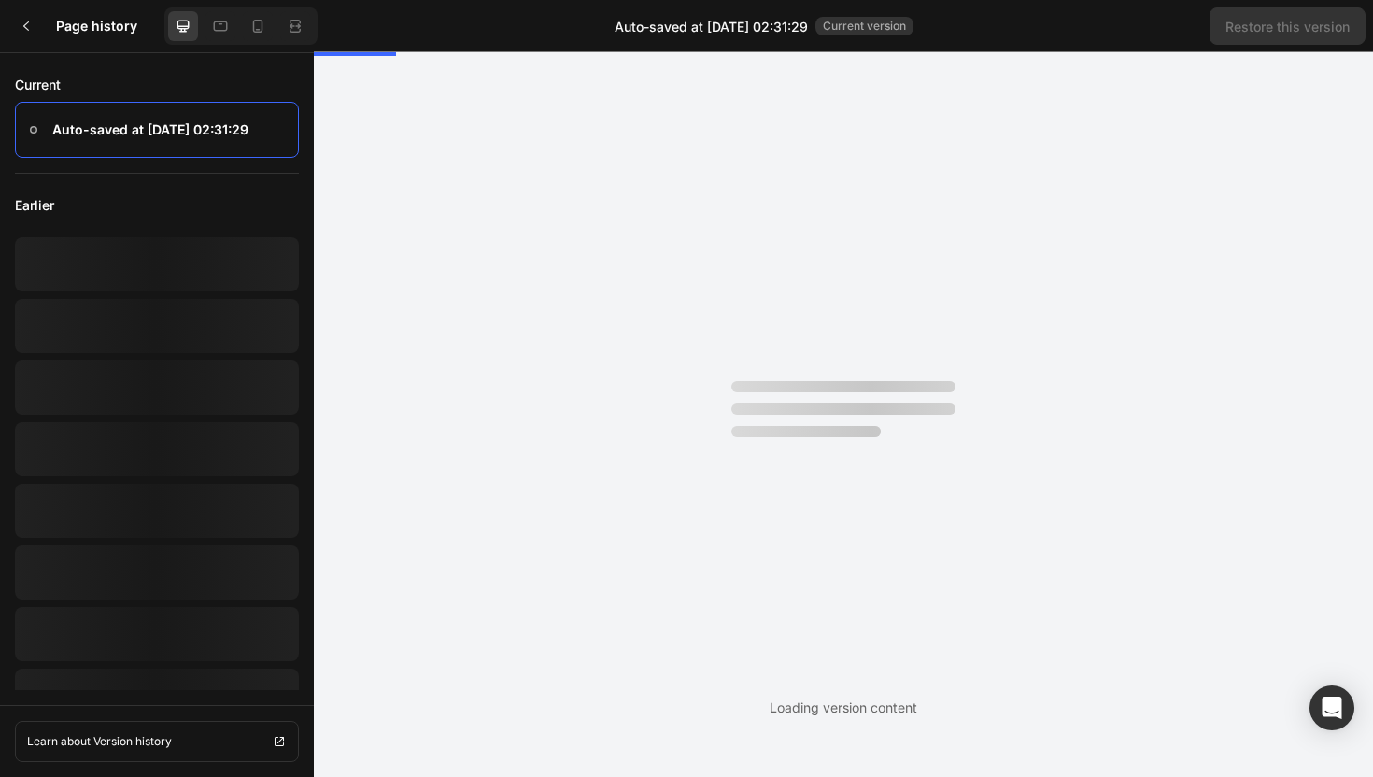
scroll to position [0, 0]
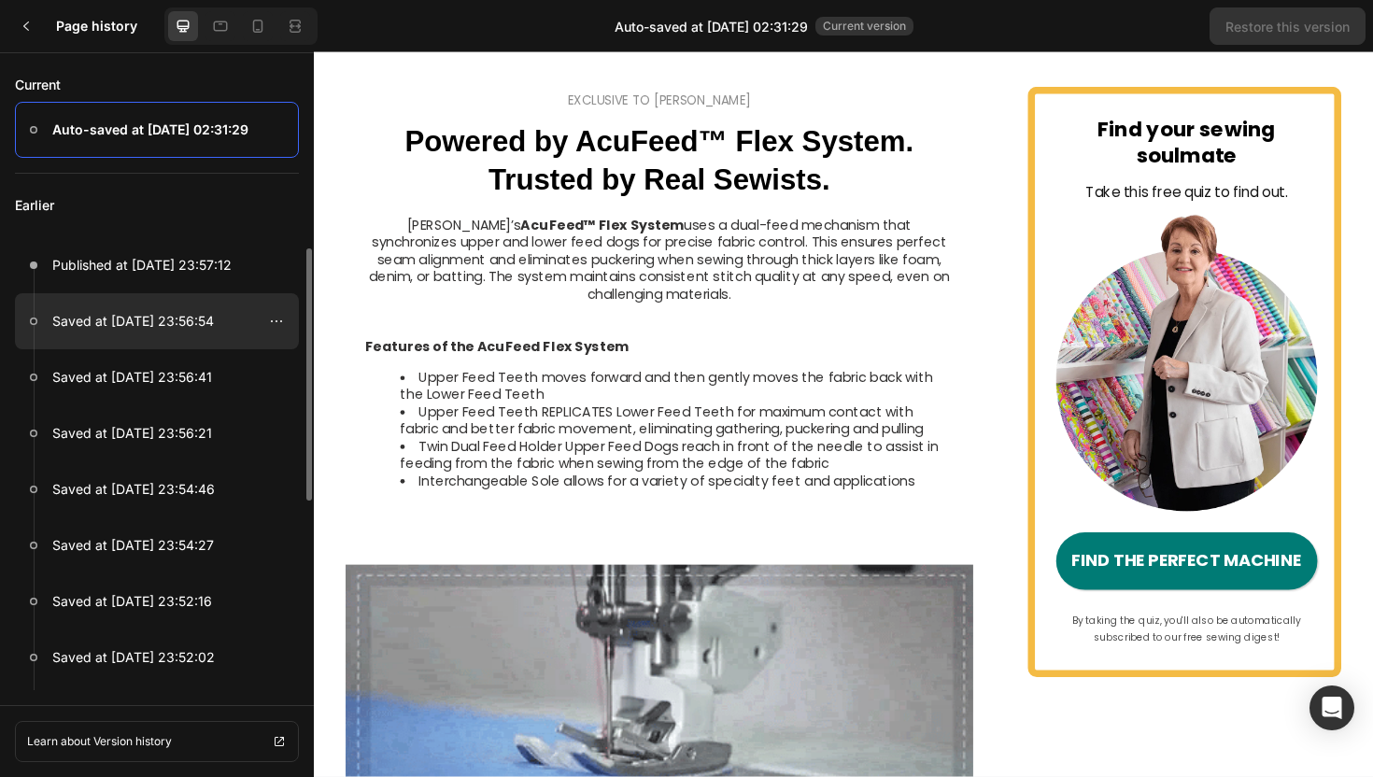
click at [164, 316] on p "Saved at Aug 12, 23:56:54" at bounding box center [133, 321] width 162 height 22
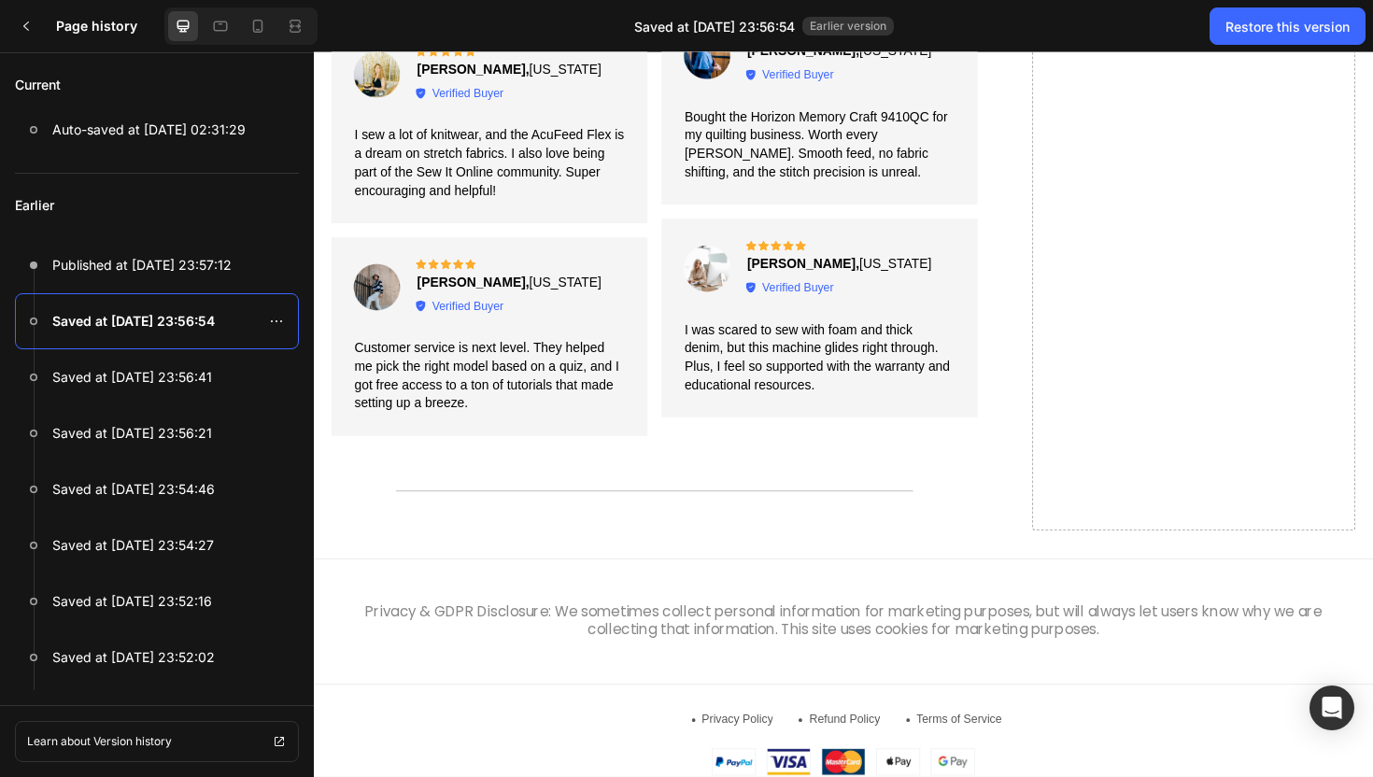
scroll to position [5150, 0]
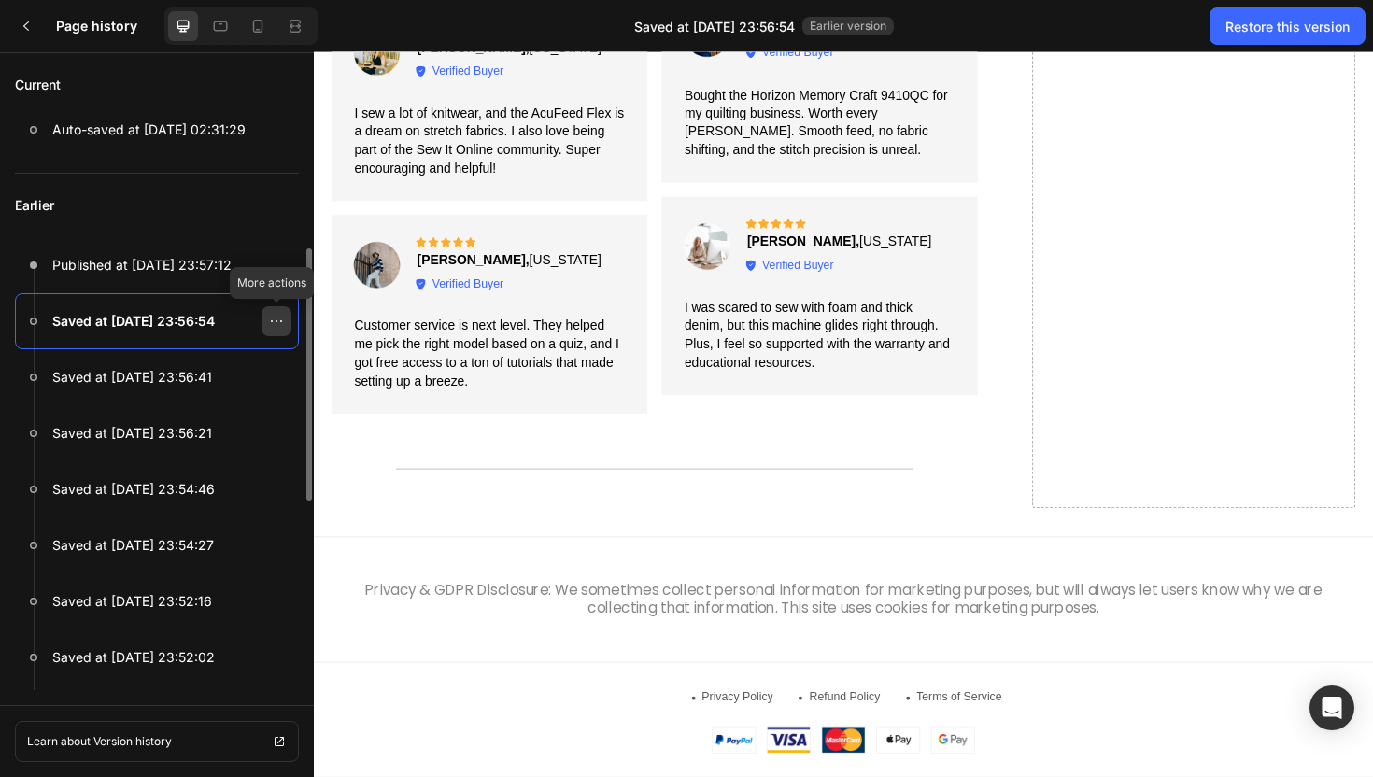
click at [277, 324] on icon at bounding box center [276, 321] width 15 height 15
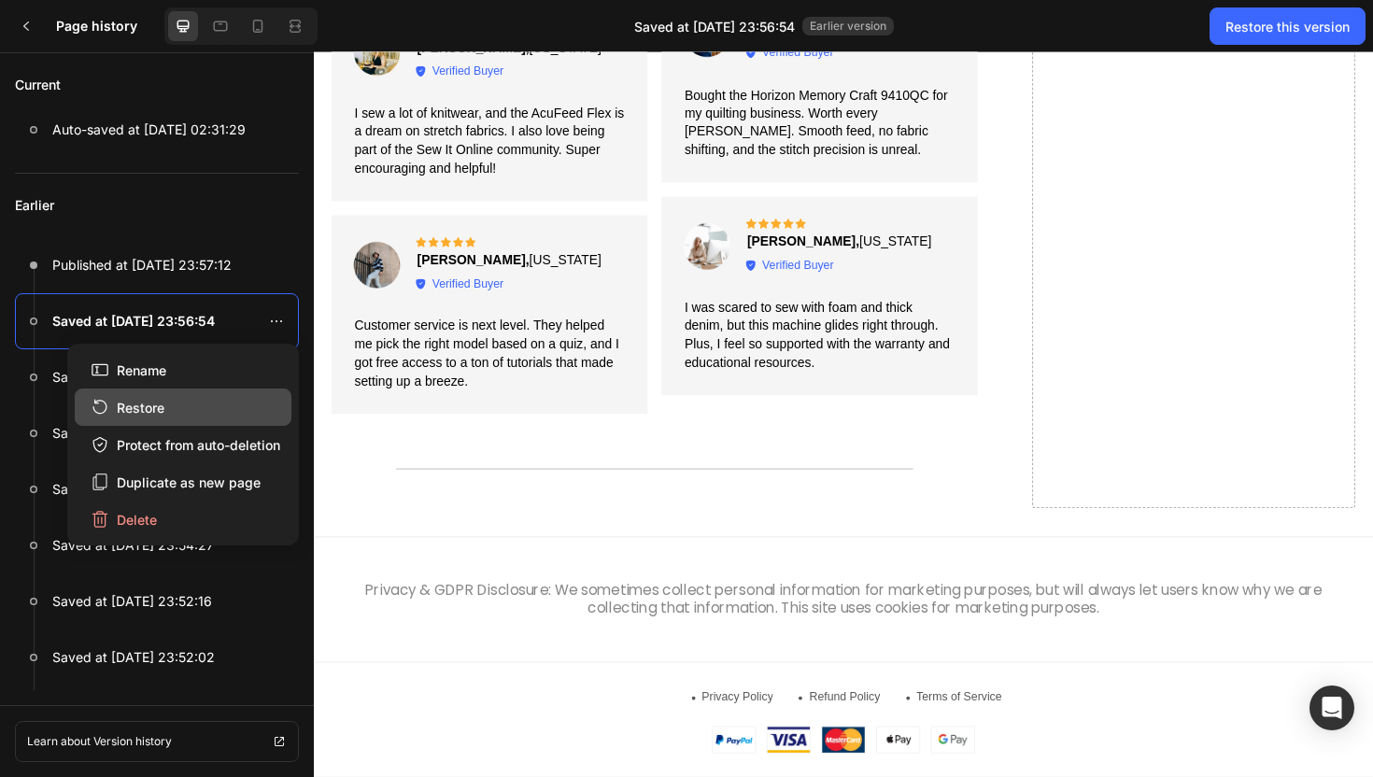
click at [223, 405] on button "Restore" at bounding box center [183, 407] width 217 height 37
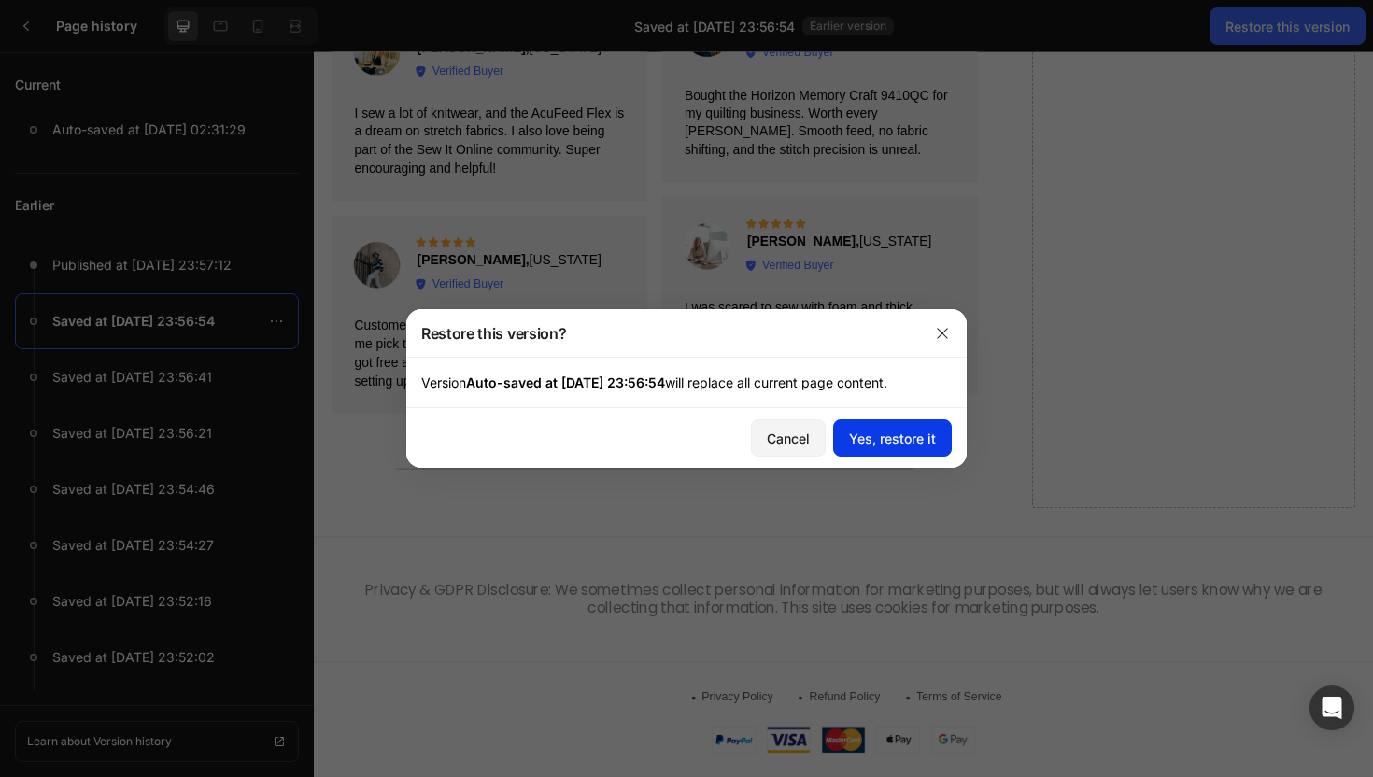
click at [878, 436] on div "Yes, restore it" at bounding box center [892, 439] width 87 height 20
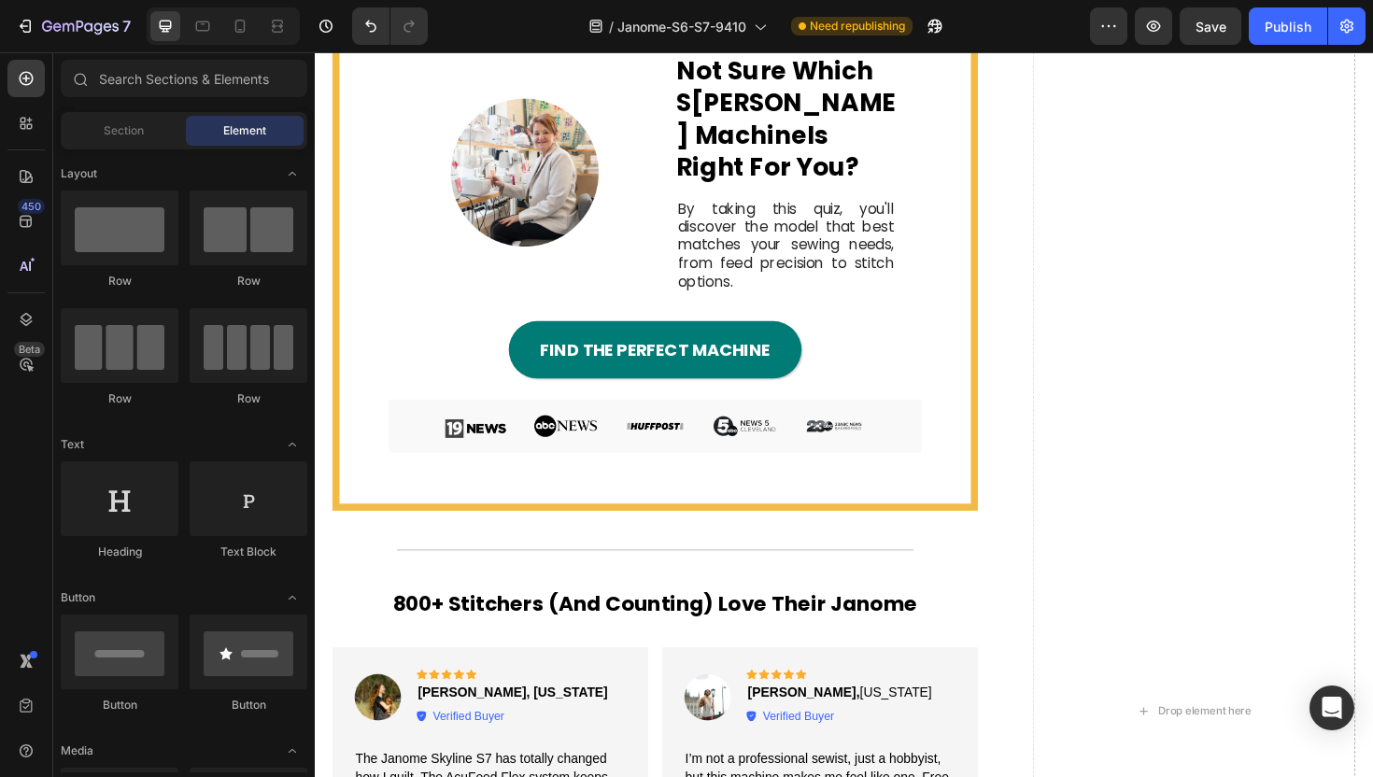
scroll to position [3884, 0]
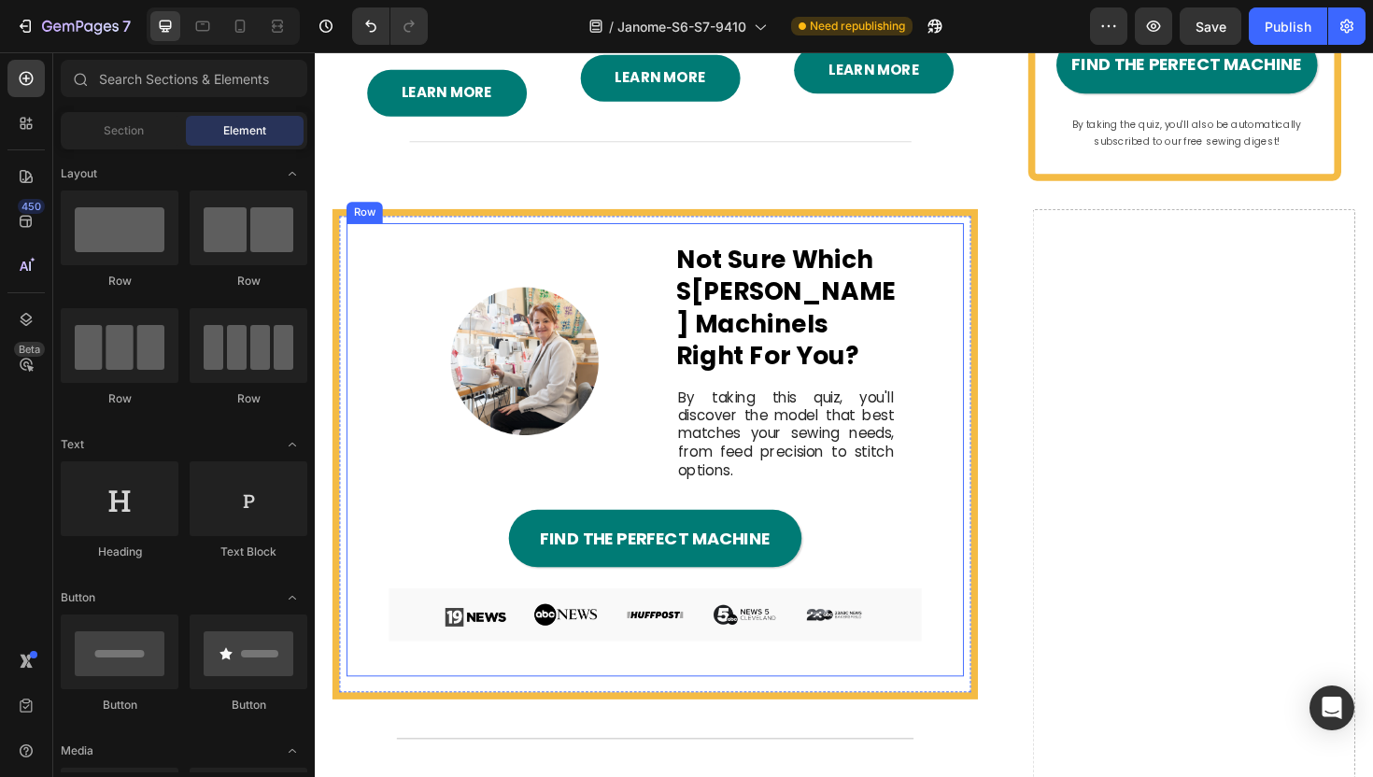
click at [944, 465] on div "Image Not Sure Which S ewing Machine Is Right For You? Heading By taking this q…" at bounding box center [675, 382] width 564 height 252
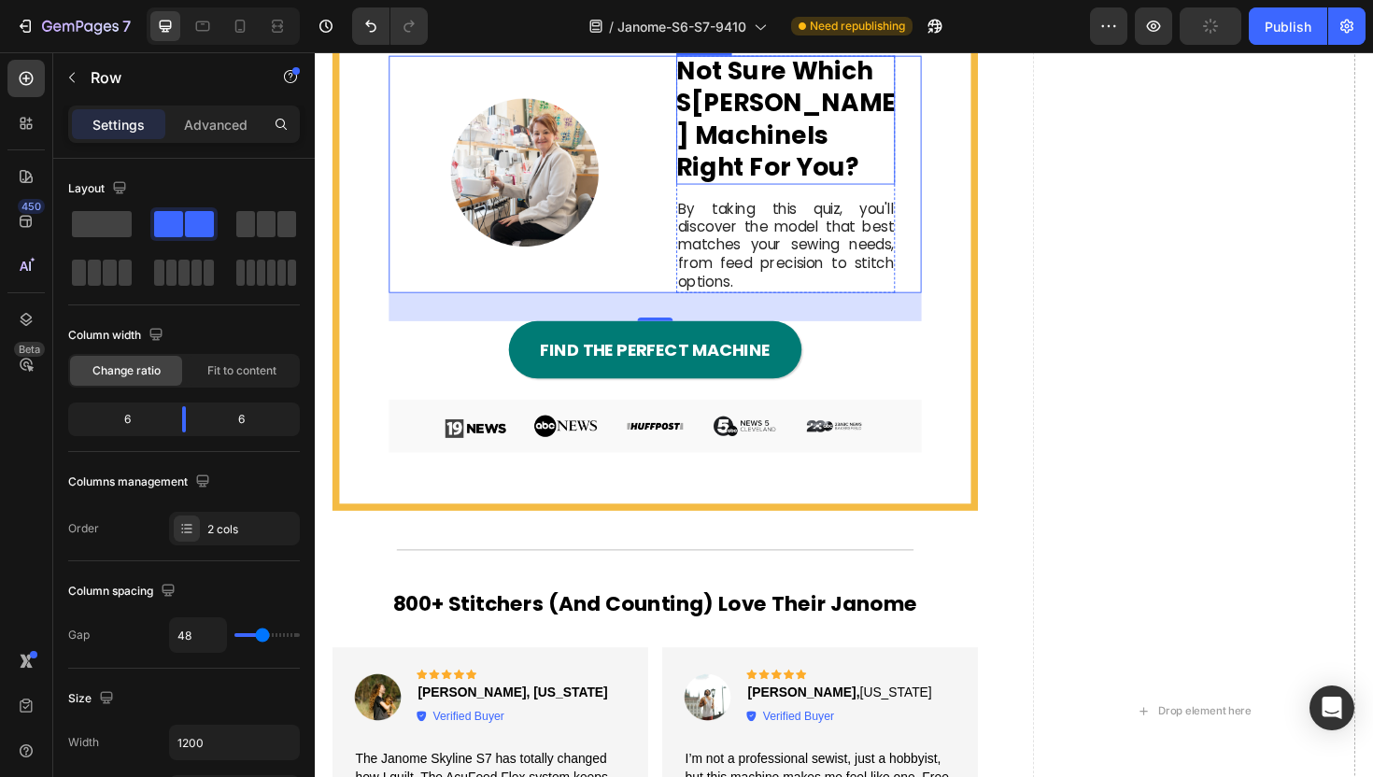
scroll to position [4098, 0]
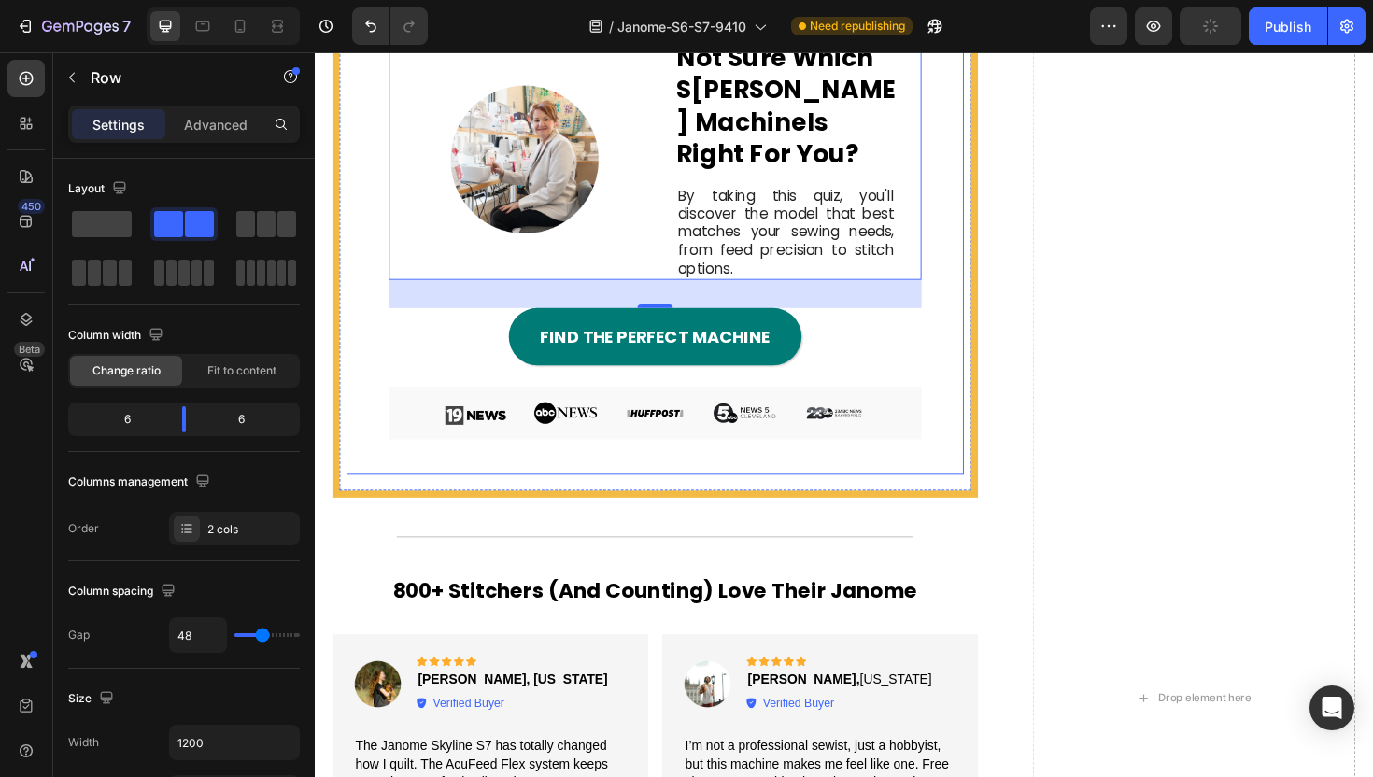
click at [986, 400] on div "Image Not Sure Which S ewing Machine Is Right For You? Heading By taking this q…" at bounding box center [675, 260] width 654 height 480
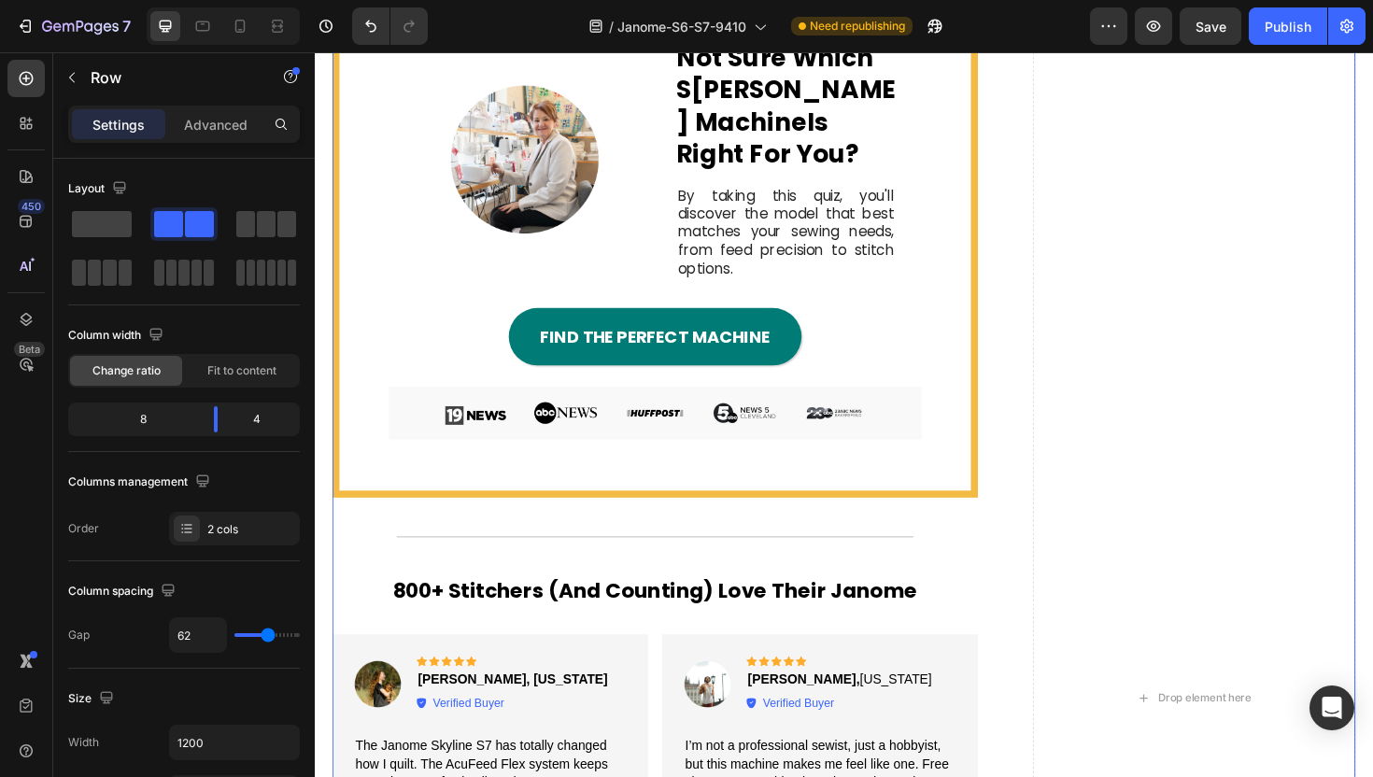
click at [1052, 291] on div "Image Not Sure Which S [PERSON_NAME] Machine Is Right For You? Heading By takin…" at bounding box center [876, 737] width 1084 height 1464
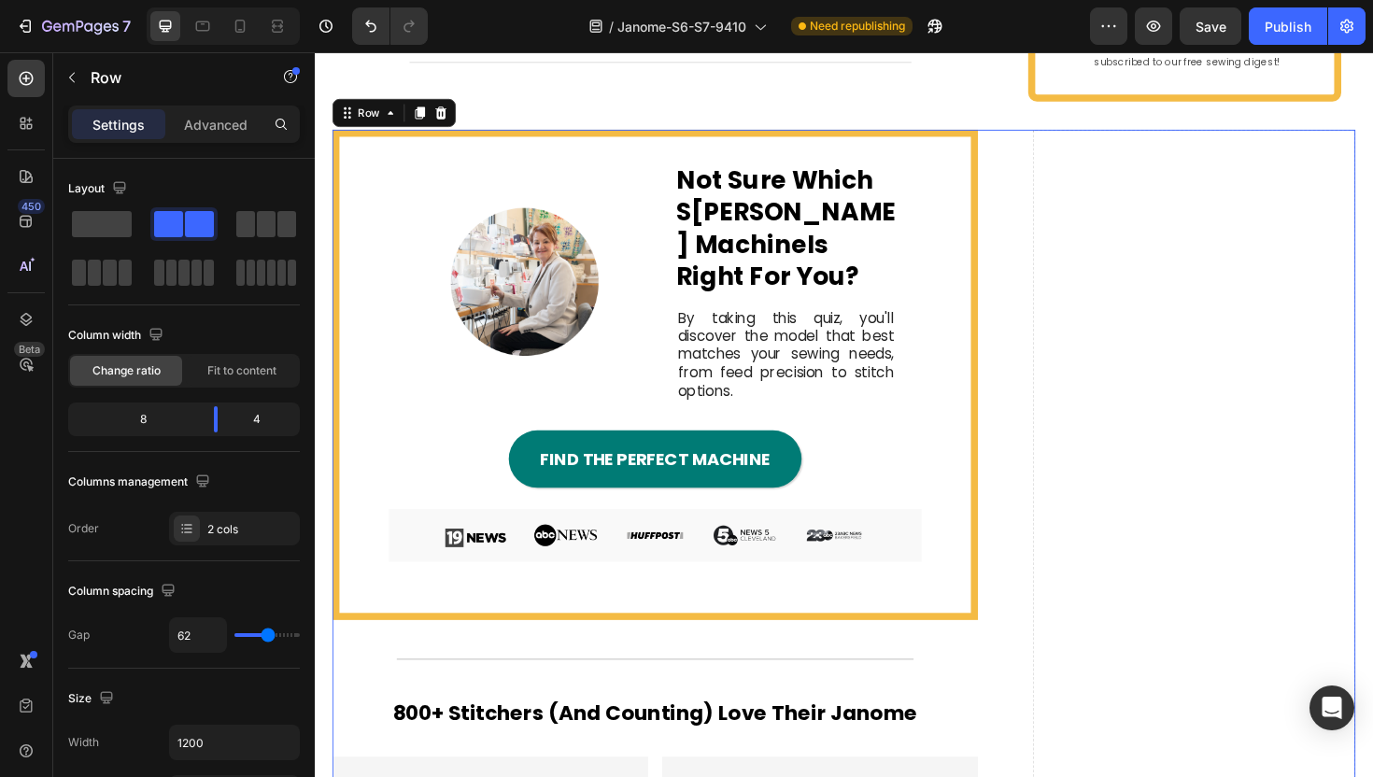
scroll to position [3957, 0]
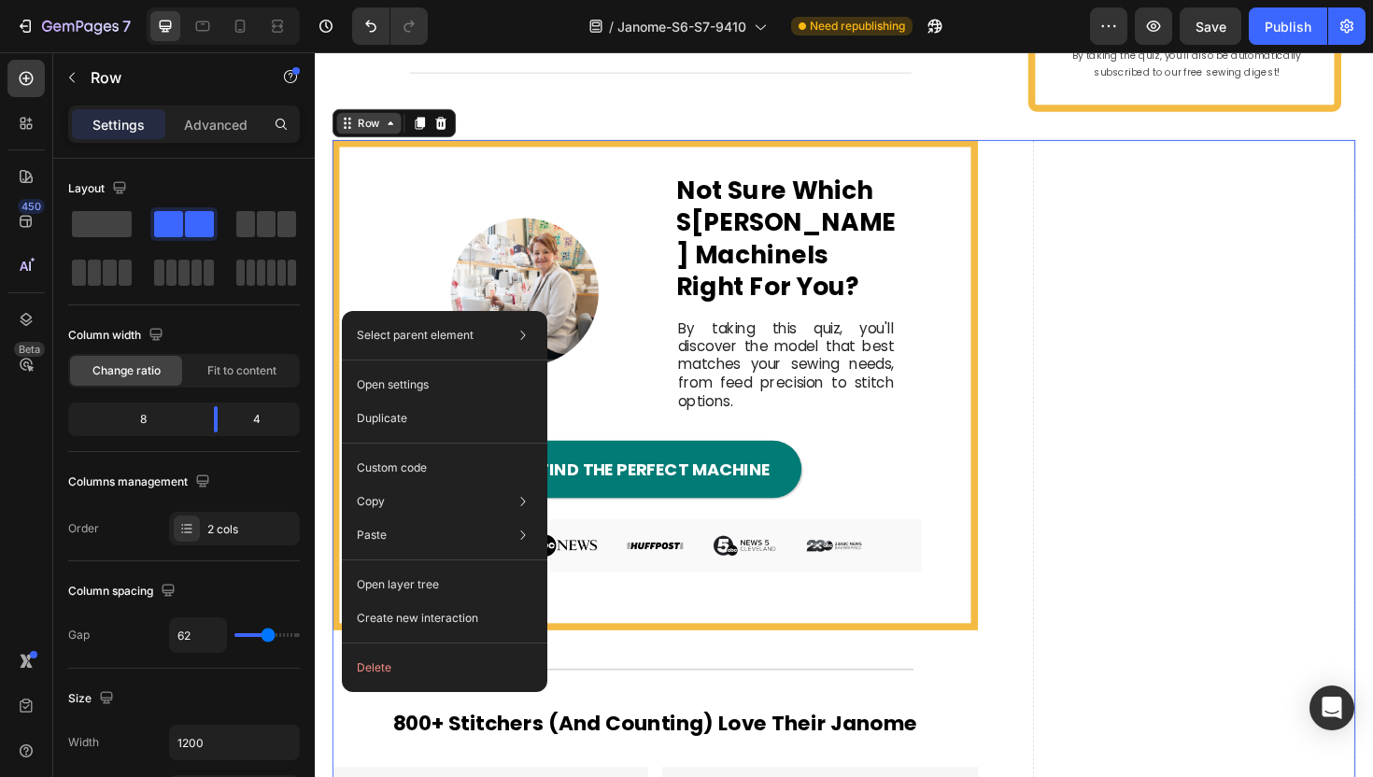
click at [348, 135] on icon at bounding box center [349, 128] width 15 height 15
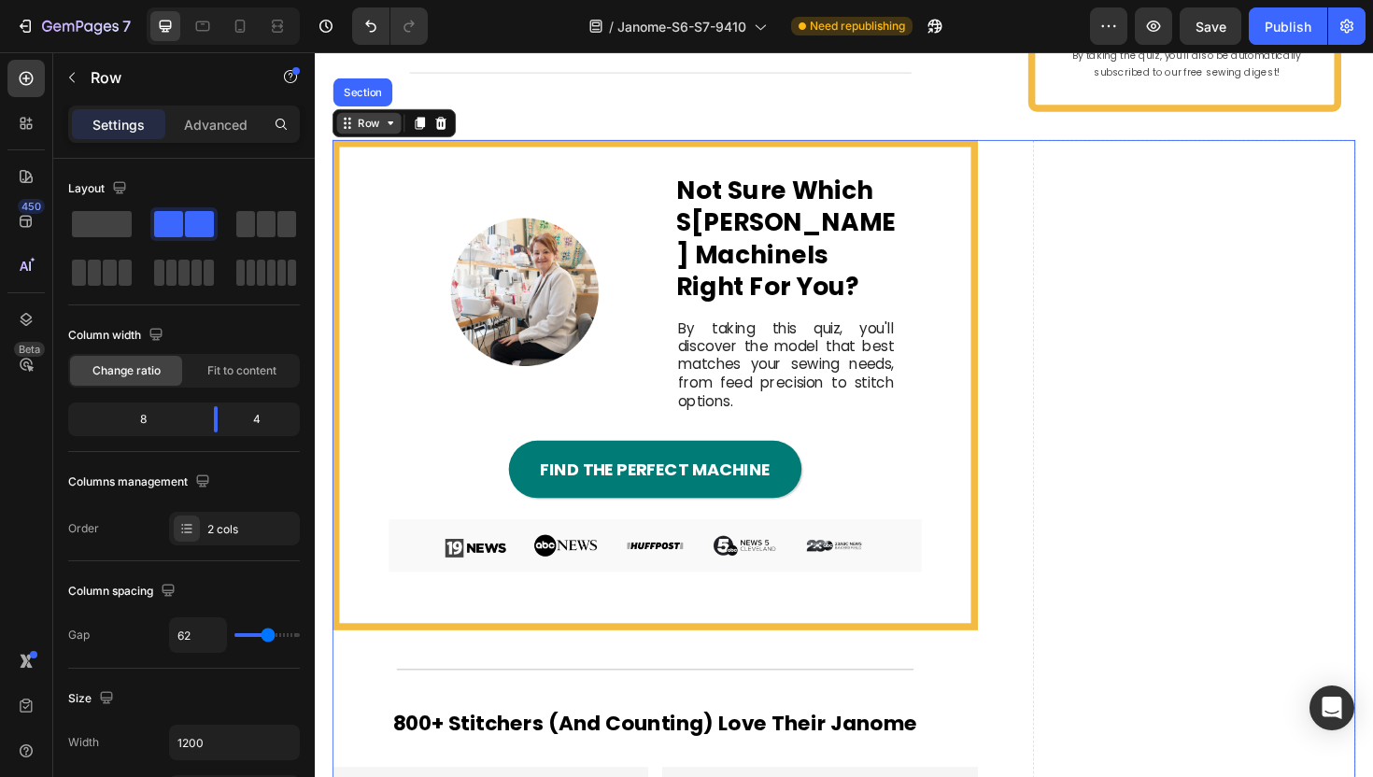
click at [363, 136] on div "Row" at bounding box center [372, 128] width 31 height 17
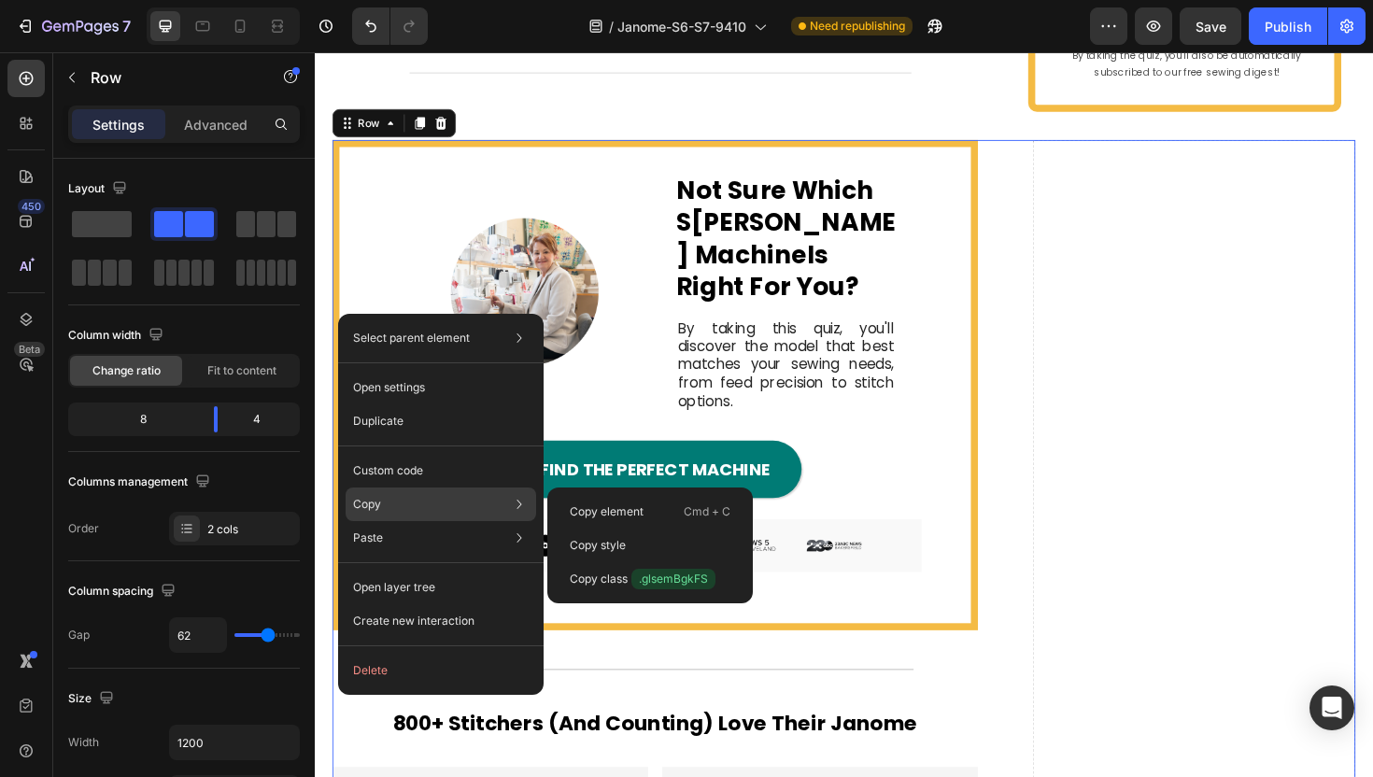
click at [425, 513] on div "Copy Copy element Cmd + C Copy style Copy class .glsemBgkFS" at bounding box center [441, 505] width 191 height 34
click at [600, 539] on p "Copy style" at bounding box center [598, 545] width 56 height 17
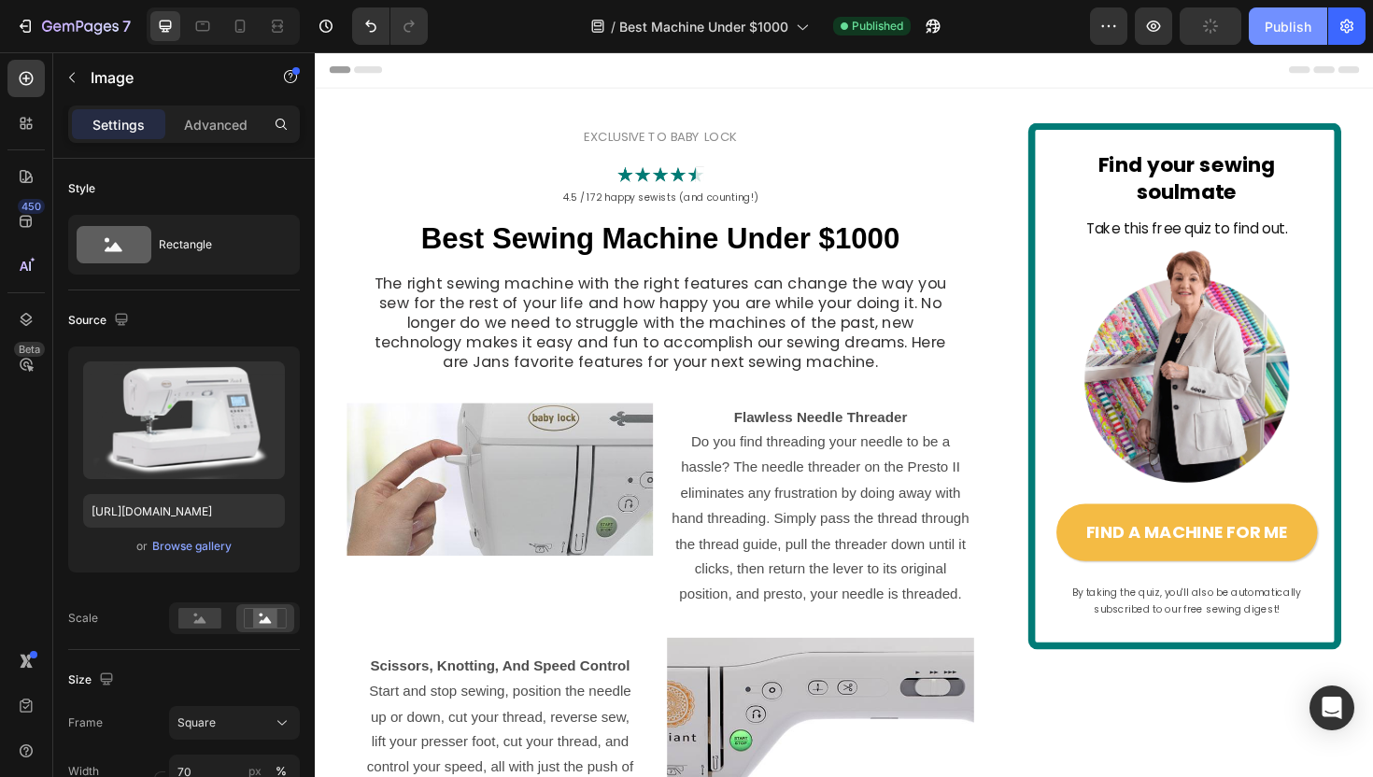
scroll to position [2666, 0]
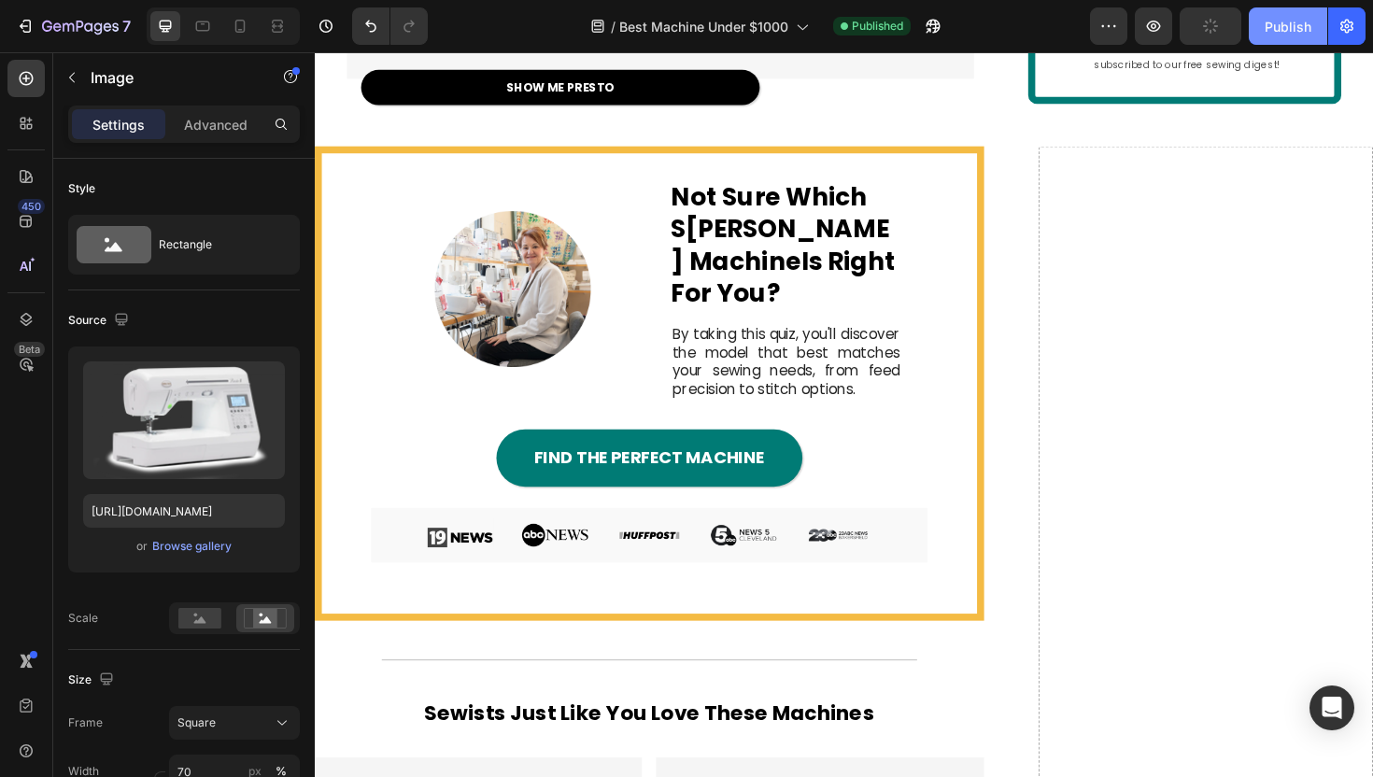
click at [1299, 24] on div "Publish" at bounding box center [1288, 27] width 47 height 20
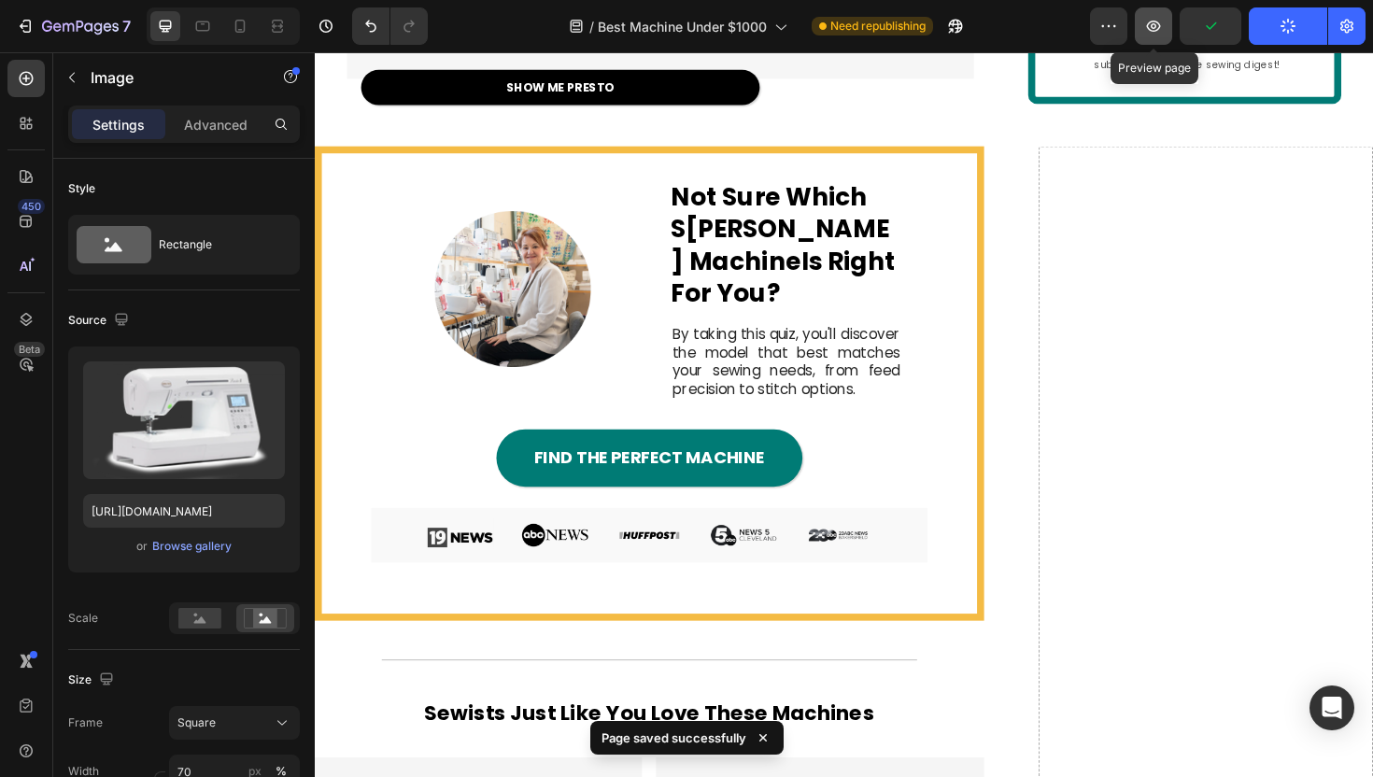
click at [1144, 25] on icon "button" at bounding box center [1153, 26] width 19 height 19
